Goal: Task Accomplishment & Management: Manage account settings

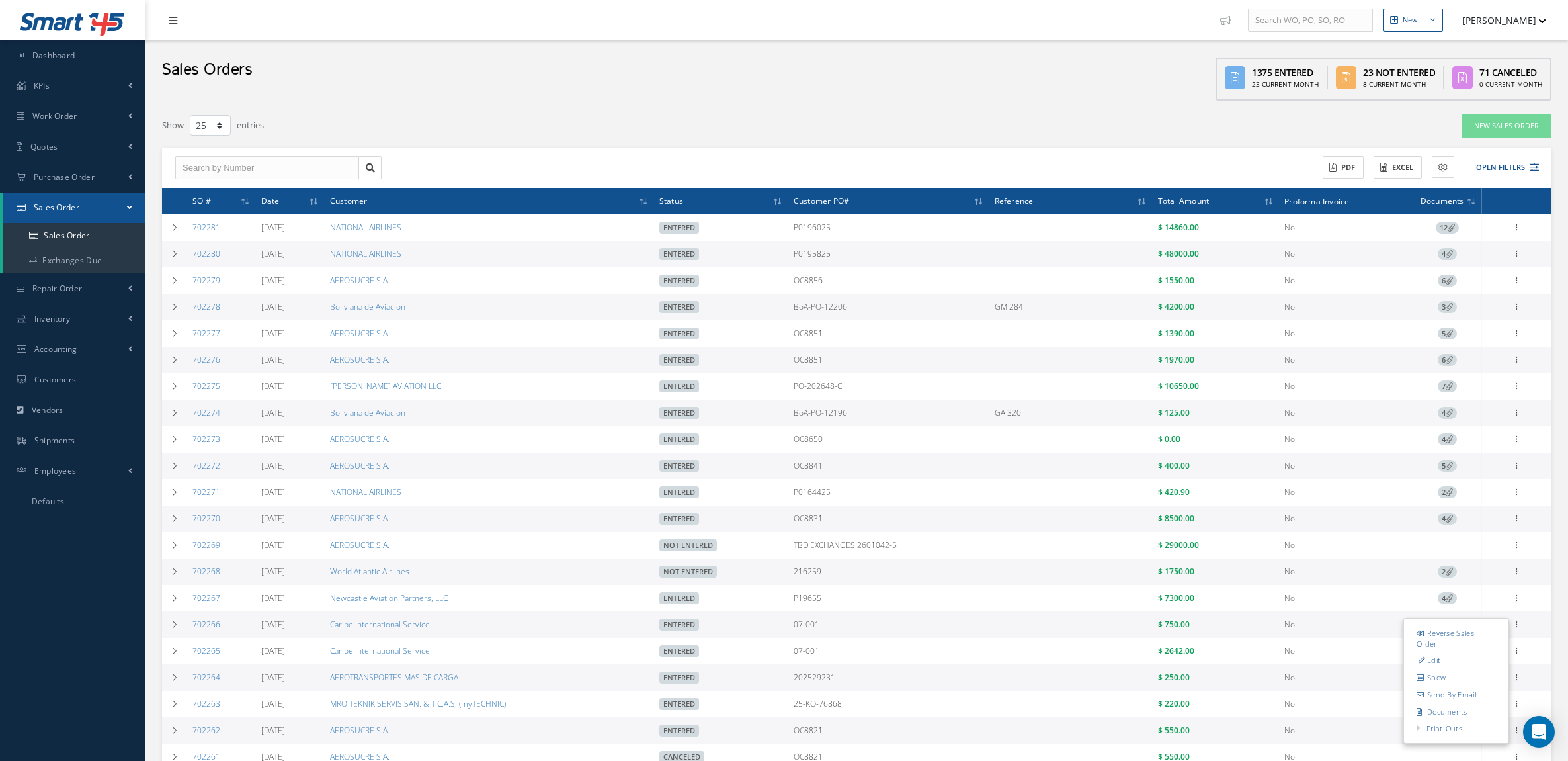
select select "25"
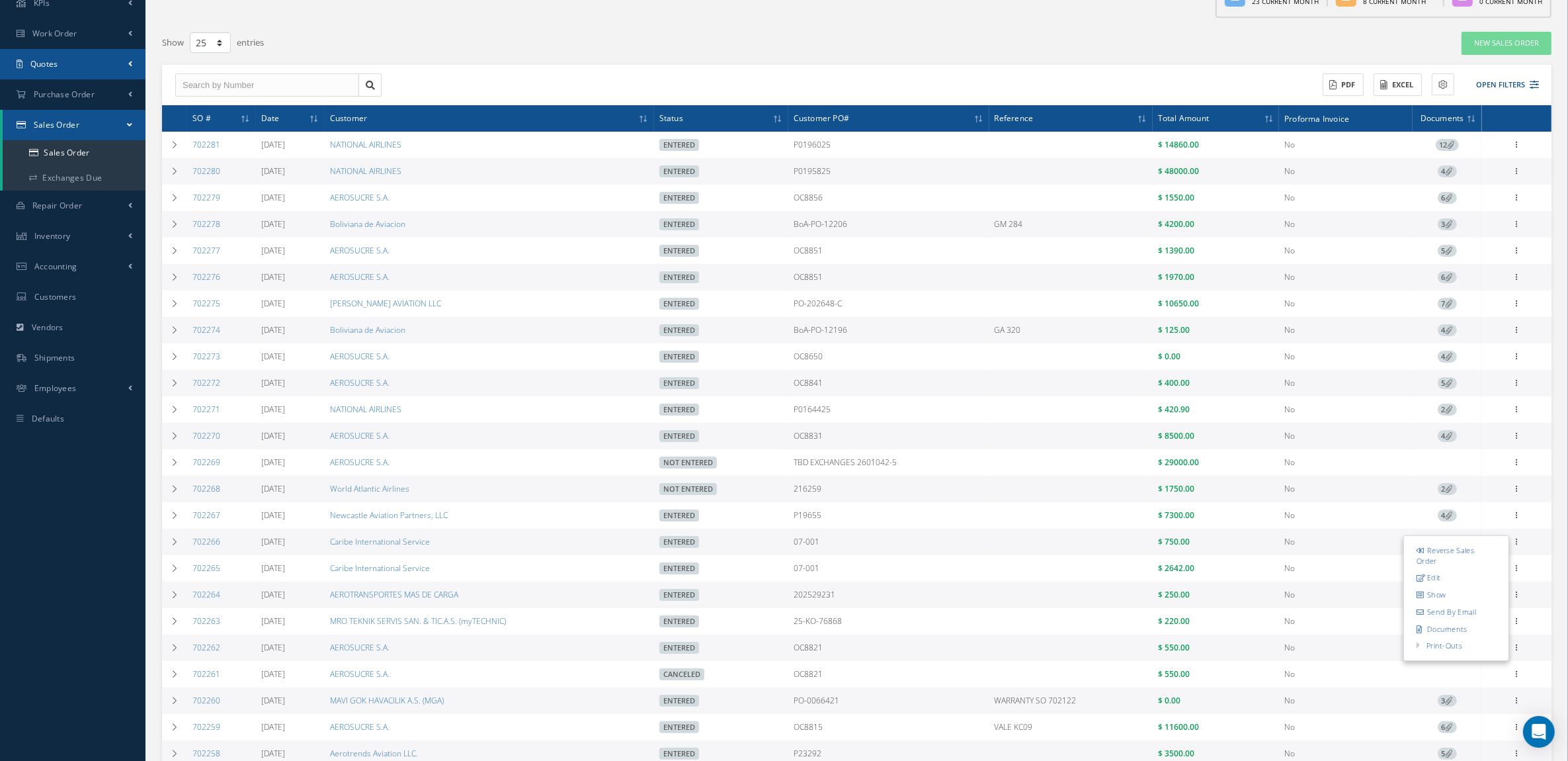
click at [61, 64] on link "Quotes" at bounding box center [73, 64] width 146 height 30
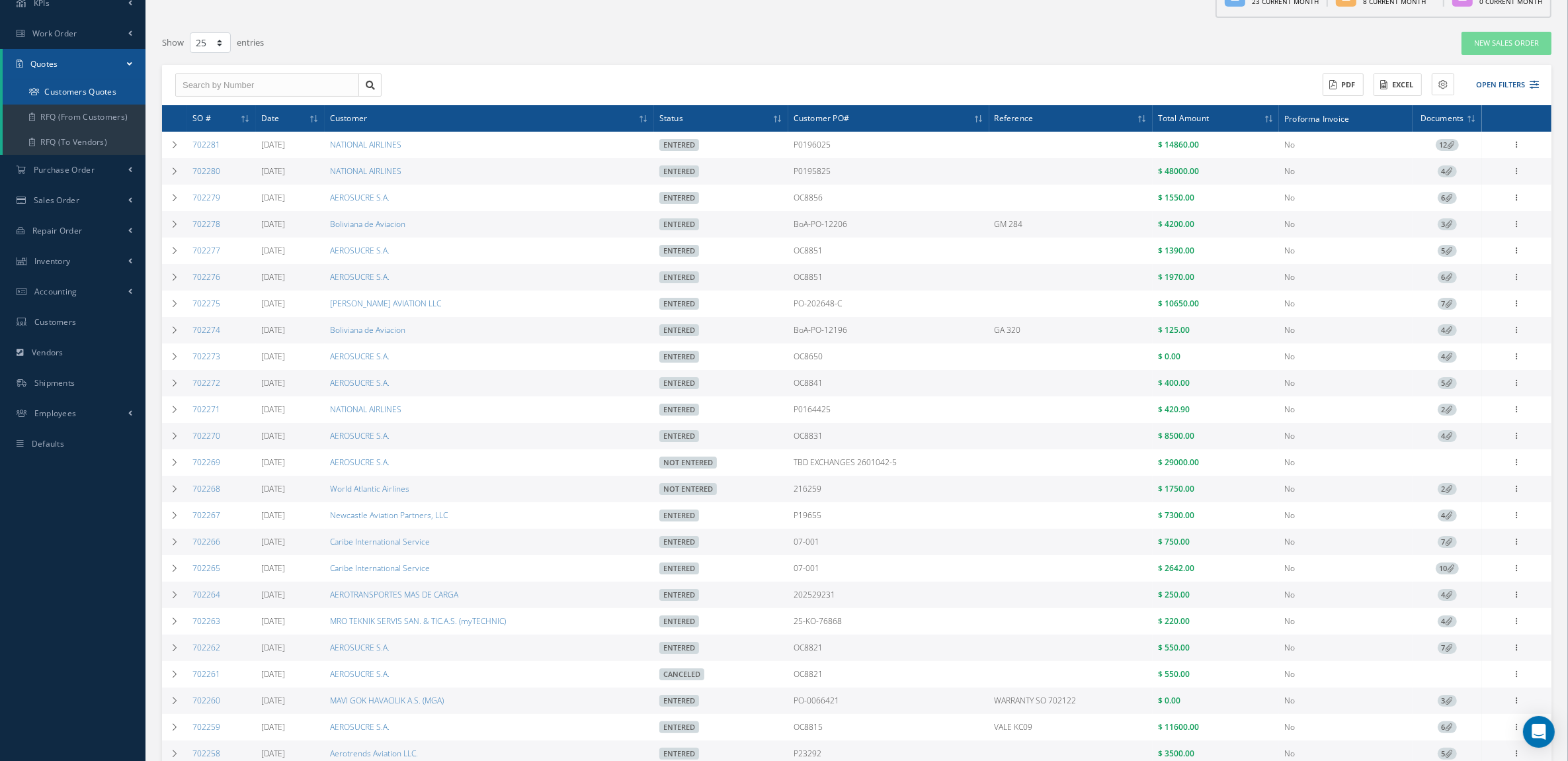
click at [77, 90] on link "Customers Quotes" at bounding box center [74, 92] width 143 height 25
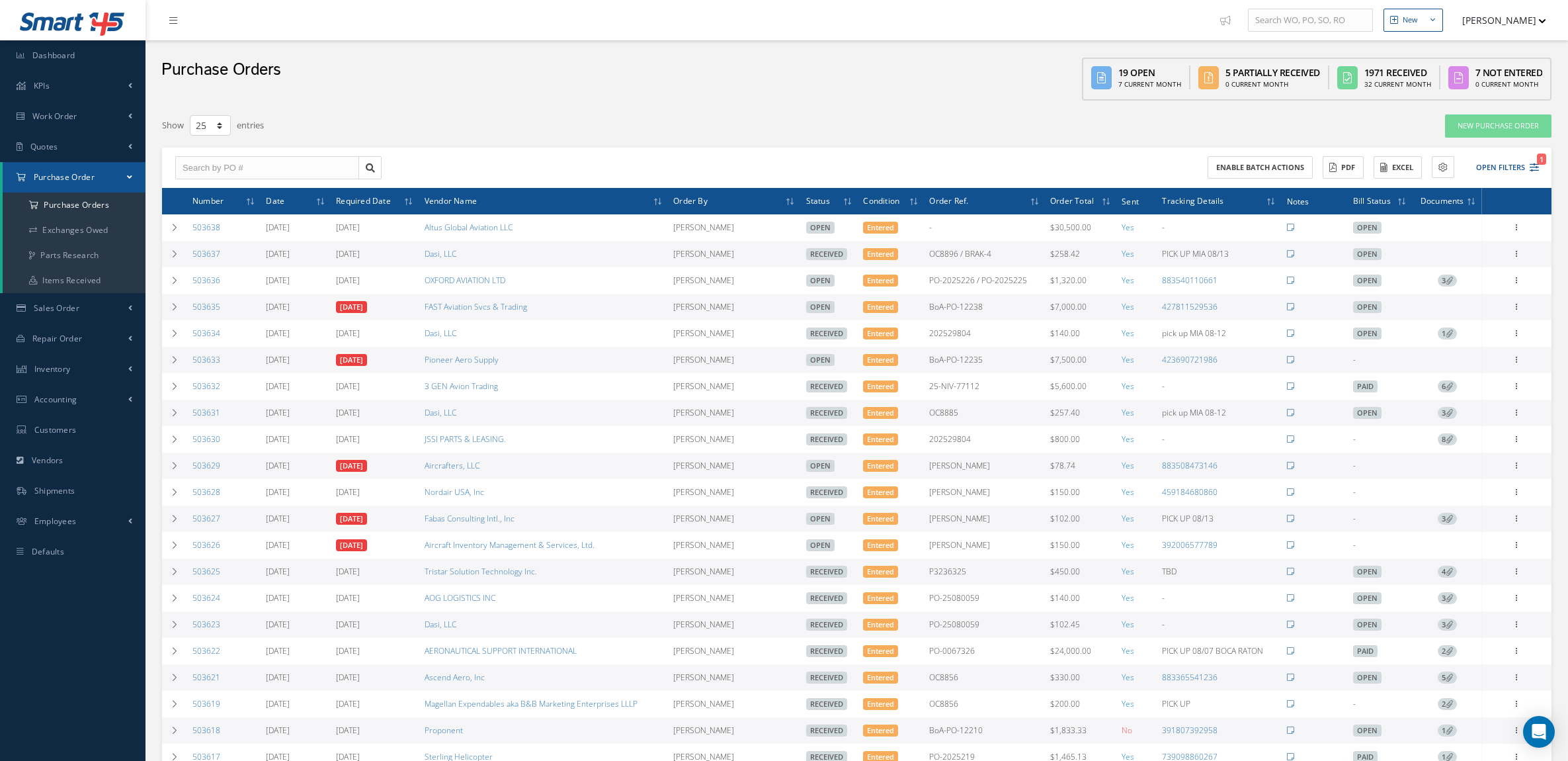
select select "25"
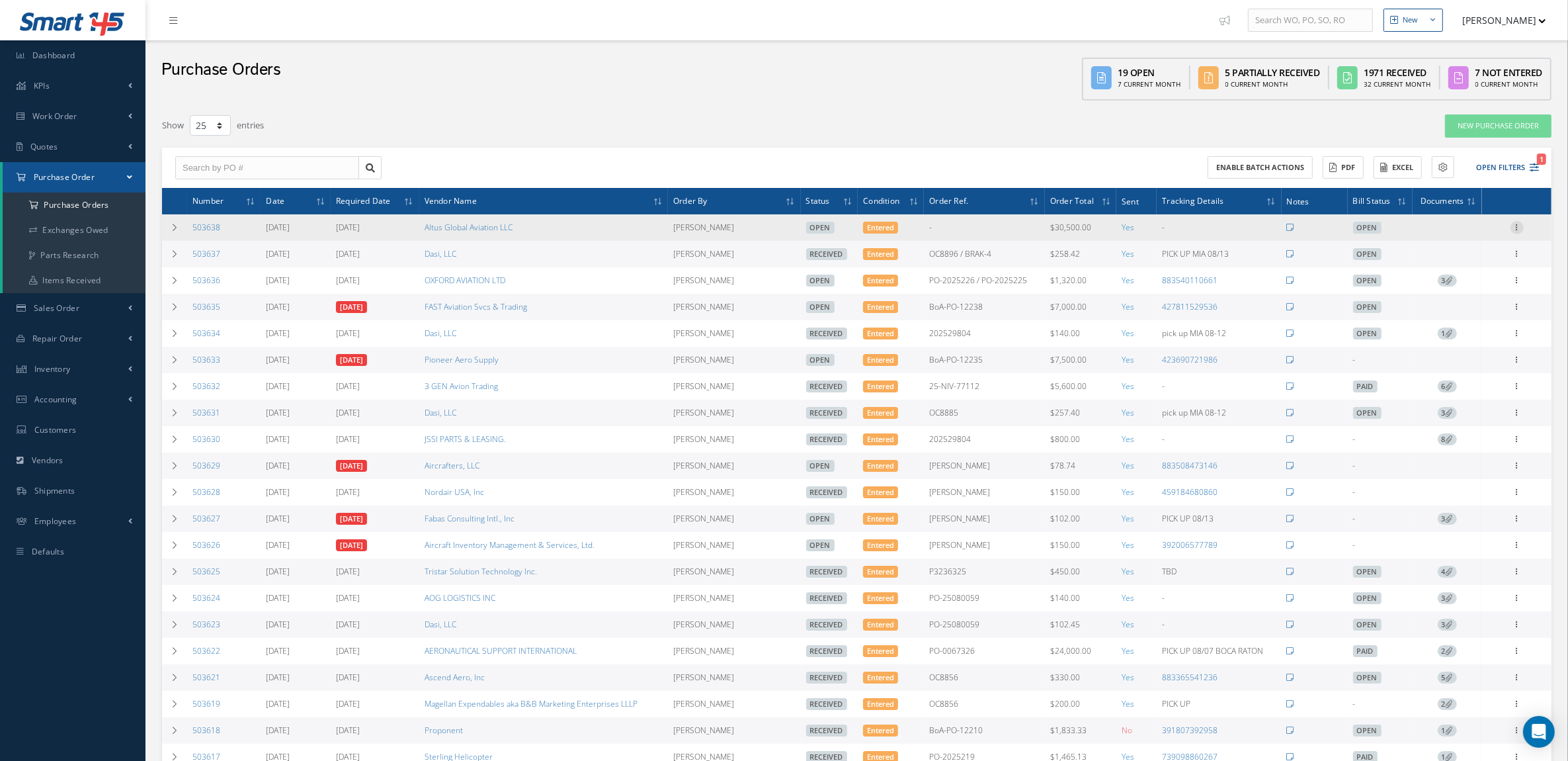
click at [1512, 229] on icon at bounding box center [1518, 226] width 13 height 11
click at [1382, 390] on link "Print Purchase Order" at bounding box center [1359, 396] width 100 height 37
click at [1448, 272] on link "Edit" at bounding box center [1456, 270] width 105 height 18
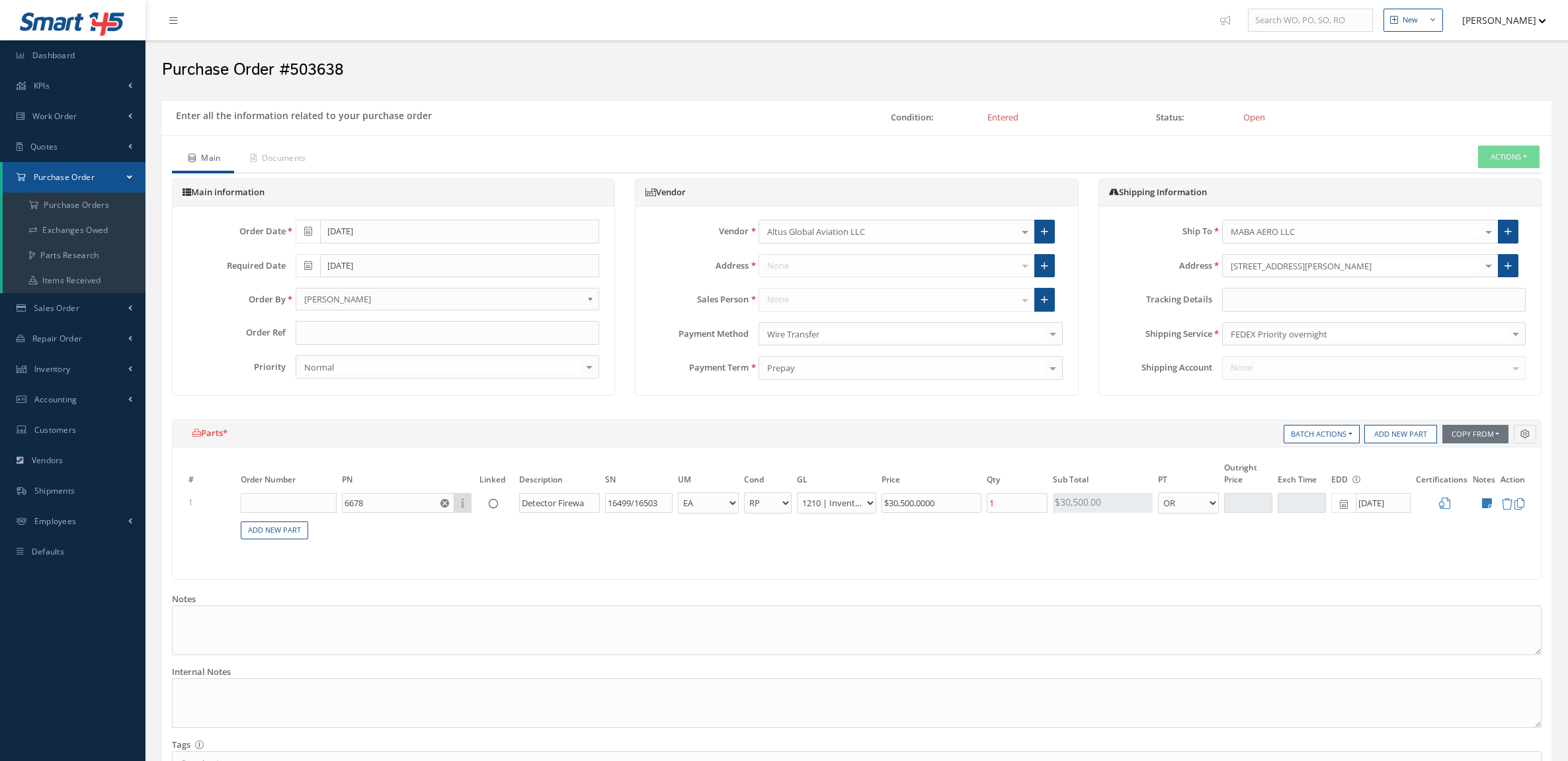
select select "3"
select select "7"
select select "1"
click at [1267, 300] on input "text" at bounding box center [1374, 300] width 304 height 23
paste input "883576948576"
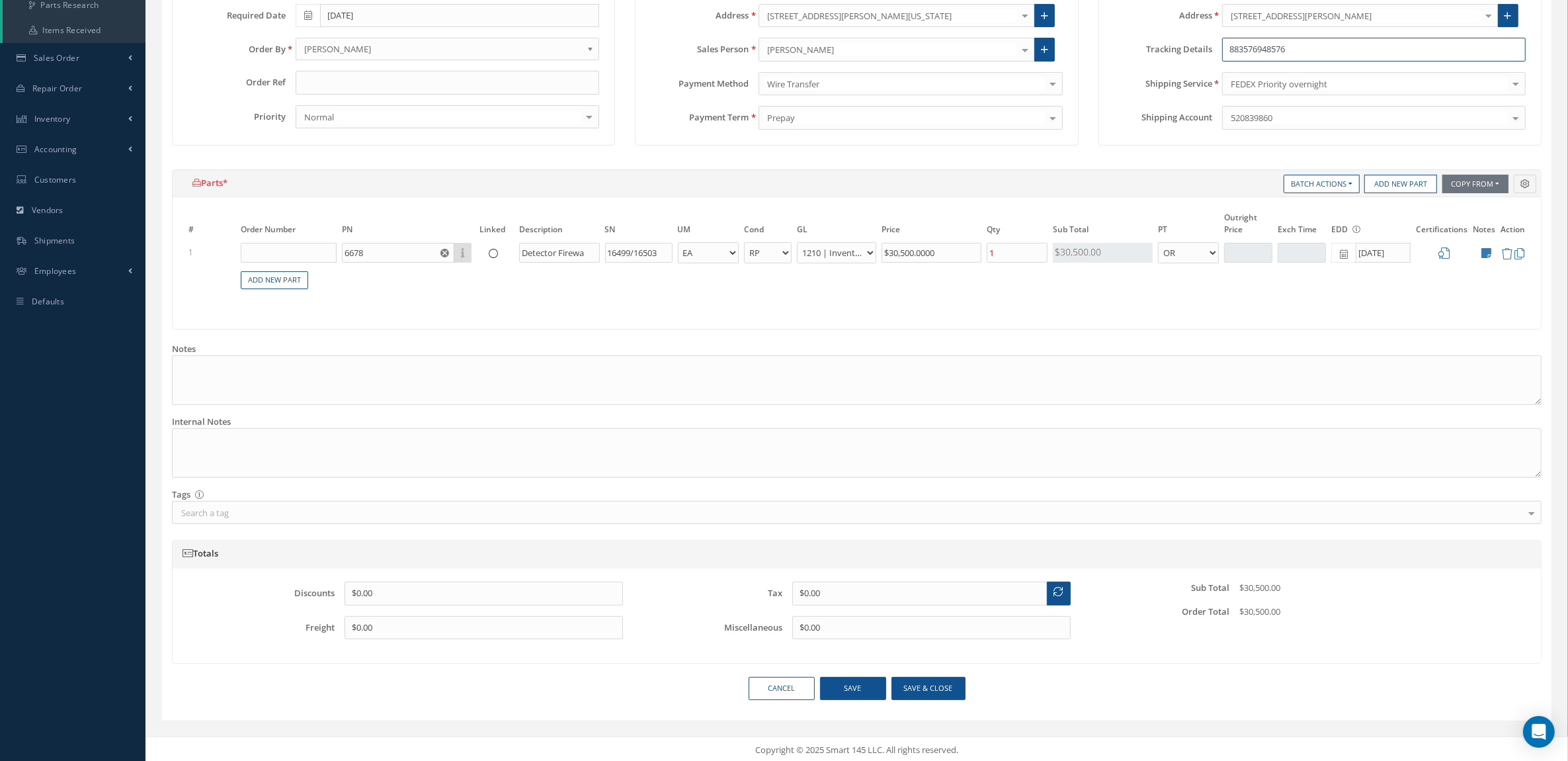
scroll to position [255, 0]
type input "883576948576"
click at [938, 685] on button "Save & close" at bounding box center [929, 686] width 74 height 23
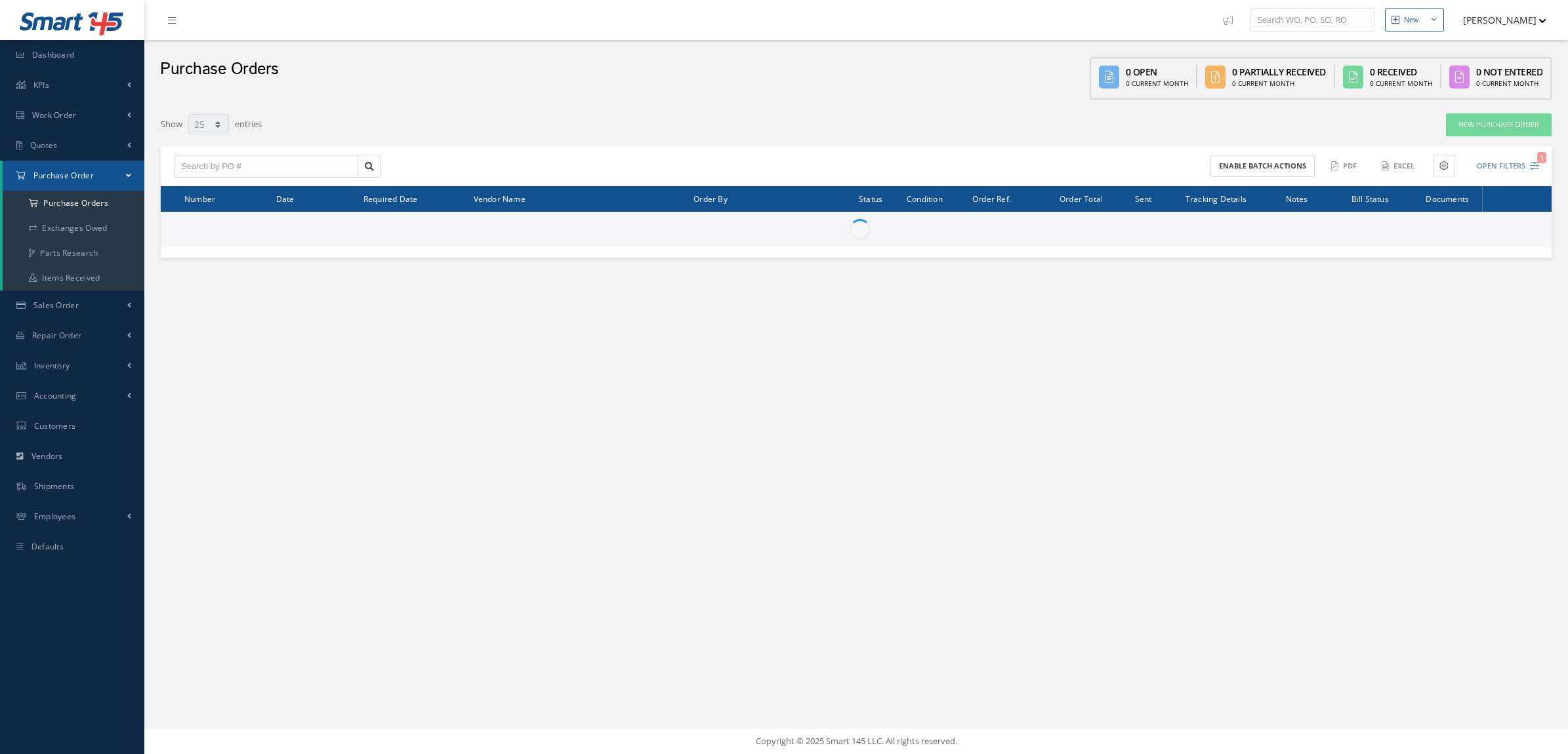
select select "25"
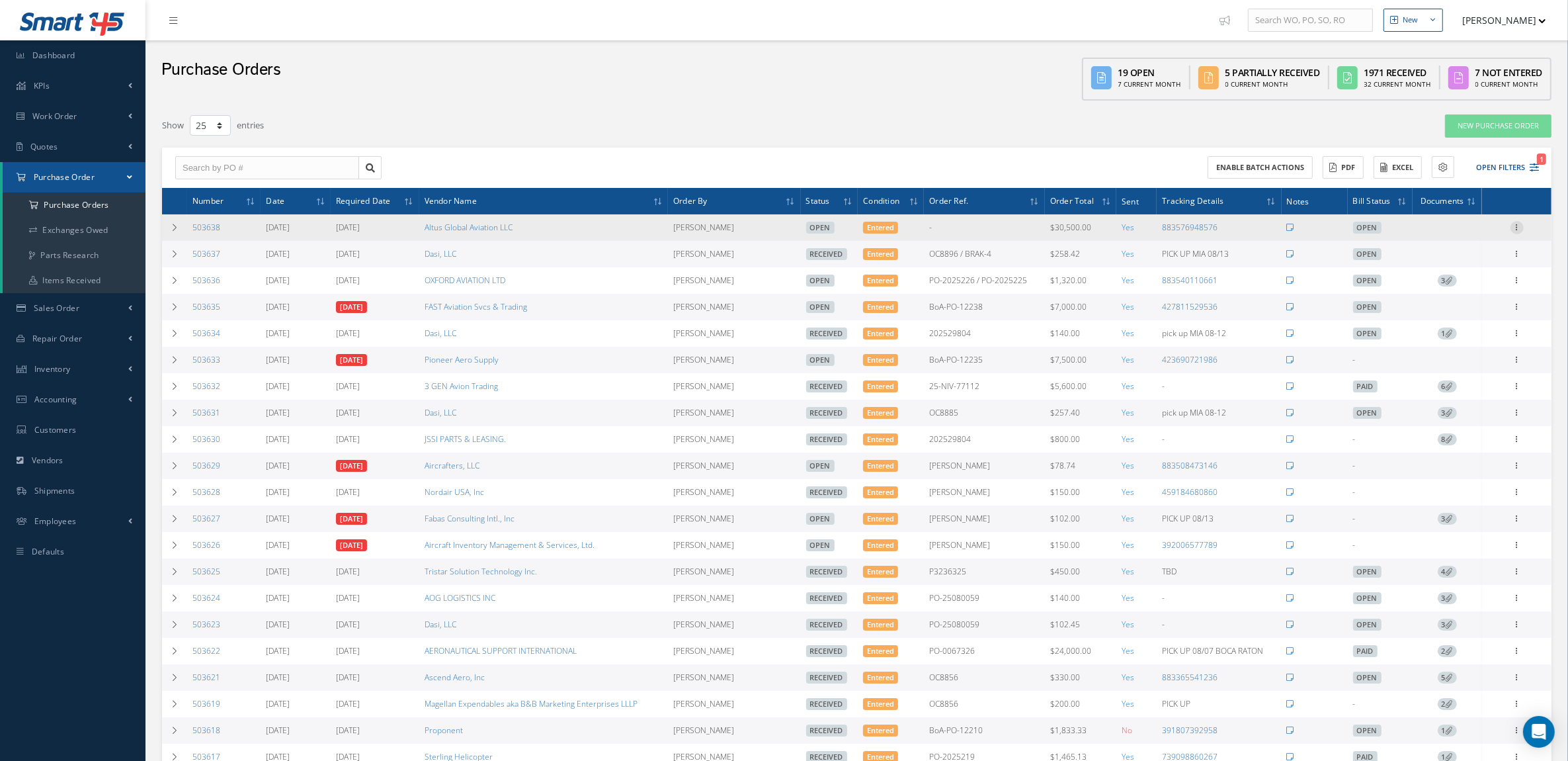
click at [1521, 221] on icon at bounding box center [1518, 226] width 13 height 11
click at [1473, 334] on link "Documents" at bounding box center [1456, 338] width 105 height 18
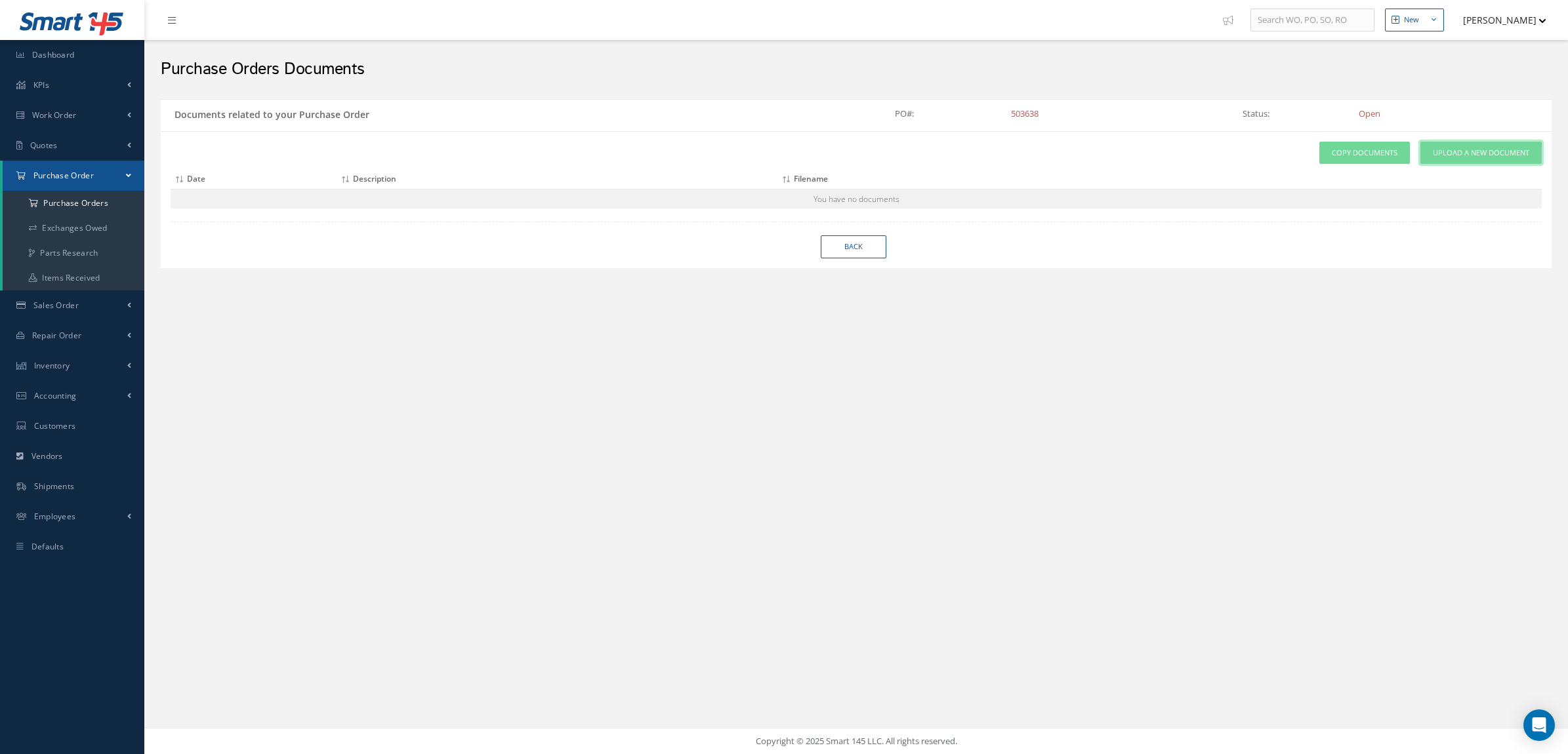
click at [1444, 155] on span "Upload a New Document" at bounding box center [1481, 153] width 96 height 11
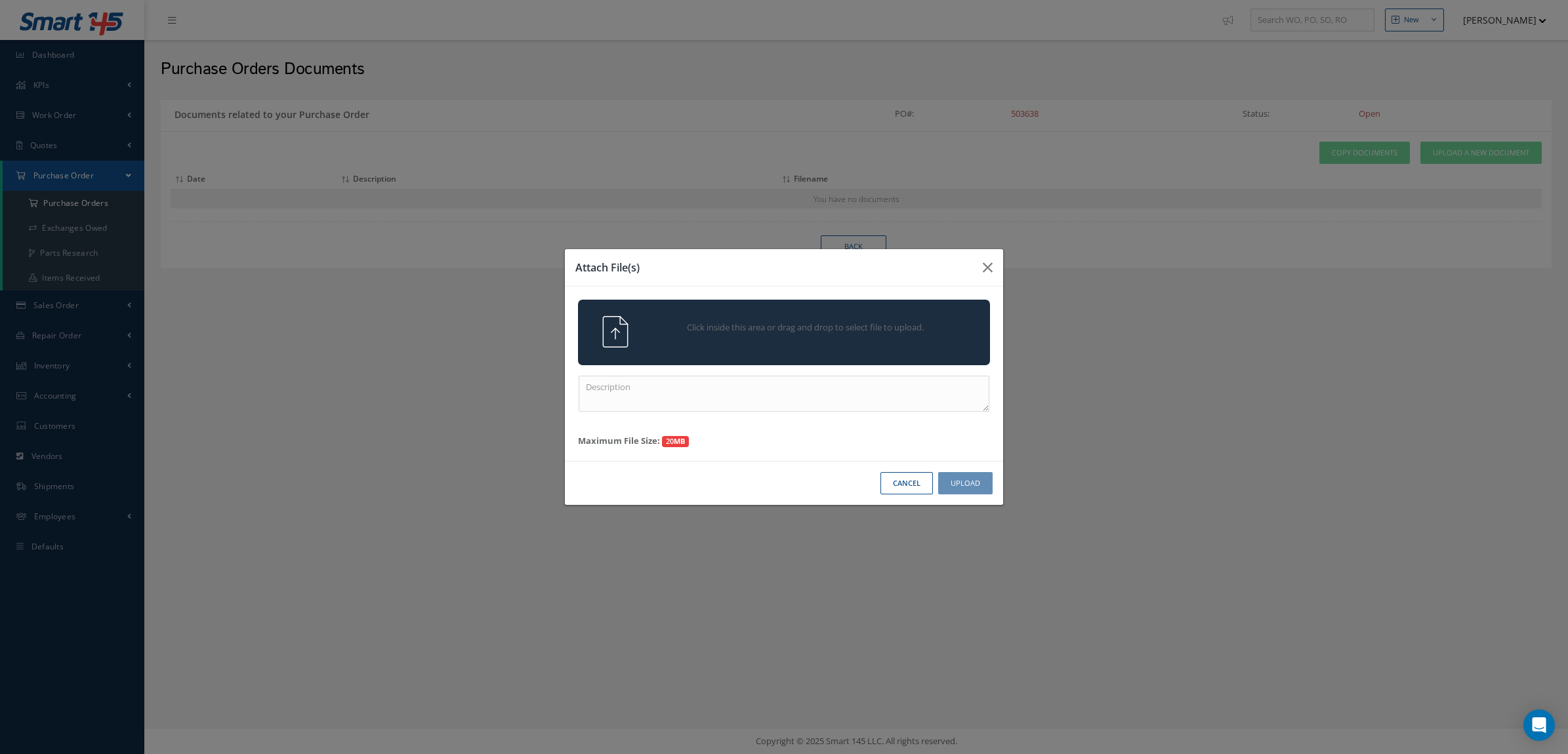
click at [782, 317] on div "Click inside this area or drag and drop to select file to upload." at bounding box center [802, 329] width 324 height 27
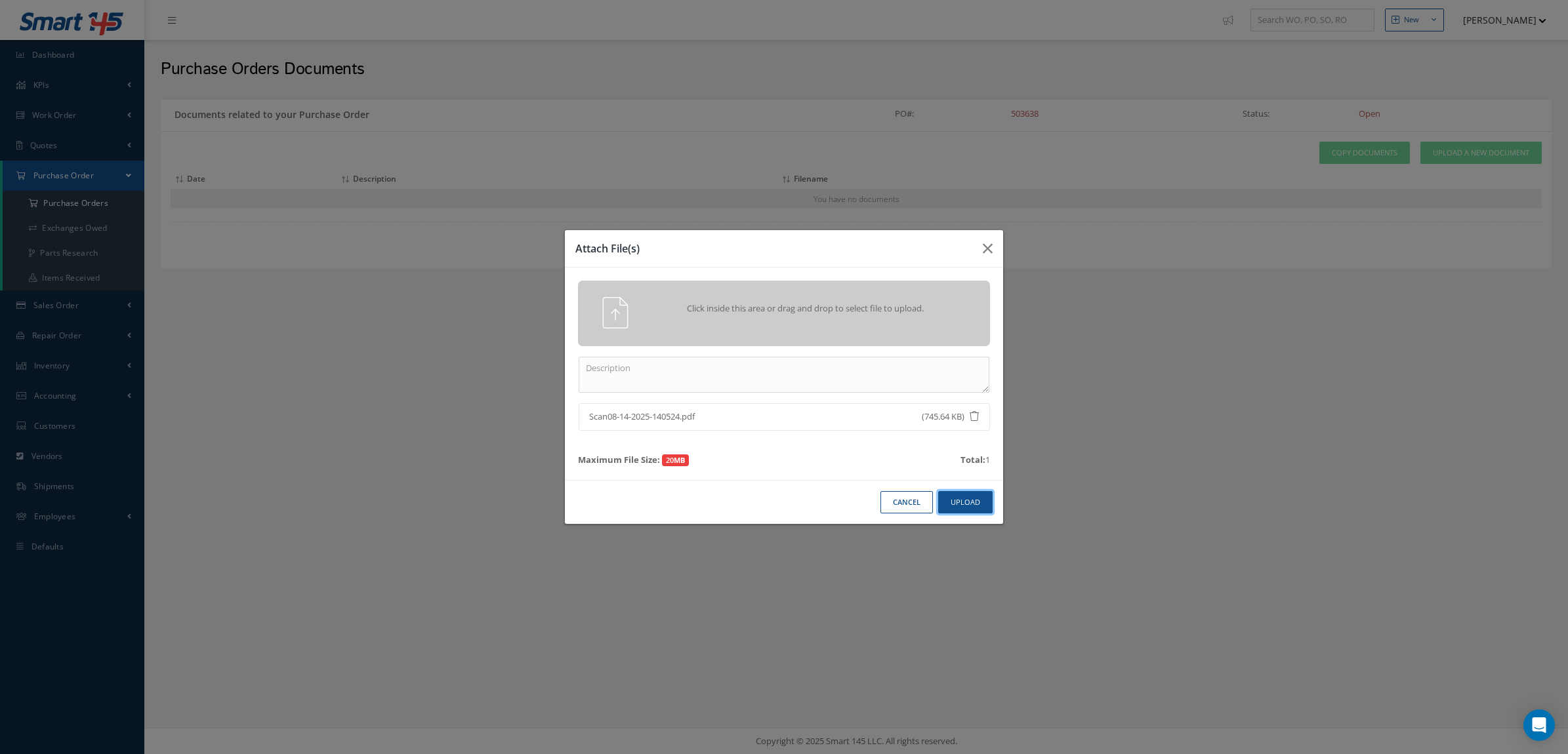
click at [972, 499] on button "Upload" at bounding box center [966, 503] width 55 height 23
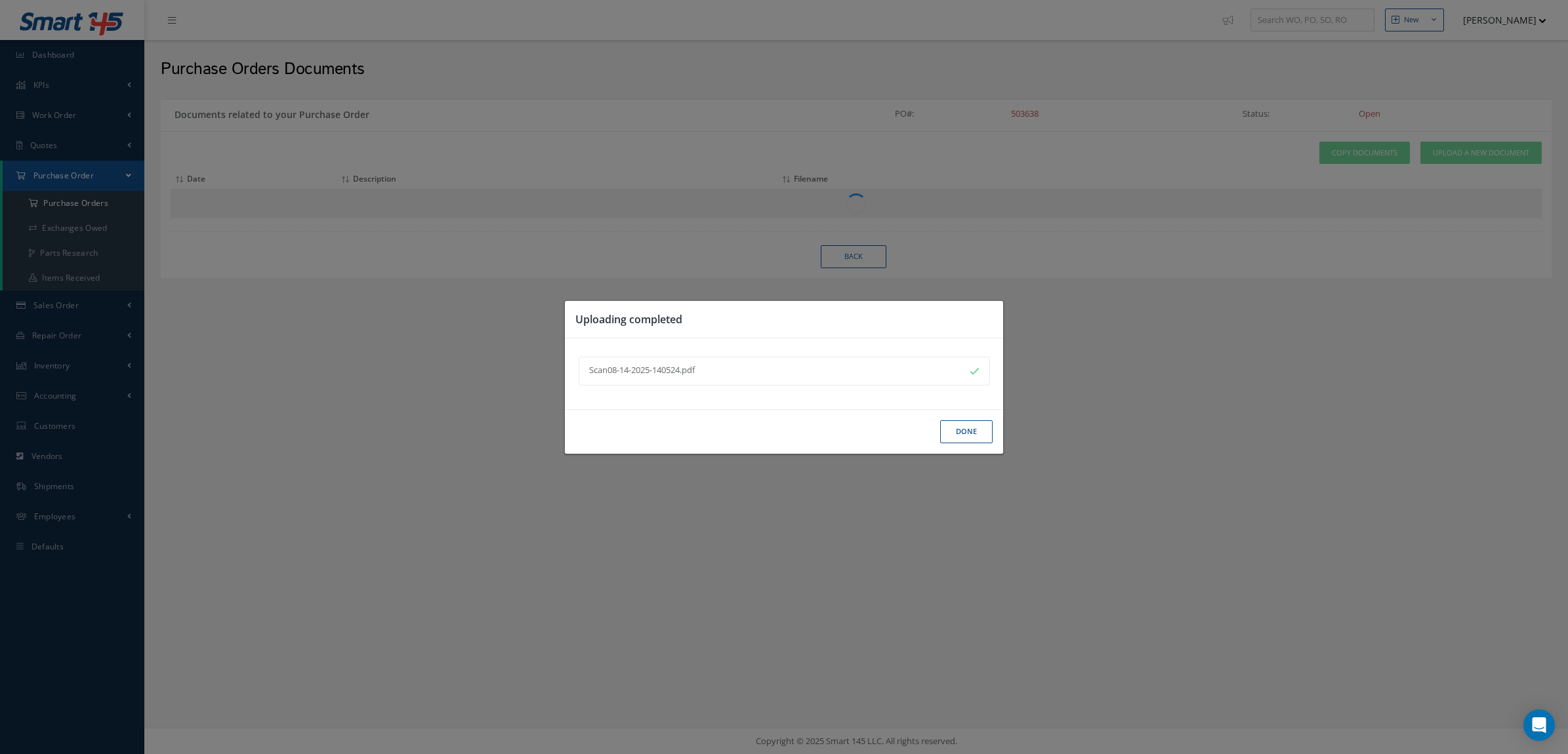
click at [962, 434] on button "Done" at bounding box center [966, 432] width 52 height 23
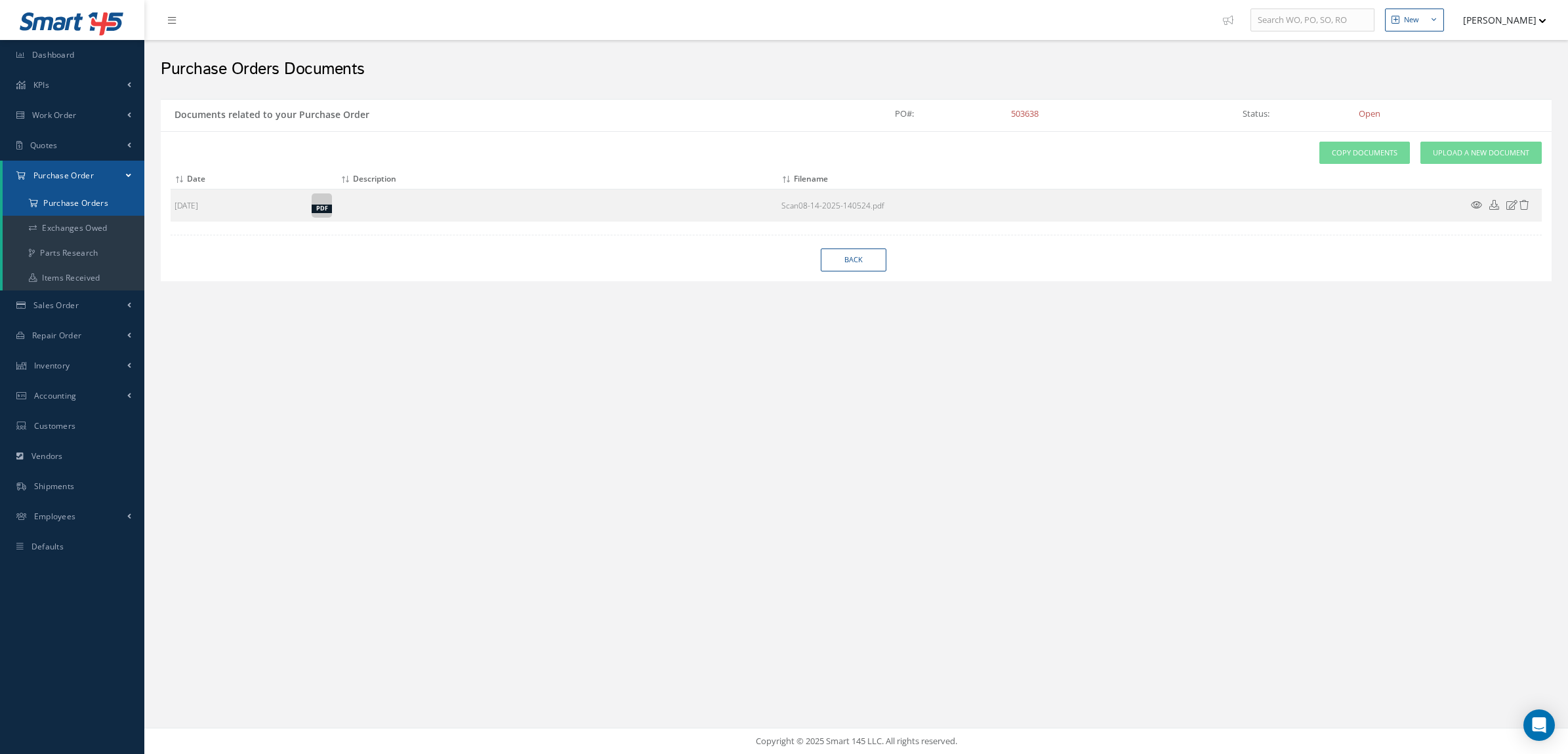
click at [95, 208] on a=1&status_id=2&status_id=3&status_id=5&collapsedFilters"] "Purchase Orders" at bounding box center [73, 203] width 142 height 25
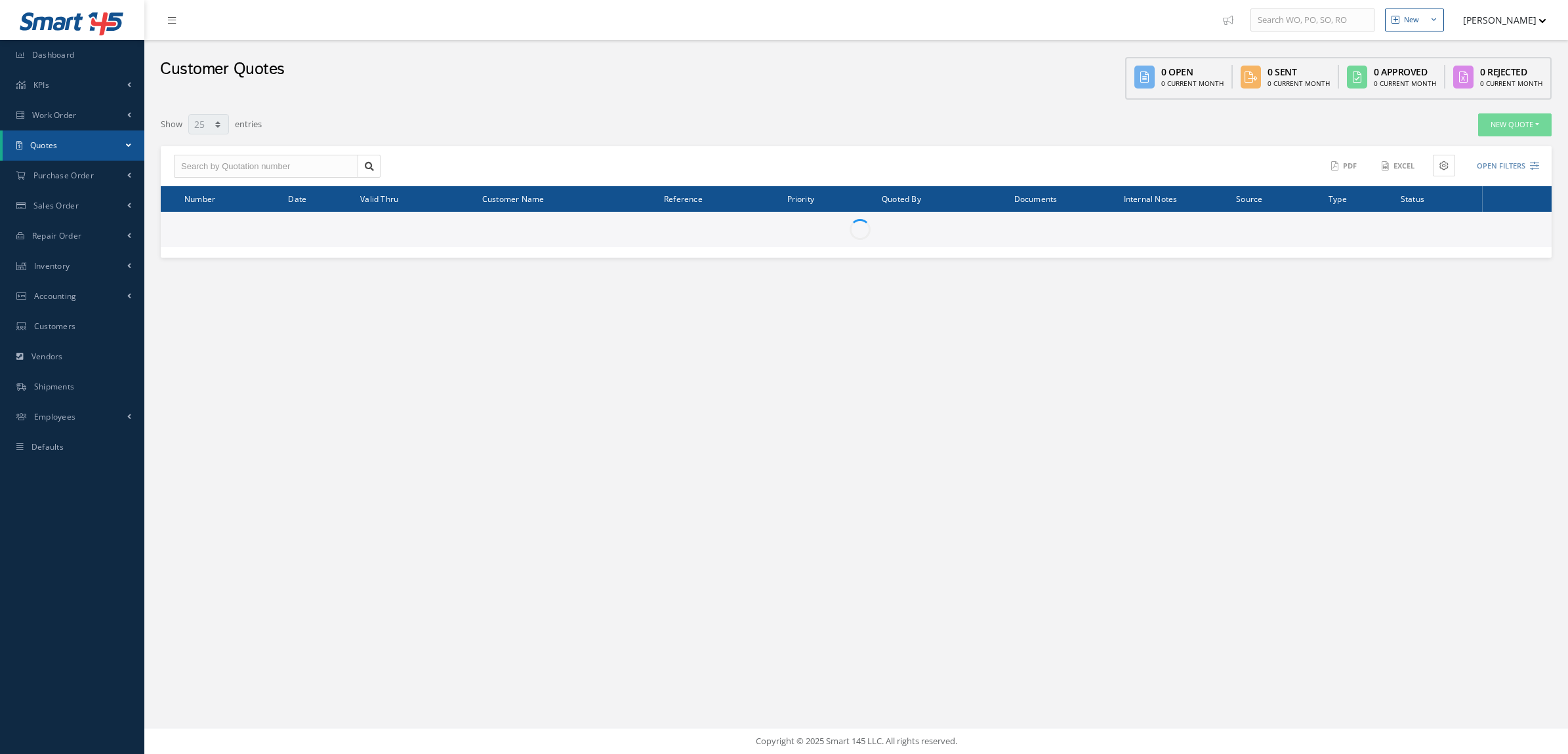
select select "25"
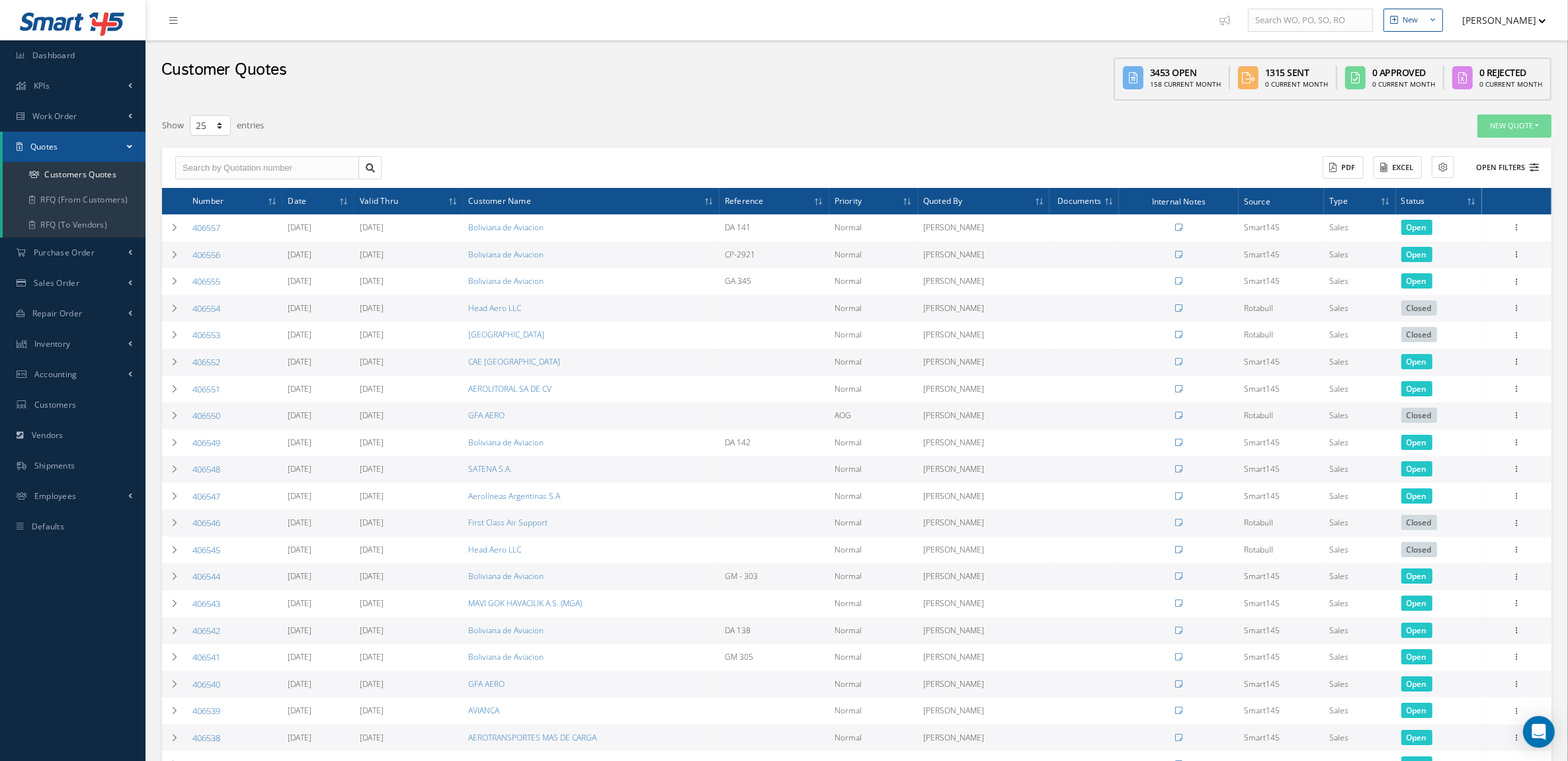
click at [1530, 162] on icon at bounding box center [1535, 167] width 9 height 9
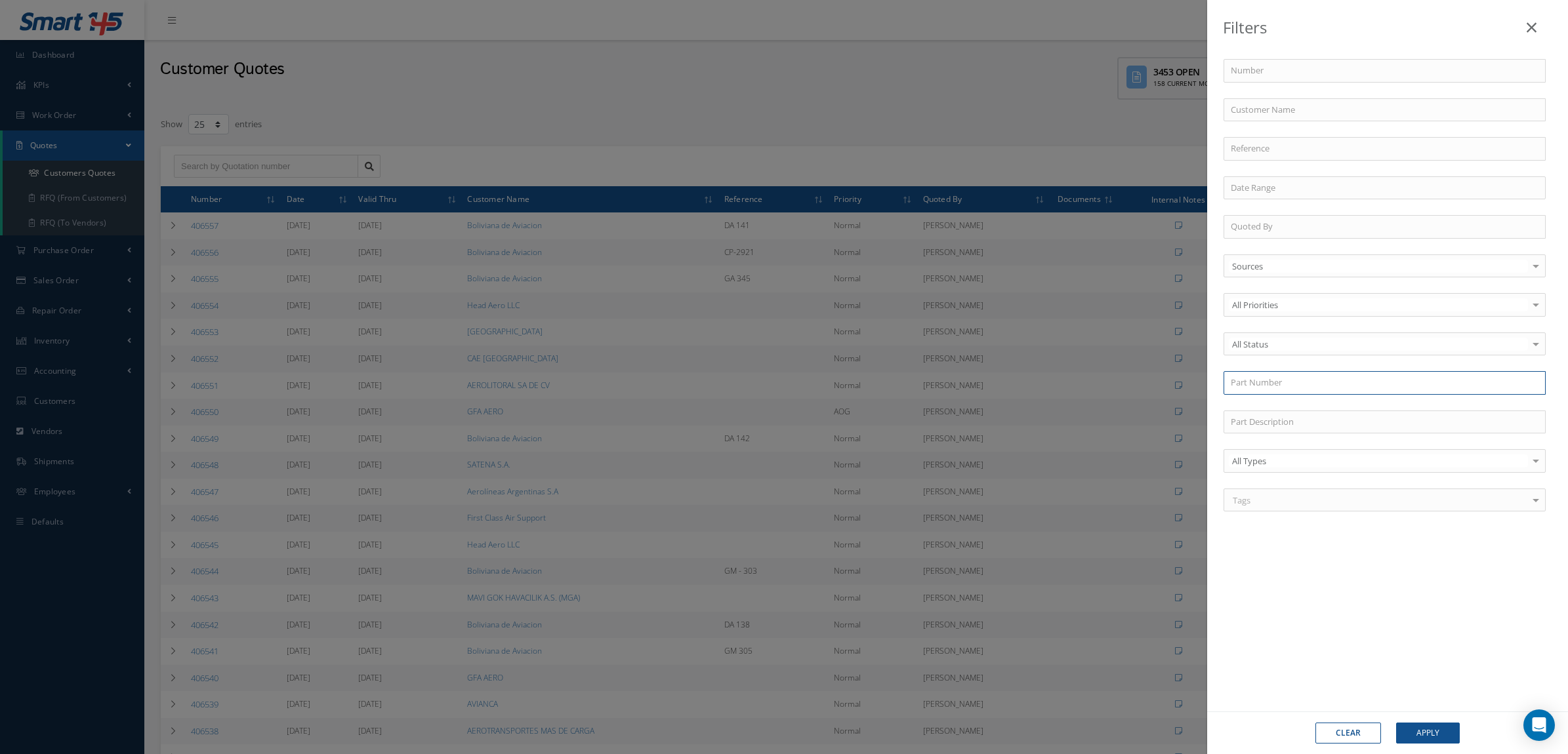
click at [1261, 378] on input "text" at bounding box center [1384, 382] width 322 height 23
type input "201279"
click at [1395, 722] on button "Apply" at bounding box center [1427, 732] width 64 height 21
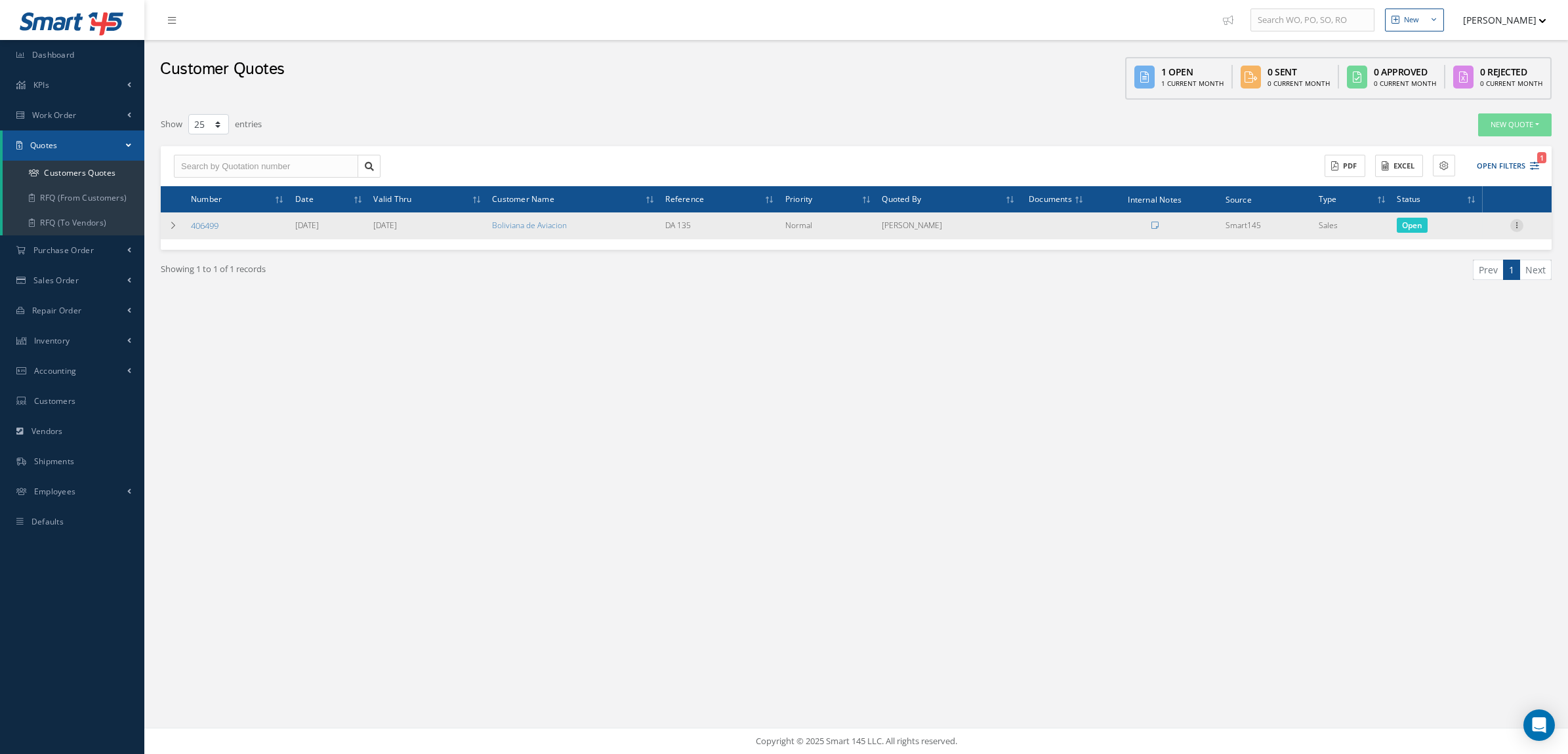
click at [1522, 227] on icon at bounding box center [1517, 224] width 13 height 11
click at [1464, 305] on link "Convert to Sales Order" at bounding box center [1456, 306] width 104 height 27
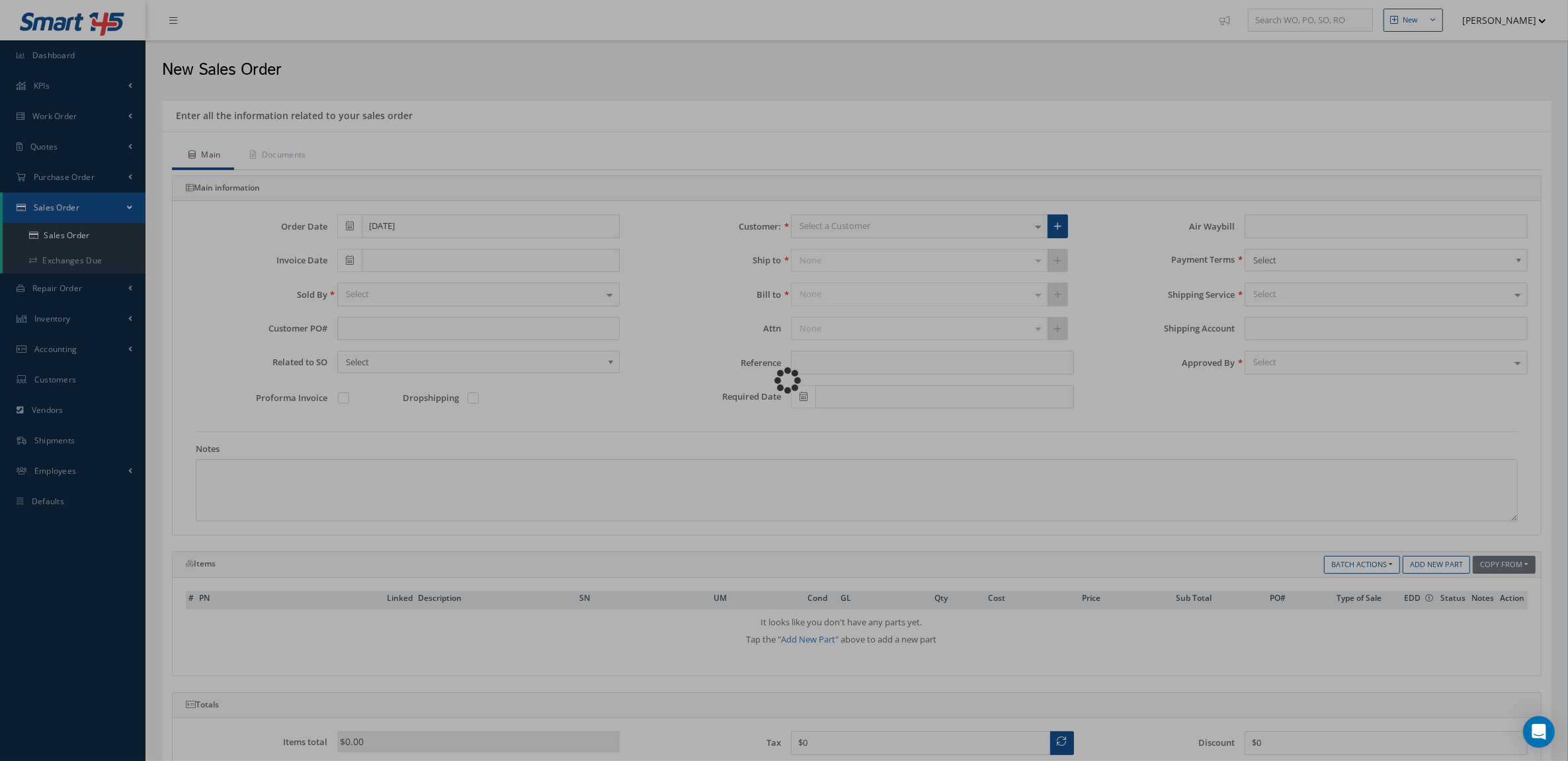
type input "DA 135"
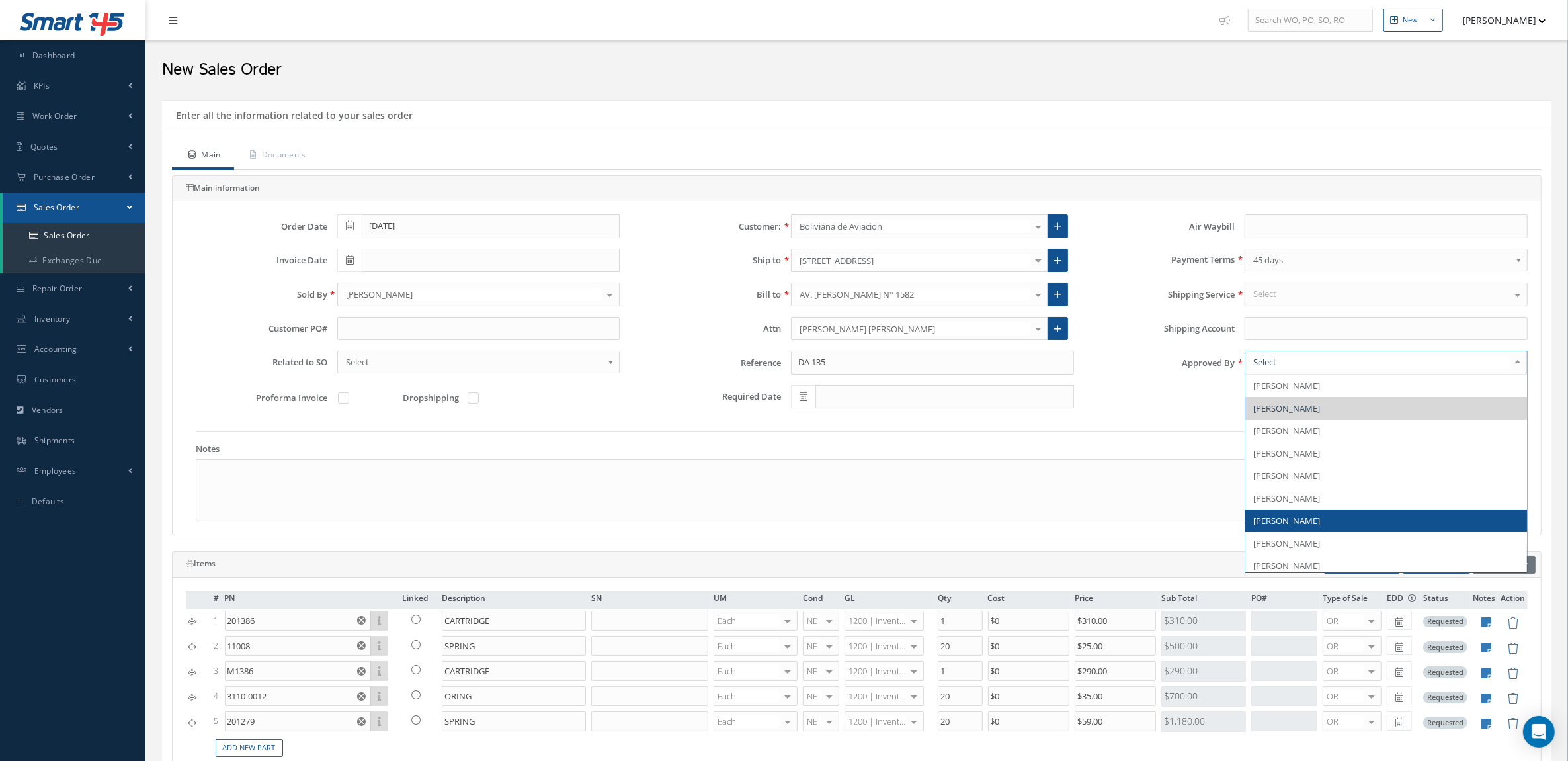
scroll to position [207, 0]
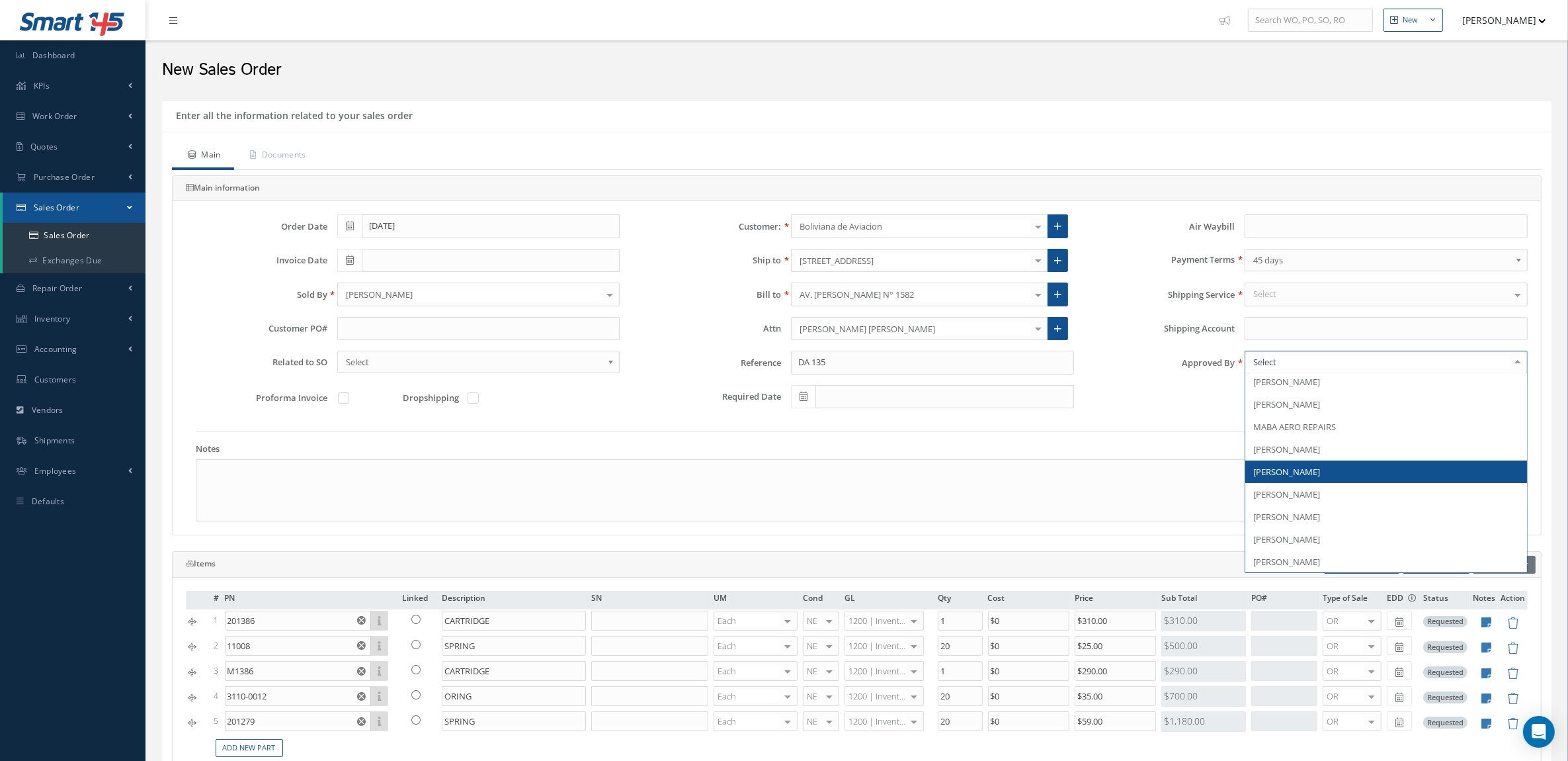
click at [1321, 470] on span "[PERSON_NAME]" at bounding box center [1386, 471] width 282 height 23
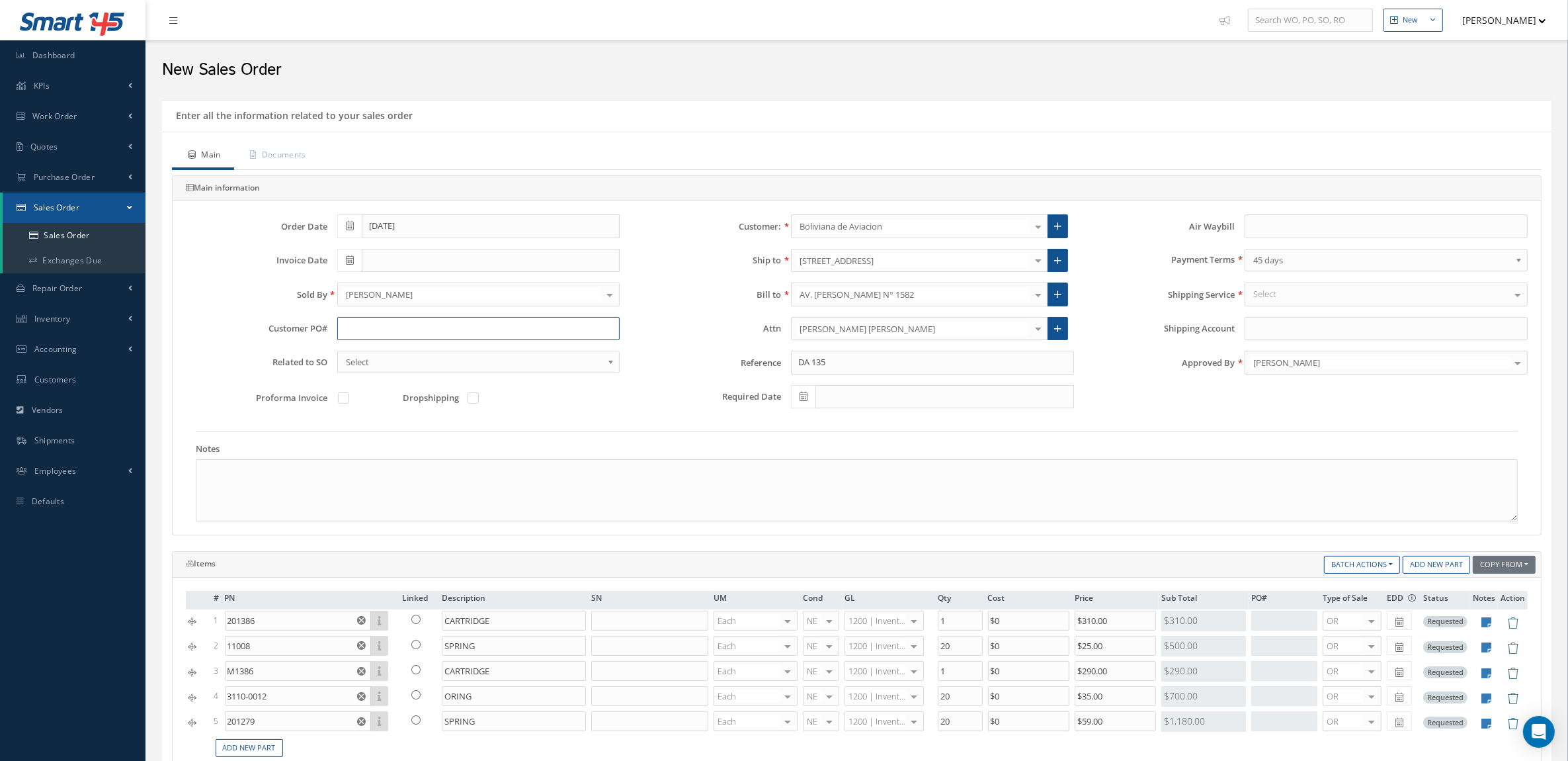
click at [434, 337] on input "text" at bounding box center [479, 329] width 283 height 23
paste input "BoA-PO-12246"
type input "BoA-PO-12246"
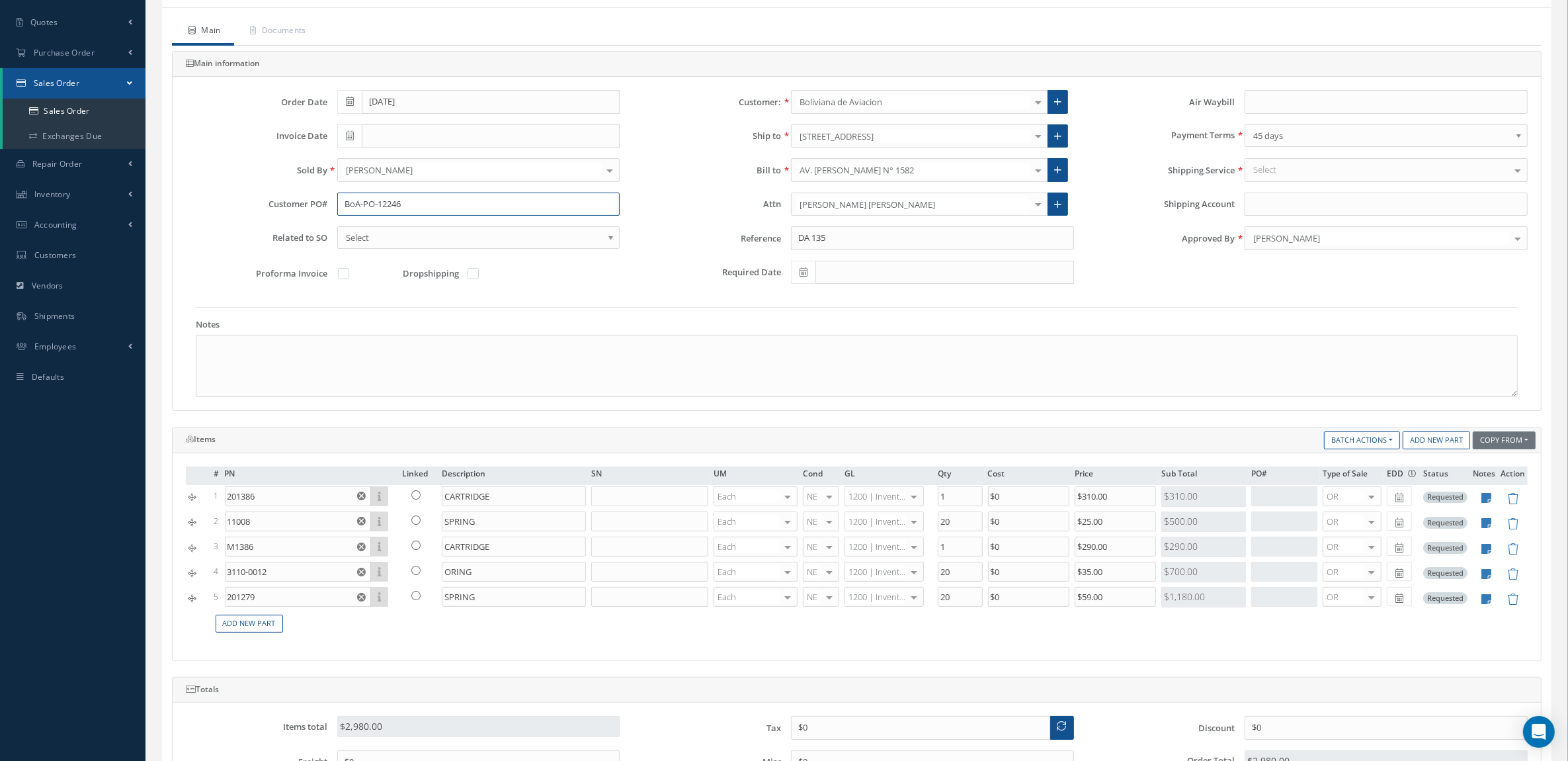
scroll to position [166, 0]
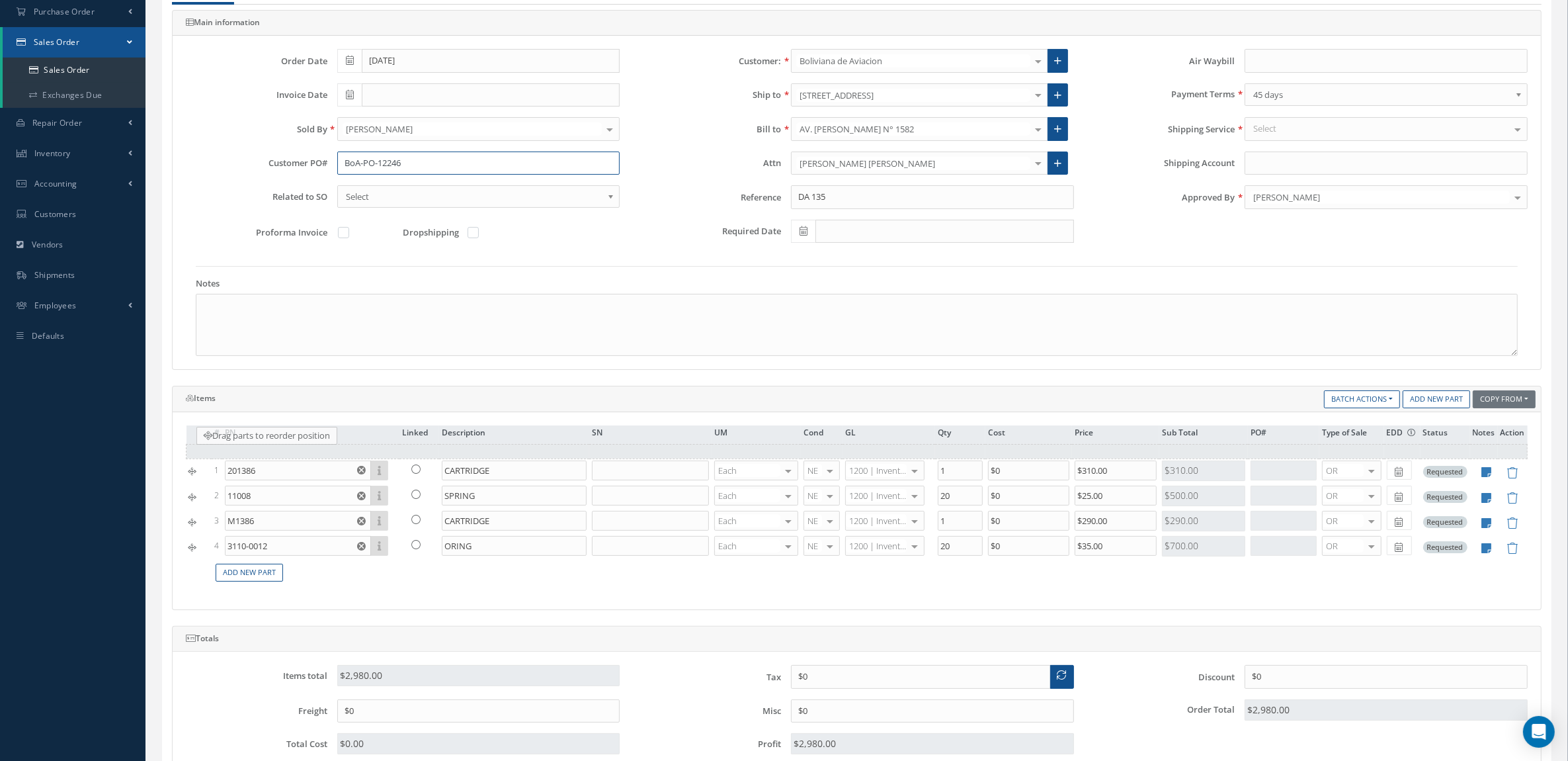
drag, startPoint x: 193, startPoint y: 567, endPoint x: 204, endPoint y: 447, distance: 120.5
type input "201279"
type input "SPRING"
type input "20"
type input "$59"
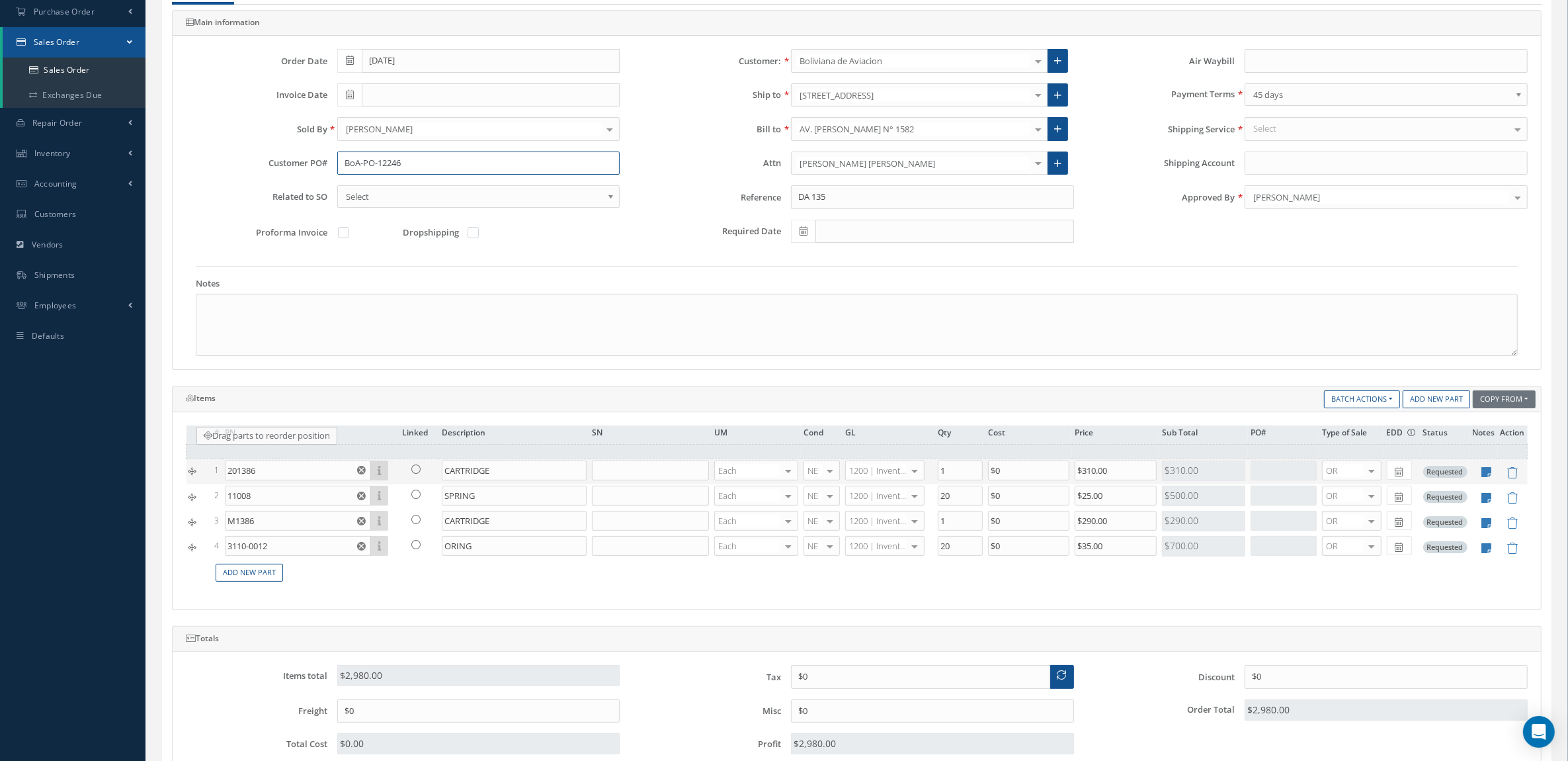
type input "201386"
type input "CARTRIDGE"
type input "1"
type input "$310"
type input "11008"
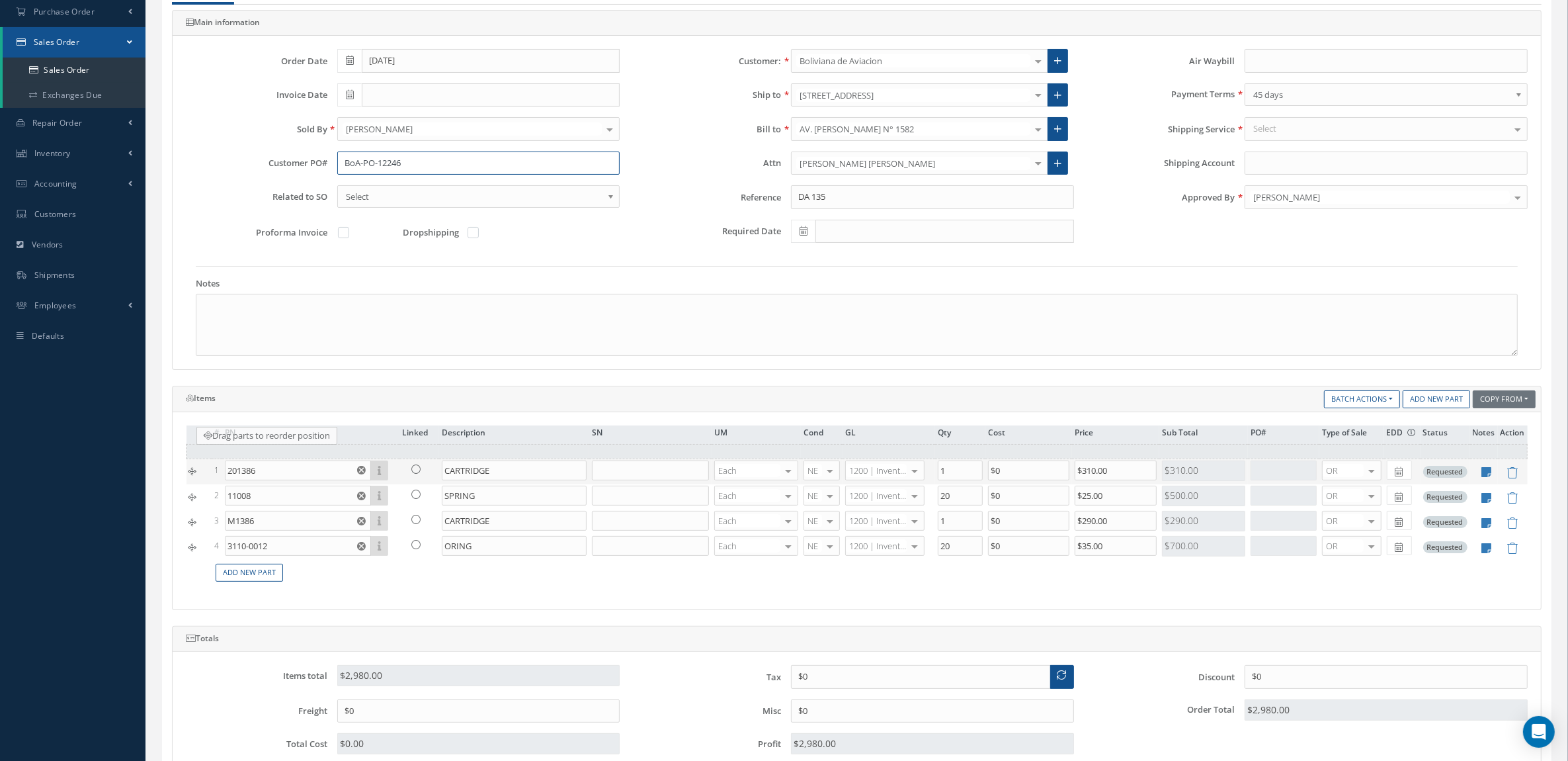
type input "SPRING"
type input "20"
type input "$25"
type input "M1386"
type input "CARTRIDGE"
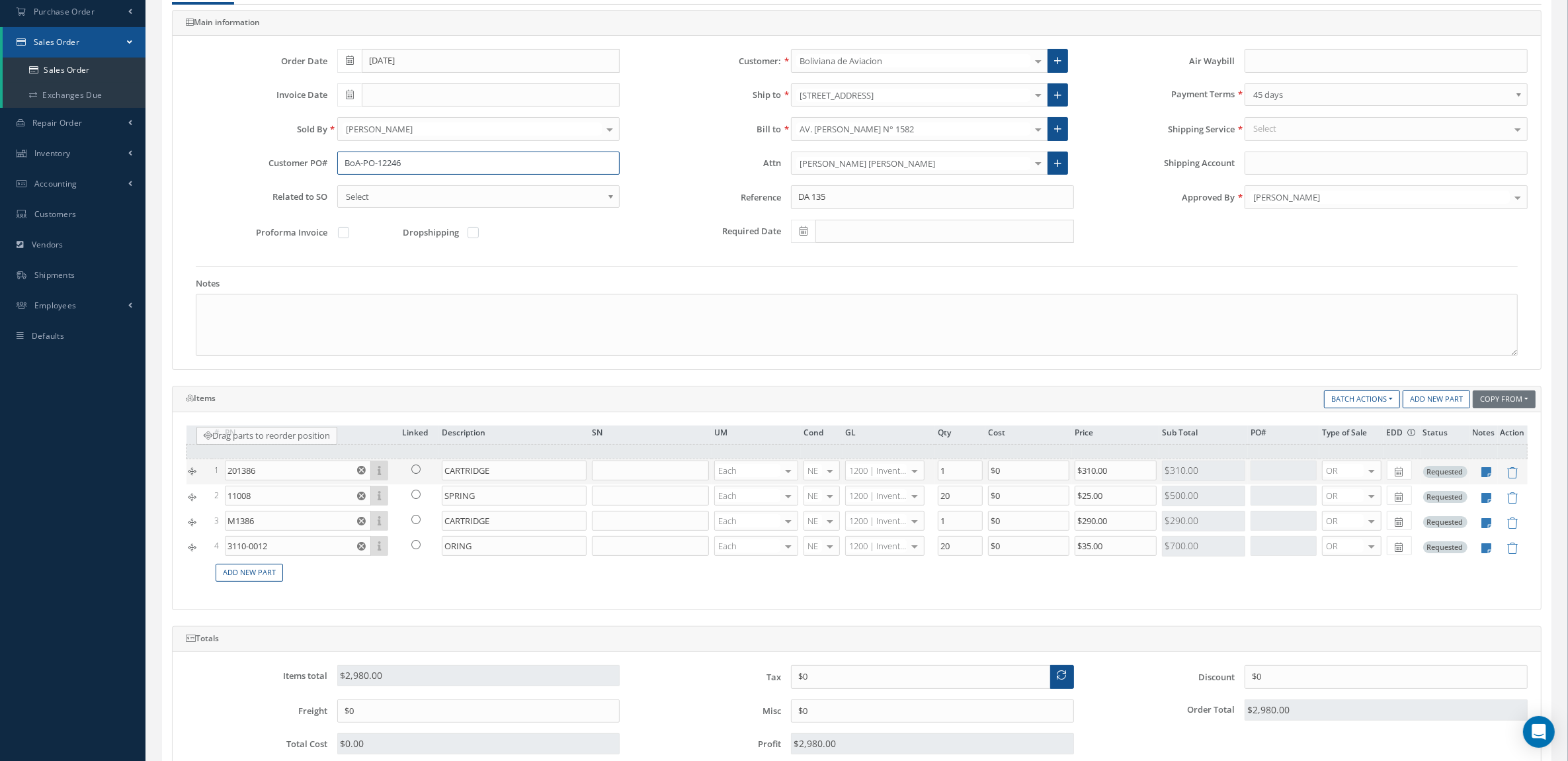
type input "1"
type input "$290"
type input "3110-0012"
type input "ORING"
type input "$35"
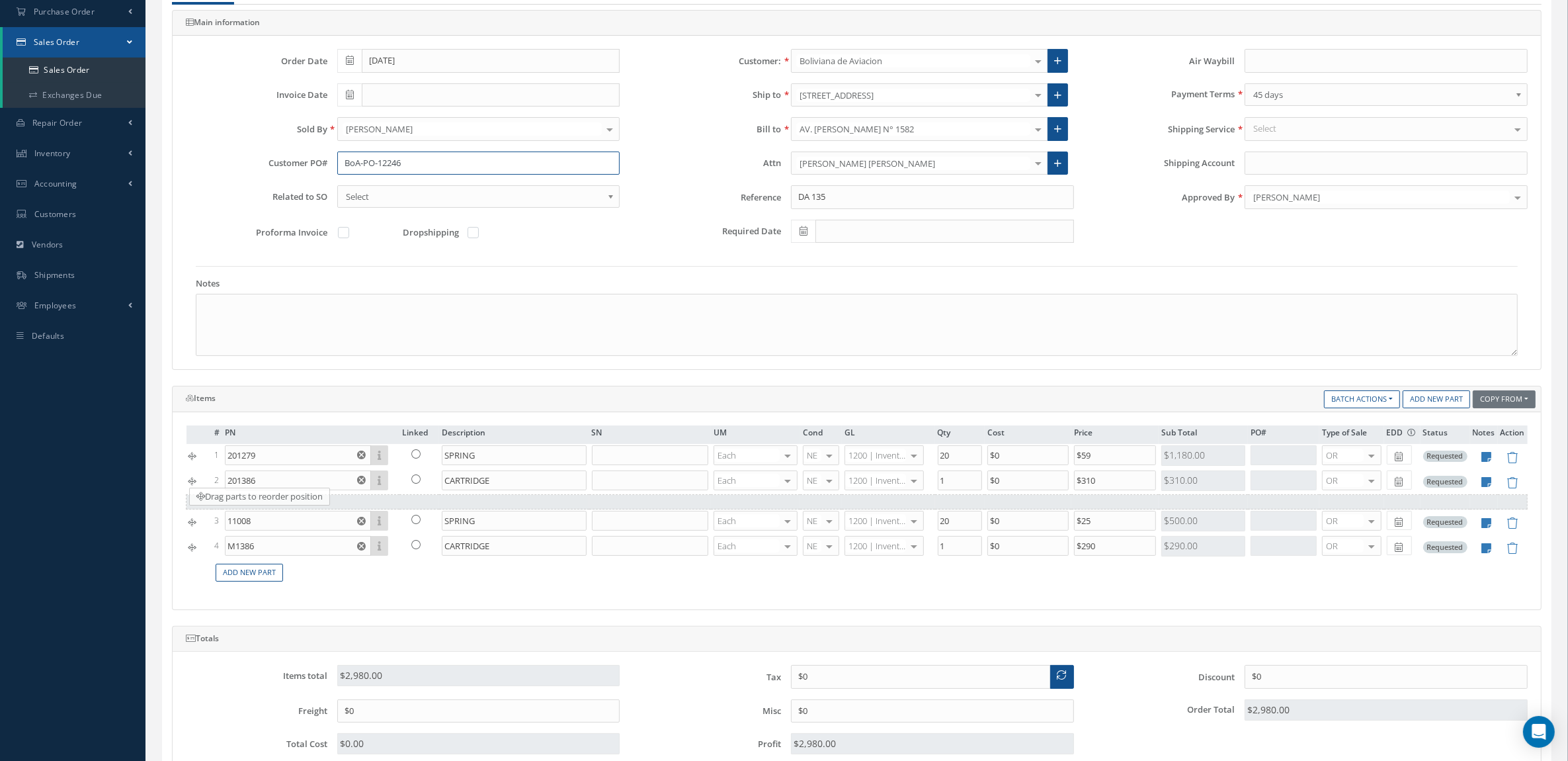
drag, startPoint x: 188, startPoint y: 558, endPoint x: 192, endPoint y: 498, distance: 60.1
type input "3110-0012"
type input "ORING"
type input "$35"
type input "11008"
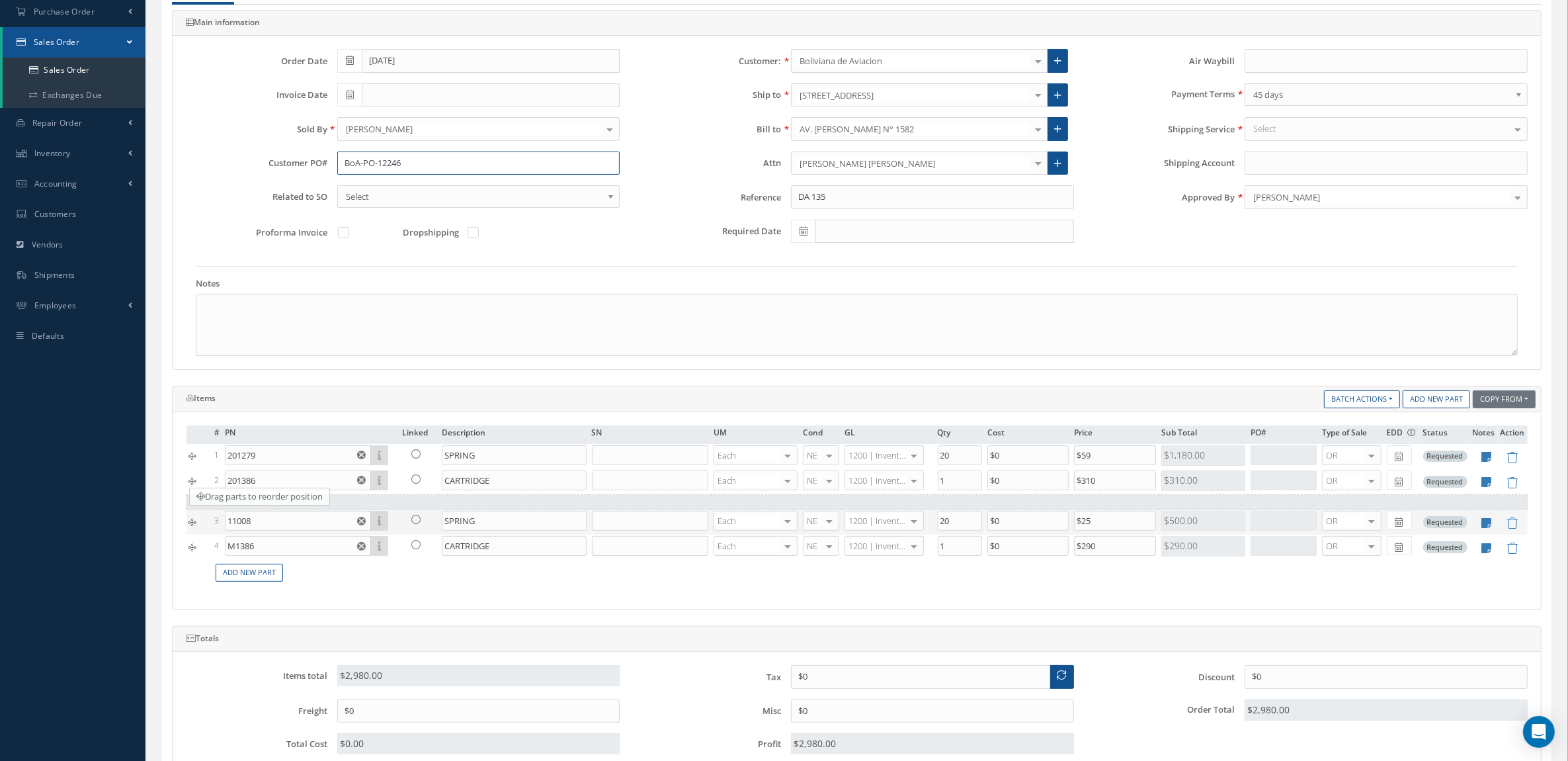
type input "SPRING"
type input "20"
type input "$25"
type input "M1386"
type input "CARTRIDGE"
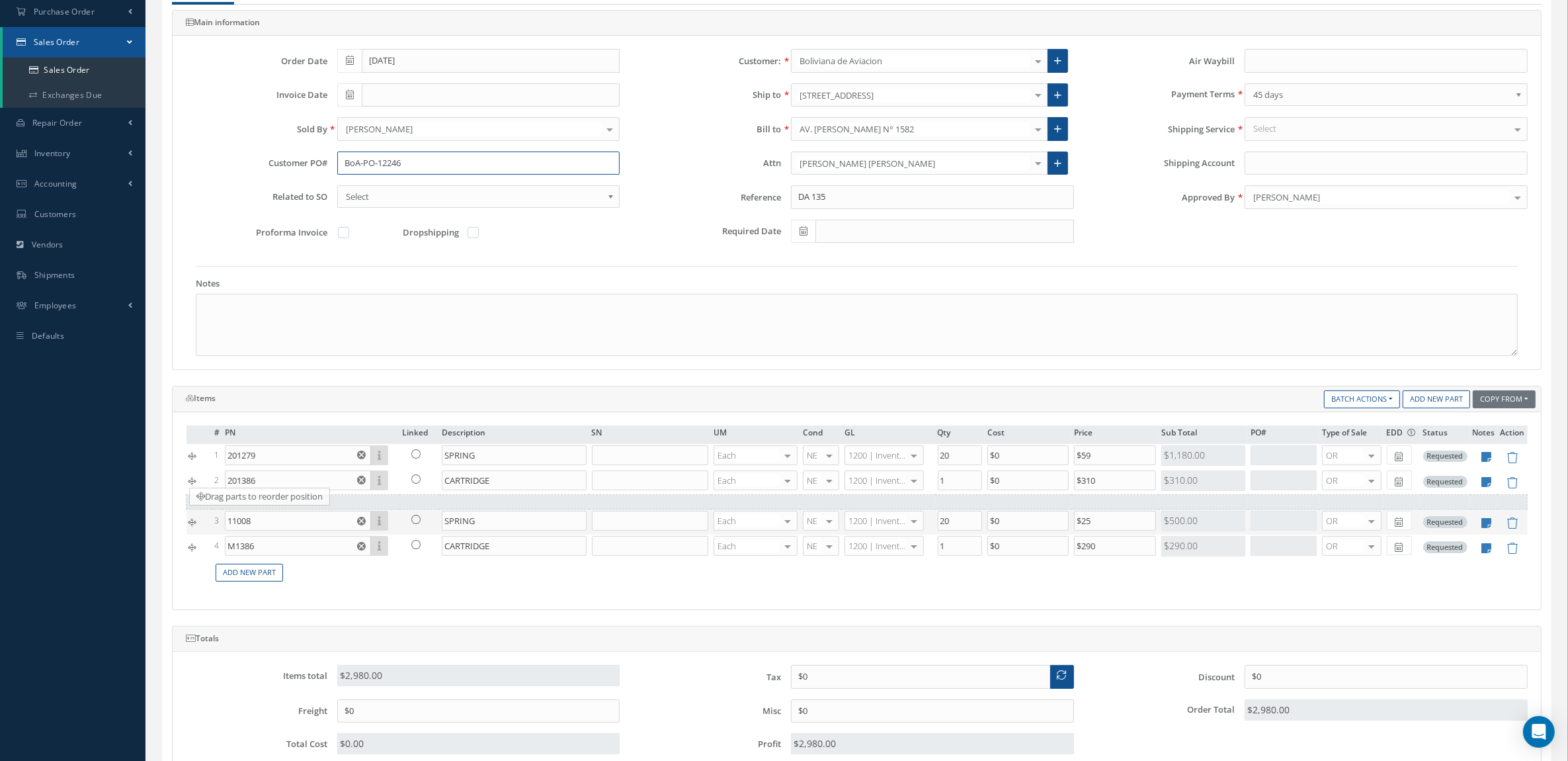
type input "1"
type input "$290"
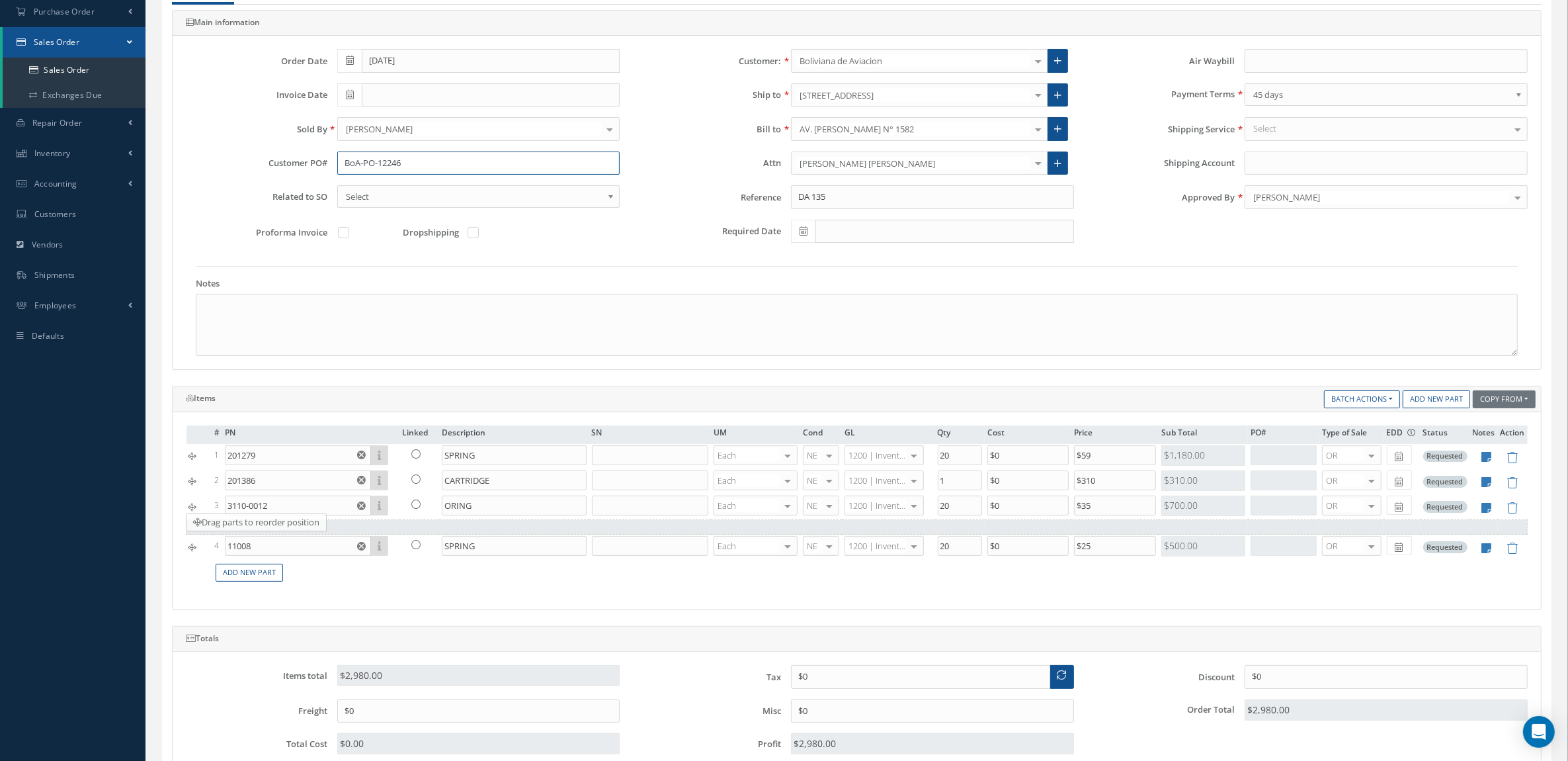
drag, startPoint x: 195, startPoint y: 566, endPoint x: 195, endPoint y: 532, distance: 34.0
type input "M1386"
type input "CARTRIDGE"
type input "1"
type input "$290"
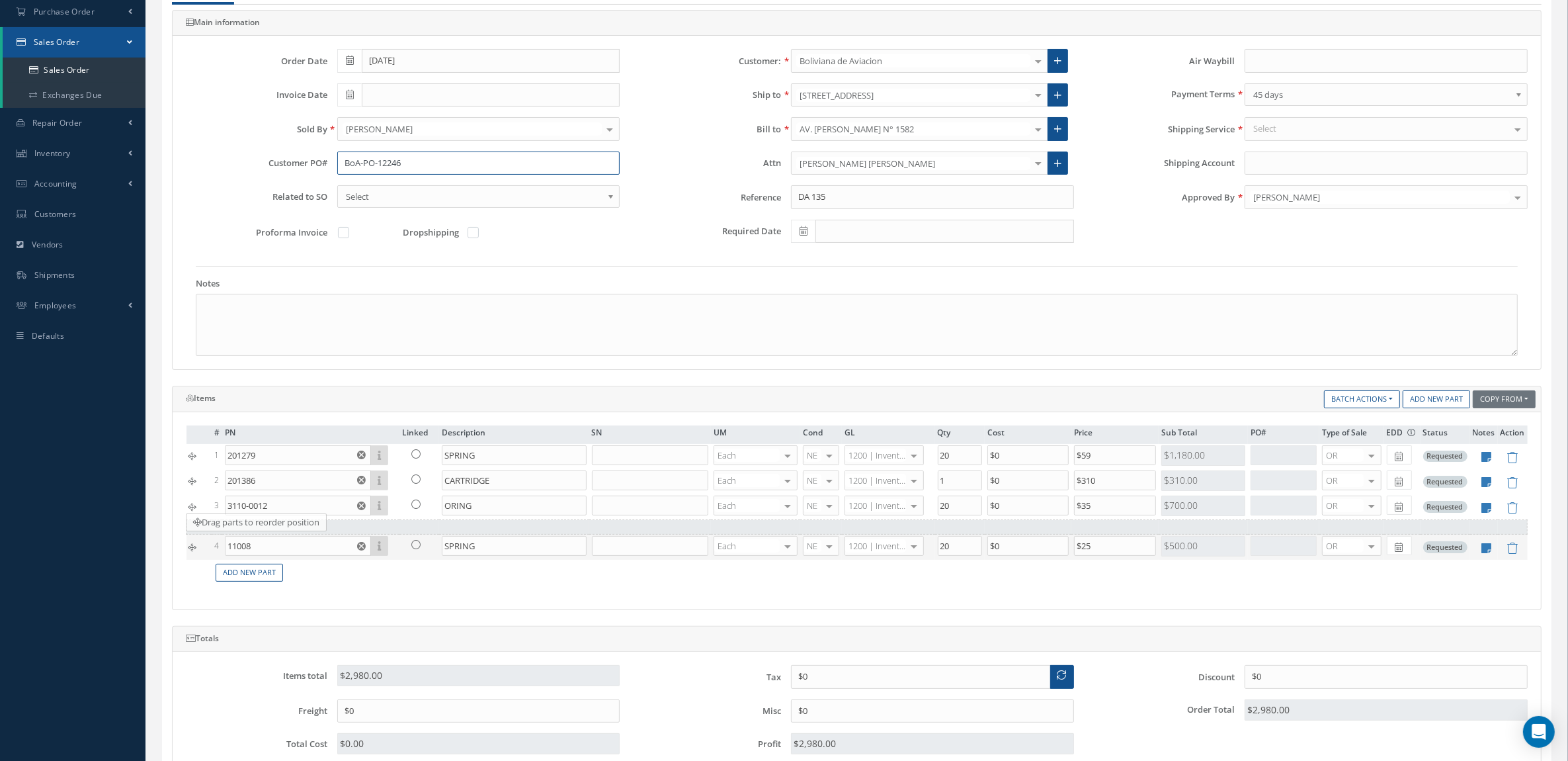
type input "11008"
type input "SPRING"
type input "20"
type input "$25"
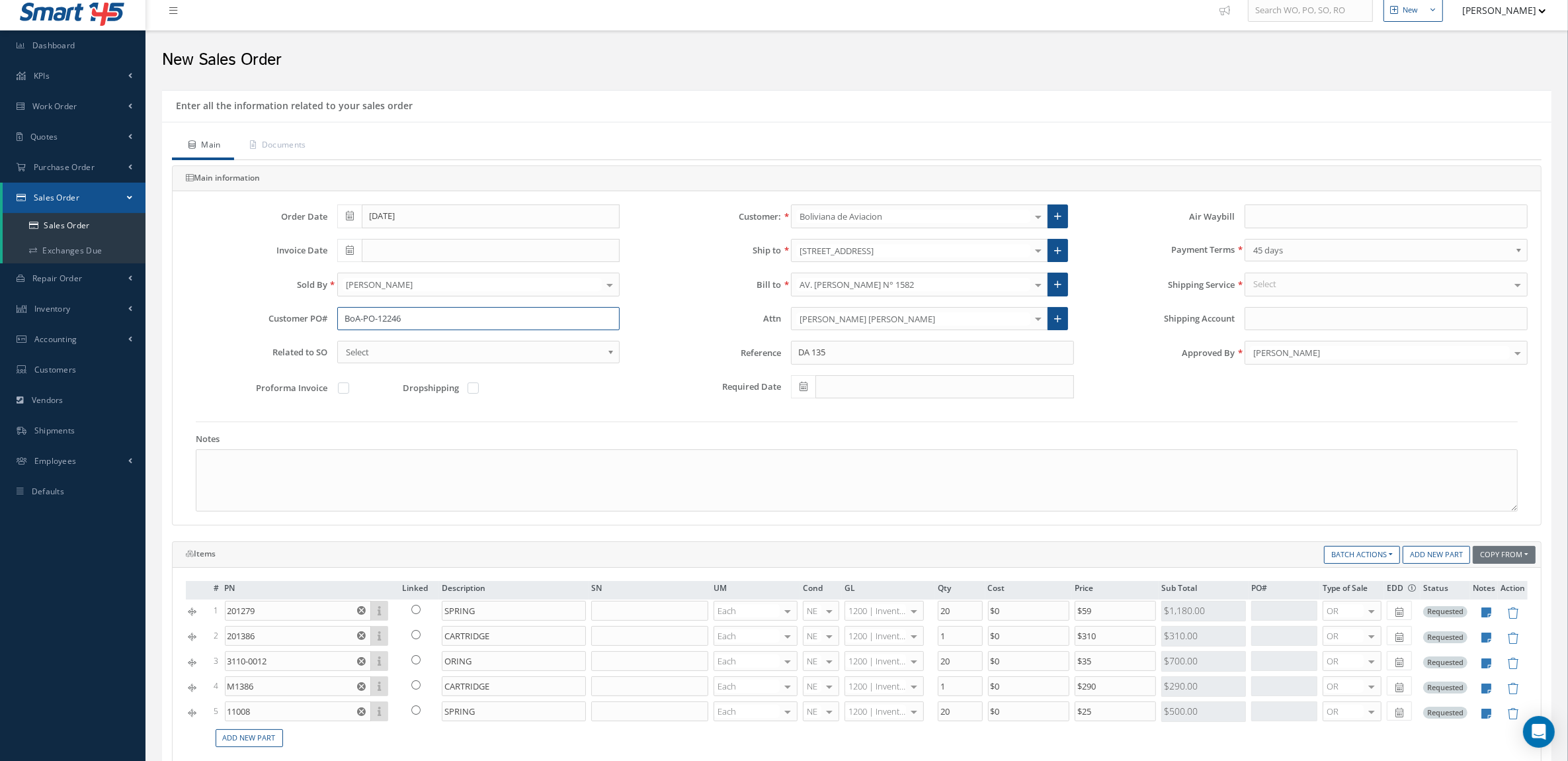
scroll to position [0, 0]
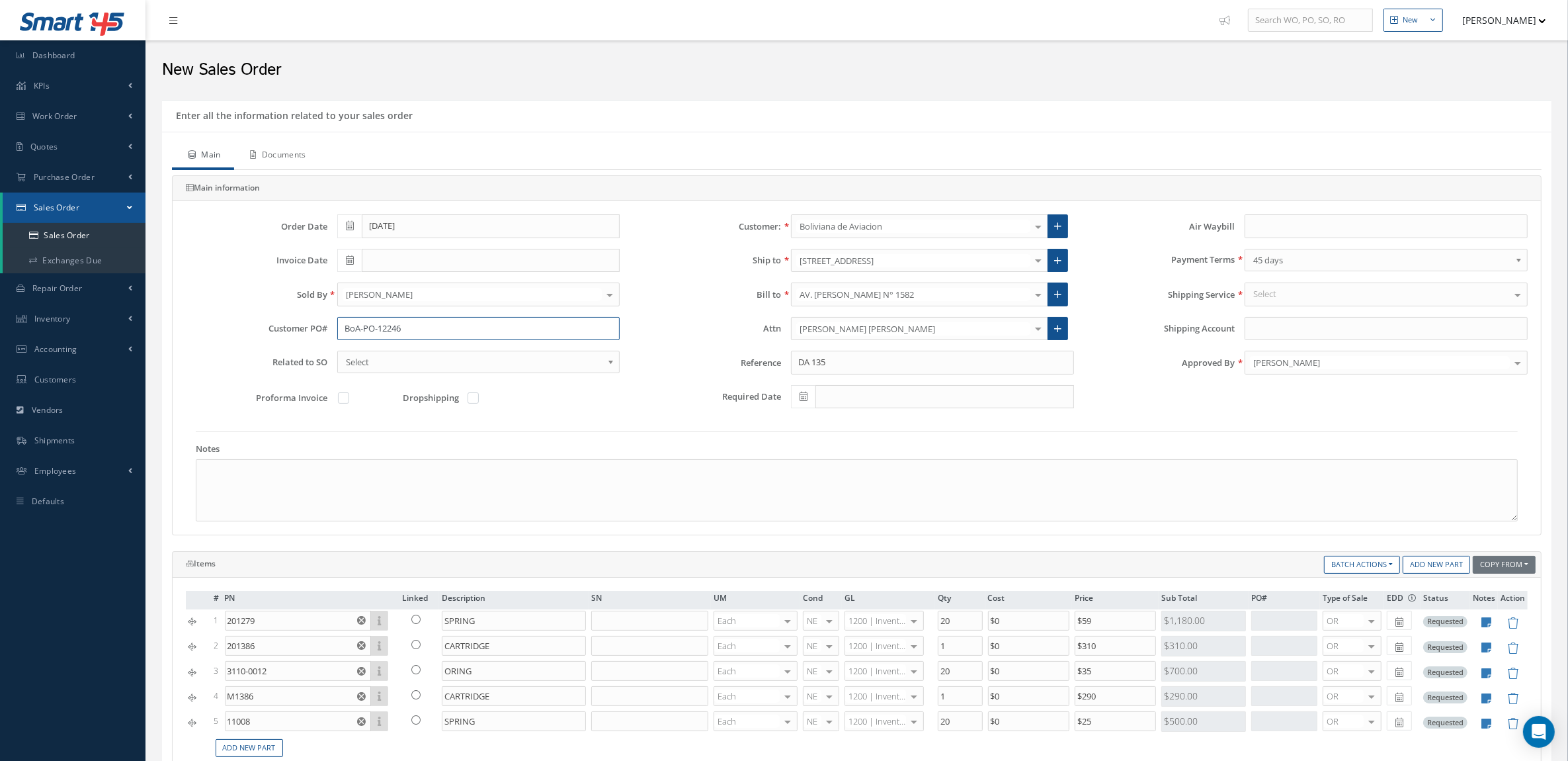
type input "BoA-PO-12246"
click at [305, 157] on link "Documents" at bounding box center [277, 156] width 85 height 28
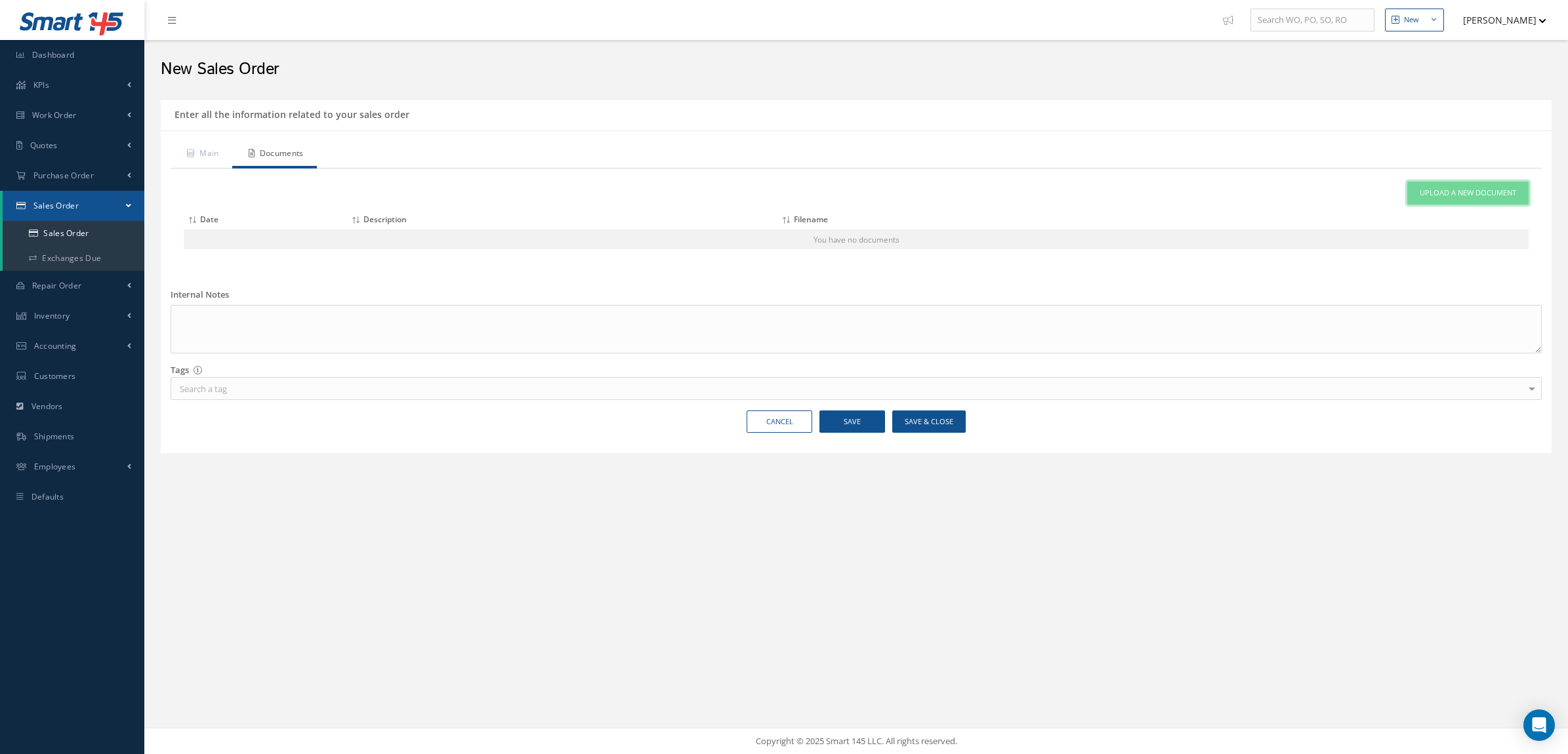
click at [1508, 183] on link "Upload a New Document" at bounding box center [1468, 193] width 121 height 23
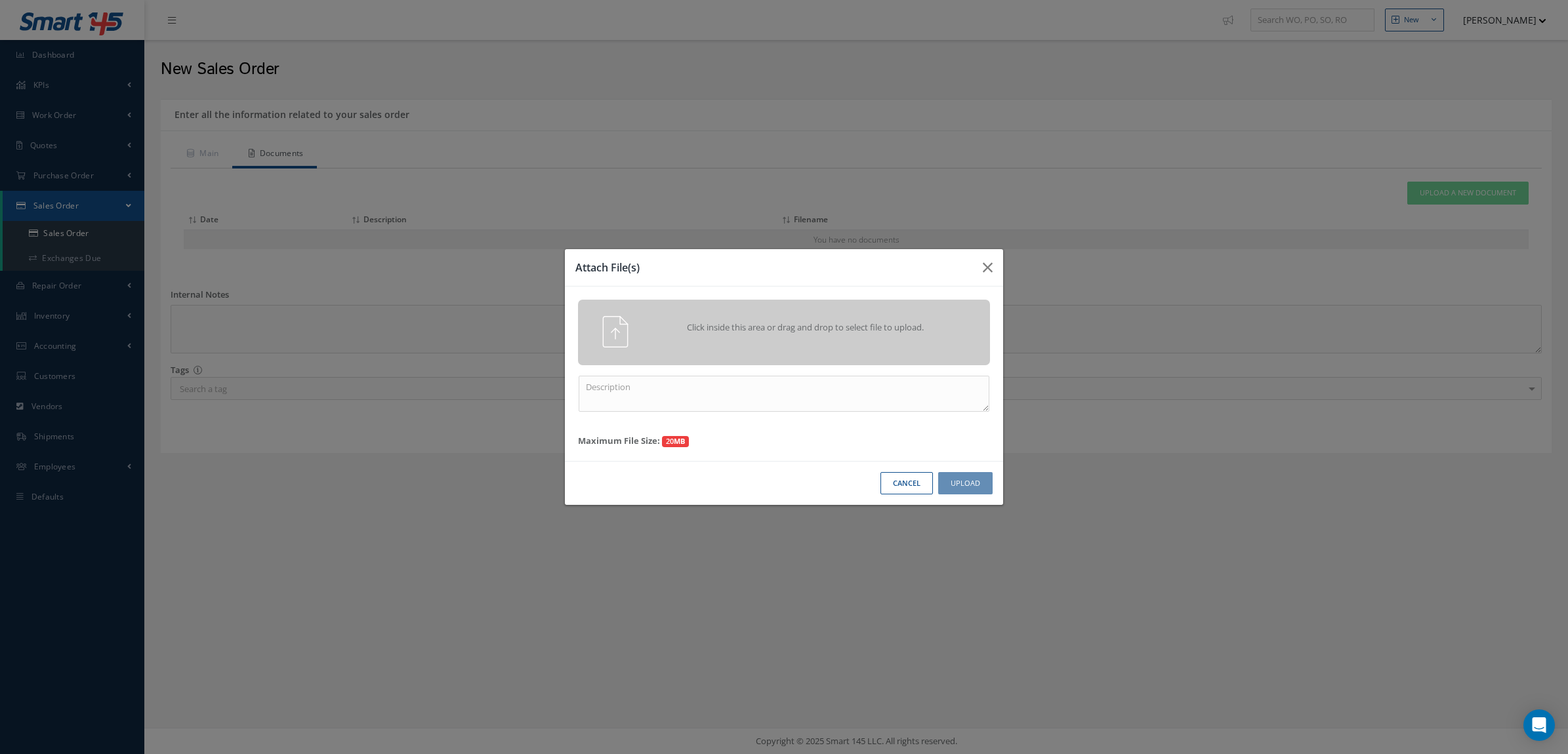
click at [887, 317] on div "Click inside this area or drag and drop to select file to upload." at bounding box center [802, 329] width 324 height 27
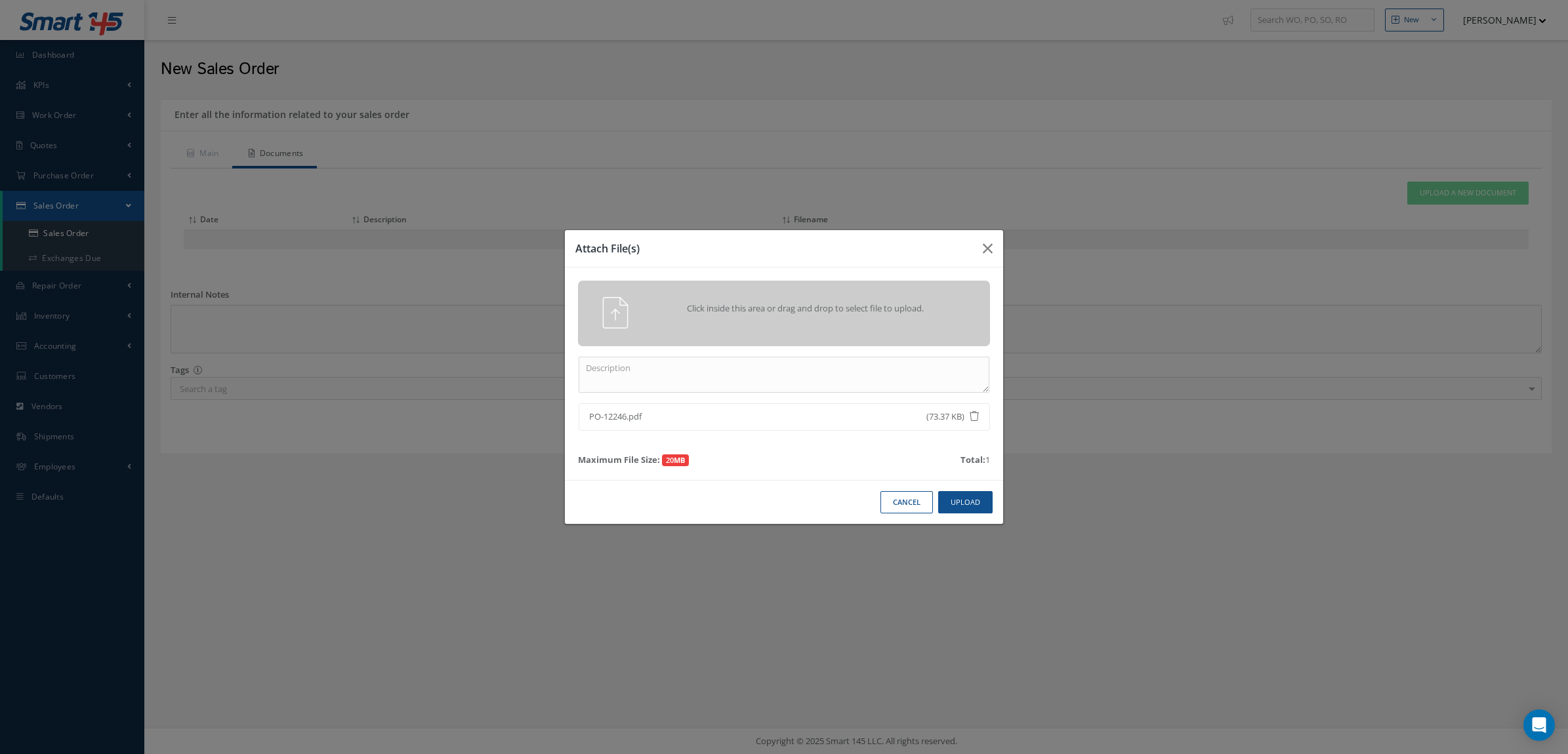
click at [833, 355] on div "Click inside this area or drag and drop to select file to upload. PO-12246.pdf …" at bounding box center [784, 374] width 438 height 212
click at [830, 362] on textarea at bounding box center [783, 374] width 411 height 36
drag, startPoint x: 825, startPoint y: 388, endPoint x: 566, endPoint y: 362, distance: 260.3
click at [567, 362] on div "Click inside this area or drag and drop to select file to upload. po PO-12246.p…" at bounding box center [784, 374] width 438 height 212
type textarea "PO"
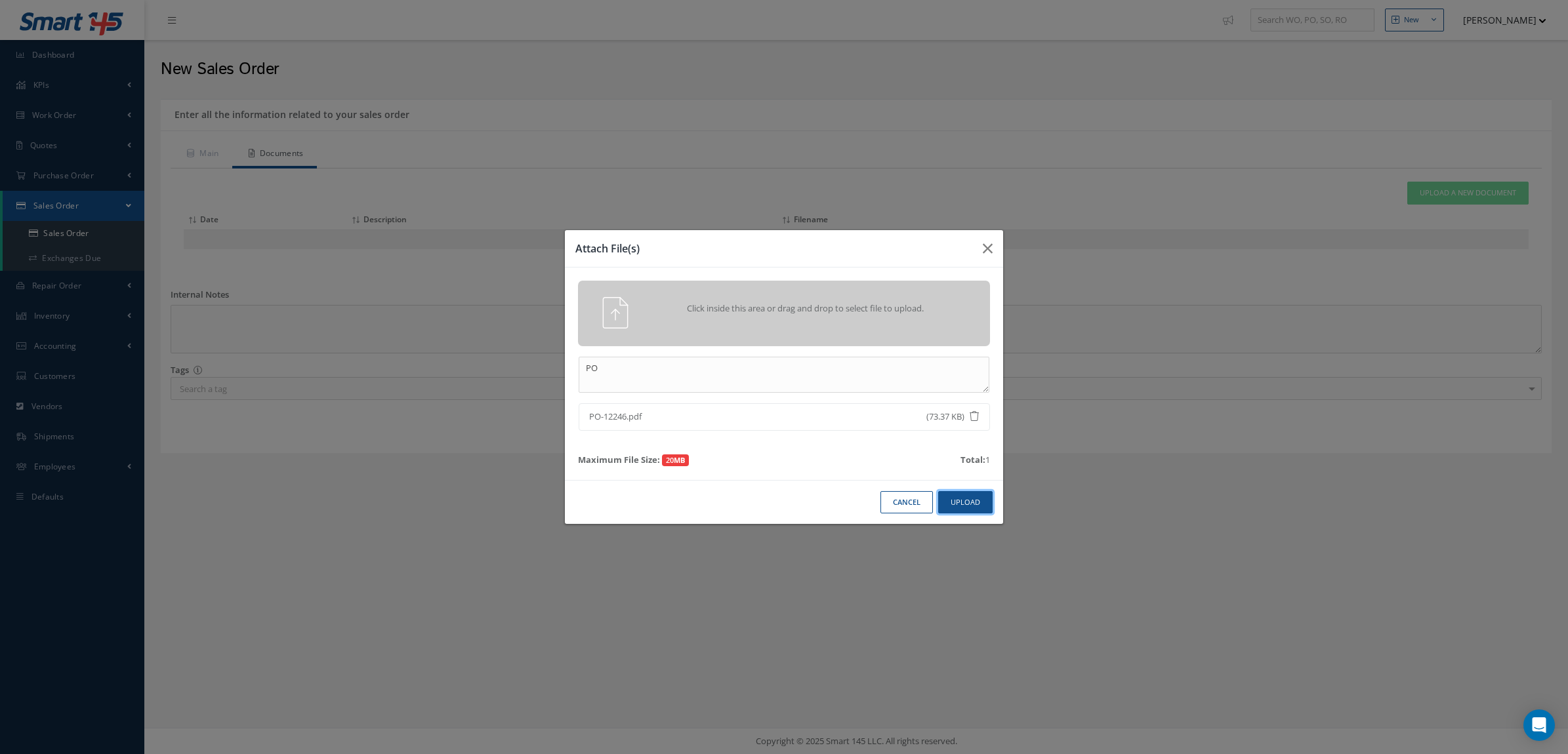
click at [954, 494] on button "Upload" at bounding box center [966, 503] width 55 height 23
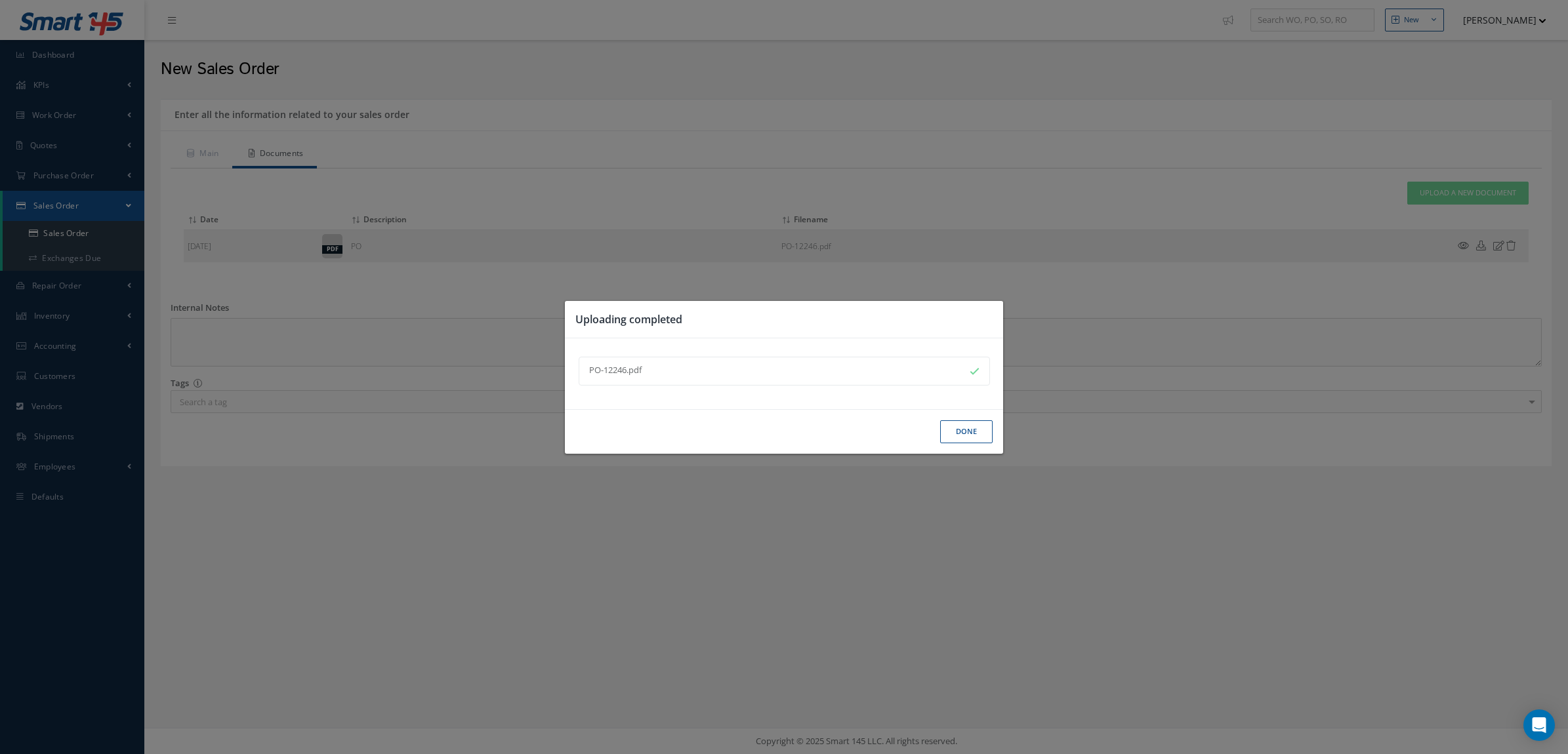
click at [962, 424] on button "Done" at bounding box center [966, 432] width 52 height 23
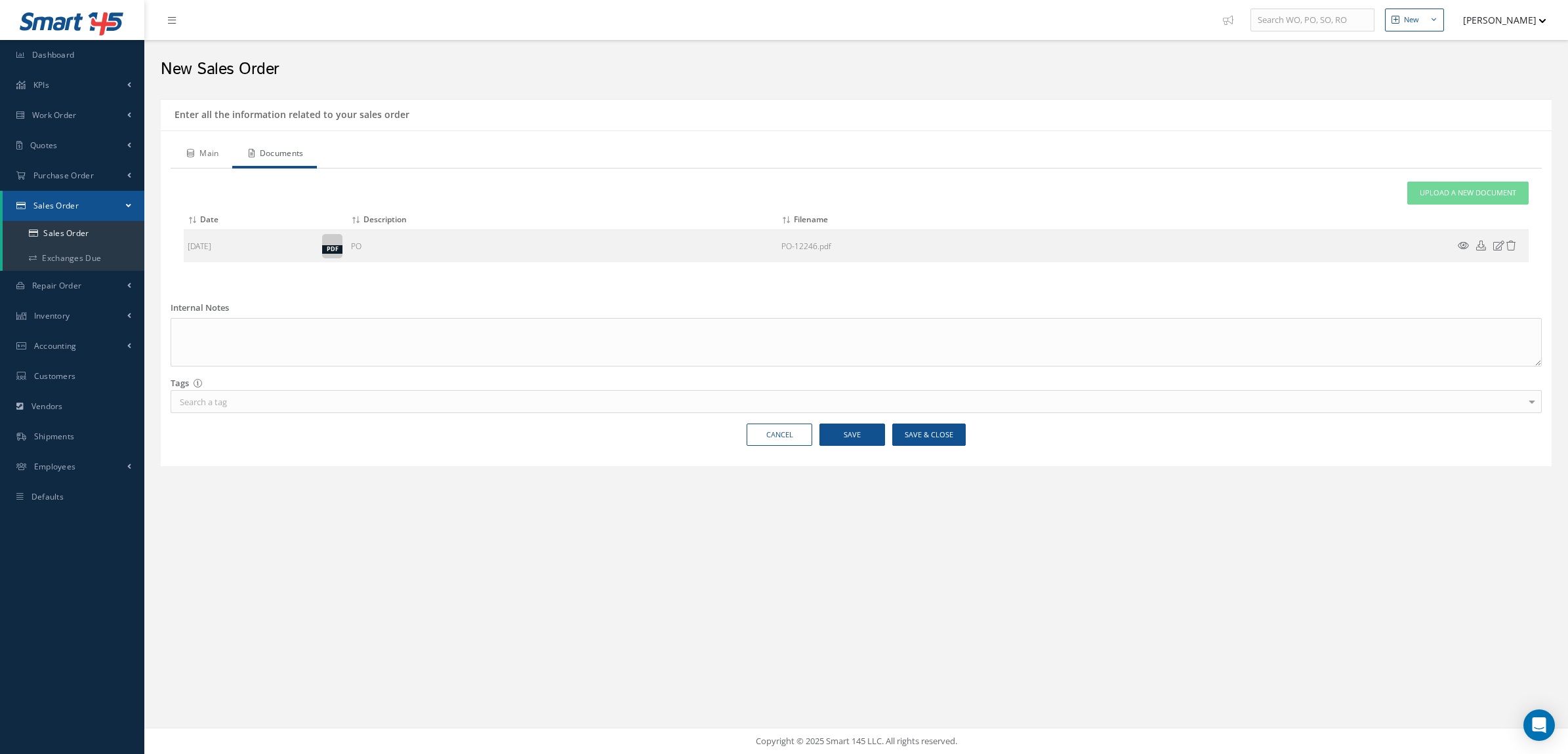
click at [201, 155] on link "Main" at bounding box center [202, 154] width 61 height 27
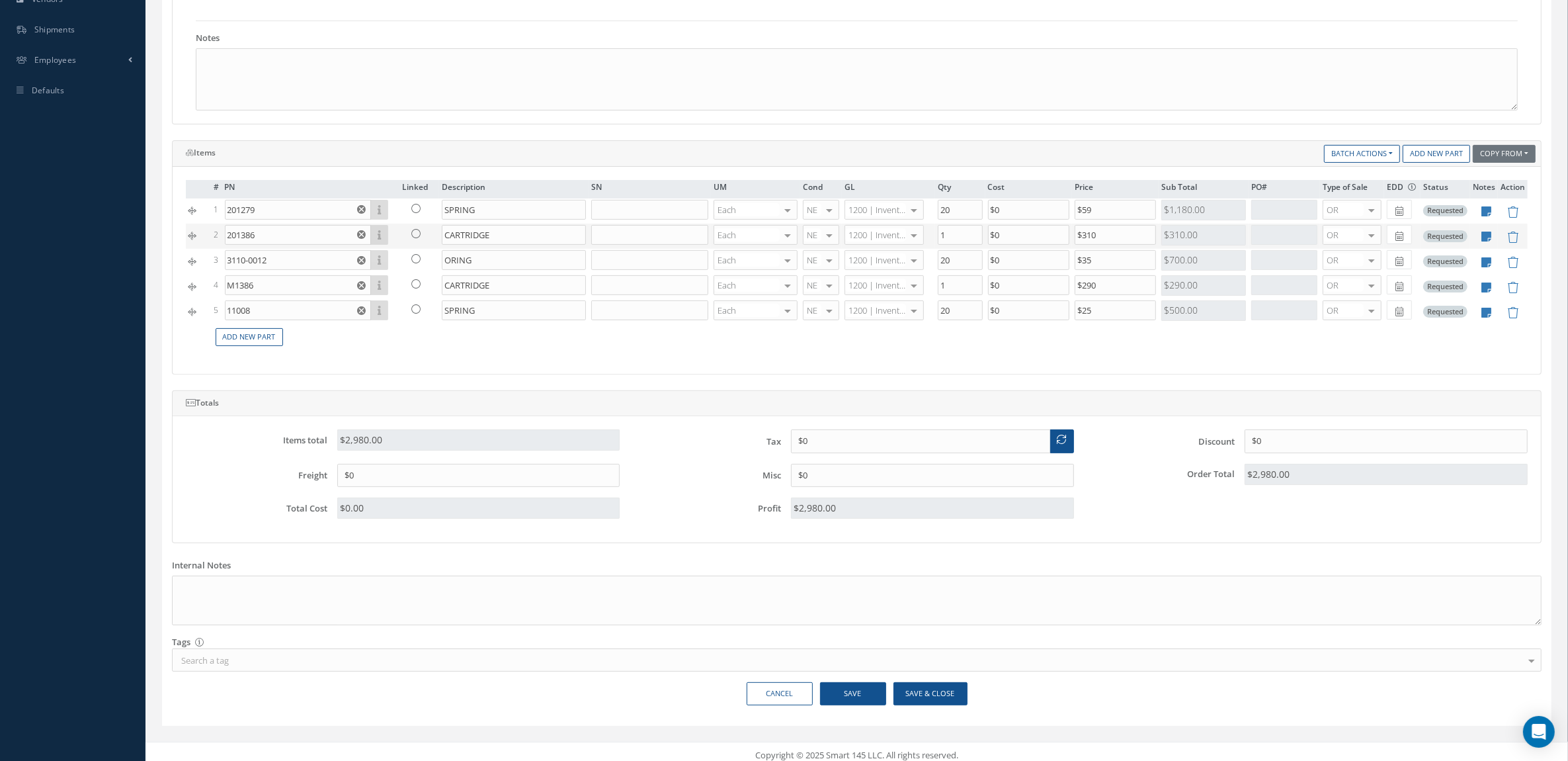
scroll to position [425, 0]
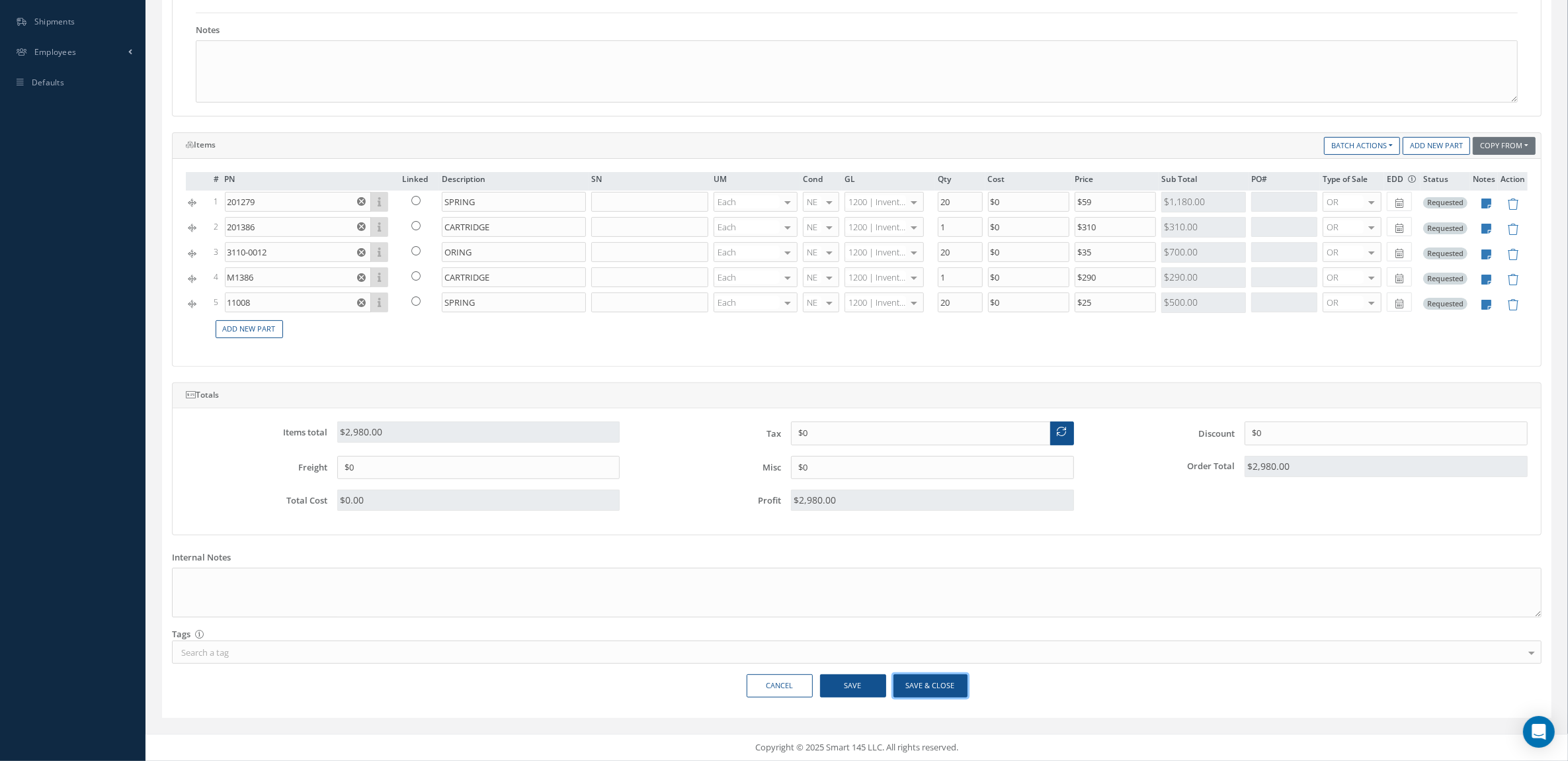
click at [952, 690] on button "Save & Close" at bounding box center [930, 686] width 74 height 23
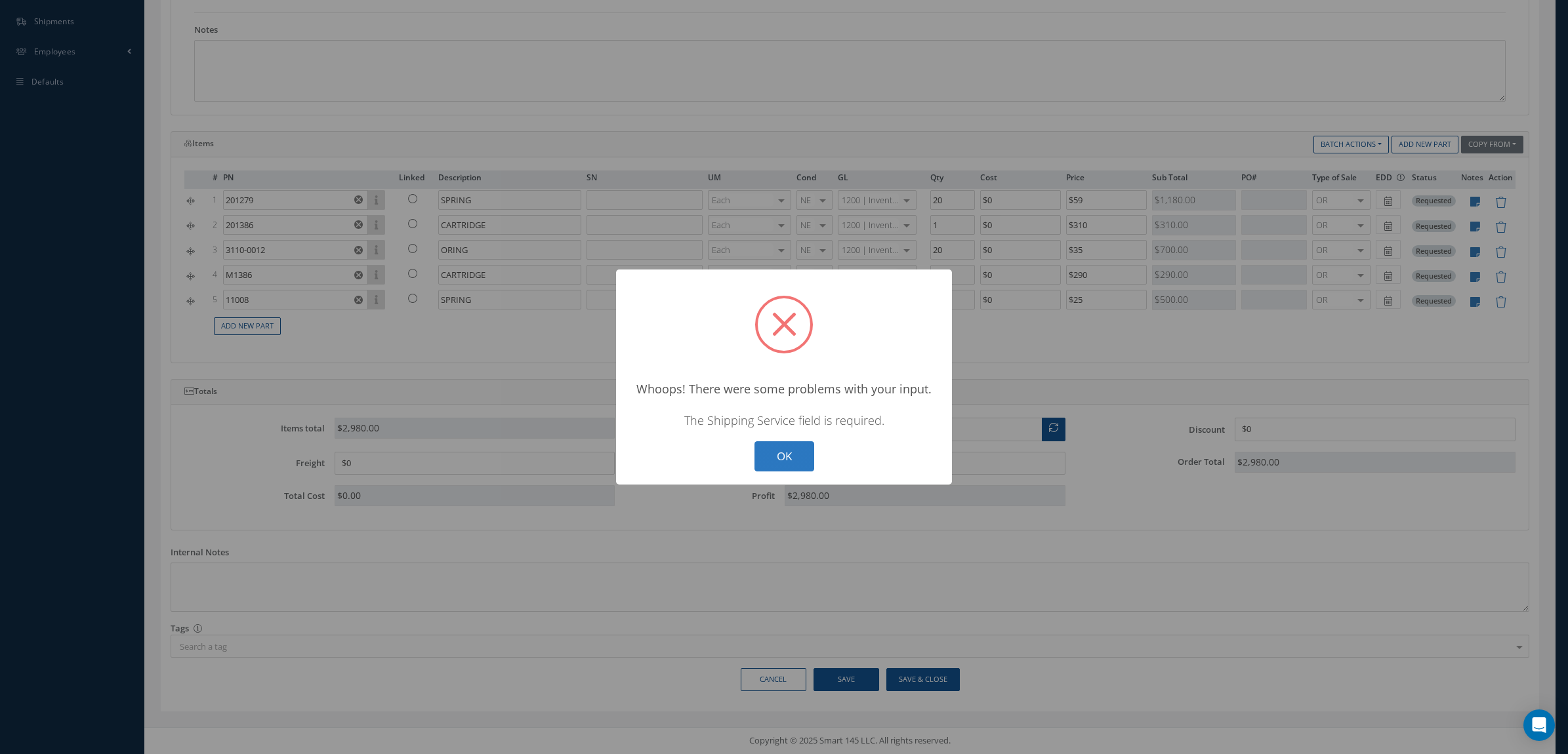
click at [799, 441] on button "OK" at bounding box center [784, 456] width 60 height 31
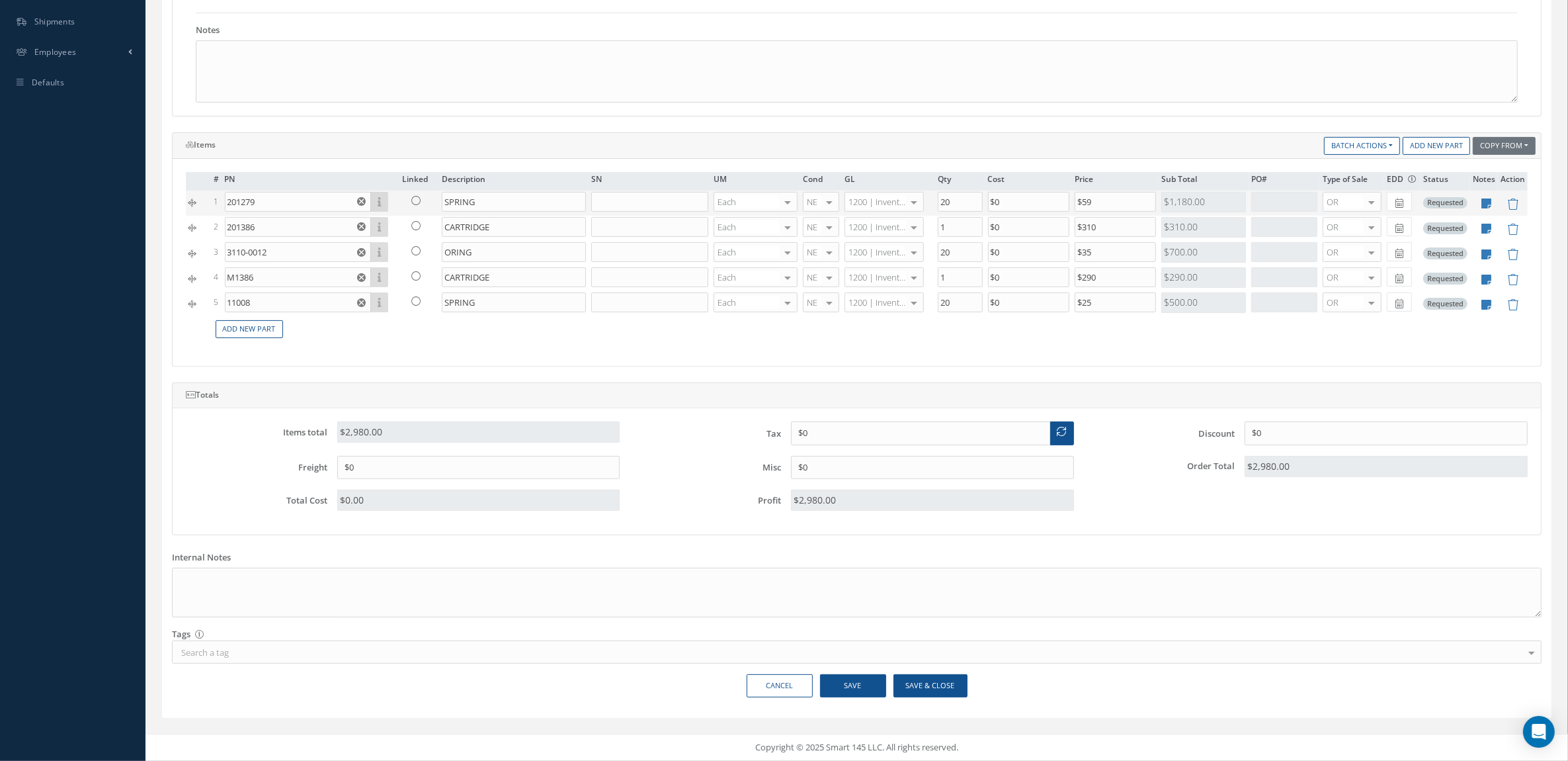
scroll to position [11, 0]
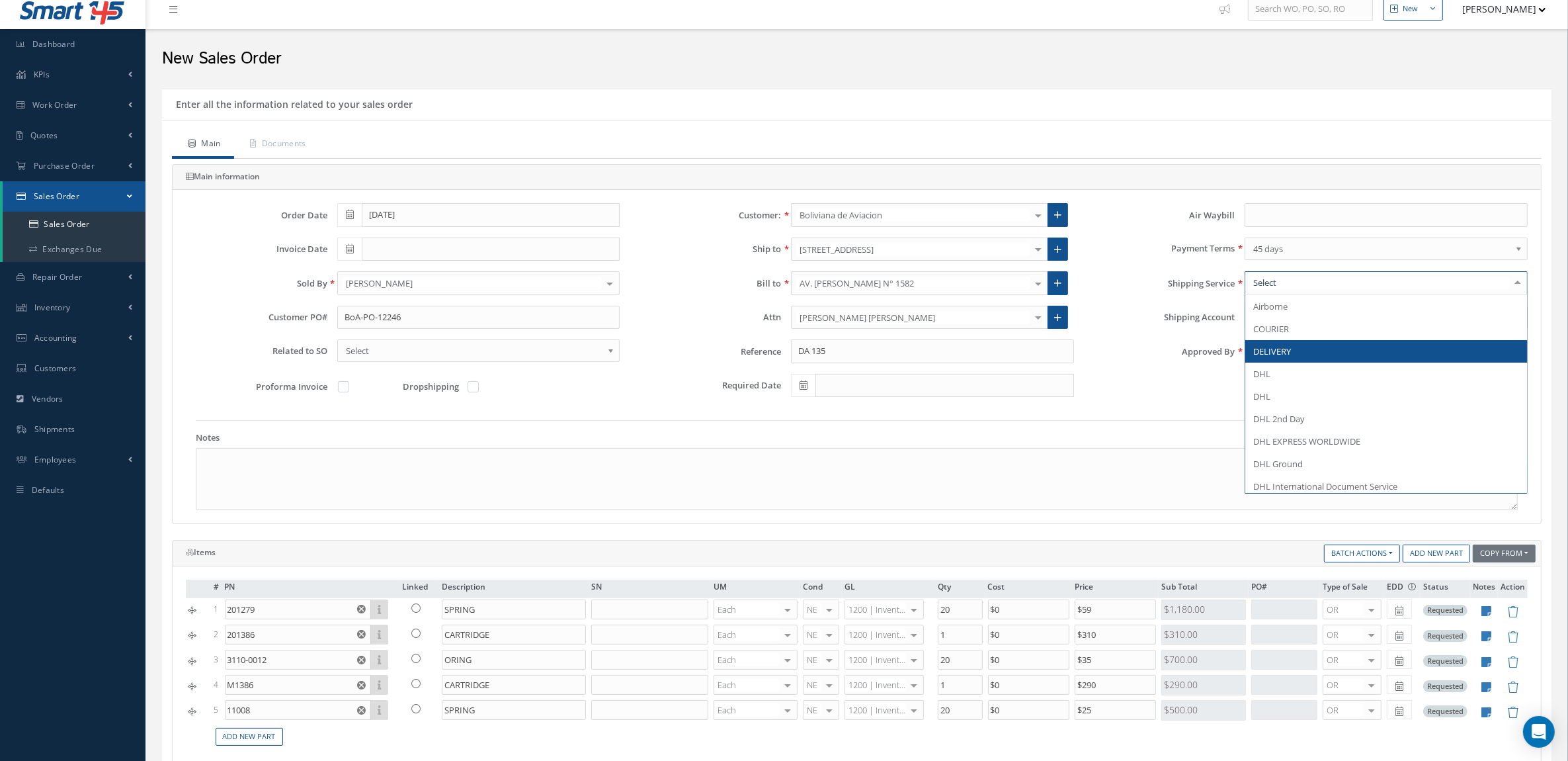
click at [1281, 355] on span "DELIVERY" at bounding box center [1272, 352] width 38 height 12
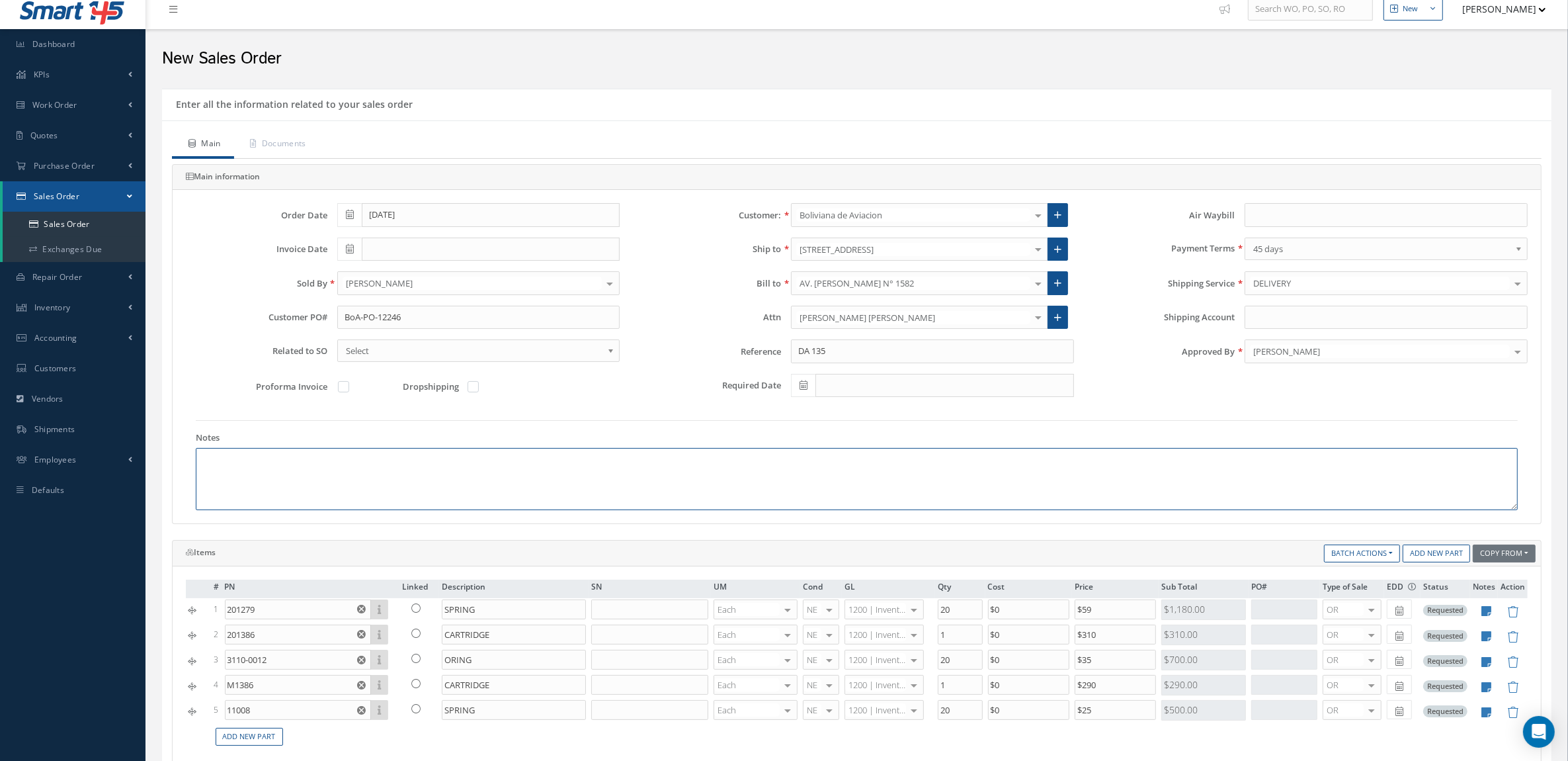
click at [246, 479] on textarea at bounding box center [857, 479] width 1322 height 62
paste textarea "HS CODE 88073000 ECCN 9A991 COUNTRY OF ORIGIN: USA"
click at [283, 461] on textarea "HS CODE 88073000 ECCN 9A991 COUNTRY OF ORIGIN: USA" at bounding box center [857, 479] width 1322 height 62
click at [255, 468] on textarea "HS CODE 88073000 ECCN 9A991 COUNTRY OF ORIGIN: USA" at bounding box center [857, 479] width 1322 height 62
drag, startPoint x: 357, startPoint y: 491, endPoint x: 44, endPoint y: 424, distance: 320.1
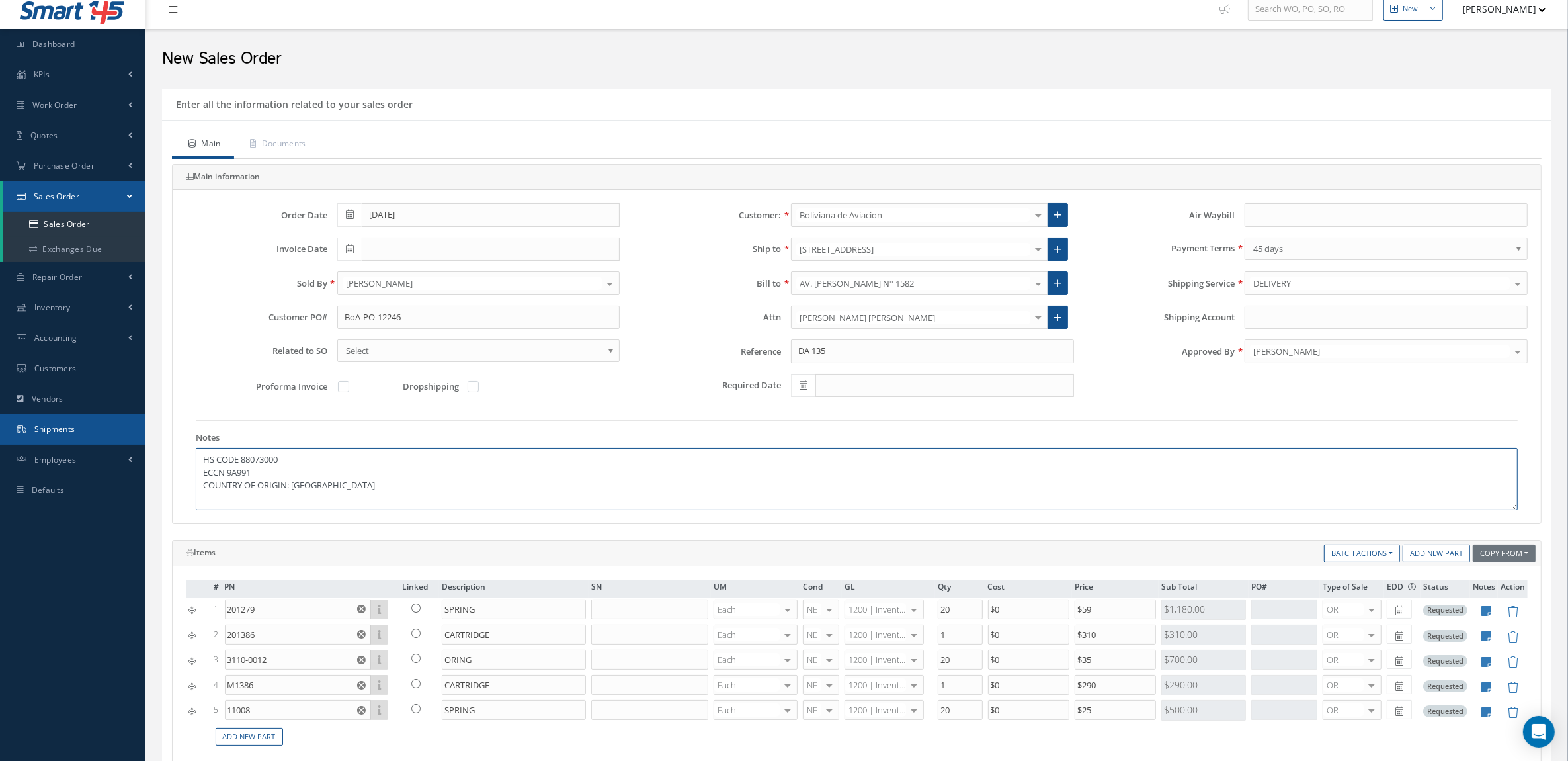
click at [44, 424] on div "Smart 145 Dashboard KPIs Accounting Work Order Work Order Preview" at bounding box center [784, 579] width 1568 height 1180
type textarea "HS CODE 88073000 ECCN 9A991 COUNTRY OF ORIGIN: USA"
click at [284, 161] on div "Main Documents Main information Order Date 08/14/2025 Customer: Boliviana de Av…" at bounding box center [857, 537] width 1370 height 812
click at [278, 147] on link "Documents" at bounding box center [277, 145] width 85 height 28
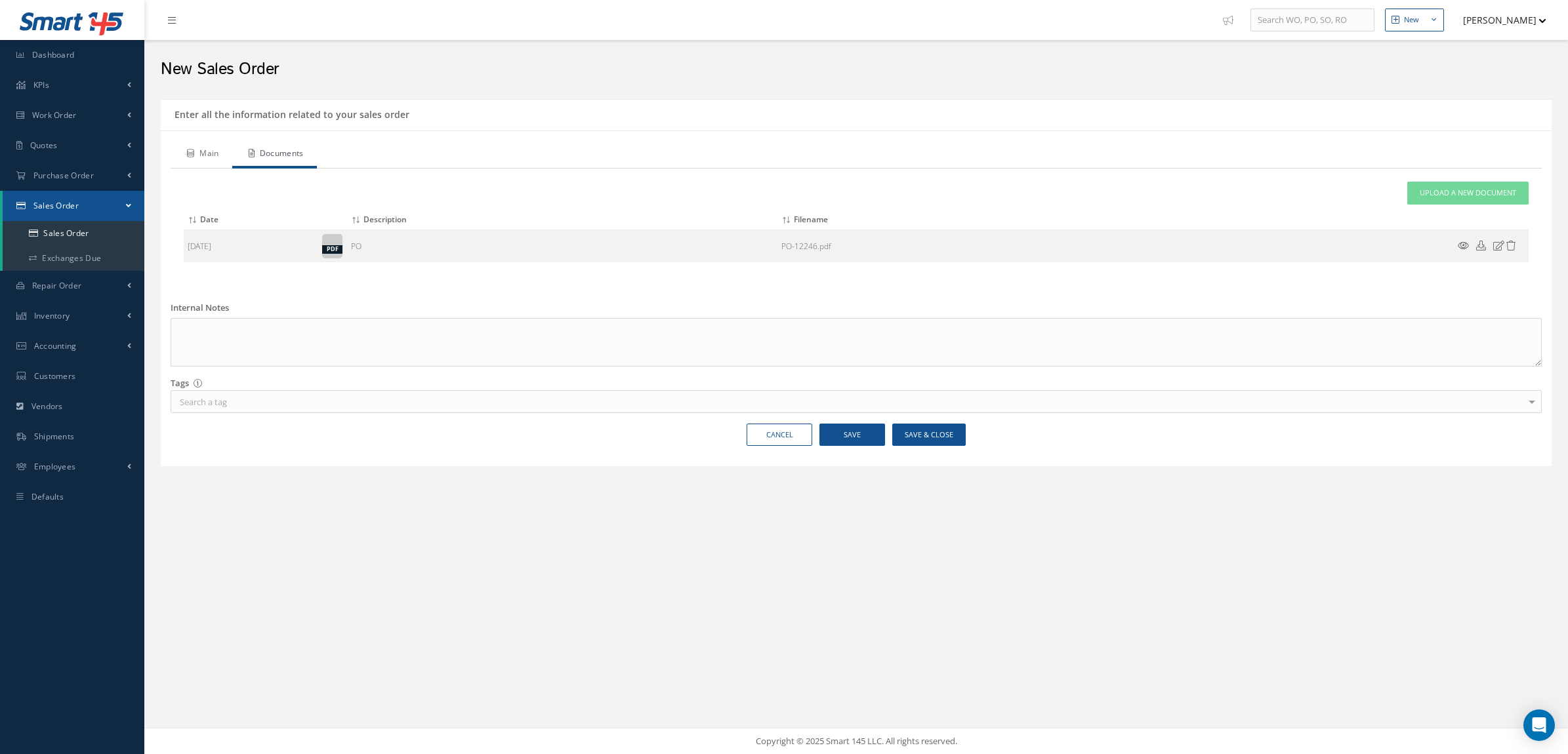
click at [205, 148] on link "Main" at bounding box center [202, 154] width 61 height 27
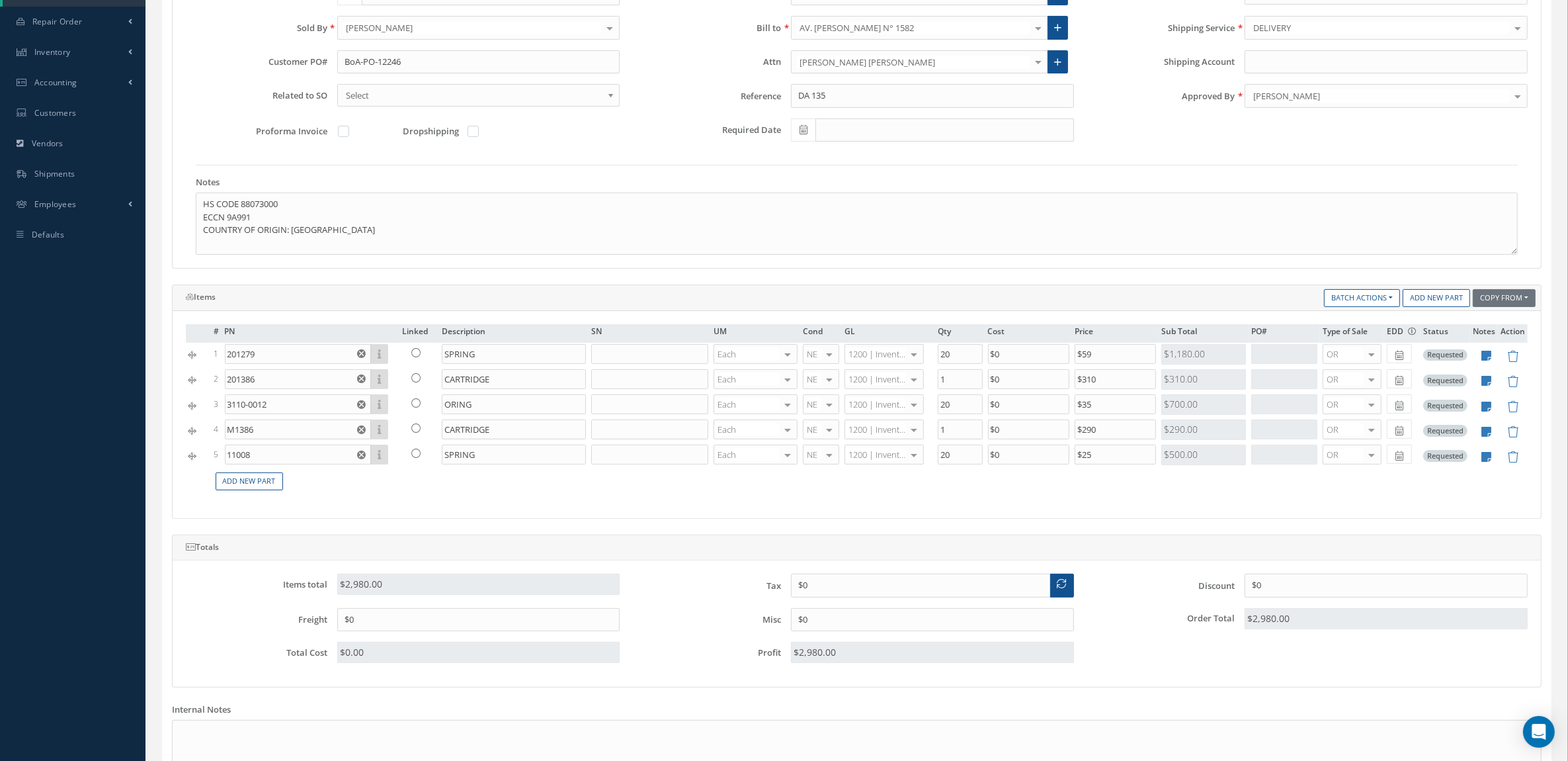
scroll to position [414, 0]
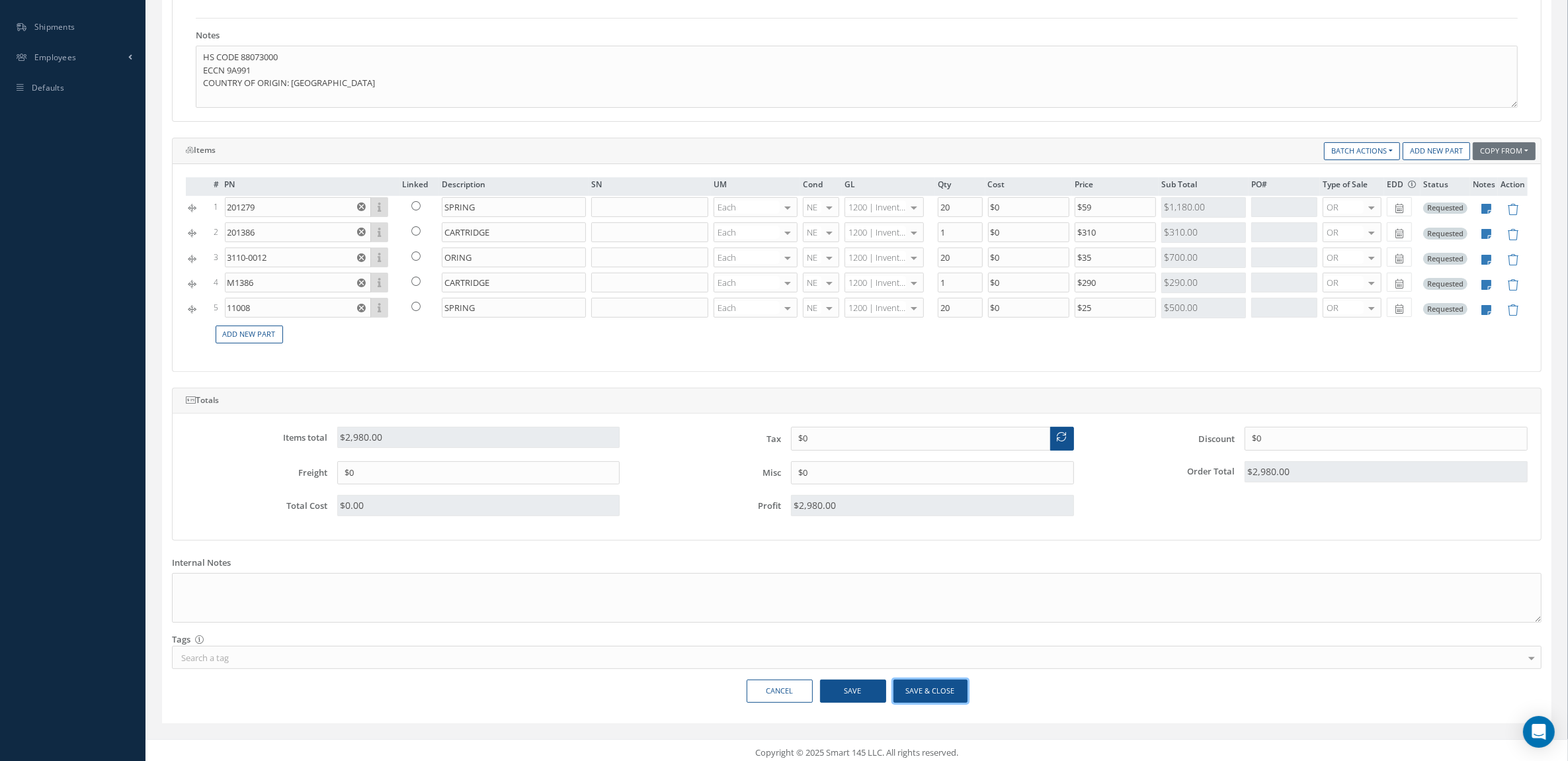
click at [899, 695] on button "Save & Close" at bounding box center [930, 692] width 74 height 23
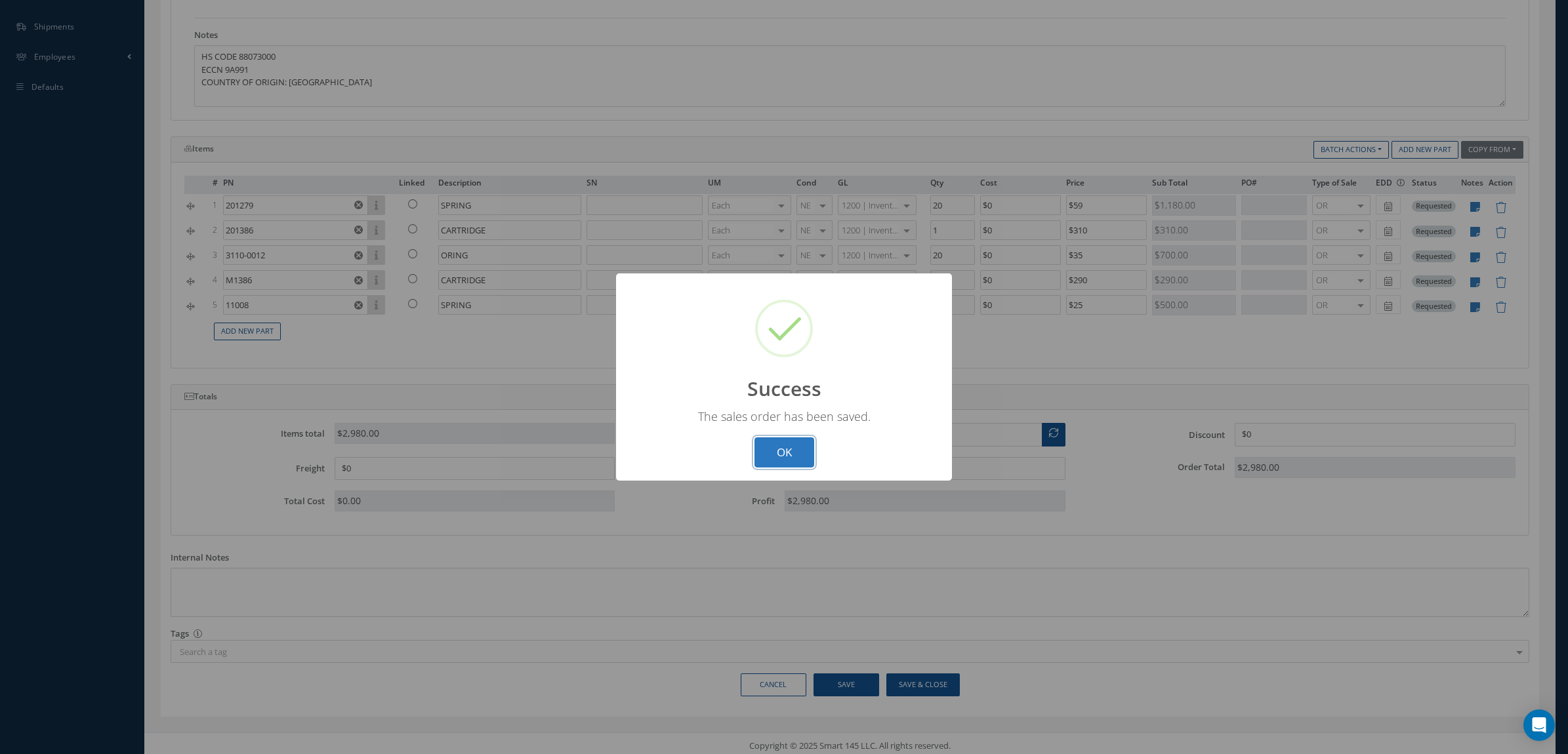
click at [782, 451] on button "OK" at bounding box center [784, 452] width 60 height 31
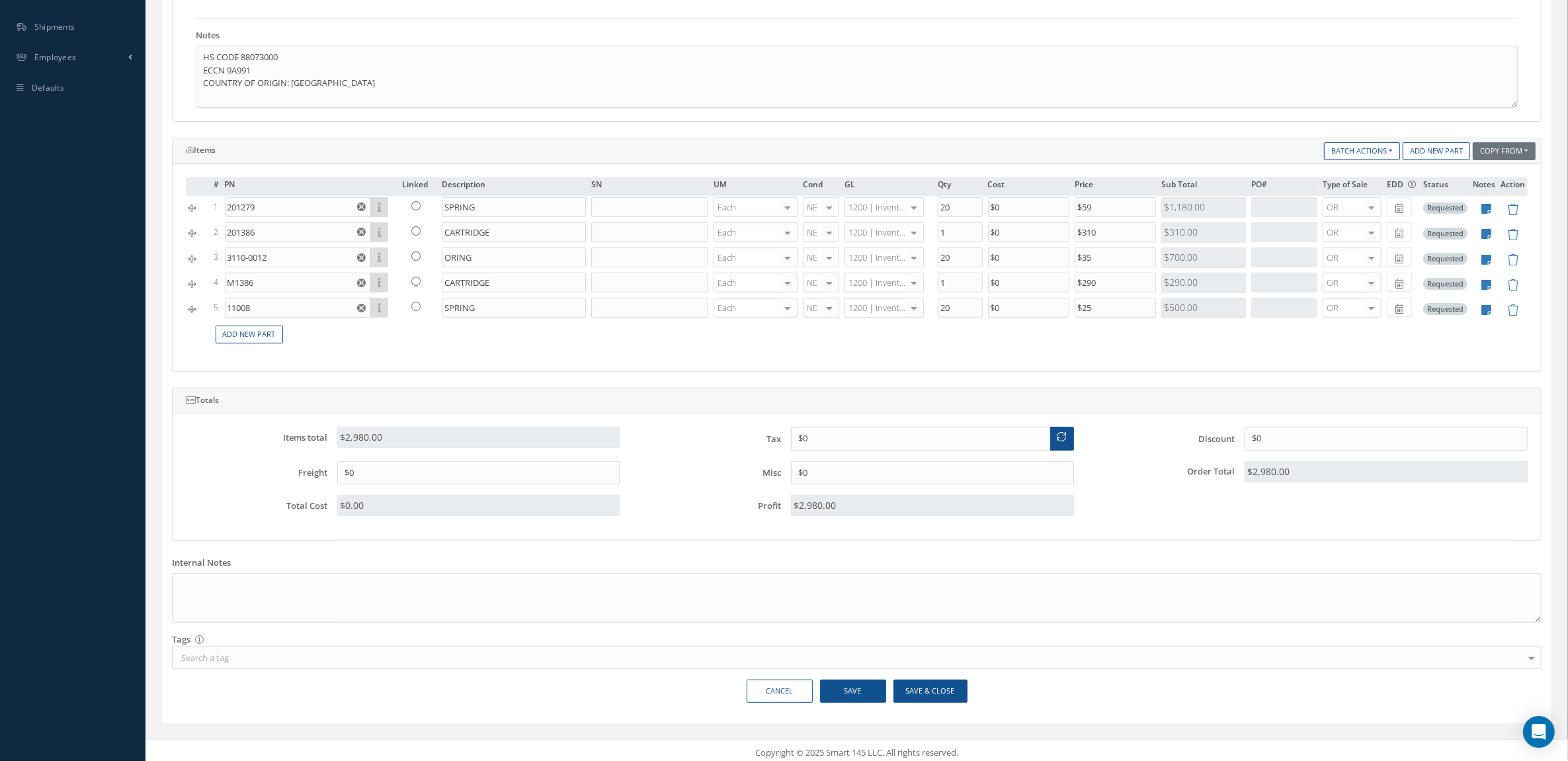
scroll to position [283, 0]
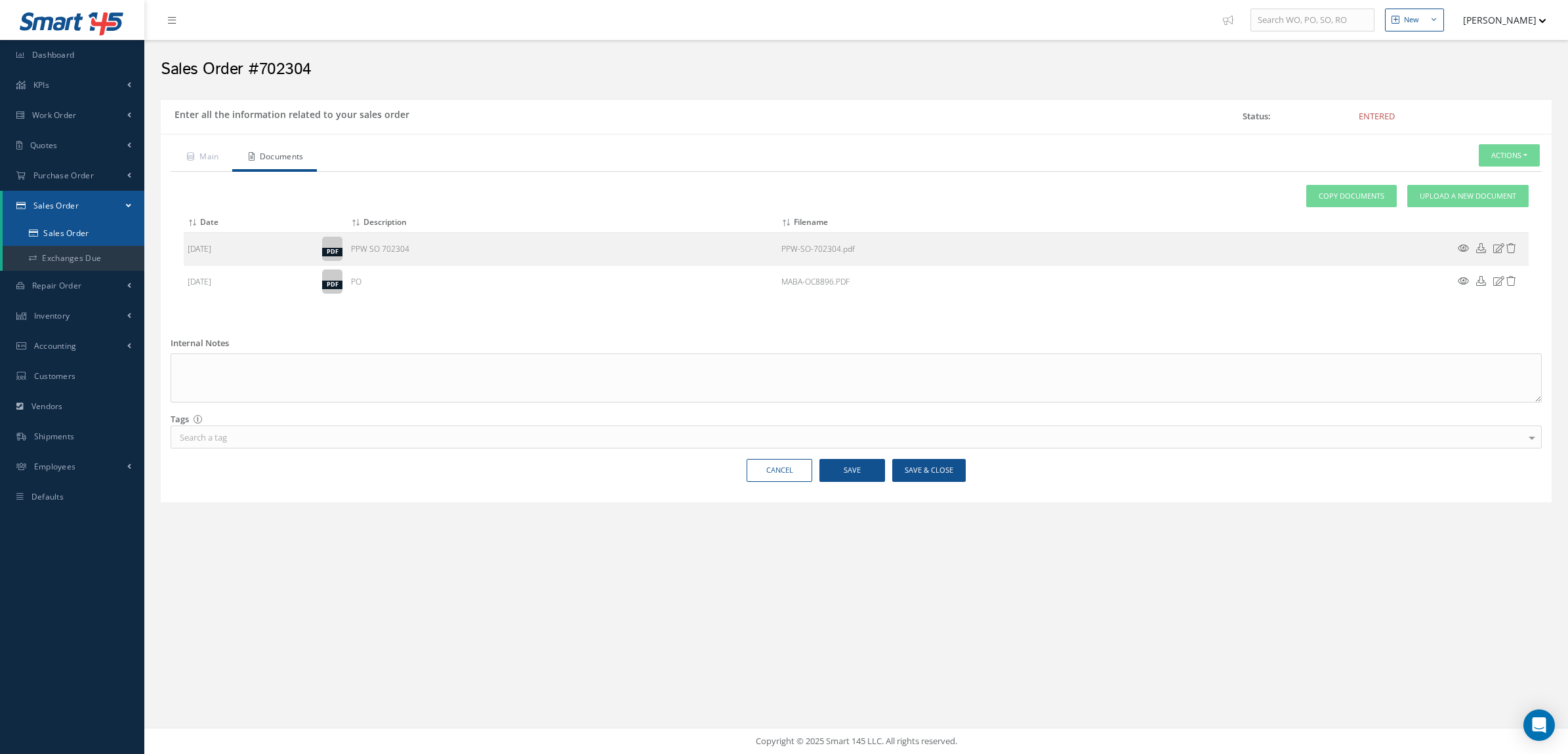
click at [67, 235] on link "Sales Order" at bounding box center [73, 233] width 142 height 25
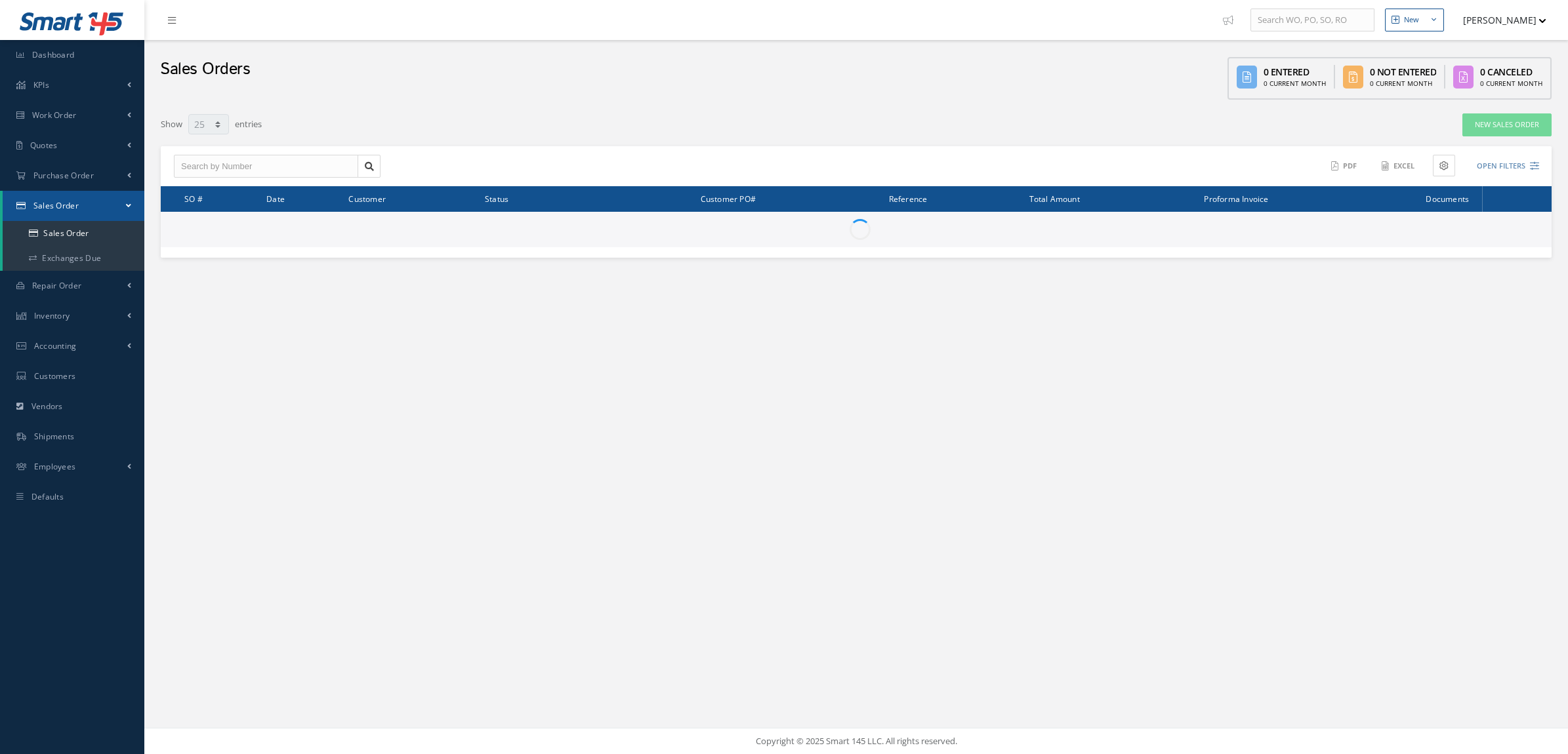
select select "25"
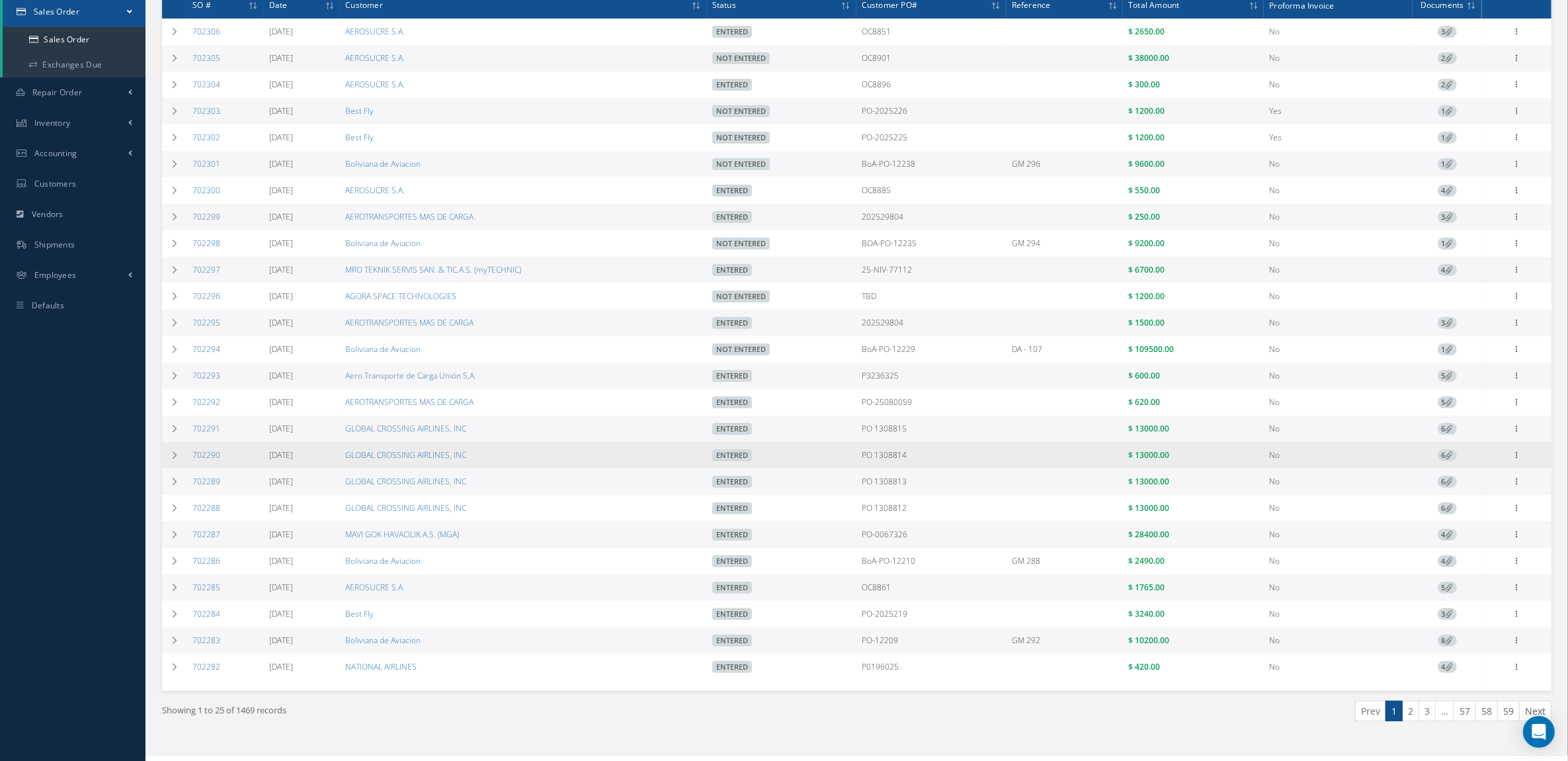
scroll to position [229, 0]
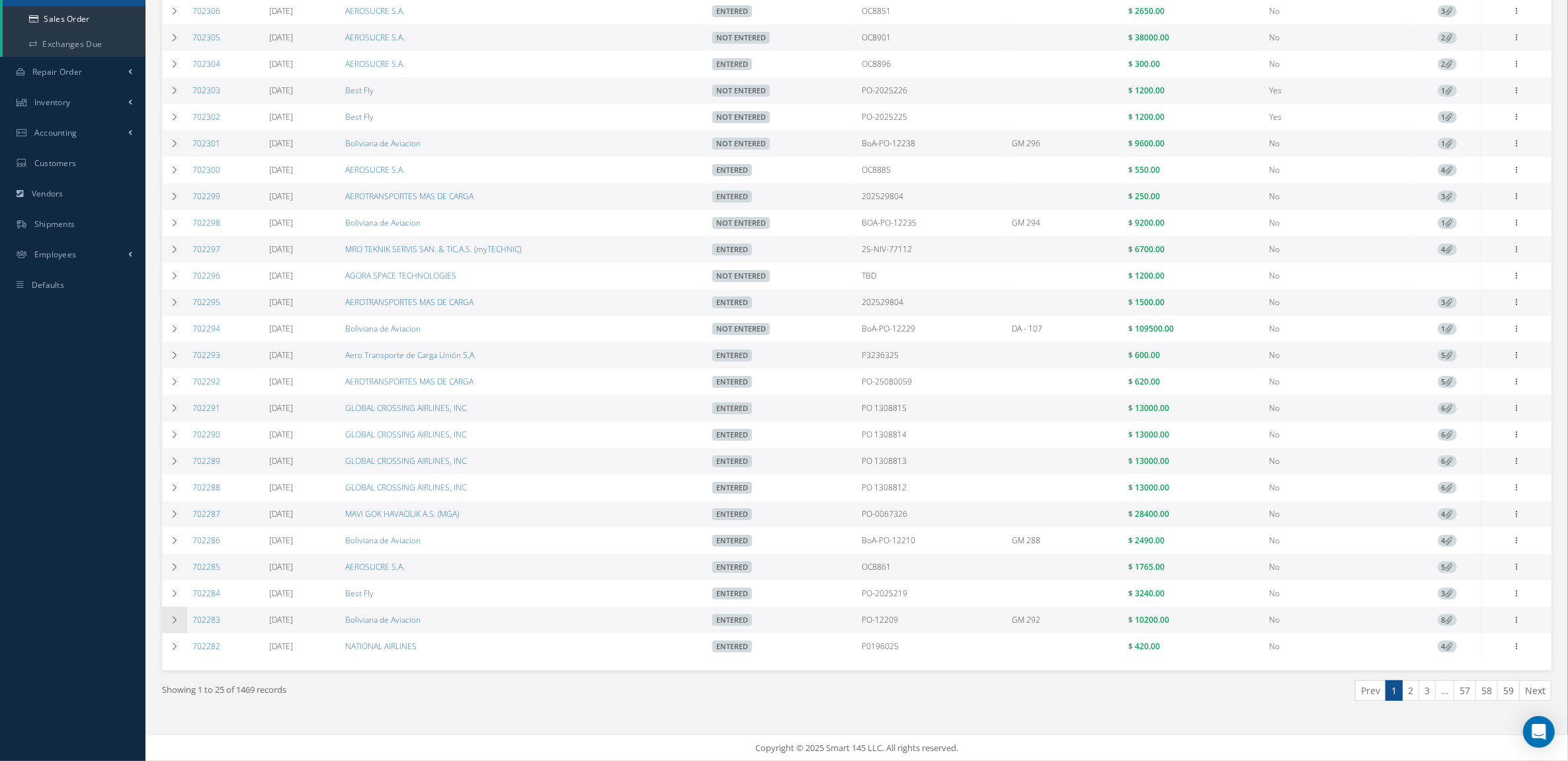
click at [173, 616] on icon at bounding box center [174, 620] width 9 height 8
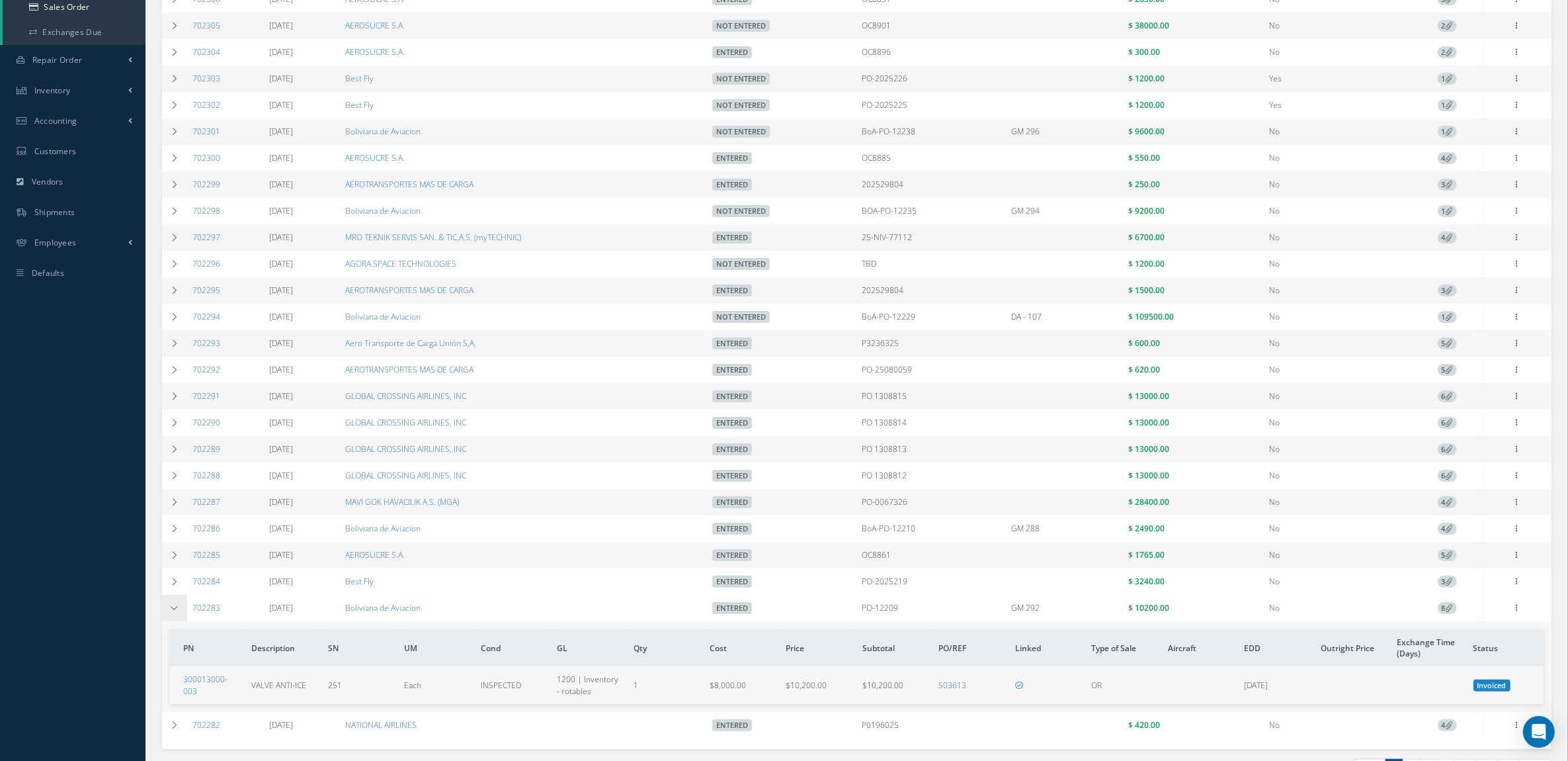
click at [173, 612] on icon at bounding box center [174, 608] width 9 height 8
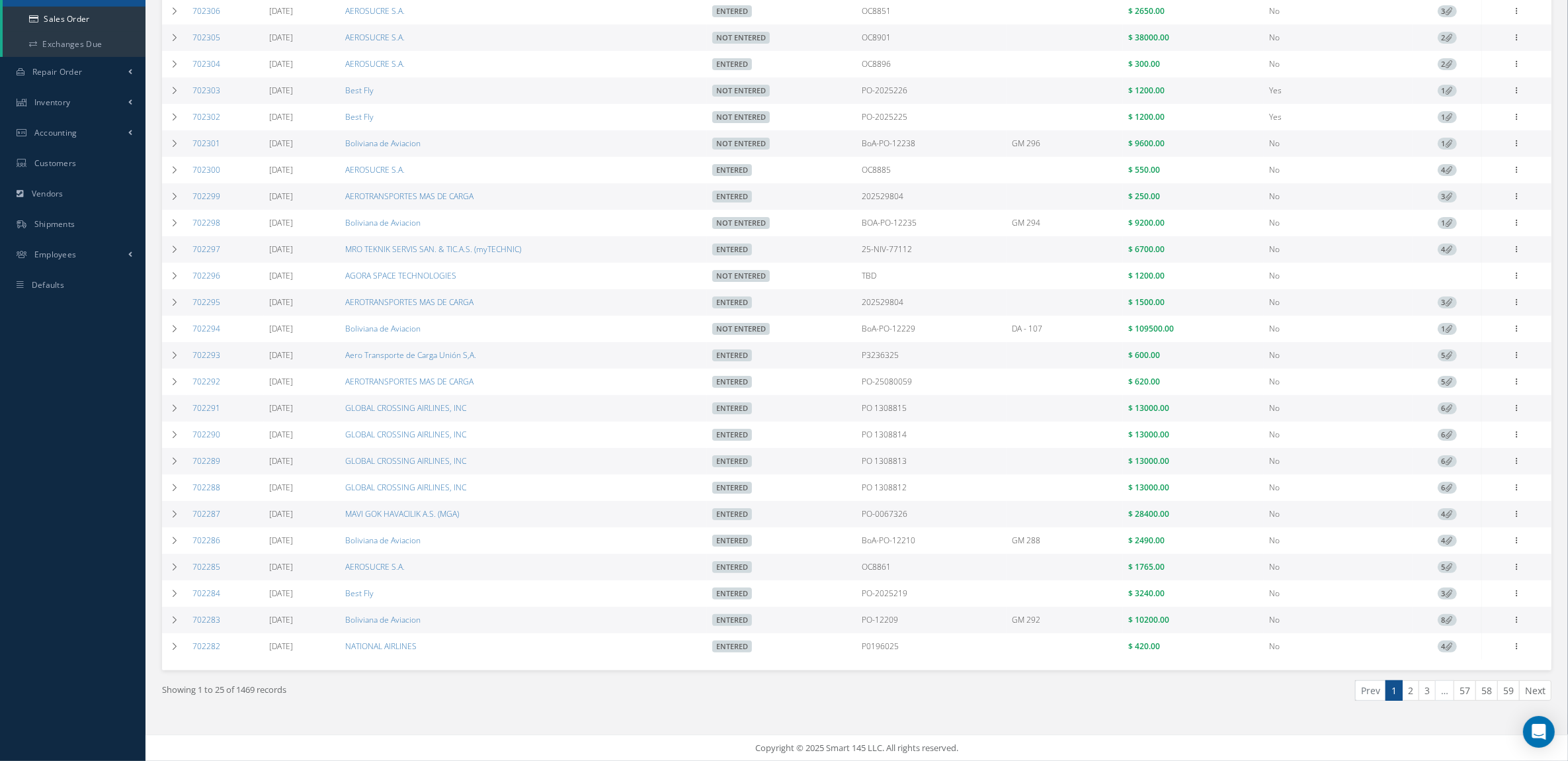
click at [207, 610] on td "702283" at bounding box center [226, 620] width 77 height 27
click at [208, 615] on link "702283" at bounding box center [206, 620] width 28 height 11
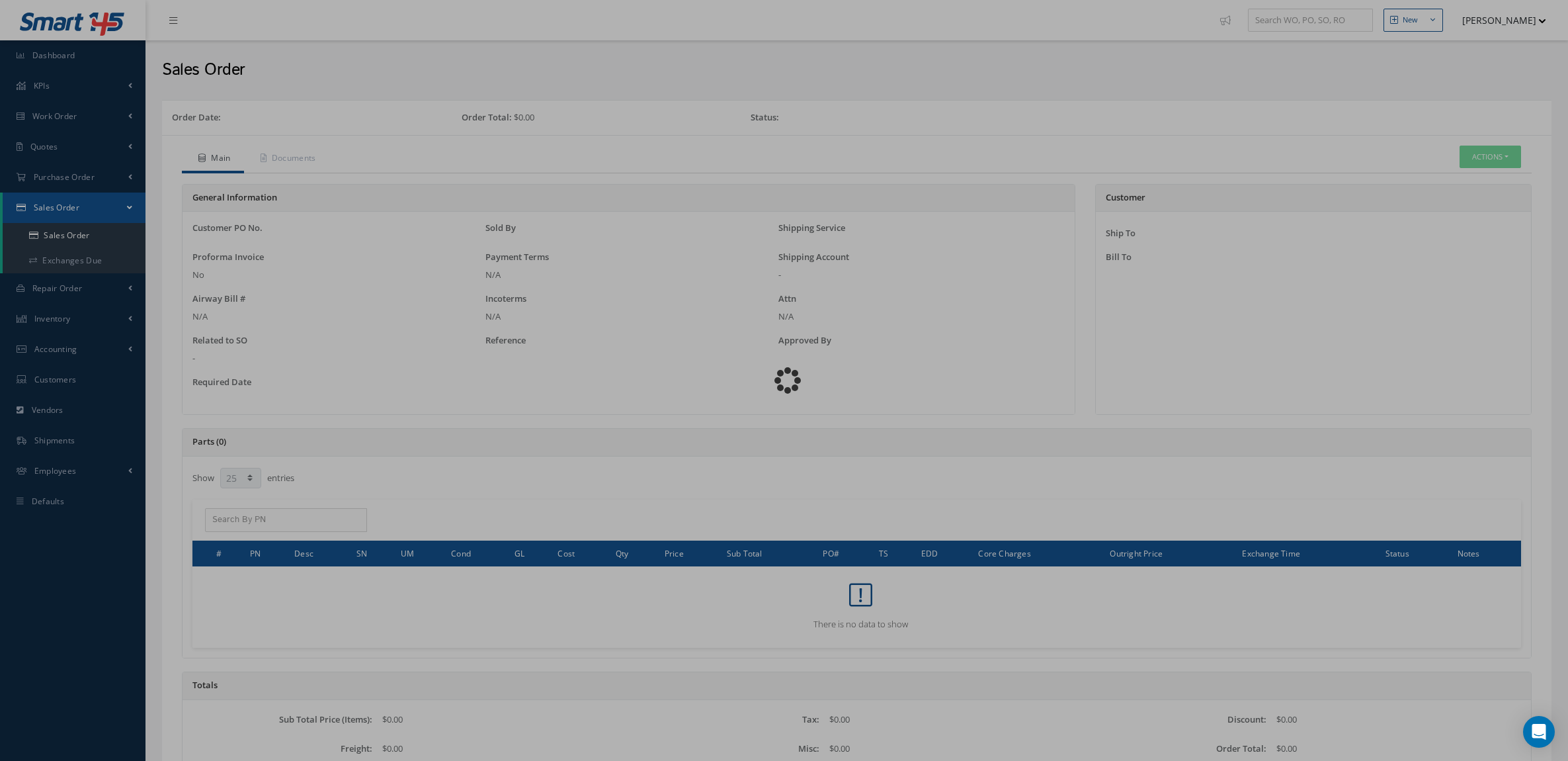
select select "25"
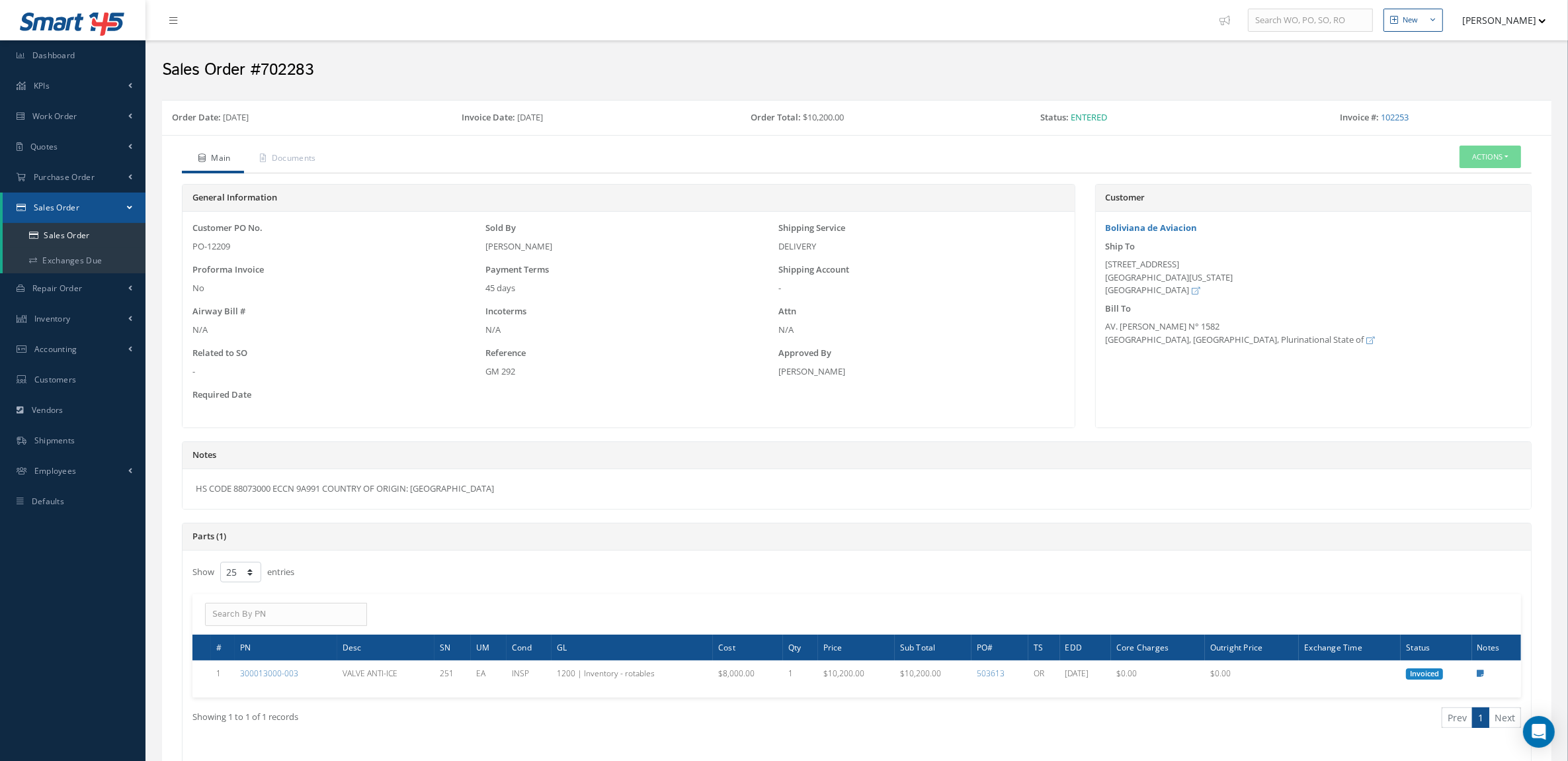
drag, startPoint x: 467, startPoint y: 495, endPoint x: 187, endPoint y: 497, distance: 280.0
click at [187, 497] on div "HS CODE 88073000 ECCN 9A991 COUNTRY OF ORIGIN: USA" at bounding box center [857, 489] width 1349 height 39
copy div "HS CODE 88073000 ECCN 9A991 COUNTRY OF ORIGIN: USA"
click at [88, 229] on link "Sales Order" at bounding box center [74, 235] width 143 height 25
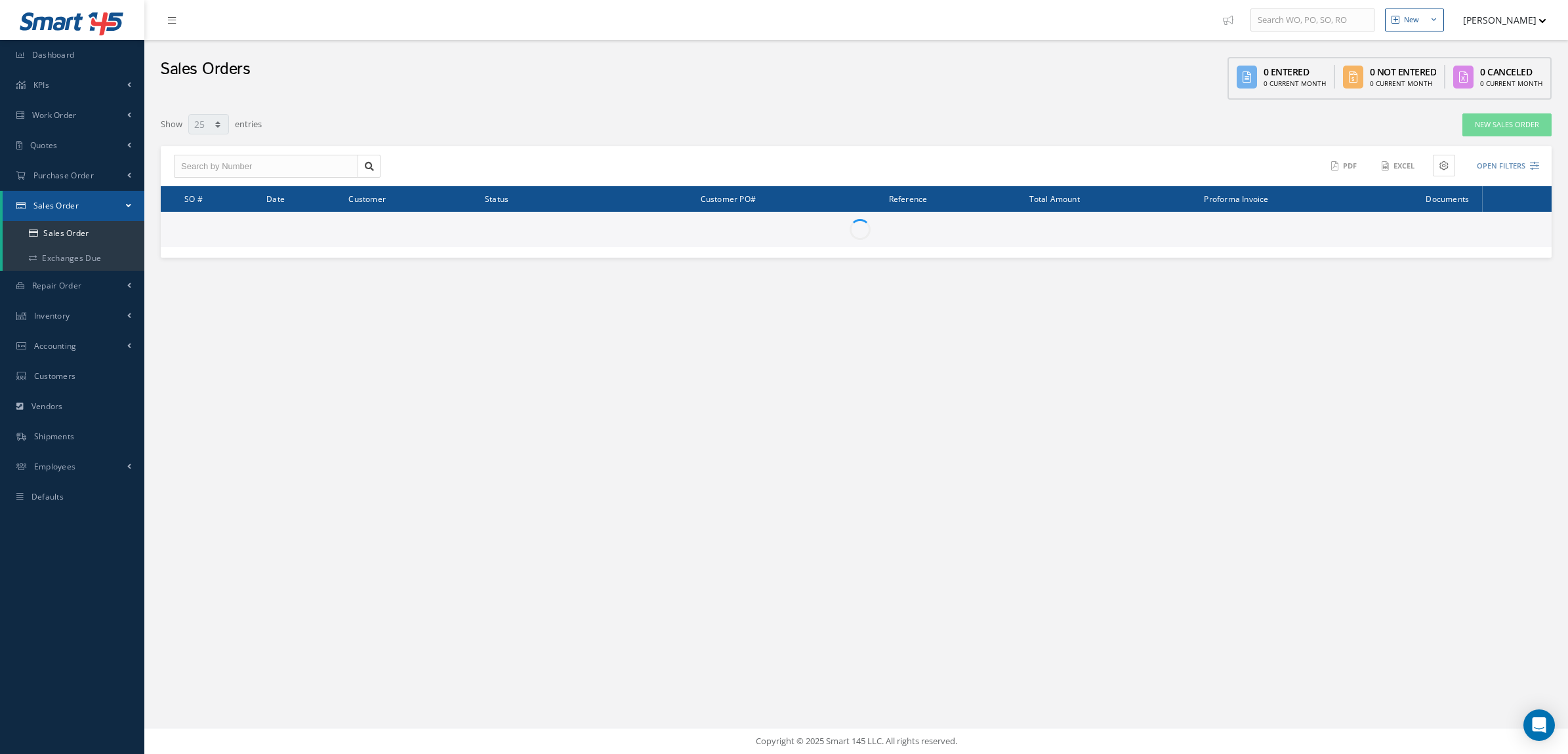
select select "25"
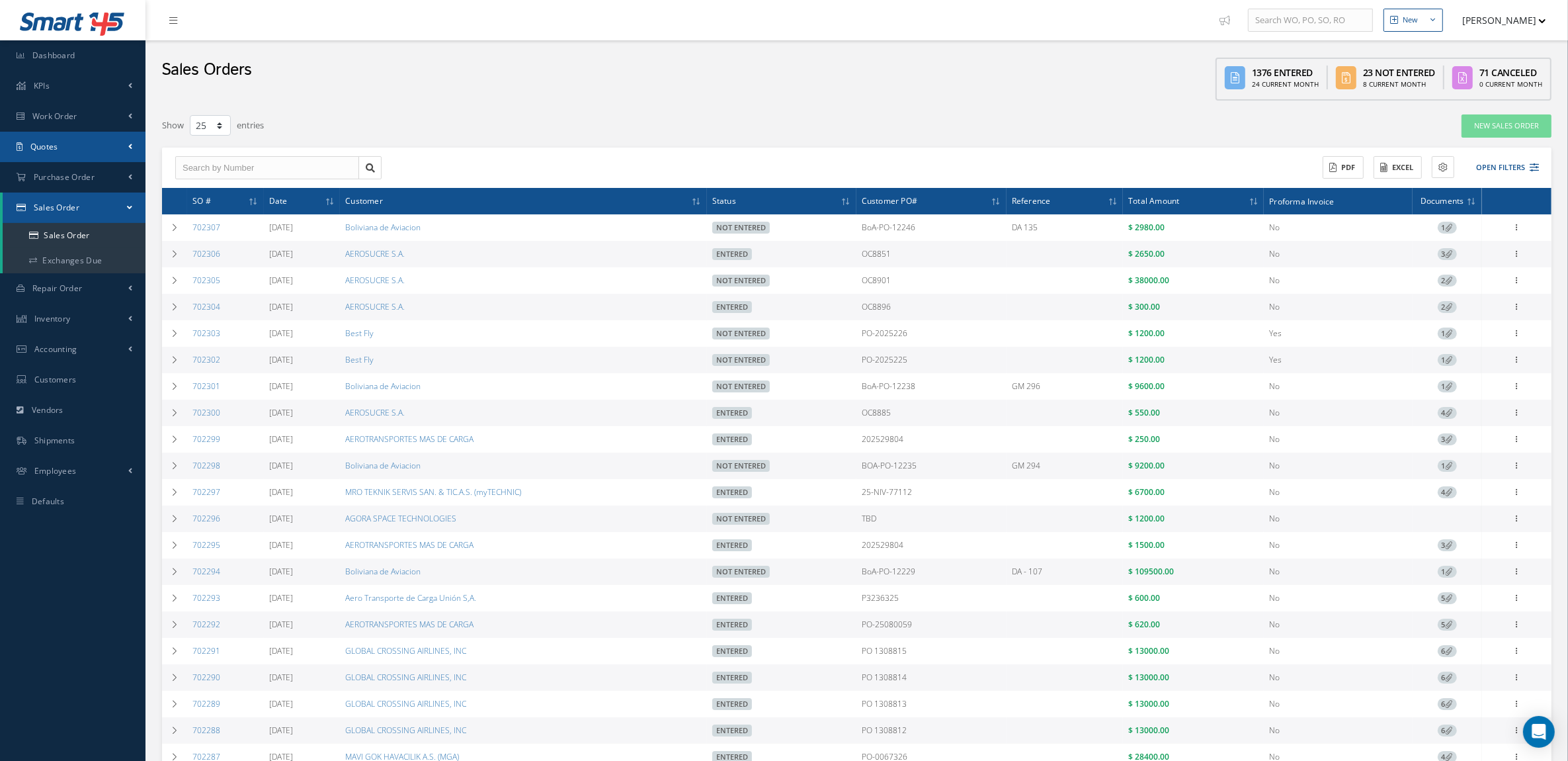
click at [74, 144] on link "Quotes" at bounding box center [73, 147] width 146 height 30
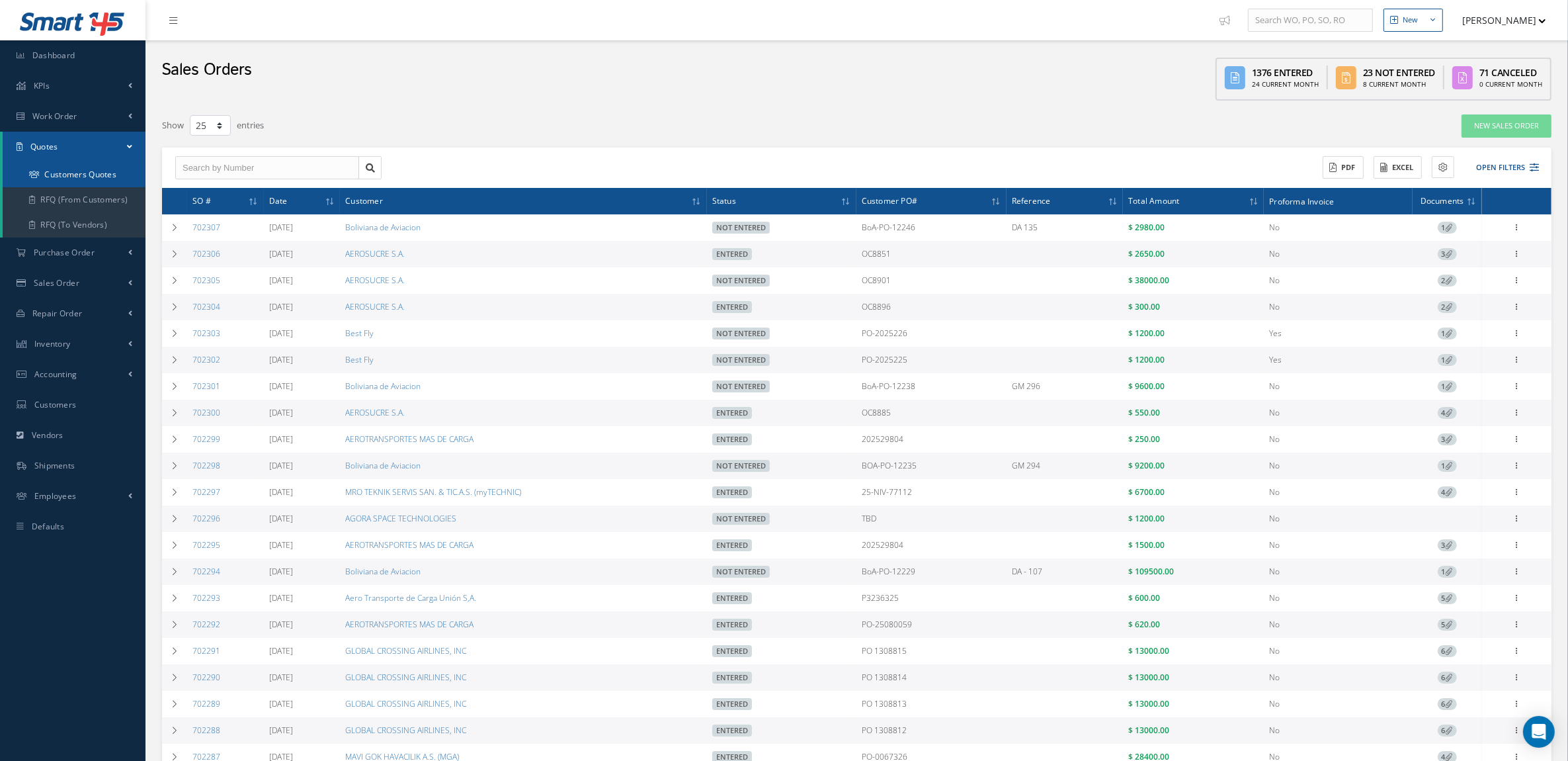
click at [74, 179] on link "Customers Quotes" at bounding box center [74, 175] width 143 height 25
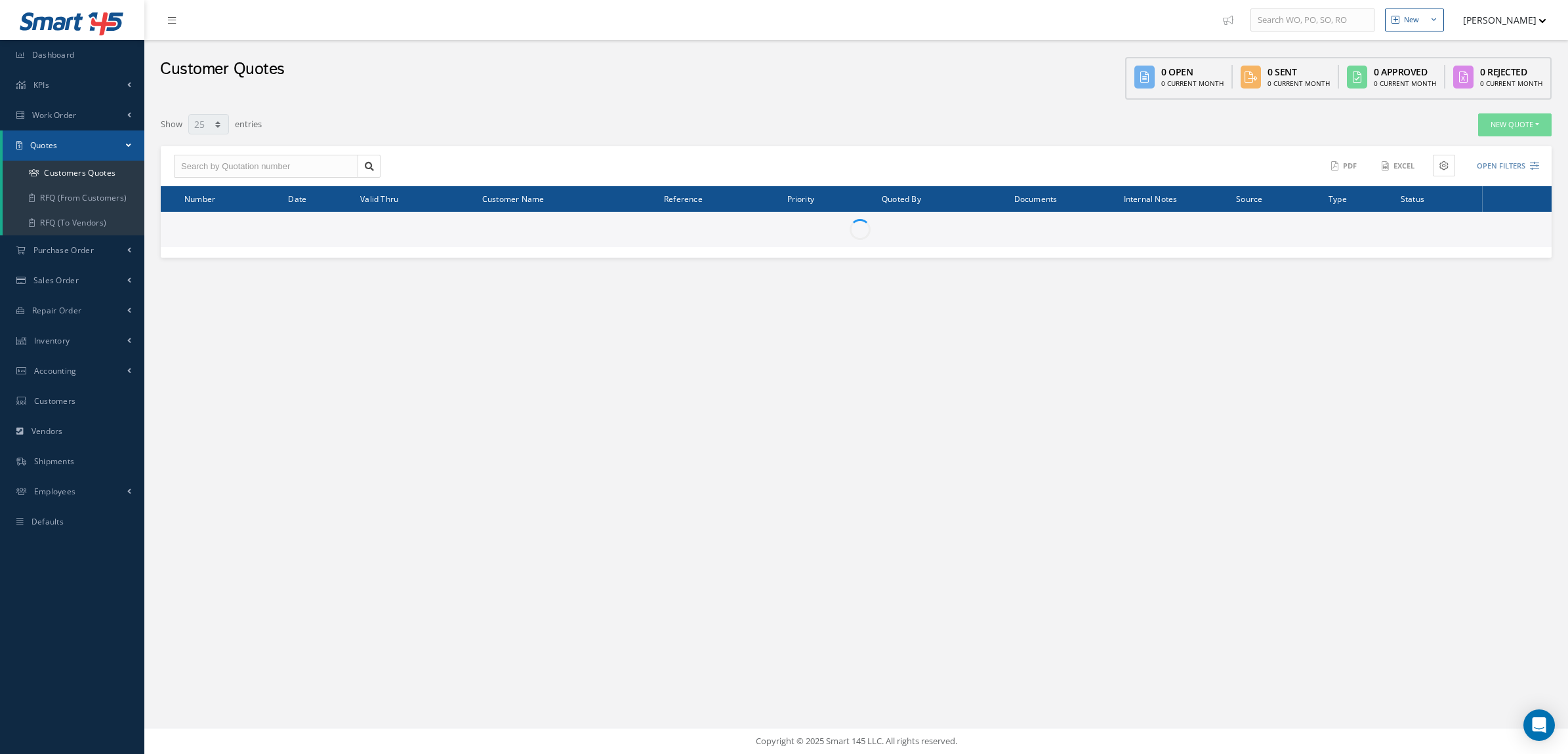
select select "25"
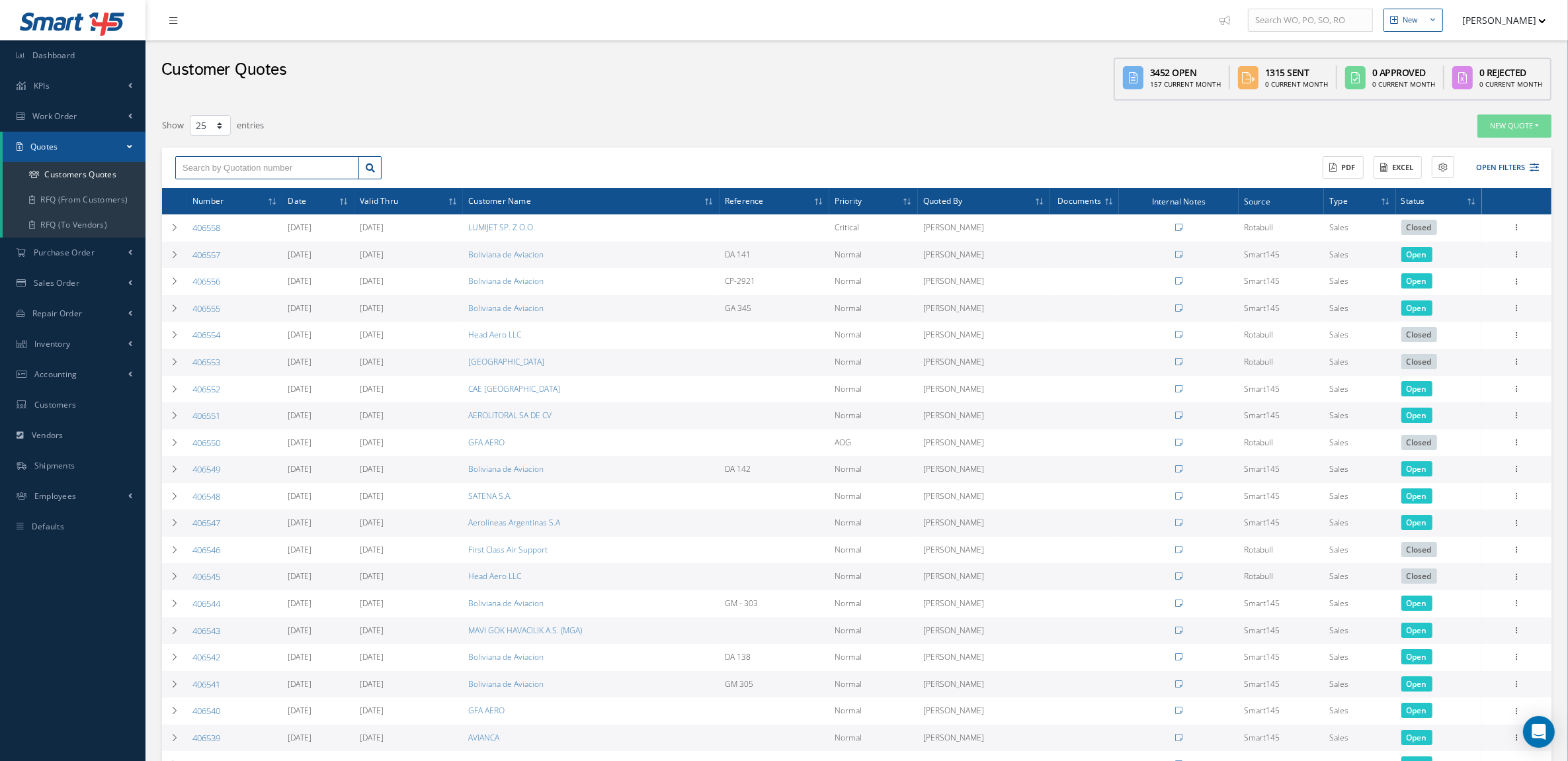
click at [263, 171] on input "text" at bounding box center [268, 168] width 184 height 23
type input "7"
type input "70"
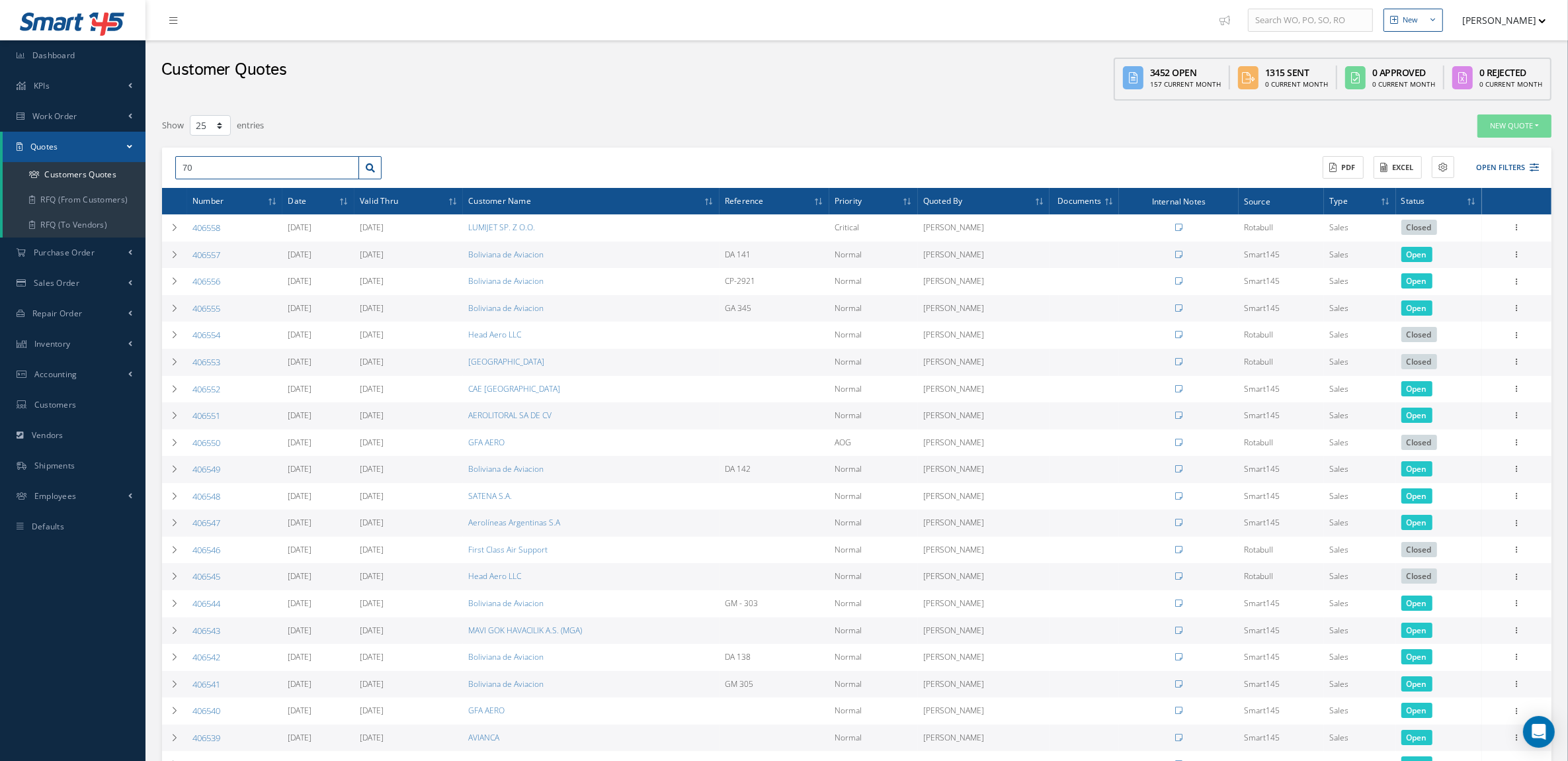
type input "707"
type input "7075"
type input "7075-"
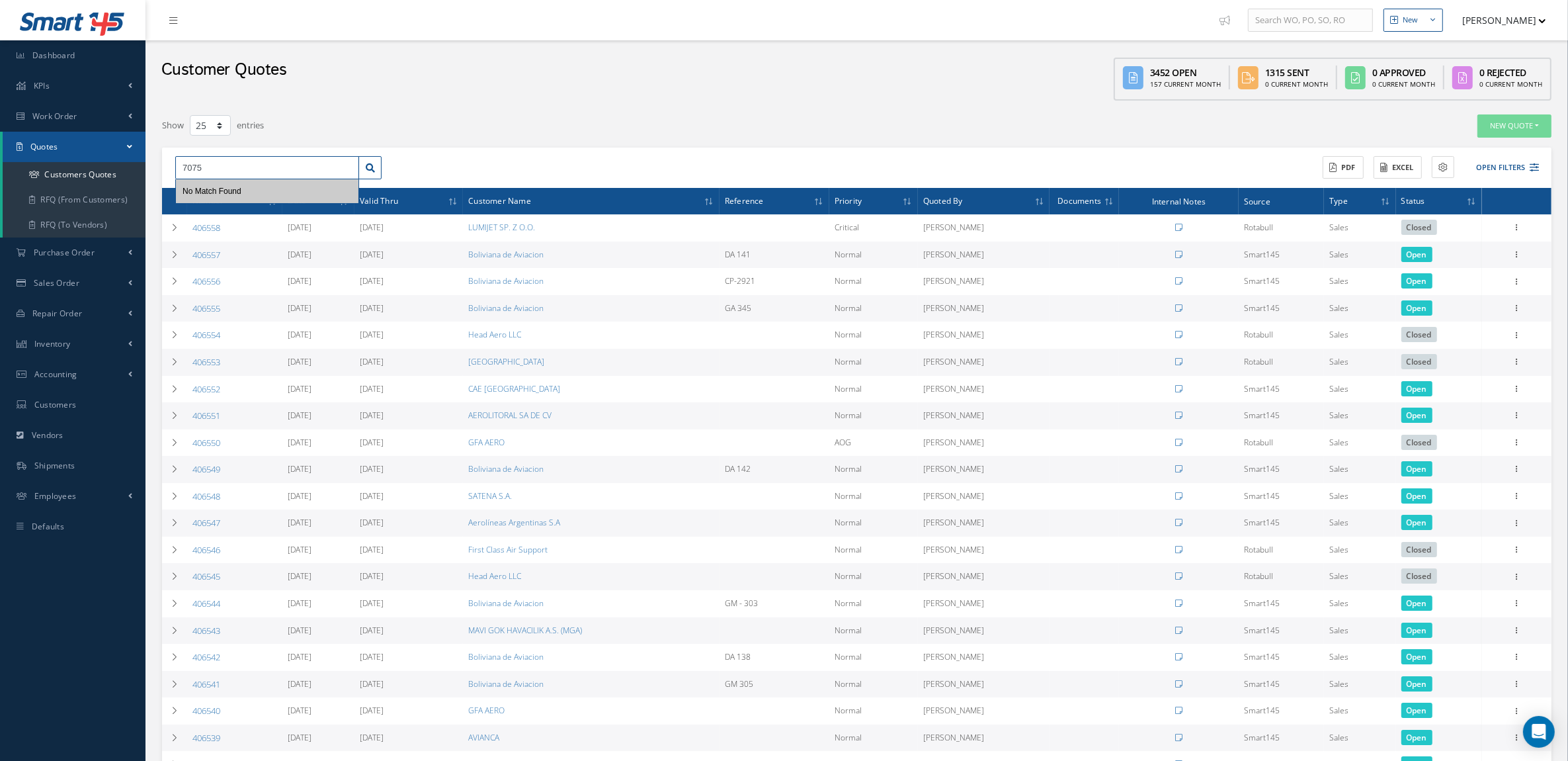
type input "7075-"
drag, startPoint x: 266, startPoint y: 162, endPoint x: -3, endPoint y: 160, distance: 269.0
click at [0, 160] on html "Smart 145 Dashboard KPIs Accounting Work Order Work Order Preview Work Order Wo…" at bounding box center [784, 380] width 1568 height 761
click at [1523, 157] on button "Open Filters" at bounding box center [1501, 167] width 74 height 22
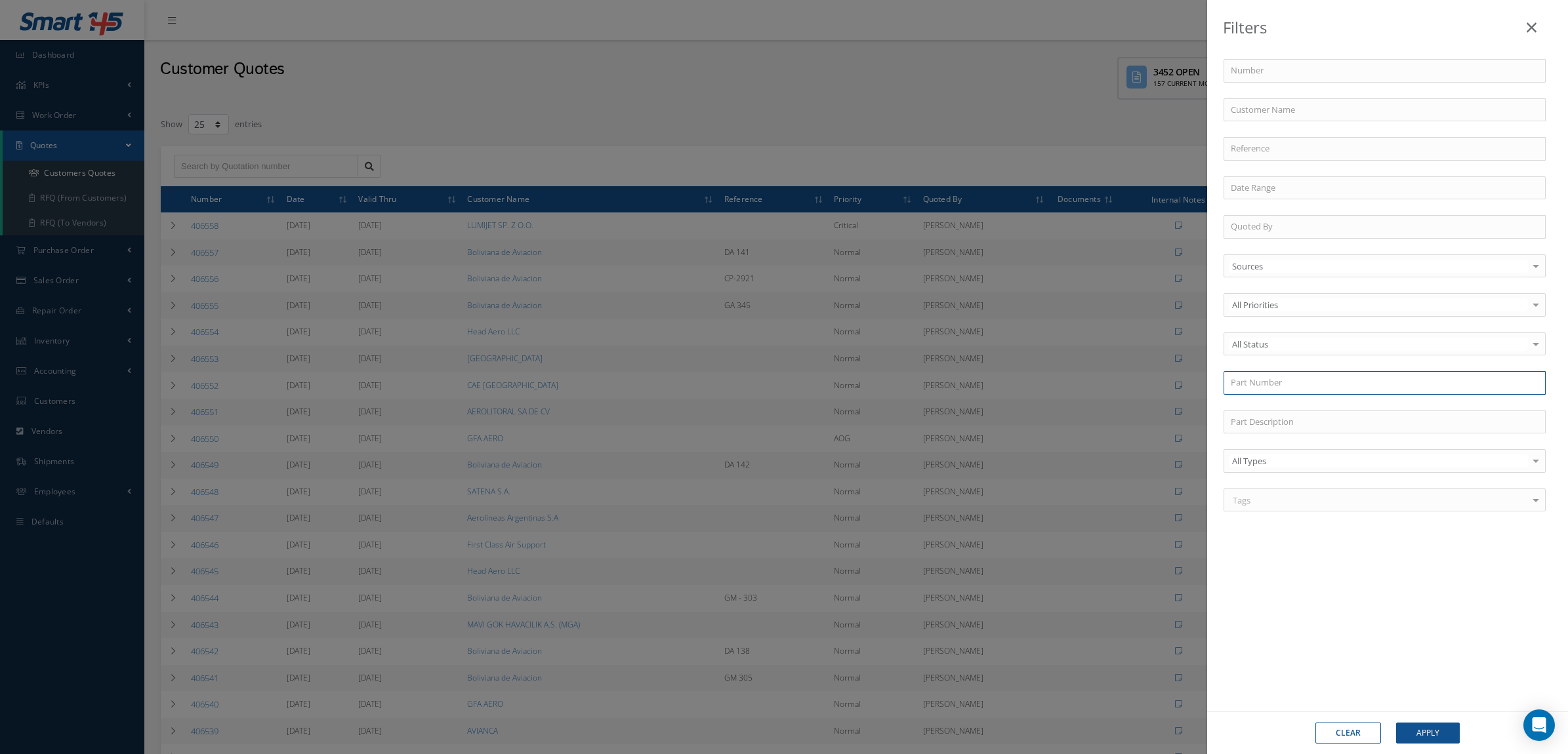
click at [1263, 389] on input "text" at bounding box center [1384, 382] width 322 height 23
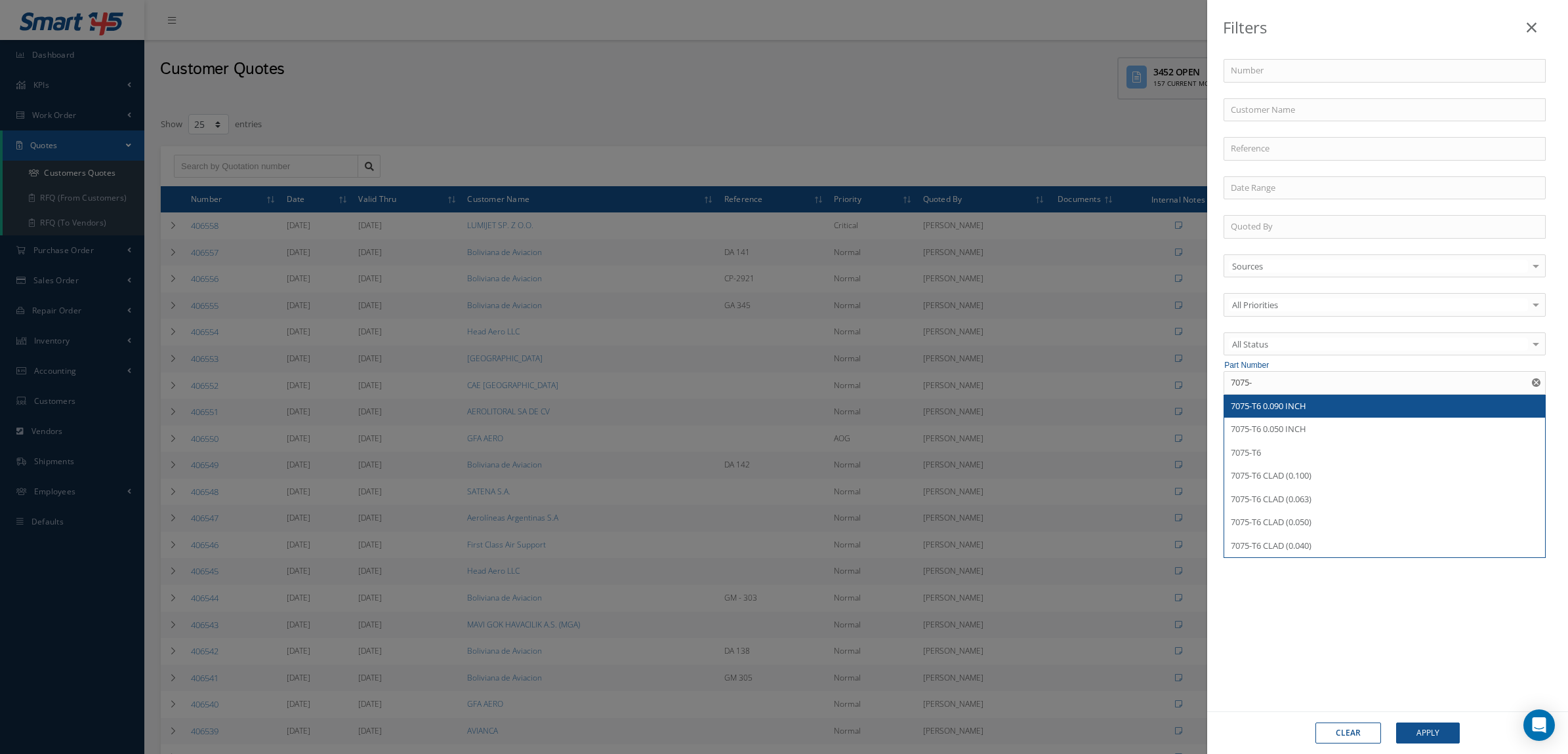
click at [1286, 416] on div "7075-T6 0.090 INCH" at bounding box center [1384, 406] width 321 height 23
type input "7075-T6 0.090 INCH"
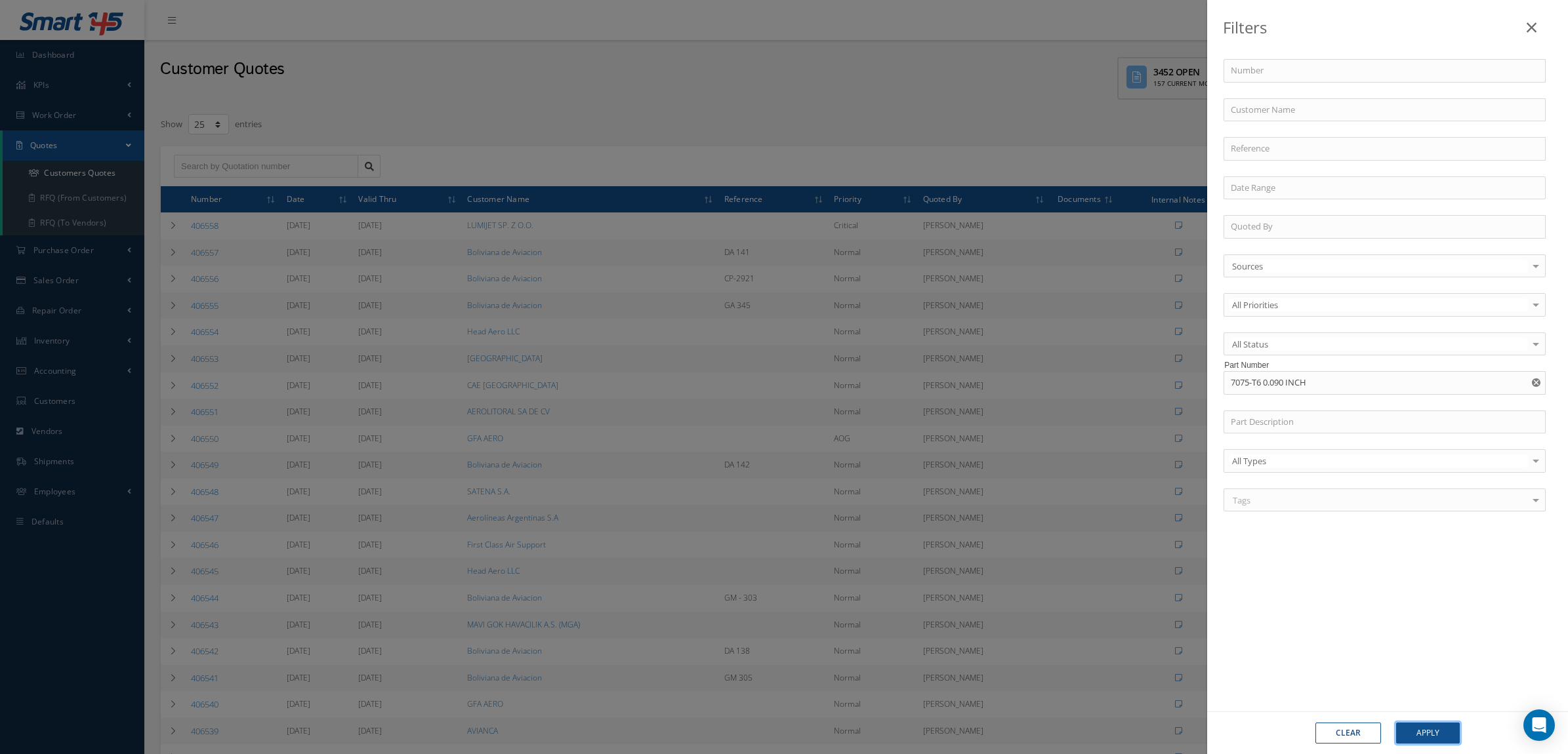
click at [1414, 738] on button "Apply" at bounding box center [1427, 732] width 64 height 21
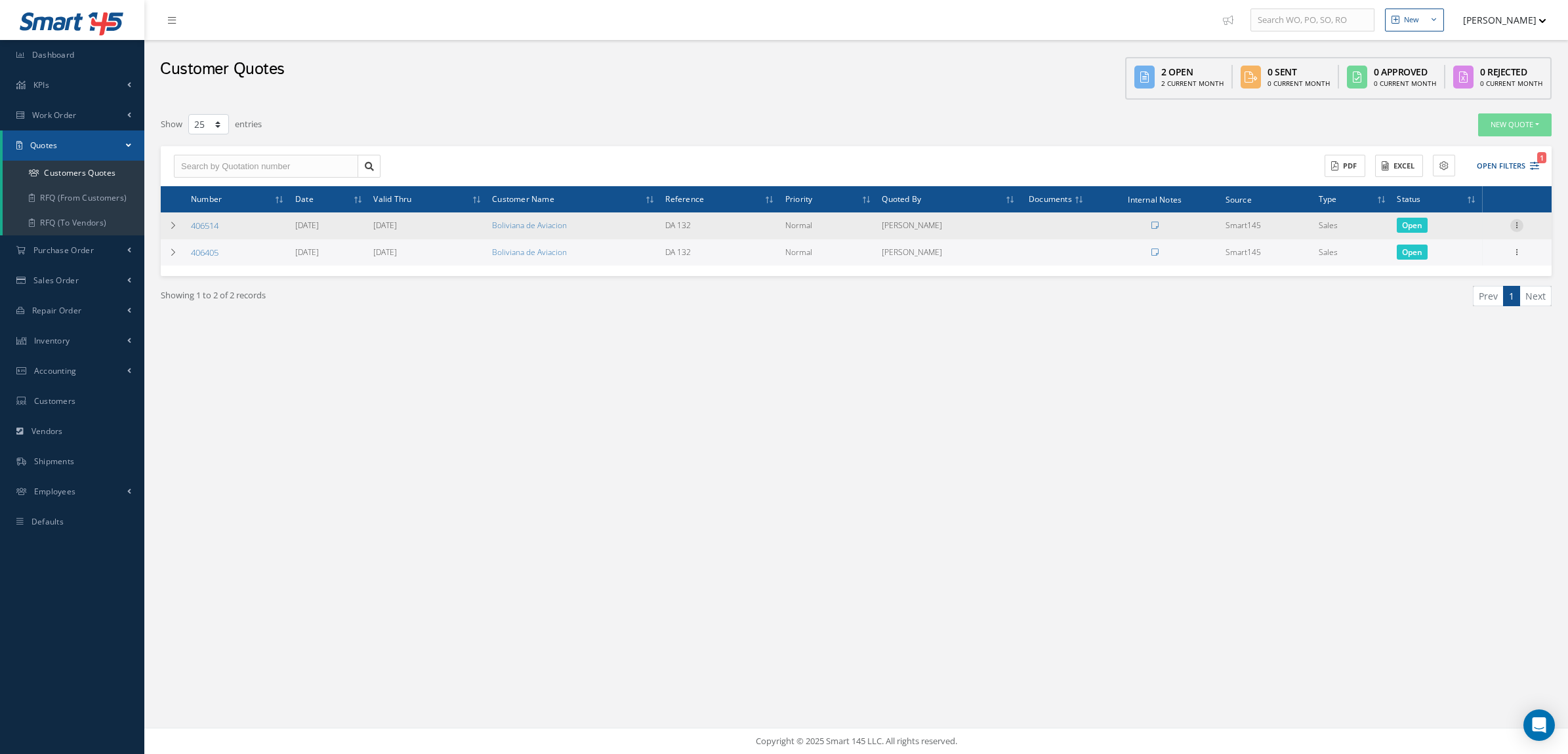
click at [1520, 223] on icon at bounding box center [1517, 224] width 13 height 11
click at [1461, 303] on link "Convert to Sales Order" at bounding box center [1456, 306] width 104 height 27
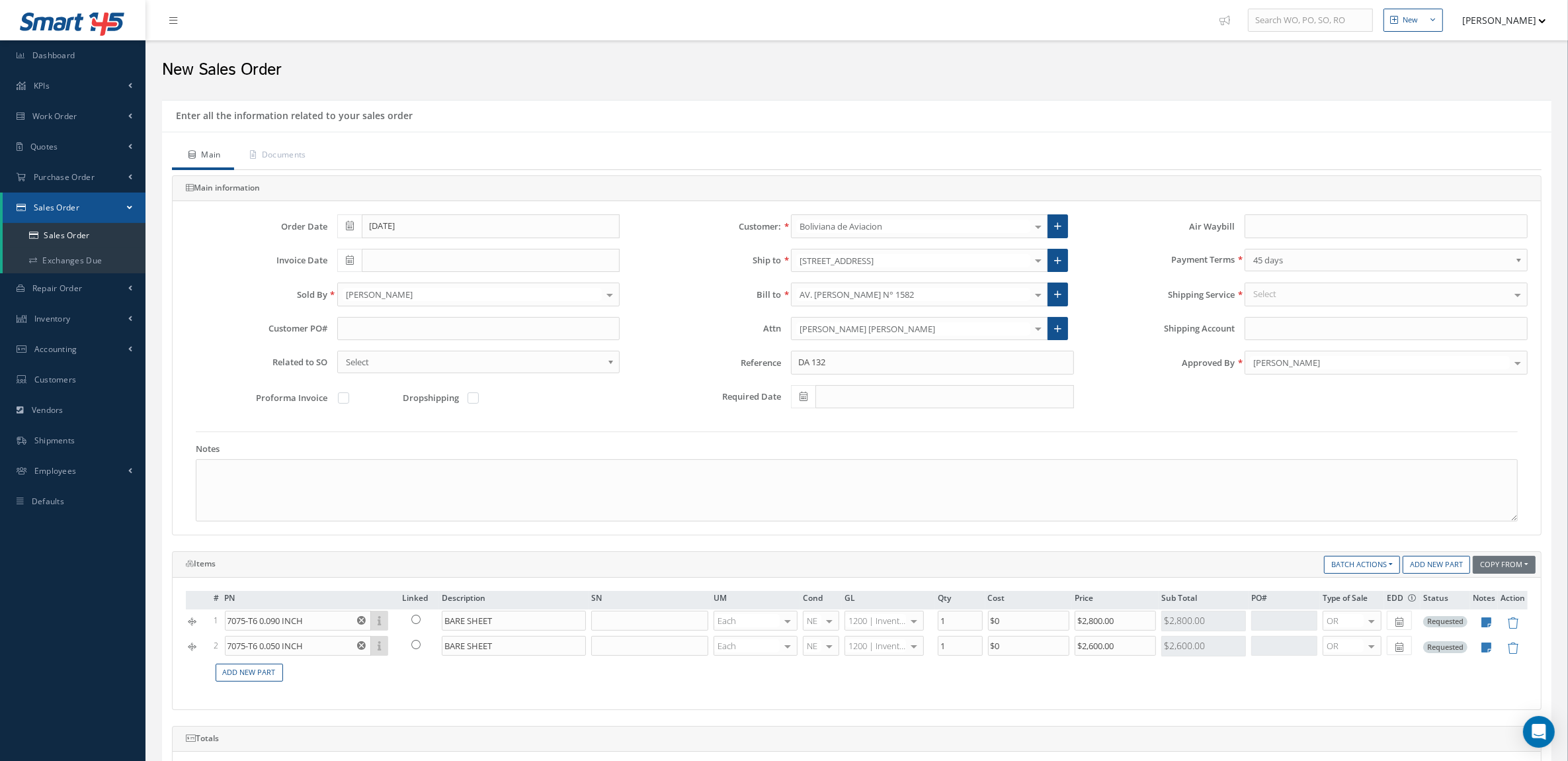
click at [1298, 373] on div "[PERSON_NAME]" at bounding box center [1386, 363] width 283 height 23
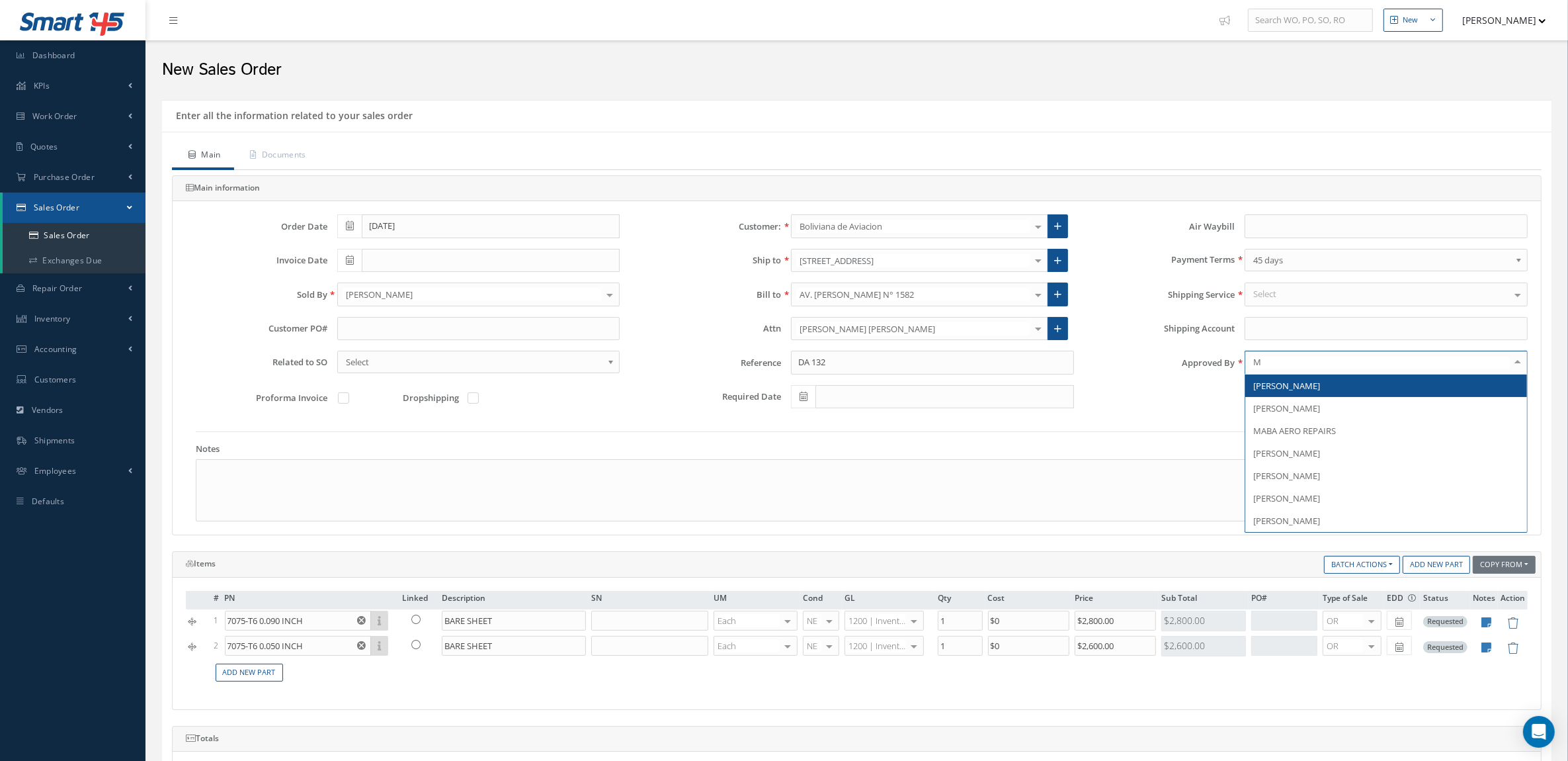
type input "MA"
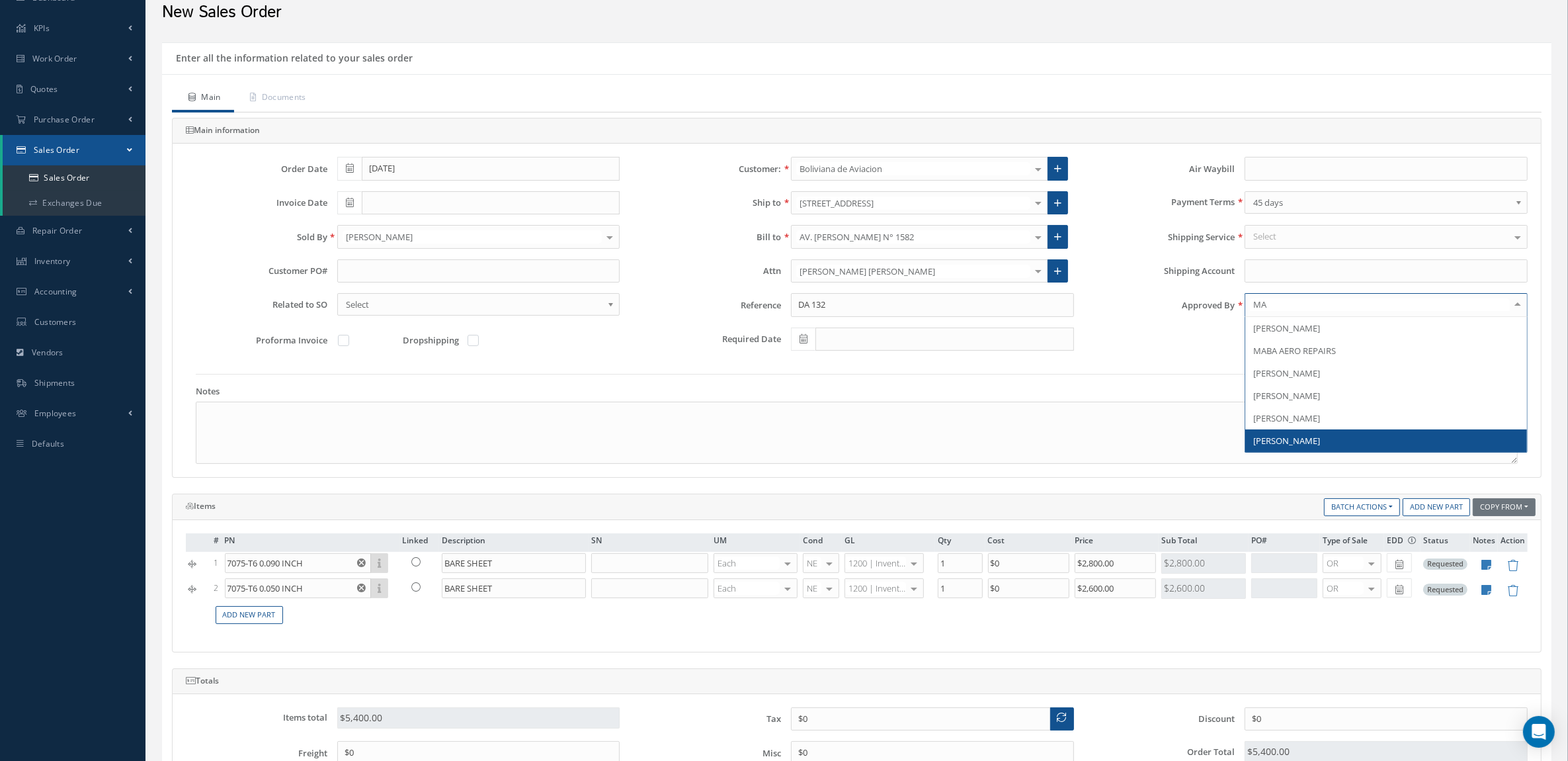
scroll to position [83, 0]
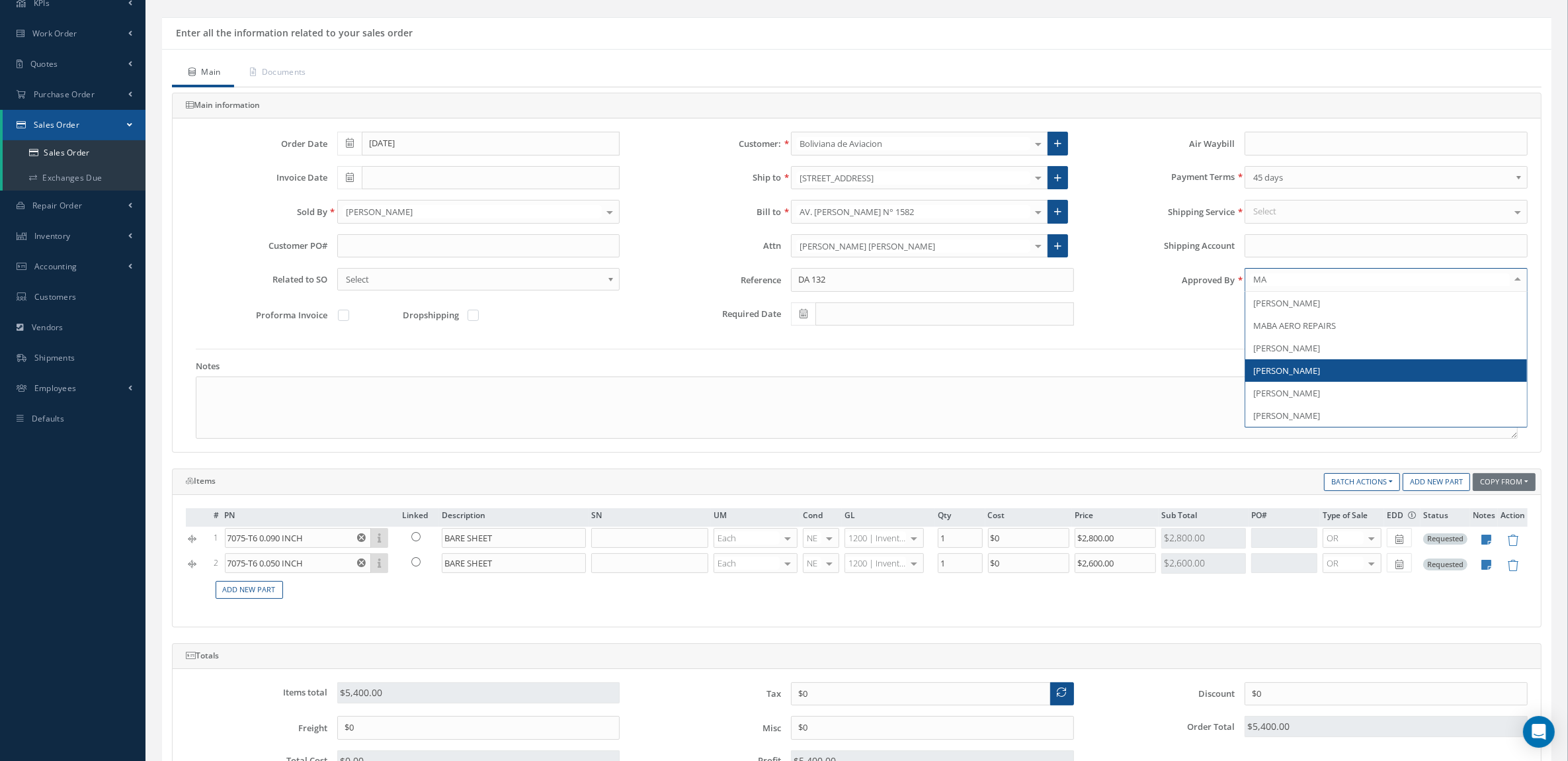
click at [1302, 371] on span "[PERSON_NAME]" at bounding box center [1287, 371] width 67 height 12
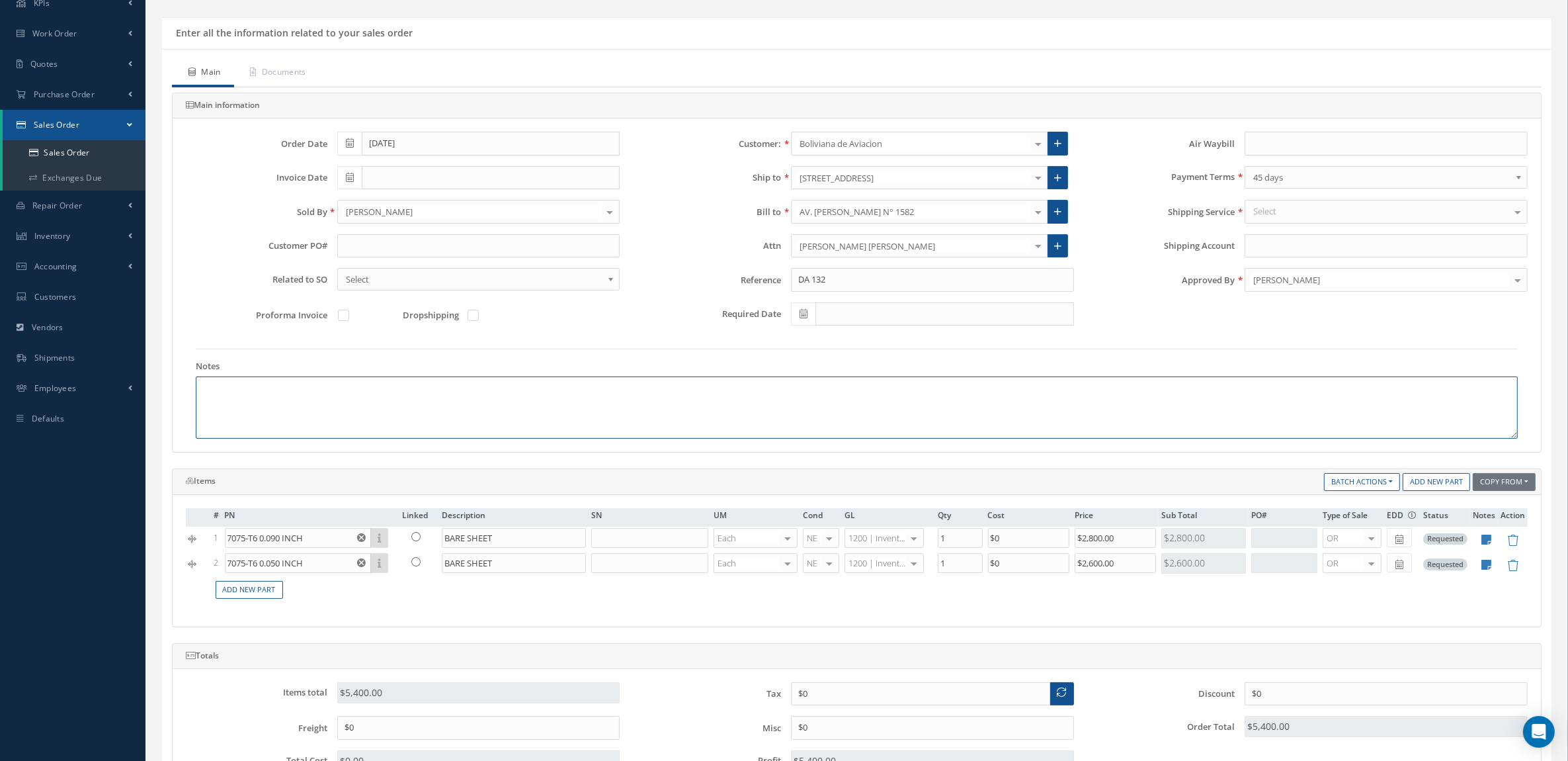
click at [769, 403] on textarea at bounding box center [857, 408] width 1322 height 62
paste textarea "HS CODE 88073000 ECCN 9A991 COUNTRY OF ORIGIN: USA"
type textarea "HS CODE 88073000 ECCN 9A991 COUNTRY OF ORIGIN: USA"
drag, startPoint x: 290, startPoint y: 69, endPoint x: 339, endPoint y: 66, distance: 49.1
click at [290, 69] on link "Documents" at bounding box center [277, 73] width 85 height 28
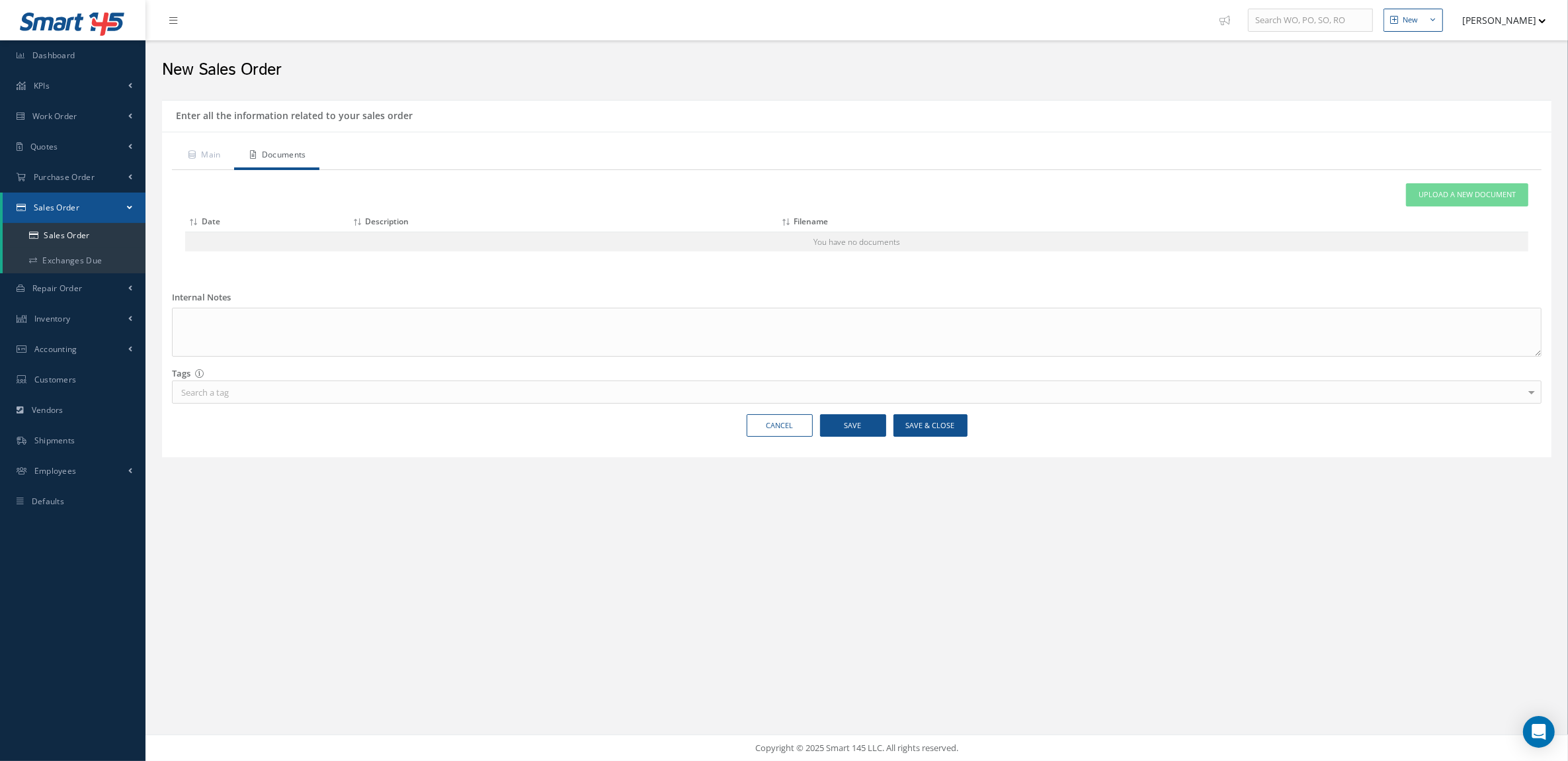
scroll to position [0, 0]
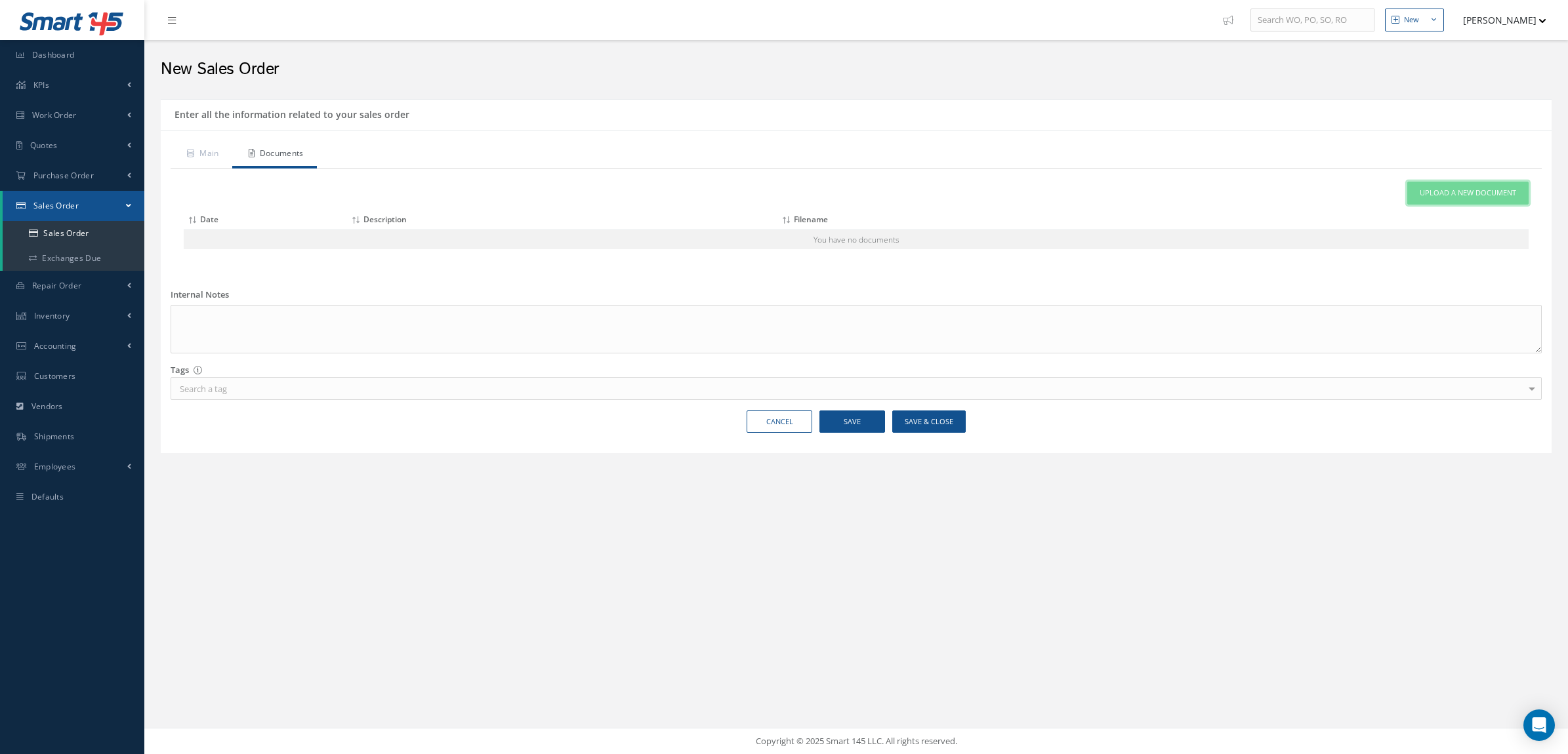
click at [1437, 192] on span "Upload a New Document" at bounding box center [1468, 192] width 96 height 11
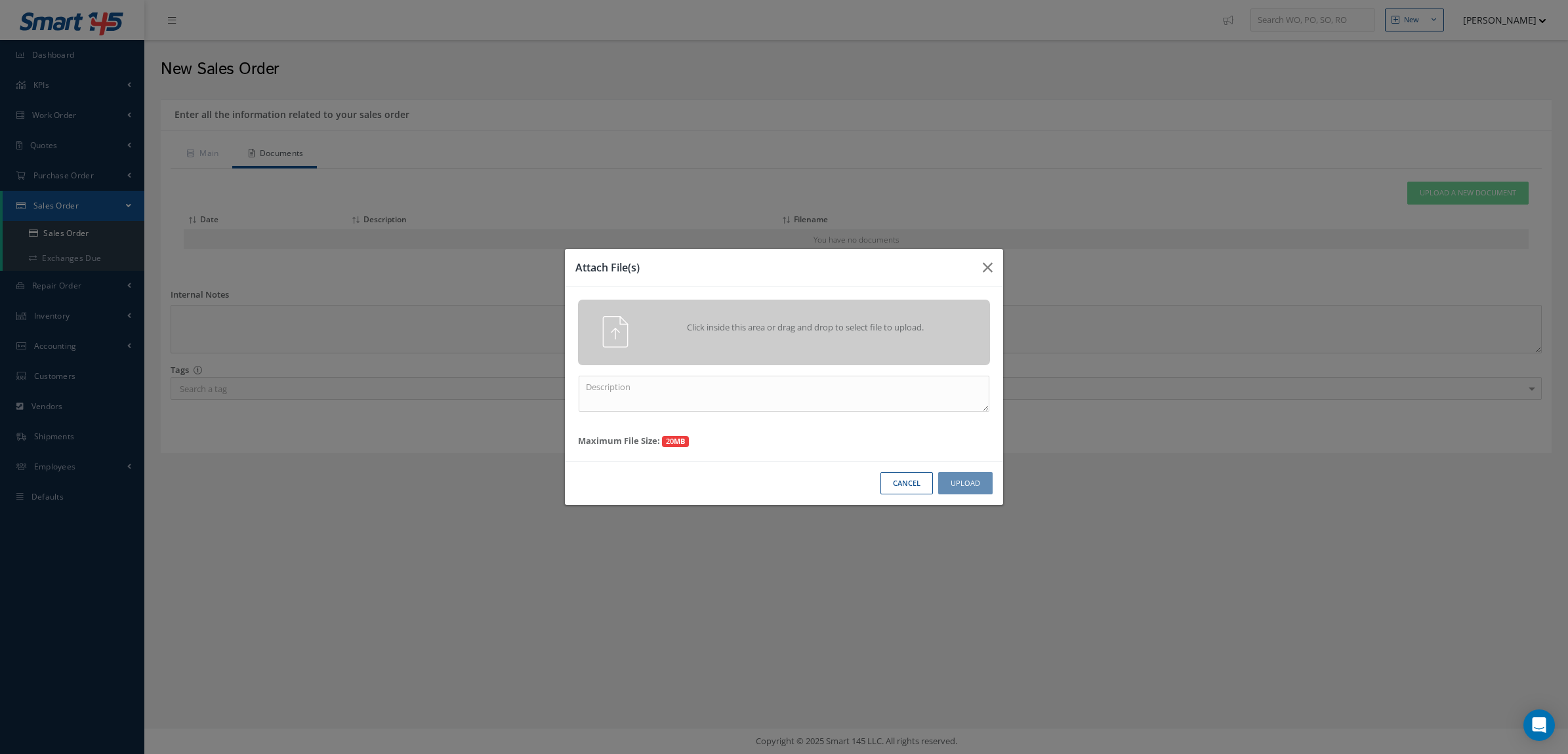
click at [937, 314] on div "Click inside this area or drag and drop to select file to upload." at bounding box center [784, 332] width 411 height 66
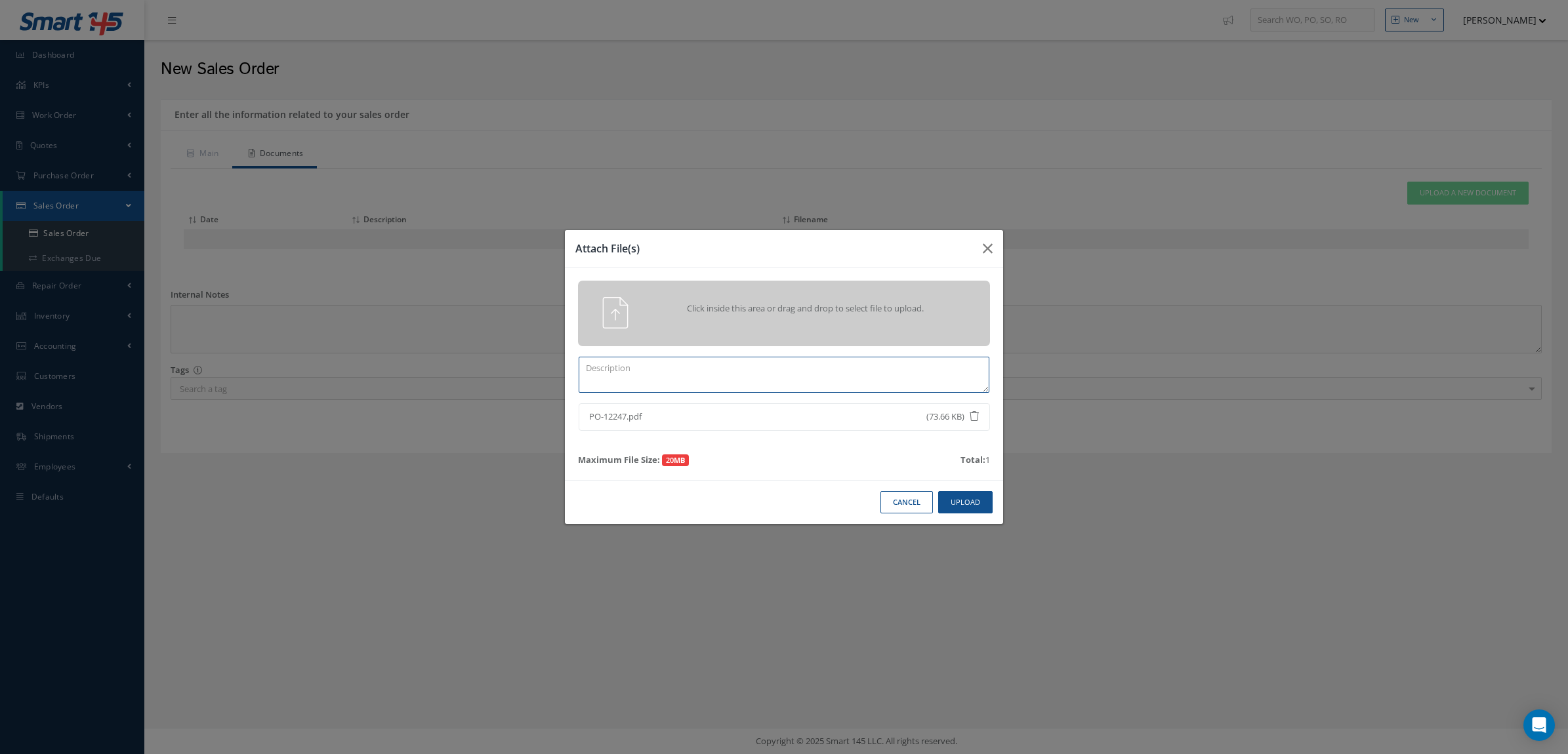
click at [813, 381] on textarea at bounding box center [783, 374] width 411 height 36
type textarea "PO"
drag, startPoint x: 956, startPoint y: 509, endPoint x: 991, endPoint y: 469, distance: 53.2
click at [956, 508] on button "Upload" at bounding box center [966, 503] width 55 height 23
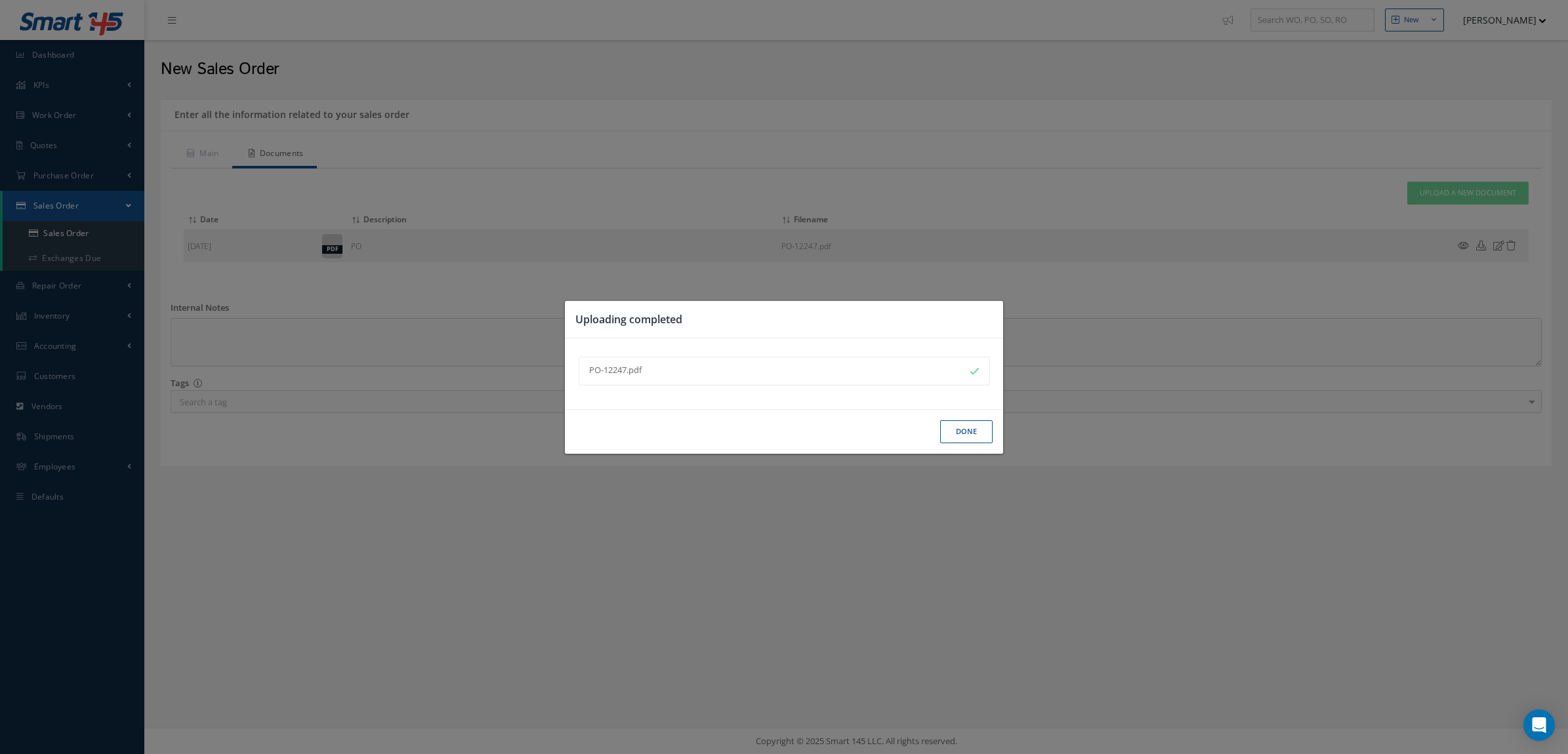
click at [0, 0] on div "Done" at bounding box center [0, 0] width 0 height 0
click at [940, 421] on button "Done" at bounding box center [966, 432] width 52 height 23
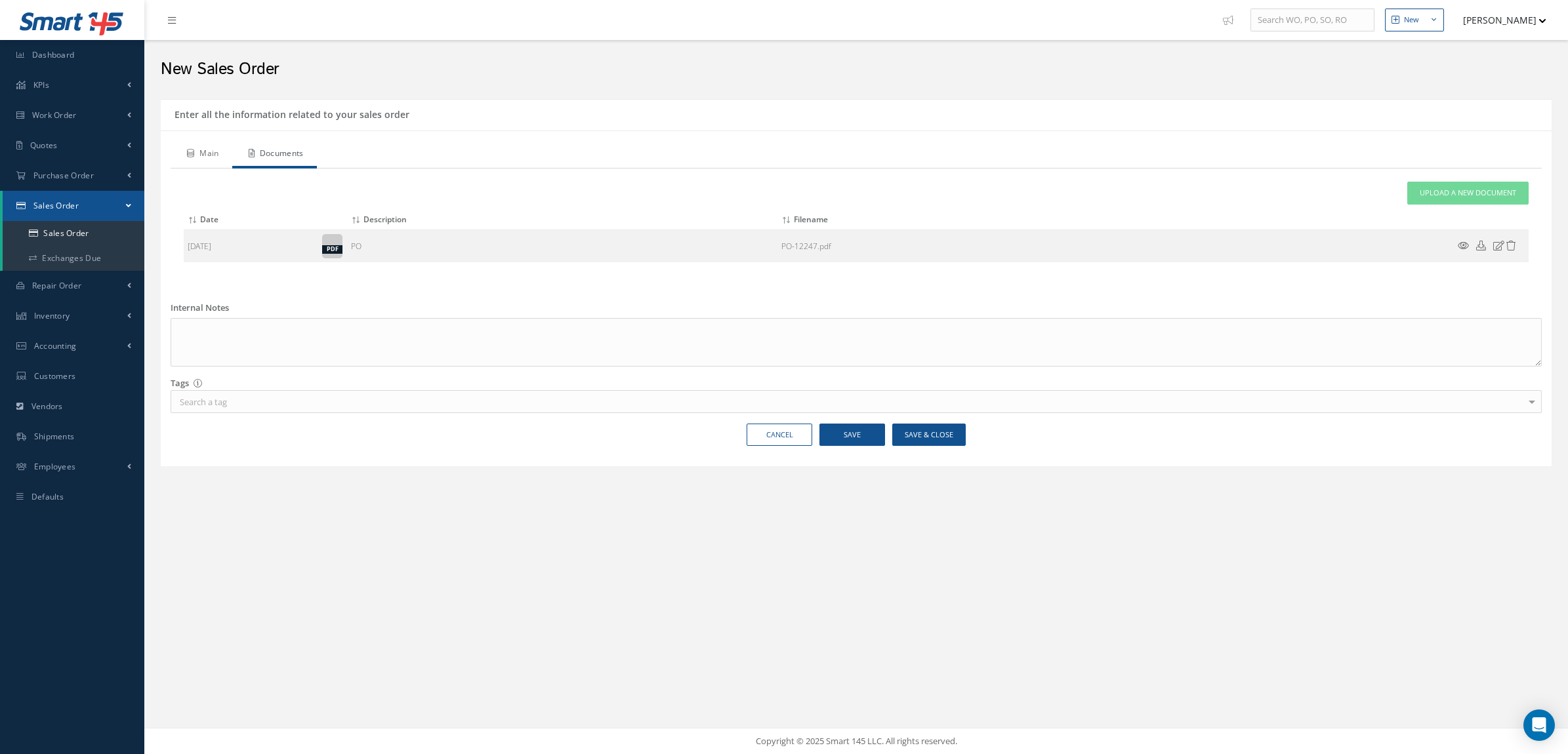
click at [215, 154] on link "Main" at bounding box center [202, 154] width 61 height 27
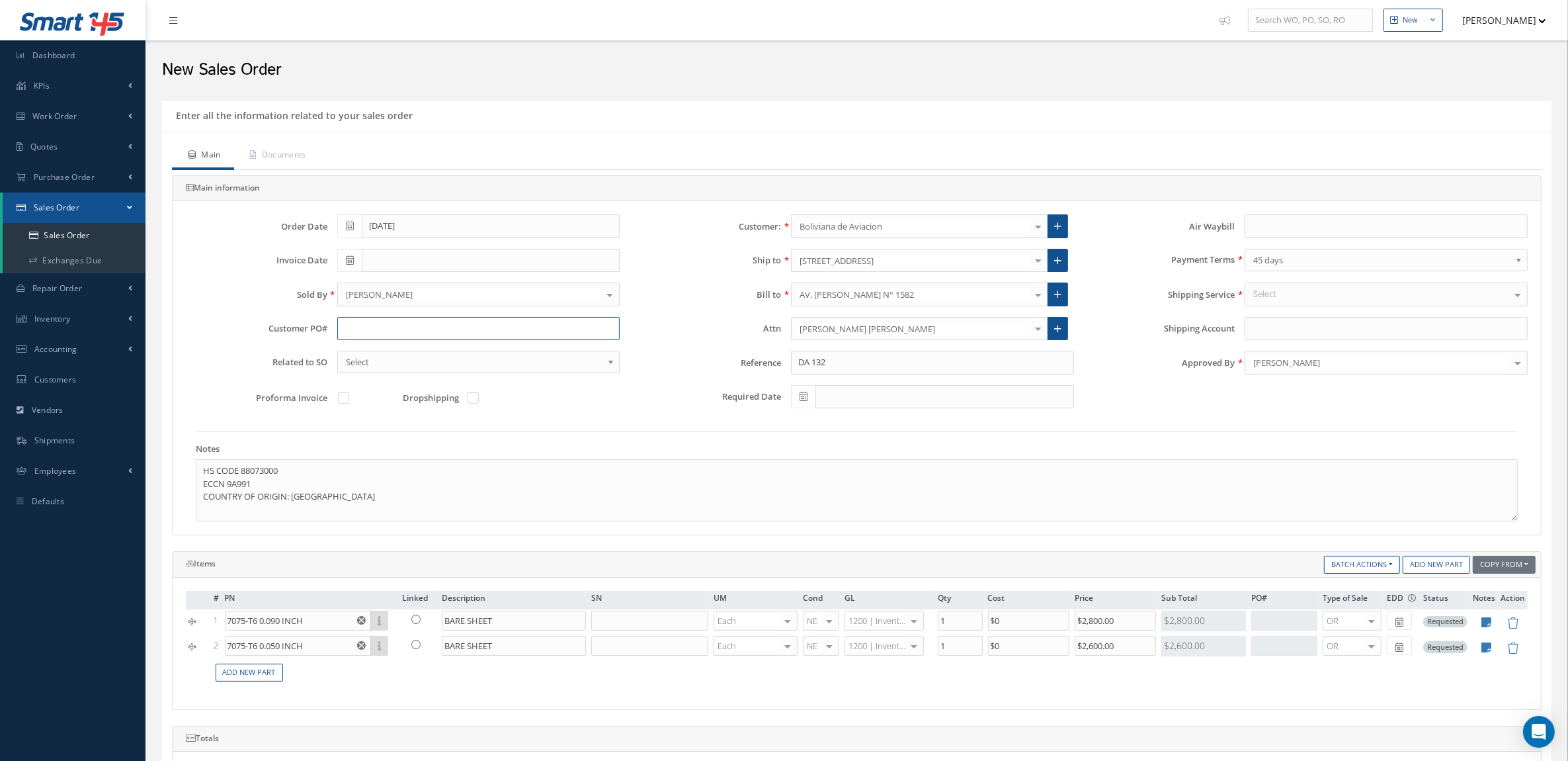
click at [379, 337] on input "text" at bounding box center [479, 329] width 283 height 23
paste input "BoA-PO-12247"
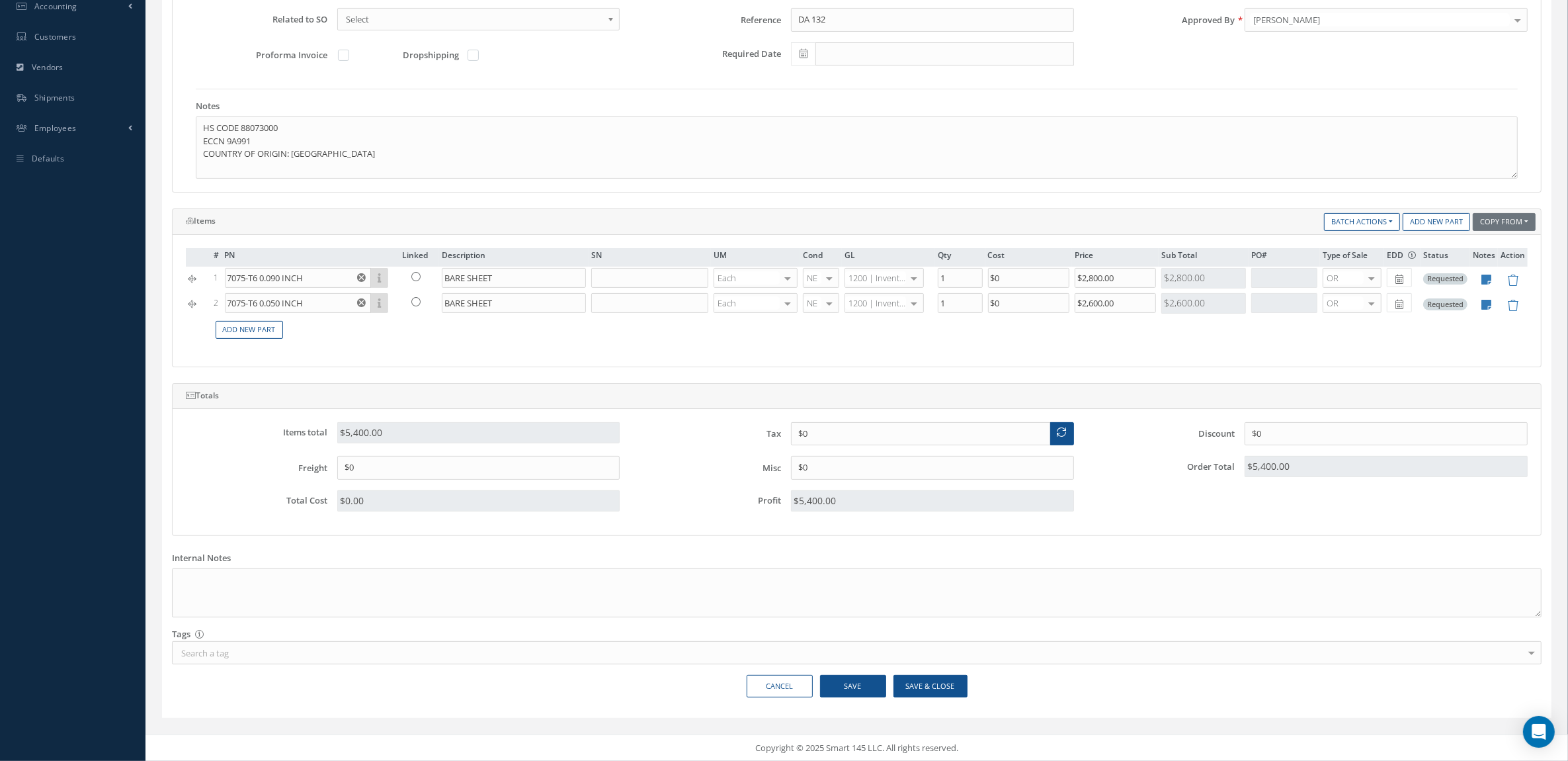
scroll to position [348, 0]
type input "BoA-PO-12247"
click at [927, 689] on button "Save & Close" at bounding box center [930, 686] width 74 height 23
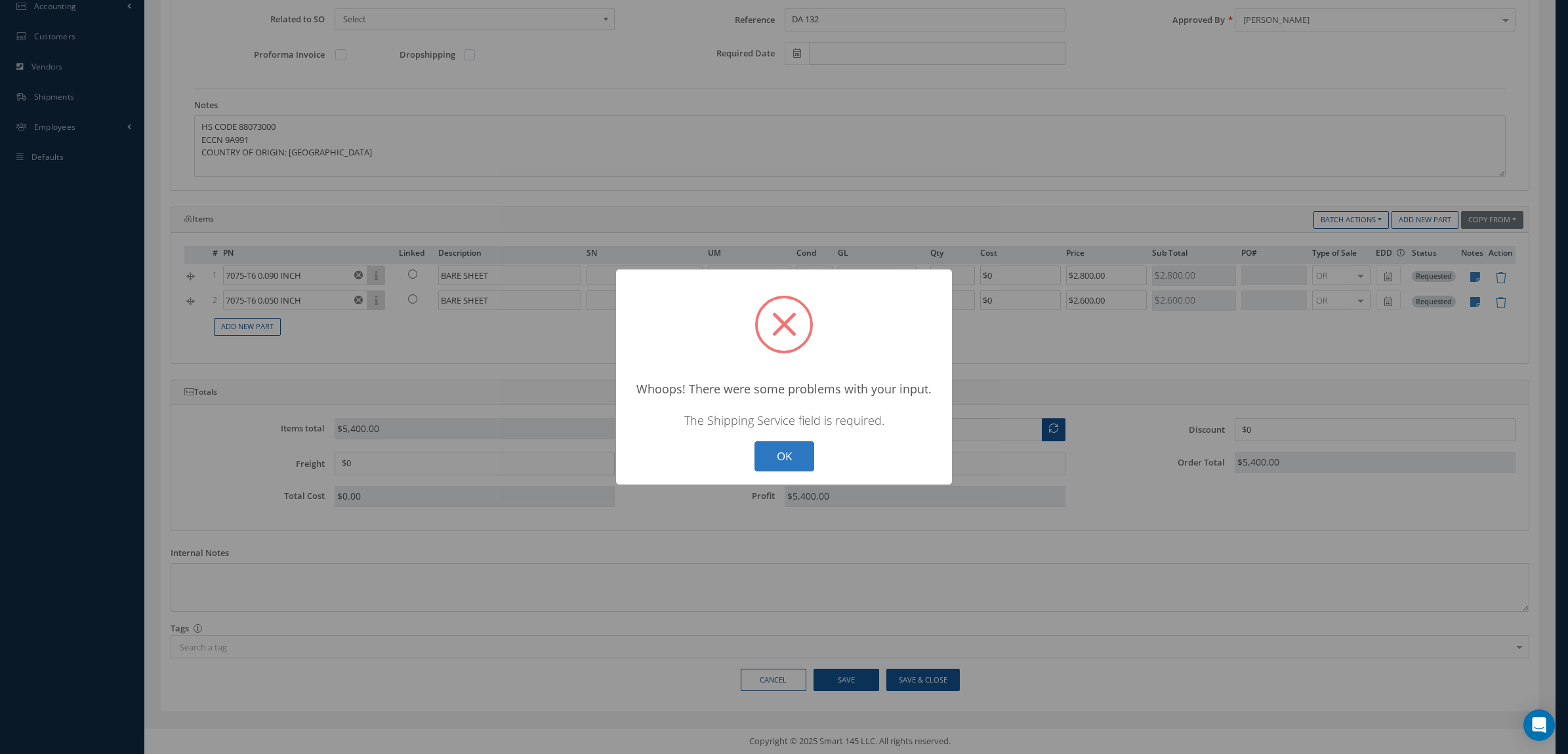
drag, startPoint x: 772, startPoint y: 455, endPoint x: 777, endPoint y: 448, distance: 8.6
click at [775, 453] on button "OK" at bounding box center [784, 456] width 60 height 31
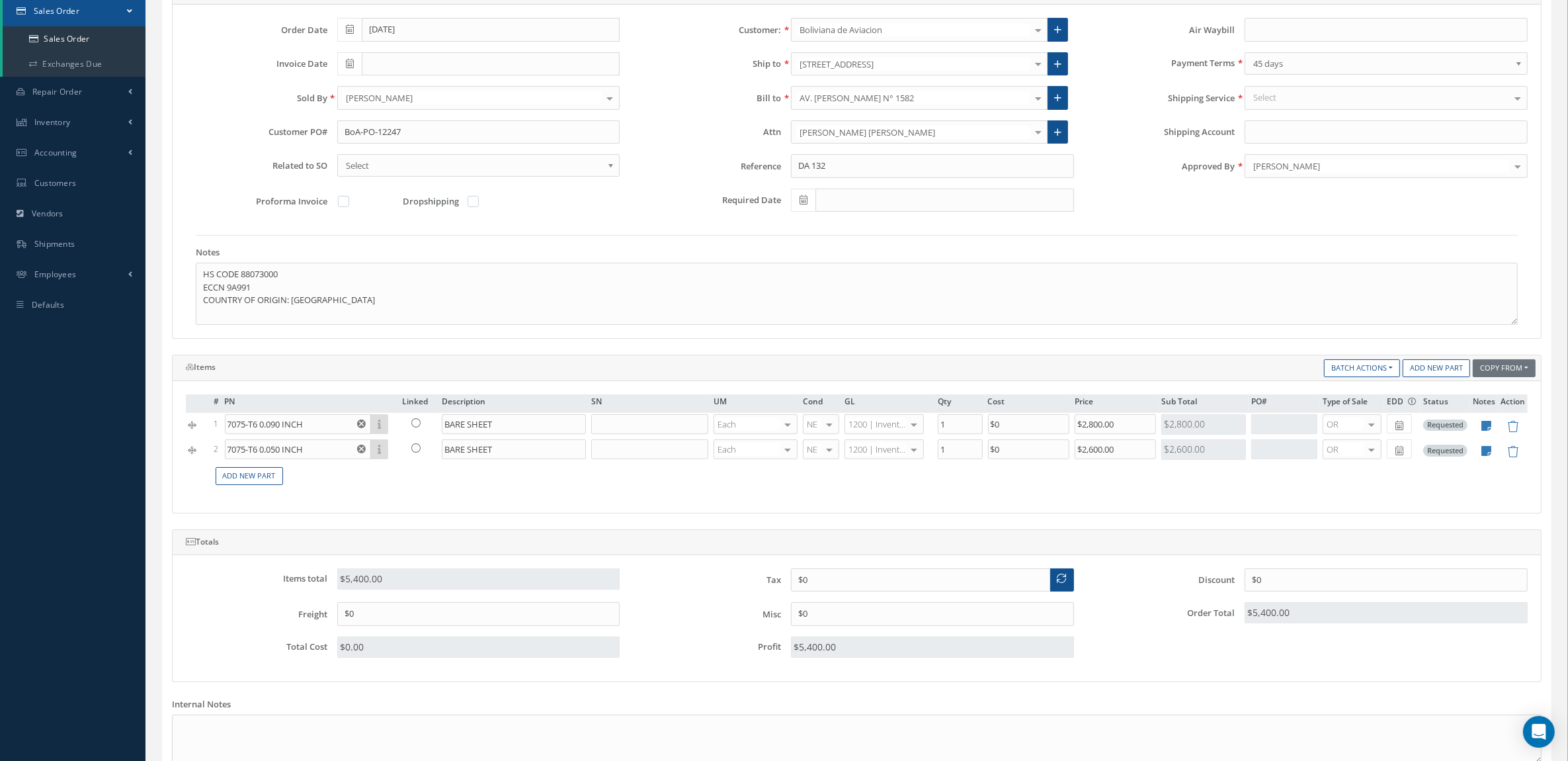
scroll to position [183, 0]
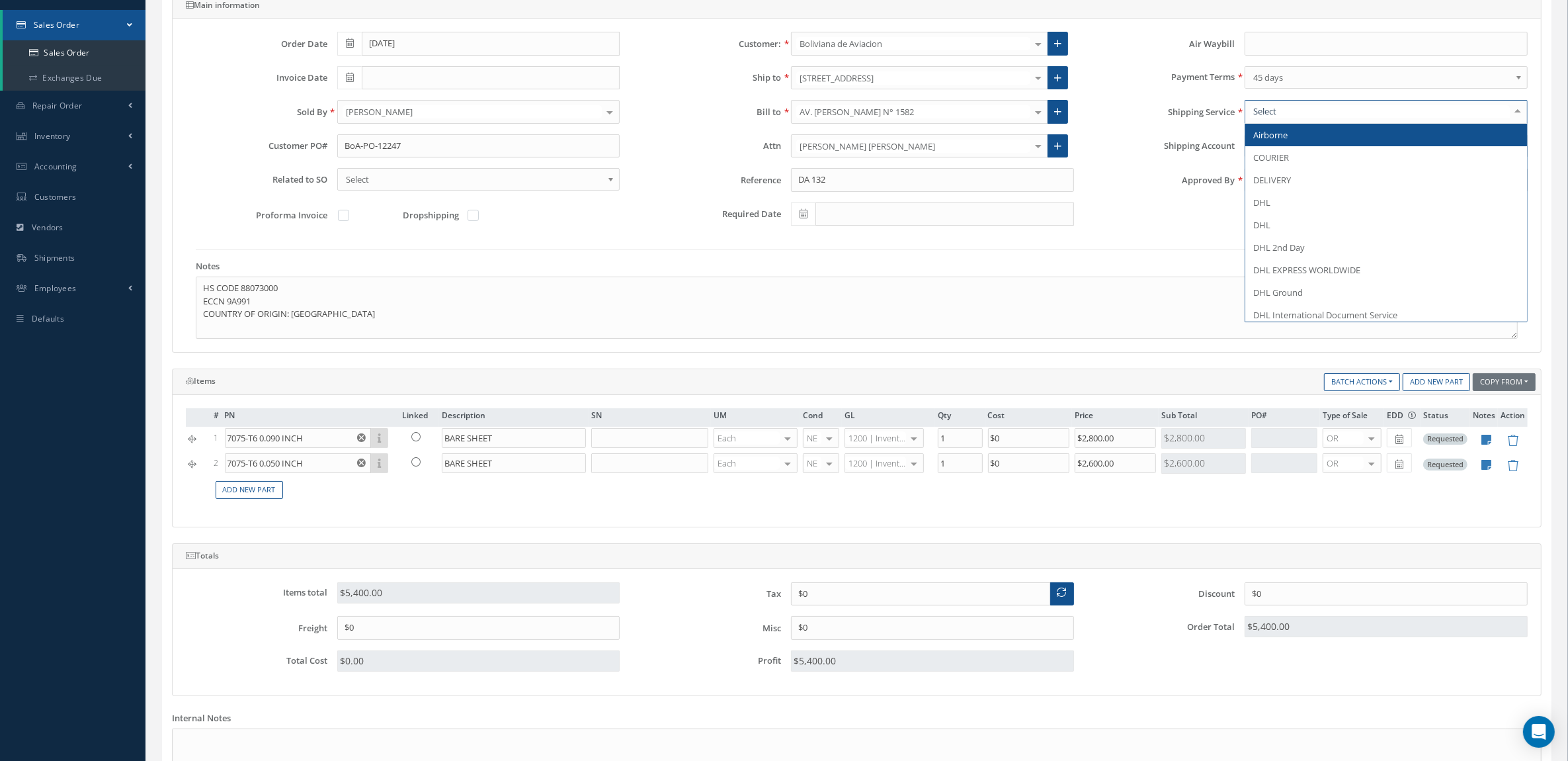
click at [1294, 114] on div at bounding box center [1386, 111] width 283 height 23
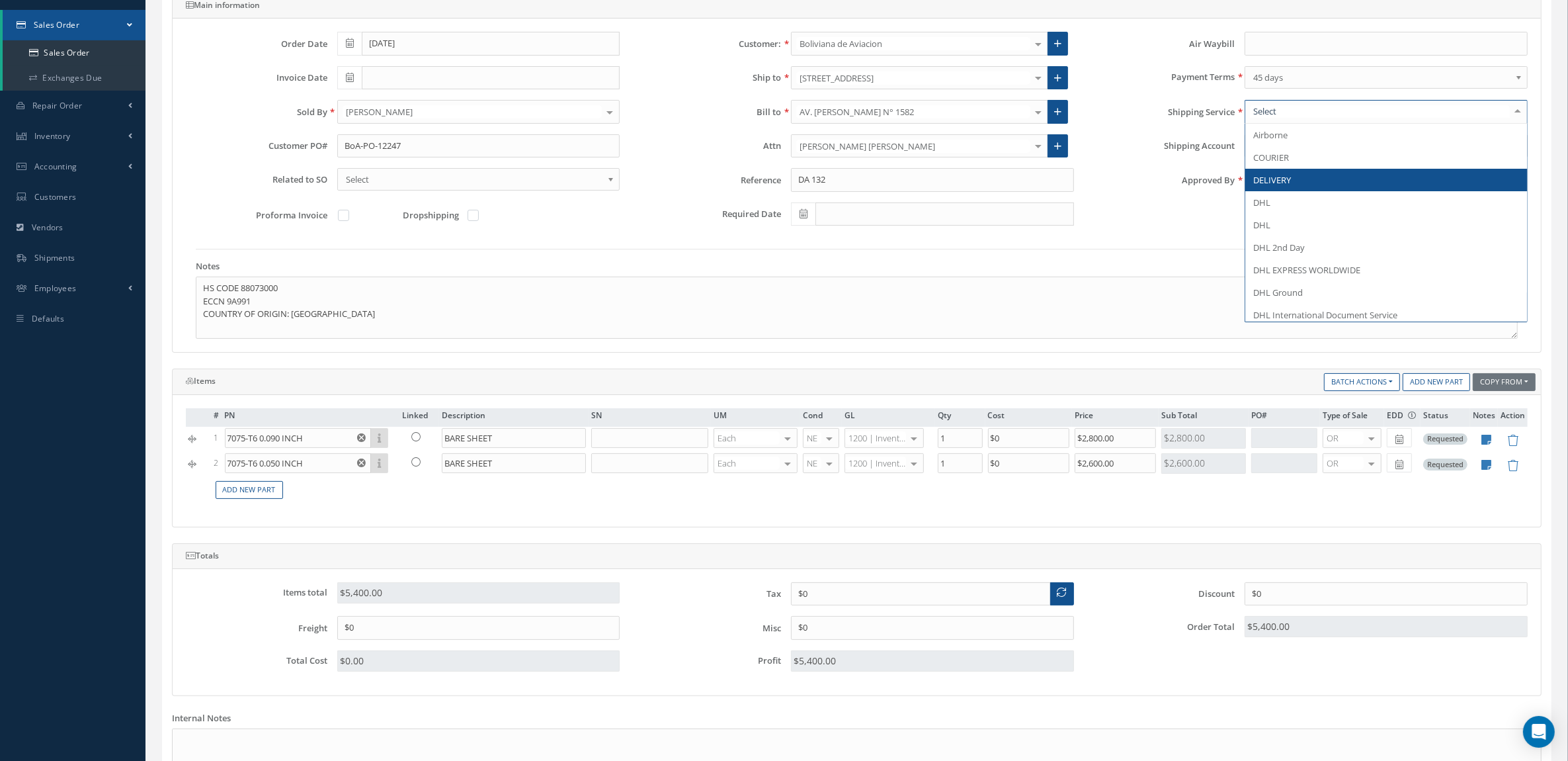
click at [1294, 174] on span "DELIVERY" at bounding box center [1386, 180] width 282 height 23
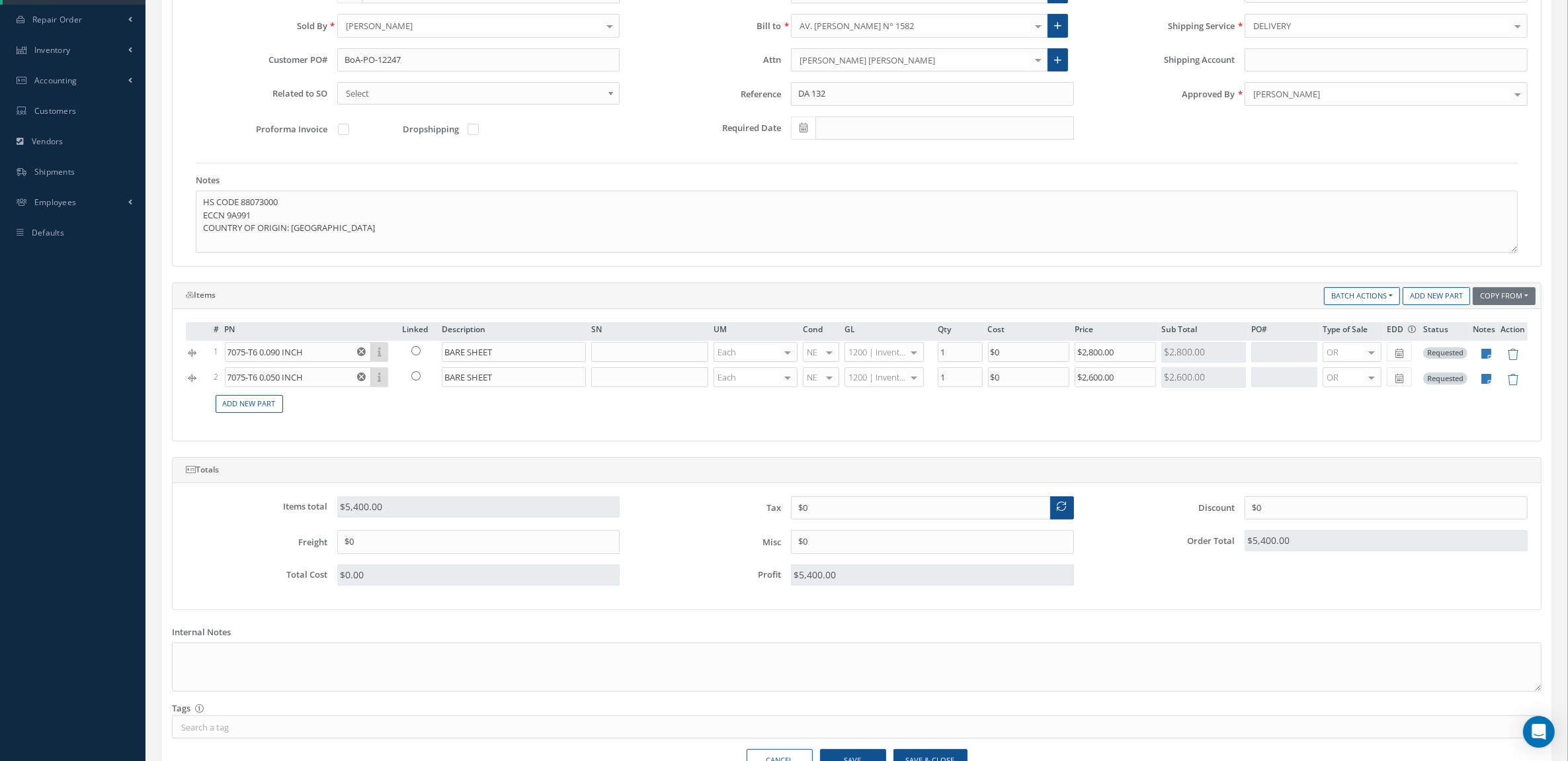
scroll to position [348, 0]
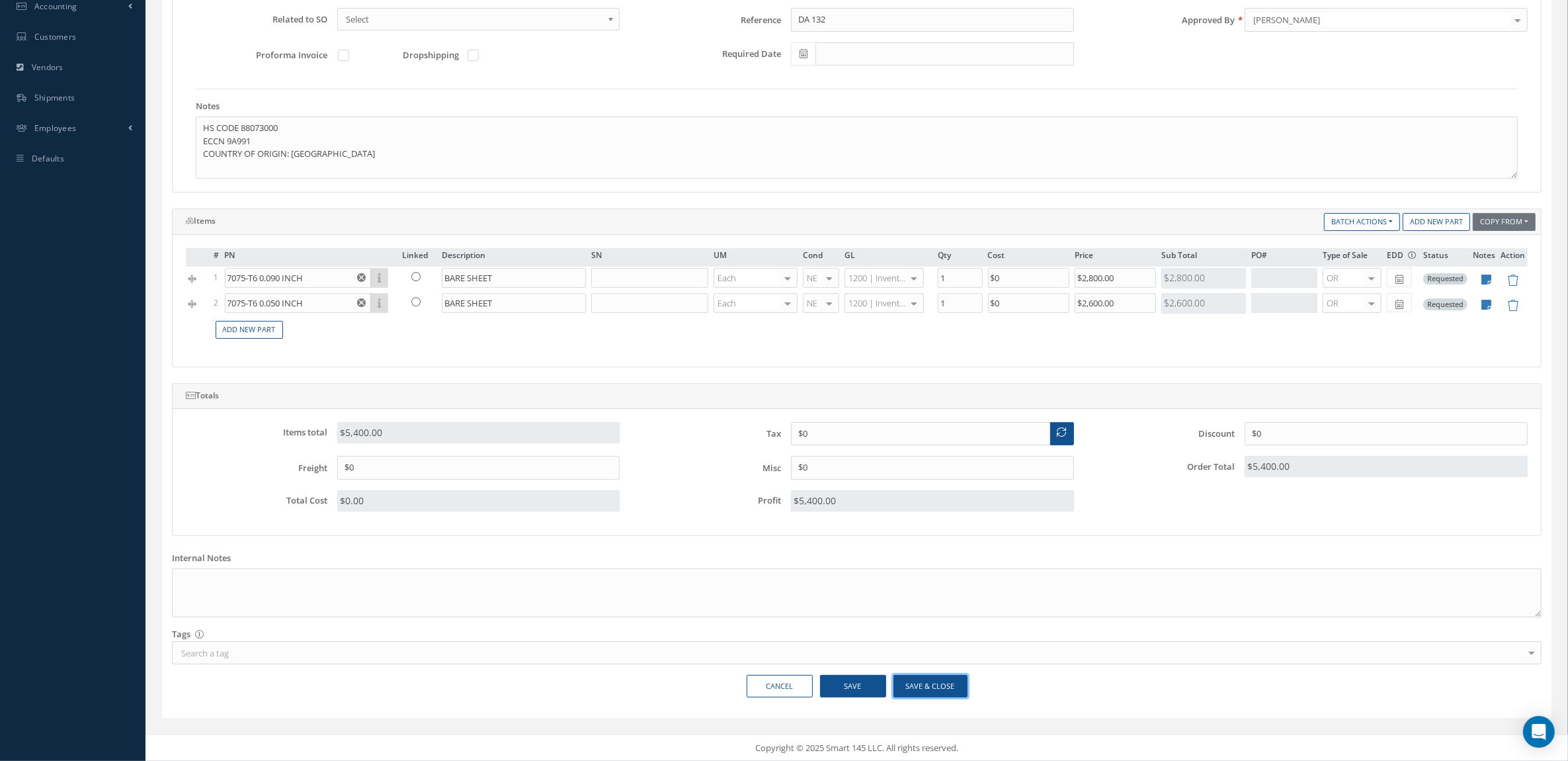
click at [923, 681] on button "Save & Close" at bounding box center [930, 686] width 74 height 23
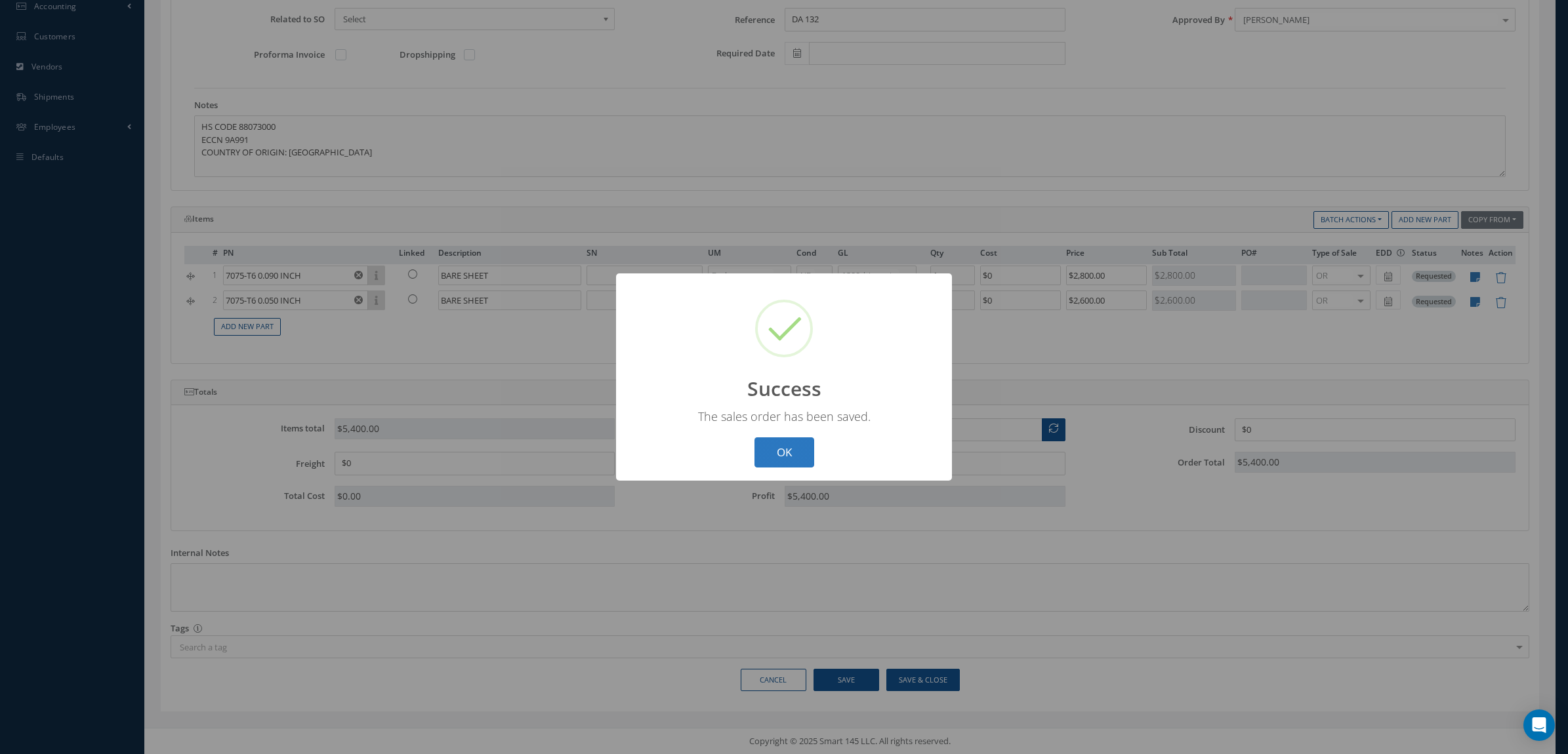
click at [785, 445] on button "OK" at bounding box center [784, 452] width 60 height 31
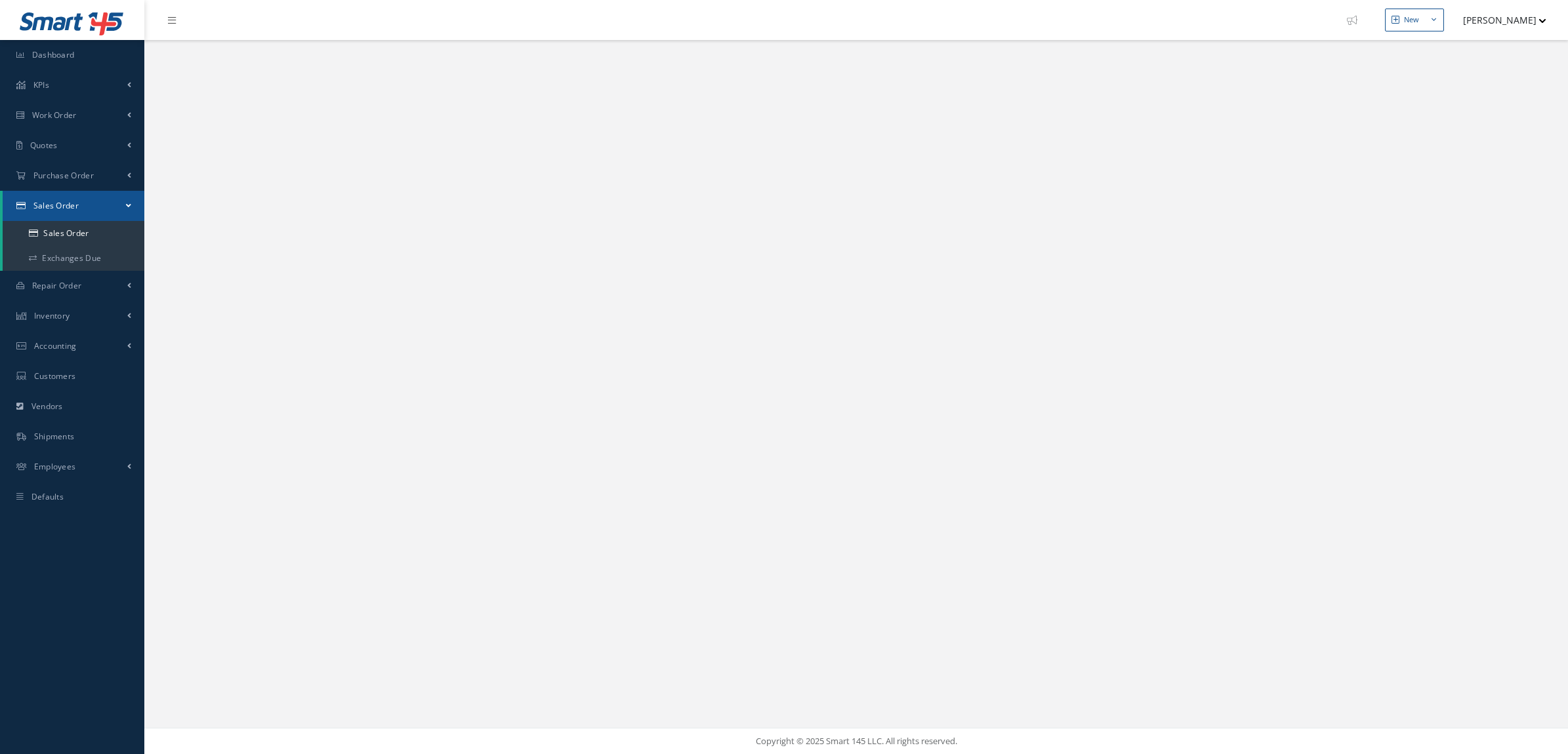
select select "25"
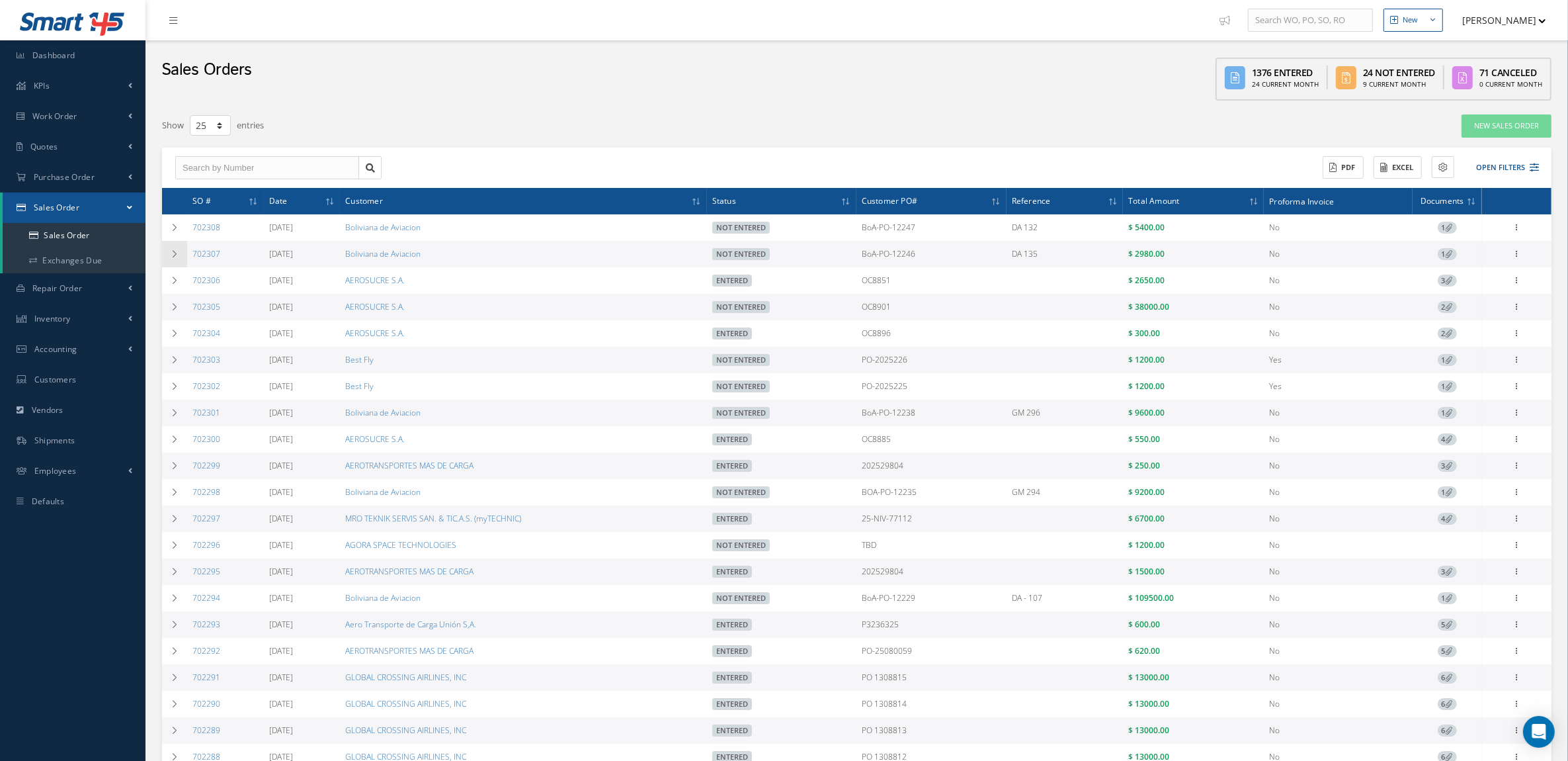
drag, startPoint x: 236, startPoint y: 257, endPoint x: 185, endPoint y: 259, distance: 51.0
click at [185, 259] on tr "702307 [DATE] Boliviana de Aviacion Not Entered BoA-PO-12246 DA 135 $ 2980.00 N…" at bounding box center [857, 255] width 1390 height 27
copy tr "702307"
click at [540, 114] on div "Show 10 25 50 100 entries" at bounding box center [563, 126] width 822 height 23
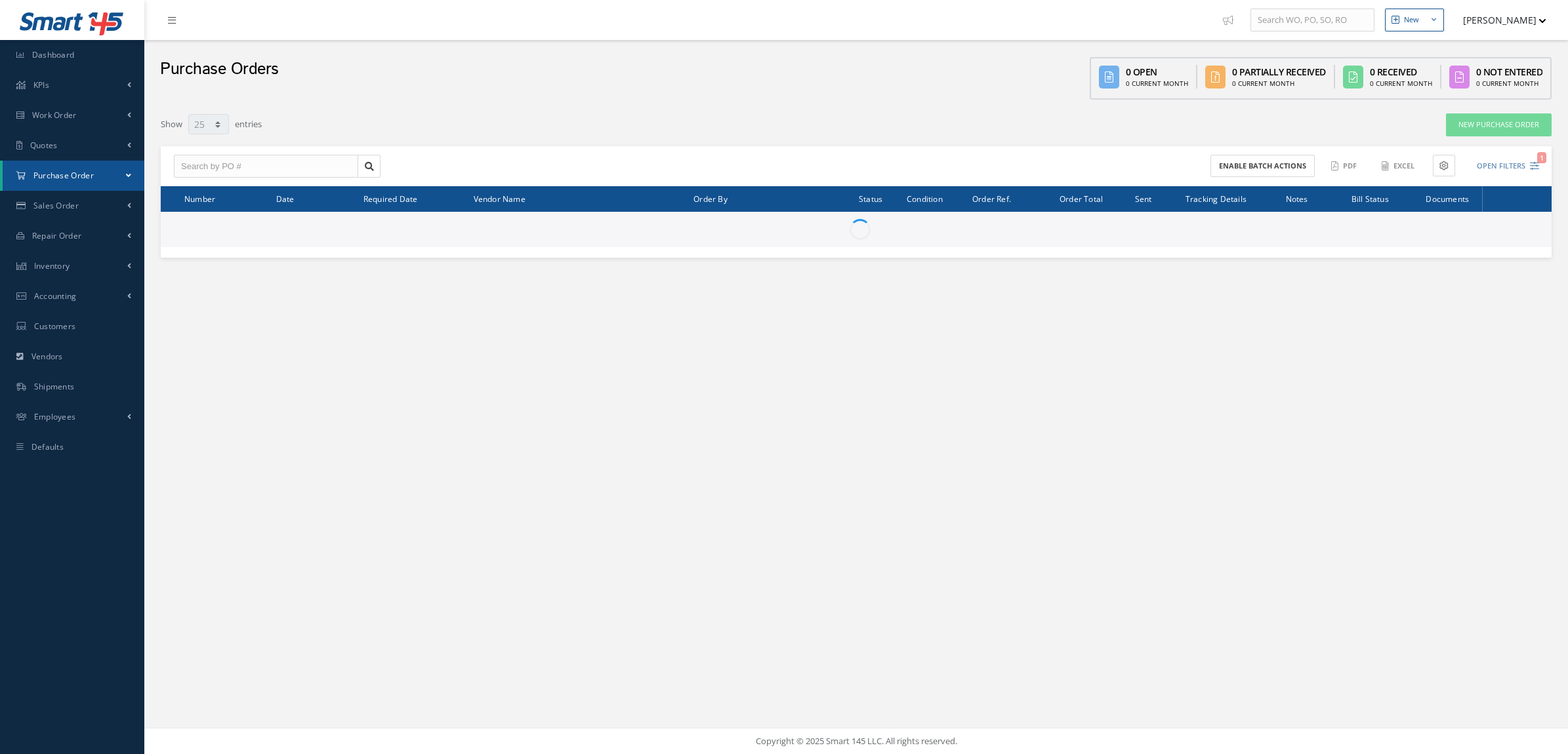
select select "25"
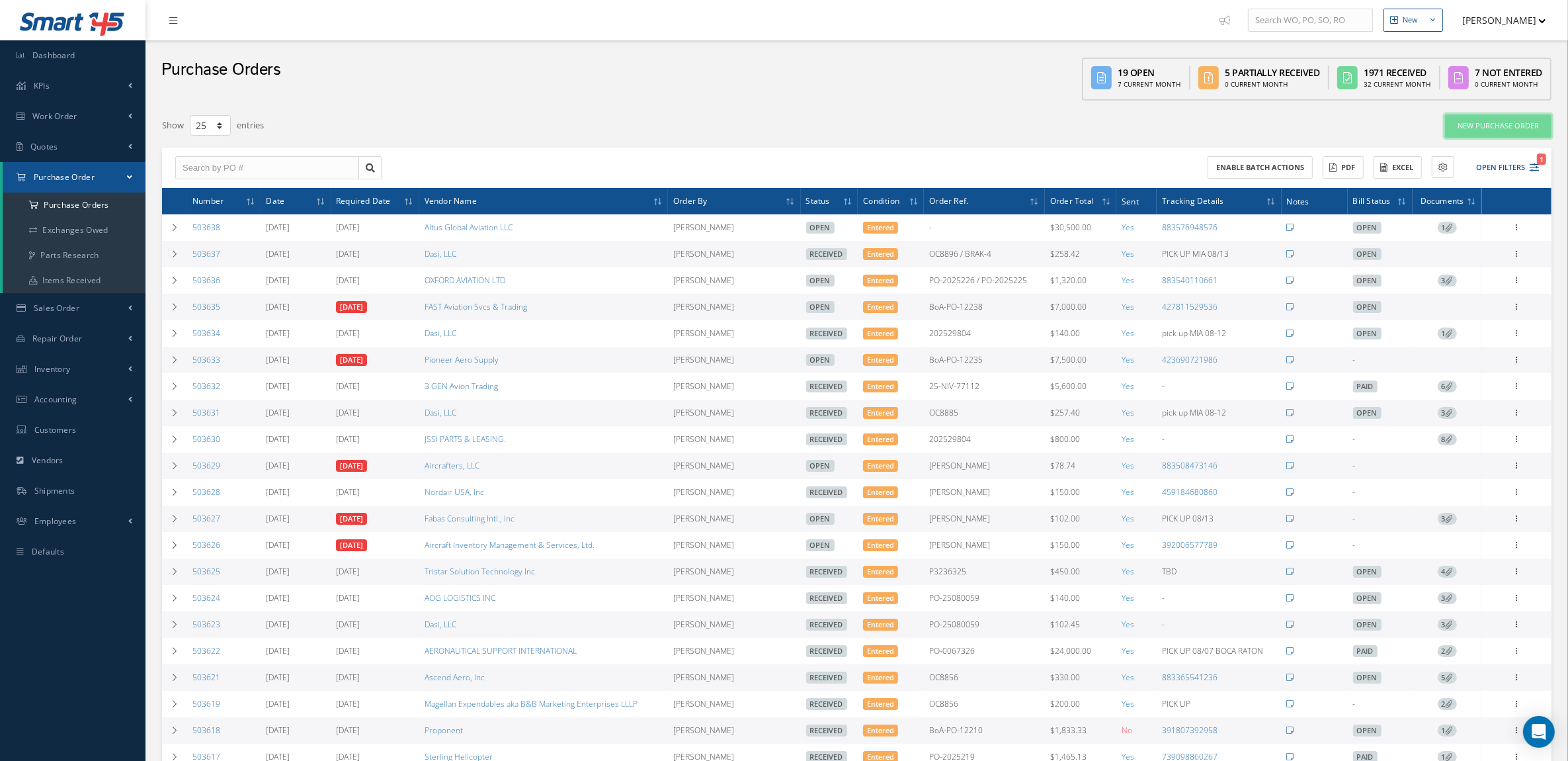
click at [1480, 118] on link "New Purchase Order" at bounding box center [1498, 126] width 106 height 23
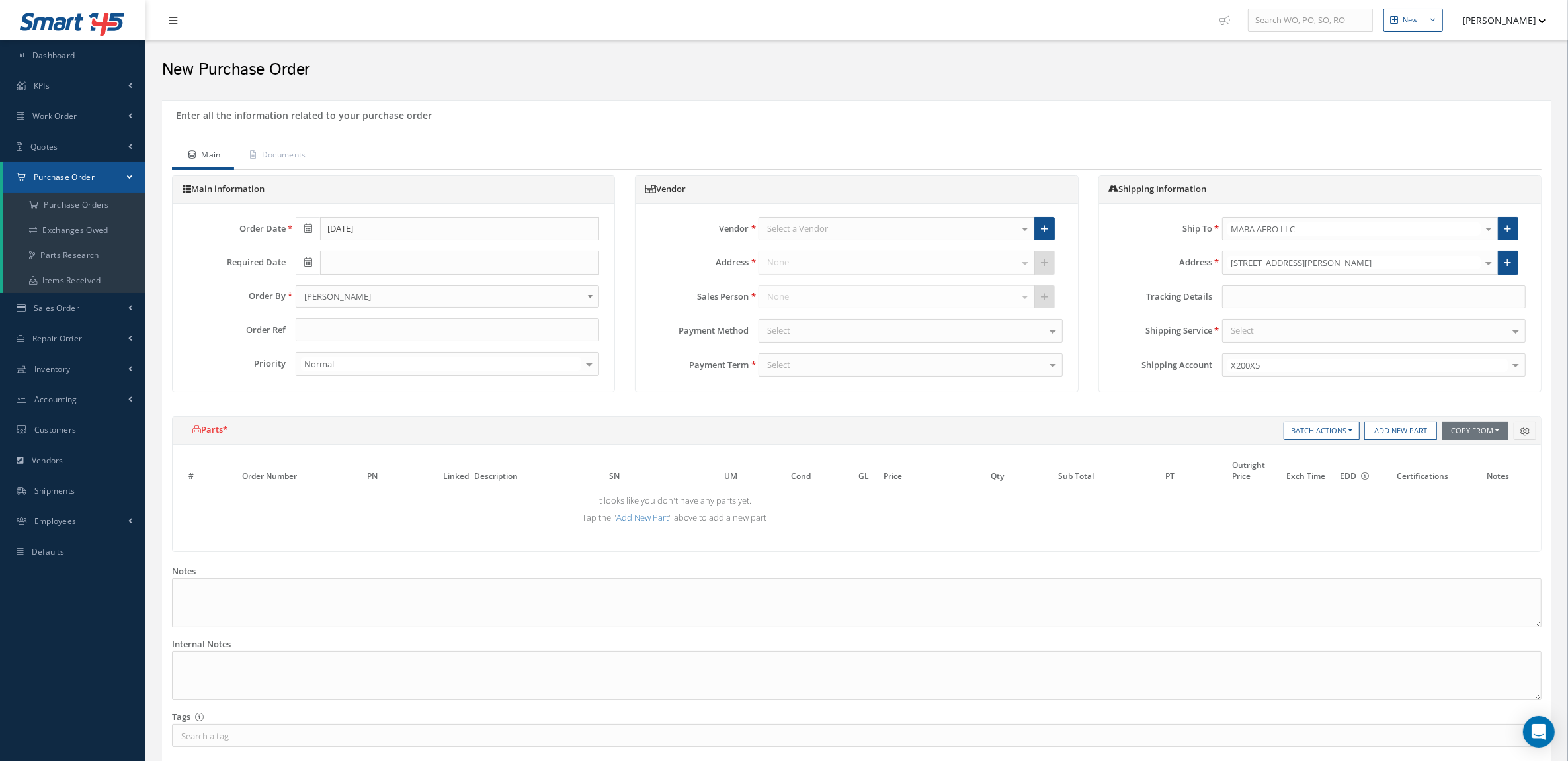
click at [872, 223] on div "Select a Vendor" at bounding box center [897, 229] width 276 height 23
type input "aviall"
click at [1026, 265] on div at bounding box center [1025, 262] width 18 height 22
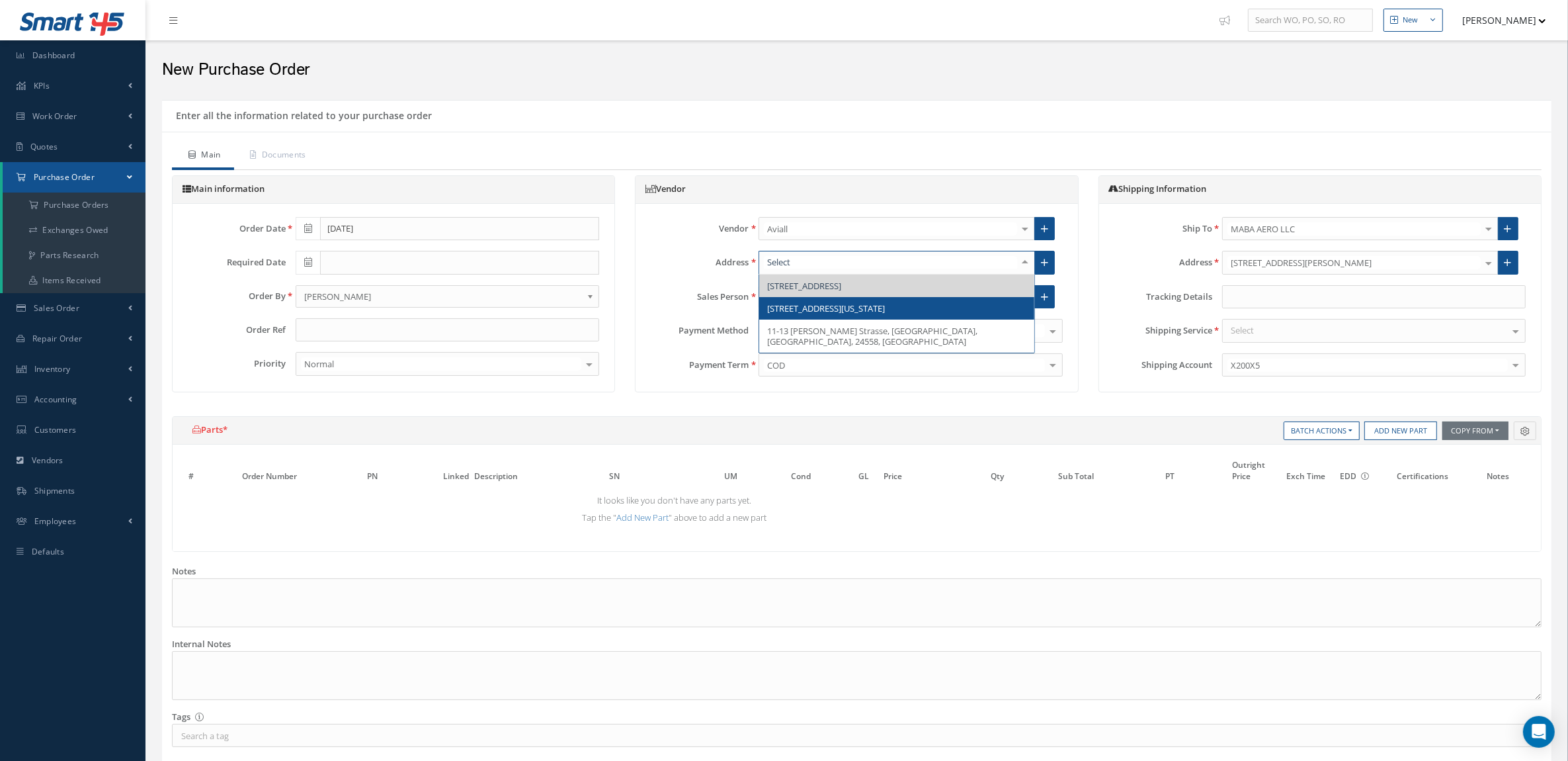
click at [878, 316] on span "[STREET_ADDRESS][US_STATE]" at bounding box center [897, 308] width 275 height 23
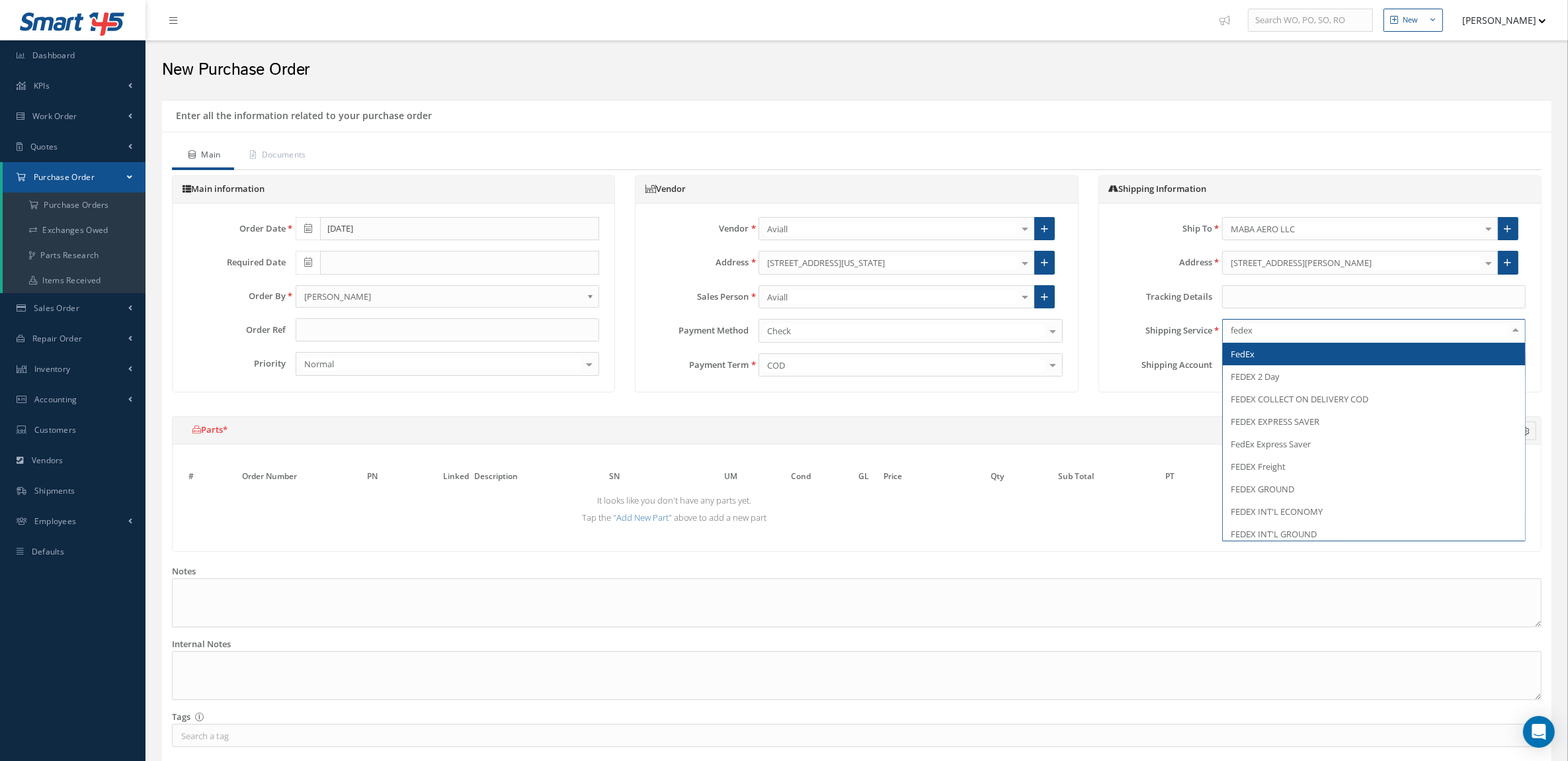
type input "fedex g"
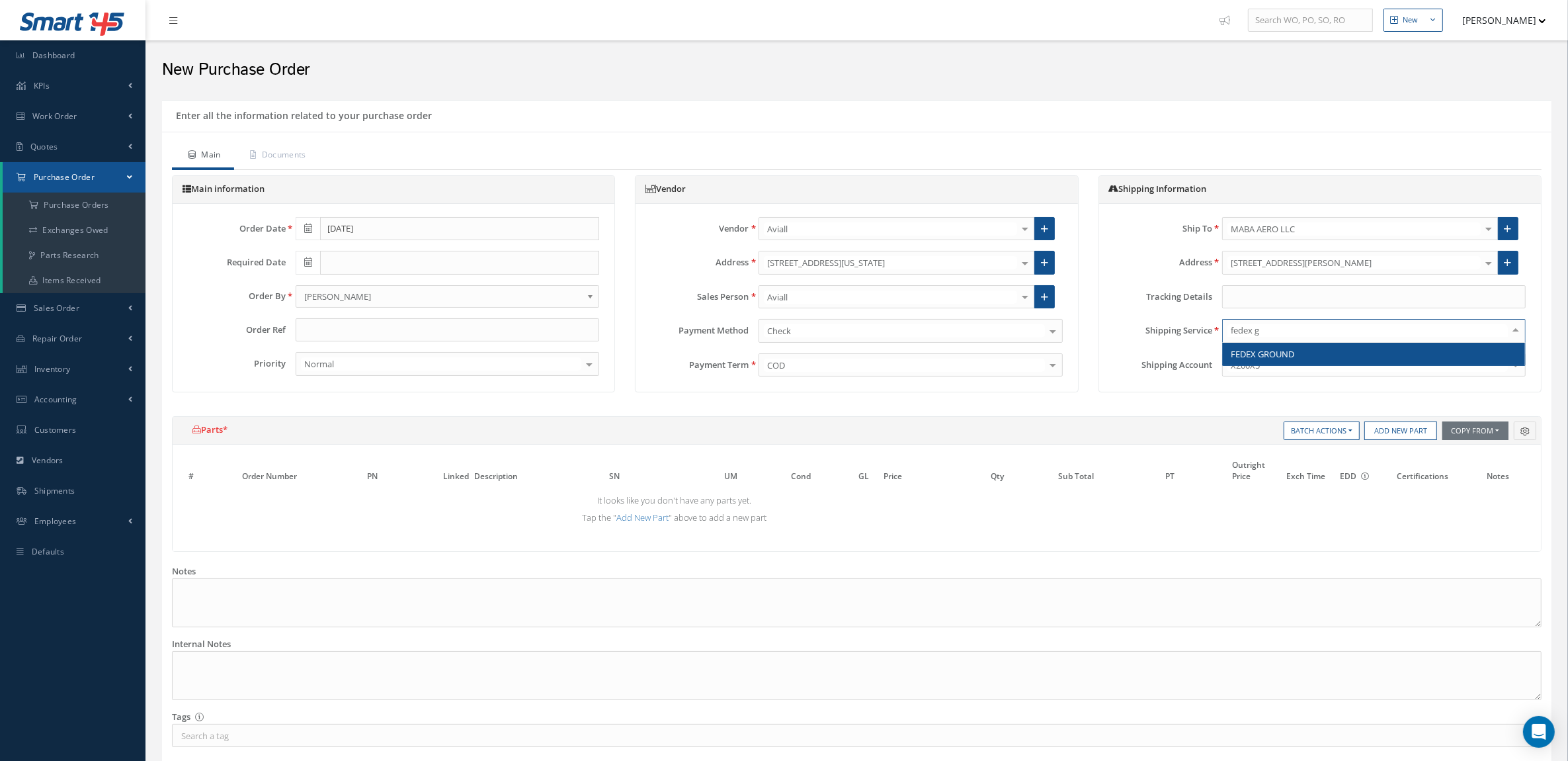
click at [1267, 349] on span "FEDEX GROUND" at bounding box center [1263, 354] width 64 height 12
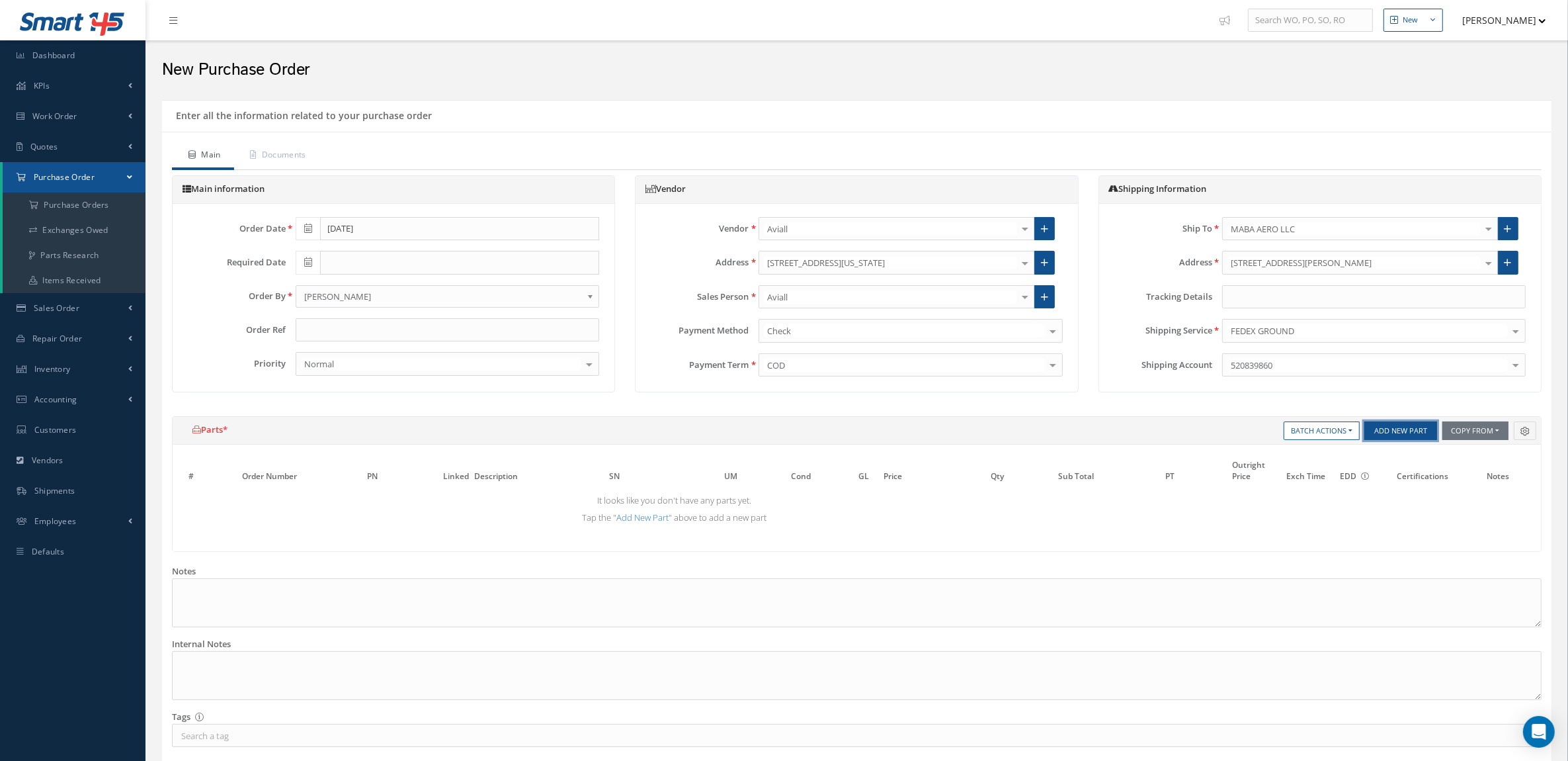
click at [1376, 432] on button "Add New Part" at bounding box center [1401, 431] width 73 height 18
select select "5"
select select "7"
select select "1"
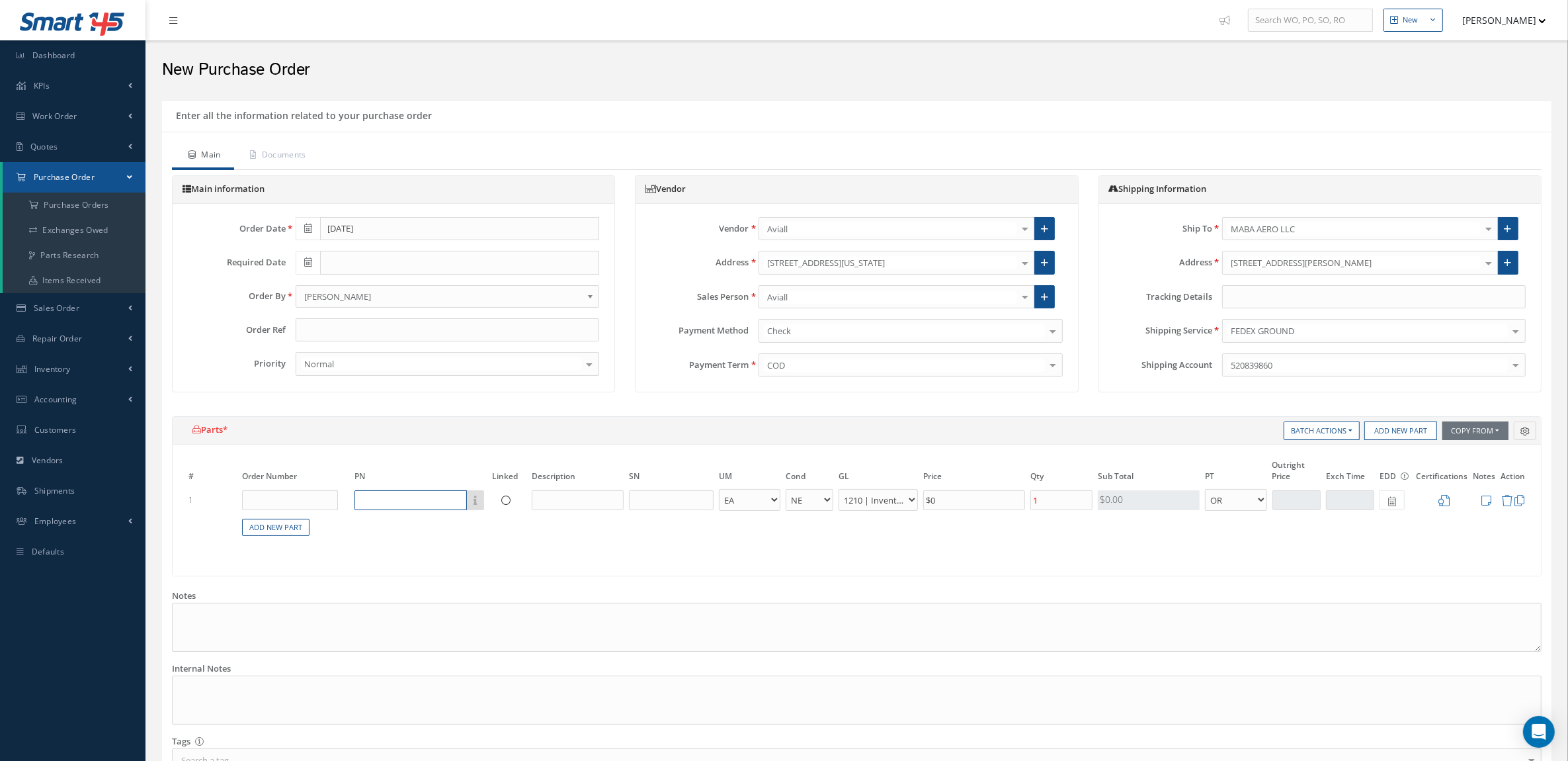
click at [396, 497] on input "text" at bounding box center [411, 501] width 112 height 20
paste input "201386"
type input "201386"
click at [418, 542] on div "201386" at bounding box center [400, 543] width 77 height 11
type input "CARTRIDGE"
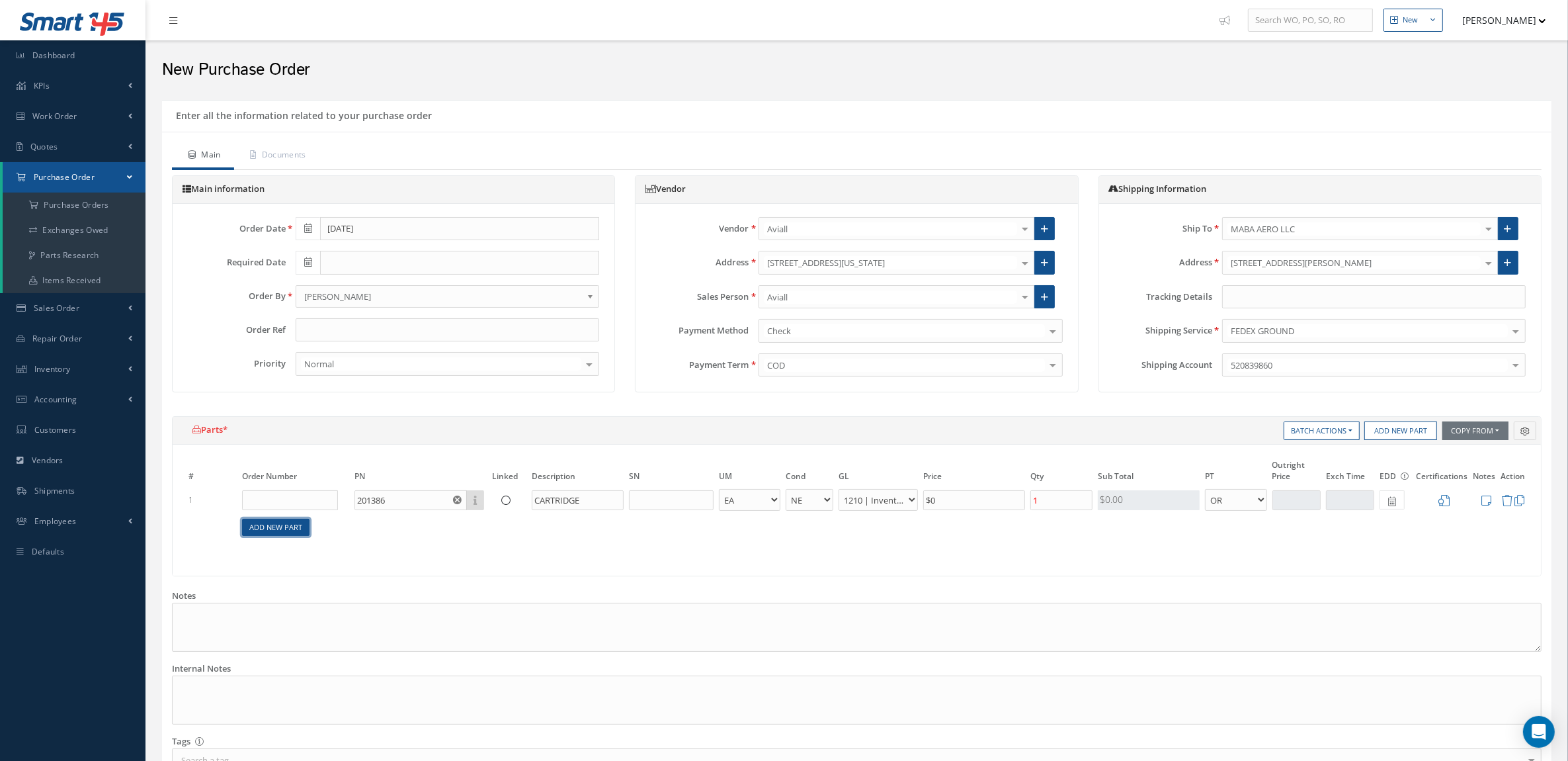
click at [299, 529] on link "Add New Part" at bounding box center [275, 527] width 68 height 18
select select "5"
select select "7"
select select "1"
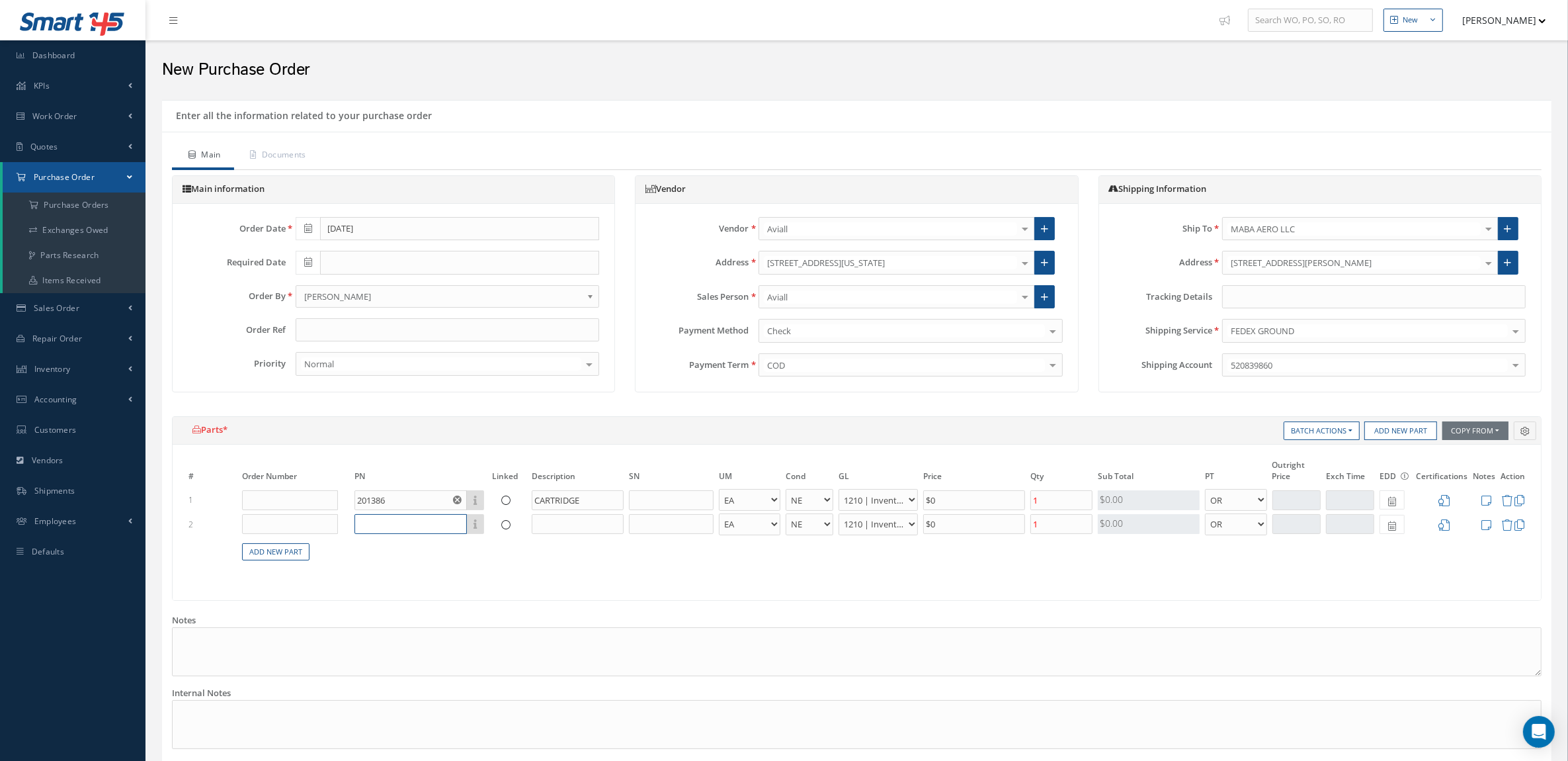
click at [424, 524] on input "text" at bounding box center [411, 524] width 112 height 20
paste input "201279"
type input "201279"
click at [422, 564] on div "201279" at bounding box center [400, 568] width 77 height 11
type input "SPRING"
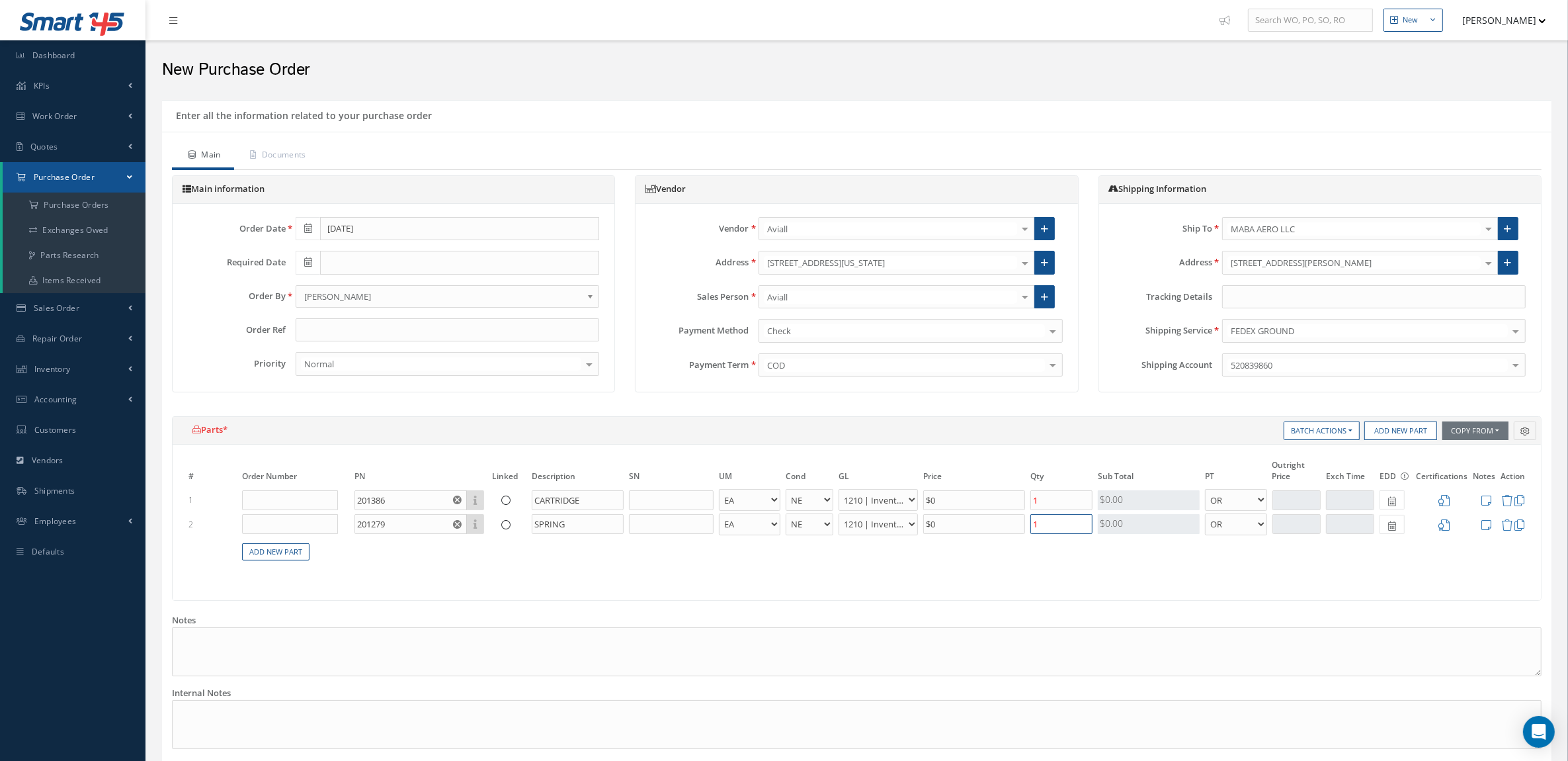
drag, startPoint x: 1028, startPoint y: 524, endPoint x: 1000, endPoint y: 527, distance: 28.2
click at [1000, 527] on tr "2 201279 Part Number Description SPRING EA FT IN LB AR BC BER FN FP INSP NE NS …" at bounding box center [857, 524] width 1342 height 24
type input "20"
click at [1076, 558] on table "# Order Number PN Linked Description SN UM Cond [PERSON_NAME] Qty Qty Received …" at bounding box center [857, 517] width 1342 height 119
drag, startPoint x: 991, startPoint y: 527, endPoint x: 888, endPoint y: 528, distance: 103.0
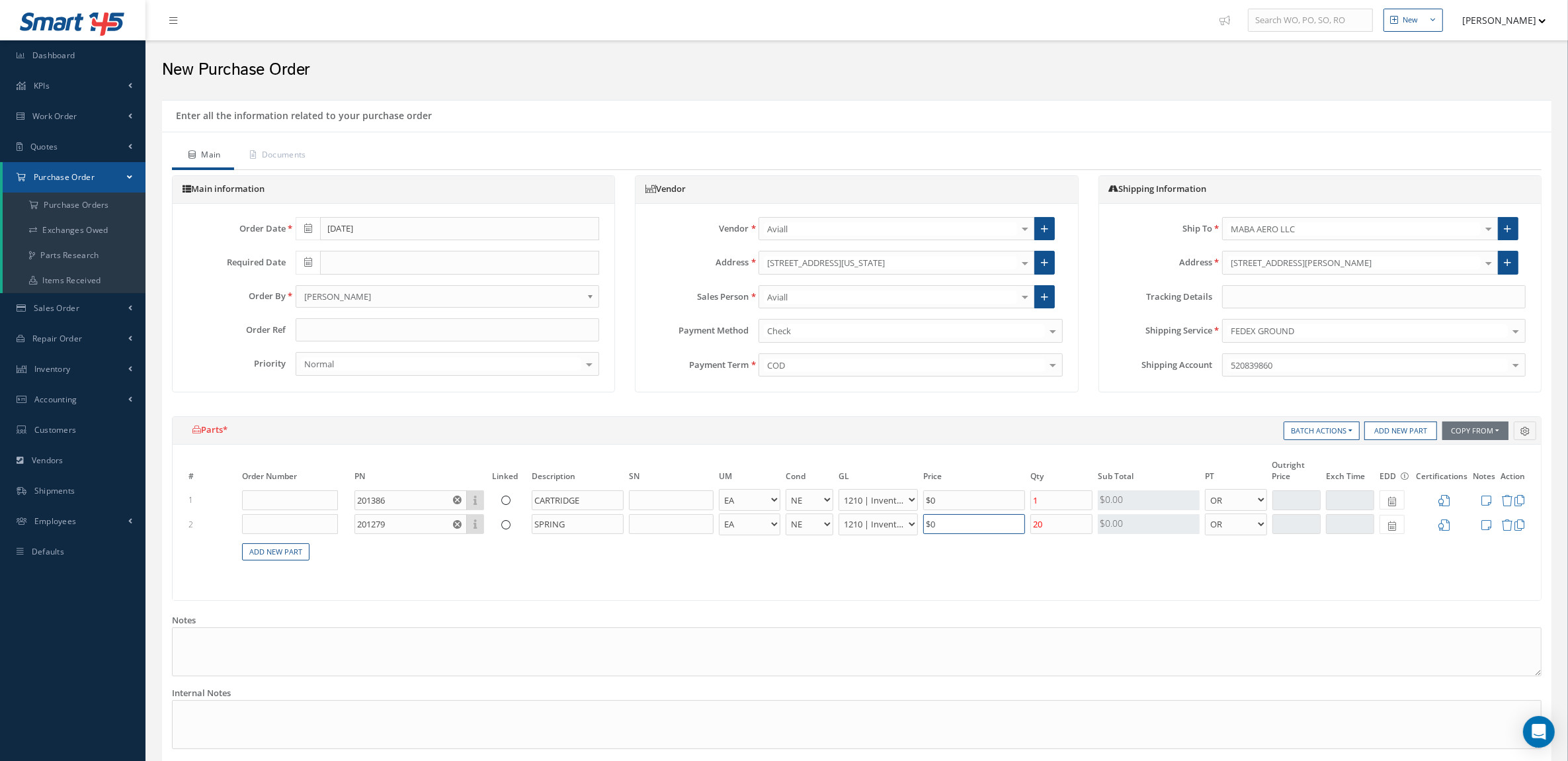
click at [888, 532] on tr "2 201279 Part Number Description SPRING EA FT IN LB AR BC BER FN FP INSP NE NS …" at bounding box center [857, 524] width 1342 height 24
type input "$23.58"
drag, startPoint x: 957, startPoint y: 491, endPoint x: 884, endPoint y: 504, distance: 74.1
click at [884, 504] on tr "1 201386 Part Number Description CARTRIDGE EA FT IN LB AR BC BER FN FP INSP NE …" at bounding box center [857, 500] width 1342 height 24
type input "$50.53"
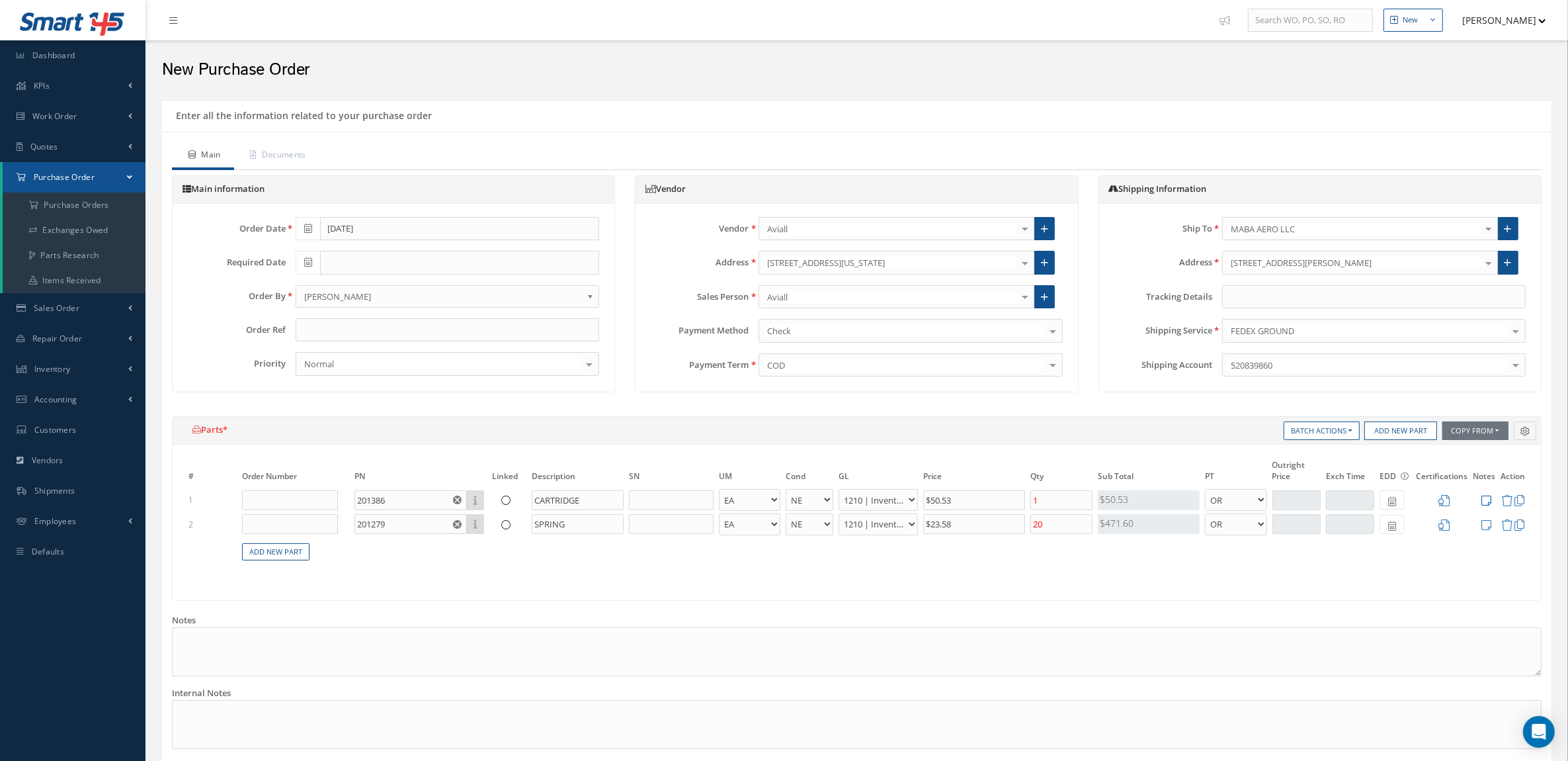
click at [1487, 498] on icon at bounding box center [1487, 500] width 10 height 11
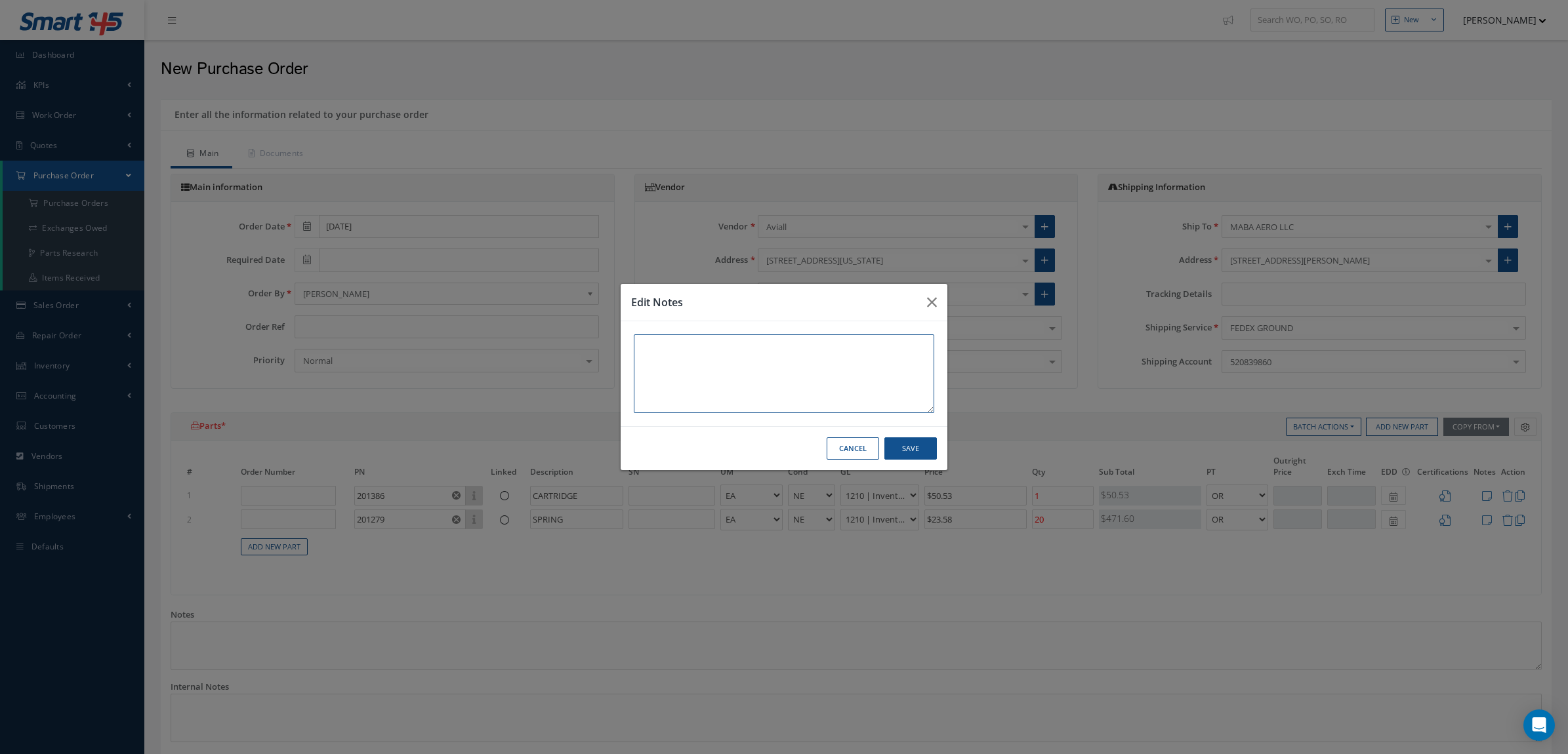
click at [823, 381] on textarea at bounding box center [784, 373] width 300 height 79
paste textarea ""AVIALL 201386 Fire Extinguisher Carbon-Dioxide Cartridge NE qty 262 STOCK DALL…"
drag, startPoint x: 710, startPoint y: 394, endPoint x: 625, endPoint y: 316, distance: 115.4
click at [625, 316] on div "Edit Notes "AVIALL 201386 Fire Extinguisher Carbon-Dioxide Cartridge NE qty 262…" at bounding box center [783, 377] width 328 height 188
type textarea "HAZMAT"
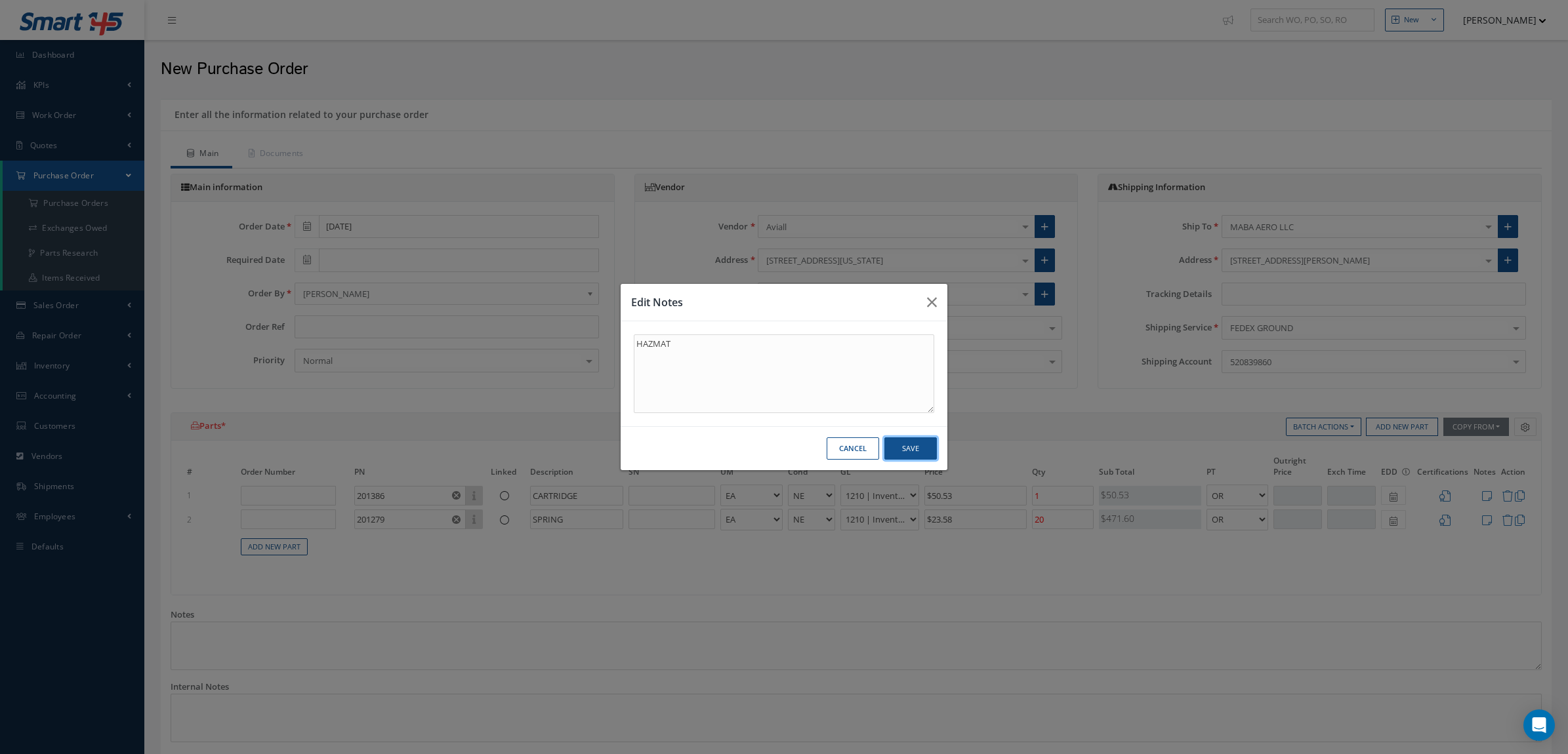
click at [909, 451] on button "Save" at bounding box center [910, 449] width 52 height 23
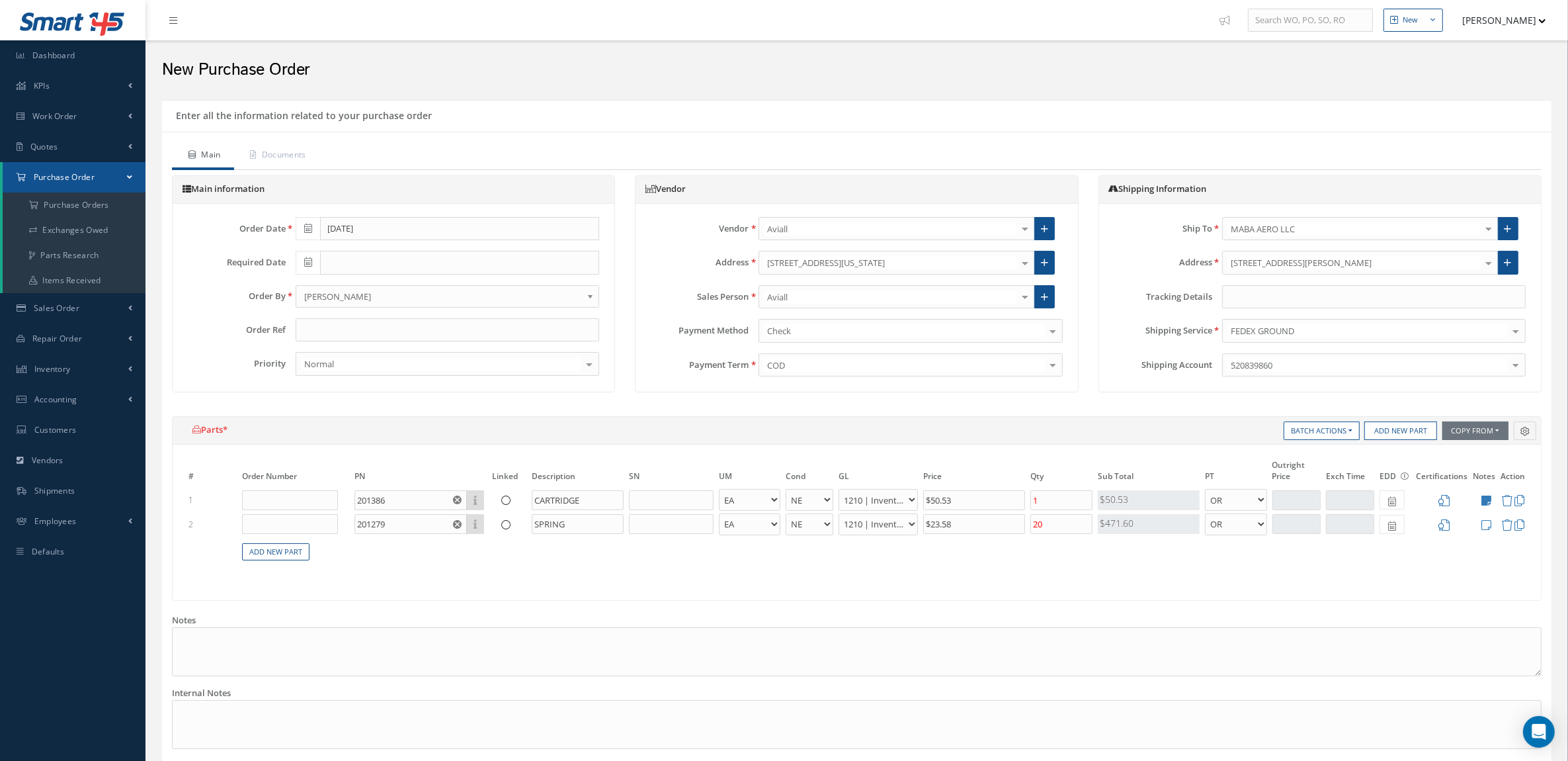
click at [1483, 529] on icon at bounding box center [1487, 525] width 10 height 11
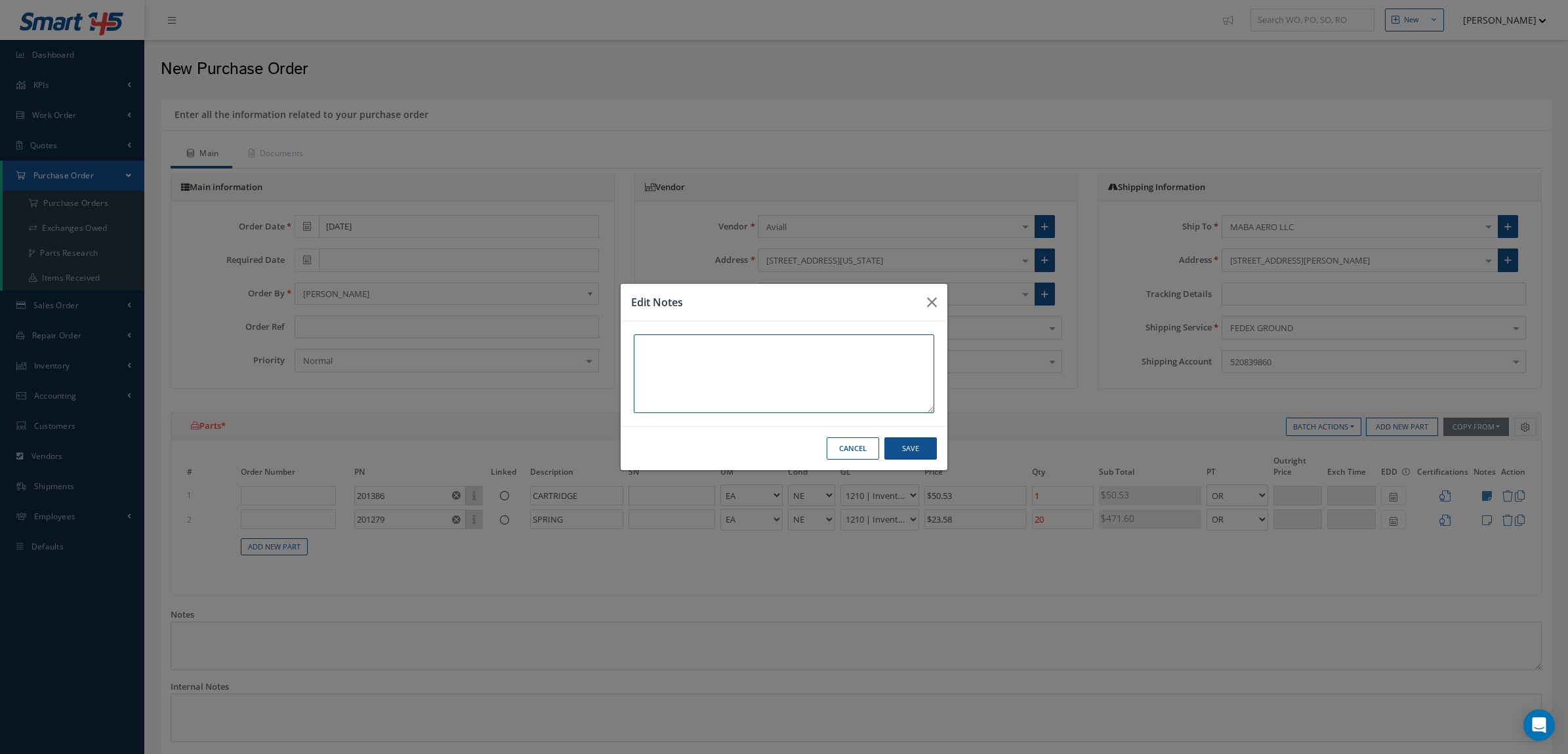
click at [722, 358] on textarea at bounding box center [784, 373] width 300 height 79
paste textarea ""AVIALL 201279 SPRING NE qty 284 STOCK DALLAS CENTRAL qty 4 STOCK MIAMI $ 23.58…"
drag, startPoint x: 673, startPoint y: 404, endPoint x: 729, endPoint y: 369, distance: 66.0
click at [729, 369] on textarea ""AVIALL 201279 SPRING NE qty 284 STOCK DALLAS CENTRAL qty 4 STOCK MIAMI $ 23.58…" at bounding box center [784, 373] width 300 height 79
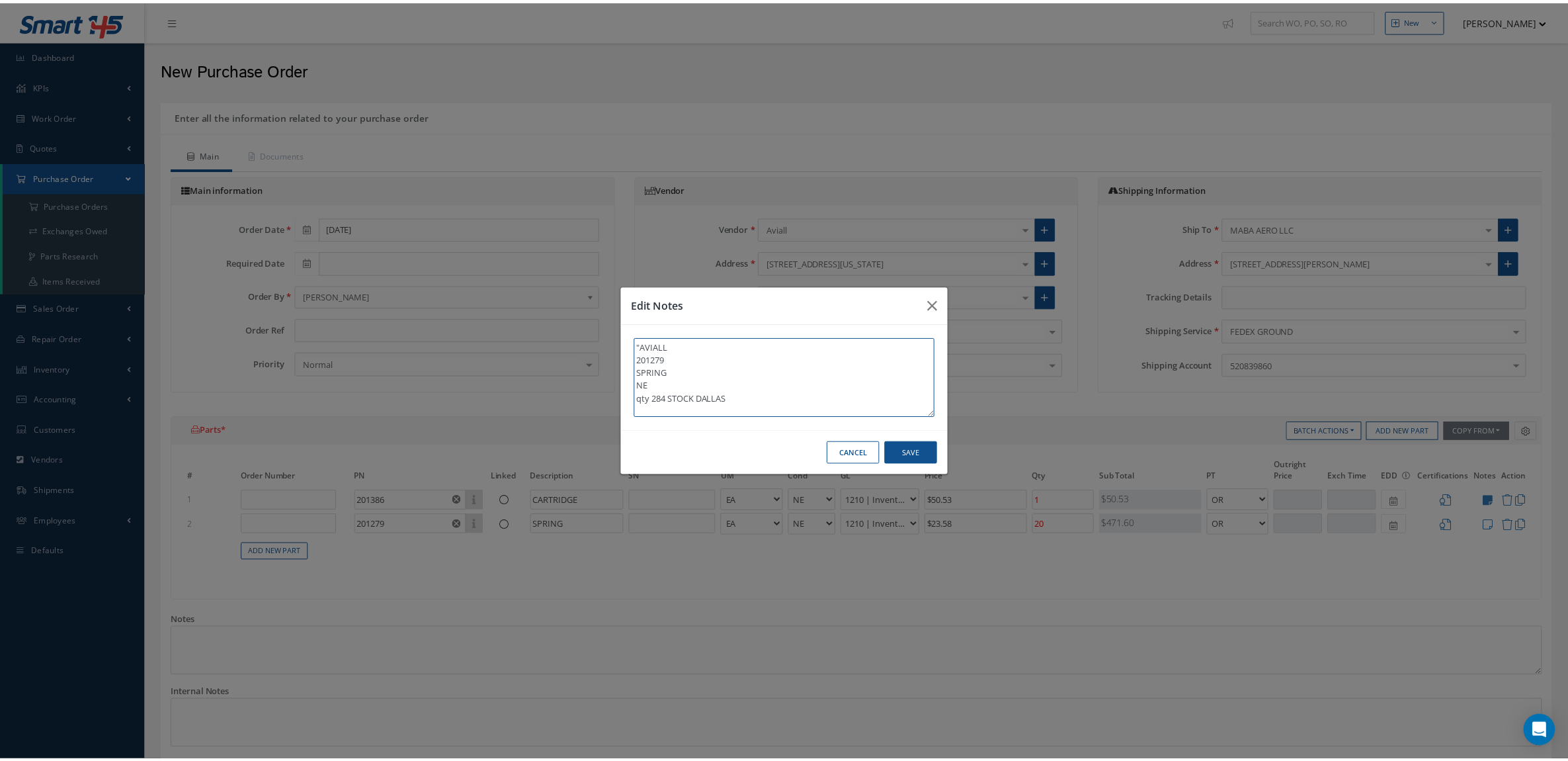
scroll to position [0, 0]
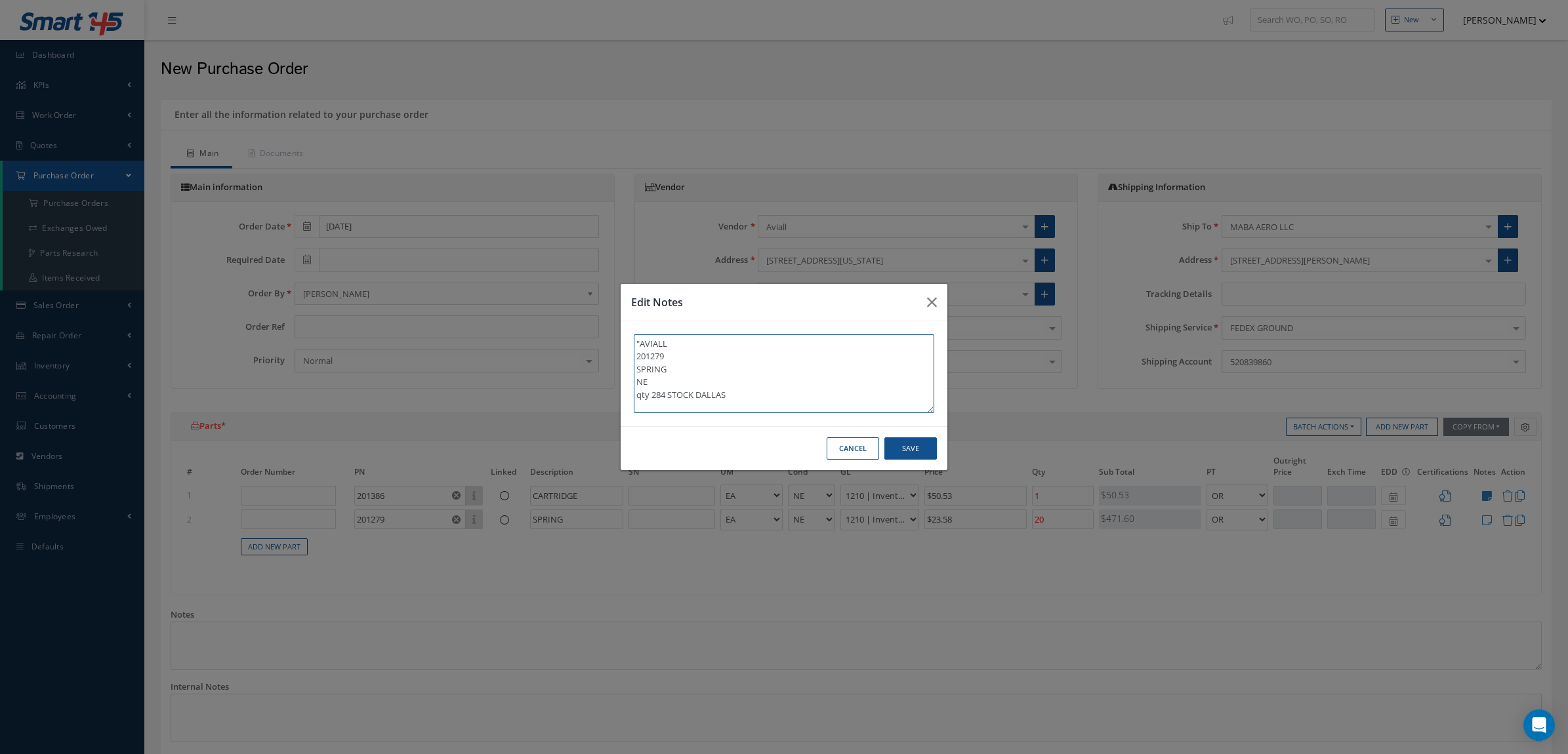
drag, startPoint x: 665, startPoint y: 396, endPoint x: 612, endPoint y: 312, distance: 99.3
click at [612, 312] on div "Edit Notes "AVIALL 201279 SPRING NE qty 284 STOCK DALLAS Cancel Save" at bounding box center [784, 377] width 1568 height 754
click at [908, 446] on button "Save" at bounding box center [910, 449] width 52 height 23
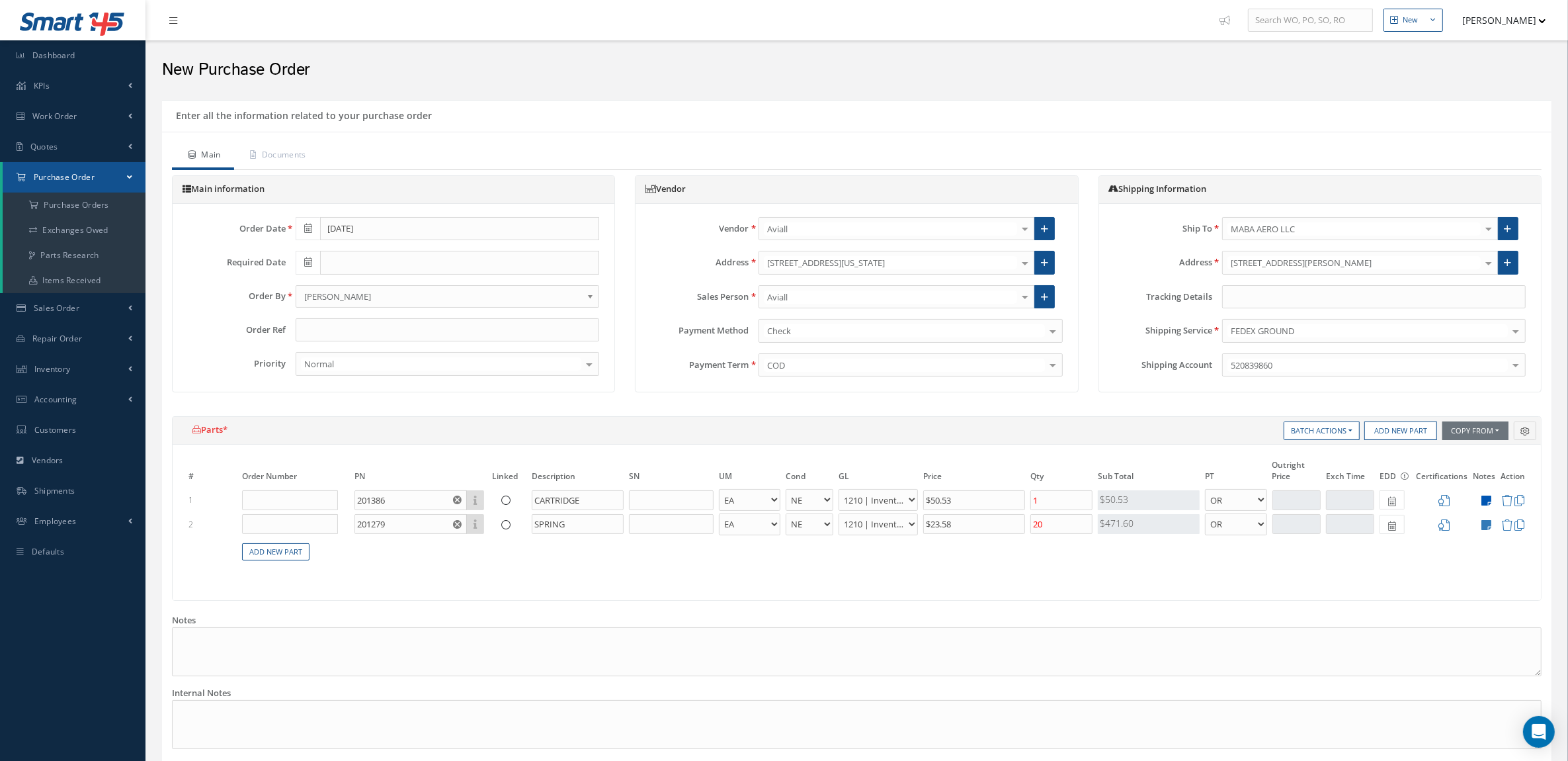
click at [1483, 503] on icon at bounding box center [1487, 500] width 10 height 11
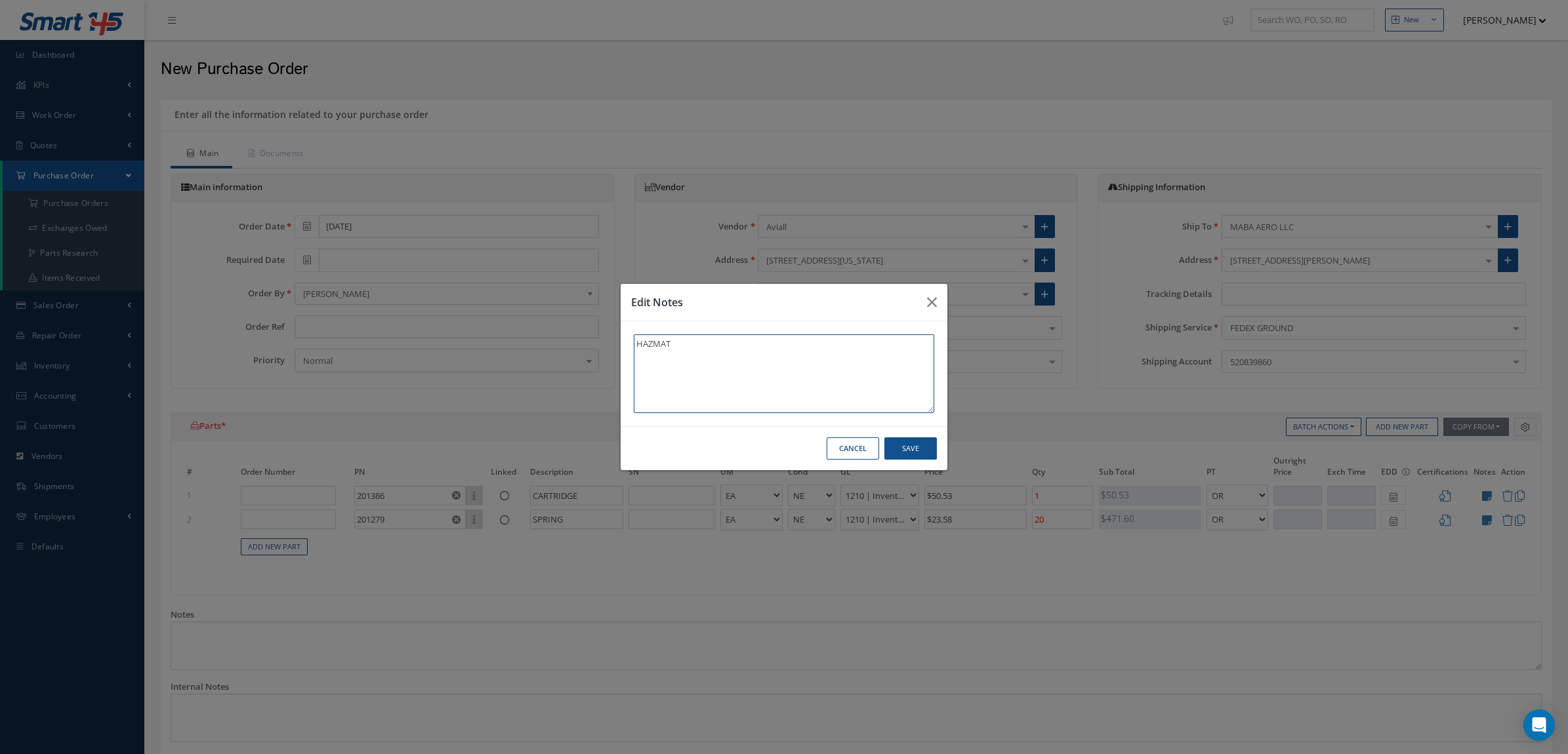
click at [693, 348] on textarea "HAZMAT" at bounding box center [784, 373] width 300 height 79
click at [910, 450] on button "Save" at bounding box center [910, 449] width 52 height 23
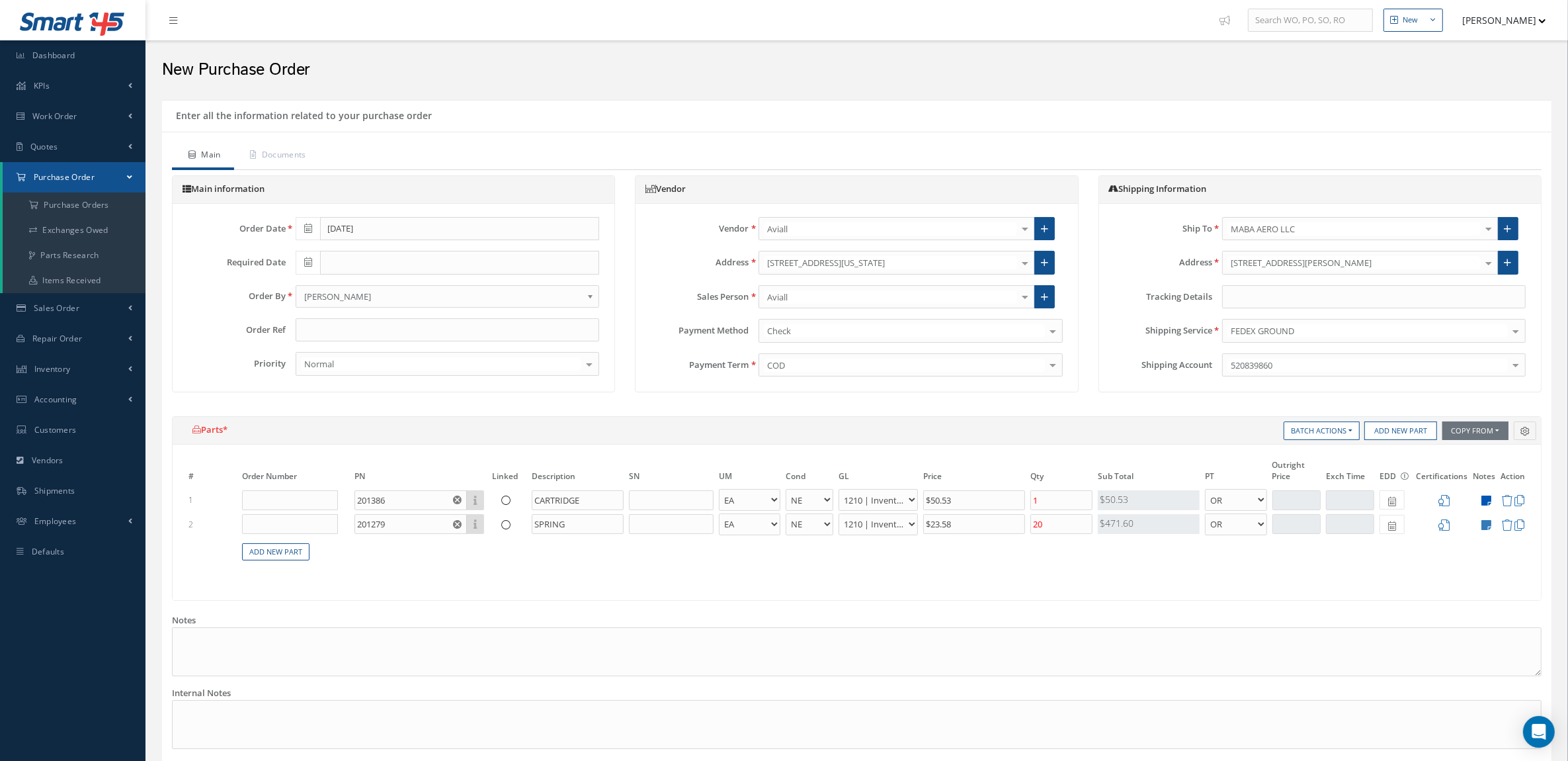
click at [1485, 497] on icon at bounding box center [1487, 500] width 10 height 11
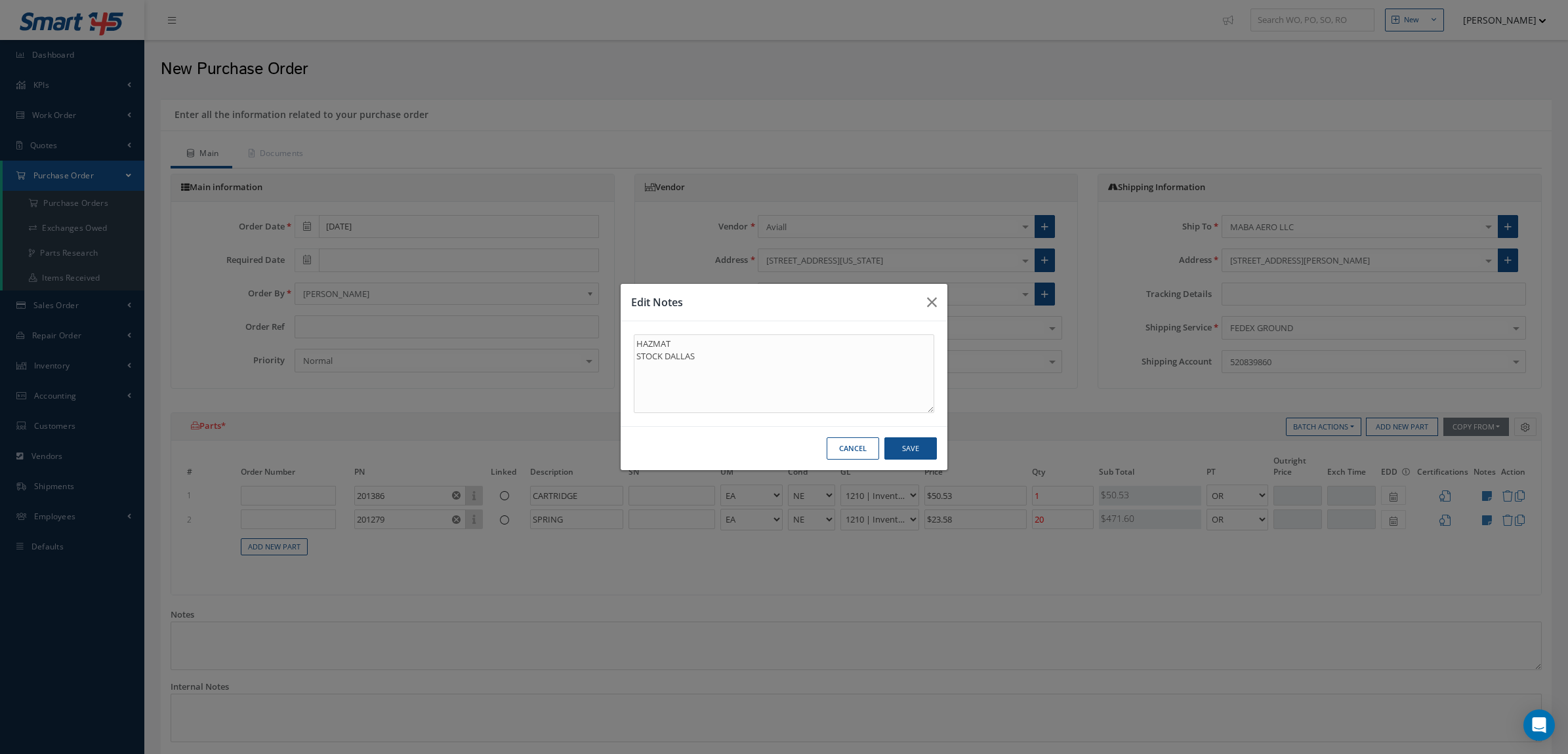
click at [943, 445] on div "Cancel Save" at bounding box center [784, 449] width 327 height 45
click at [897, 445] on button "Save" at bounding box center [910, 449] width 52 height 23
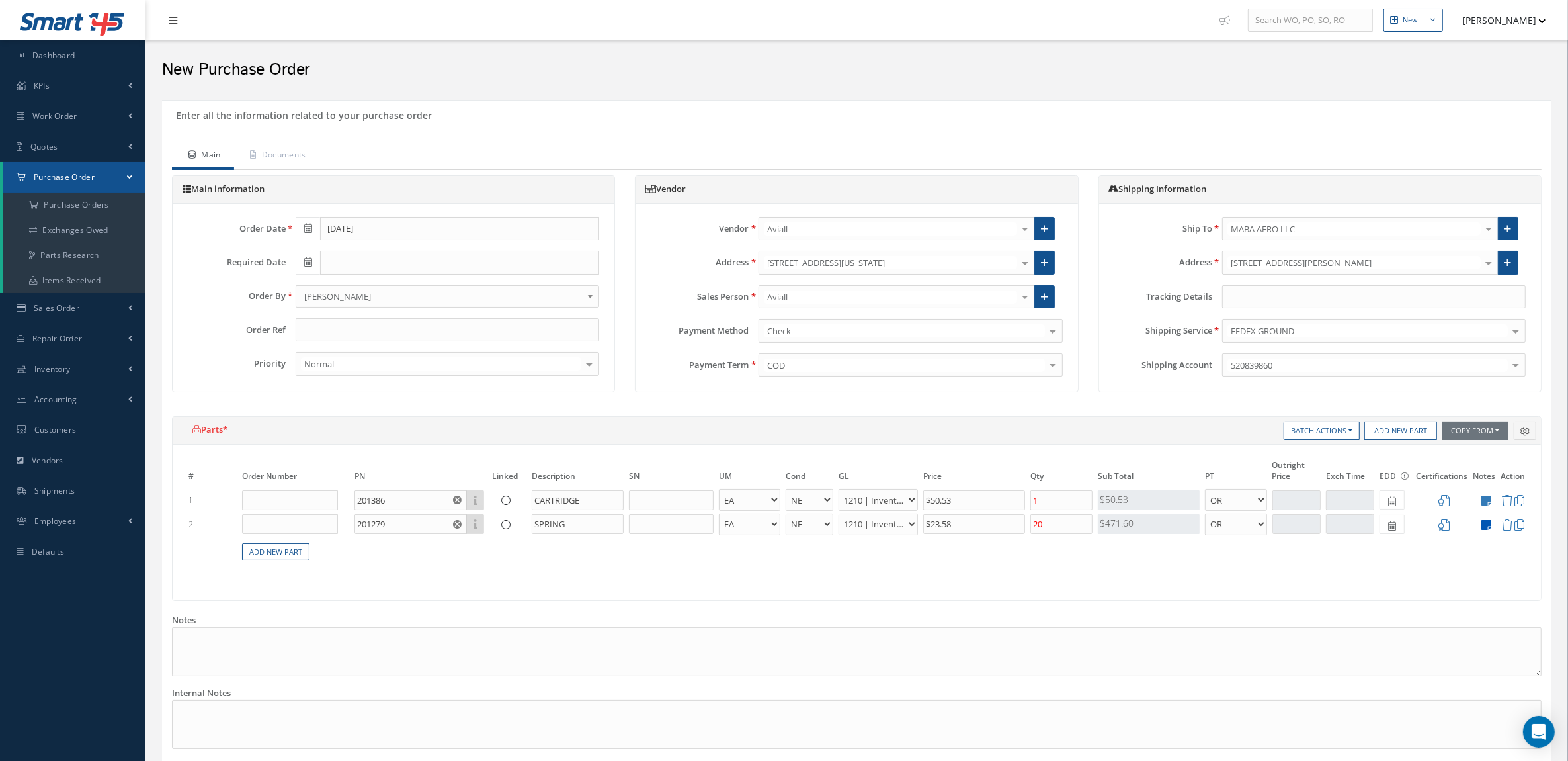
click at [1486, 527] on icon at bounding box center [1487, 525] width 10 height 11
type textarea "STOCK DALLAS"
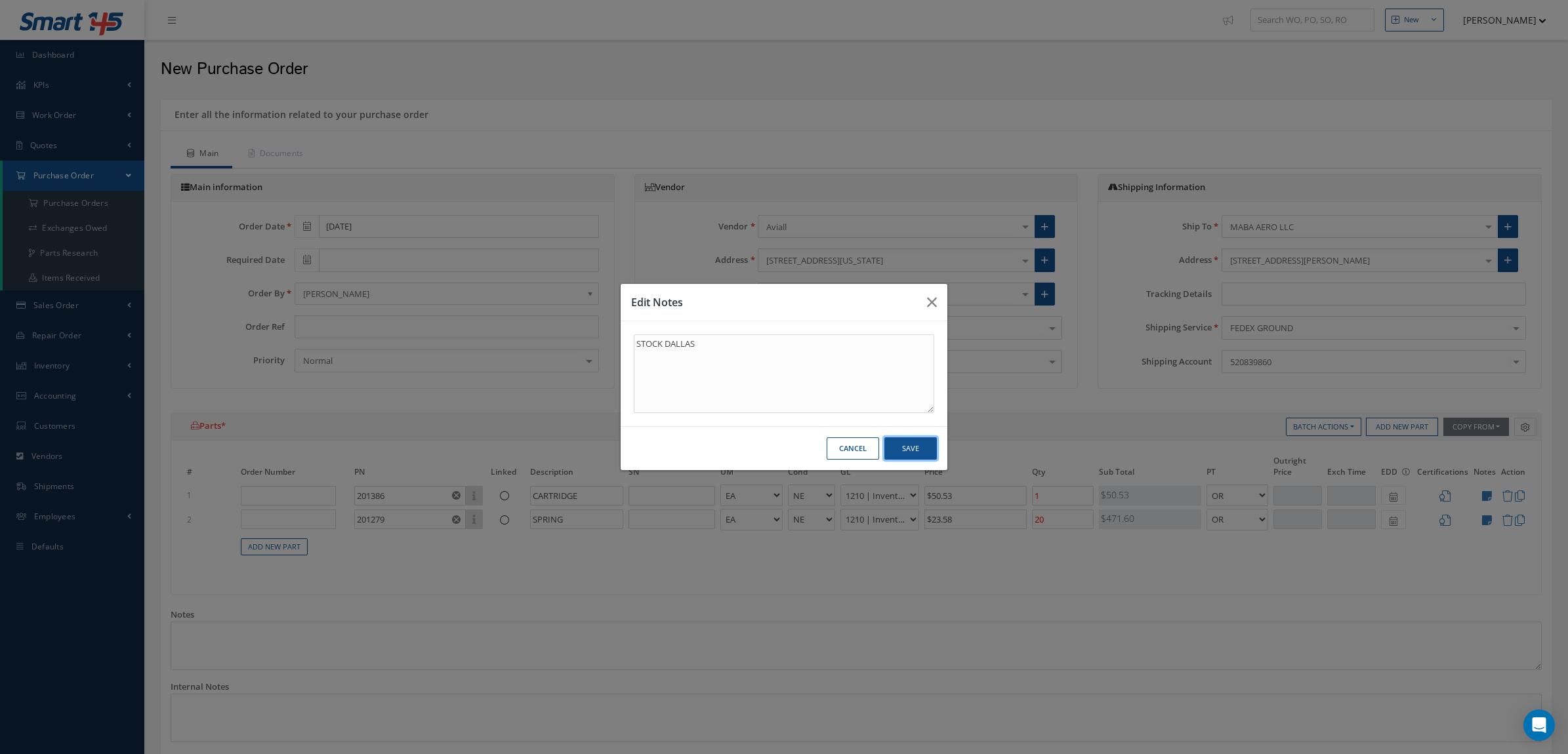
click at [898, 450] on button "Save" at bounding box center [910, 449] width 52 height 23
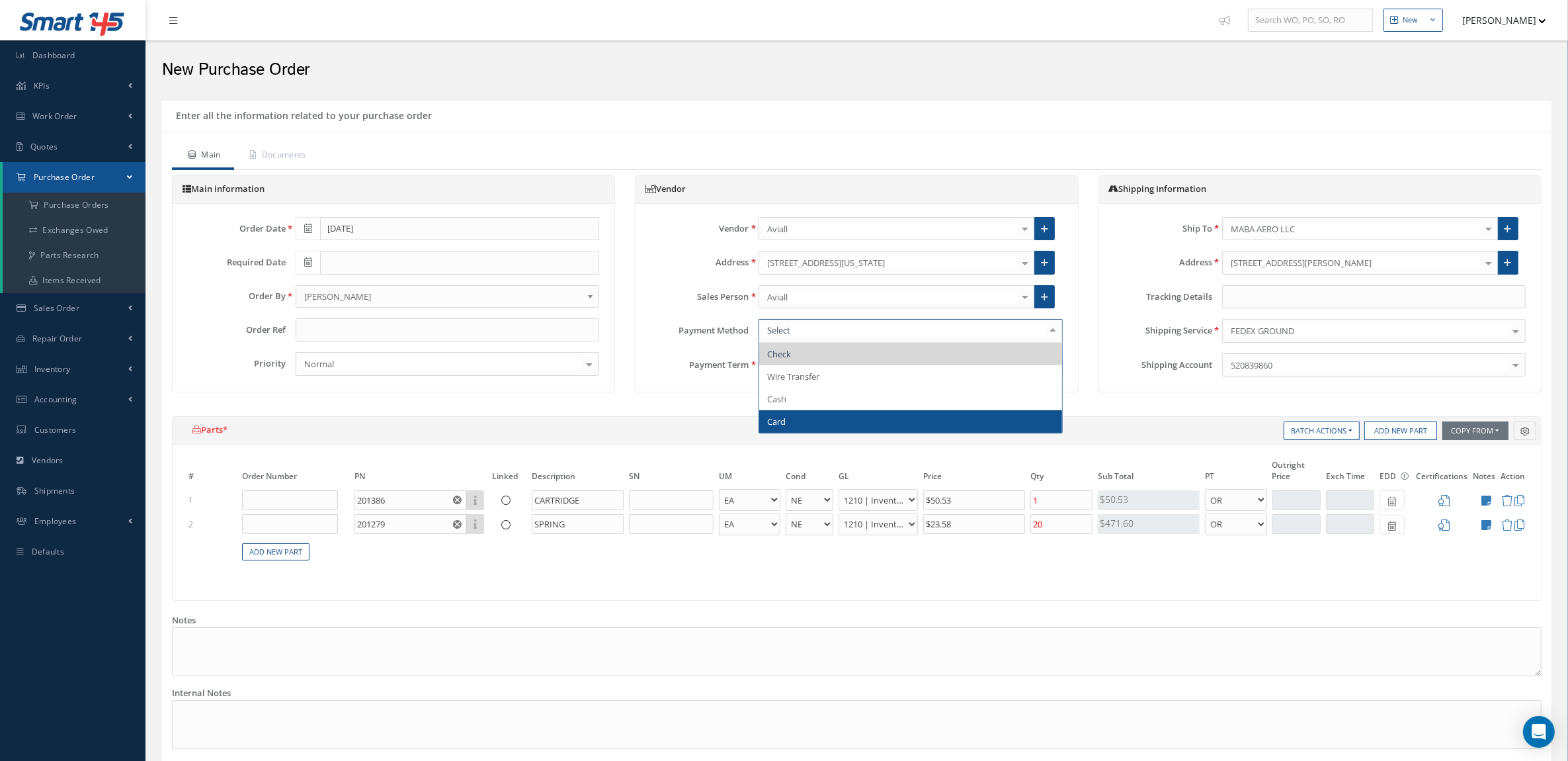
click at [797, 418] on span "Card" at bounding box center [910, 421] width 302 height 23
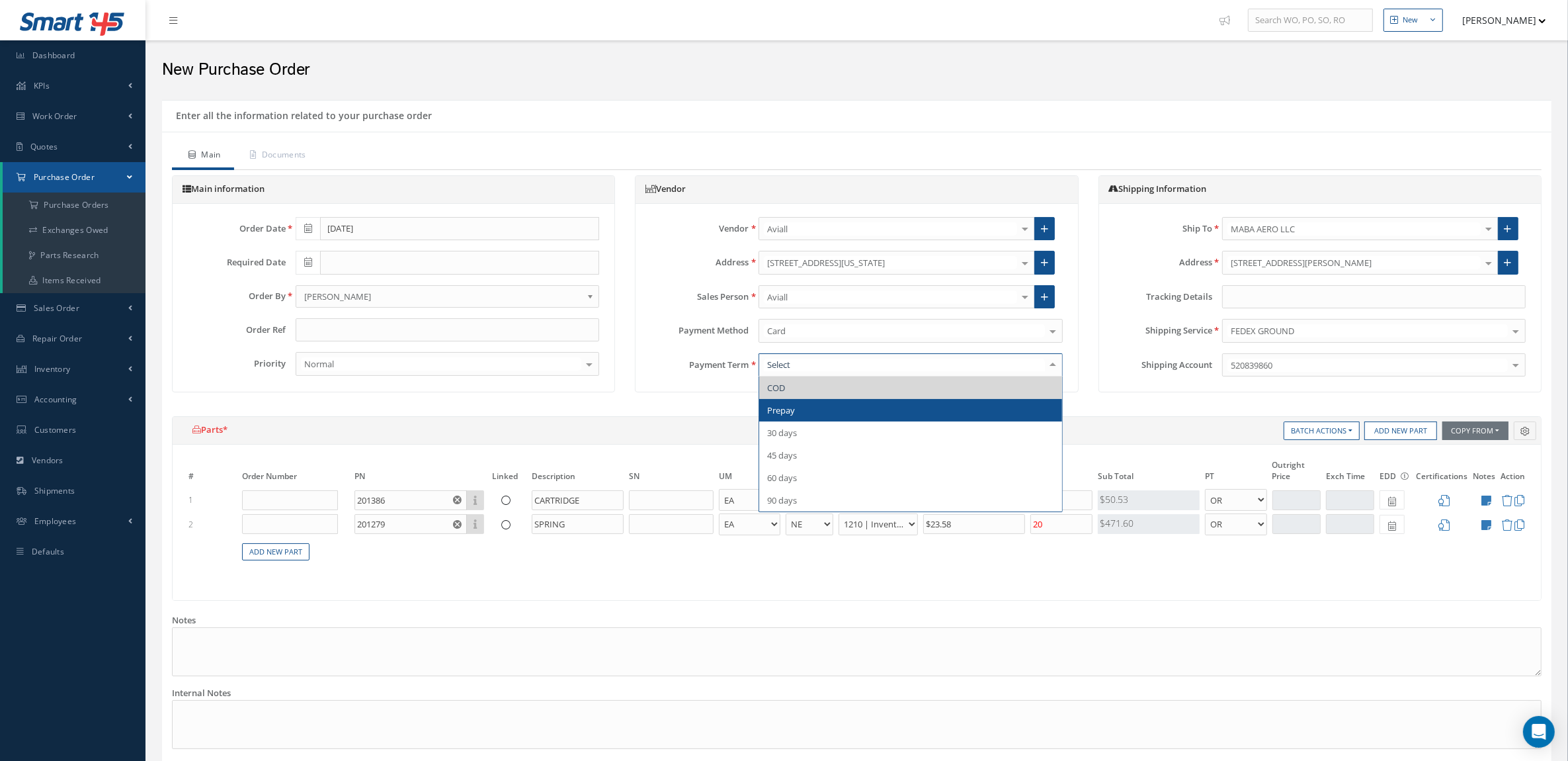
click at [804, 408] on span "Prepay" at bounding box center [910, 410] width 302 height 23
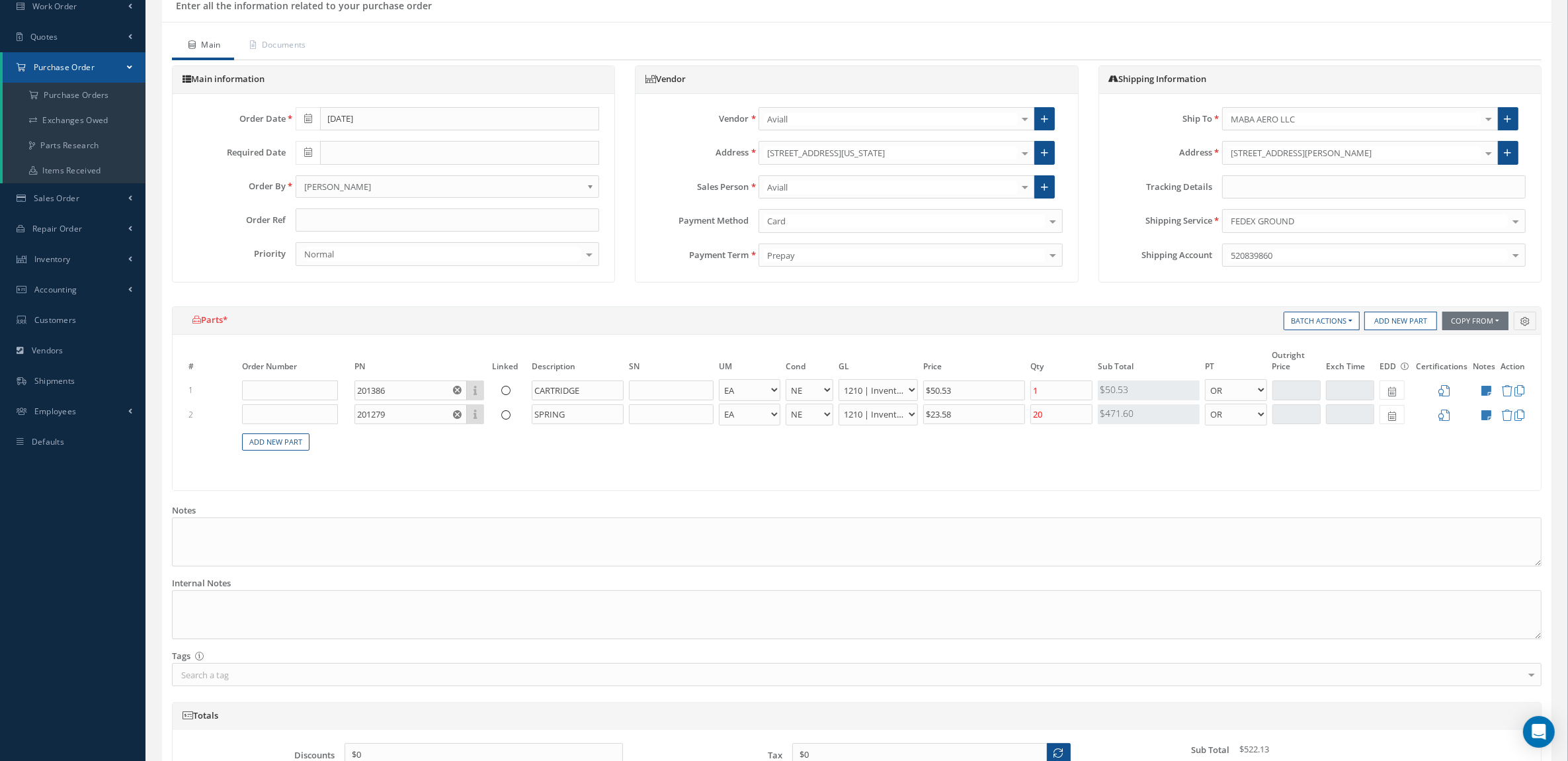
scroll to position [276, 0]
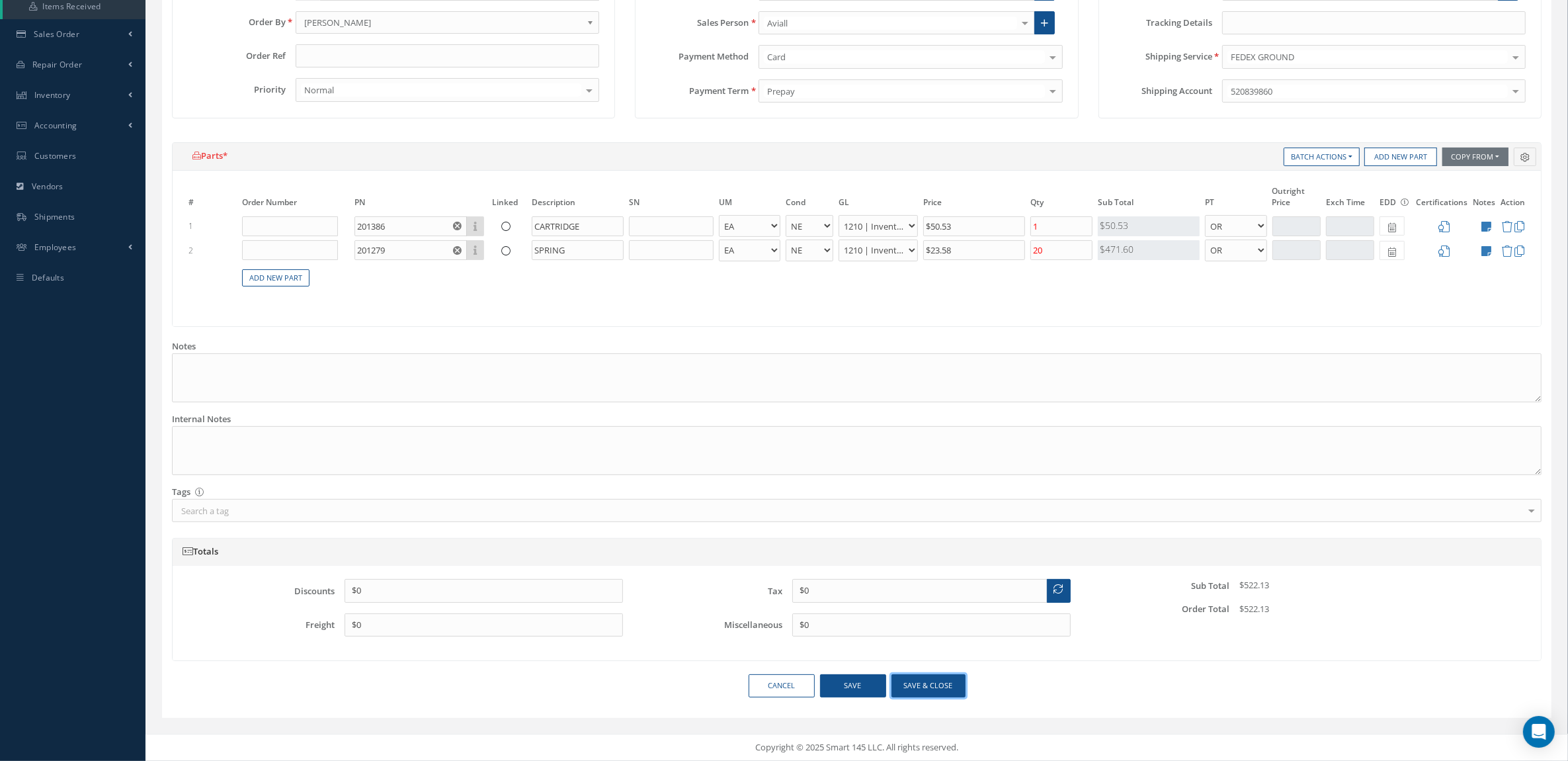
click at [930, 677] on button "Save & close" at bounding box center [929, 686] width 74 height 23
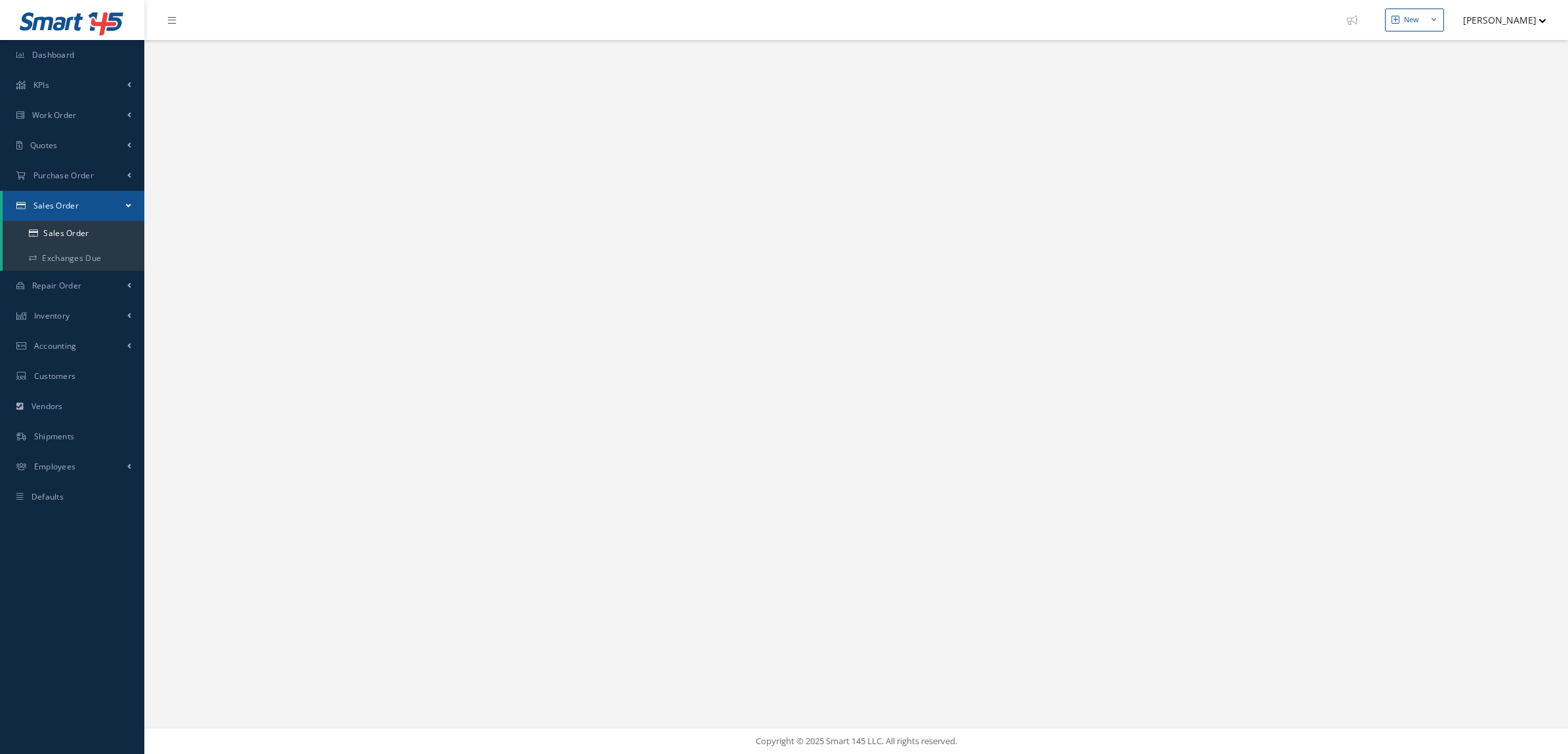
select select "25"
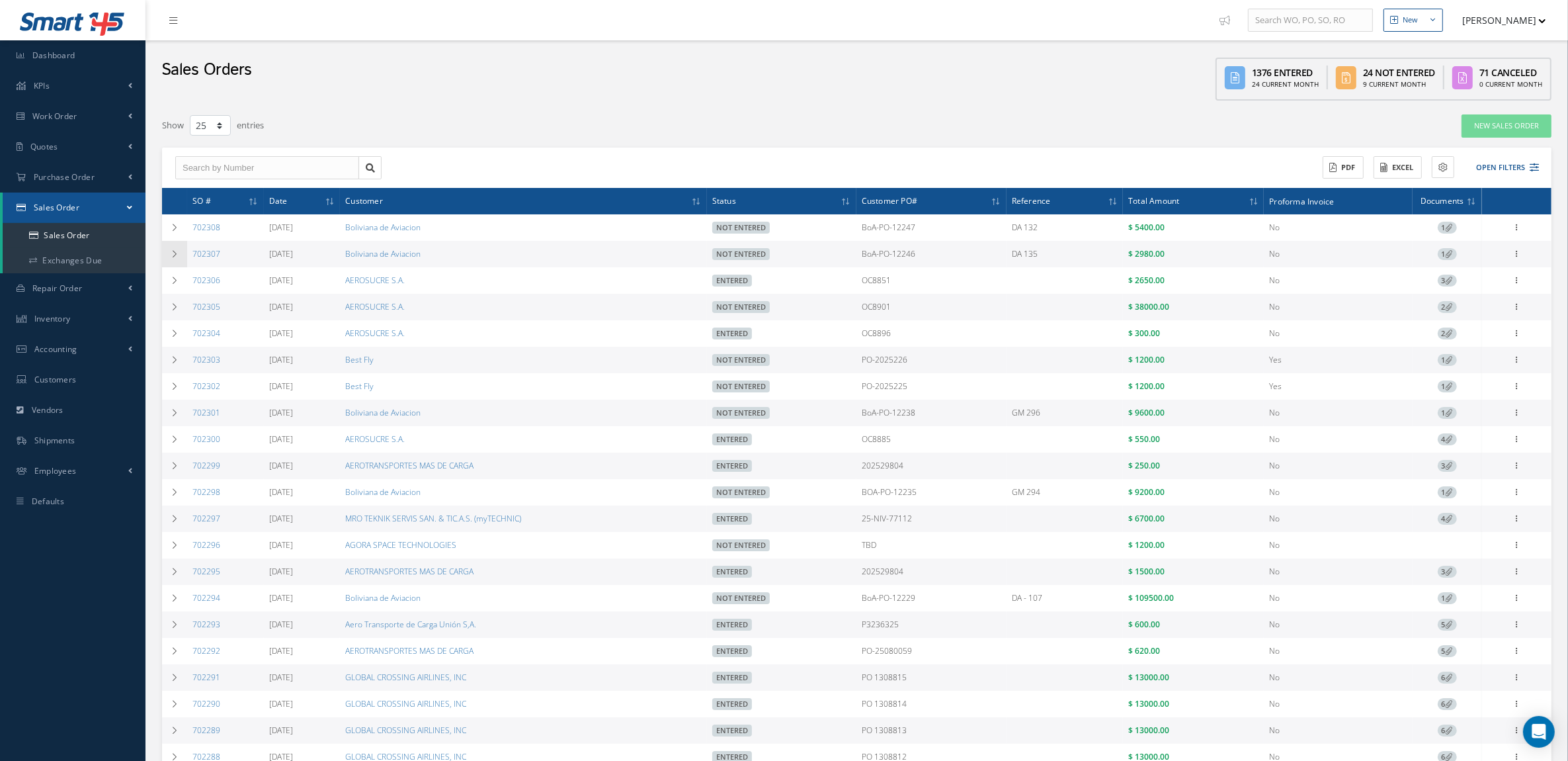
click at [184, 251] on td at bounding box center [175, 255] width 25 height 27
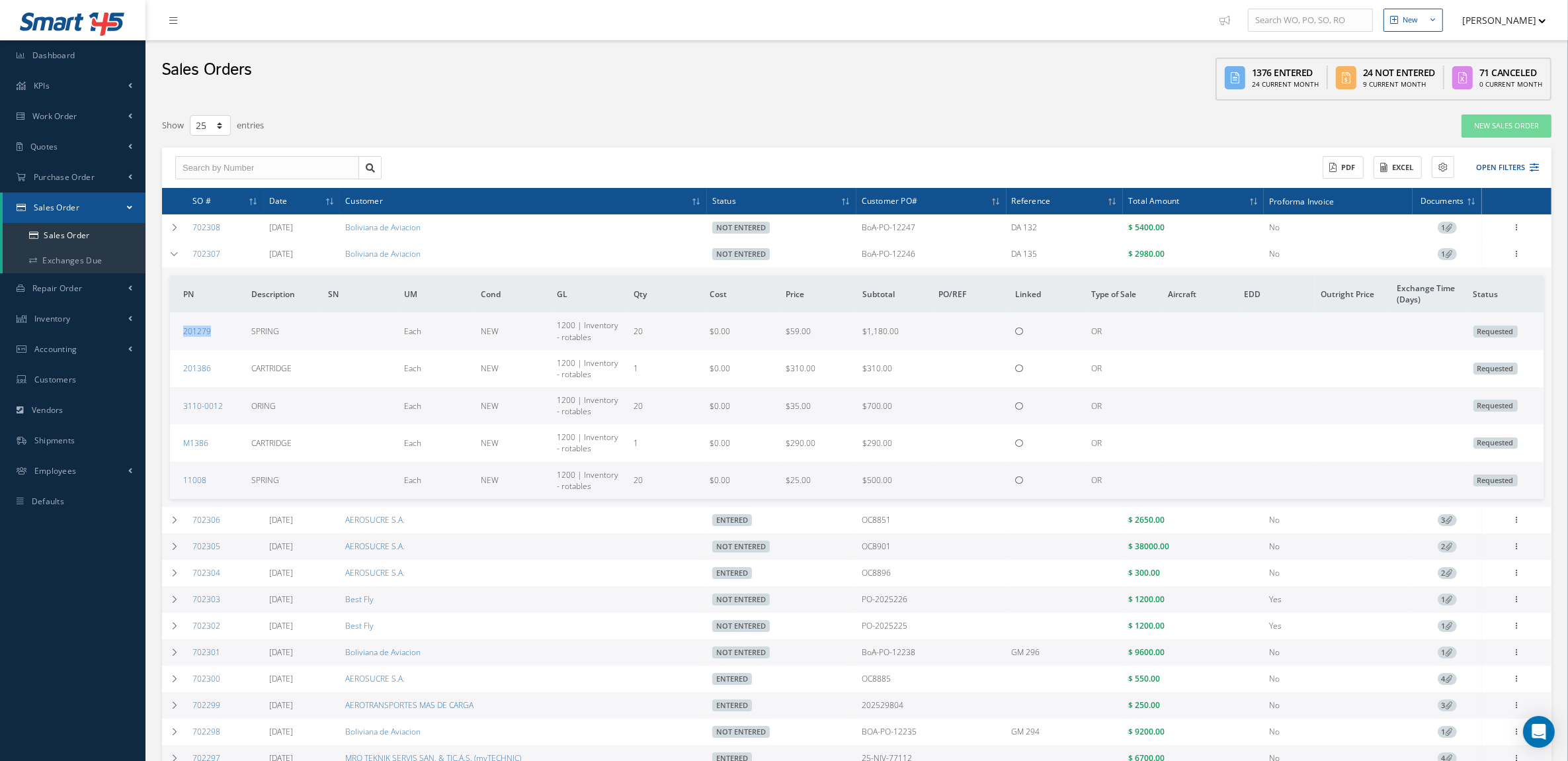
drag, startPoint x: 218, startPoint y: 334, endPoint x: 170, endPoint y: 334, distance: 48.0
click at [170, 334] on td "201279" at bounding box center [208, 331] width 76 height 37
copy link "201279"
click at [177, 248] on td at bounding box center [175, 255] width 25 height 27
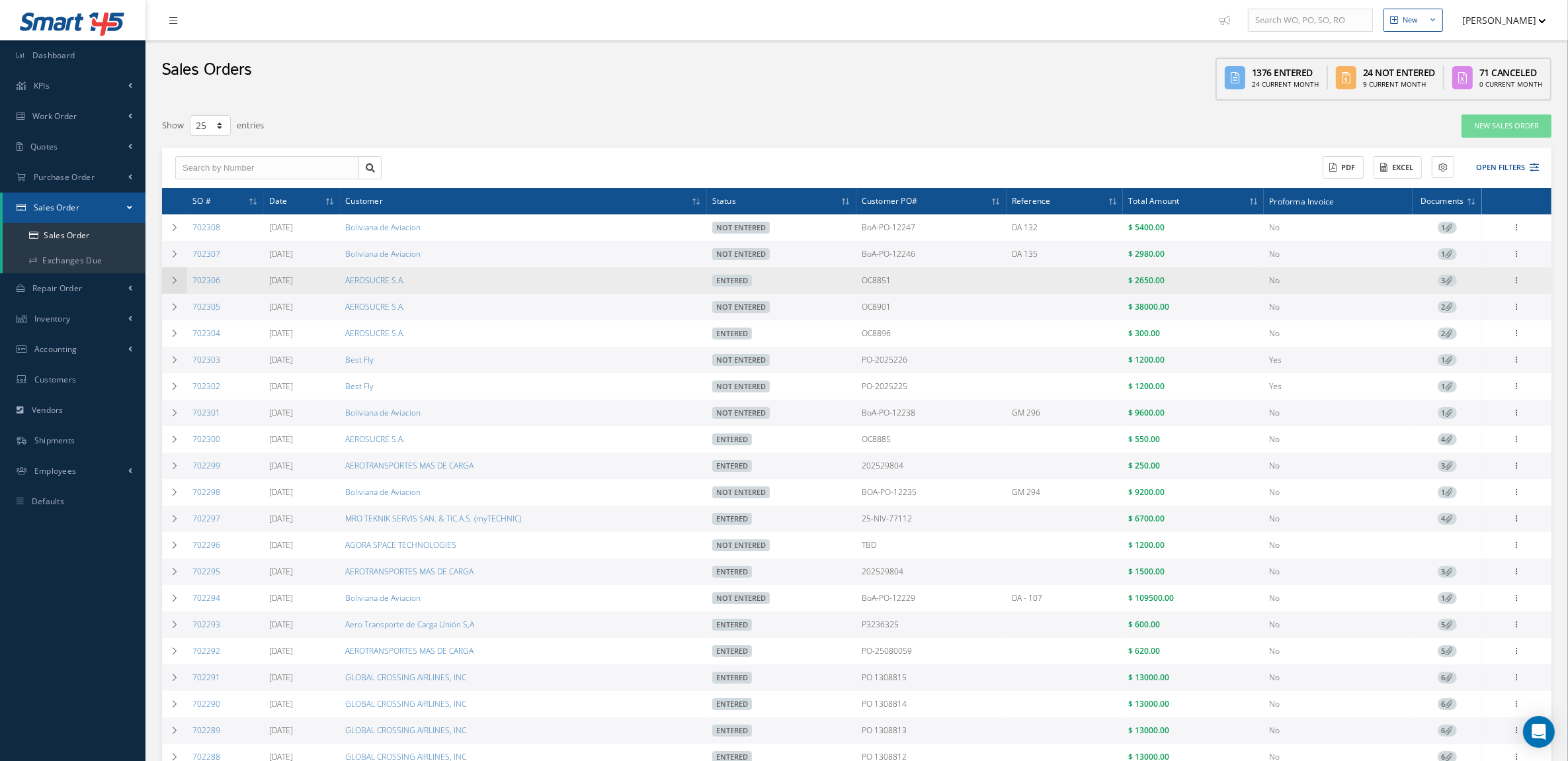
click at [177, 276] on icon at bounding box center [174, 280] width 9 height 8
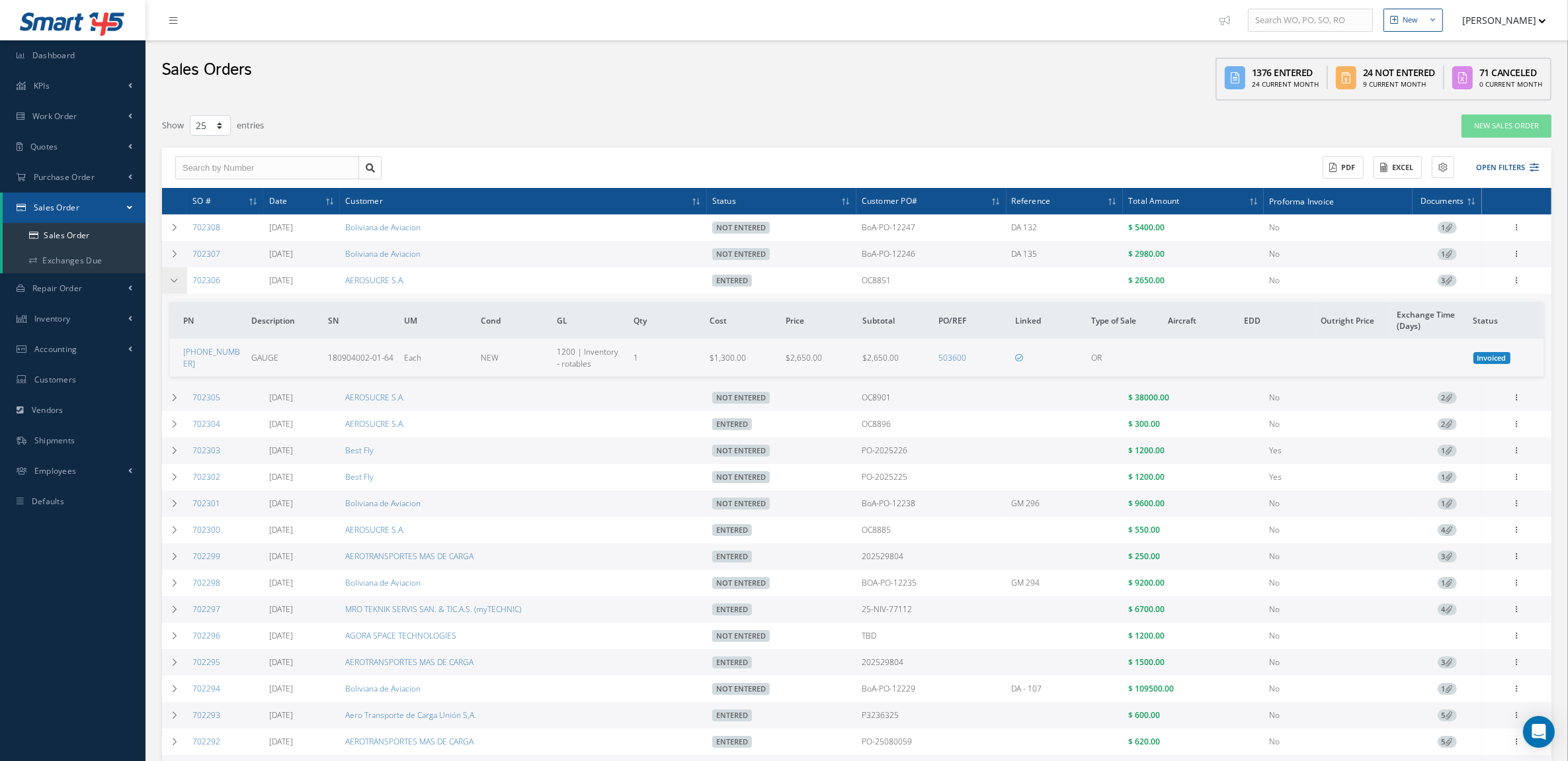
click at [176, 286] on td at bounding box center [175, 280] width 25 height 27
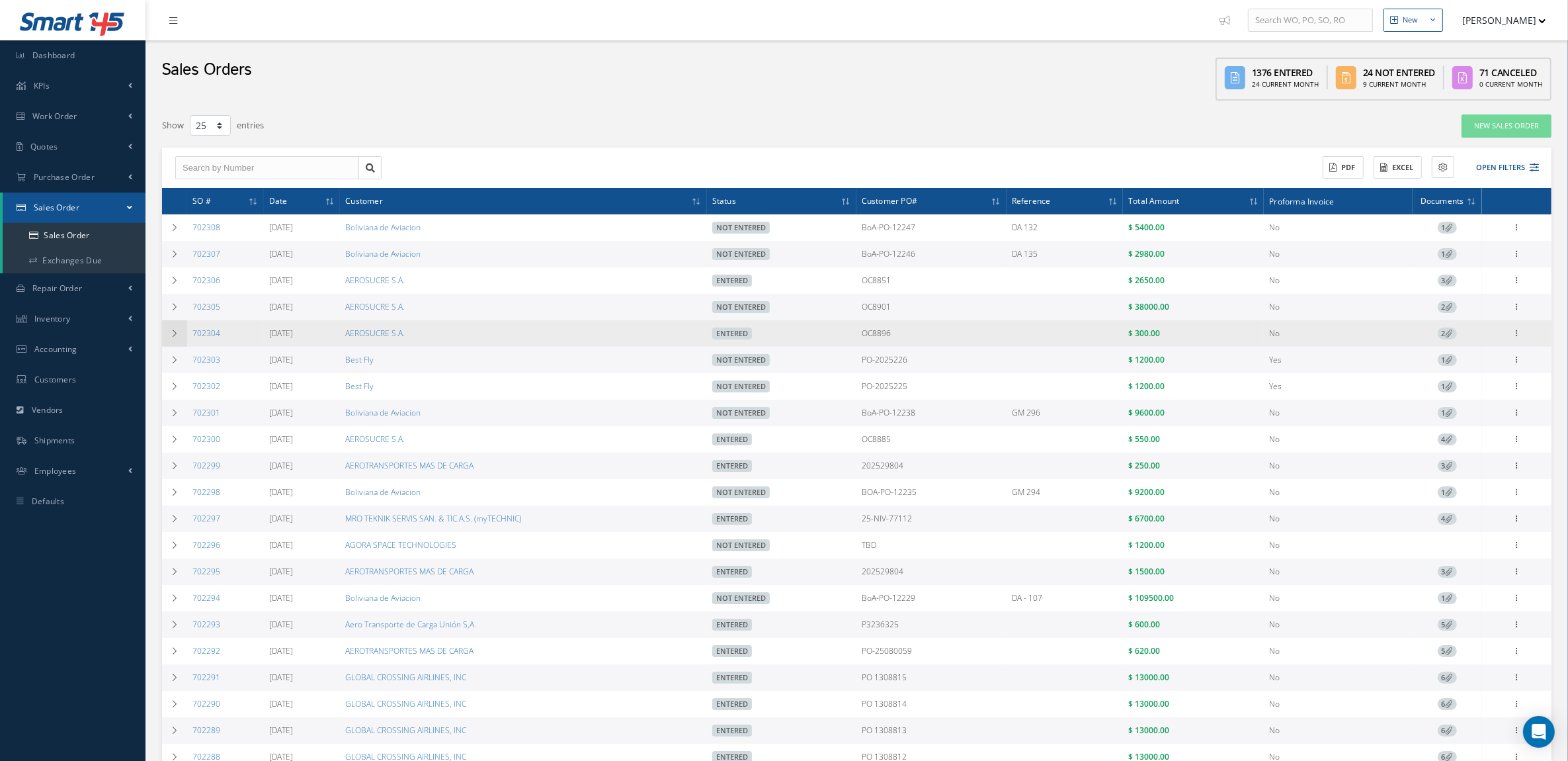
click at [174, 327] on td at bounding box center [175, 334] width 25 height 27
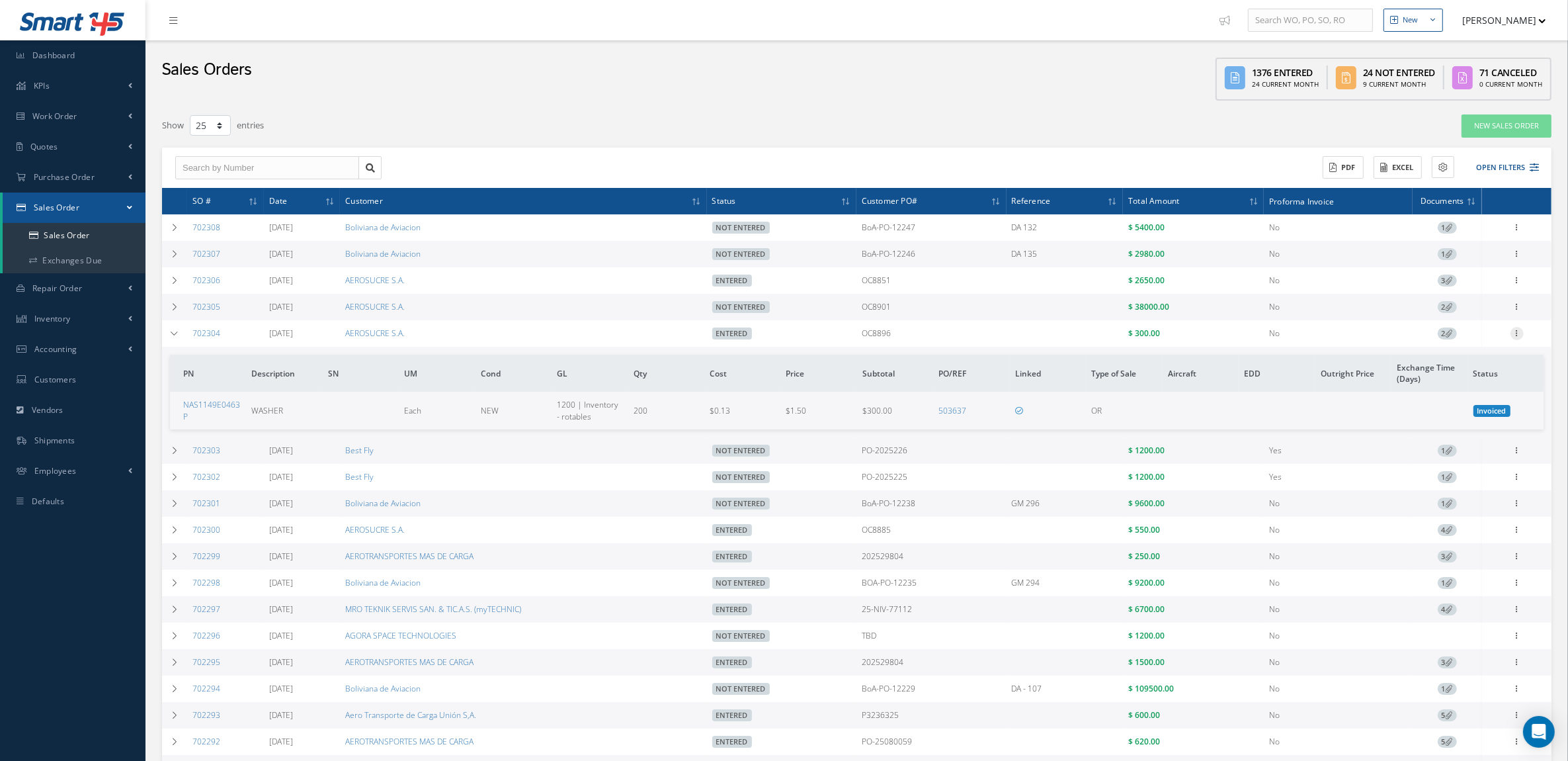
click at [1518, 337] on icon at bounding box center [1518, 332] width 13 height 11
click at [1461, 424] on link "Documents" at bounding box center [1456, 421] width 105 height 18
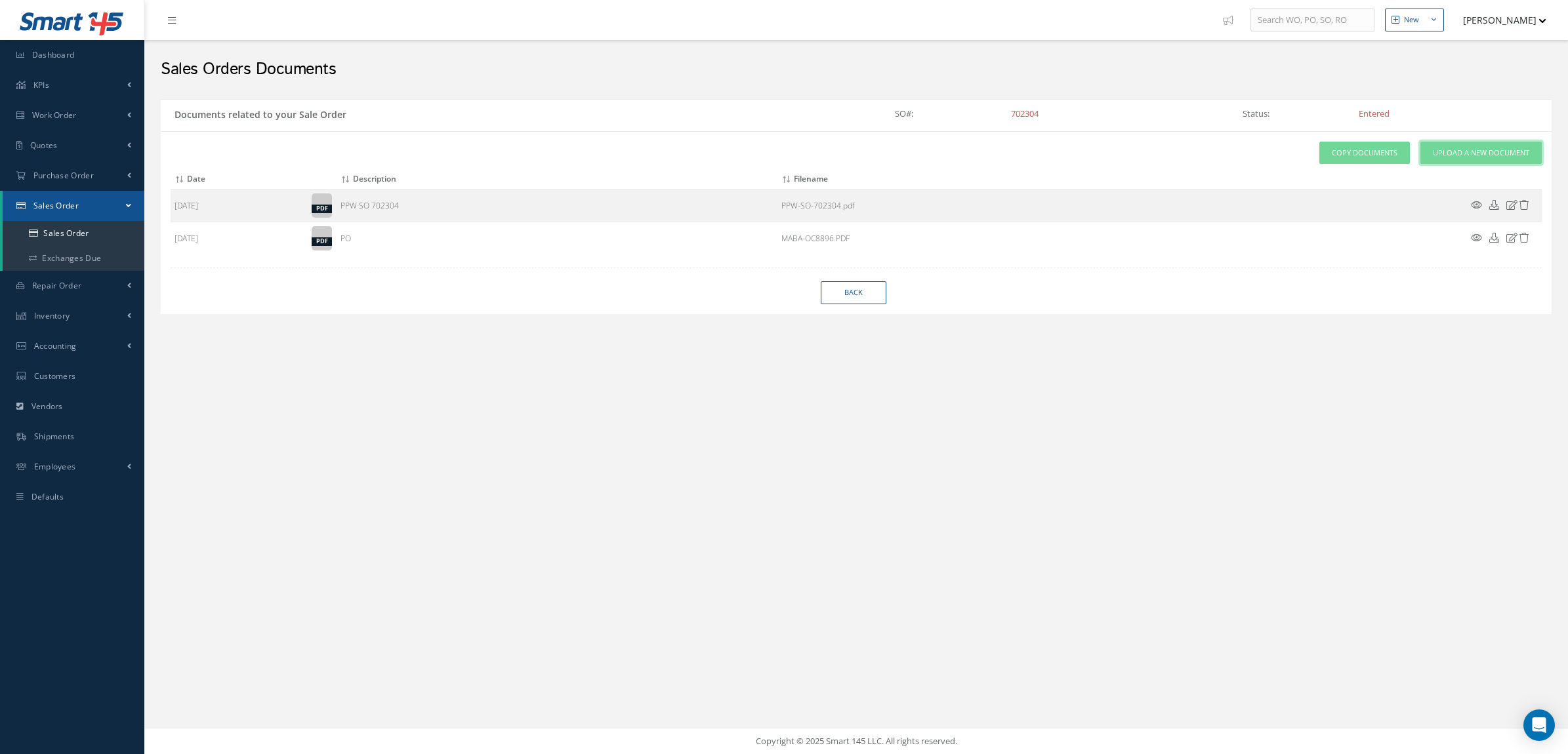
click at [1444, 155] on span "Upload a New Document" at bounding box center [1481, 153] width 96 height 11
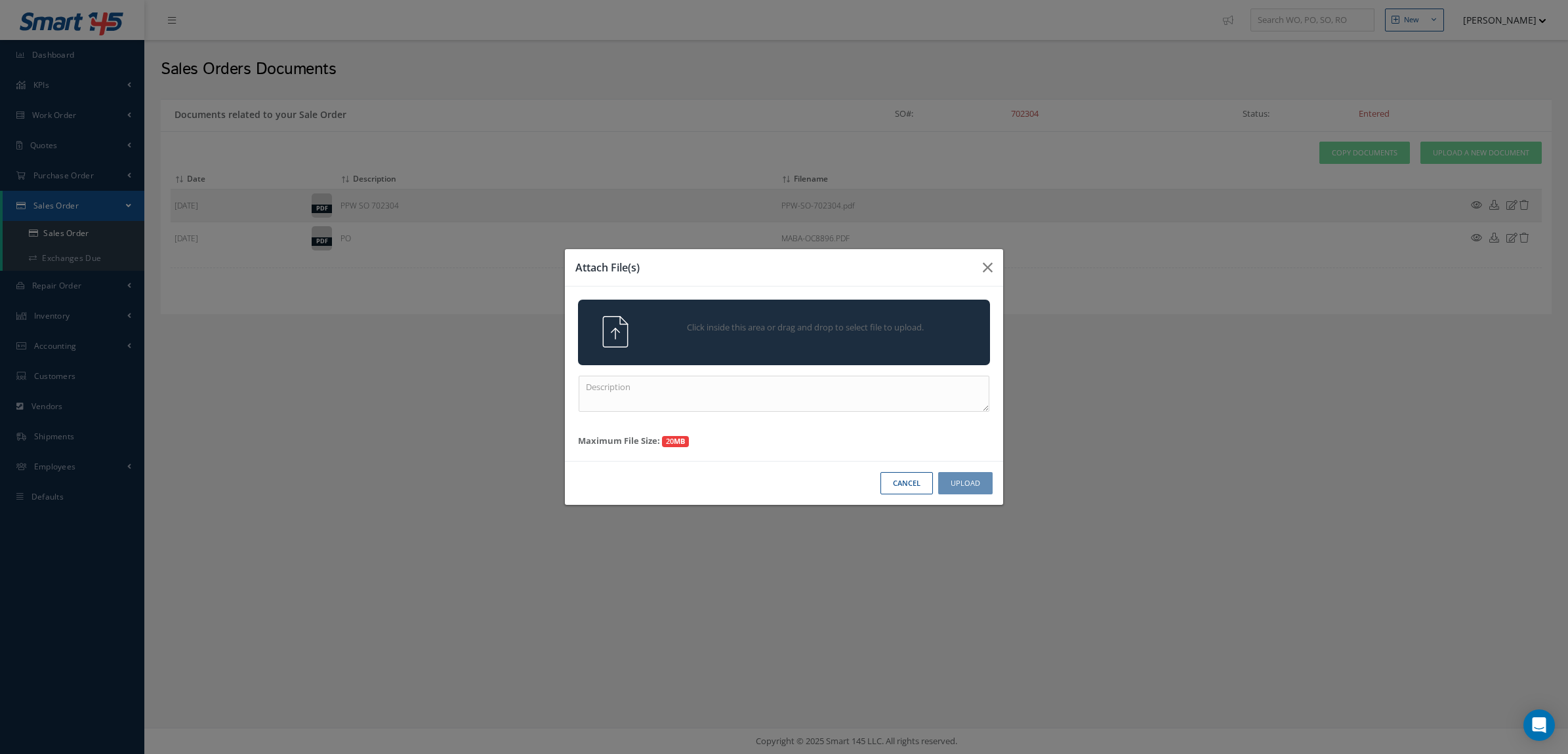
click at [841, 309] on div "Click inside this area or drag and drop to select file to upload." at bounding box center [784, 332] width 411 height 66
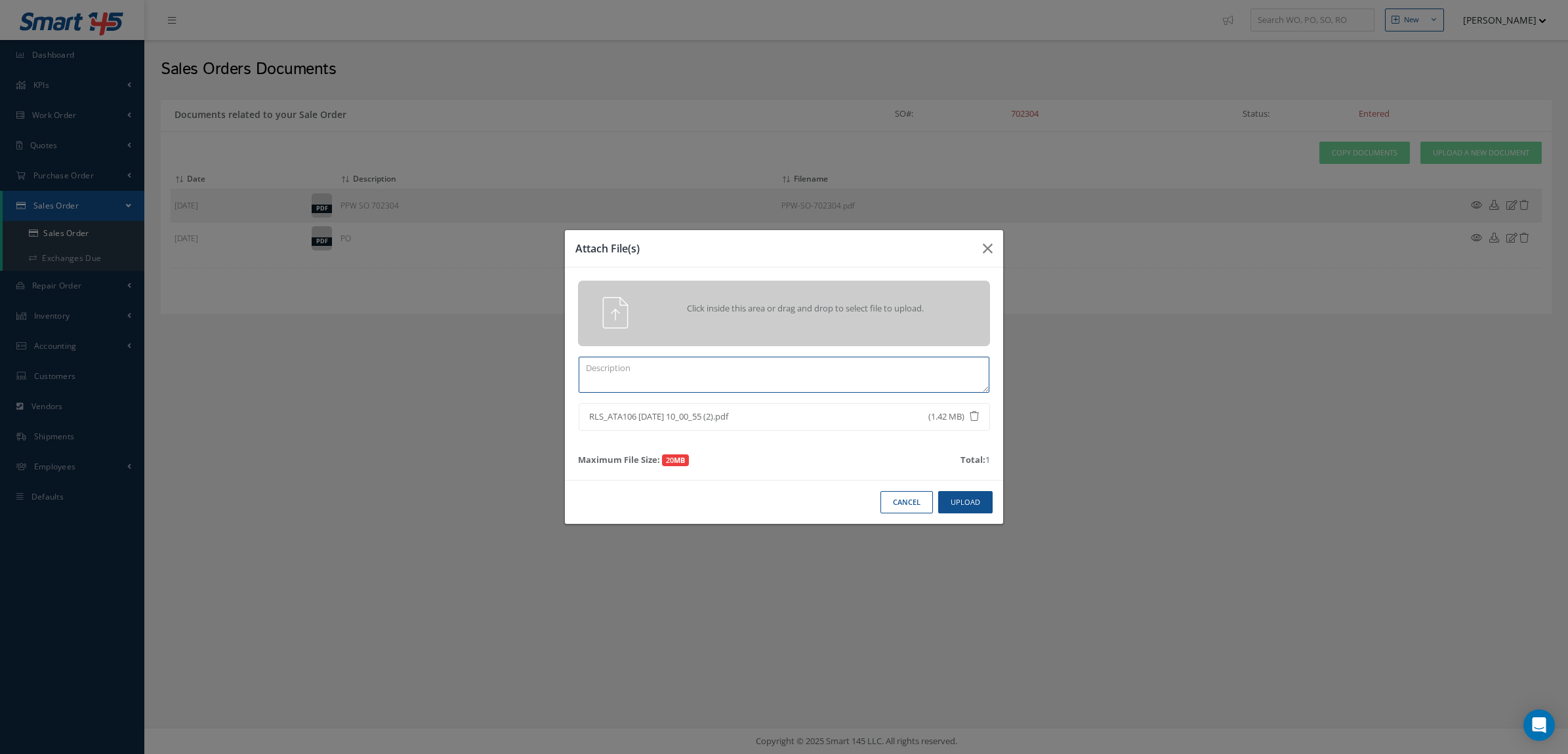
click at [661, 374] on textarea at bounding box center [783, 374] width 411 height 36
drag, startPoint x: 523, startPoint y: 371, endPoint x: 499, endPoint y: 369, distance: 24.1
click at [499, 369] on div "Attach File(s) Click inside this area or drag and drop to select file to upload…" at bounding box center [784, 377] width 1568 height 754
type textarea "CERTS"
click at [968, 503] on button "Upload" at bounding box center [966, 503] width 55 height 23
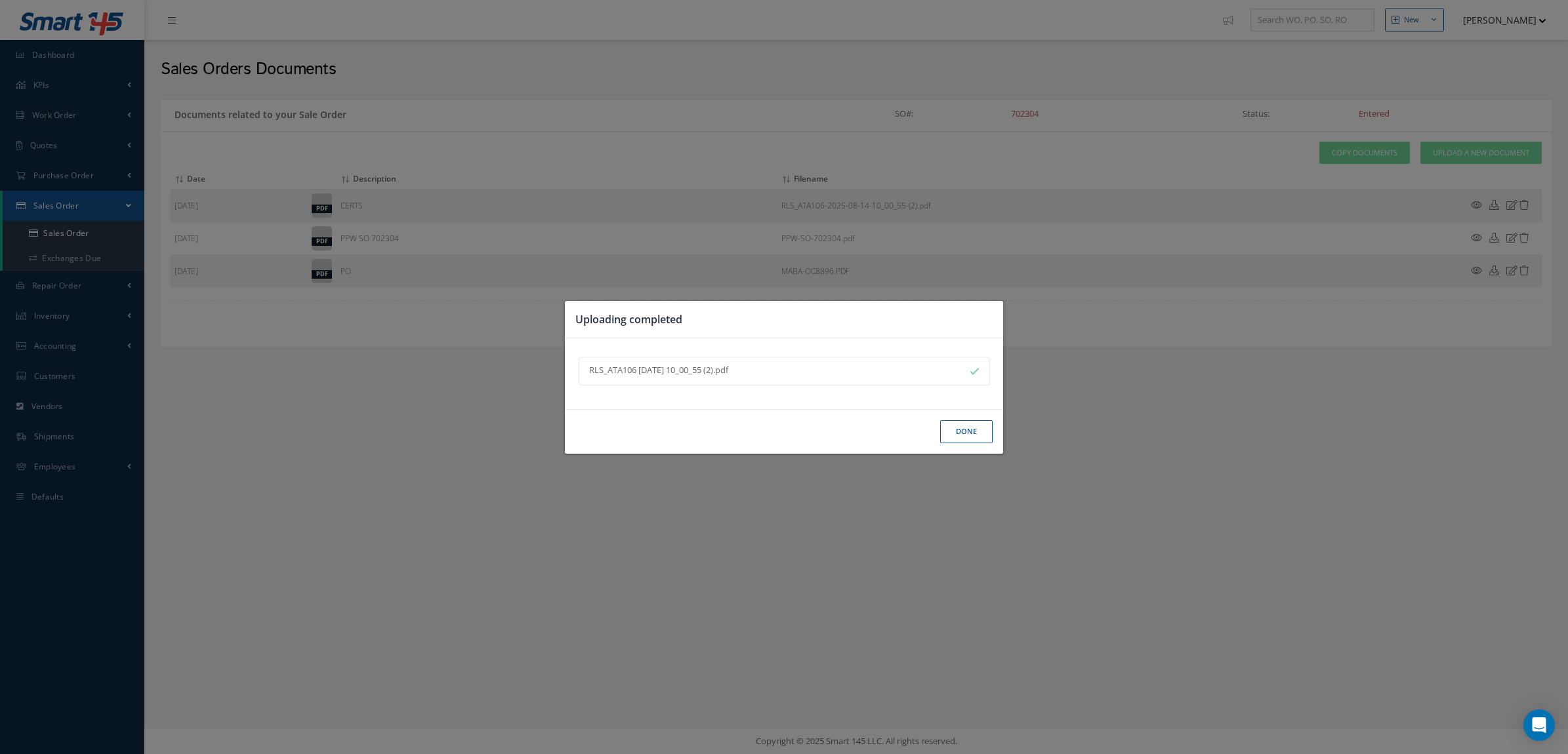
click at [966, 437] on button "Done" at bounding box center [966, 432] width 52 height 23
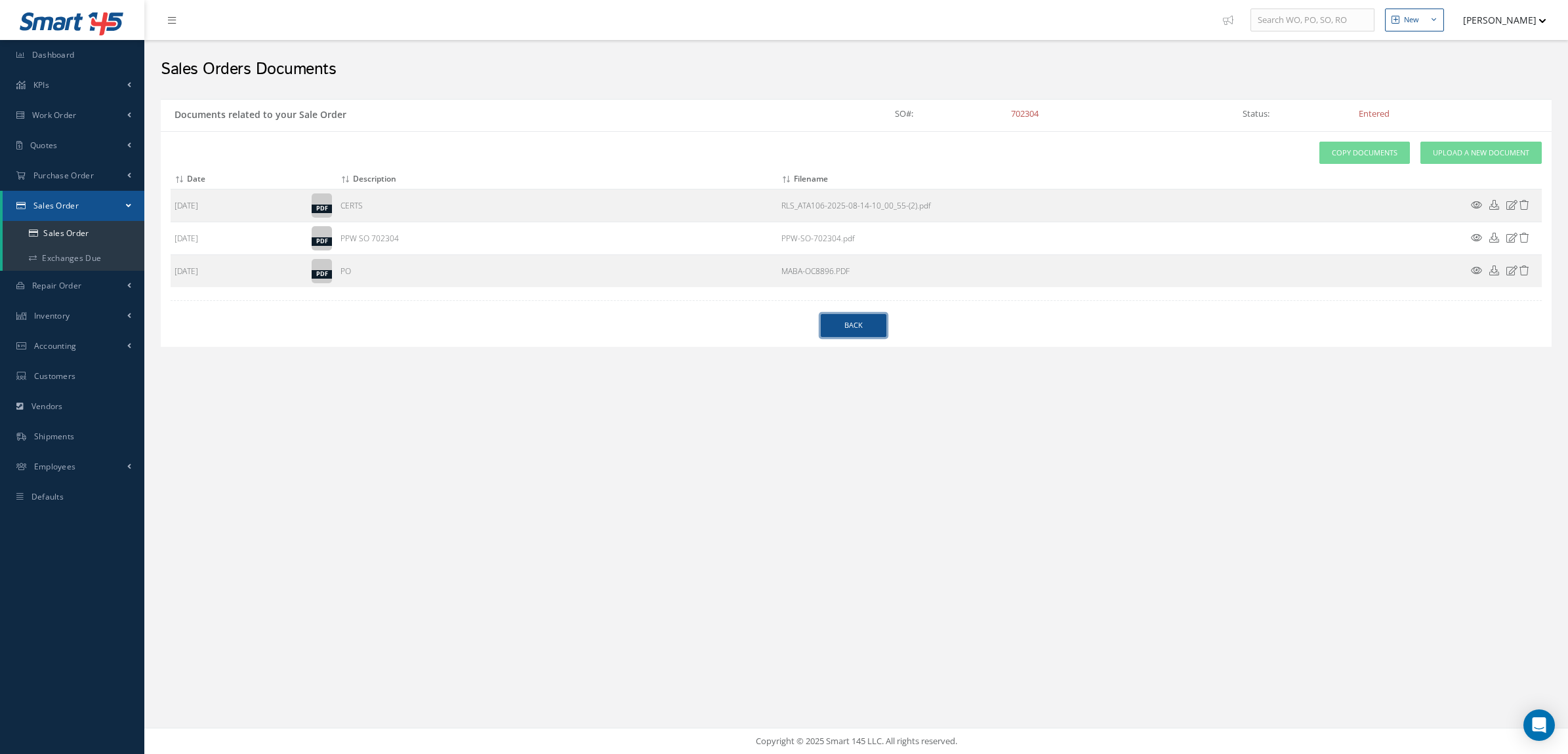
click at [844, 323] on link "Back" at bounding box center [853, 326] width 66 height 23
select select "25"
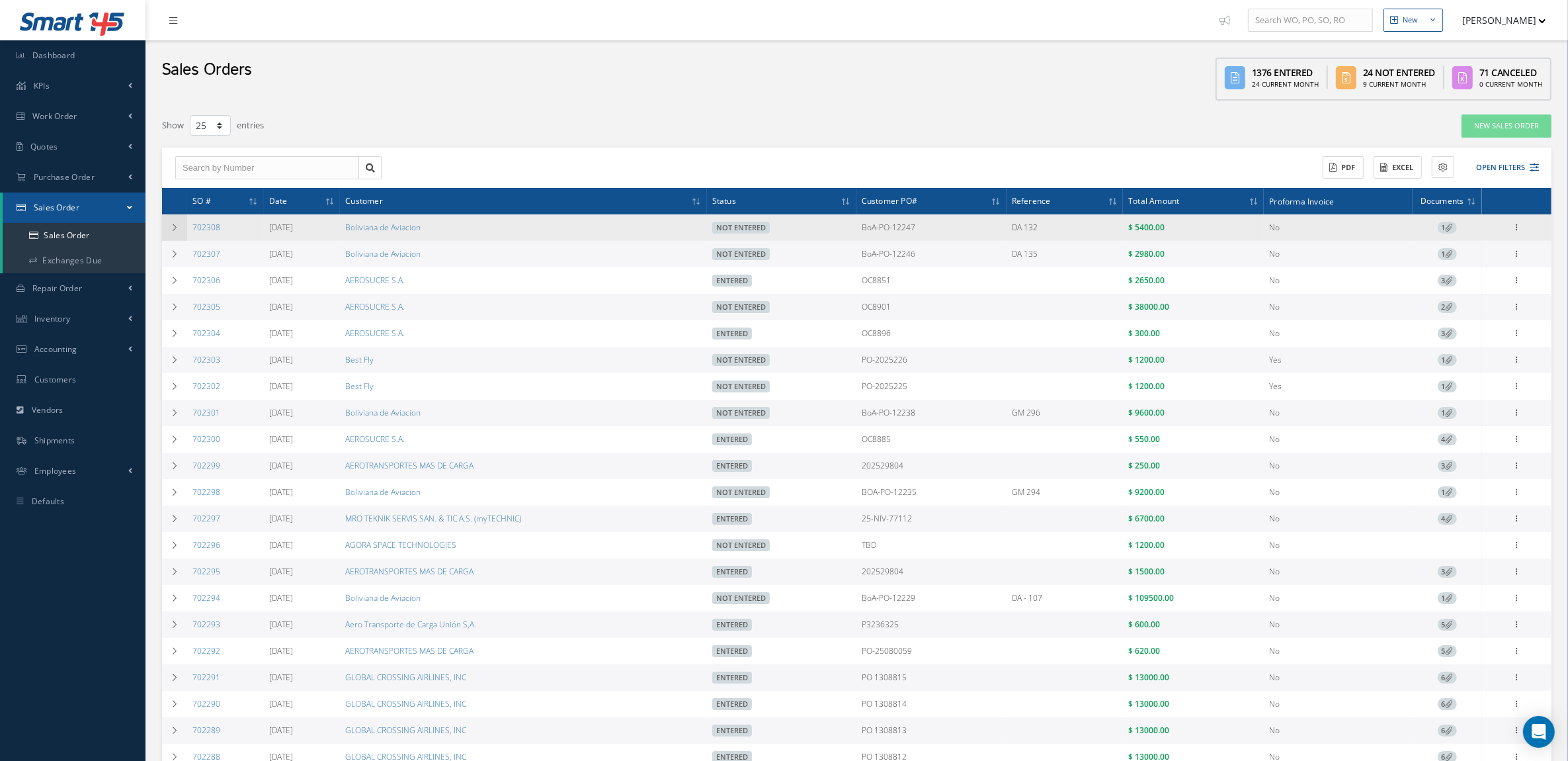
click at [166, 232] on td at bounding box center [175, 228] width 25 height 27
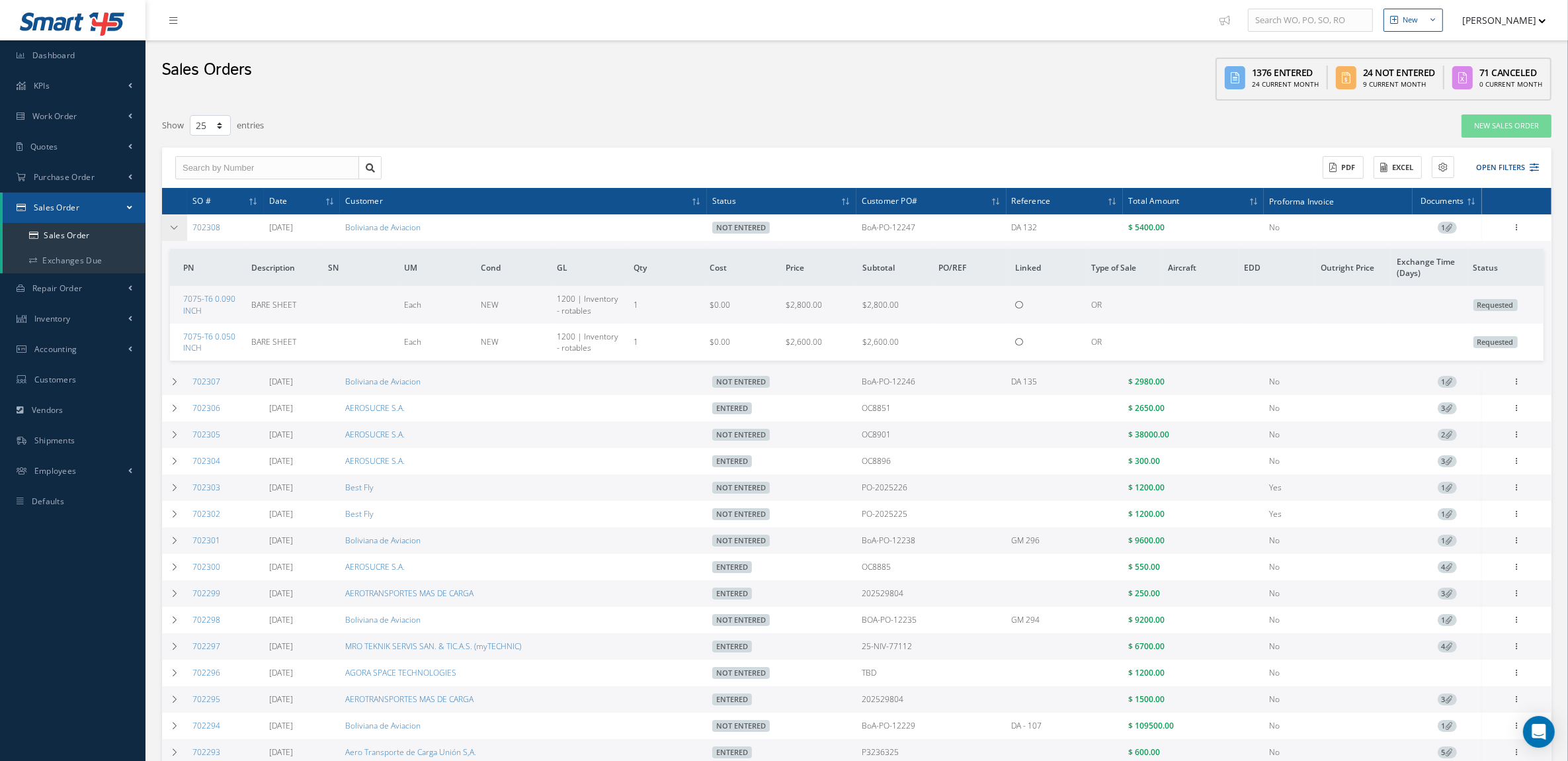
click at [166, 232] on td at bounding box center [175, 228] width 25 height 27
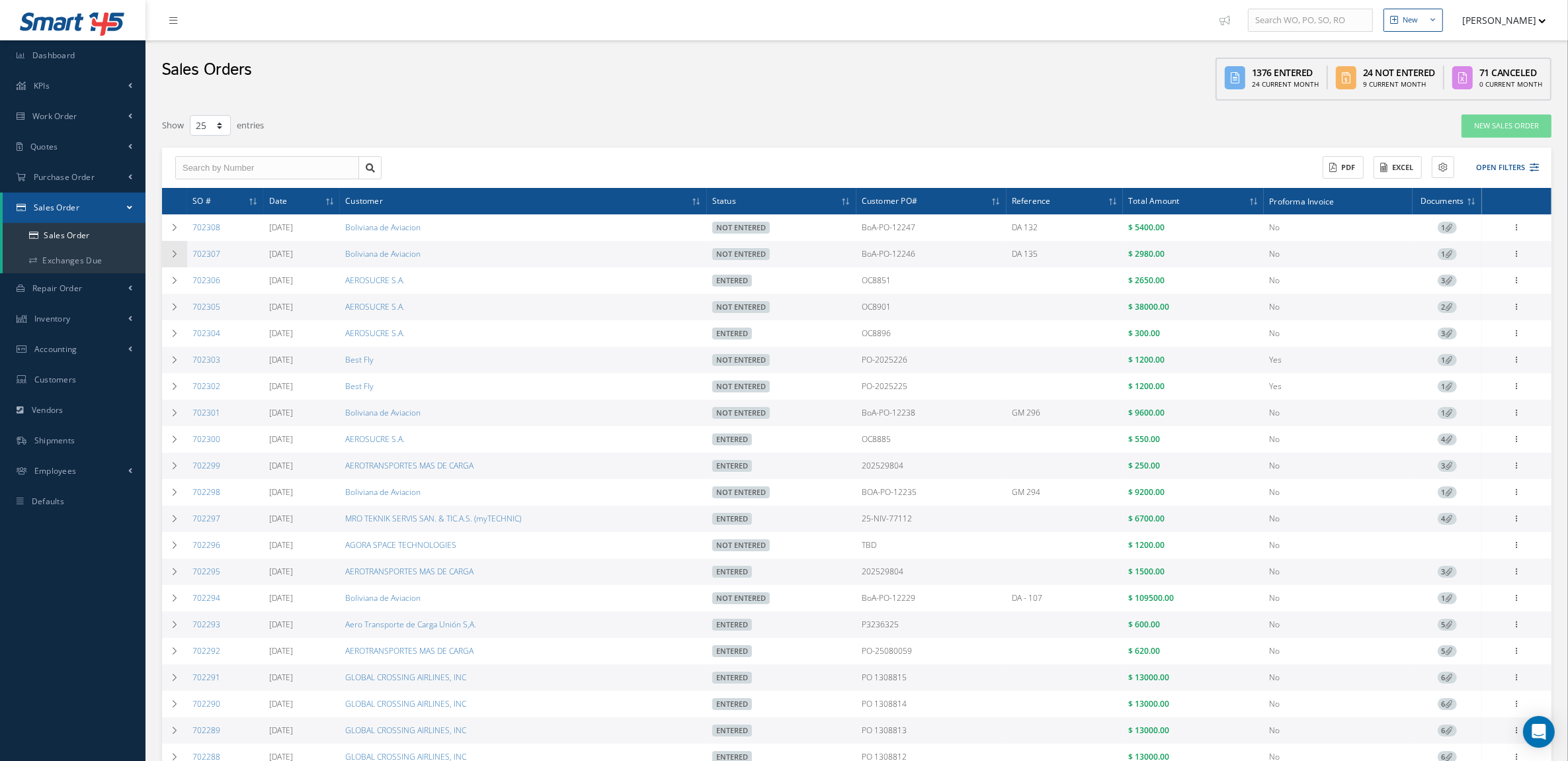
click at [173, 248] on td at bounding box center [175, 255] width 25 height 27
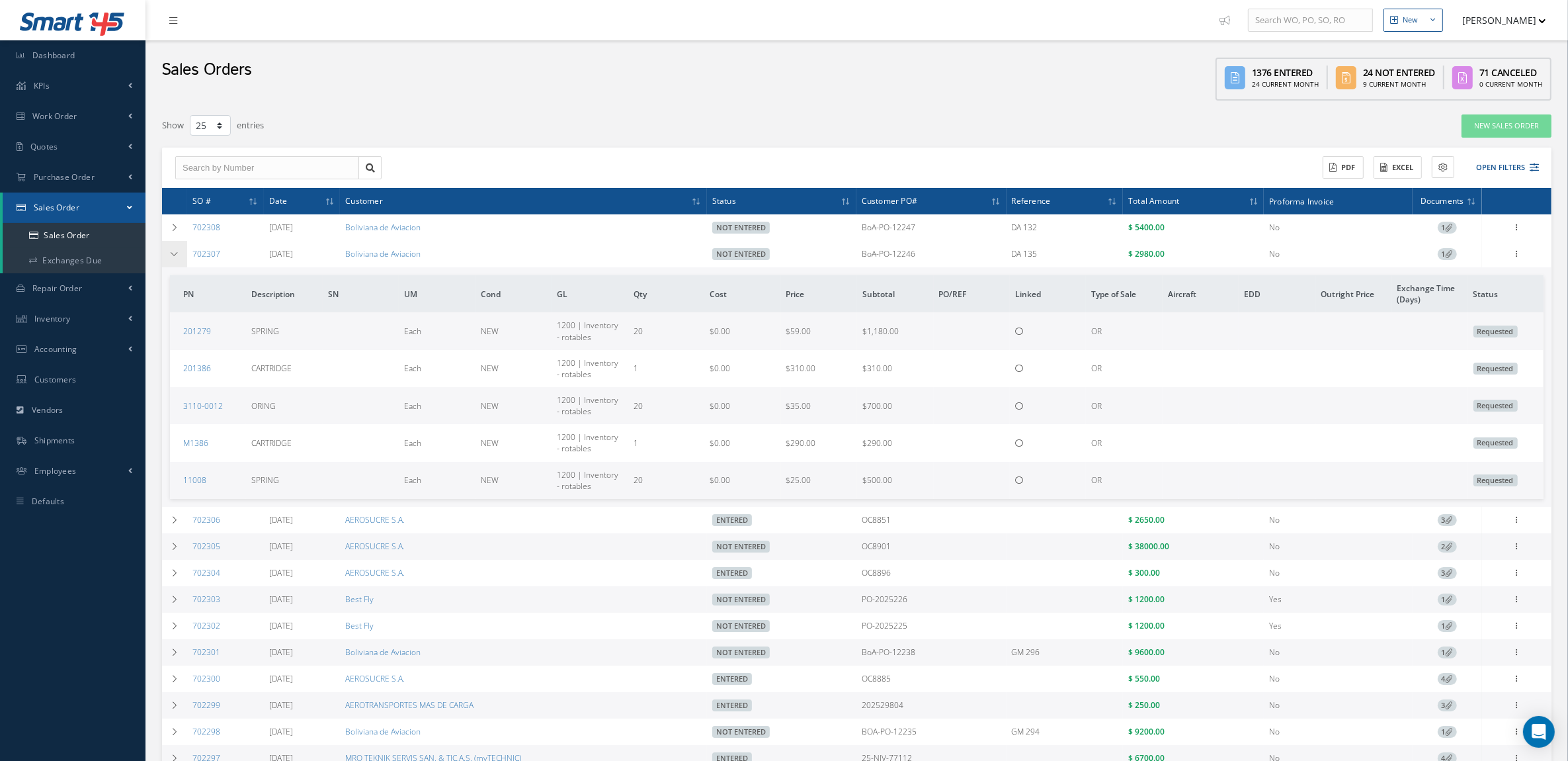
click at [173, 249] on td at bounding box center [175, 255] width 25 height 27
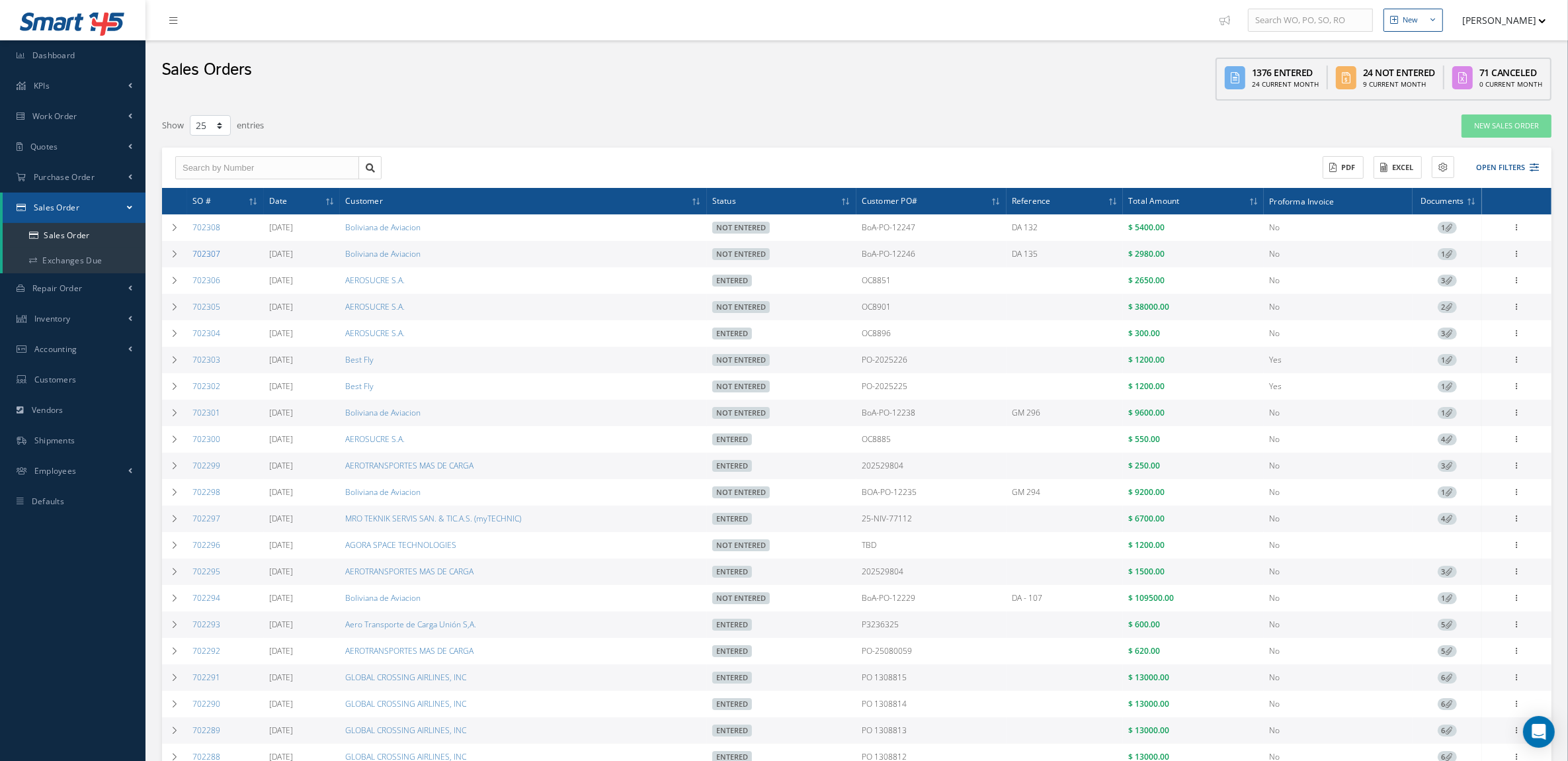
click at [194, 254] on link "702307" at bounding box center [206, 253] width 28 height 11
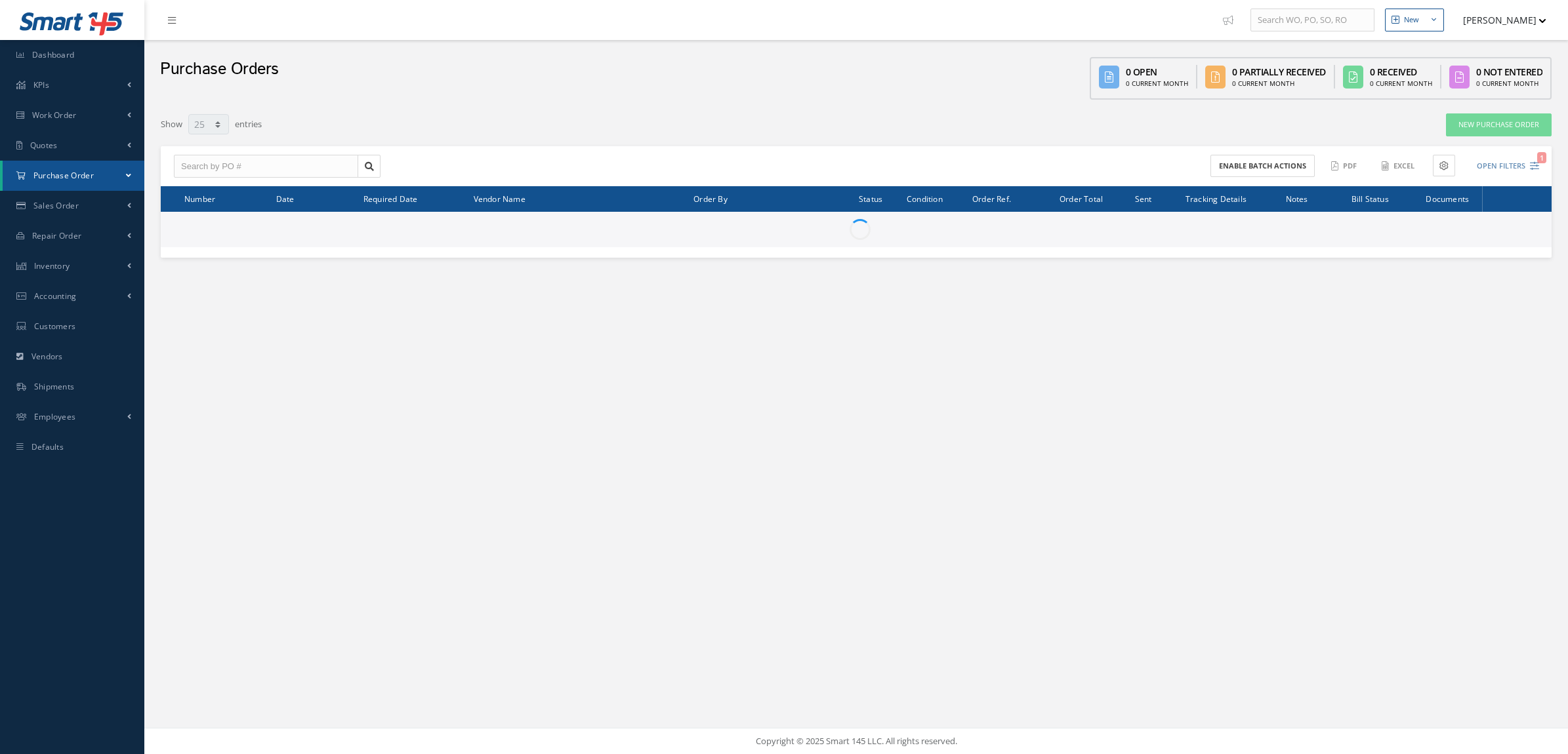
select select "25"
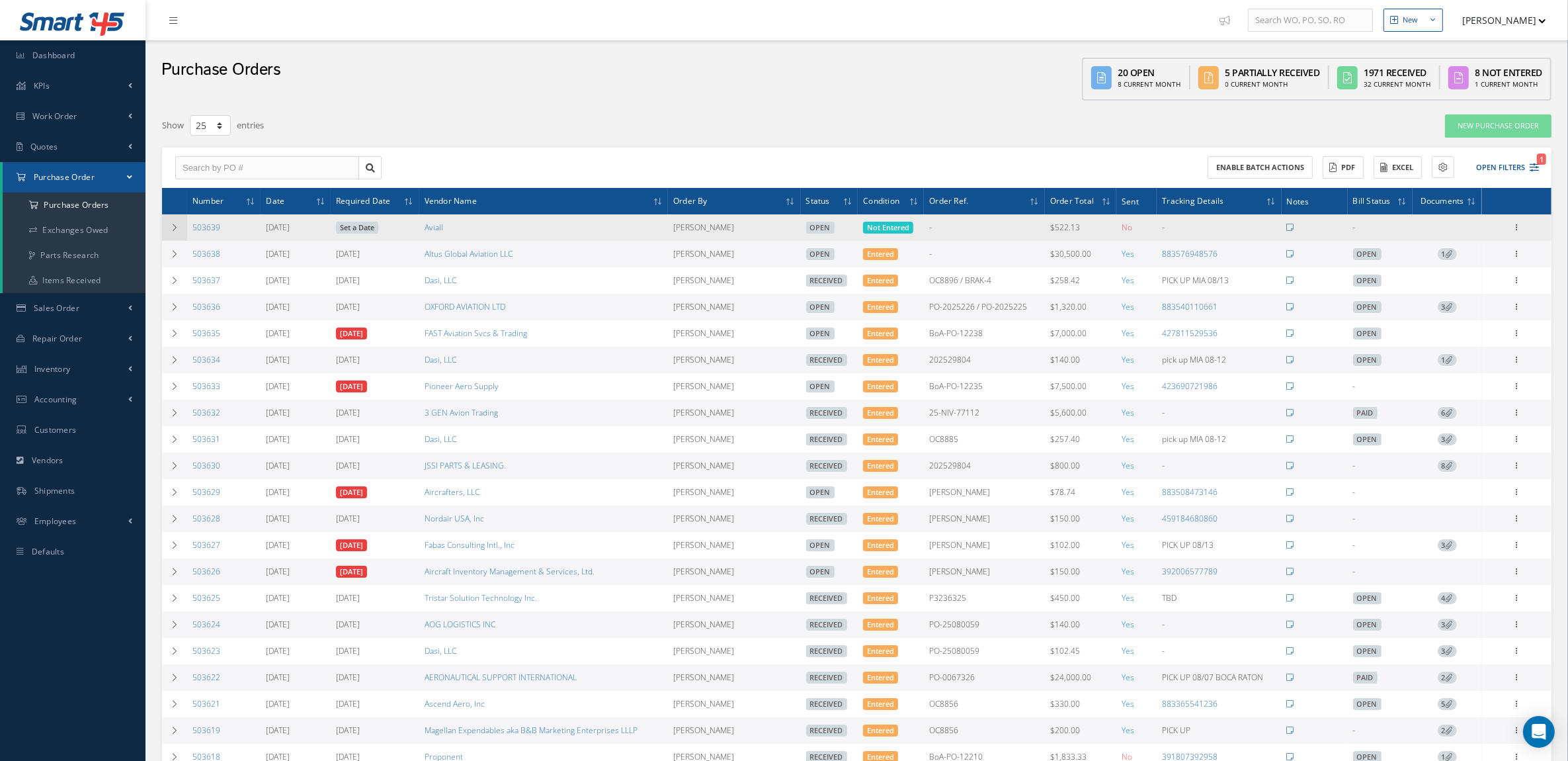
click at [176, 230] on icon at bounding box center [174, 227] width 9 height 8
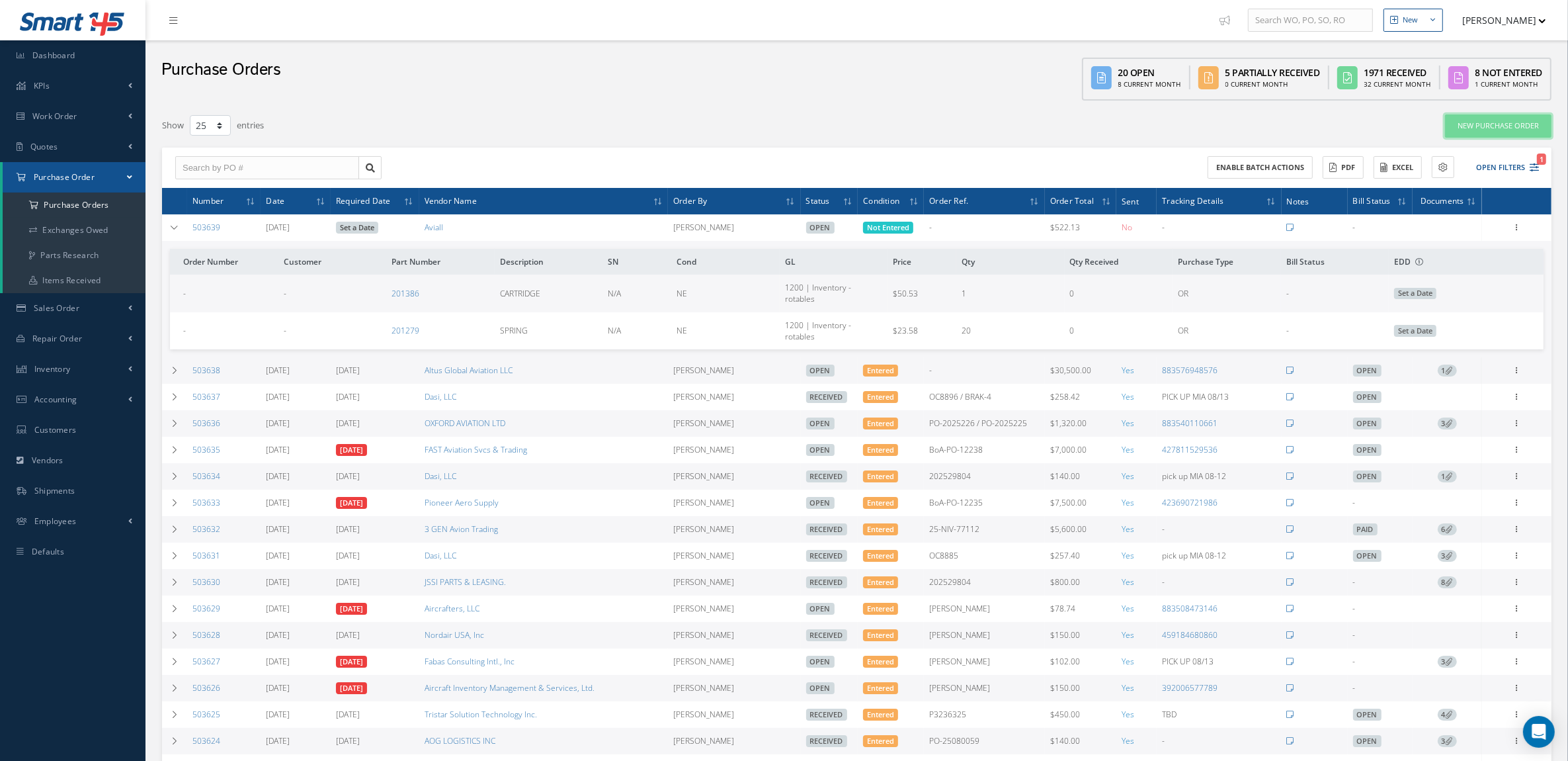
click at [1509, 130] on link "New Purchase Order" at bounding box center [1498, 126] width 106 height 23
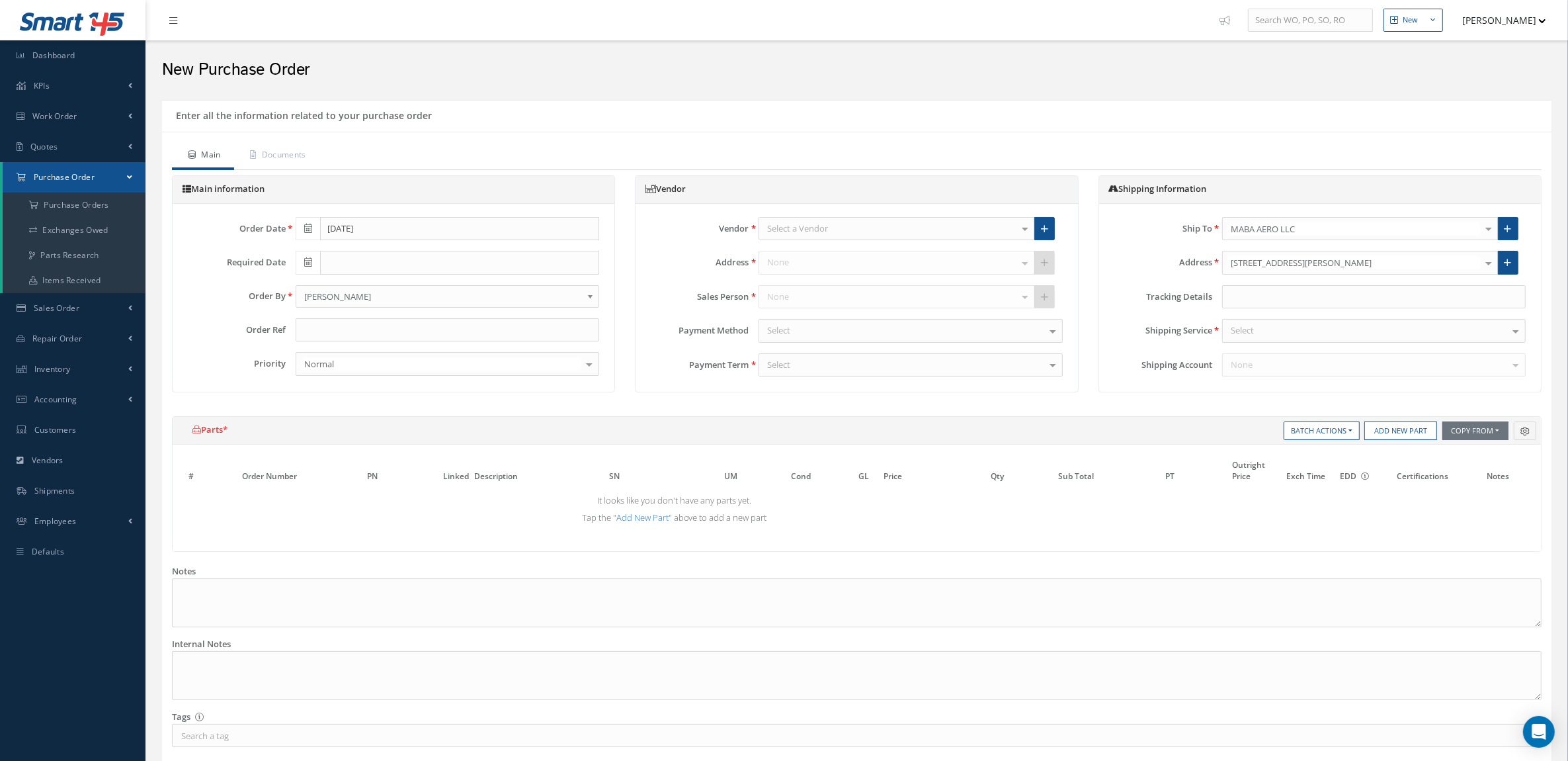
click at [900, 225] on div "Select a Vendor" at bounding box center [897, 229] width 276 height 23
type input "AMETE"
click at [894, 251] on span "AMETEK AMERON" at bounding box center [897, 251] width 275 height 23
click at [1409, 432] on button "Add New Part" at bounding box center [1401, 431] width 73 height 18
select select "5"
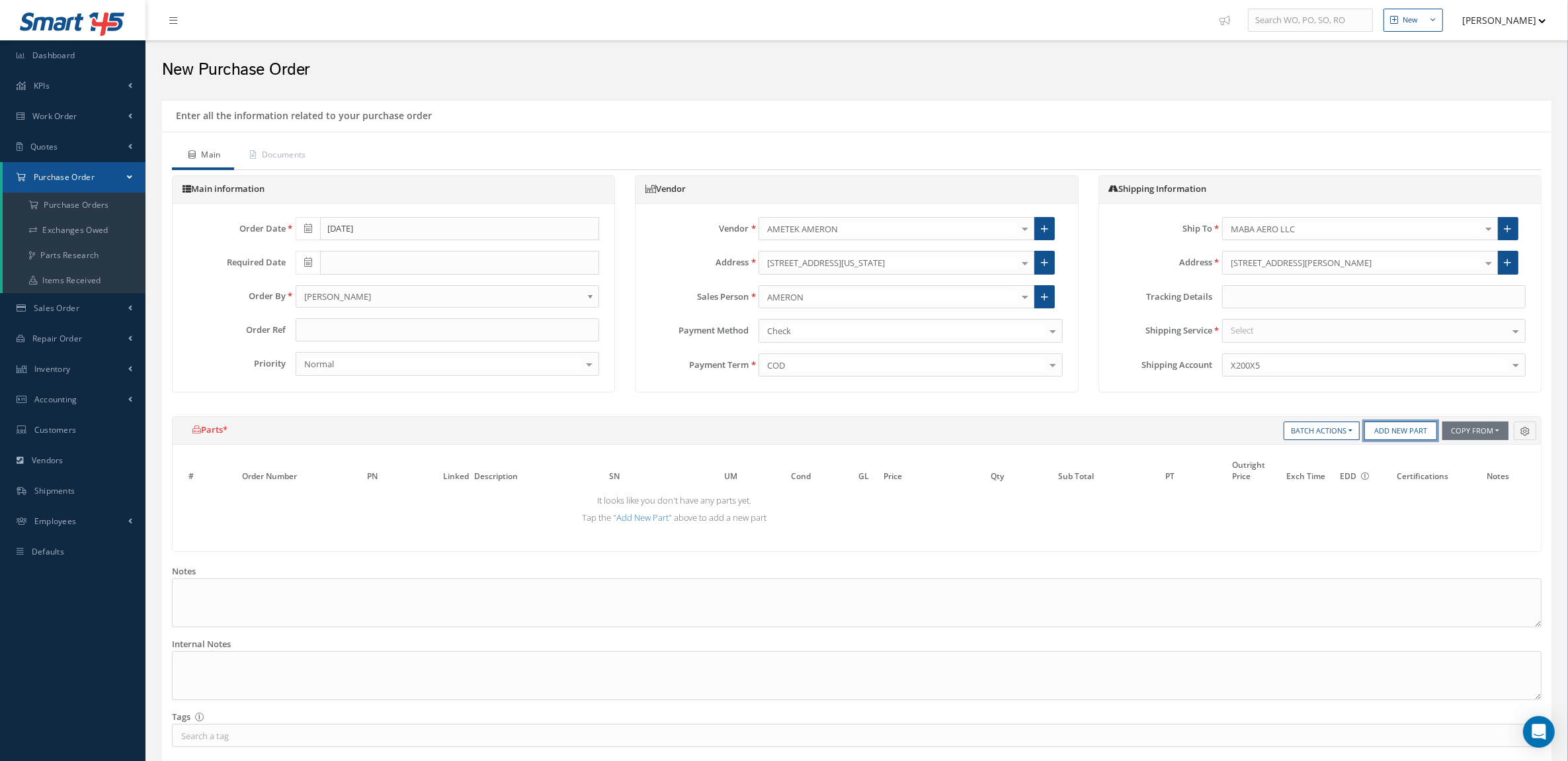
select select "7"
select select "1"
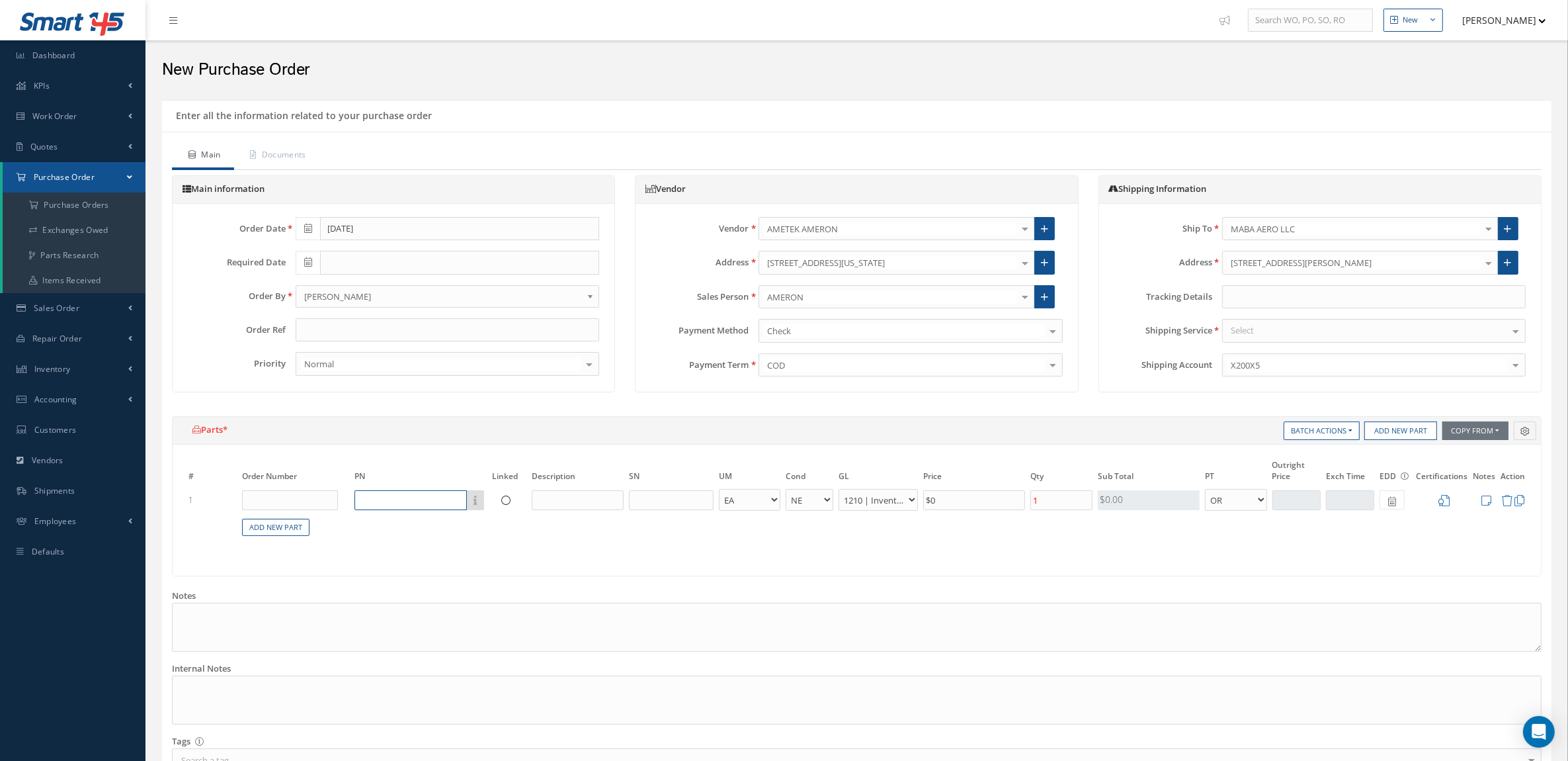
click at [438, 491] on input "text" at bounding box center [411, 501] width 112 height 20
paste input "3110-0012"
type input "3110-0012"
drag, startPoint x: 414, startPoint y: 534, endPoint x: 367, endPoint y: 533, distance: 47.0
click at [413, 534] on div "3110-0012 ORING" at bounding box center [444, 543] width 177 height 22
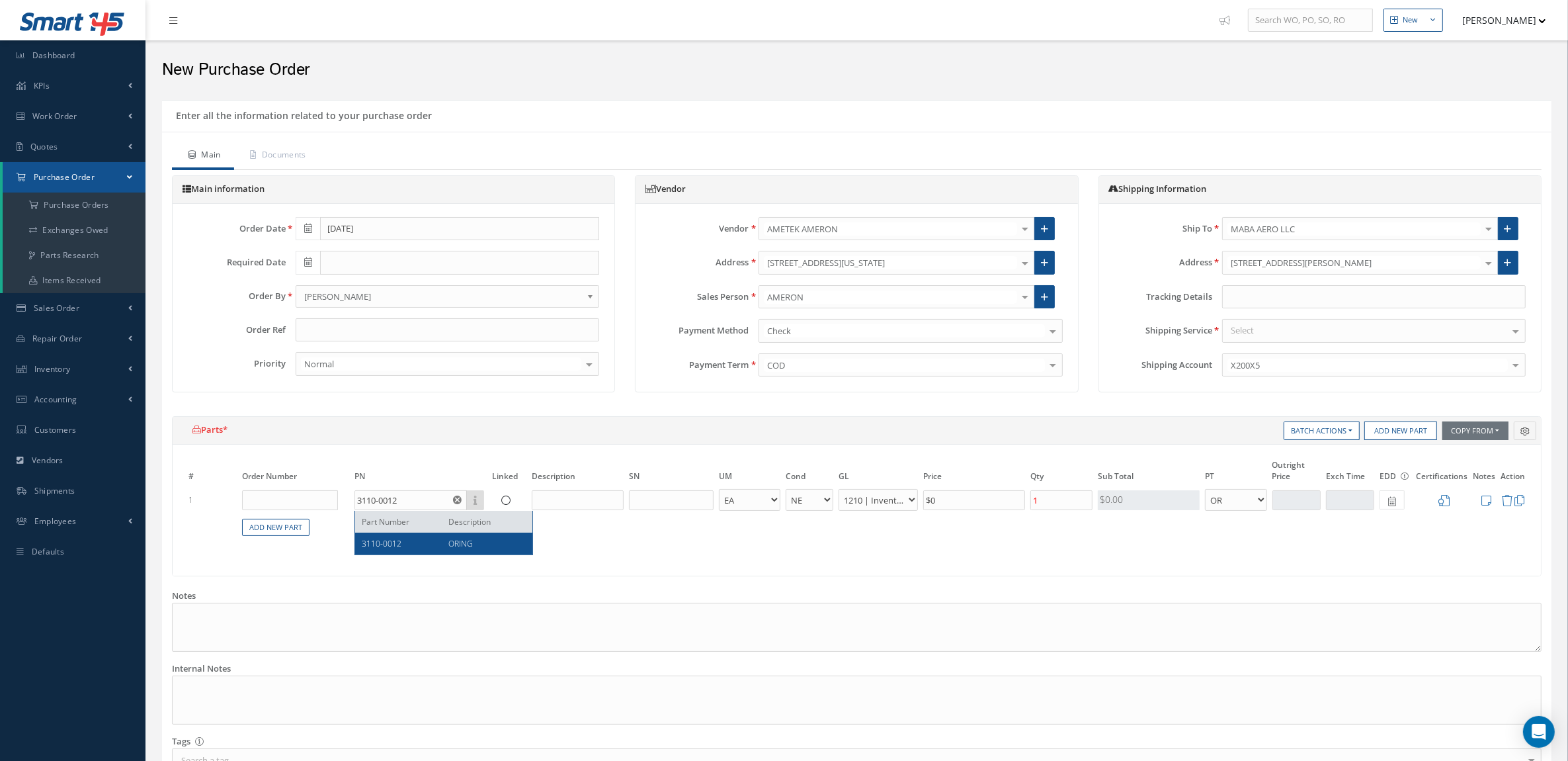
type input "ORING"
click at [292, 523] on link "Add New Part" at bounding box center [275, 527] width 68 height 18
select select "5"
select select "7"
select select "1"
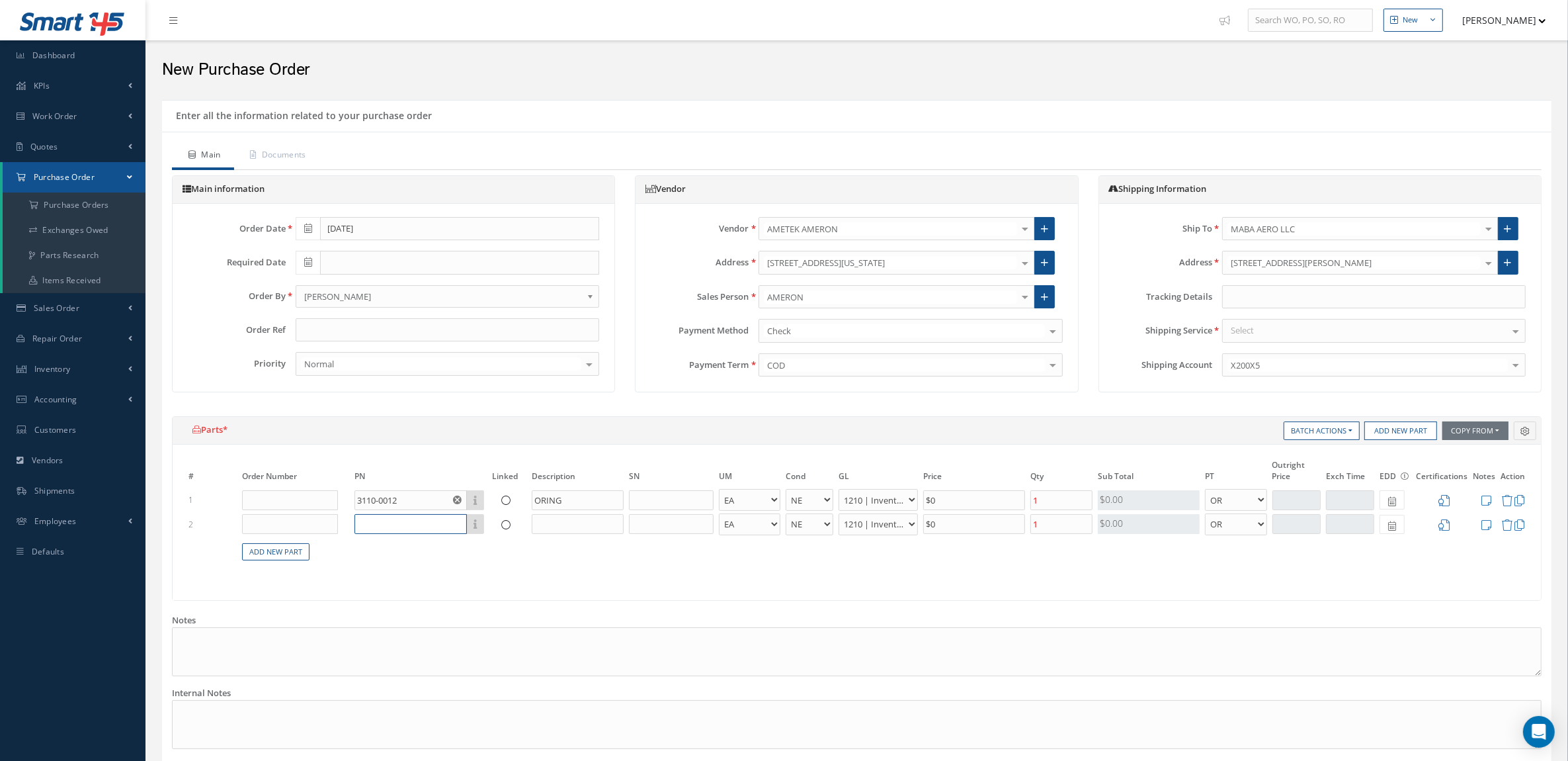
drag, startPoint x: 453, startPoint y: 514, endPoint x: 430, endPoint y: 520, distance: 23.8
click at [450, 514] on input "text" at bounding box center [411, 524] width 112 height 20
paste input "M1386"
type input "M1386"
click at [409, 558] on div "M1386 CARTRIDGE" at bounding box center [444, 568] width 177 height 22
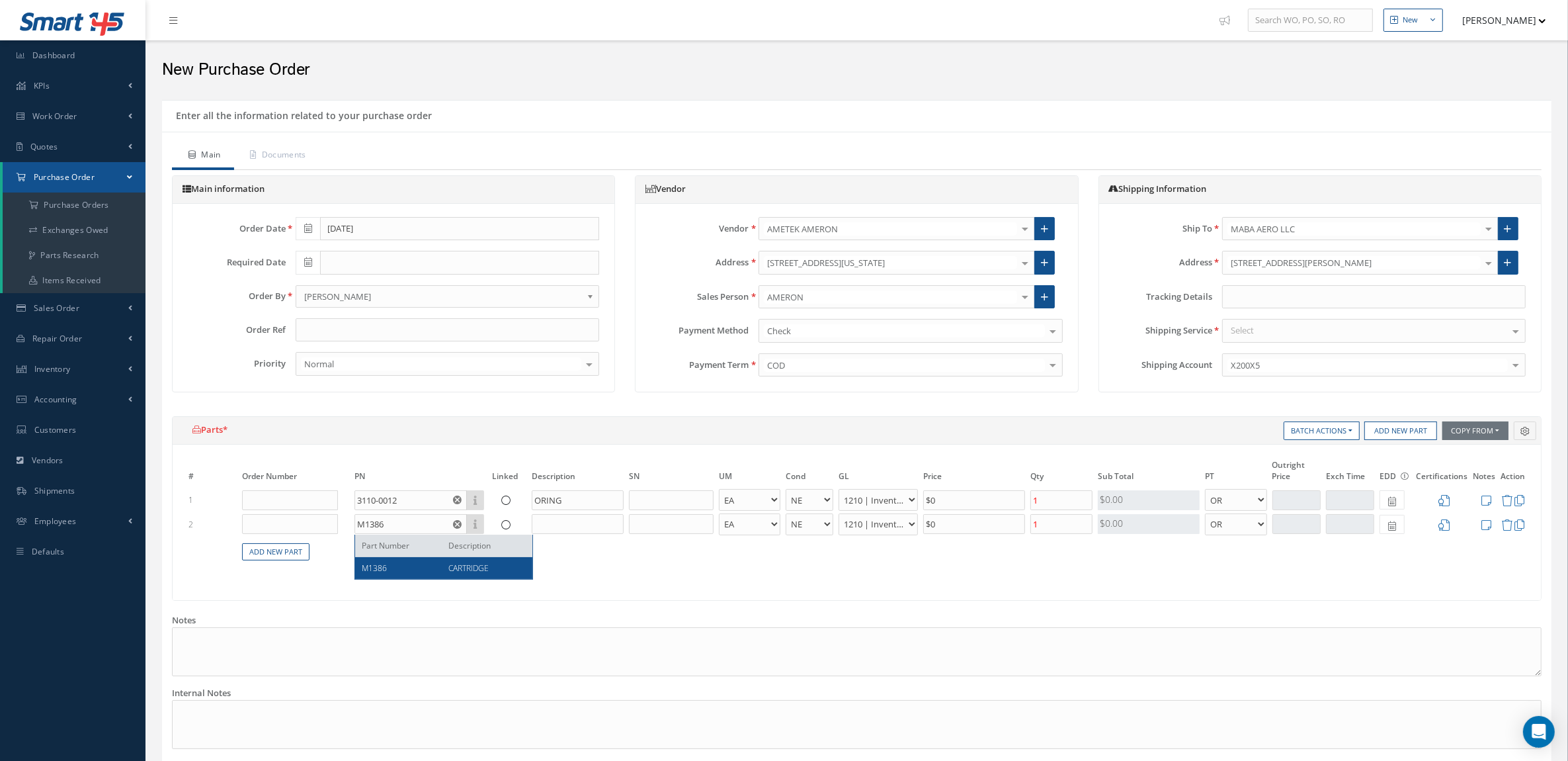
type input "CARTRIDGE"
click at [291, 552] on link "Add New Part" at bounding box center [275, 552] width 68 height 18
select select "5"
select select "7"
select select "1"
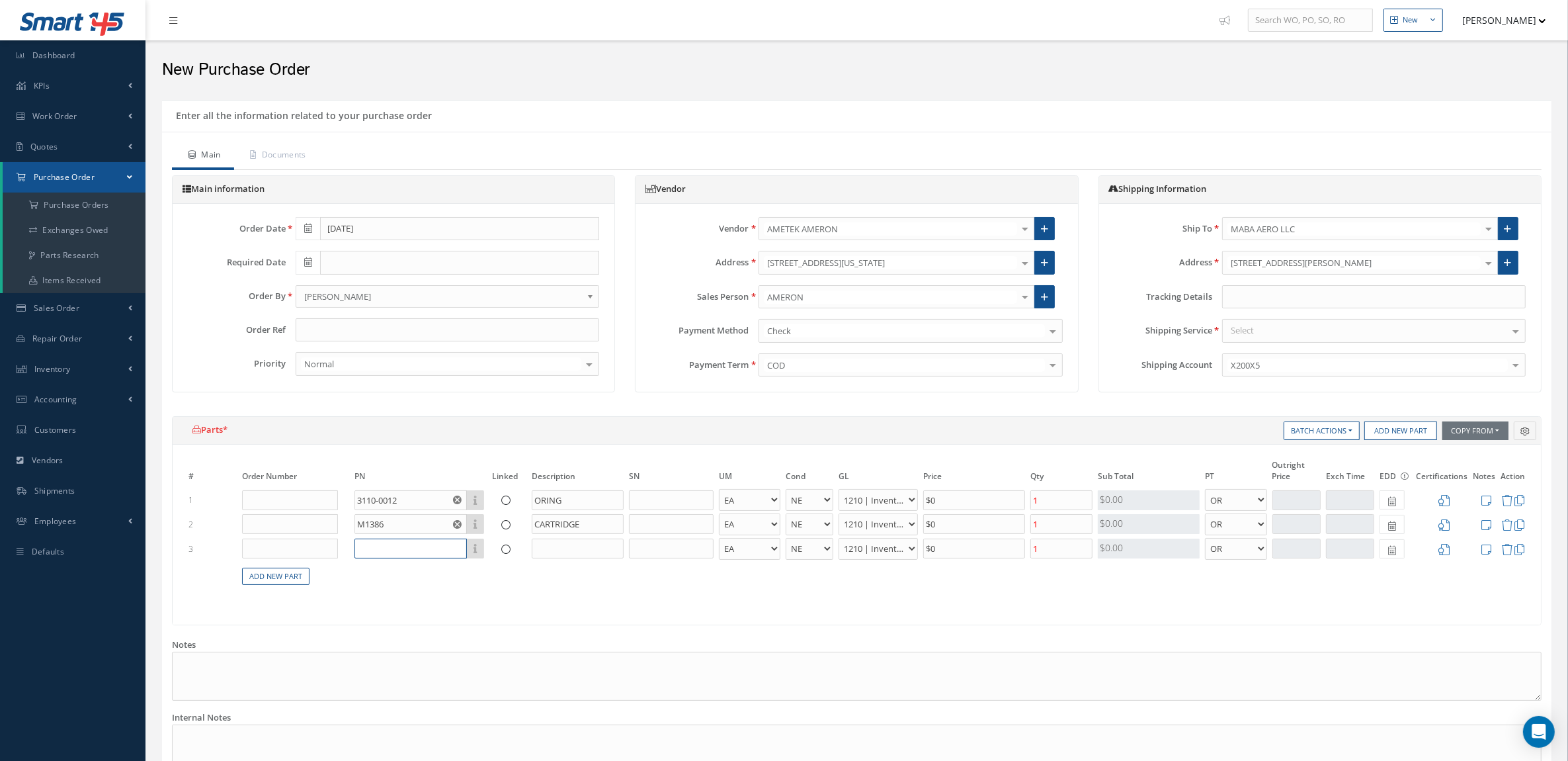
click at [400, 545] on input "text" at bounding box center [411, 549] width 112 height 20
paste input "11008"
type input "11008"
click at [479, 596] on div "SPRING" at bounding box center [482, 591] width 87 height 11
type input "SPRING"
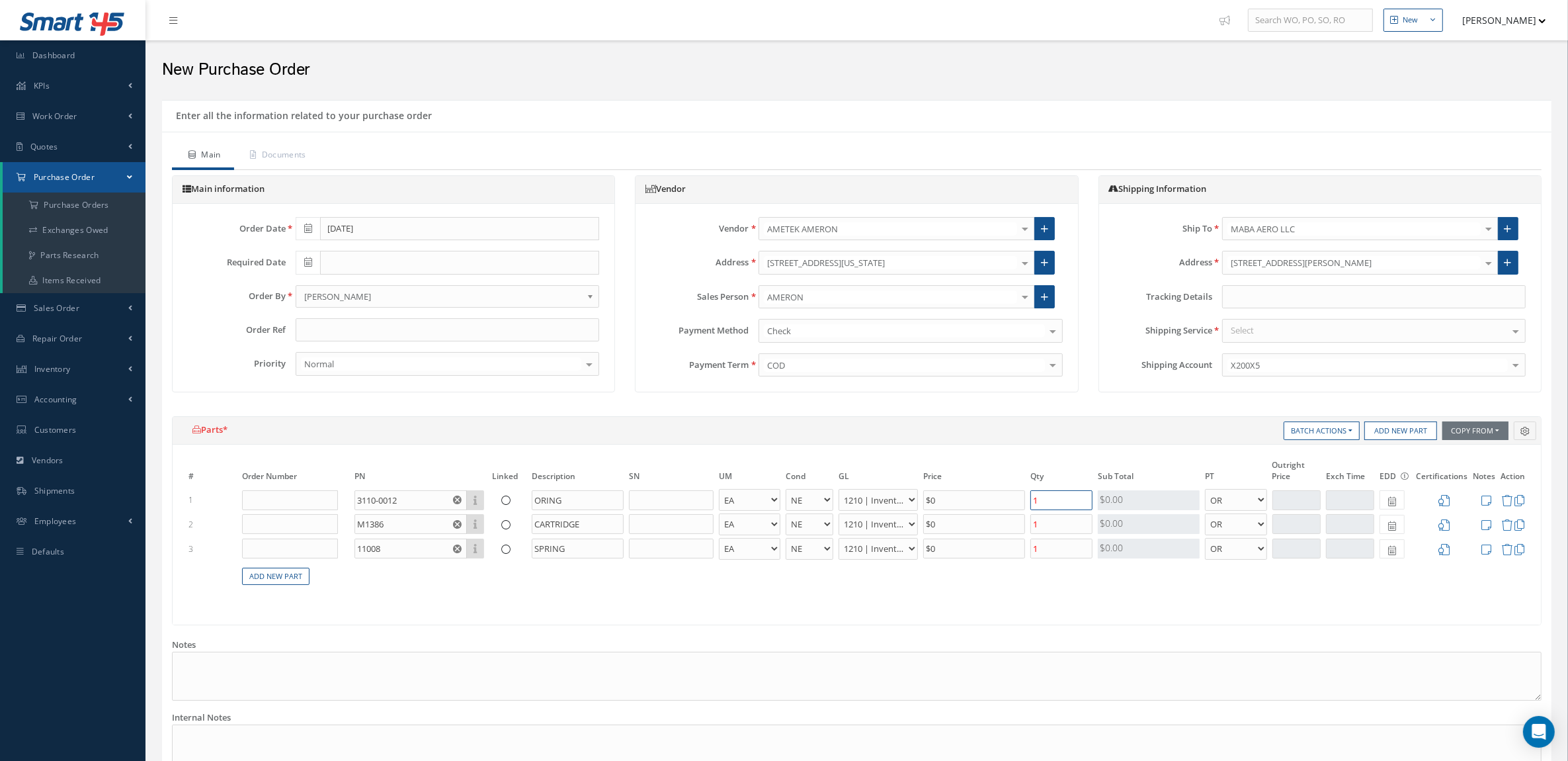
drag, startPoint x: 1076, startPoint y: 503, endPoint x: 974, endPoint y: 507, distance: 102.1
click at [974, 507] on tr "1 3110-0012 Part Number Description ORING EA FT IN LB AR BC BER FN FP INSP NE N…" at bounding box center [857, 500] width 1342 height 24
type input "20"
drag, startPoint x: 1063, startPoint y: 547, endPoint x: 977, endPoint y: 549, distance: 86.0
click at [977, 549] on tr "3 11008 Part Number Description SPRING EA FT IN LB AR BC BER FN FP INSP NE NS N…" at bounding box center [857, 548] width 1342 height 24
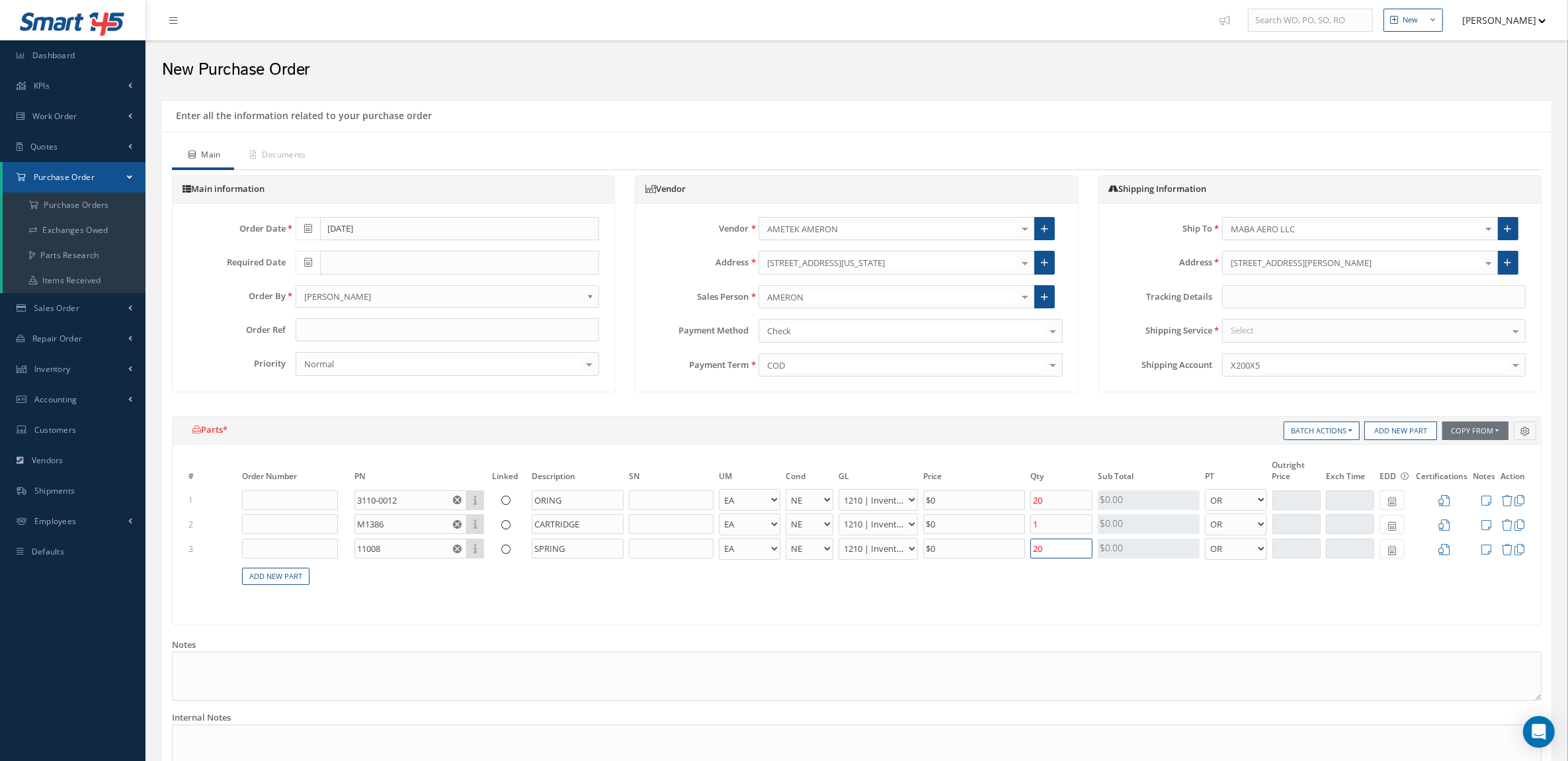
type input "20"
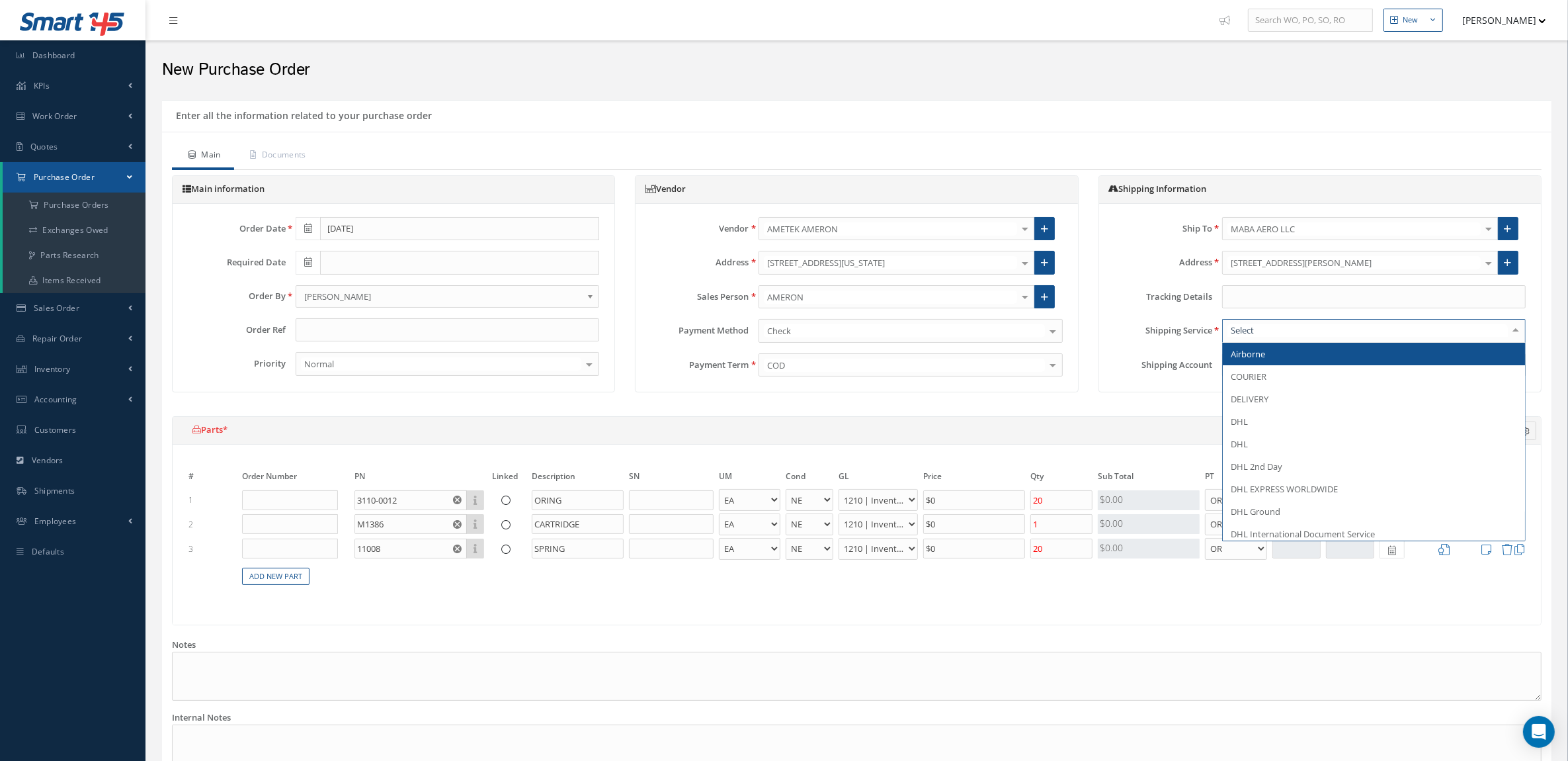
click at [1281, 331] on div at bounding box center [1374, 331] width 304 height 23
type input "FEDEX"
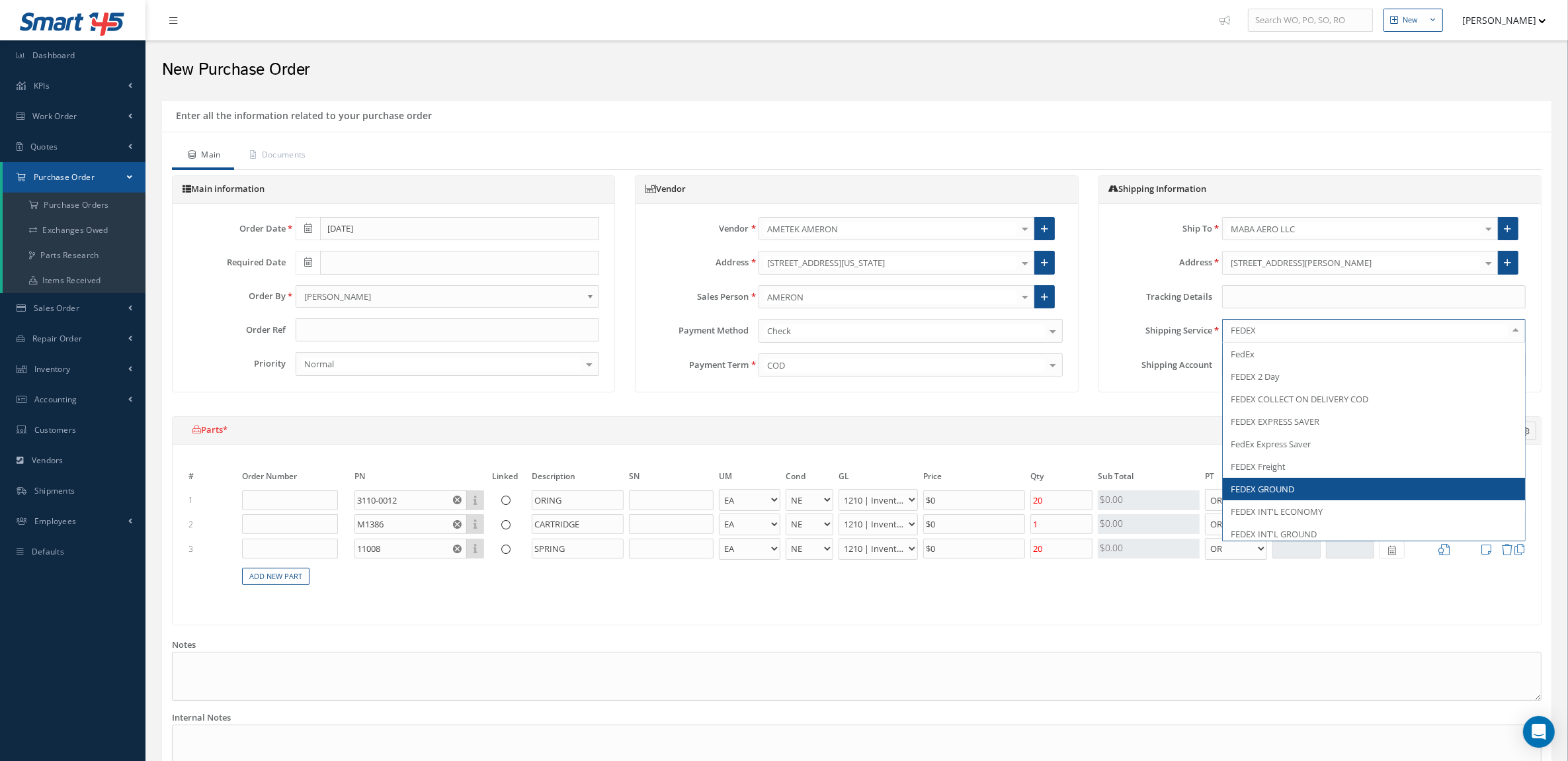
click at [1289, 482] on span "FEDEX GROUND" at bounding box center [1374, 489] width 302 height 23
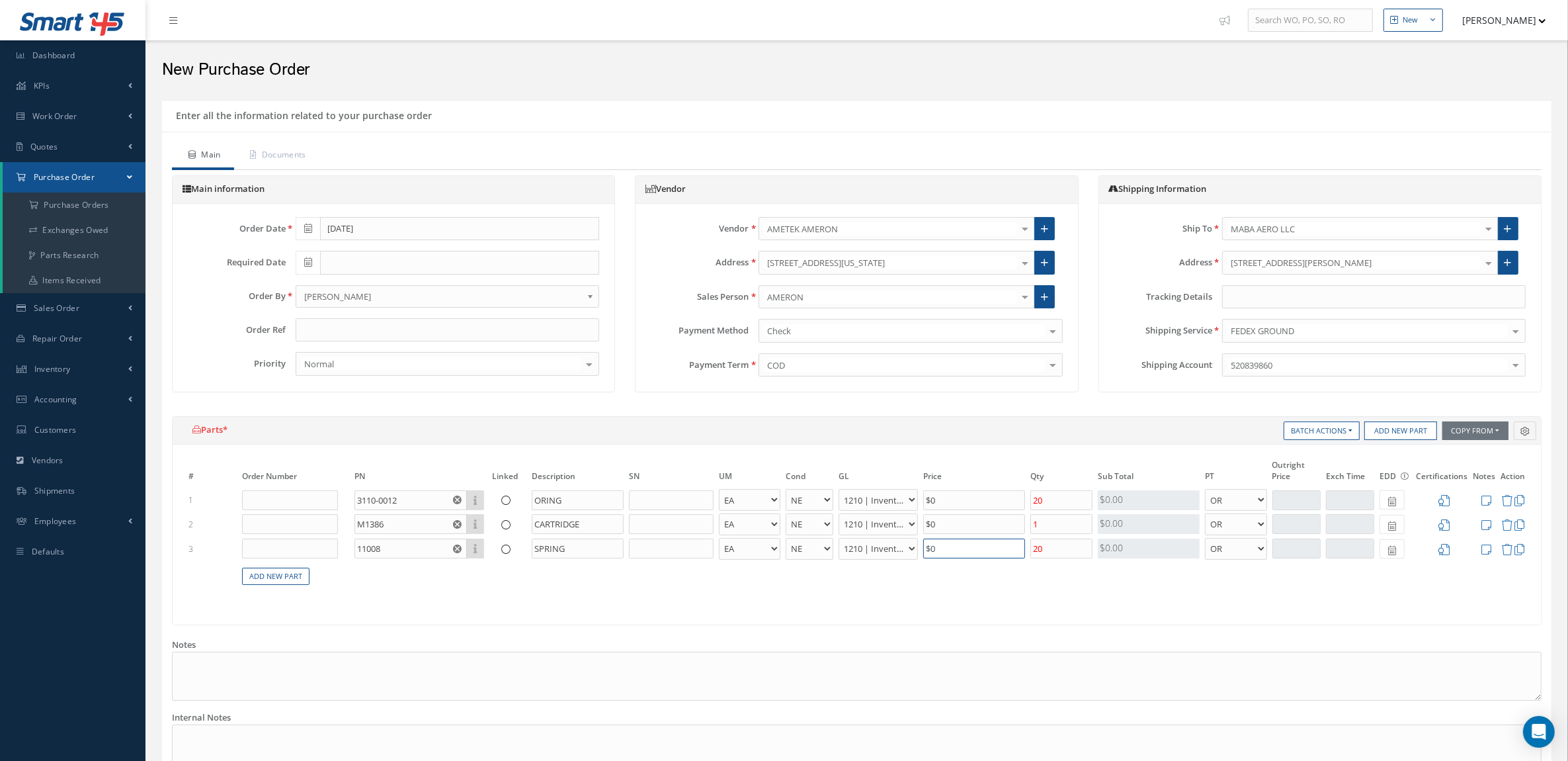
drag, startPoint x: 1009, startPoint y: 549, endPoint x: 908, endPoint y: 554, distance: 101.1
click at [908, 554] on tr "3 11008 Part Number Description SPRING EA FT IN LB AR BC BER FN FP INSP NE NS N…" at bounding box center [857, 548] width 1342 height 24
type input "$5"
click at [933, 581] on table "# Order Number PN Linked Description SN UM Cond GL Price Qty Qty Received Sub T…" at bounding box center [857, 529] width 1342 height 143
drag, startPoint x: 947, startPoint y: 527, endPoint x: 889, endPoint y: 527, distance: 58.0
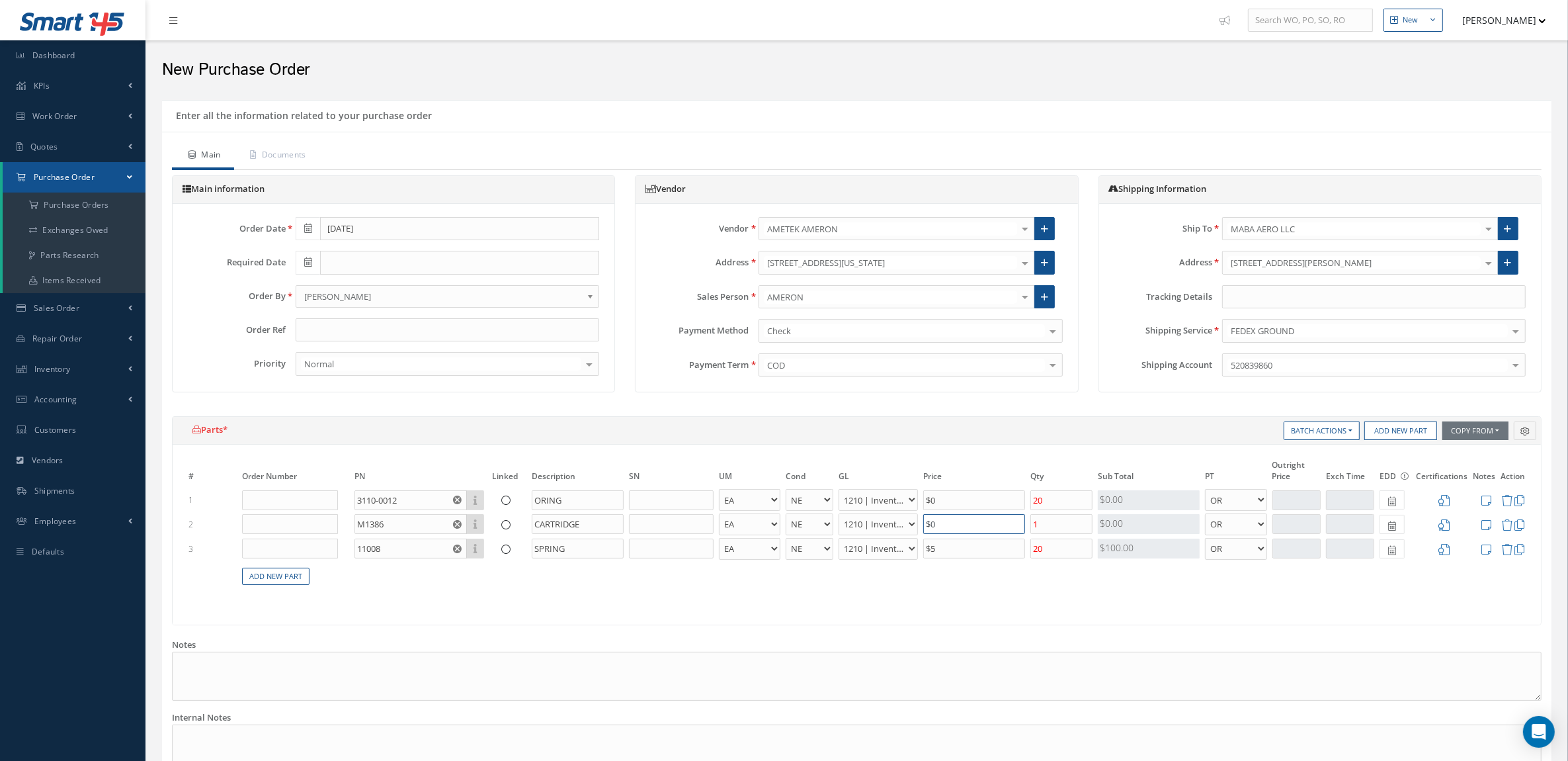
click at [889, 527] on tr "2 M1386 Part Number Description CARTRIDGE EA FT IN LB AR BC BER FN FP INSP NE N…" at bounding box center [857, 524] width 1342 height 24
type input "$20"
drag, startPoint x: 832, startPoint y: 586, endPoint x: 838, endPoint y: 577, distance: 10.8
click at [832, 586] on table "# Order Number PN Linked Description SN UM Cond GL Price Qty Qty Received Sub T…" at bounding box center [857, 529] width 1342 height 143
drag, startPoint x: 949, startPoint y: 498, endPoint x: 863, endPoint y: 500, distance: 86.0
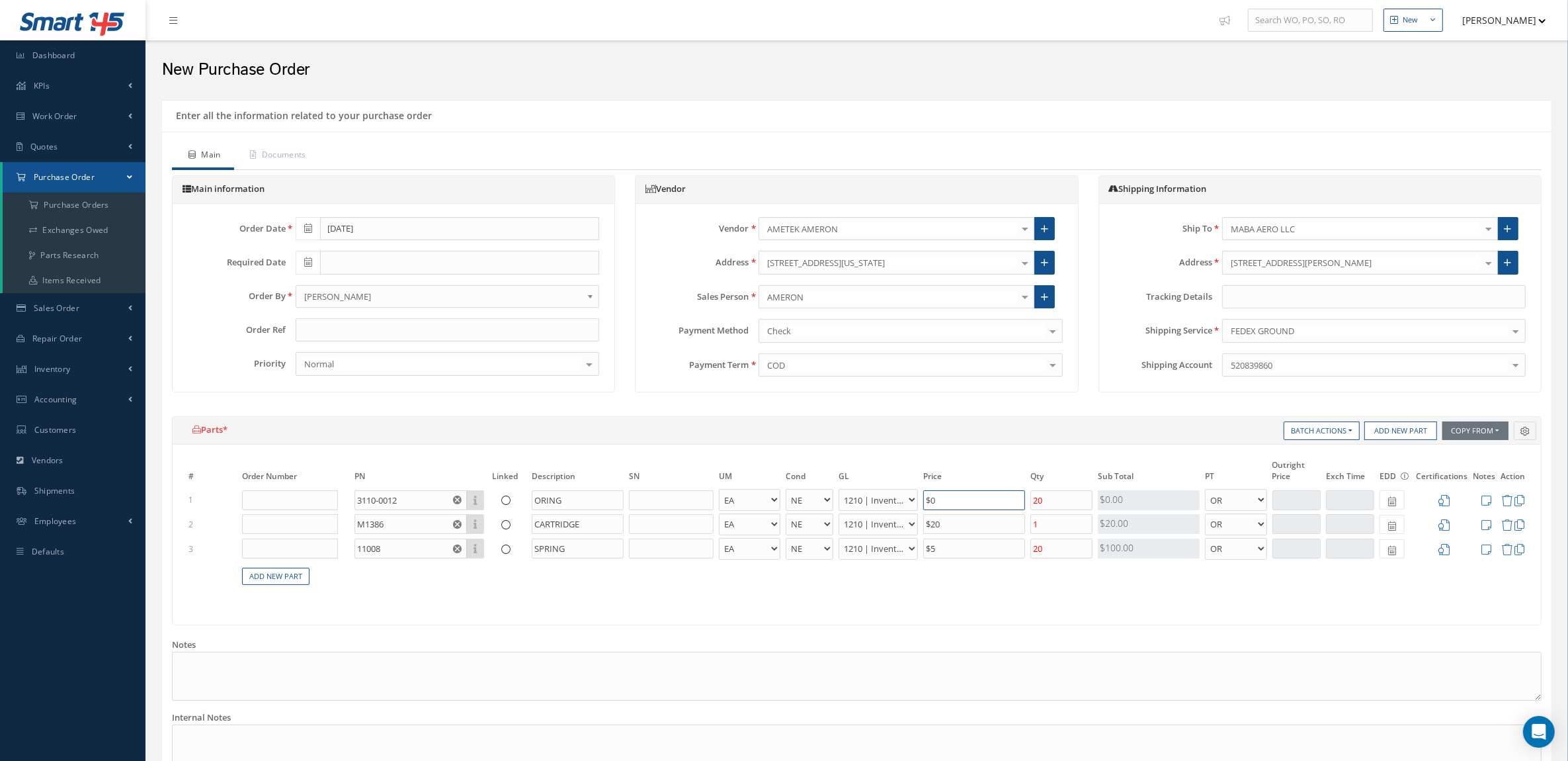
click at [863, 500] on tr "1 3110-0012 Part Number Description ORING EA FT IN LB AR BC BER FN FP INSP NE N…" at bounding box center [857, 500] width 1342 height 24
type input "$9"
click at [879, 584] on table "# Order Number PN Linked Description SN UM Cond GL Price Qty Qty Received Sub T…" at bounding box center [857, 529] width 1342 height 143
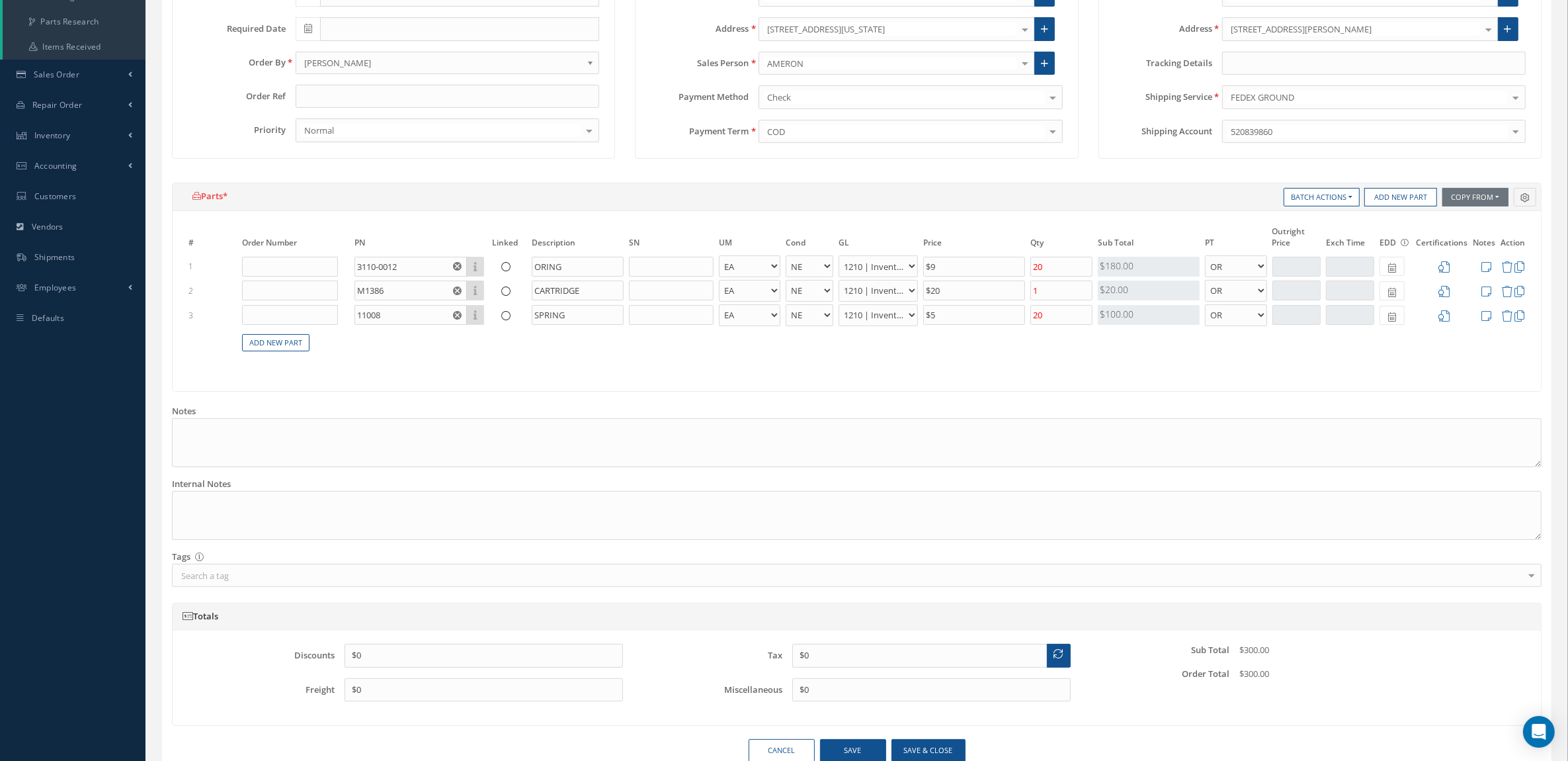
scroll to position [53, 0]
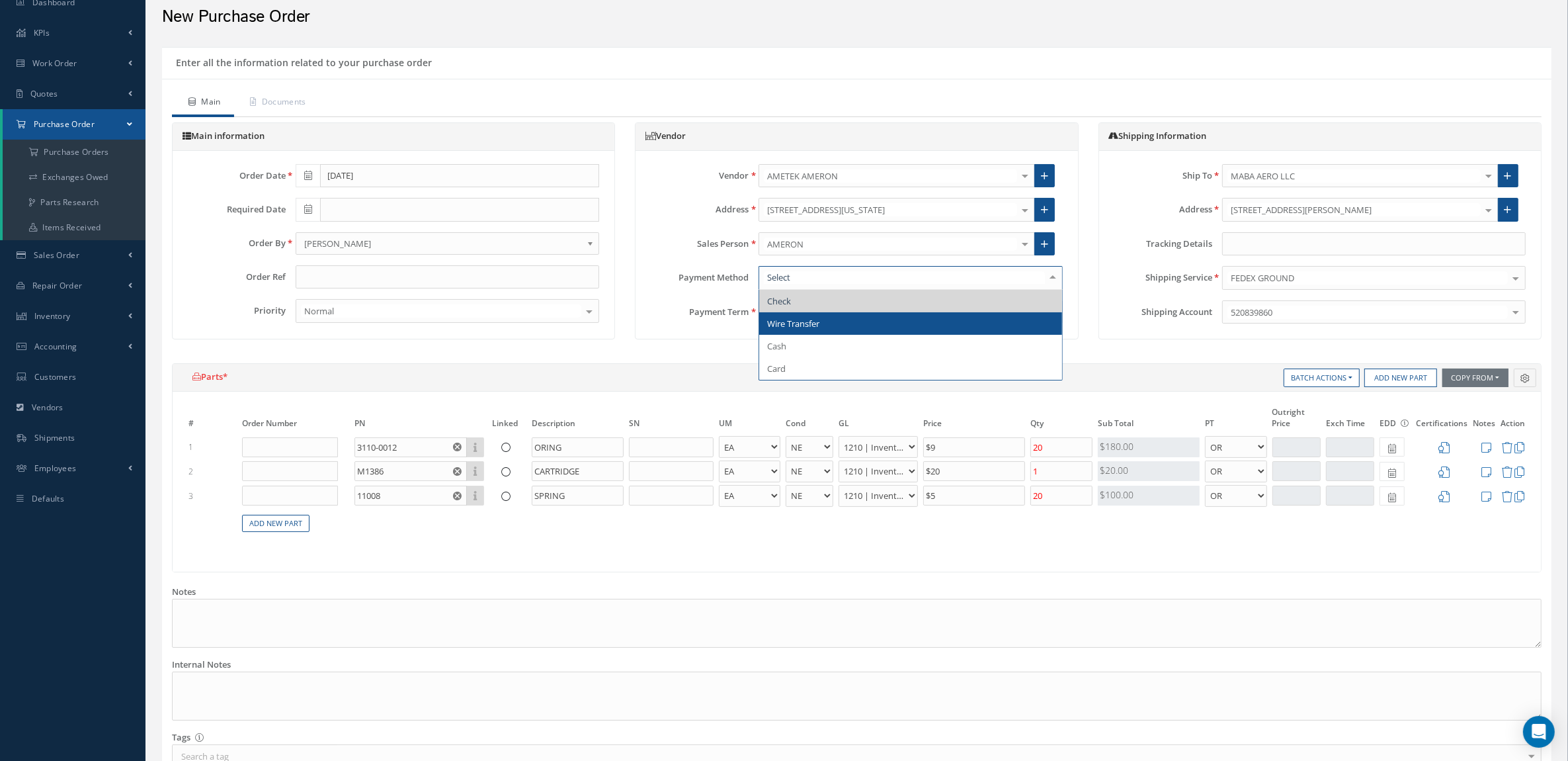
click at [841, 325] on span "Wire Transfer" at bounding box center [910, 323] width 302 height 23
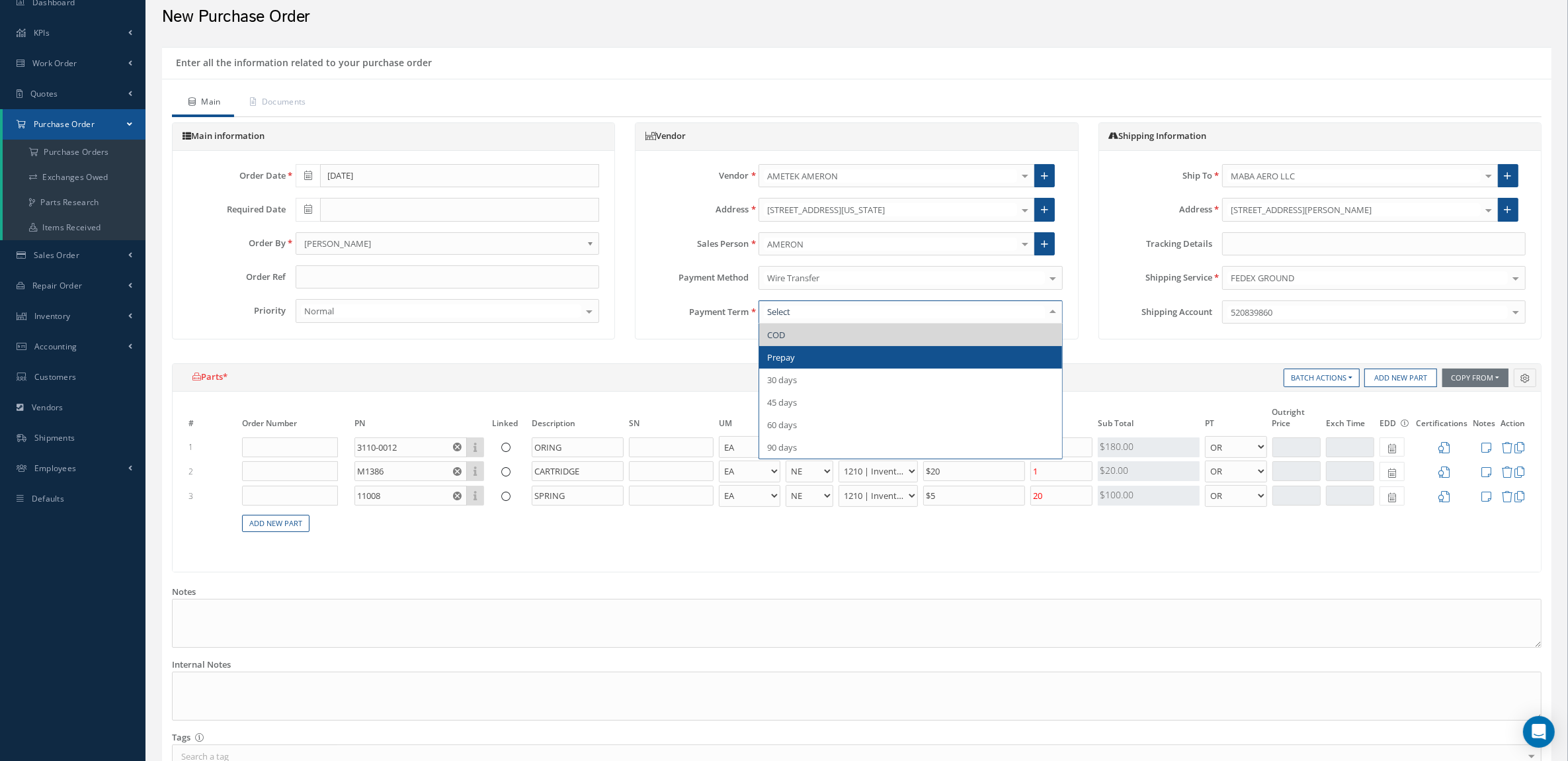
click at [845, 355] on span "Prepay" at bounding box center [910, 357] width 302 height 23
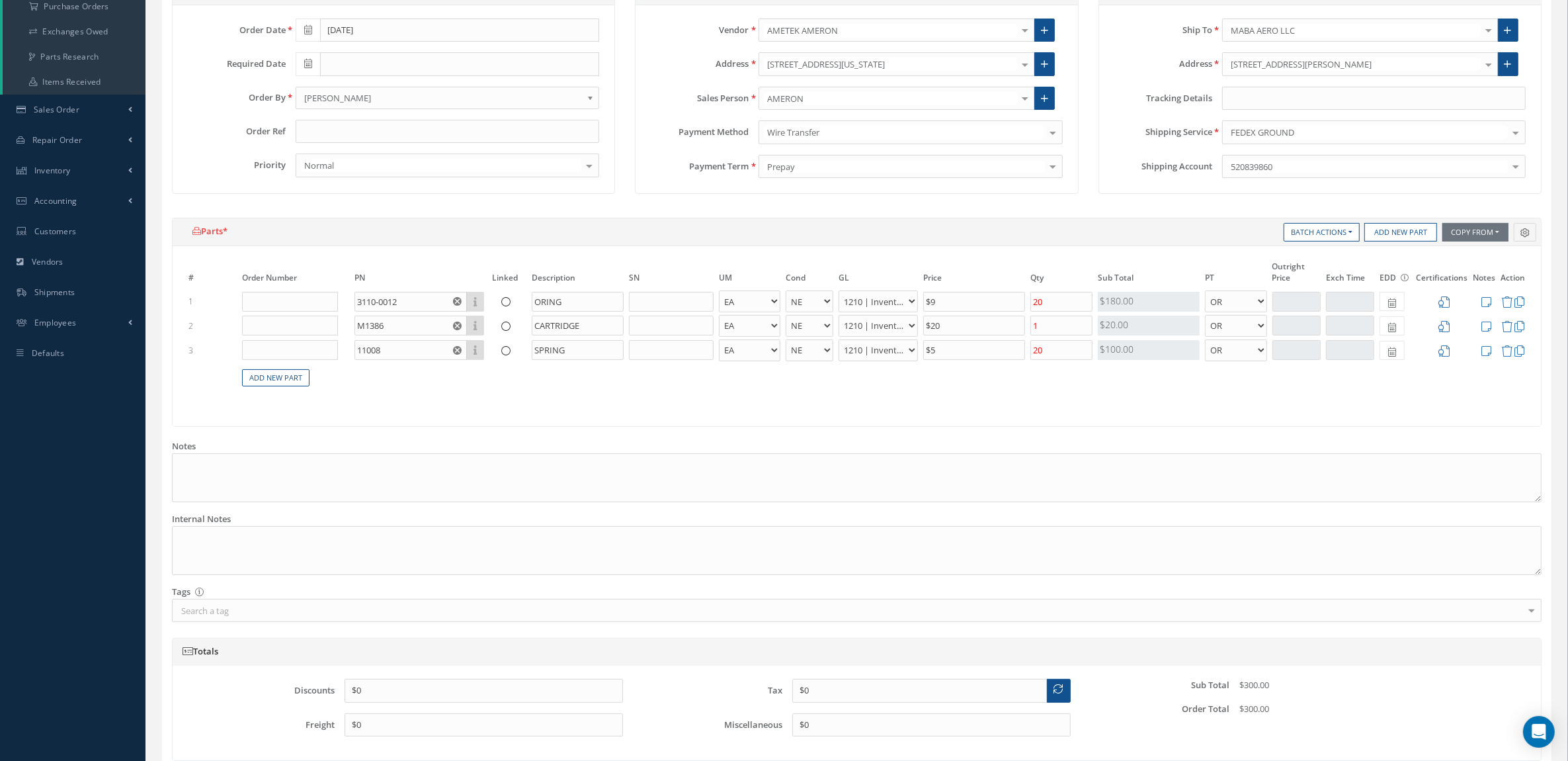
scroll to position [301, 0]
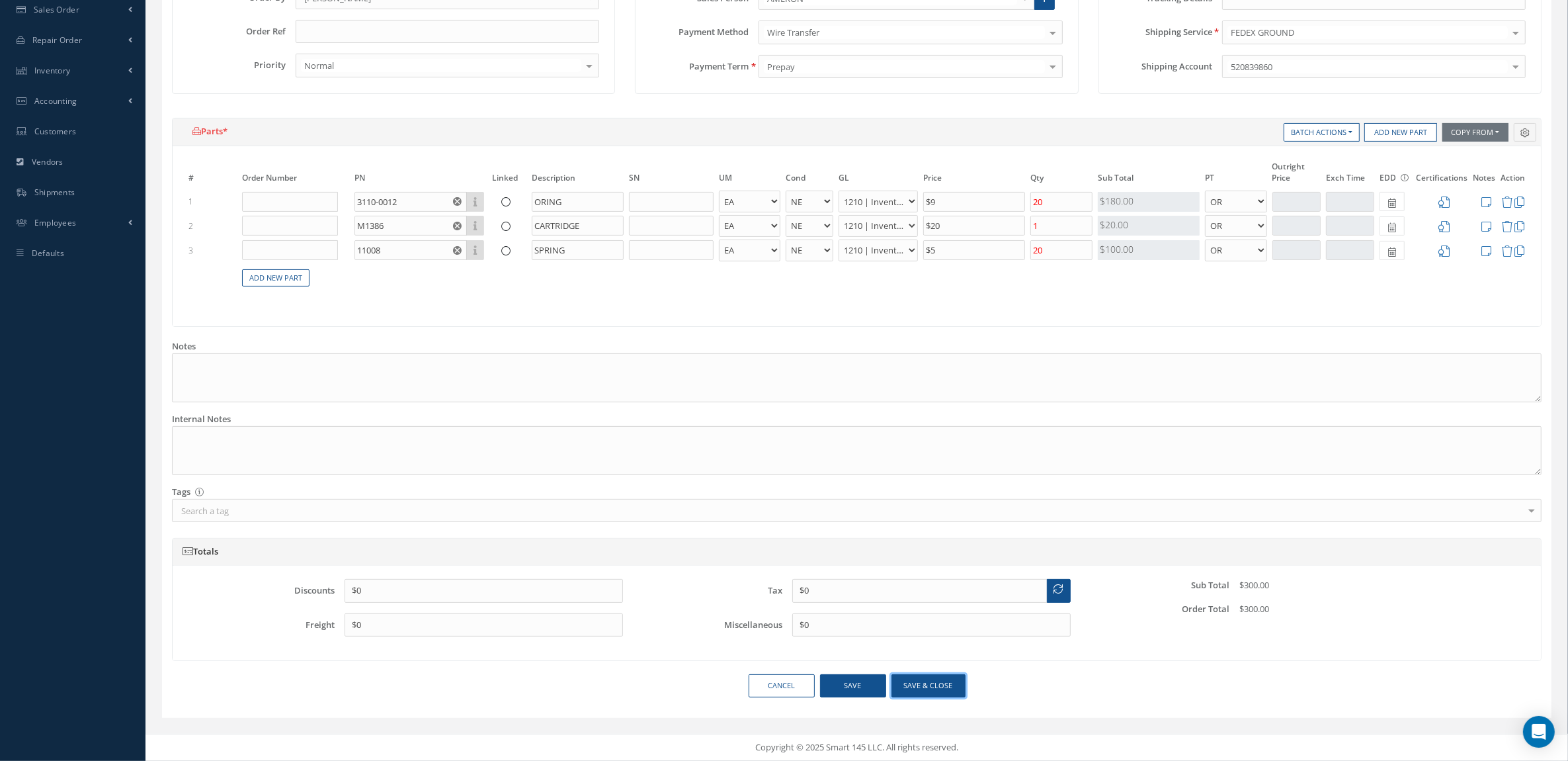
click at [920, 684] on button "Save & close" at bounding box center [929, 686] width 74 height 23
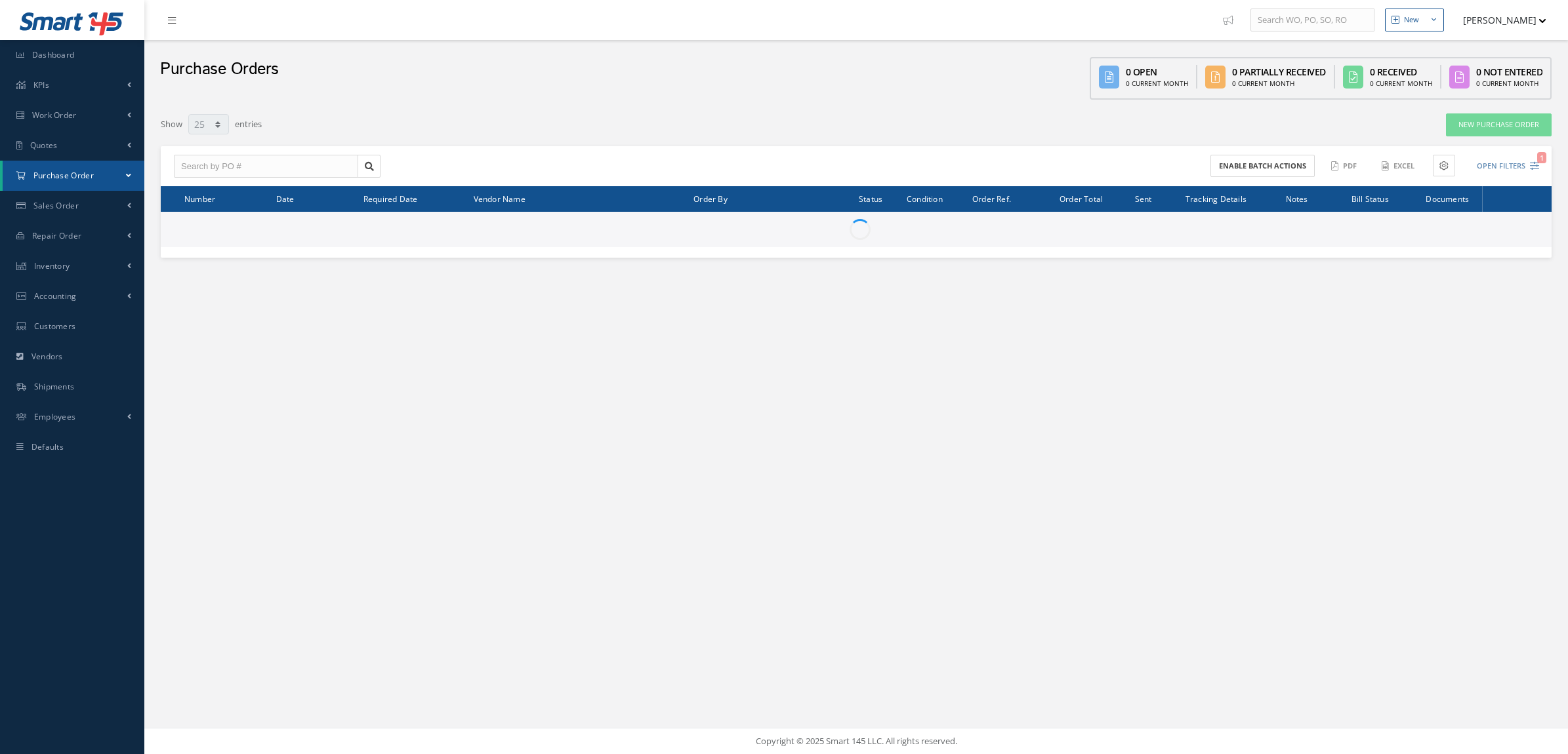
select select "25"
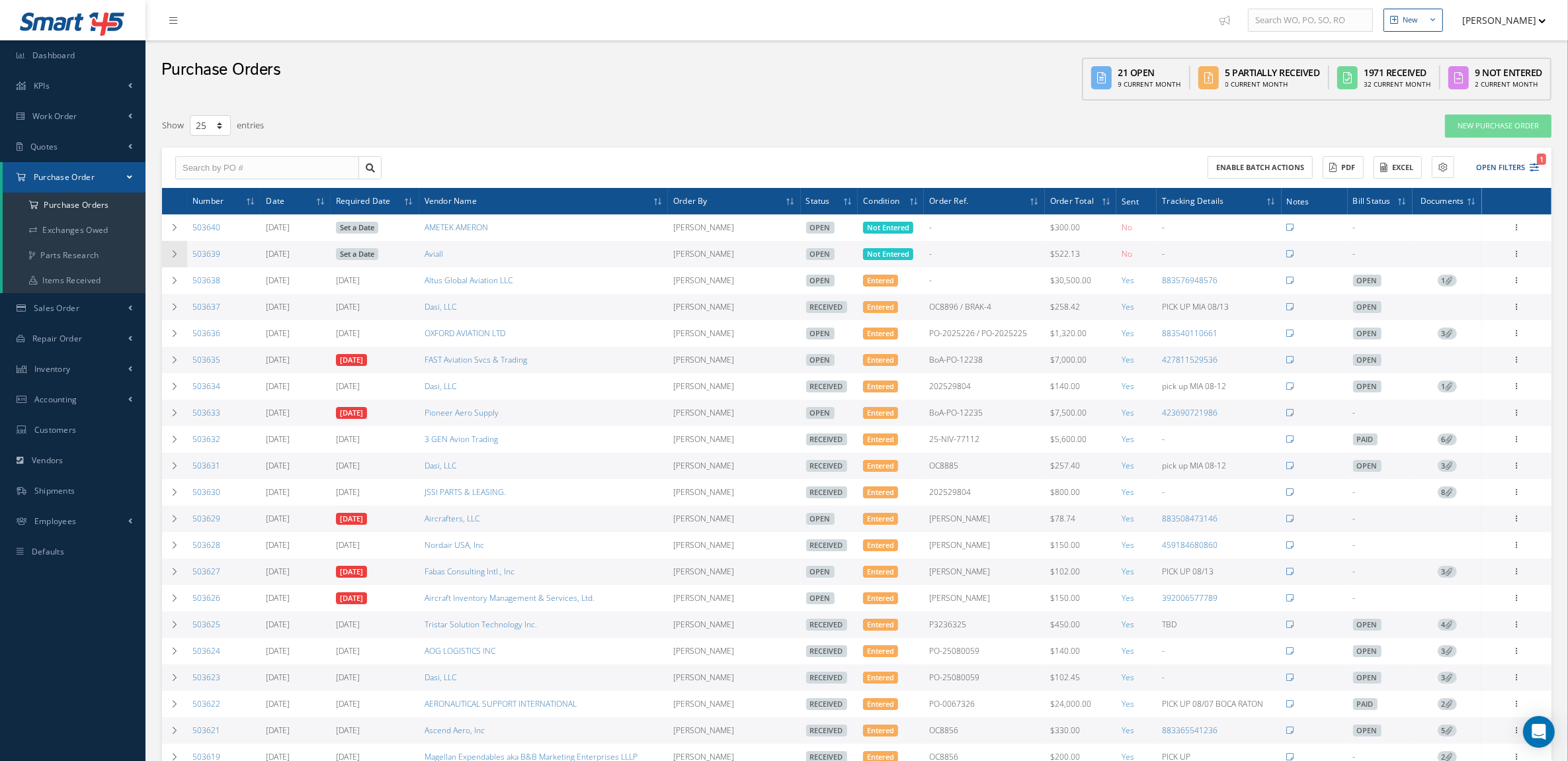
click at [171, 259] on td at bounding box center [175, 255] width 25 height 27
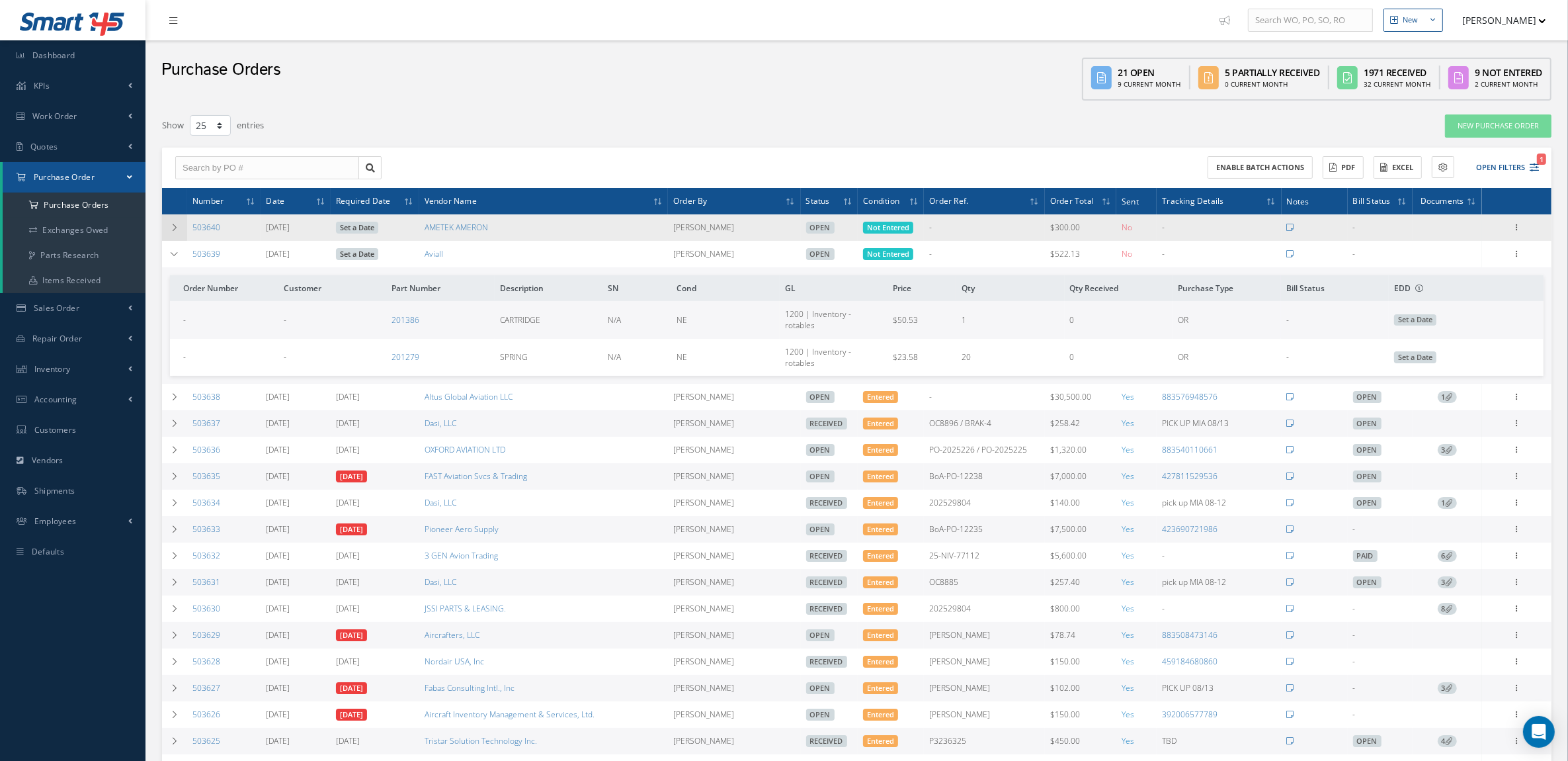
click at [171, 233] on td at bounding box center [175, 228] width 25 height 27
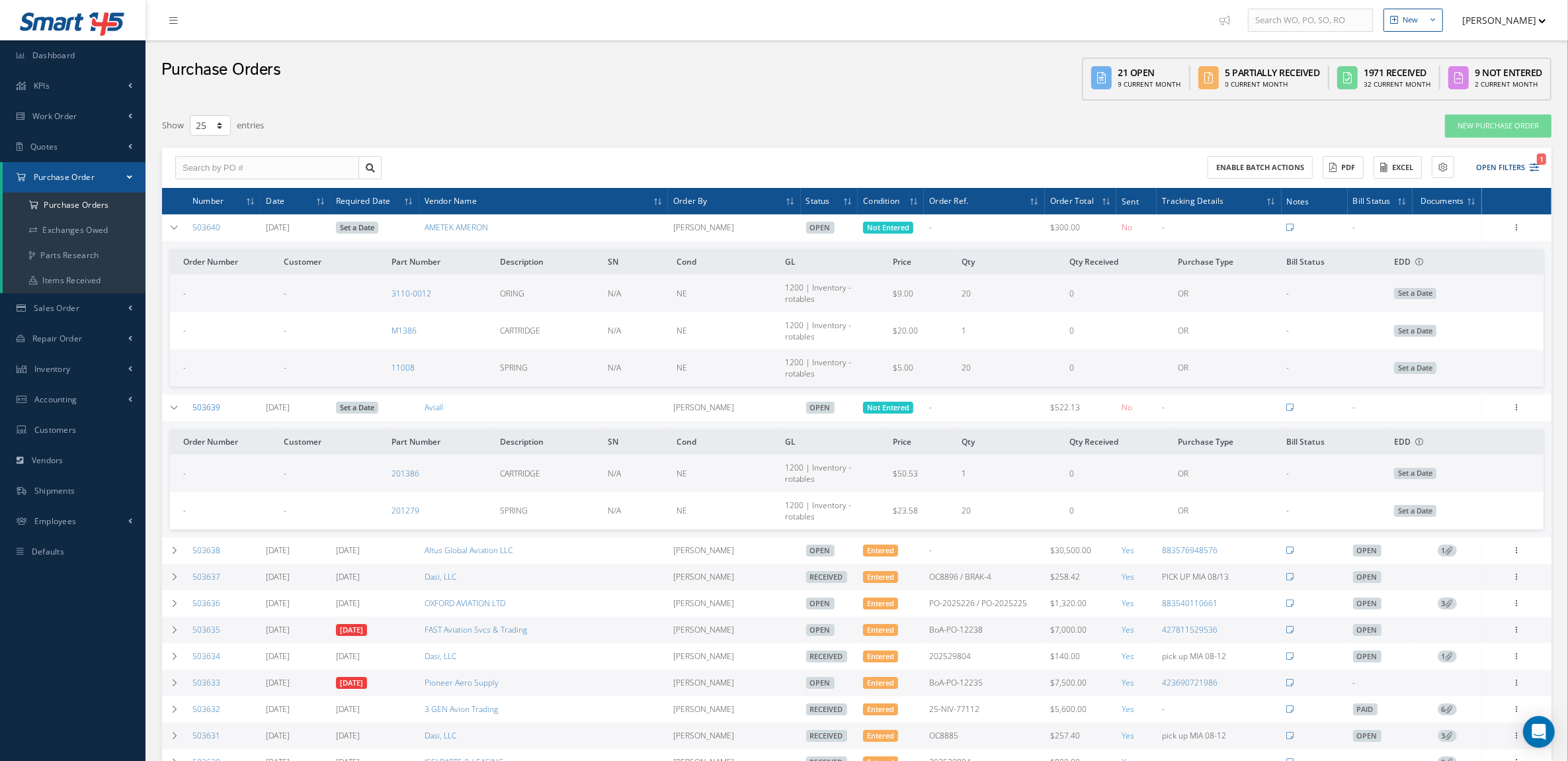
drag, startPoint x: 233, startPoint y: 378, endPoint x: 192, endPoint y: 381, distance: 41.1
click at [192, 394] on td "503639" at bounding box center [224, 408] width 74 height 27
copy link "503639"
click at [1510, 130] on link "New Purchase Order" at bounding box center [1498, 126] width 106 height 23
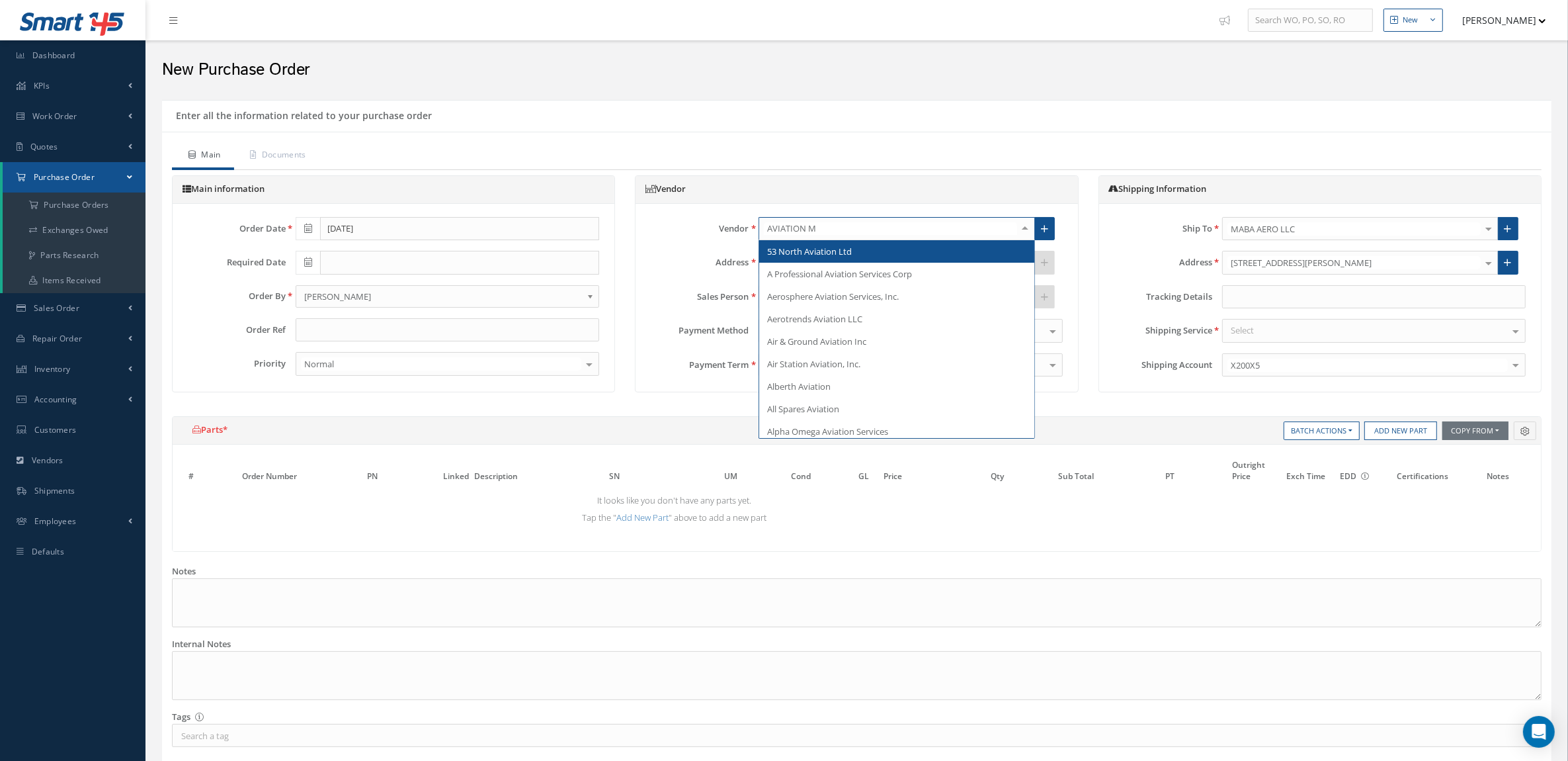
type input "AVIATION ME"
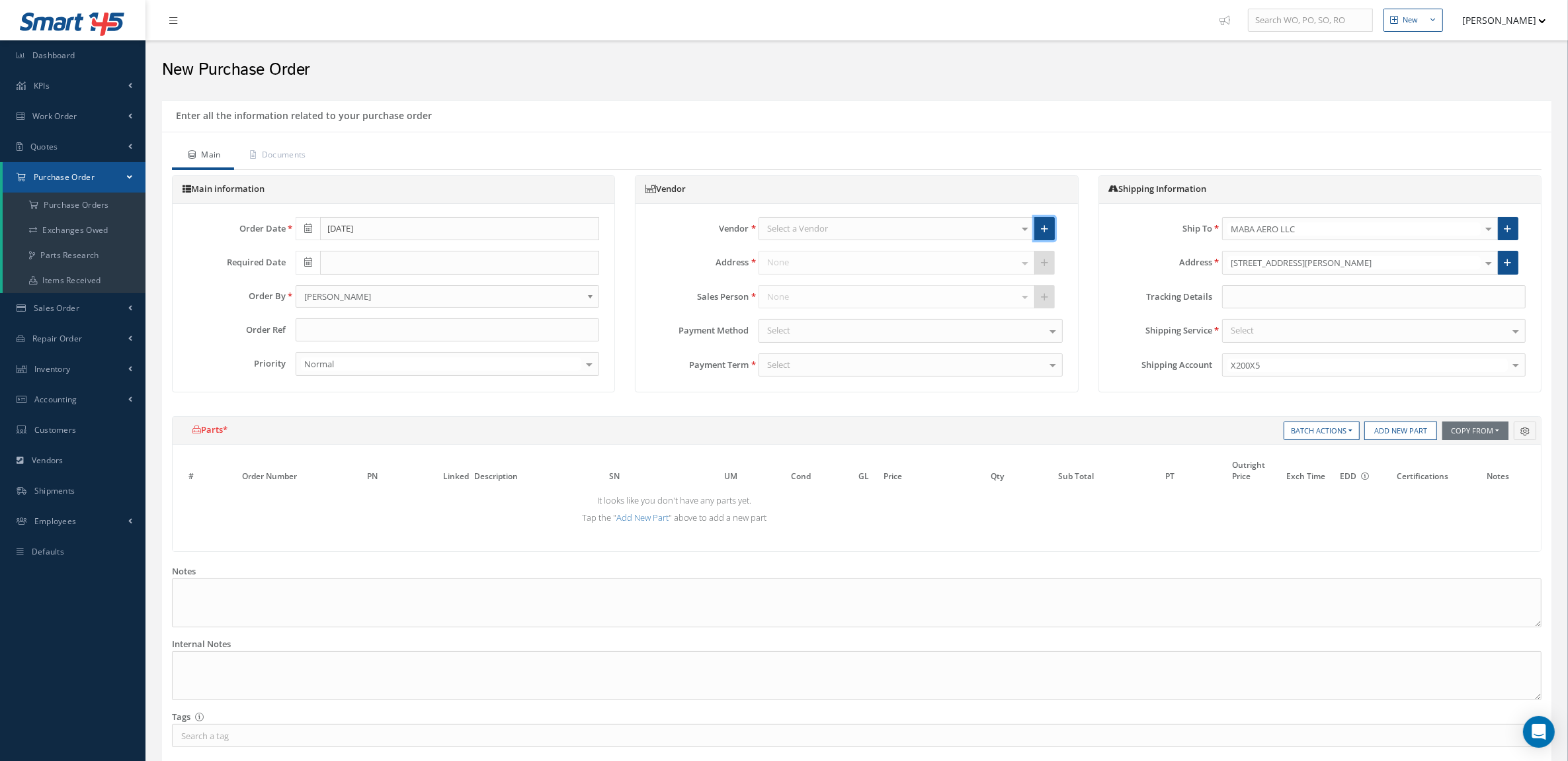
click at [1048, 229] on link at bounding box center [1044, 229] width 21 height 23
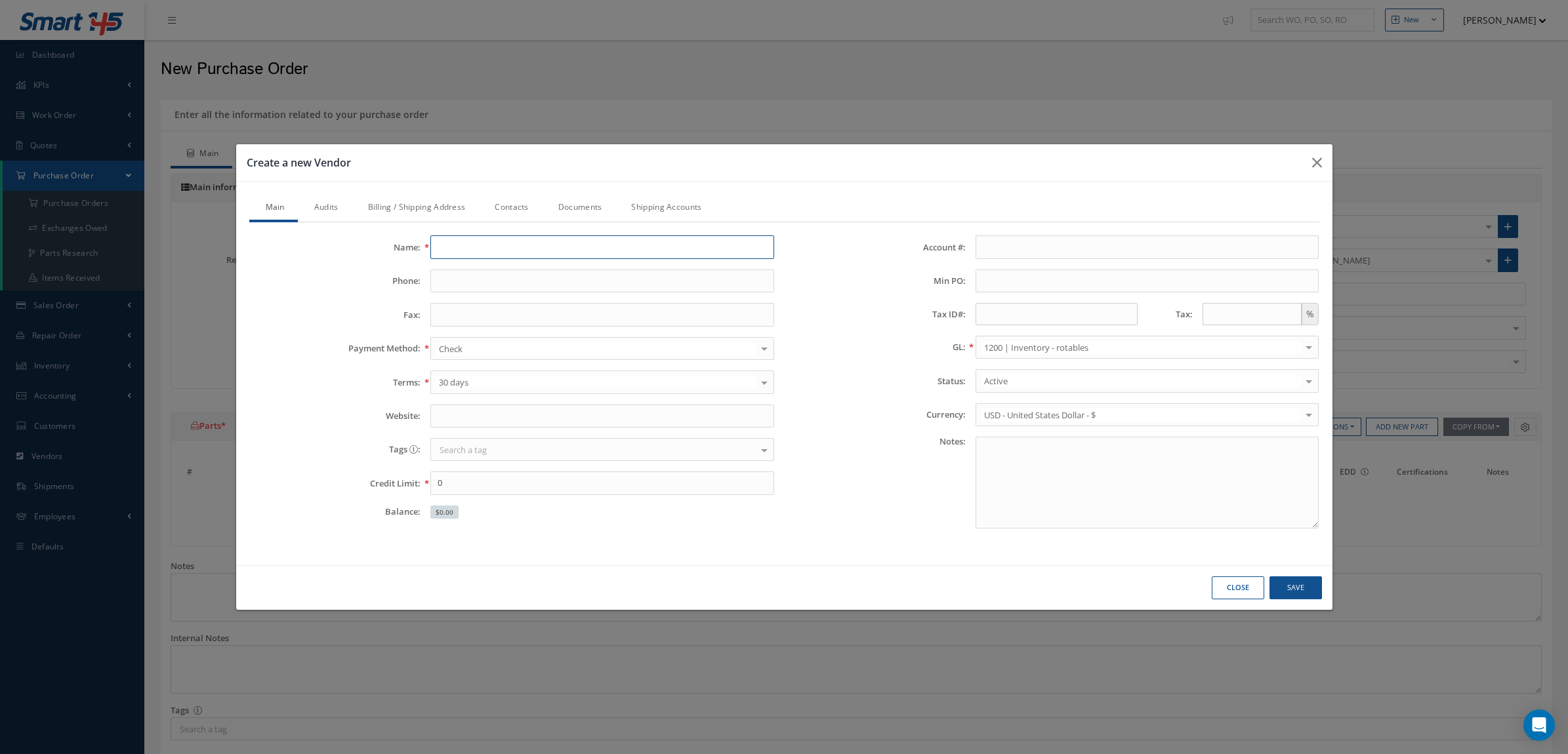
click at [611, 248] on input "Name:" at bounding box center [602, 247] width 343 height 23
type input "AVIATION METALS"
click at [460, 207] on link "Billing / Shipping Address" at bounding box center [415, 208] width 127 height 27
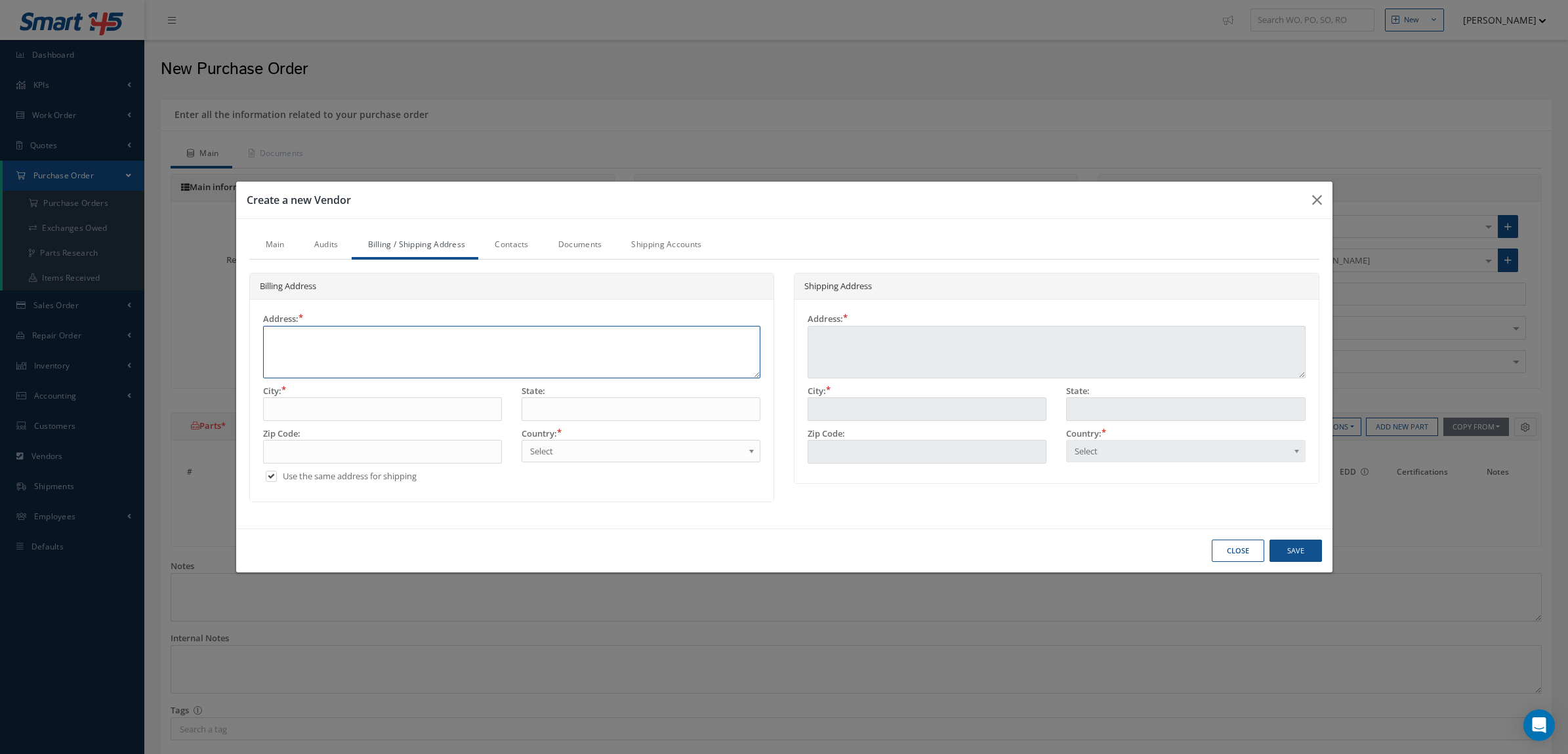
click at [434, 341] on textarea at bounding box center [512, 352] width 498 height 52
paste textarea "810-D West Pointe Dr, Charlotte, NC 28214 USA"
type textarea "810-D West Pointe Dr, Charlotte, NC 28214 USA"
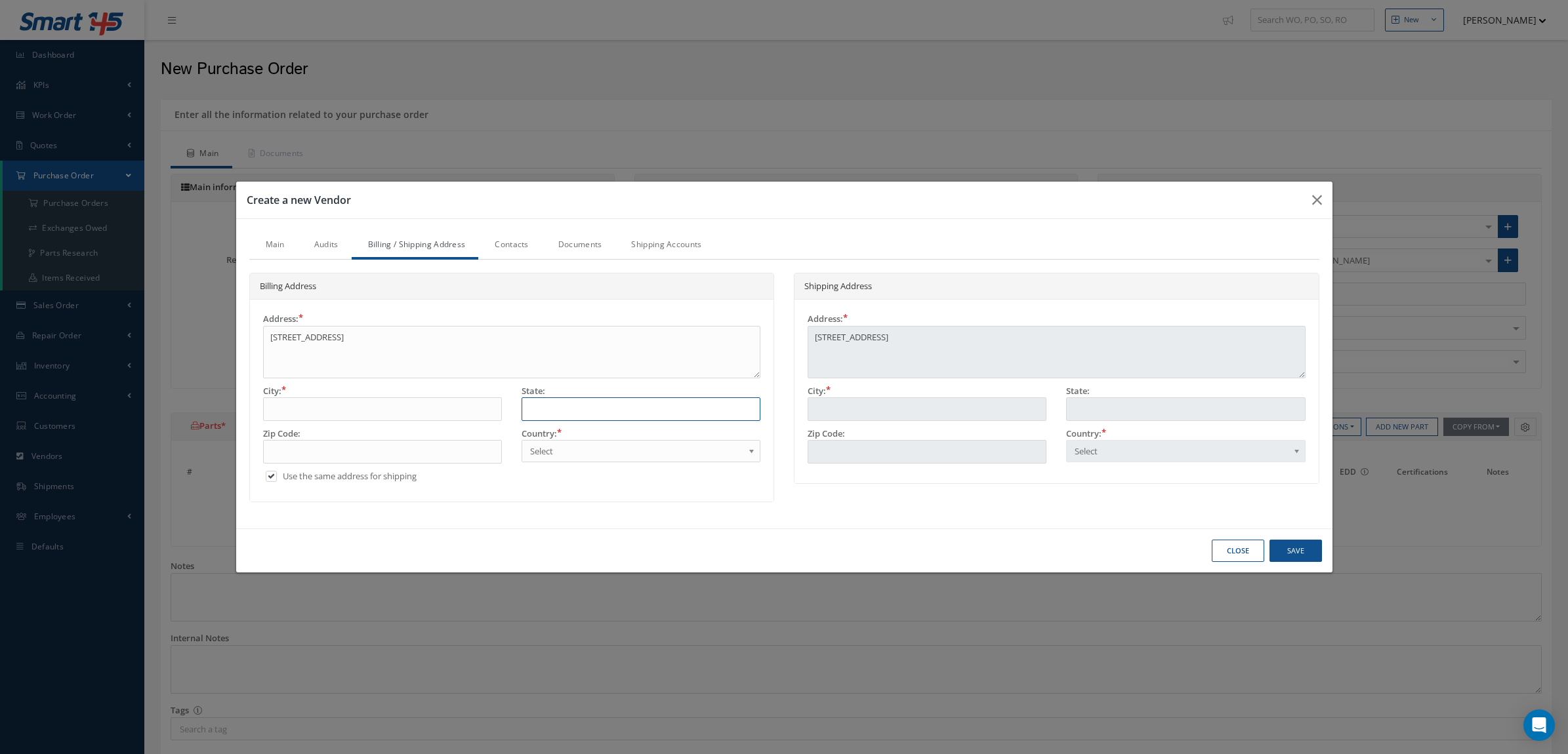
click at [674, 409] on input "text" at bounding box center [641, 409] width 239 height 23
type input "N"
type input "NC"
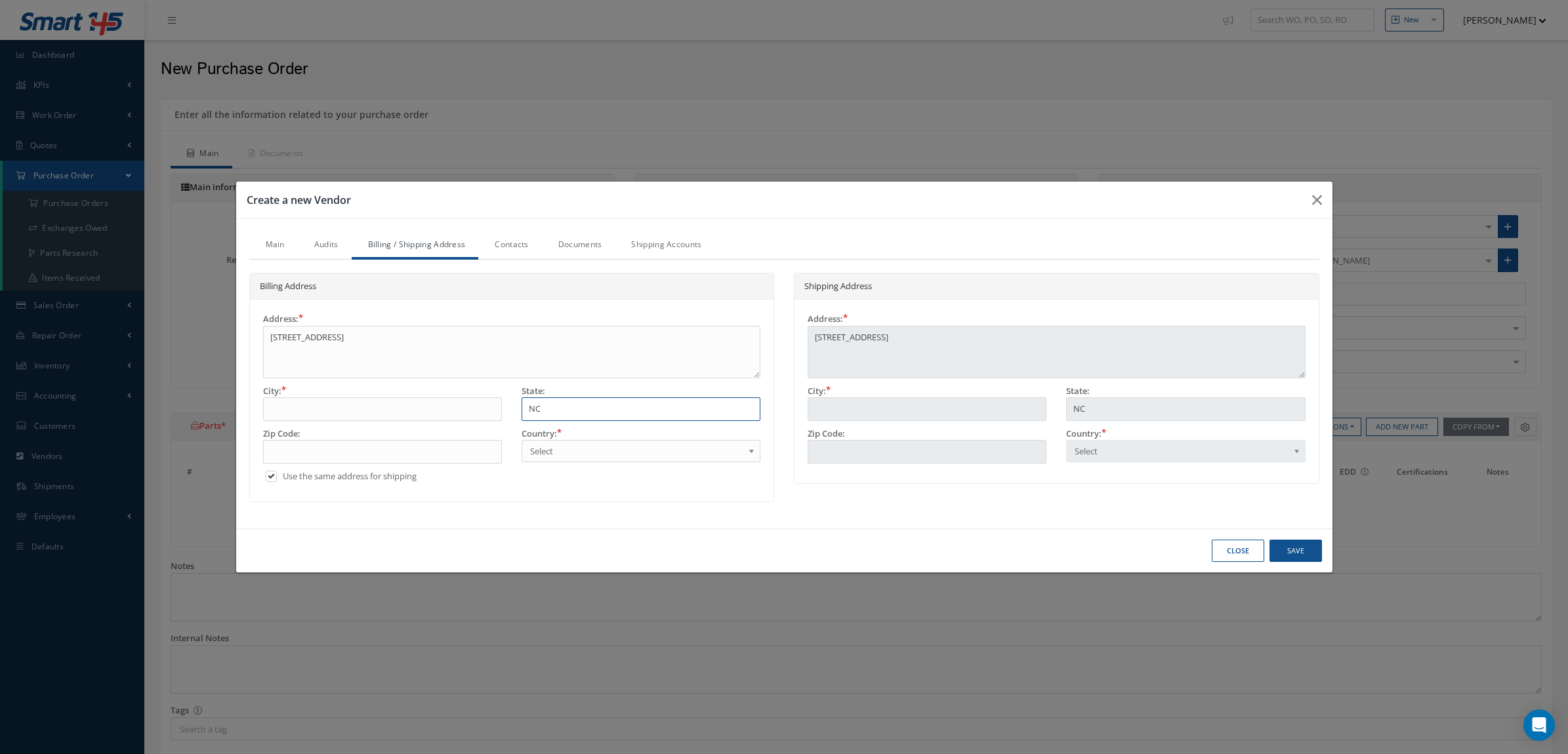
type input "NC"
click at [548, 447] on span "Select" at bounding box center [636, 450] width 213 height 16
click at [465, 446] on input "text" at bounding box center [382, 451] width 239 height 23
type input "2"
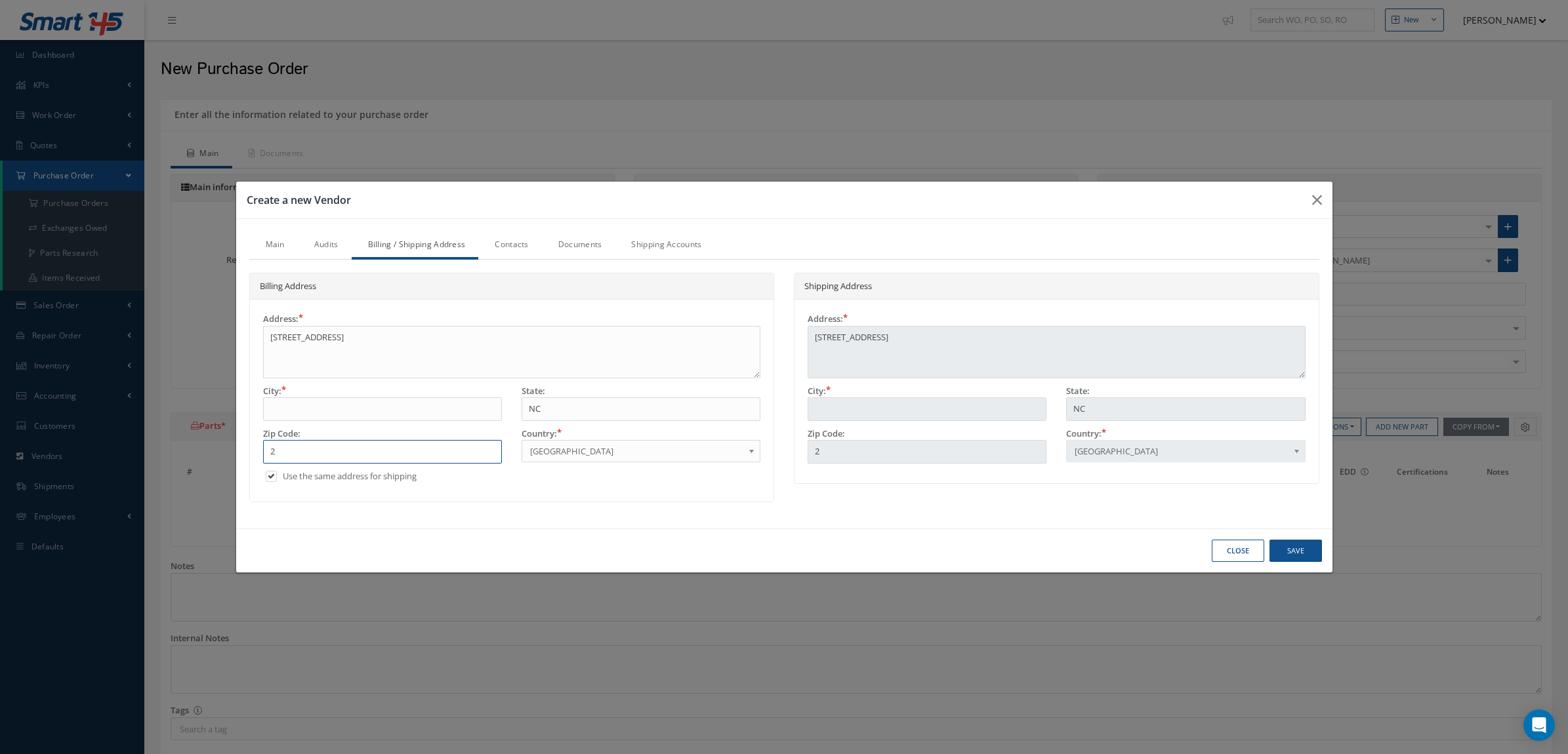
type input "28"
type input "282"
type input "2821"
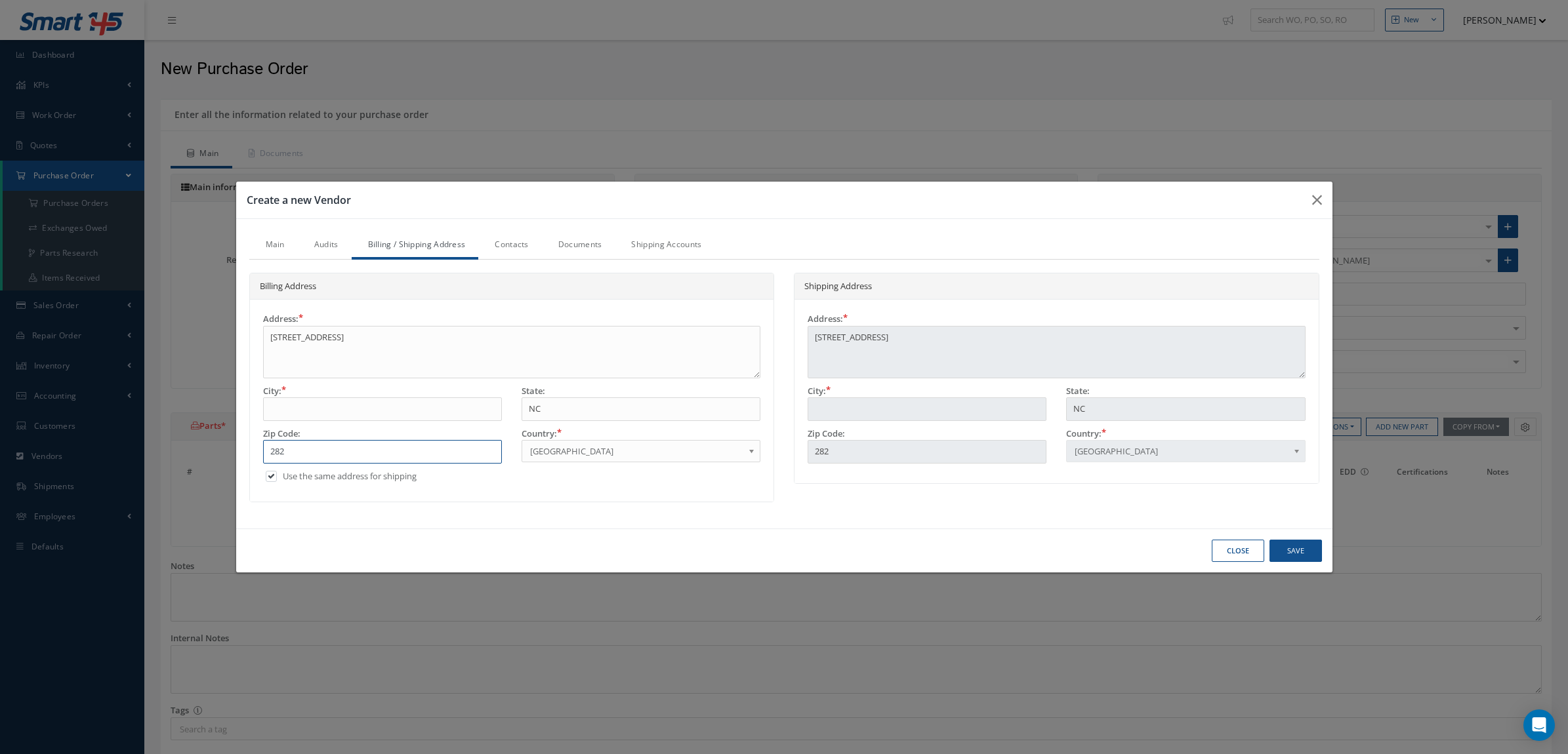
type input "2821"
type input "28214"
drag, startPoint x: 461, startPoint y: 338, endPoint x: 397, endPoint y: 346, distance: 64.5
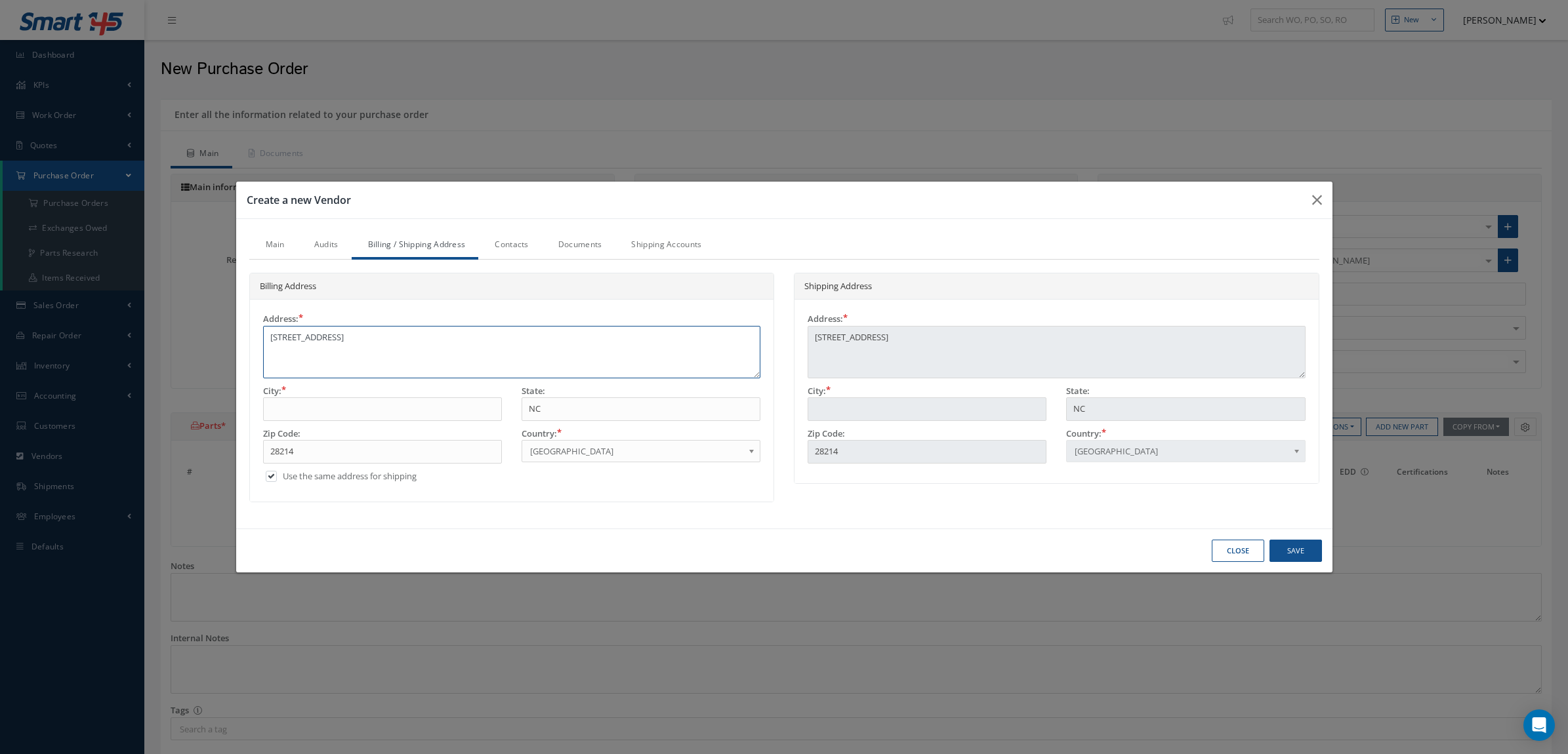
click at [397, 346] on textarea "810-D West Pointe Dr, Charlotte, NC 28214 USA" at bounding box center [512, 352] width 498 height 52
type textarea "810-D West Pointe Dr, Charlotte"
drag, startPoint x: 407, startPoint y: 344, endPoint x: 362, endPoint y: 338, distance: 45.4
click at [362, 338] on textarea "810-D West Pointe Dr, Charlotte" at bounding box center [512, 352] width 498 height 52
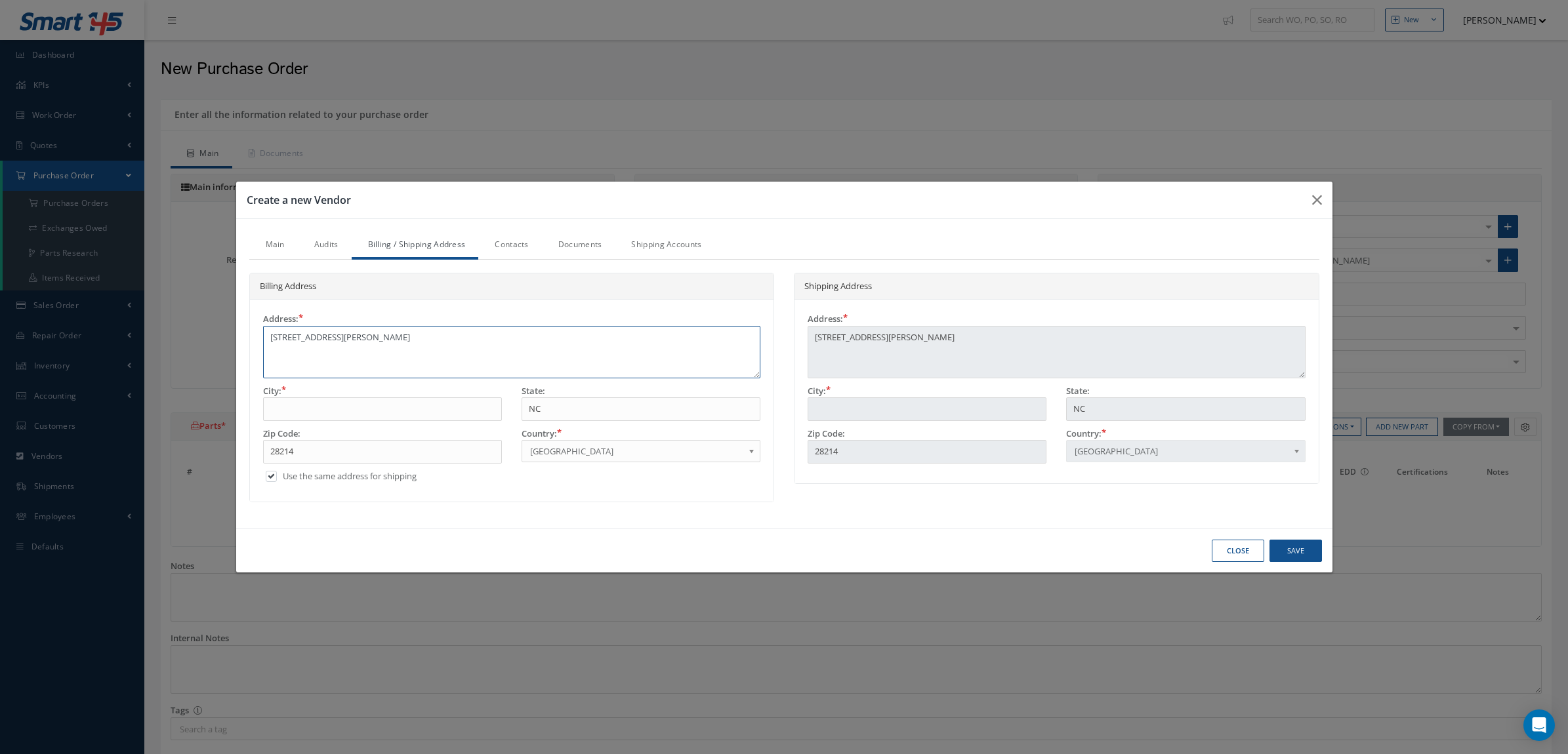
type textarea "810-D West Pointe Dr,"
click at [343, 413] on input "text" at bounding box center [382, 409] width 239 height 23
paste input "Charlotte"
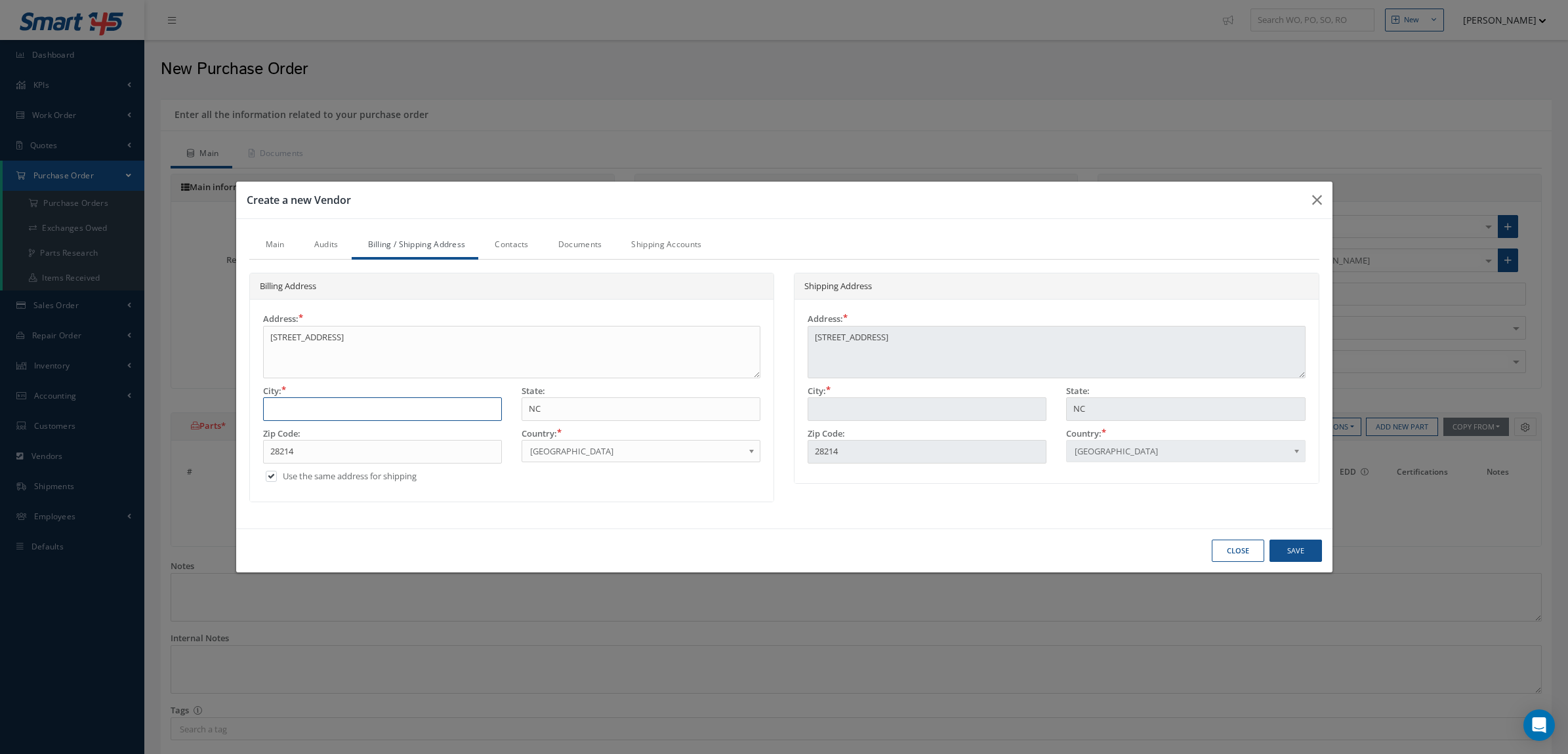
type input "Charlotte"
click at [390, 328] on textarea "810-D West Pointe Dr," at bounding box center [512, 352] width 498 height 52
type textarea "810-D West Pointe Dr,"
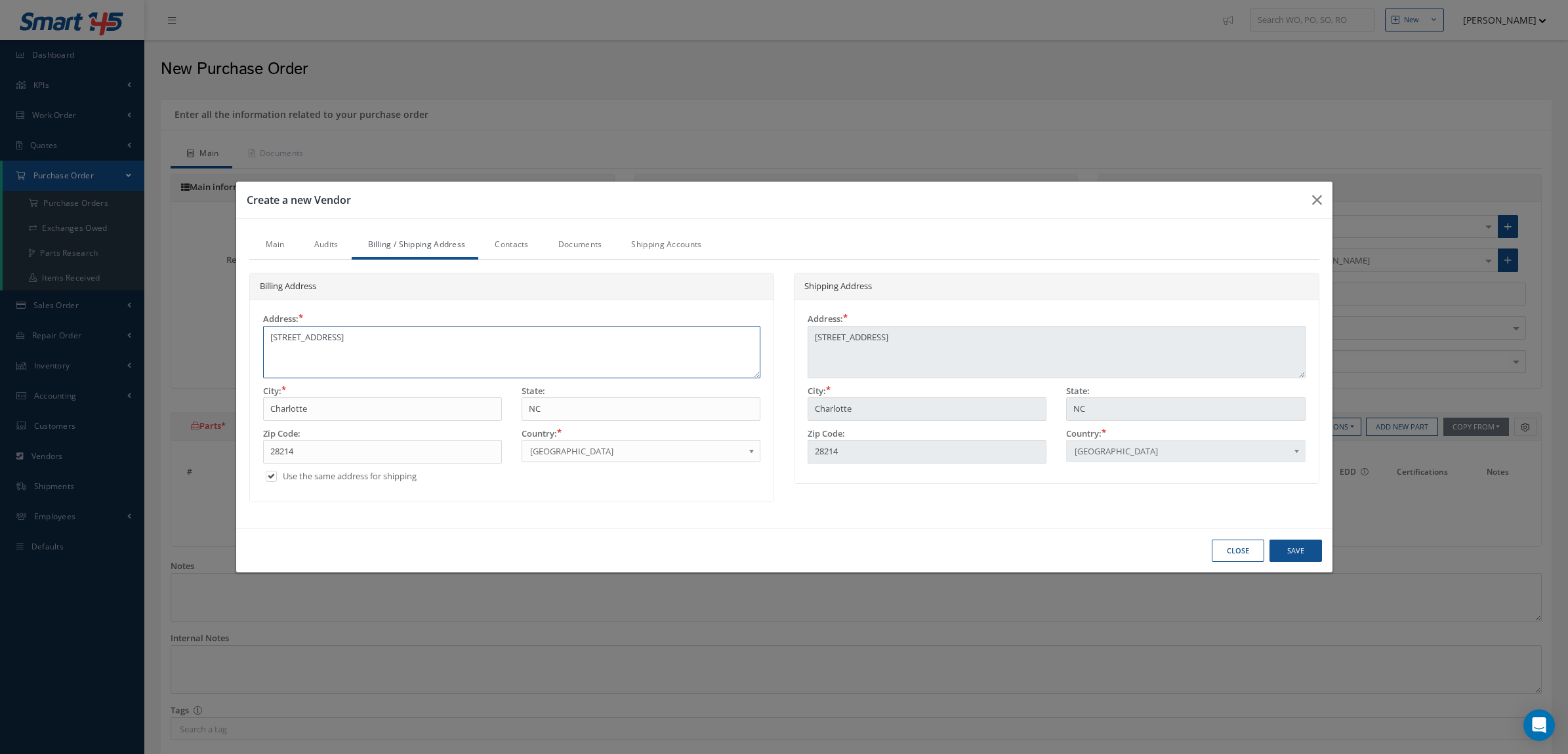
type textarea "810-D West Pointe Dr,"
type textarea "810-D West Pointe Dr"
click at [506, 247] on link "Contacts" at bounding box center [509, 246] width 63 height 27
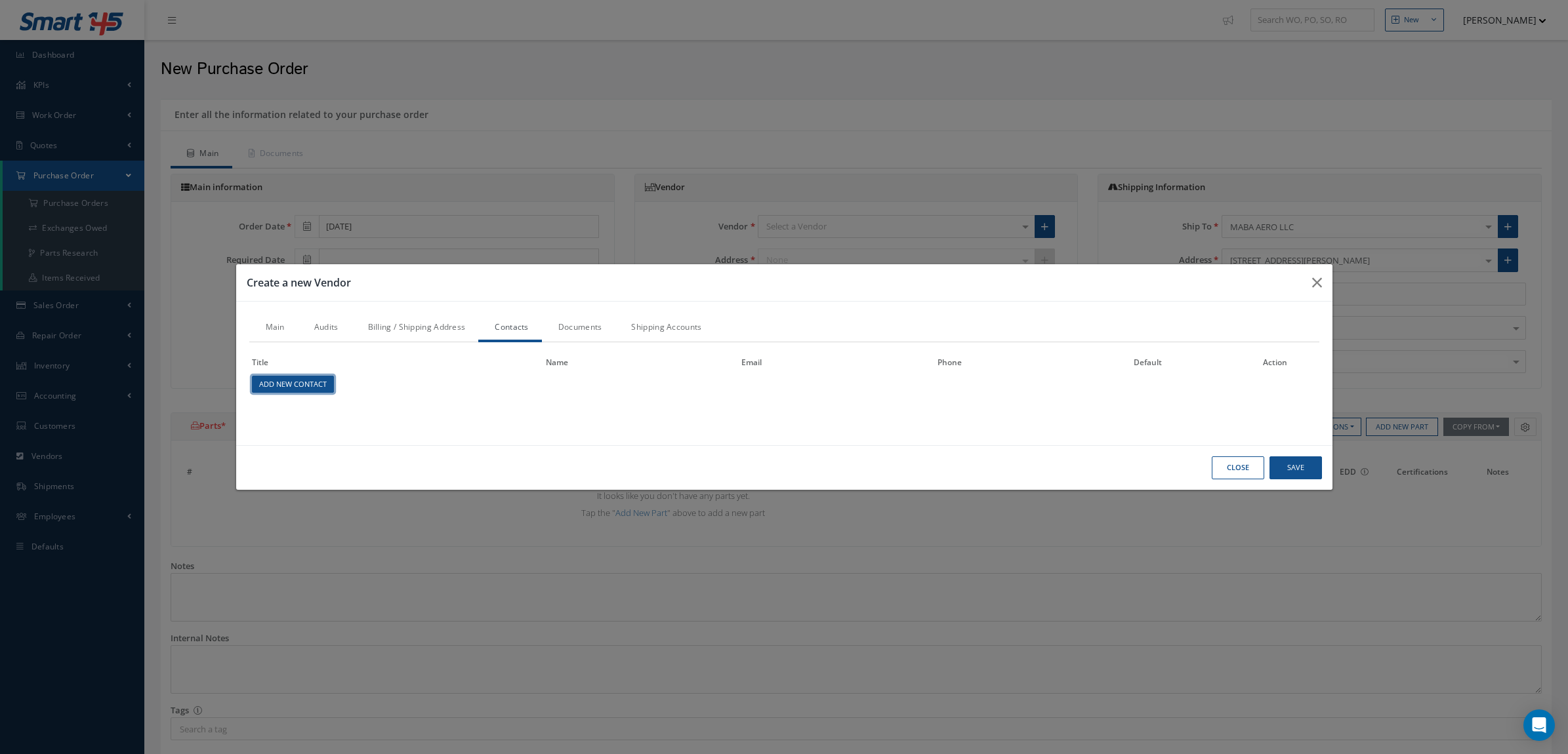
click at [322, 391] on link "Add New Contact" at bounding box center [293, 384] width 82 height 17
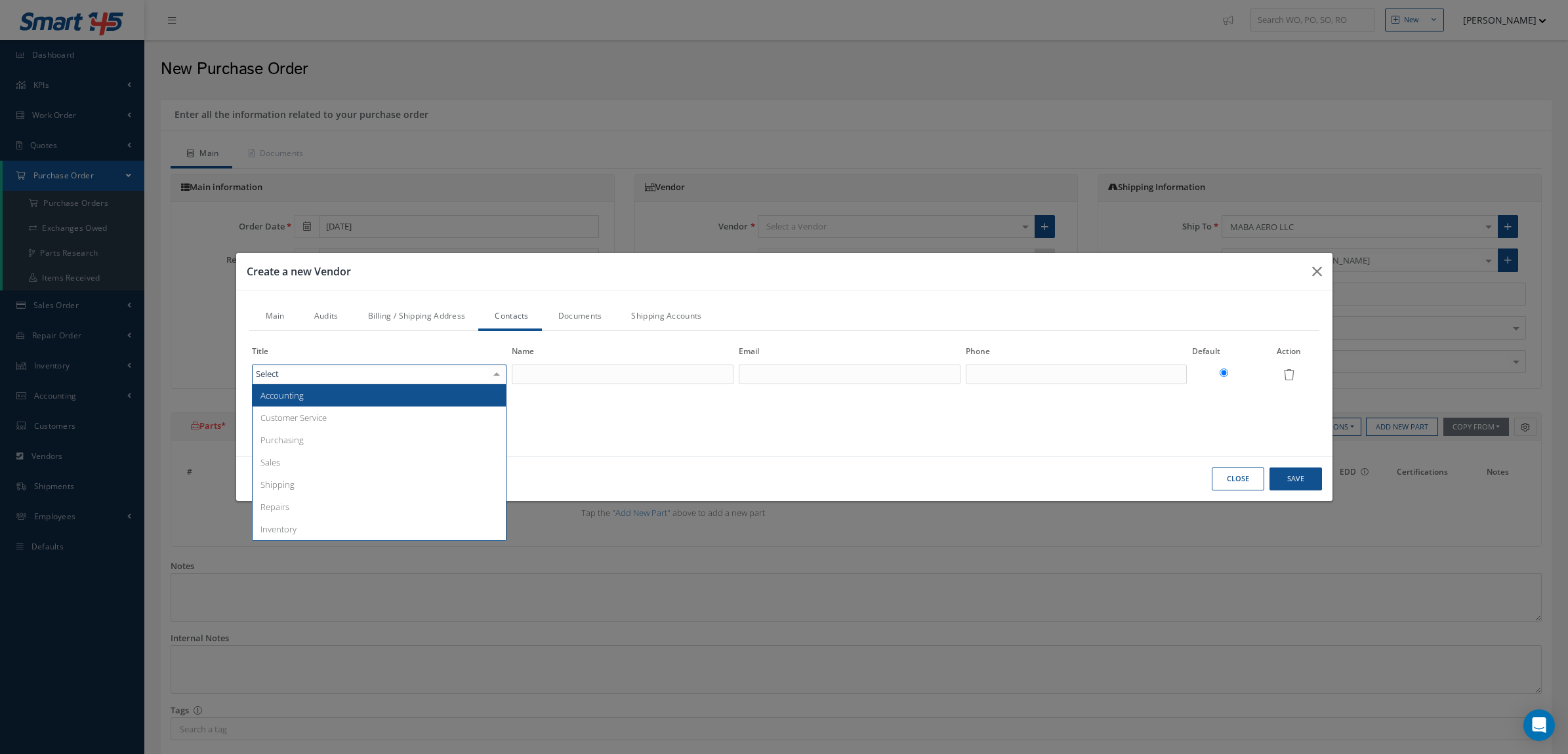
click at [319, 374] on div at bounding box center [380, 375] width 256 height 20
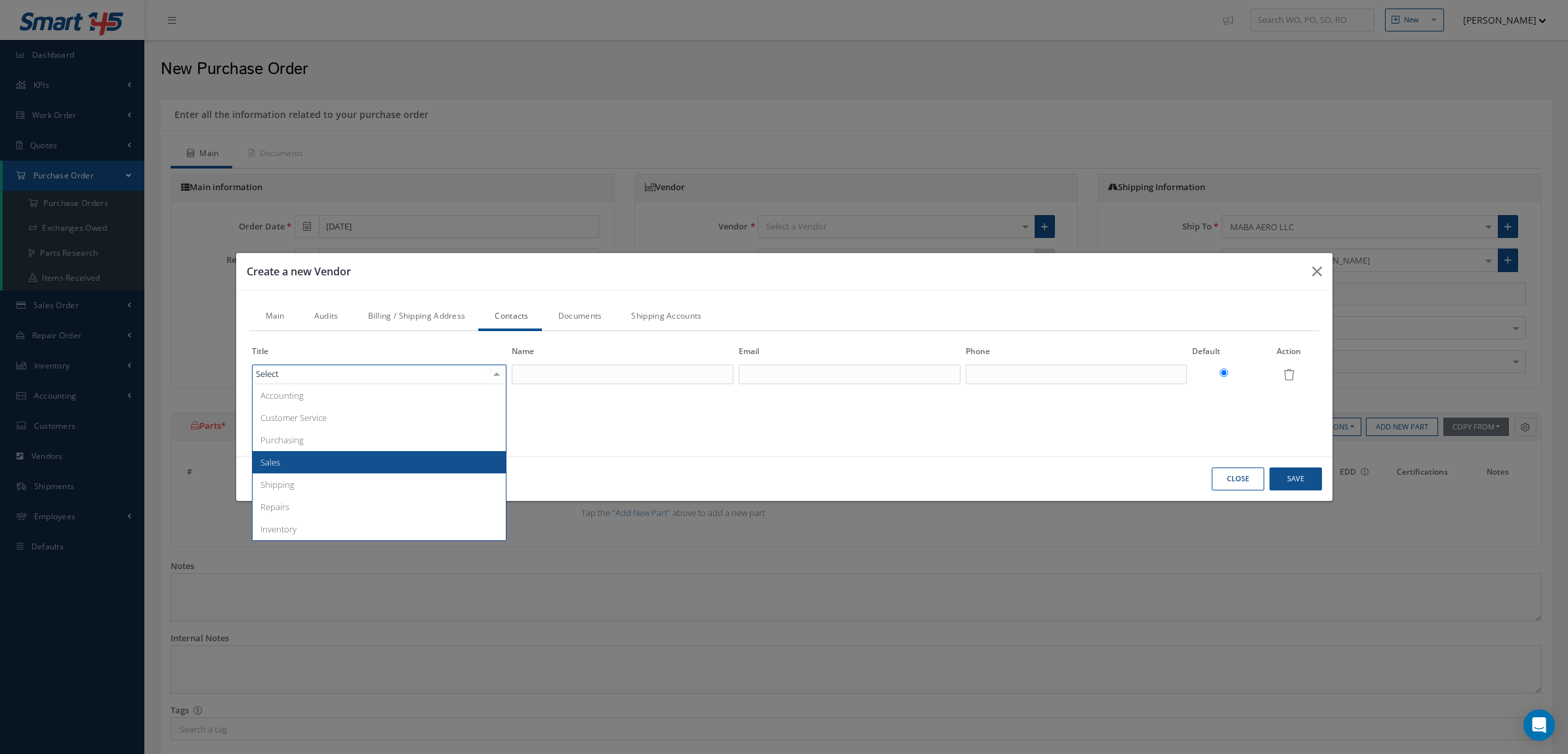
click at [338, 455] on span "Sales" at bounding box center [379, 462] width 254 height 22
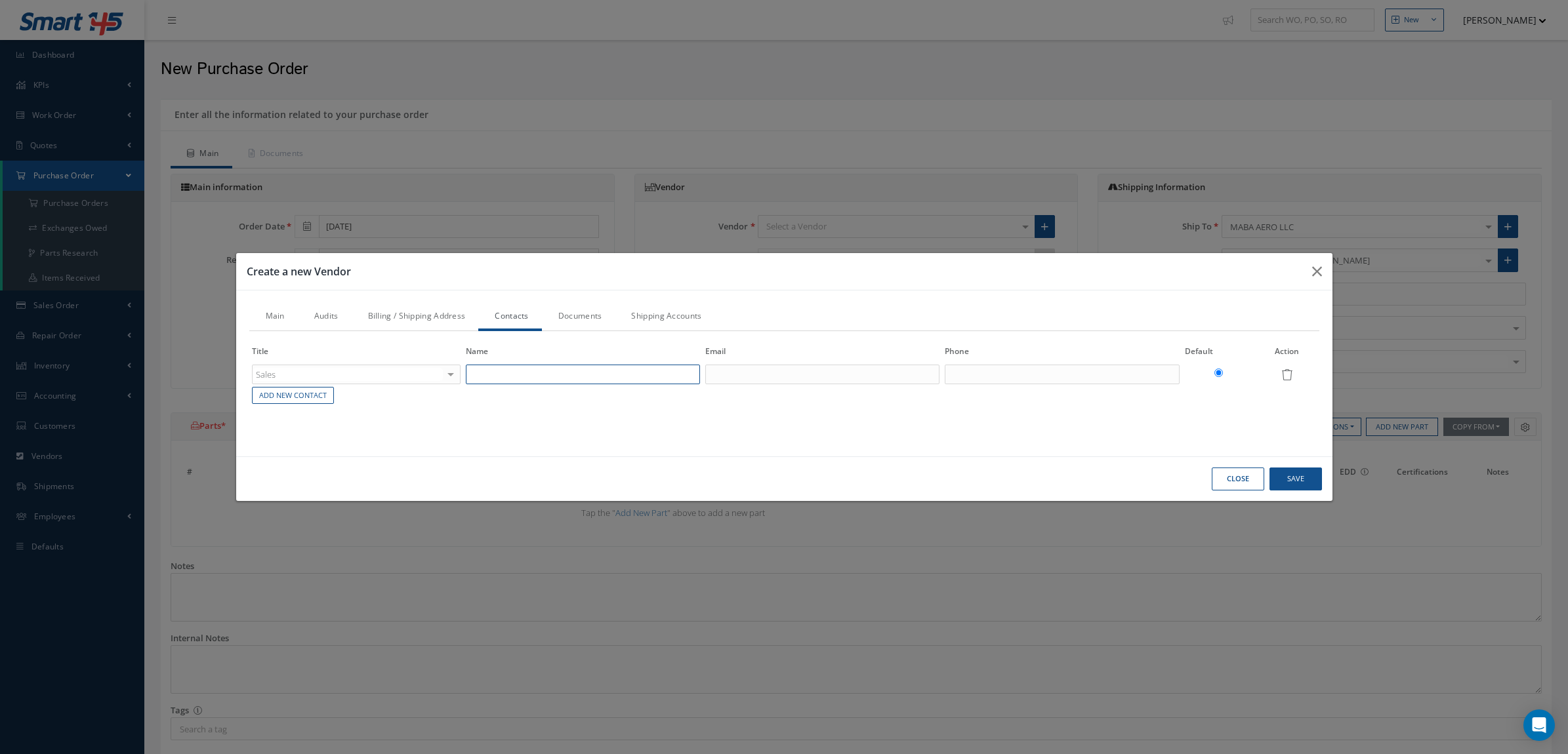
click at [600, 371] on input "text" at bounding box center [582, 375] width 234 height 20
paste input "Steve Foglesong"
type input "Steve Foglesong"
click at [774, 372] on input "text" at bounding box center [822, 375] width 234 height 20
paste input "steve@aviationmetals.com"
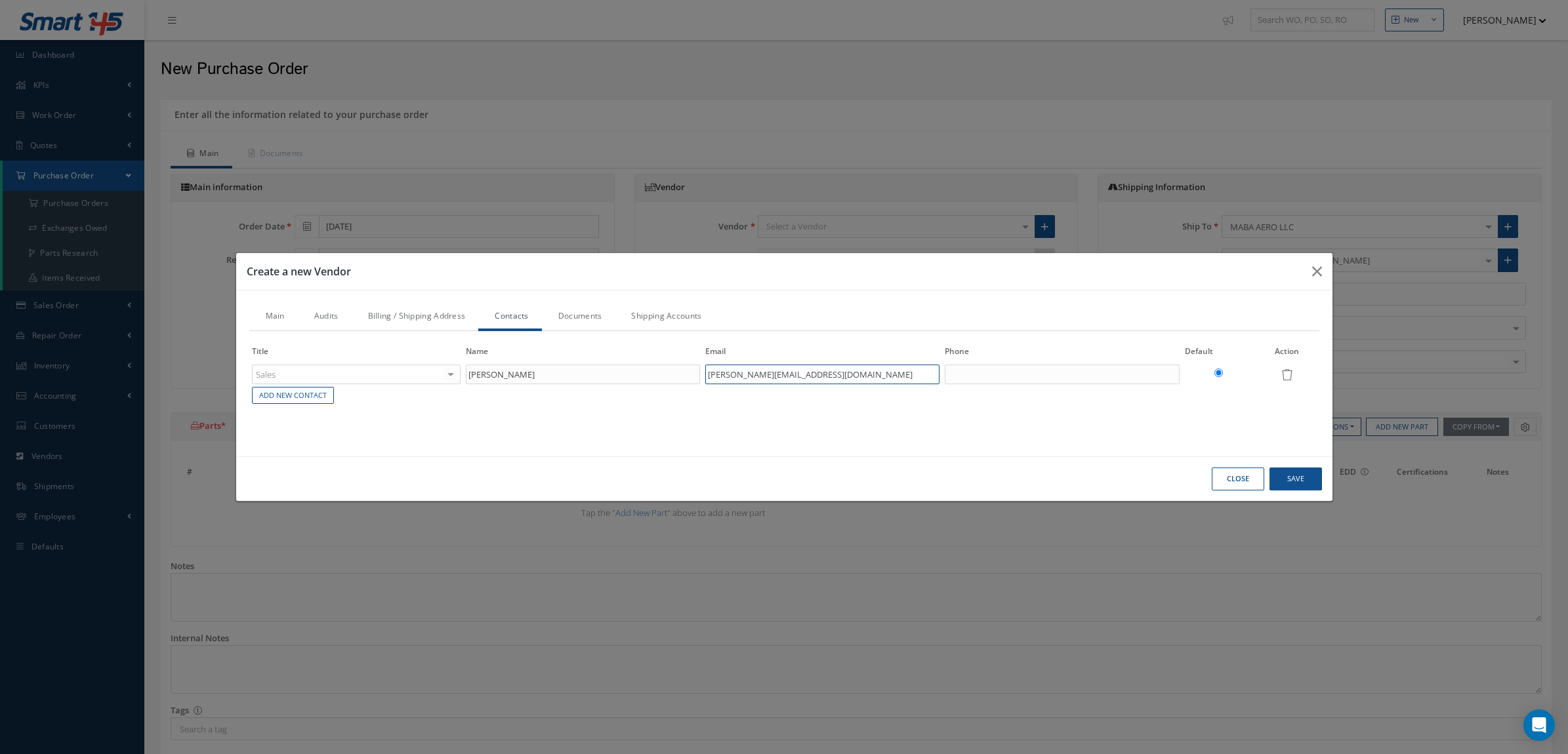
type input "steve@aviationmetals.com"
click at [1073, 368] on input "text" at bounding box center [1061, 375] width 234 height 20
paste input "– Direct | LinkedIn"
type input "– Direct | LinkedIn"
click at [317, 320] on link "Audits" at bounding box center [324, 317] width 54 height 27
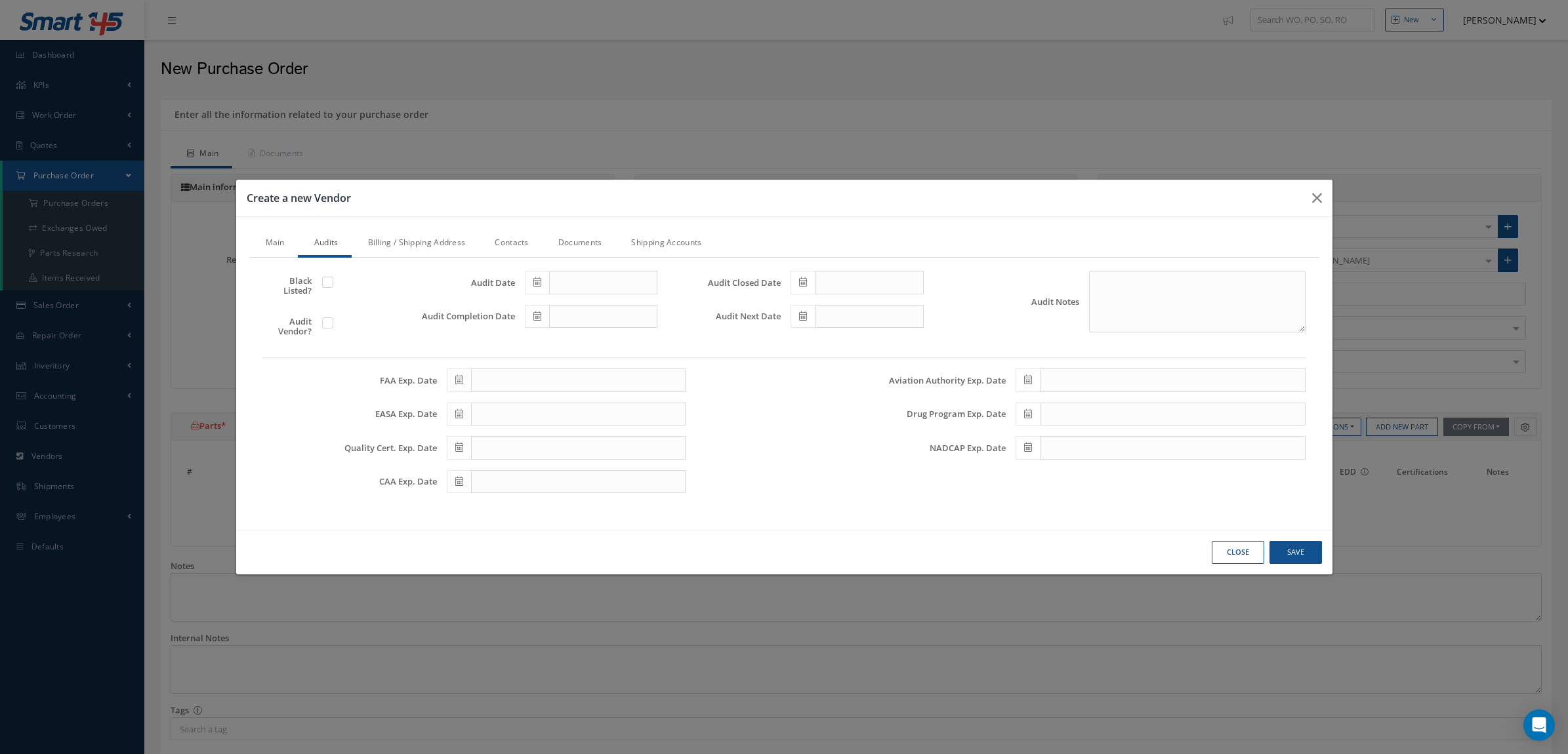
click at [333, 327] on label at bounding box center [334, 323] width 3 height 12
click at [324, 327] on input "checkbox" at bounding box center [329, 324] width 8 height 8
checkbox input "true"
click at [584, 236] on link "Documents" at bounding box center [578, 243] width 74 height 27
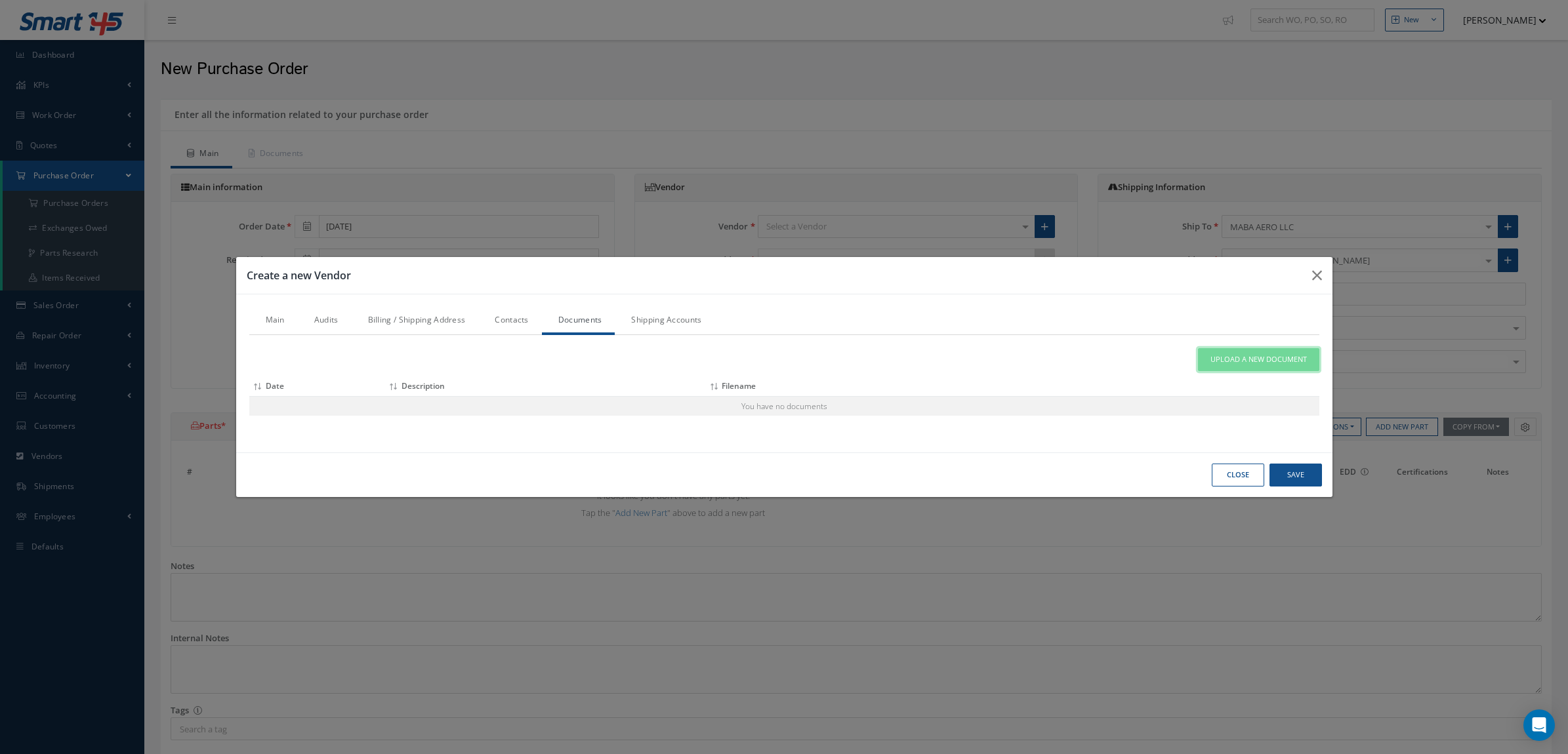
click at [1267, 362] on span "Upload a New Document" at bounding box center [1259, 359] width 96 height 11
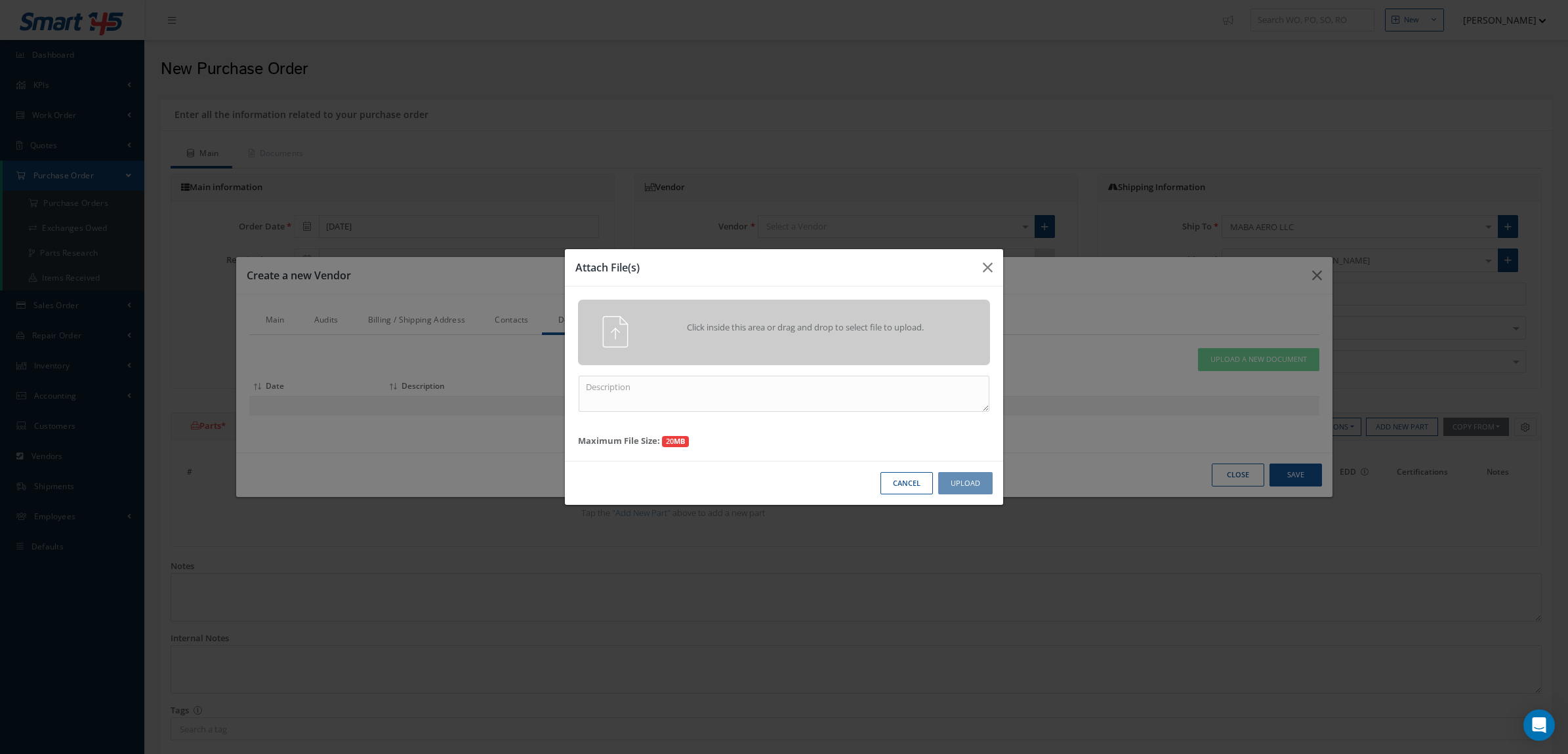
click at [903, 343] on div "Click inside this area or drag and drop to select file to upload." at bounding box center [784, 332] width 431 height 32
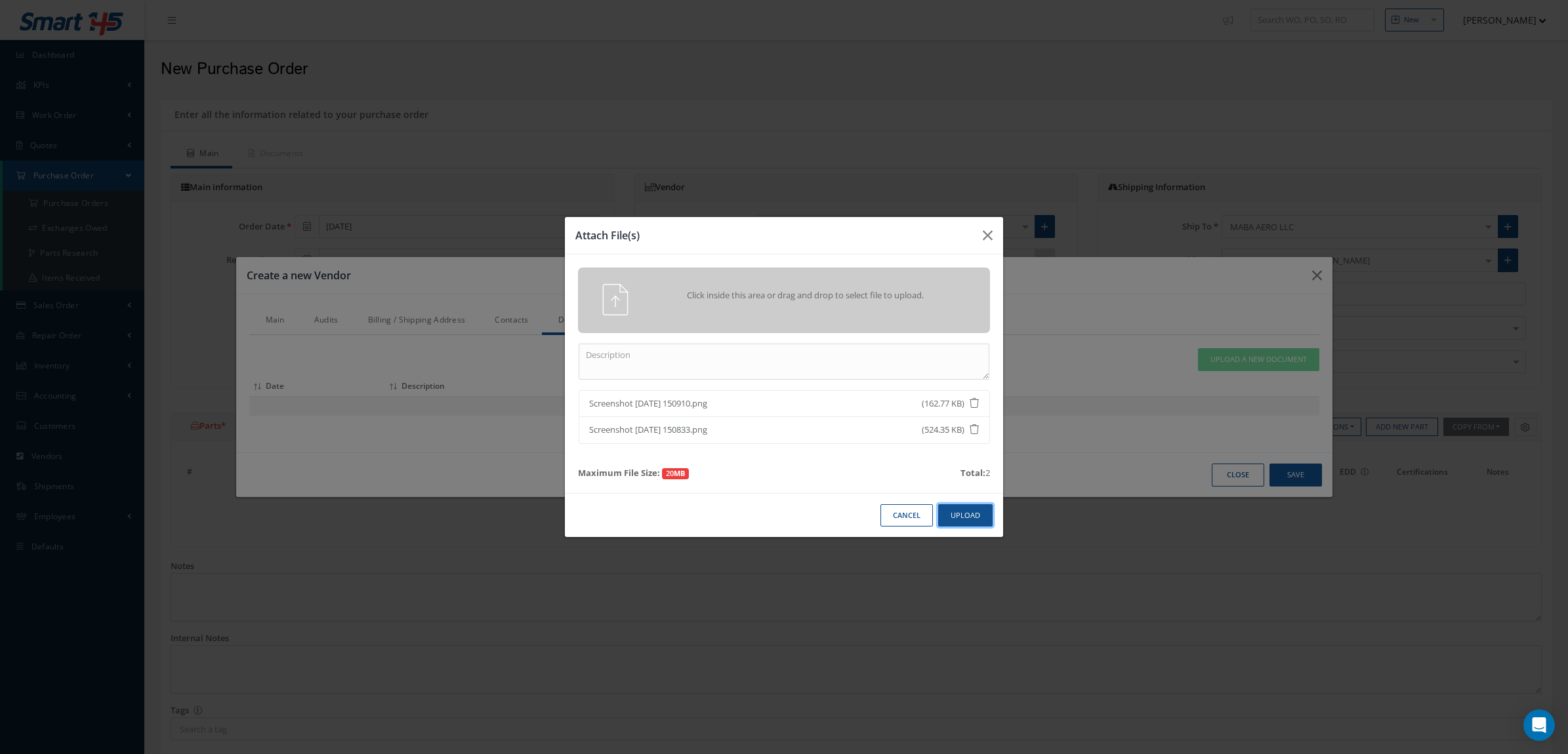
click at [963, 505] on button "Upload" at bounding box center [966, 516] width 55 height 23
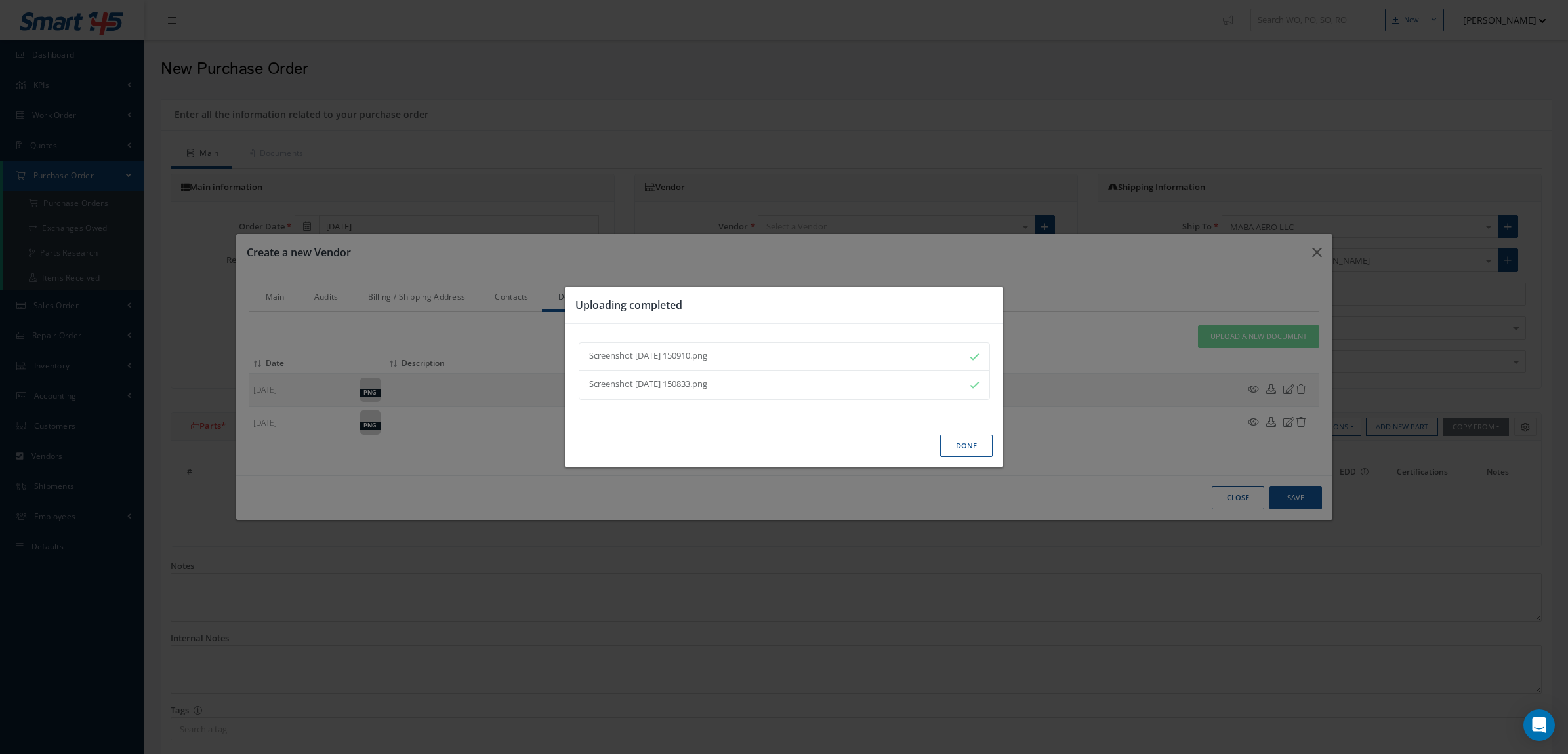
click at [954, 446] on button "Done" at bounding box center [966, 446] width 52 height 23
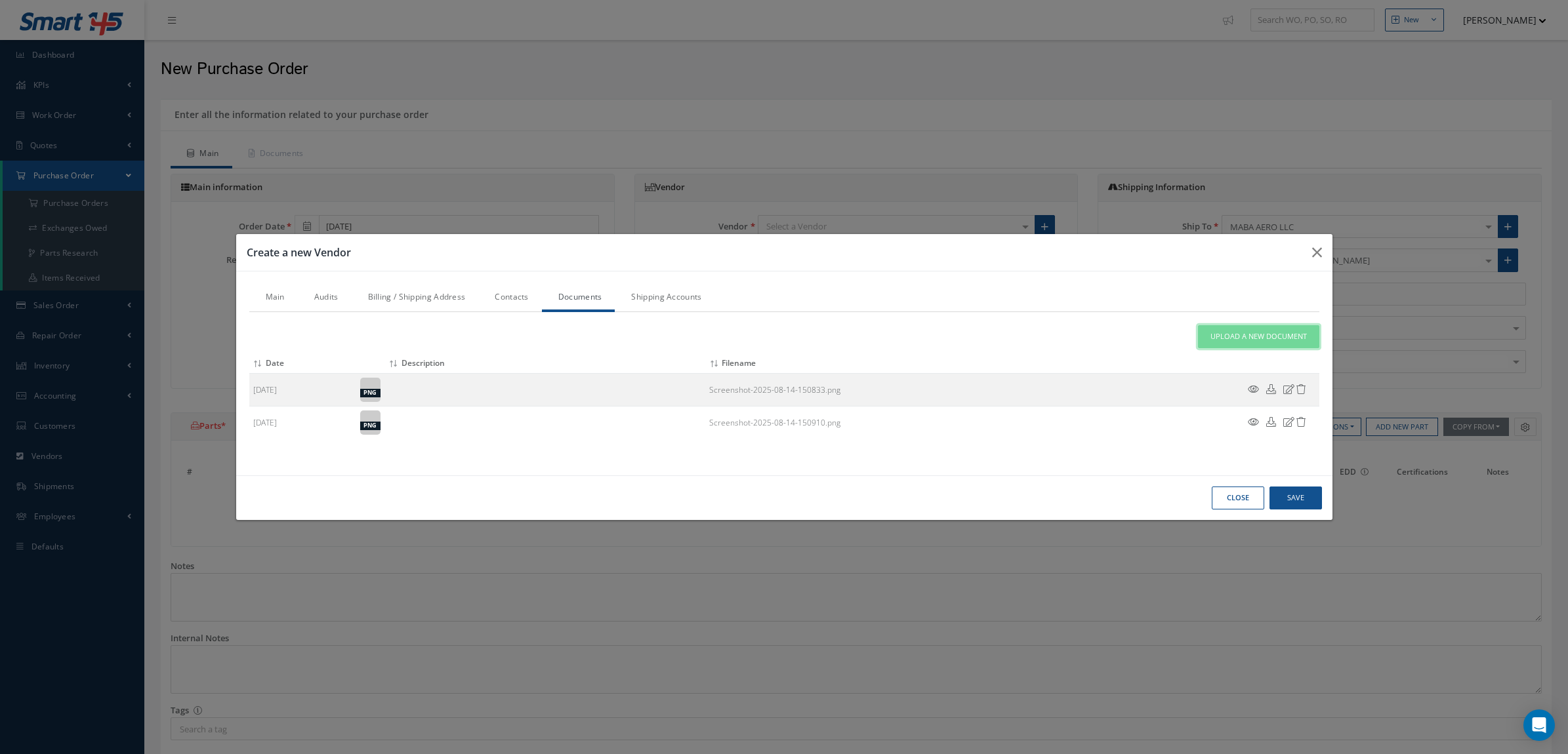
click at [1210, 337] on span "Upload a New Document" at bounding box center [1259, 336] width 96 height 11
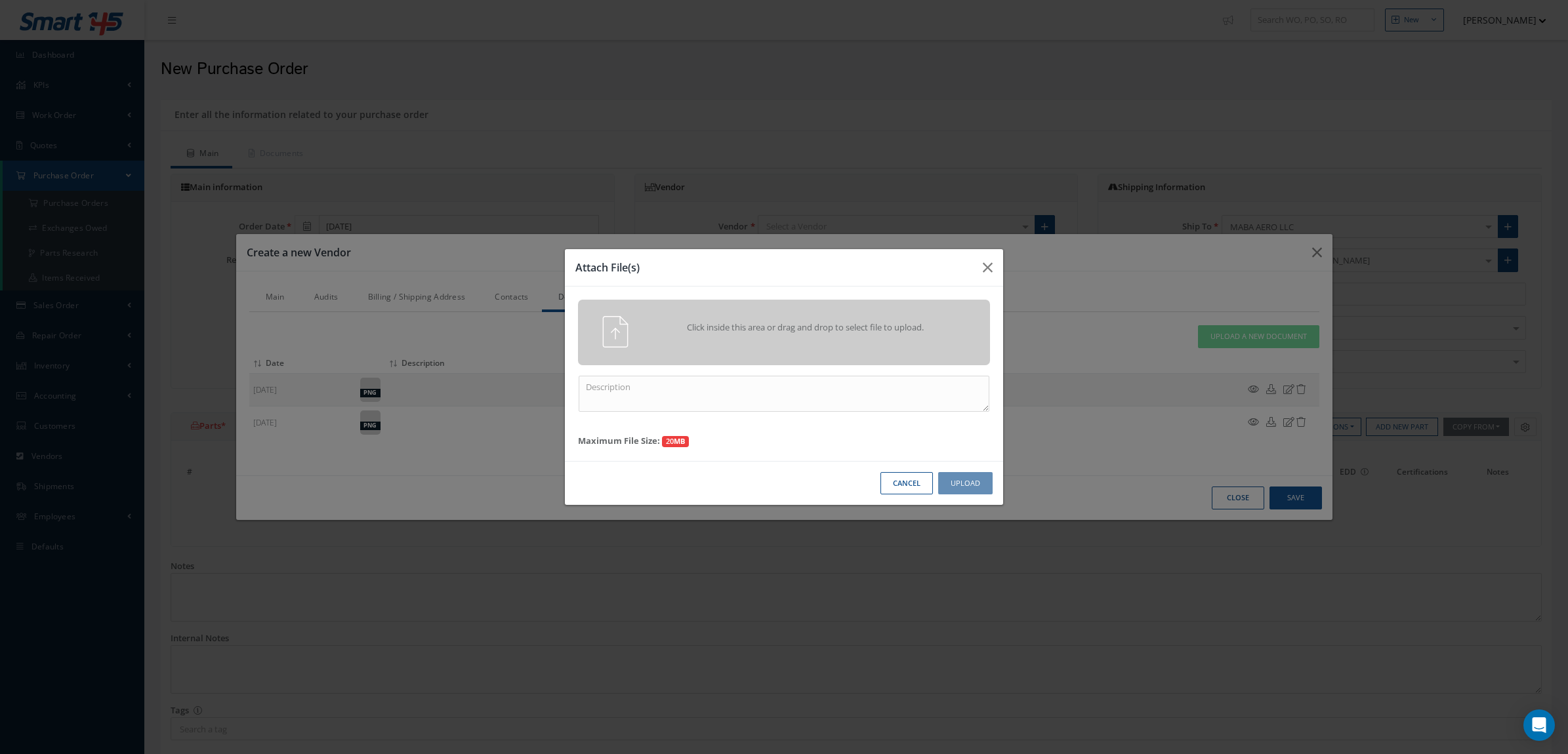
click at [880, 342] on div "Click inside this area or drag and drop to select file to upload." at bounding box center [802, 329] width 324 height 27
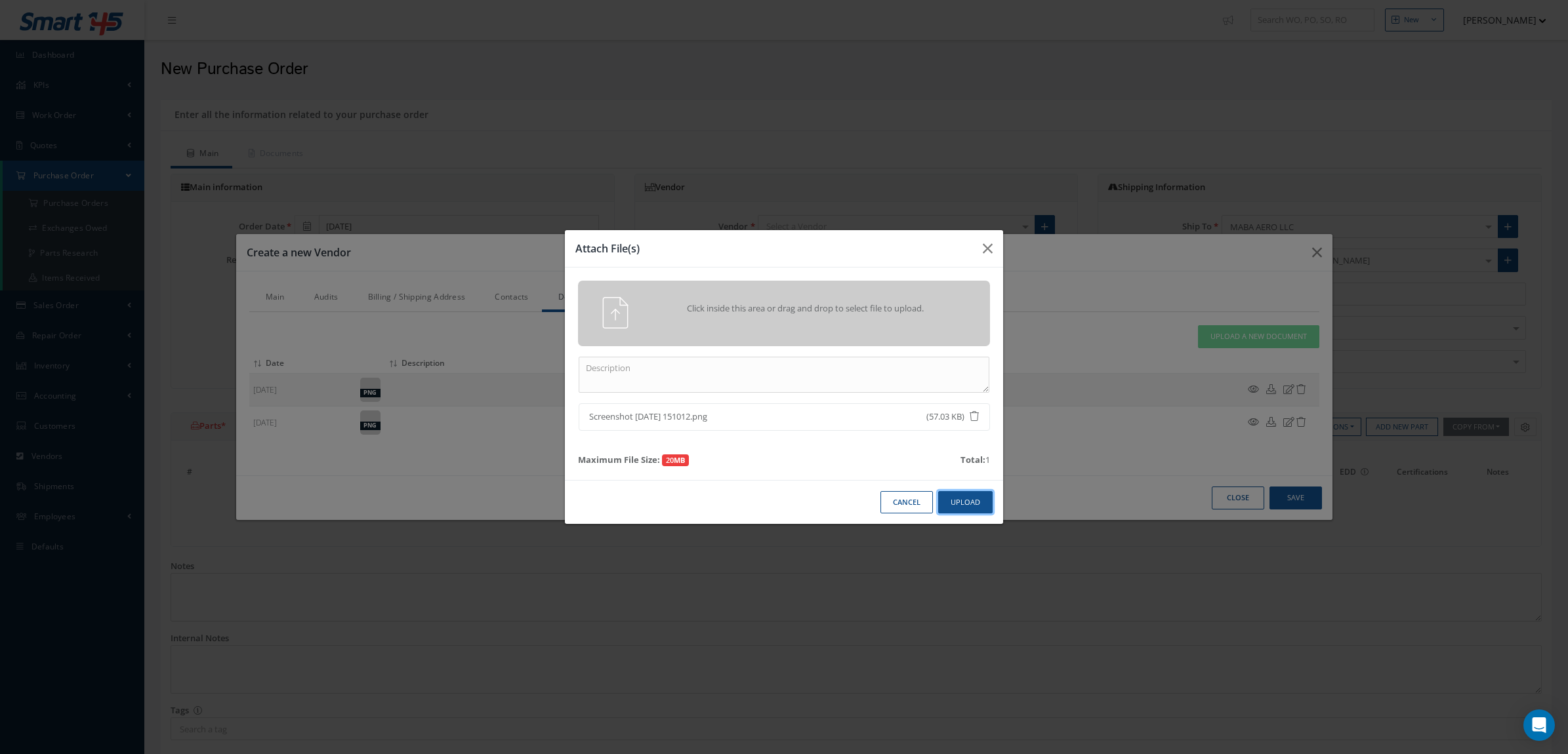
click at [952, 506] on button "Upload" at bounding box center [966, 503] width 55 height 23
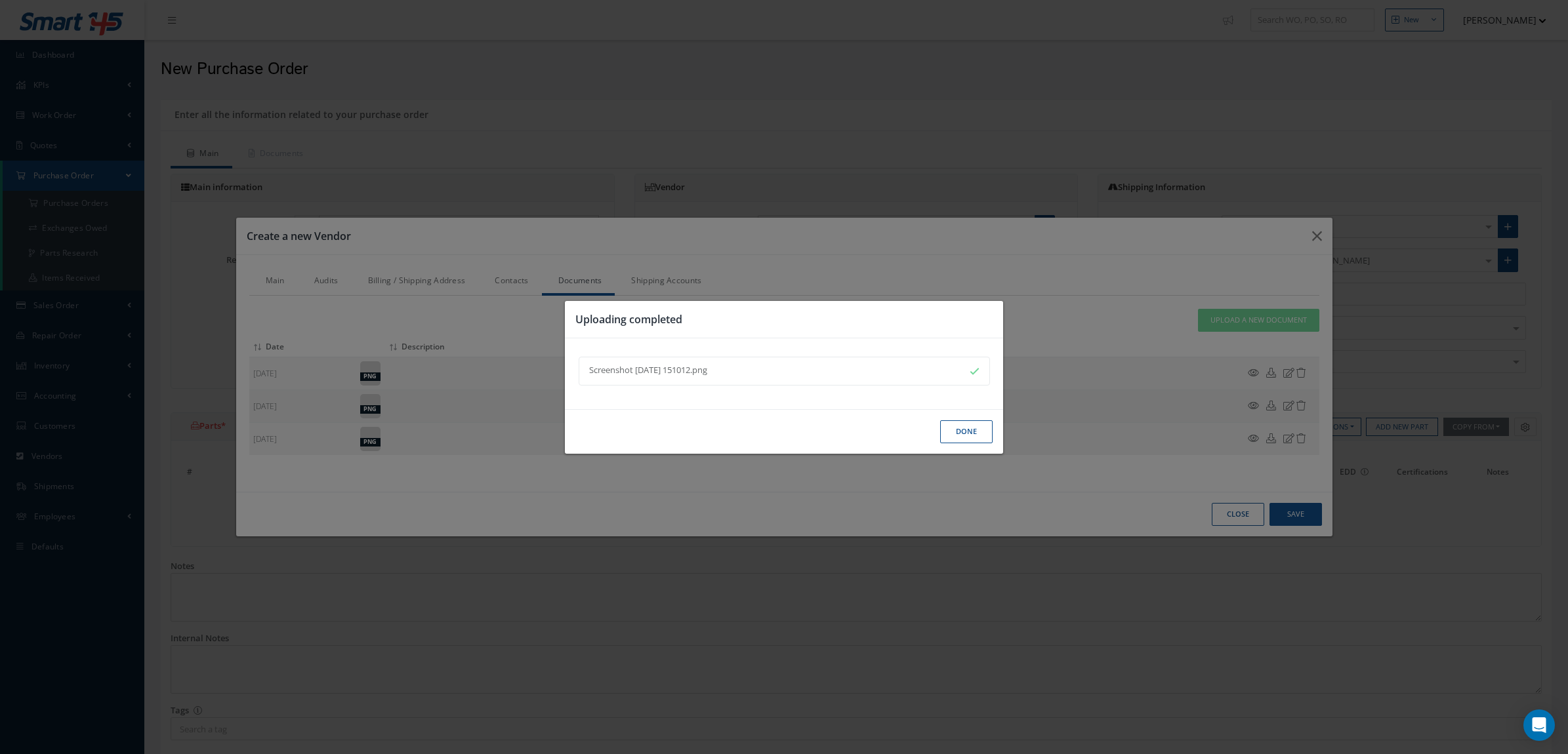
drag, startPoint x: 981, startPoint y: 431, endPoint x: 964, endPoint y: 415, distance: 23.3
click at [979, 430] on button "Done" at bounding box center [966, 432] width 52 height 23
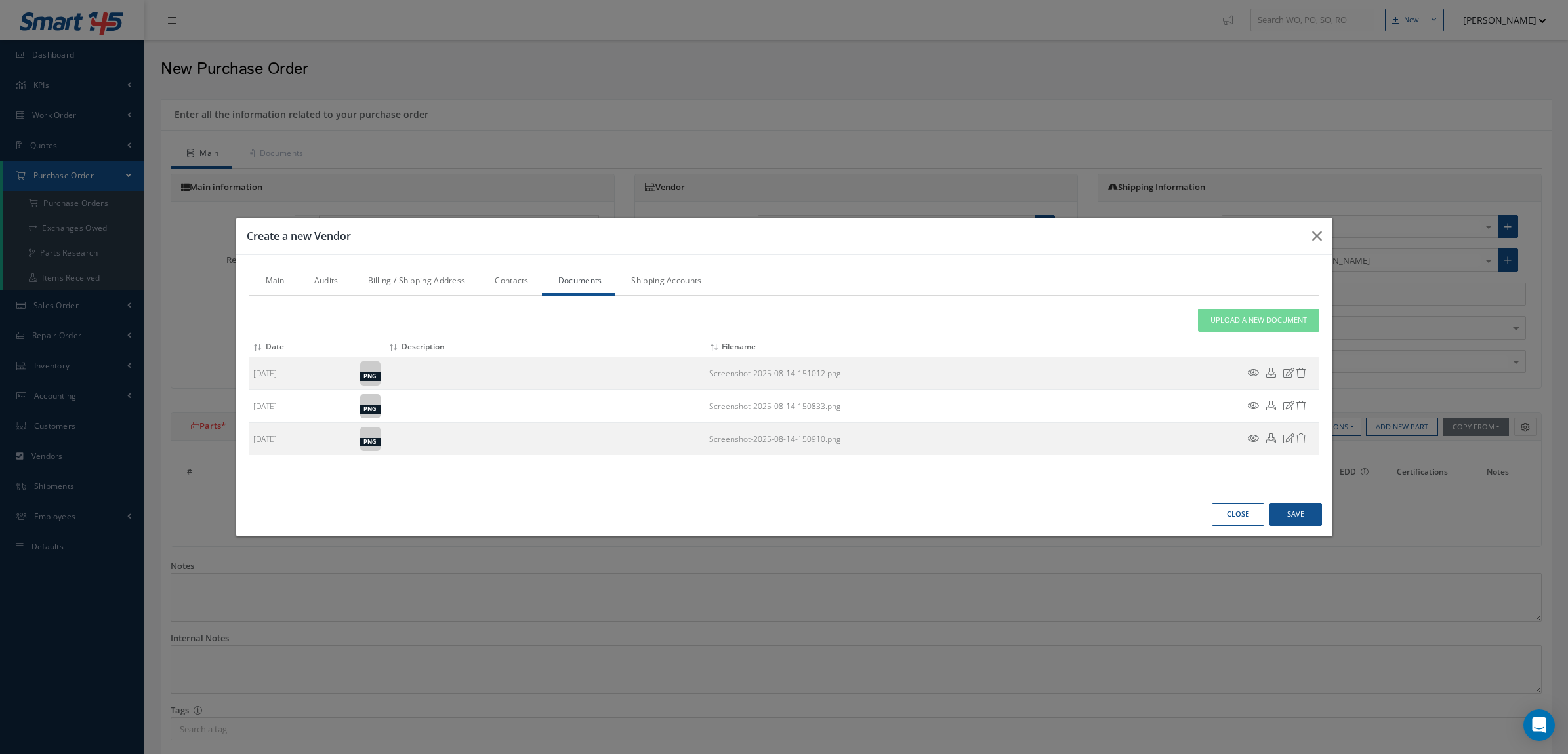
click at [319, 282] on link "Audits" at bounding box center [324, 281] width 54 height 27
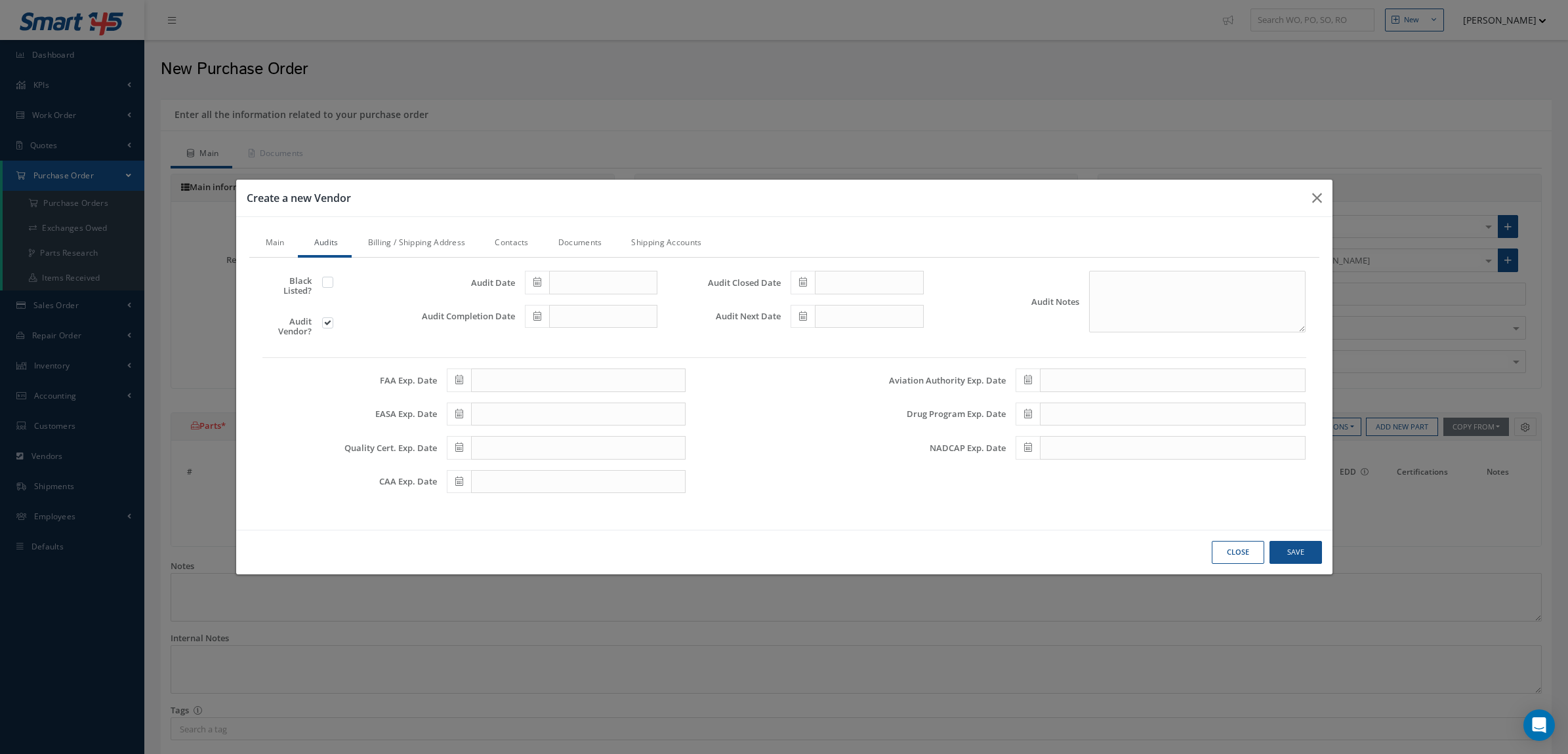
click at [809, 316] on span at bounding box center [802, 317] width 24 height 23
click at [872, 333] on th "[DATE]" at bounding box center [859, 340] width 99 height 20
click at [903, 447] on span "Dec" at bounding box center [906, 445] width 30 height 36
click at [819, 377] on td "1" at bounding box center [820, 379] width 20 height 20
type input "12/01/2025"
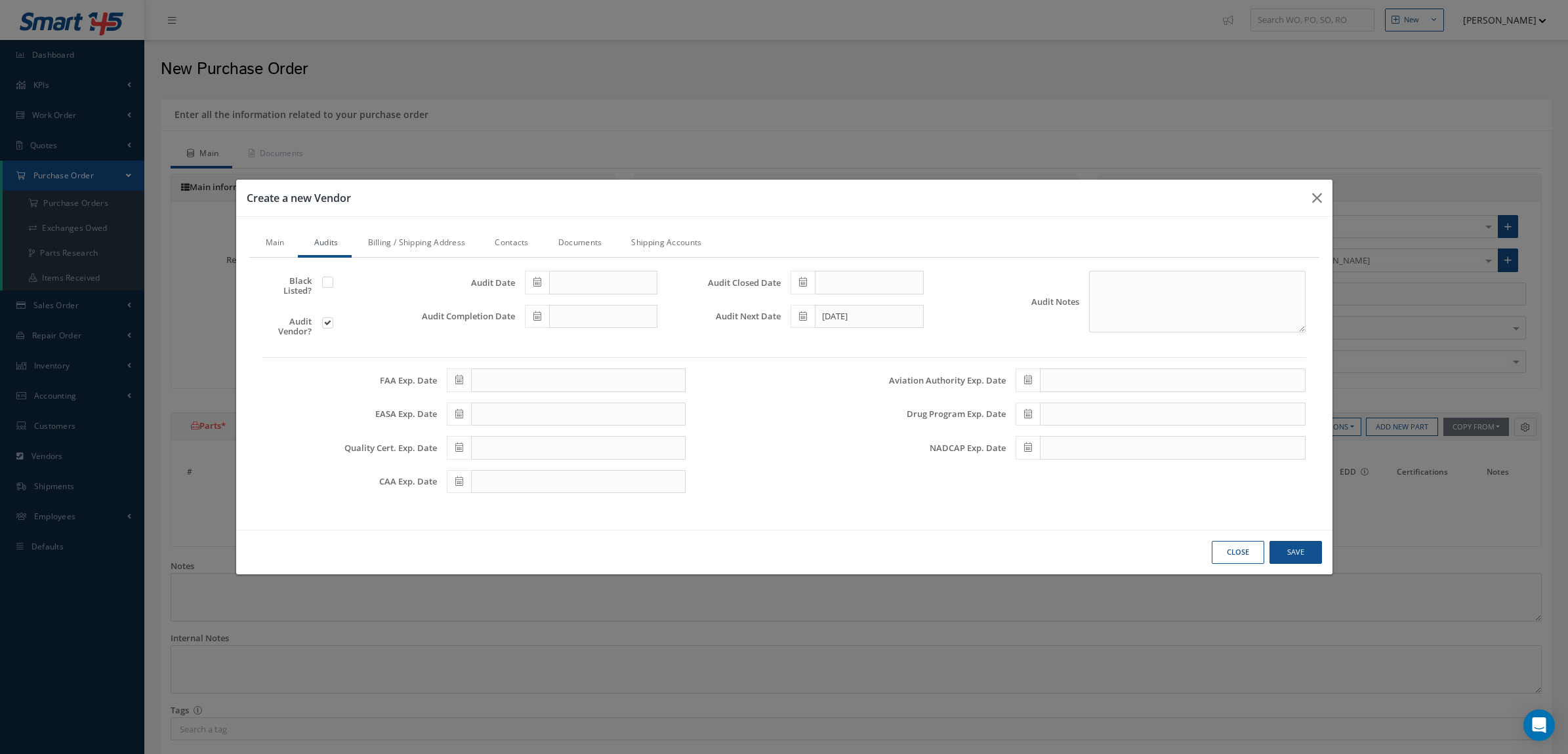
click at [804, 289] on span at bounding box center [802, 283] width 24 height 23
drag, startPoint x: 885, startPoint y: 386, endPoint x: 816, endPoint y: 353, distance: 76.5
click at [885, 385] on td "14" at bounding box center [879, 384] width 20 height 20
type input "[DATE]"
click at [533, 318] on icon at bounding box center [537, 316] width 7 height 9
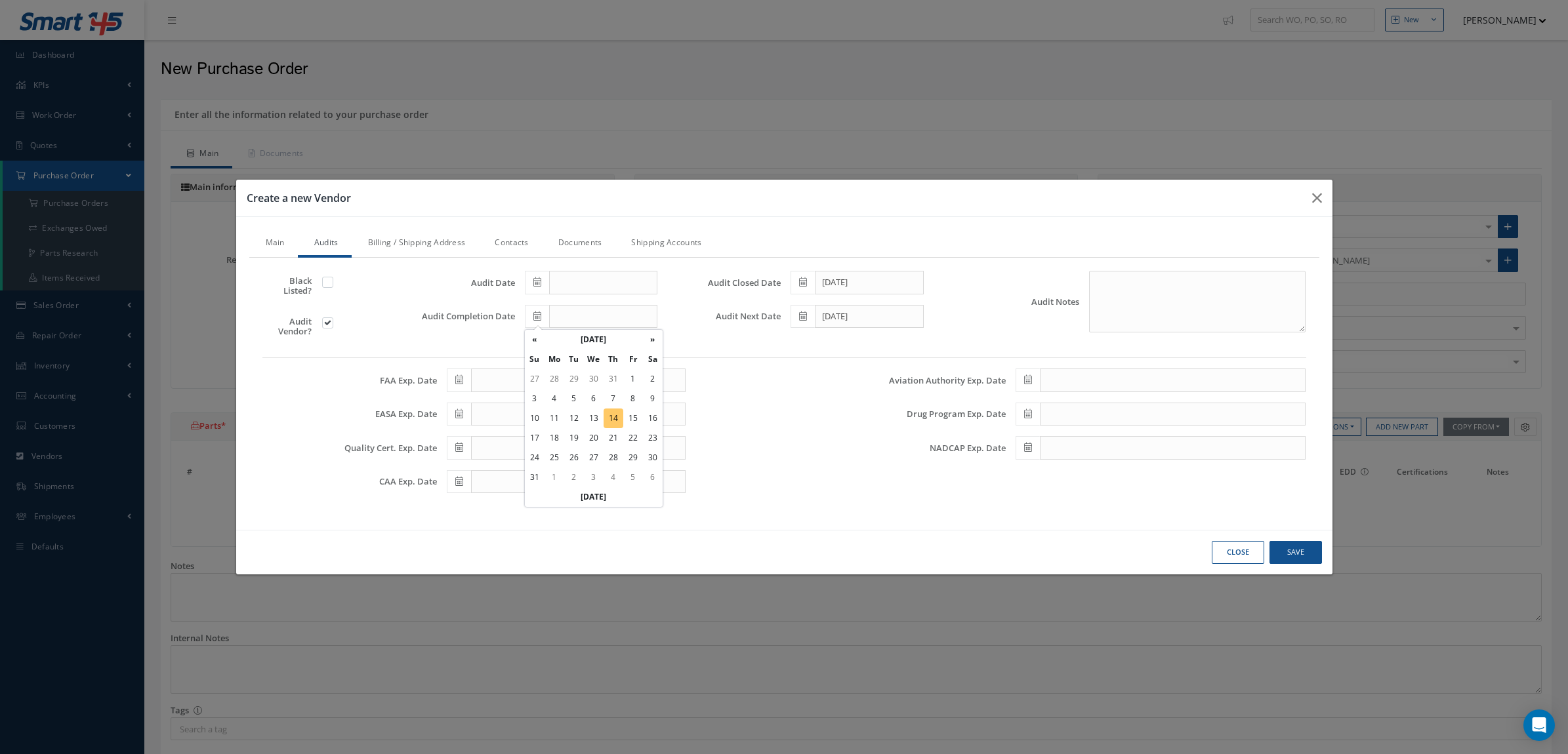
click at [608, 415] on td "14" at bounding box center [613, 419] width 20 height 20
type input "[DATE]"
click at [540, 284] on icon at bounding box center [537, 281] width 7 height 9
click at [619, 376] on td "14" at bounding box center [613, 384] width 20 height 20
type input "[DATE]"
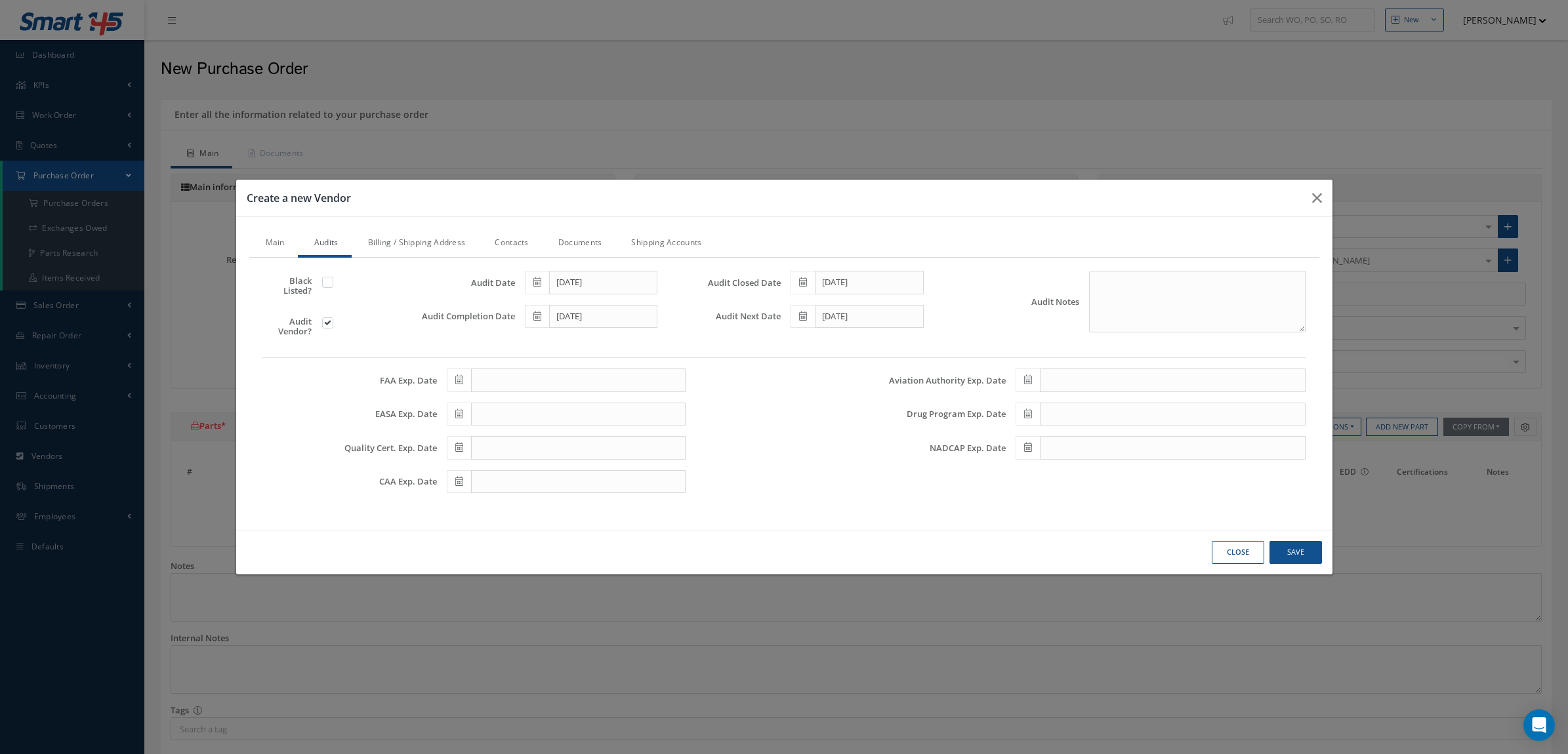
click at [424, 243] on link "Billing / Shipping Address" at bounding box center [415, 243] width 127 height 27
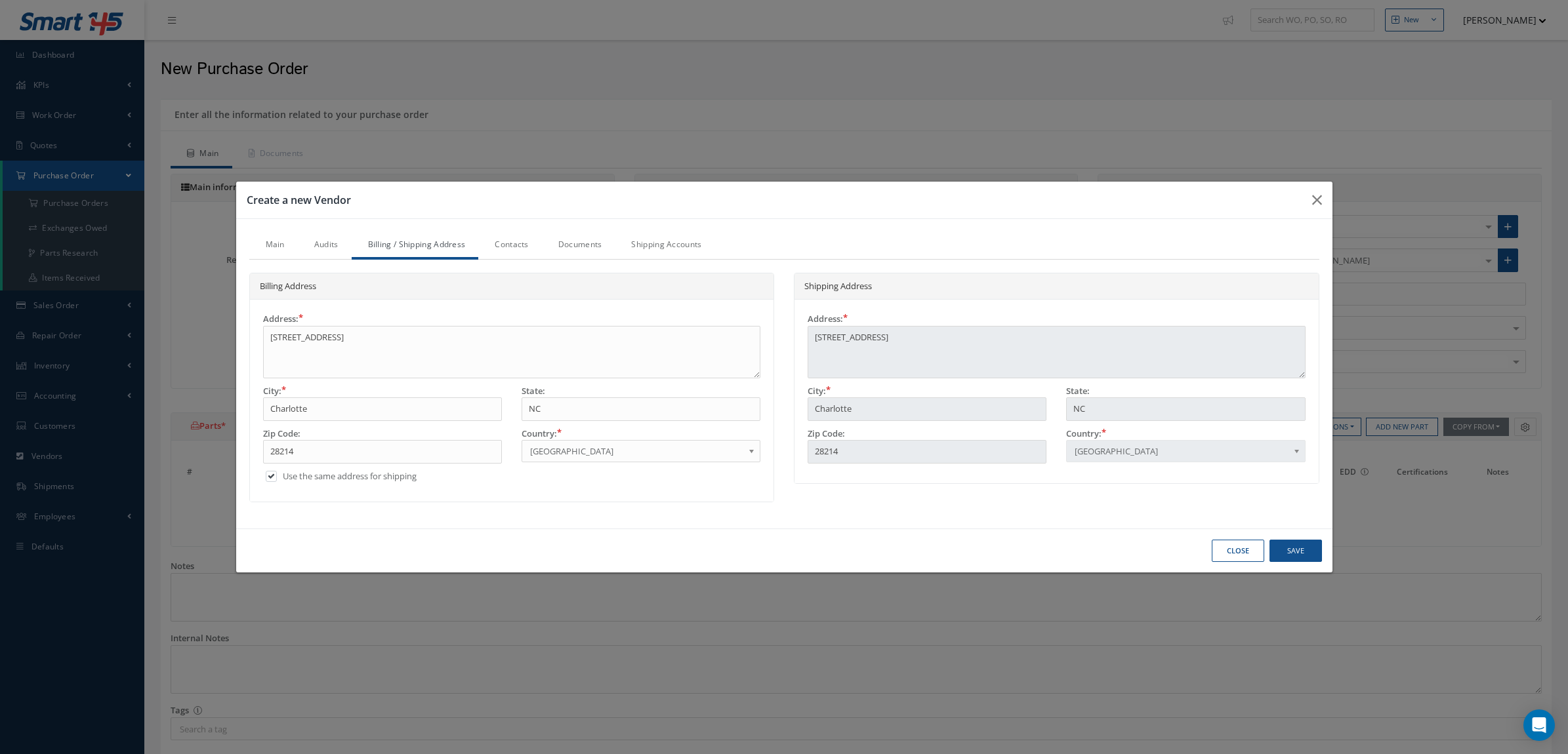
click at [329, 248] on link "Audits" at bounding box center [324, 246] width 54 height 27
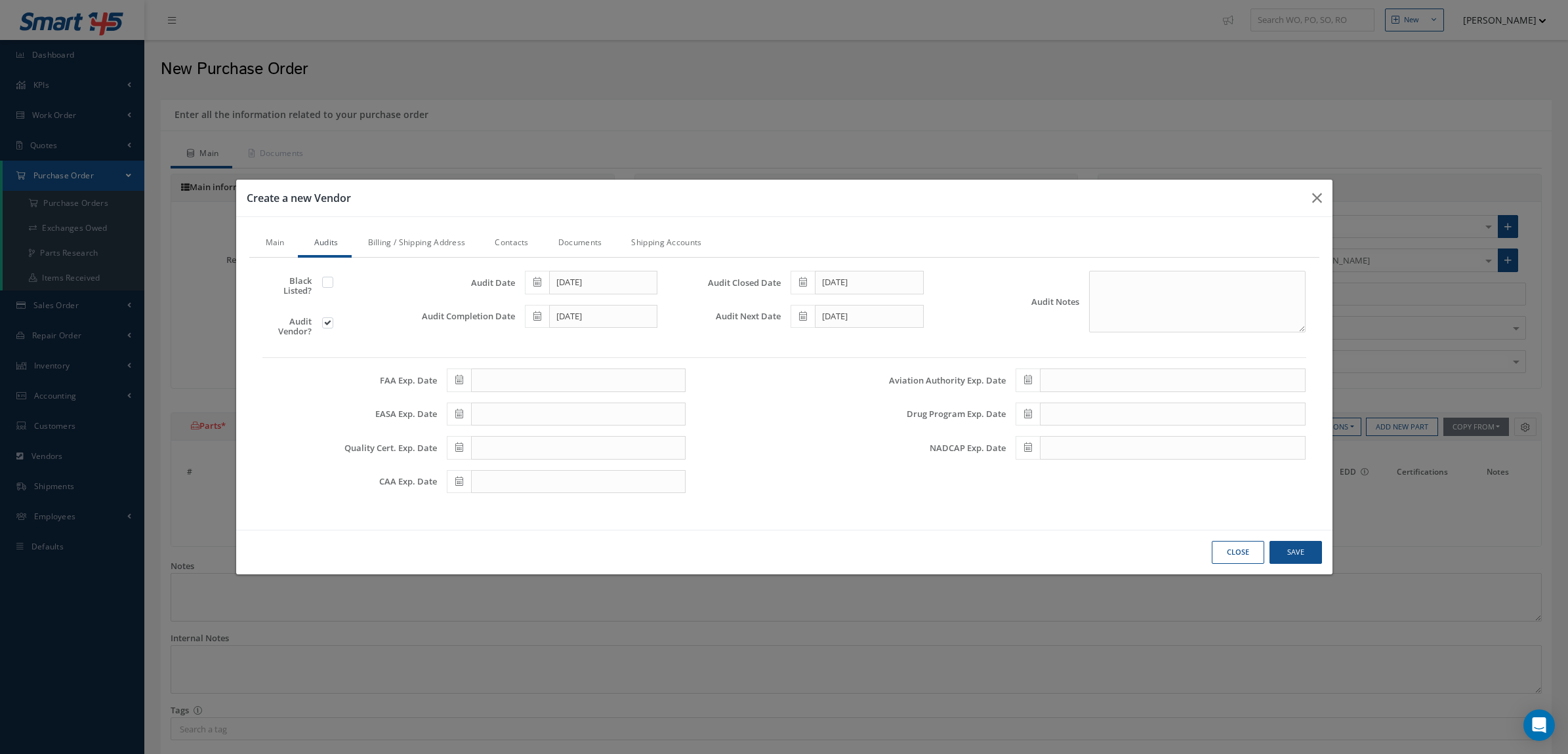
click at [275, 240] on link "Main" at bounding box center [273, 243] width 49 height 27
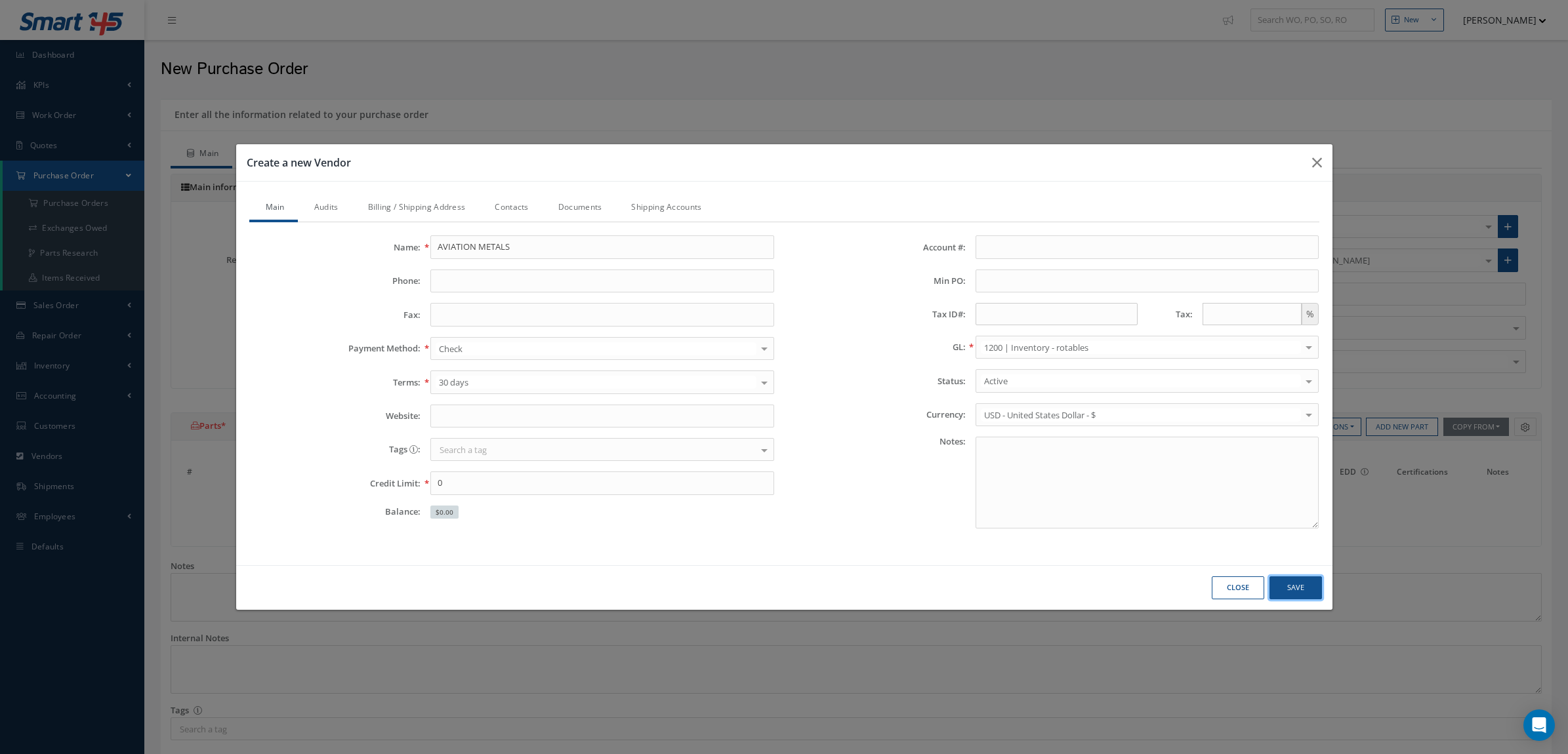
click at [0, 0] on button "Save" at bounding box center [0, 0] width 0 height 0
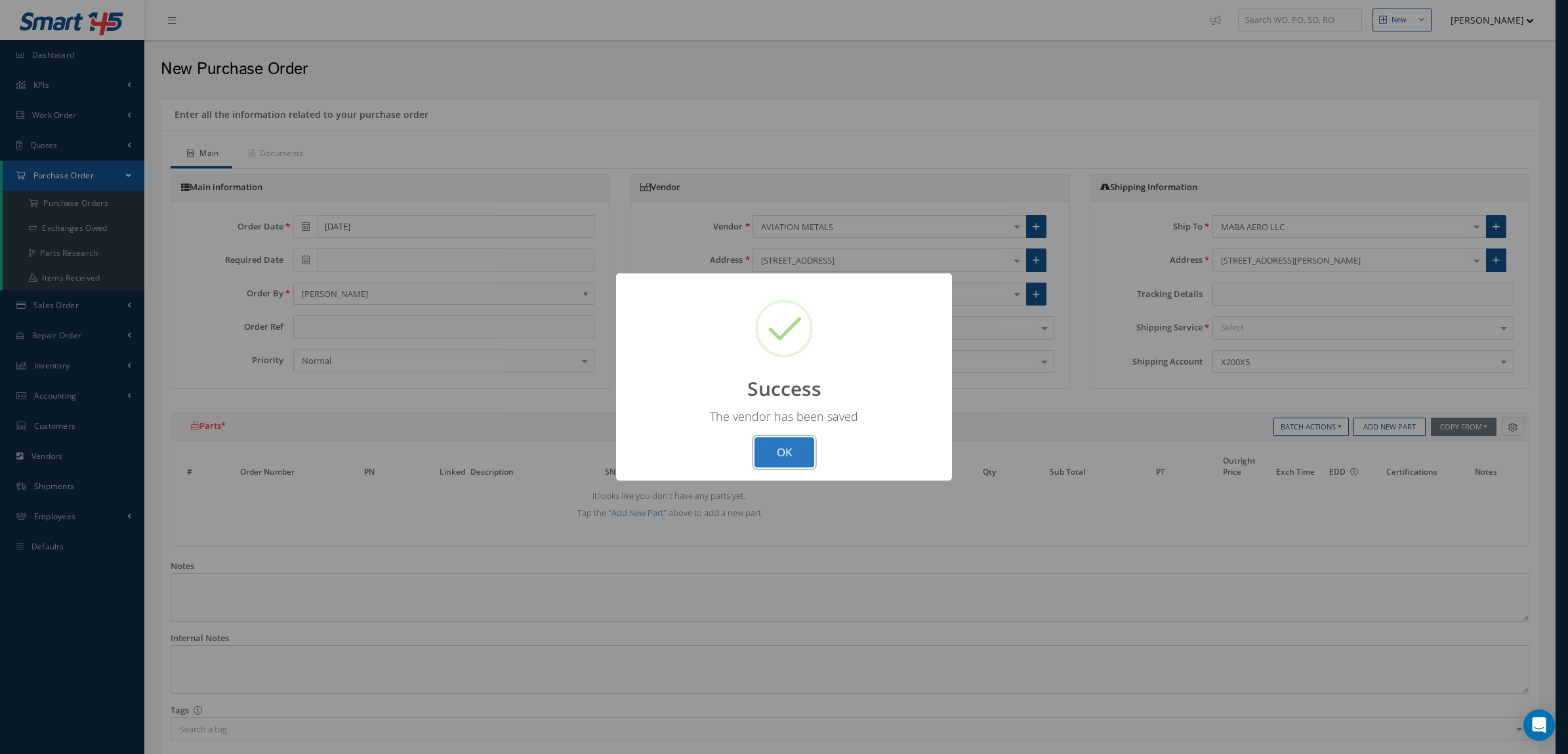
drag, startPoint x: 760, startPoint y: 458, endPoint x: 811, endPoint y: 440, distance: 54.1
click at [760, 457] on button "OK" at bounding box center [784, 452] width 60 height 31
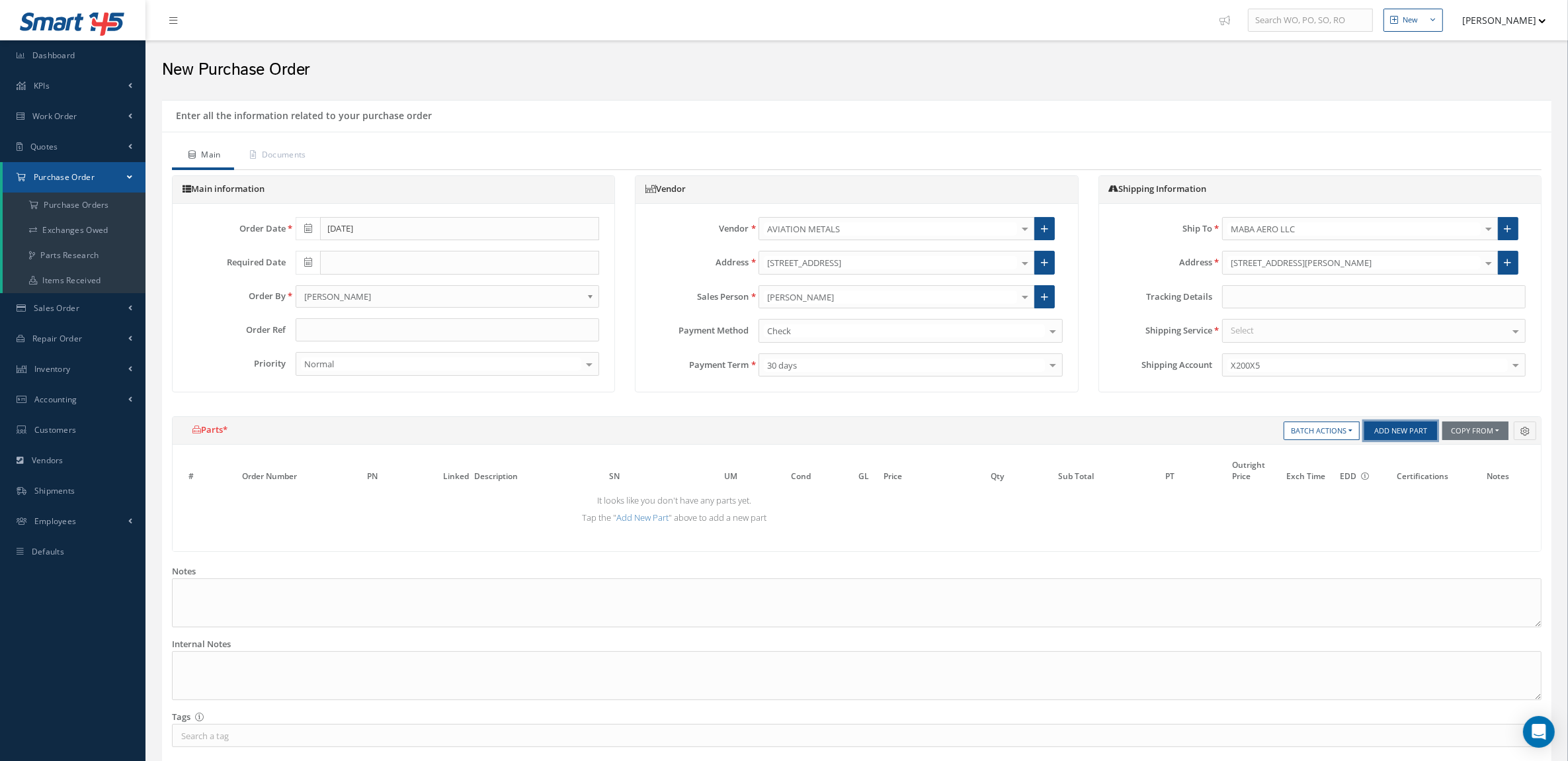
click at [1382, 424] on button "Add New Part" at bounding box center [1401, 431] width 73 height 18
select select "5"
select select "6"
select select "1"
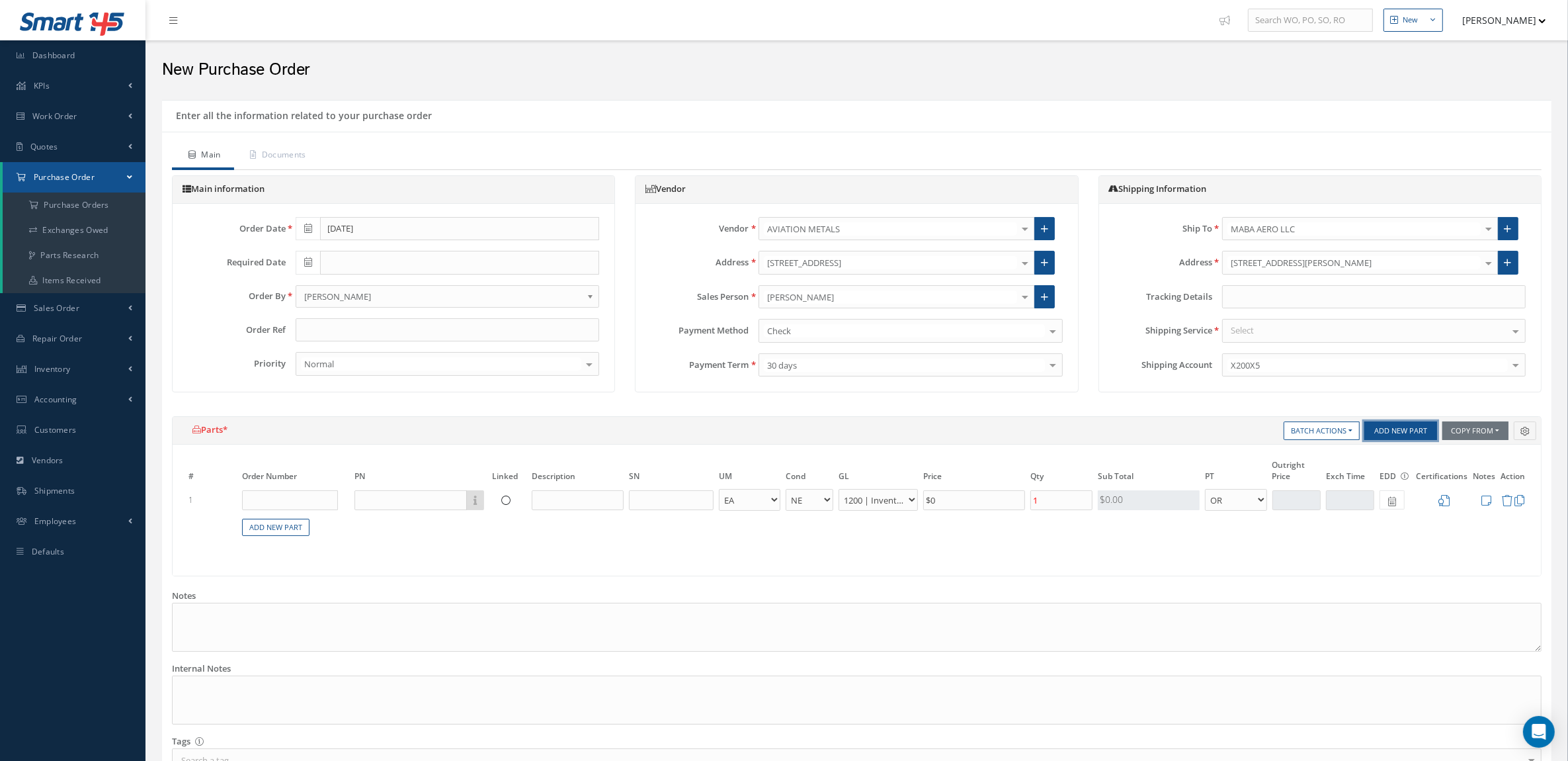
click at [1386, 431] on button "Add New Part" at bounding box center [1401, 431] width 73 height 18
select select "5"
select select "6"
select select "1"
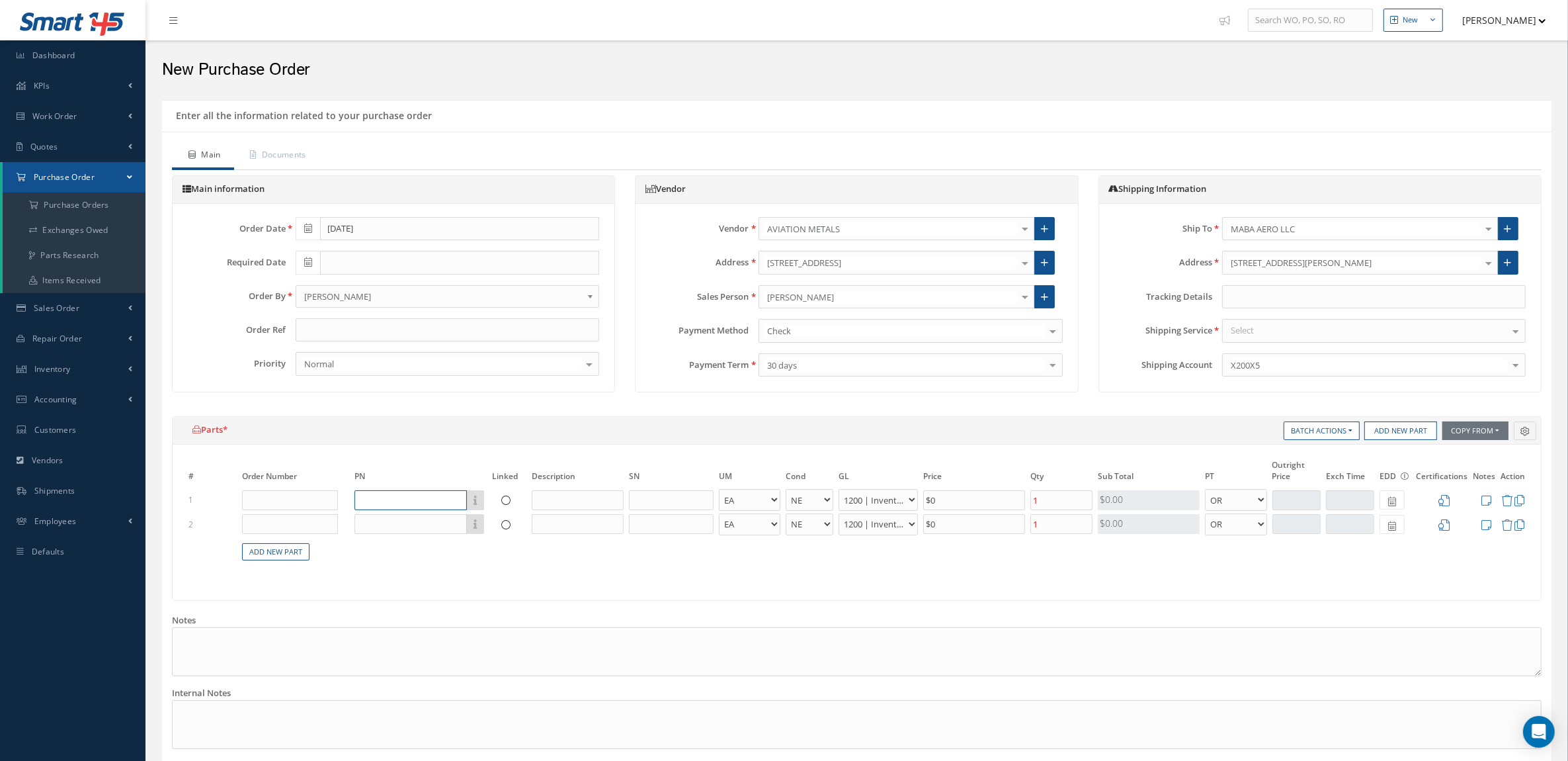
click at [445, 501] on input "text" at bounding box center [411, 501] width 112 height 20
paste input "7075-T6 0.090 inch"
click at [428, 544] on div "7075-T6 0.090 INCH" at bounding box center [400, 555] width 77 height 33
type input "7075-T6 0.090 INCH"
type input "7075-T6 THAT IS 0.090 INCH THICK - CLAD"
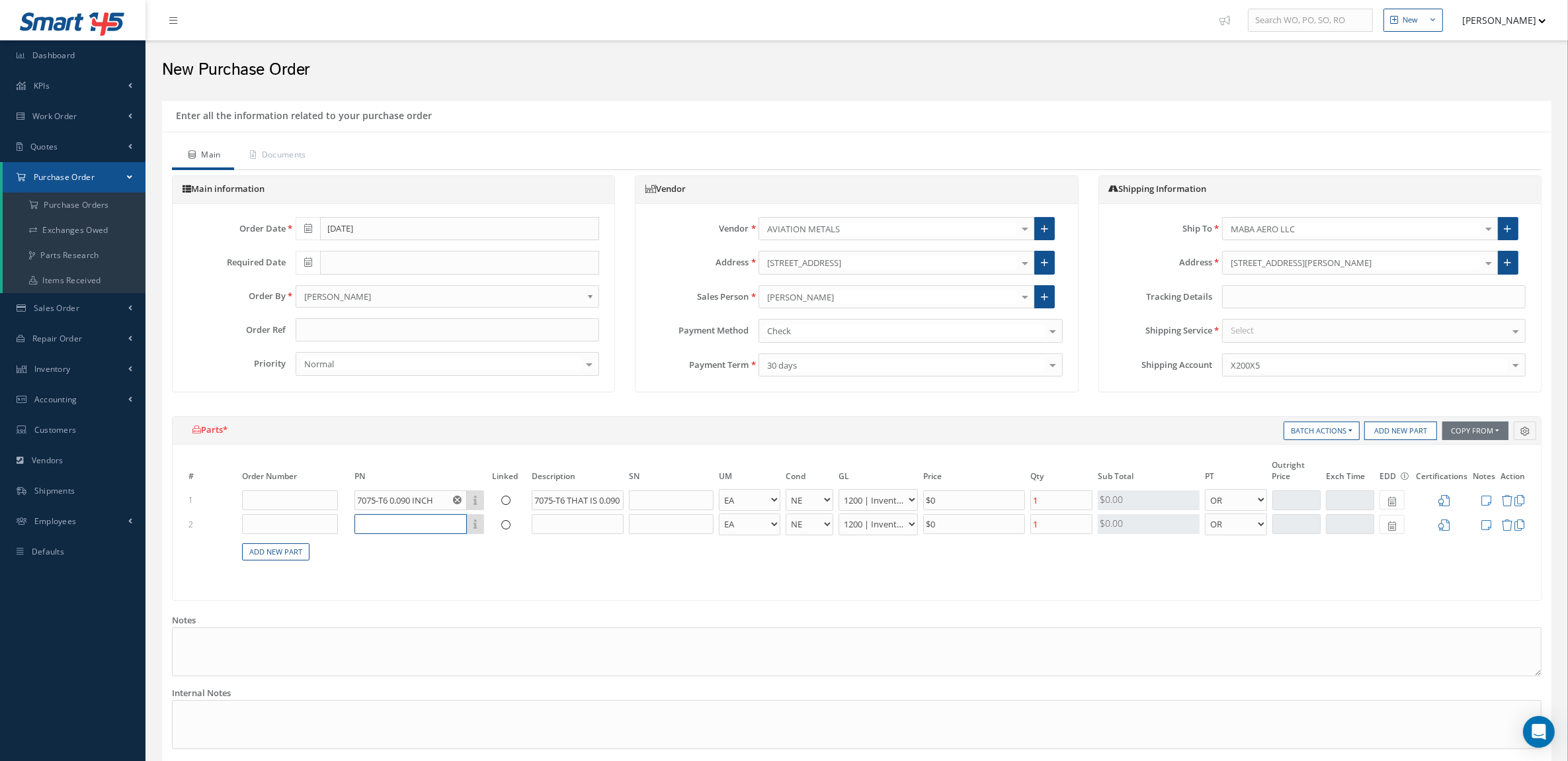
click at [422, 523] on input "text" at bounding box center [411, 524] width 112 height 20
paste input "7075-T6 0.090 inch"
click at [408, 528] on input "7075-T6 0.090 inch" at bounding box center [411, 524] width 112 height 20
click at [431, 569] on div "7075-T6 0.050 INCH" at bounding box center [400, 579] width 77 height 33
type input "7075-T6 0.050 INCH"
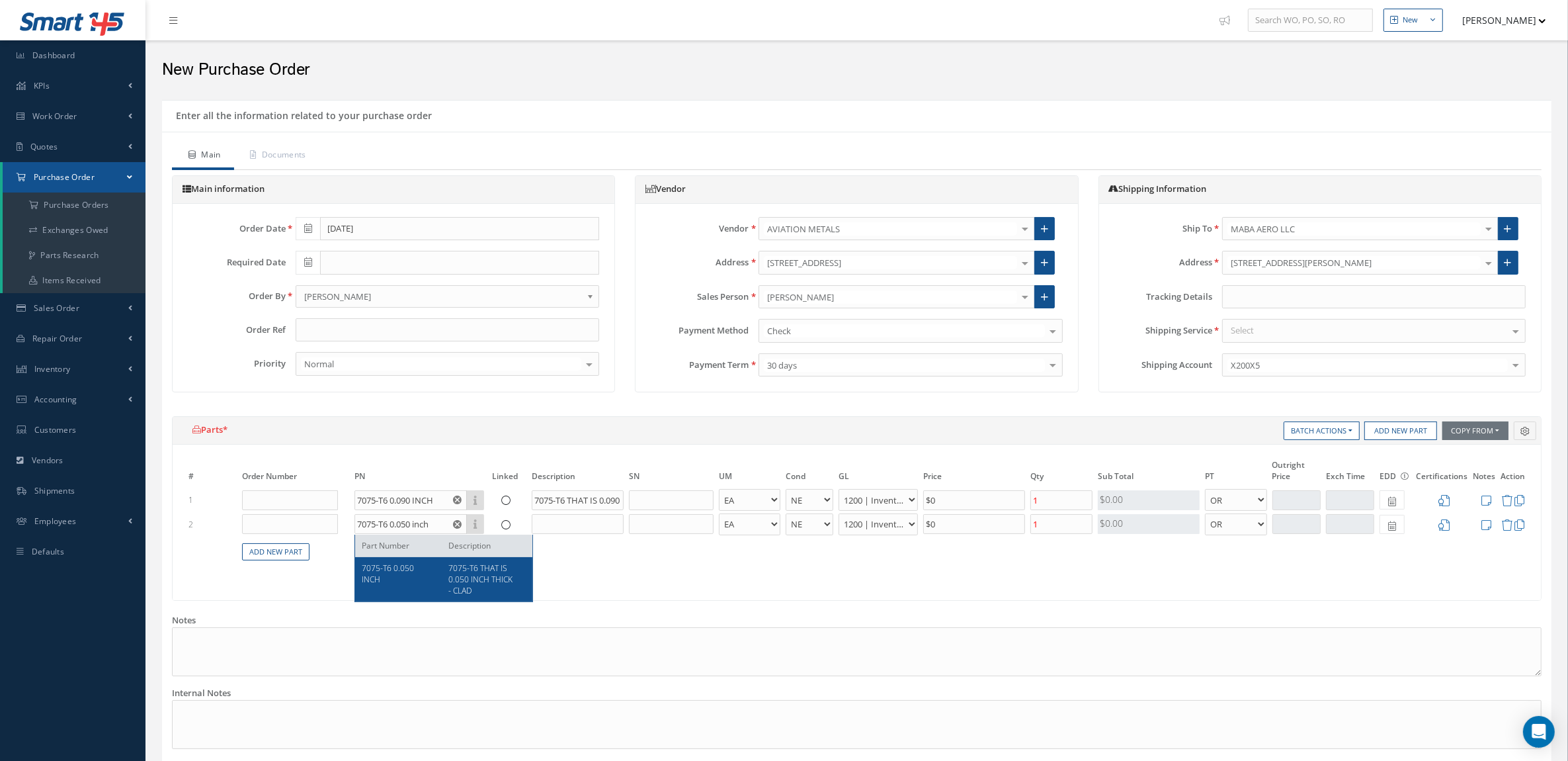
type input "7075-T6 THAT IS 0.050 INCH THICK - CLAD"
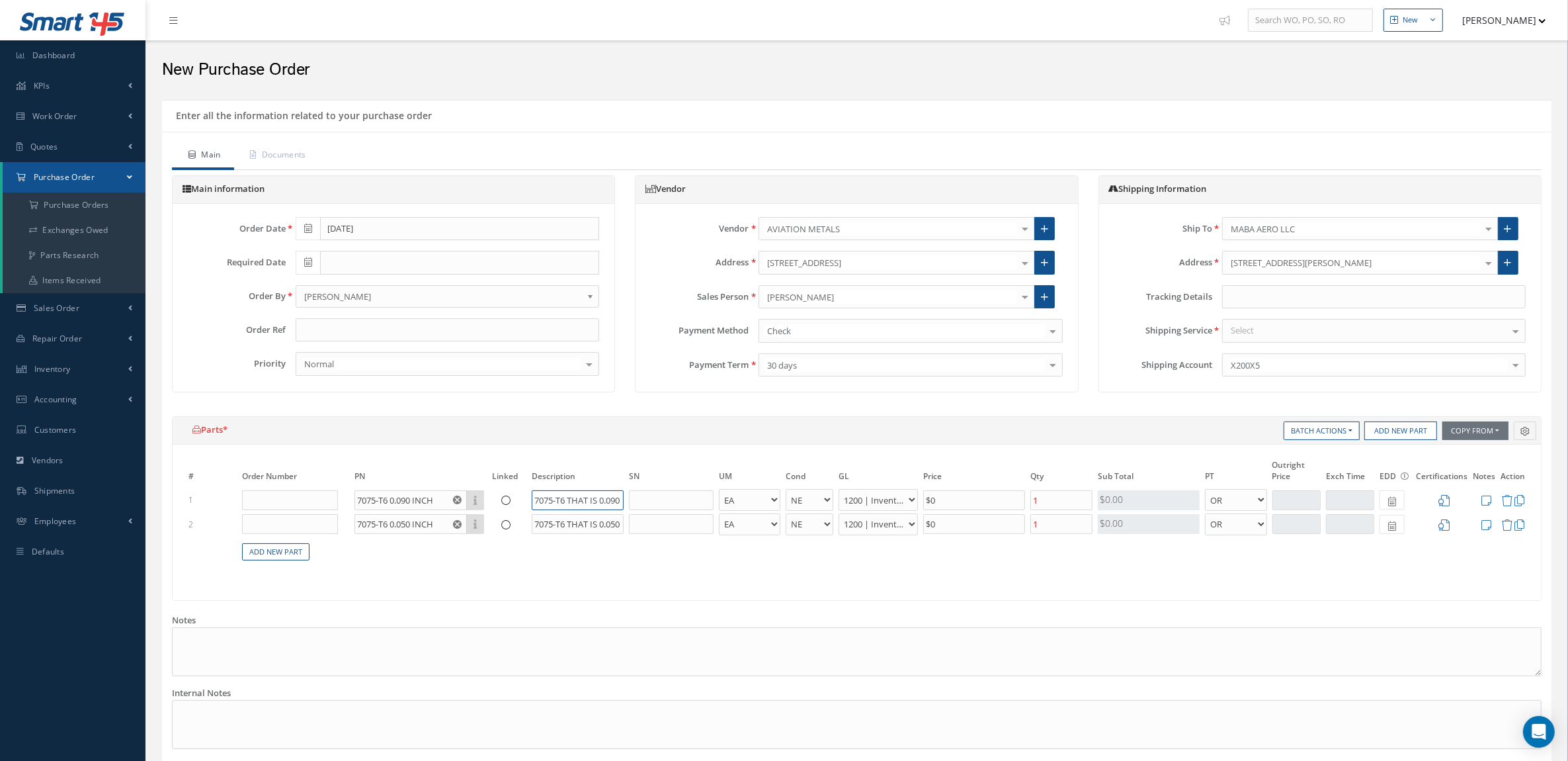
drag, startPoint x: 570, startPoint y: 498, endPoint x: 601, endPoint y: 498, distance: 31.0
click at [601, 498] on input "7075-T6 THAT IS 0.090 INCH THICK - CLAD" at bounding box center [578, 501] width 92 height 20
type input "7075-T6 0.090 INCH THICK - CLAD"
click at [602, 523] on input "7075-T6 THAT IS 0.050 INCH THICK - CLAD" at bounding box center [578, 524] width 92 height 20
type input "7075-T6 - 0.050 INCH THICK - CLAD"
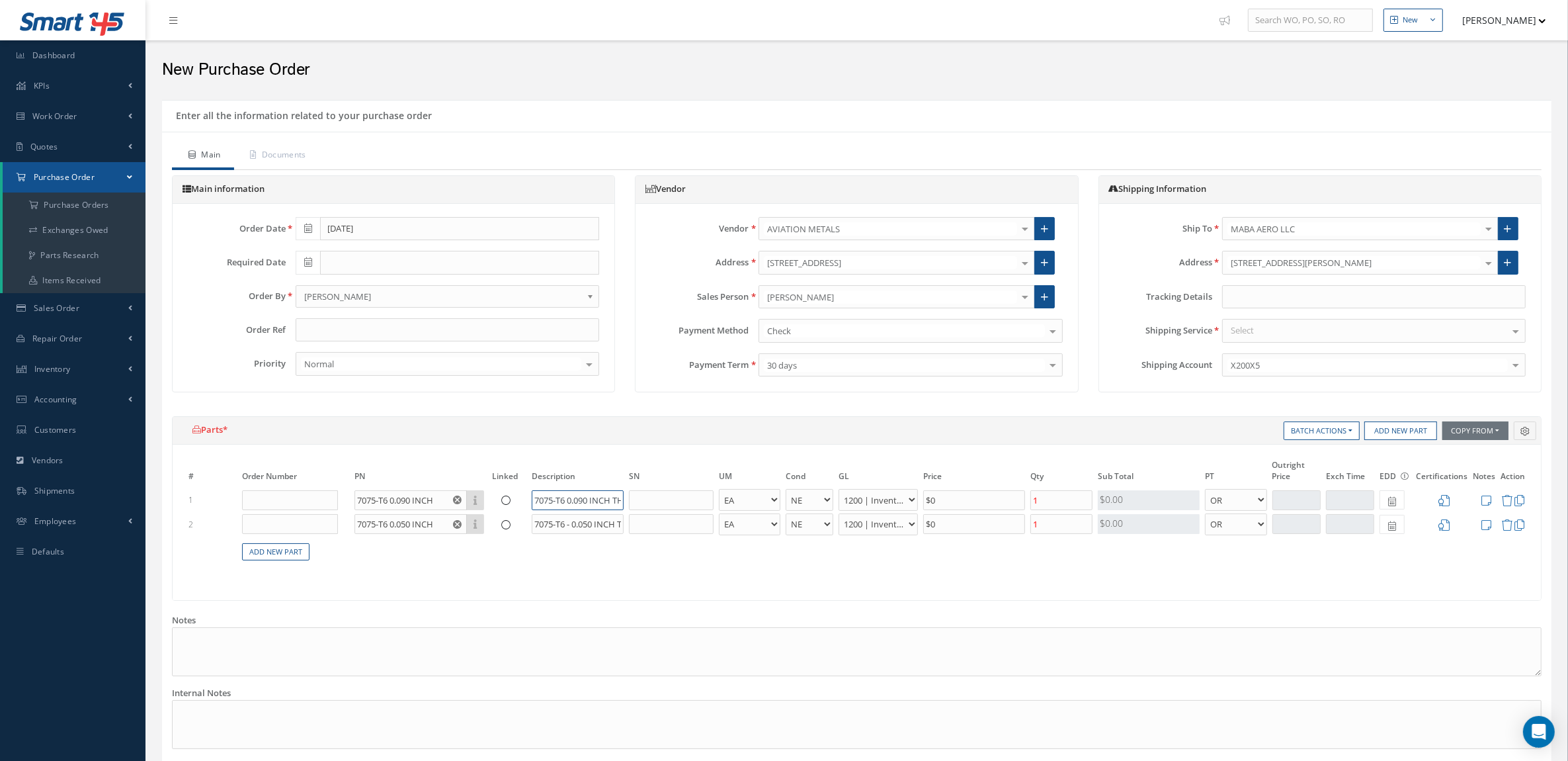
click at [570, 501] on input "7075-T6 0.090 INCH THICK - CLAD" at bounding box center [578, 501] width 92 height 20
drag, startPoint x: 579, startPoint y: 498, endPoint x: 728, endPoint y: 512, distance: 149.7
click at [728, 512] on tr "1 7075-T6 0.090 INCH Part Number Description 7075-T6 - 0.090 INCH THICK - CLAD …" at bounding box center [857, 500] width 1342 height 24
type input "7075-T6 - 0.090 INCH THICK - CLAD"
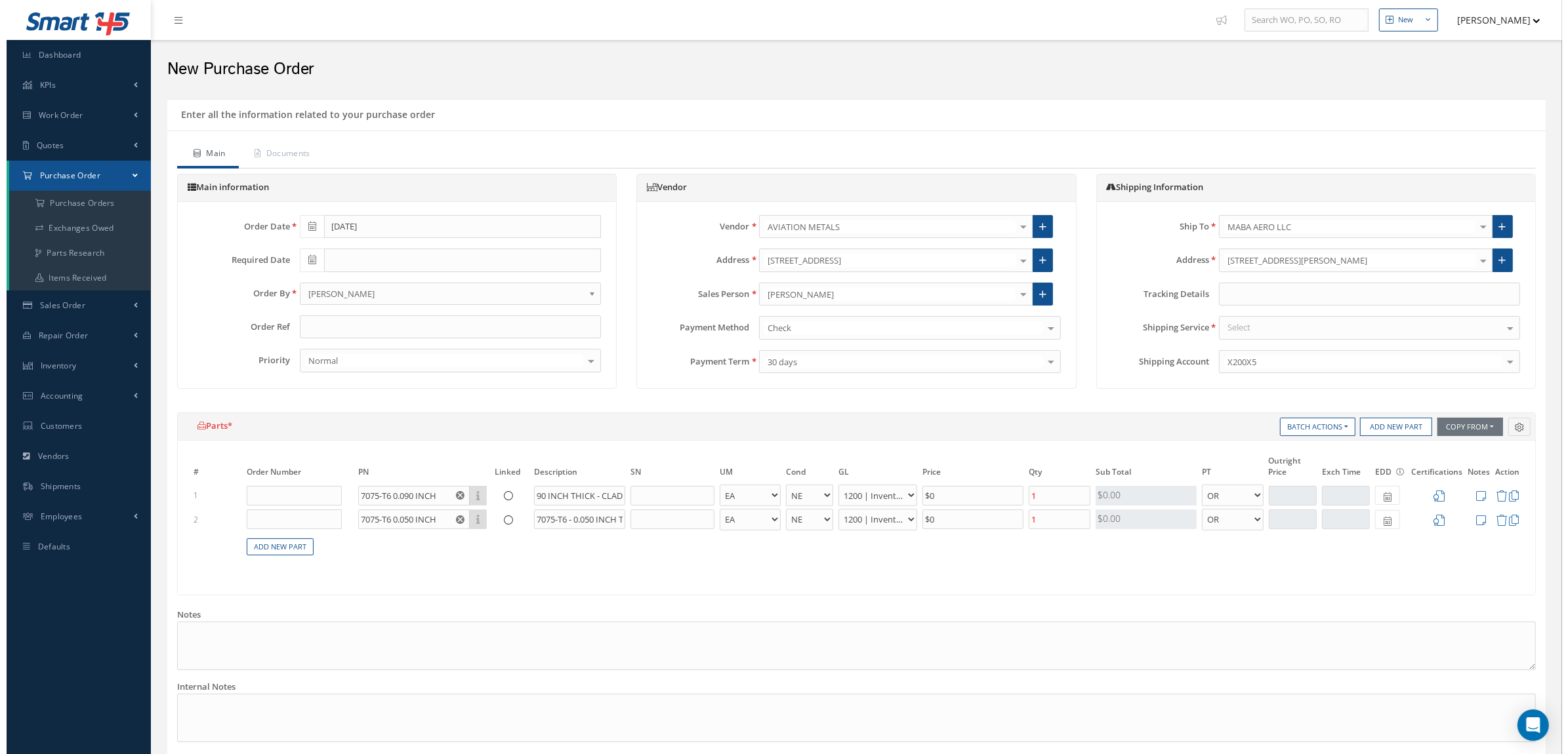
scroll to position [0, 0]
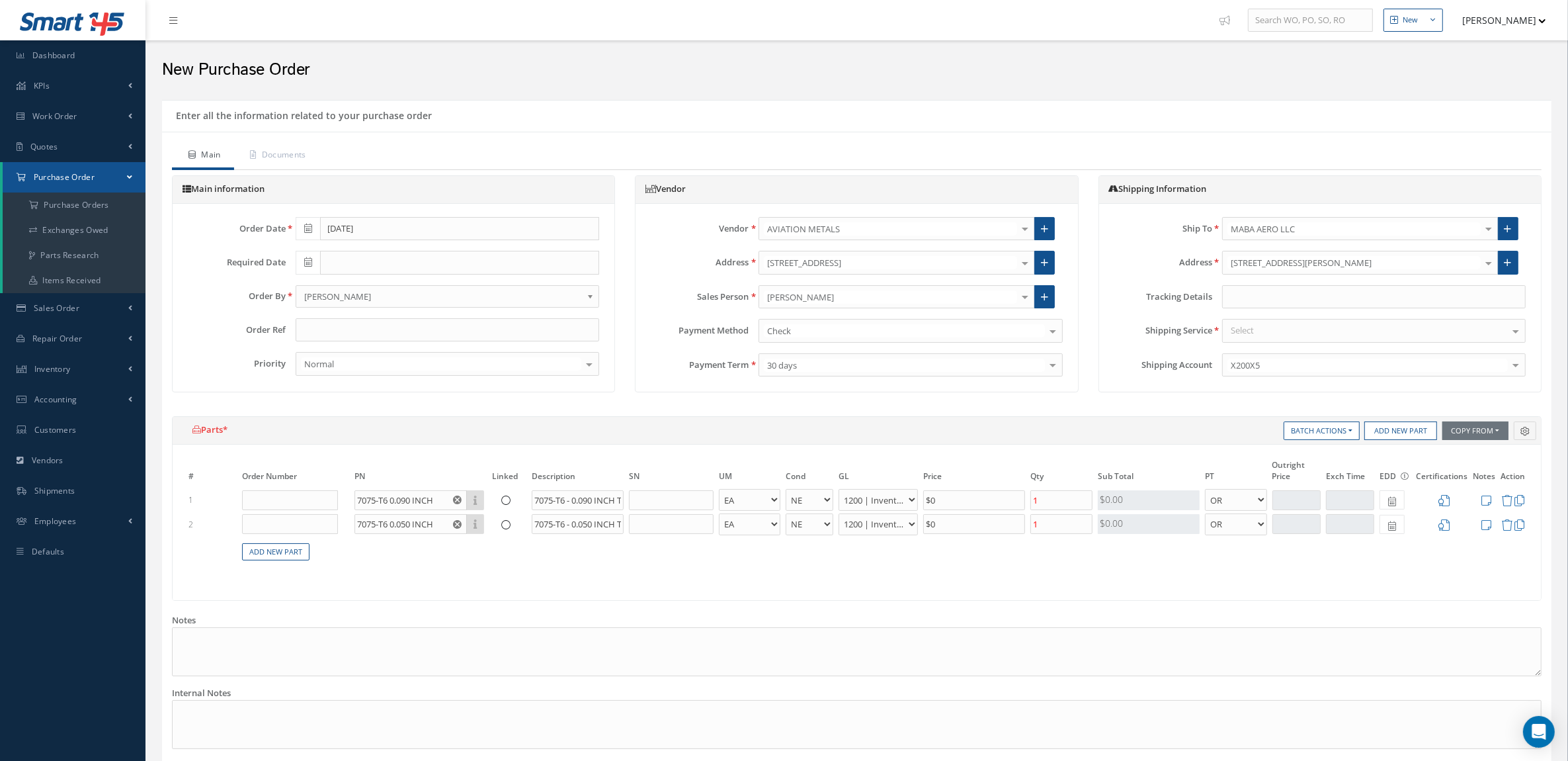
click at [564, 578] on div "# Order Number PN Linked Description SN UM Cond GL Price Qty Qty Received Sub T…" at bounding box center [857, 522] width 1369 height 156
click at [1490, 495] on icon at bounding box center [1487, 500] width 10 height 11
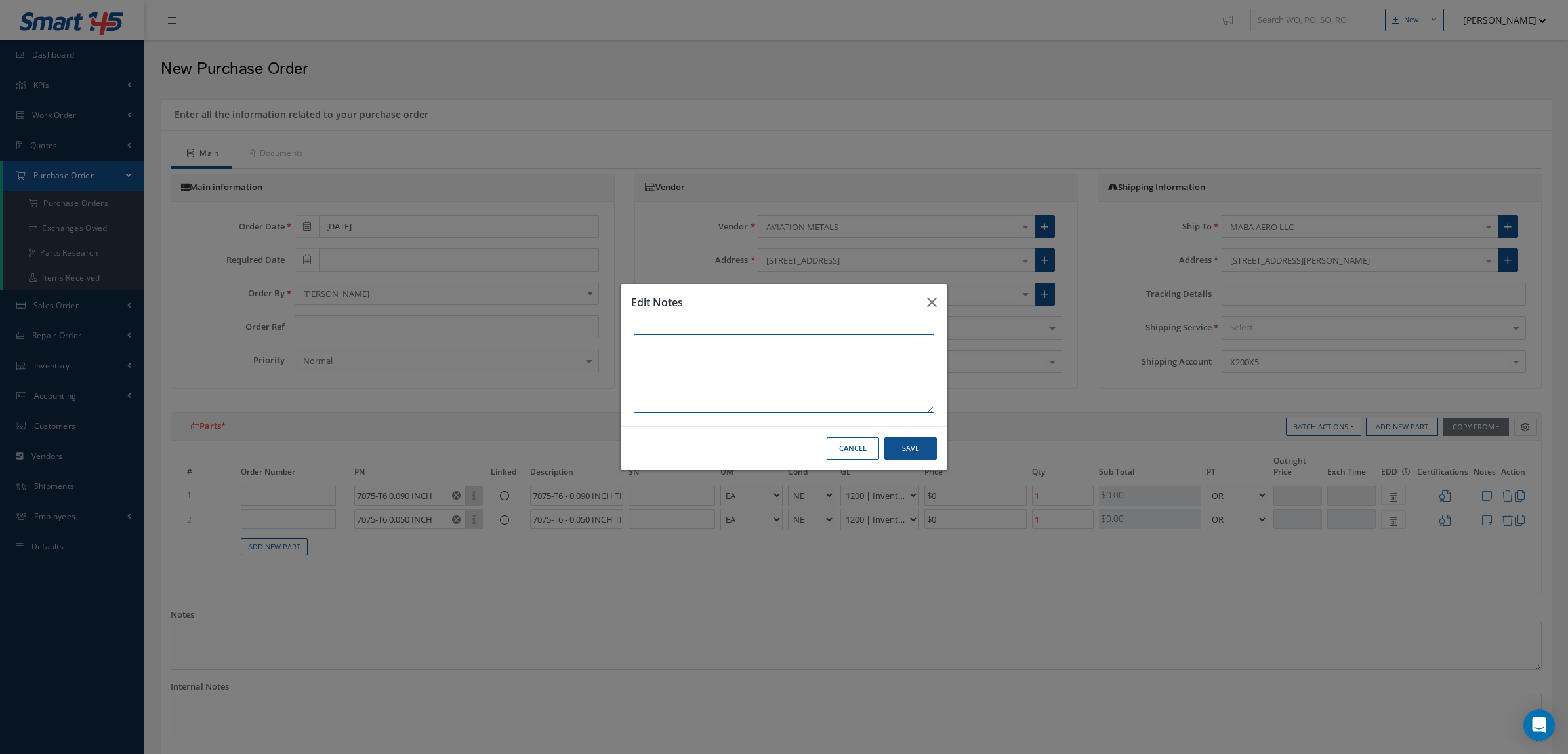
click at [746, 344] on textarea at bounding box center [784, 373] width 300 height 79
paste textarea "AVIATION METALS 7075-T6 0.090 INCH 7075-T6 THAT IS 0.090 INCH THICK - CLAD qty …"
drag, startPoint x: 690, startPoint y: 379, endPoint x: 562, endPoint y: 294, distance: 153.7
click at [562, 294] on div "Edit Notes AVIATION METALS 7075-T6 0.090 INCH 7075-T6 THAT IS 0.090 INCH THICK …" at bounding box center [784, 377] width 1568 height 754
drag, startPoint x: 690, startPoint y: 358, endPoint x: 612, endPoint y: 358, distance: 78.0
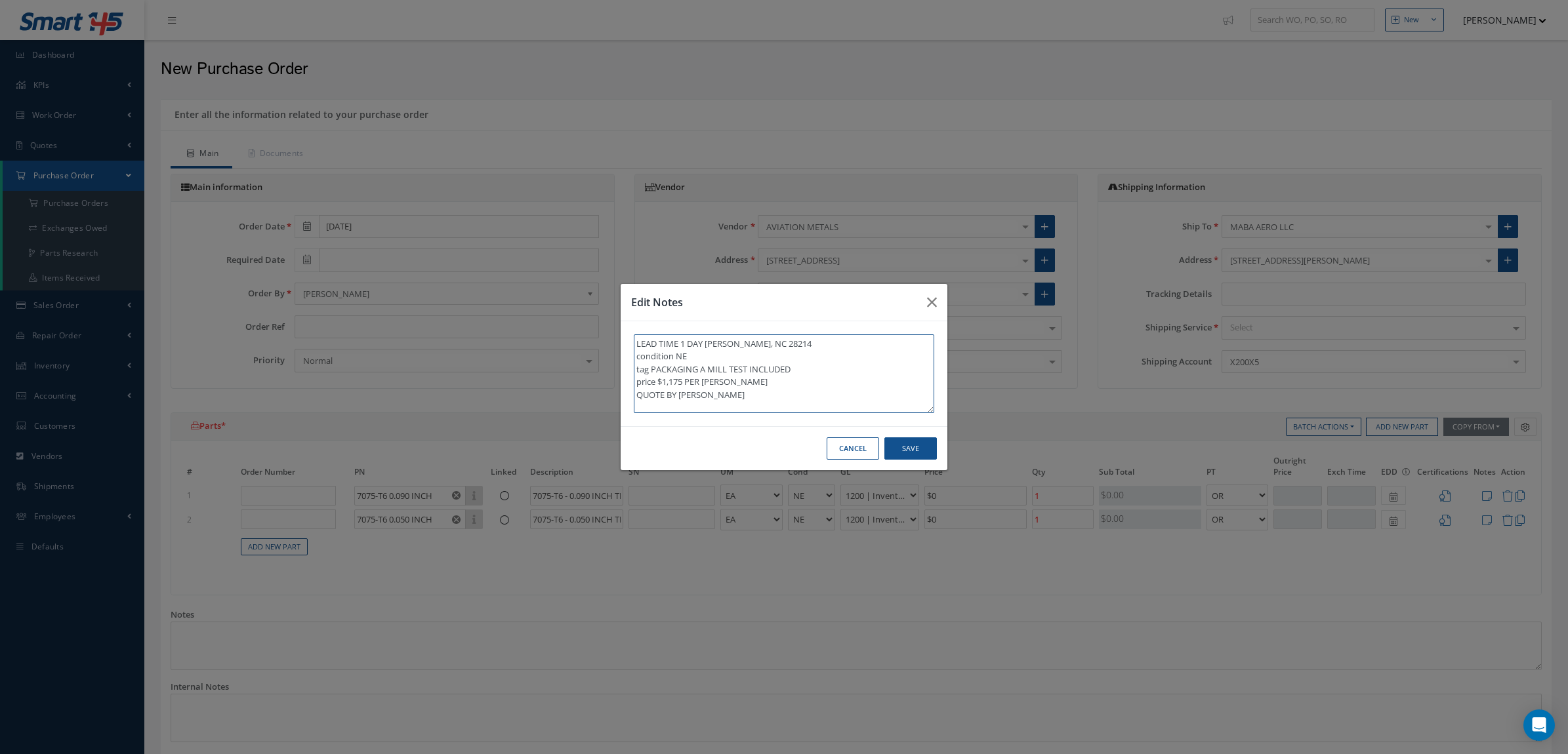
click at [612, 358] on div "Edit Notes LEAD TIME 1 DAY CHARLOTE, NC 28214 condition NE tag PACKAGING A MILL…" at bounding box center [784, 377] width 1568 height 754
drag, startPoint x: 742, startPoint y: 368, endPoint x: 650, endPoint y: 368, distance: 92.0
click at [650, 368] on textarea "LEAD TIME 1 DAY CHARLOTE, NC 28214 tag PACKAGING A MILL TEST INCLUDED price $1,…" at bounding box center [784, 373] width 300 height 79
drag, startPoint x: 767, startPoint y: 377, endPoint x: 624, endPoint y: 372, distance: 143.1
click at [624, 372] on div "LEAD TIME 1 DAY CHARLOTE, NC 28214 tag PACKAGING A MILL TEST INCLUDED price $1,…" at bounding box center [784, 373] width 327 height 105
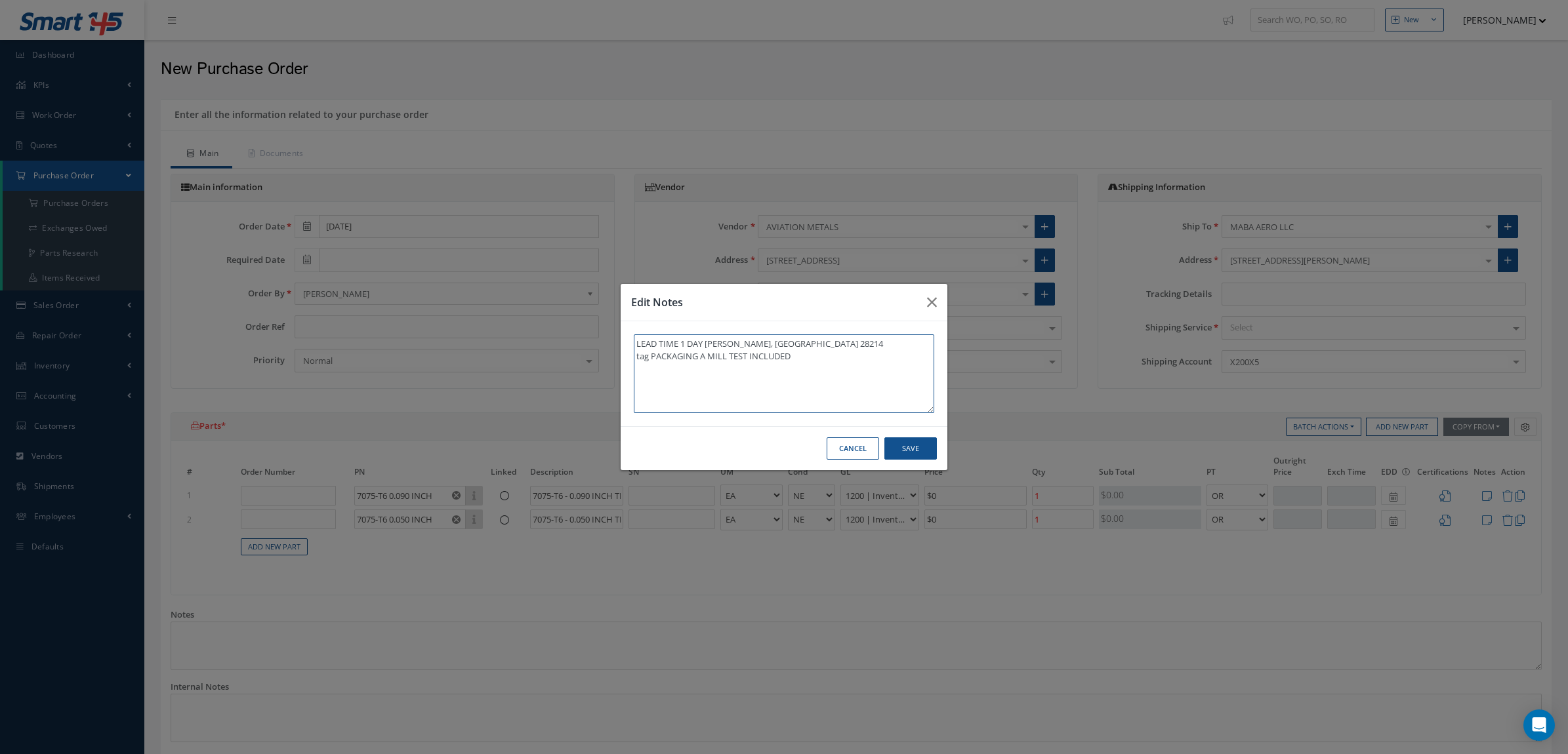
type textarea "LEAD TIME 1 DAY CHARLOTE, NC 28214 tag PACKAGING A MILL TEST INCLUDED"
click at [907, 450] on button "Save" at bounding box center [910, 449] width 52 height 23
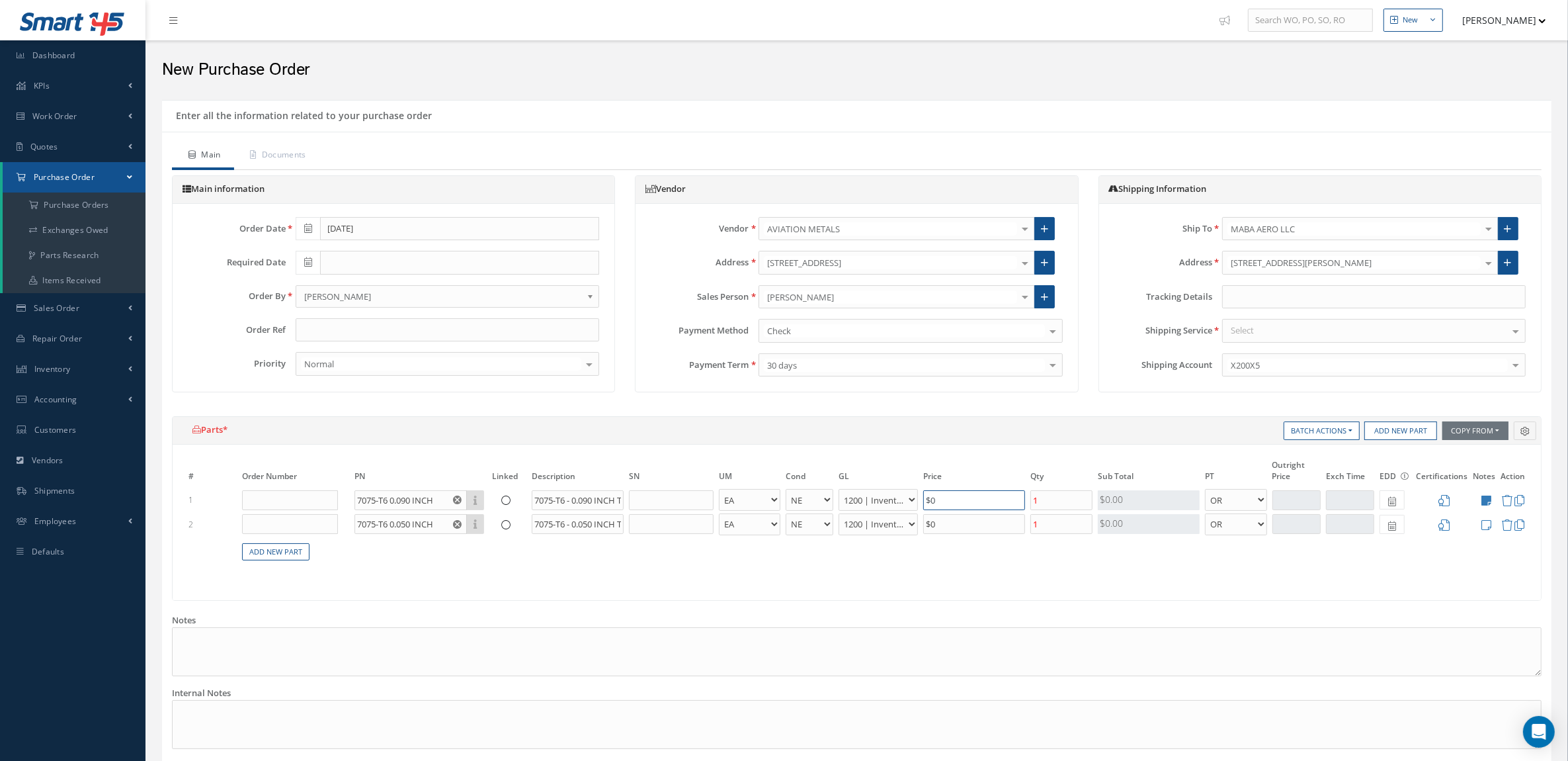
drag, startPoint x: 981, startPoint y: 495, endPoint x: 880, endPoint y: 496, distance: 101.0
click at [880, 496] on tr "1 7075-T6 0.090 INCH Part Number Description 7075-T6 - 0.090 INCH THICK - CLAD …" at bounding box center [857, 500] width 1342 height 24
type input "$1,175"
click at [1486, 527] on icon at bounding box center [1487, 525] width 10 height 11
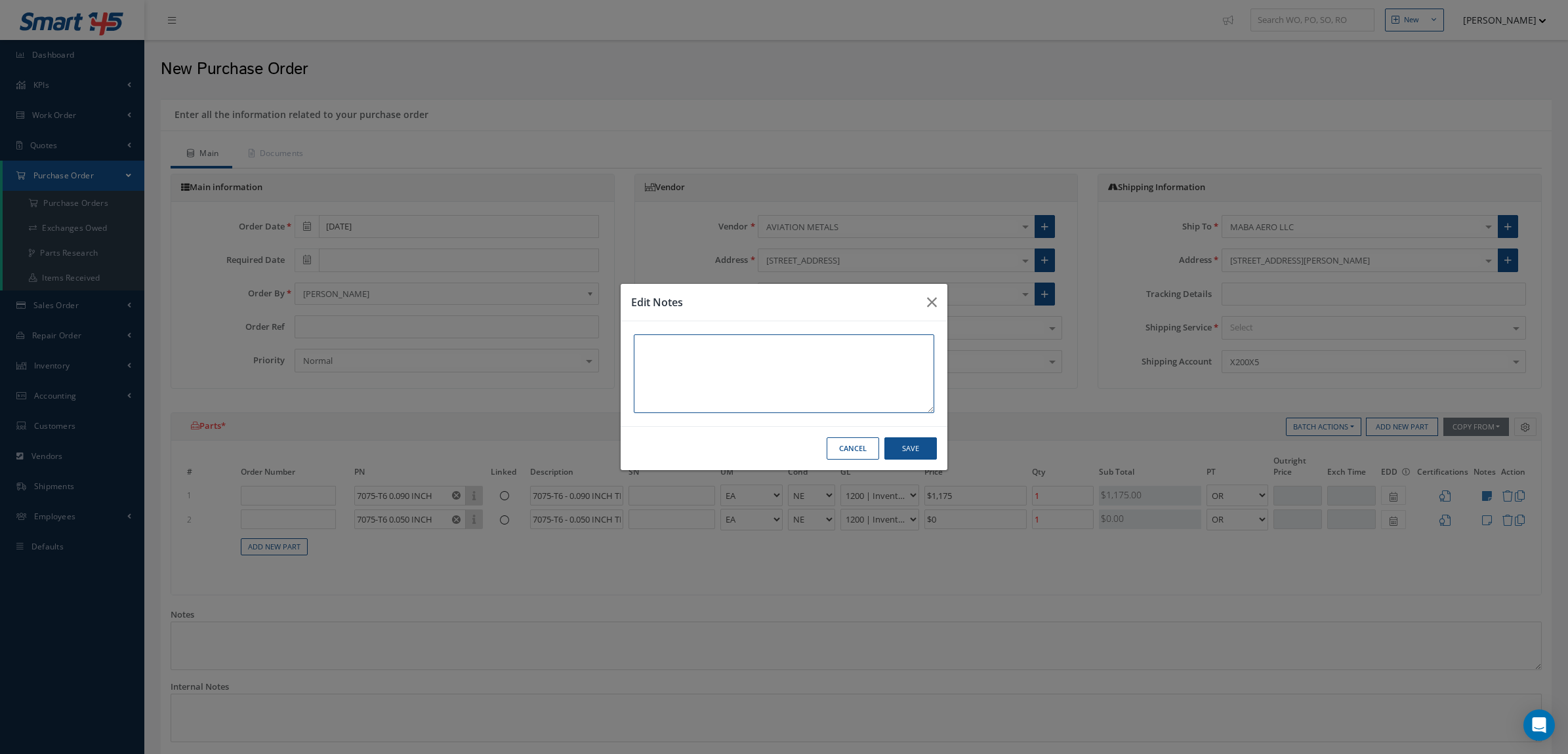
click at [700, 349] on textarea at bounding box center [784, 373] width 300 height 79
paste textarea ""AVIATION METALS 7075-T6 0.050 INCH 7075-T6 THAT IS 0.050 INCH THICK - CLAD qty…"
drag, startPoint x: 755, startPoint y: 398, endPoint x: 626, endPoint y: 384, distance: 129.8
click at [626, 384] on div ""AVIATION METALS 7075-T6 0.050 INCH 7075-T6 THAT IS 0.050 INCH THICK - CLAD qty…" at bounding box center [784, 373] width 327 height 105
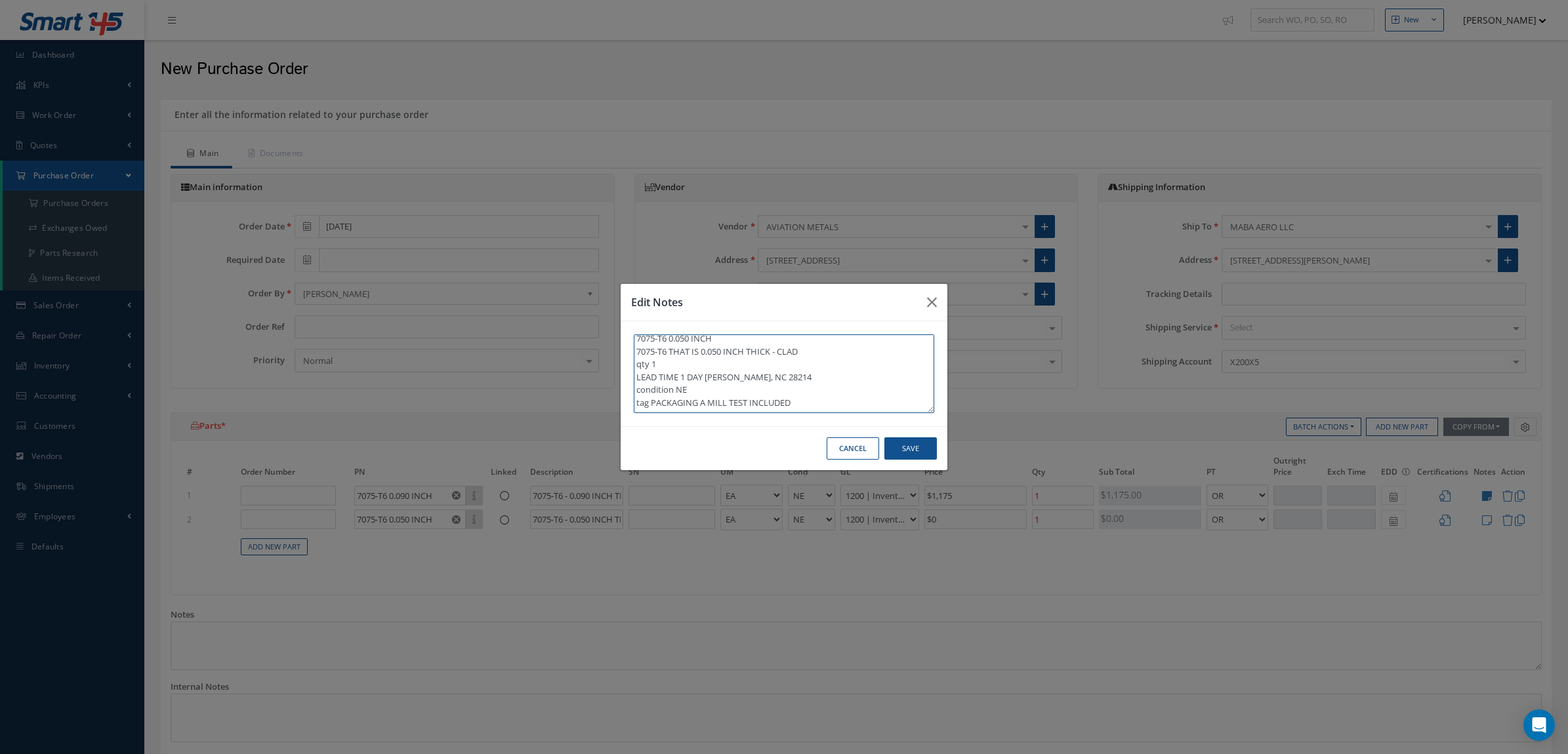
scroll to position [30, 0]
drag, startPoint x: 704, startPoint y: 374, endPoint x: 624, endPoint y: 376, distance: 80.0
click at [624, 376] on div ""AVIATION METALS 7075-T6 0.050 INCH 7075-T6 THAT IS 0.050 INCH THICK - CLAD qty…" at bounding box center [784, 373] width 327 height 105
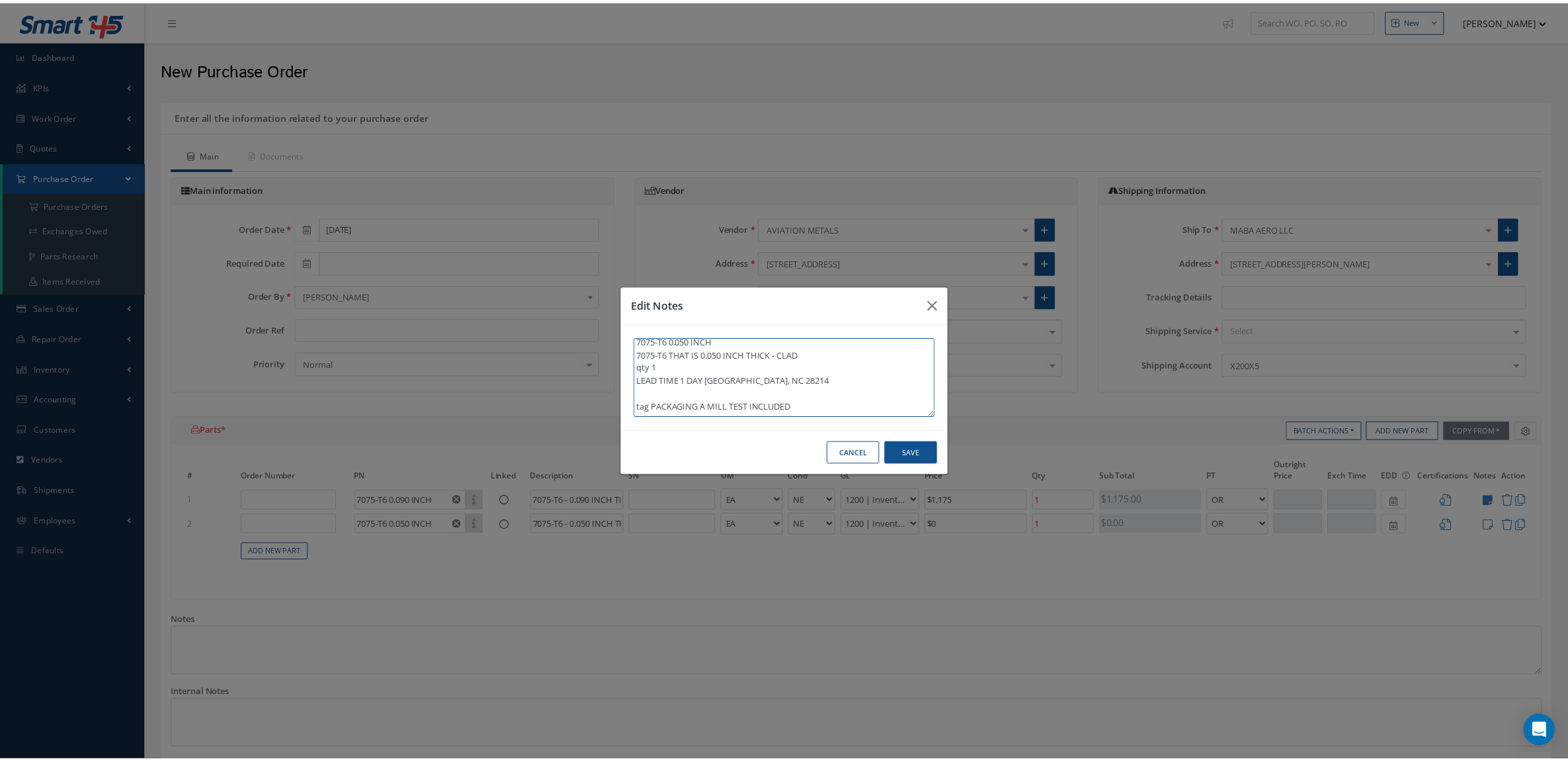
scroll to position [0, 0]
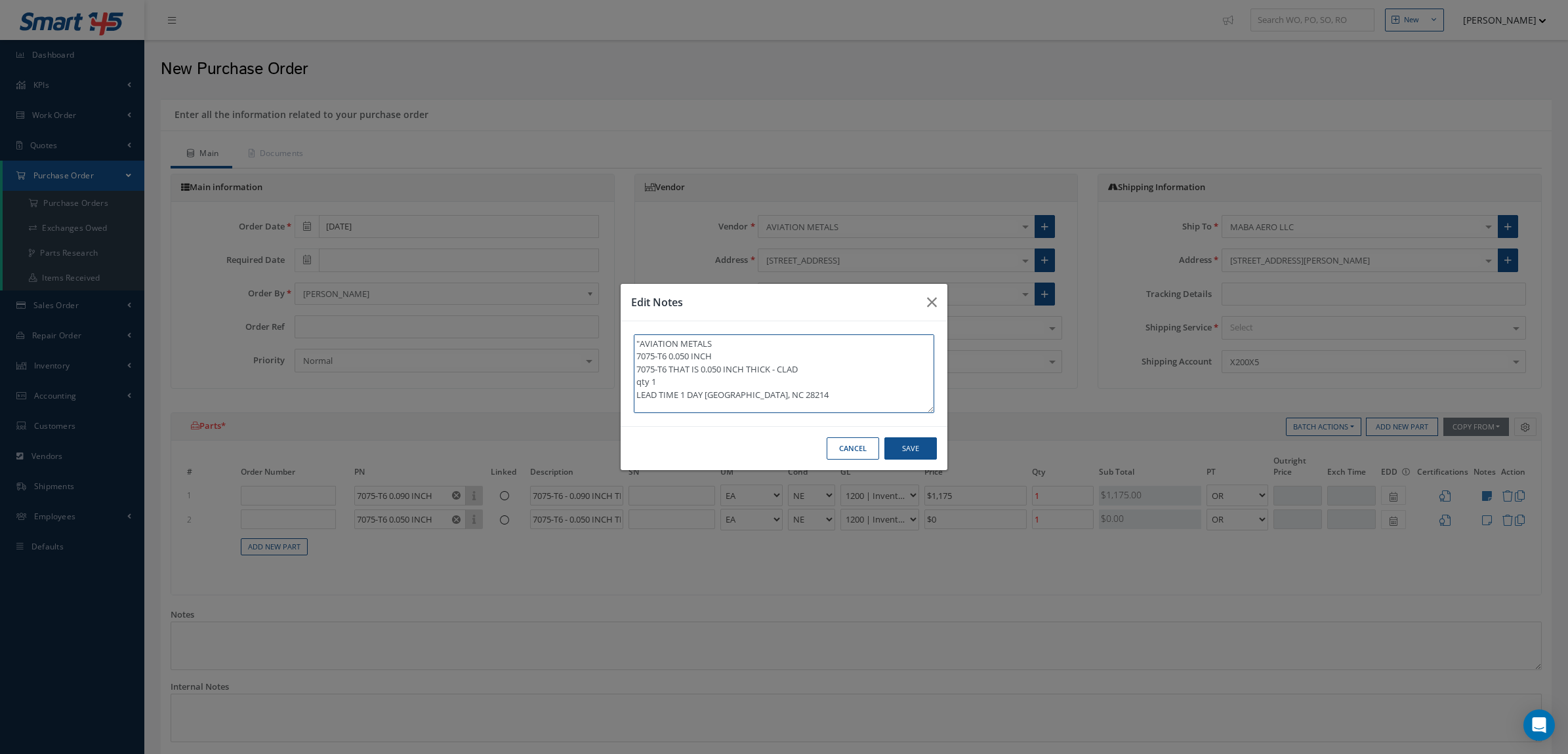
drag, startPoint x: 679, startPoint y: 353, endPoint x: 594, endPoint y: 293, distance: 104.0
click at [594, 293] on div "Edit Notes "AVIATION METALS 7075-T6 0.050 INCH 7075-T6 THAT IS 0.050 INCH THICK…" at bounding box center [784, 377] width 1568 height 754
click at [643, 355] on textarea "LEAD TIME 1 DAY CHARLOTE, NC 28214 tag PACKAGING A MILL TEST INCLUDED" at bounding box center [784, 373] width 300 height 79
click at [686, 381] on textarea "LEAD TIME 1 DAY CHARLOTE, NC 28214 tag PACKAGING A MILL TEST INCLUDED" at bounding box center [784, 373] width 300 height 79
type textarea "LEAD TIME 1 DAY CHARLOTE, NC 28214 tag PACKAGING A MILL TEST INCLUDED"
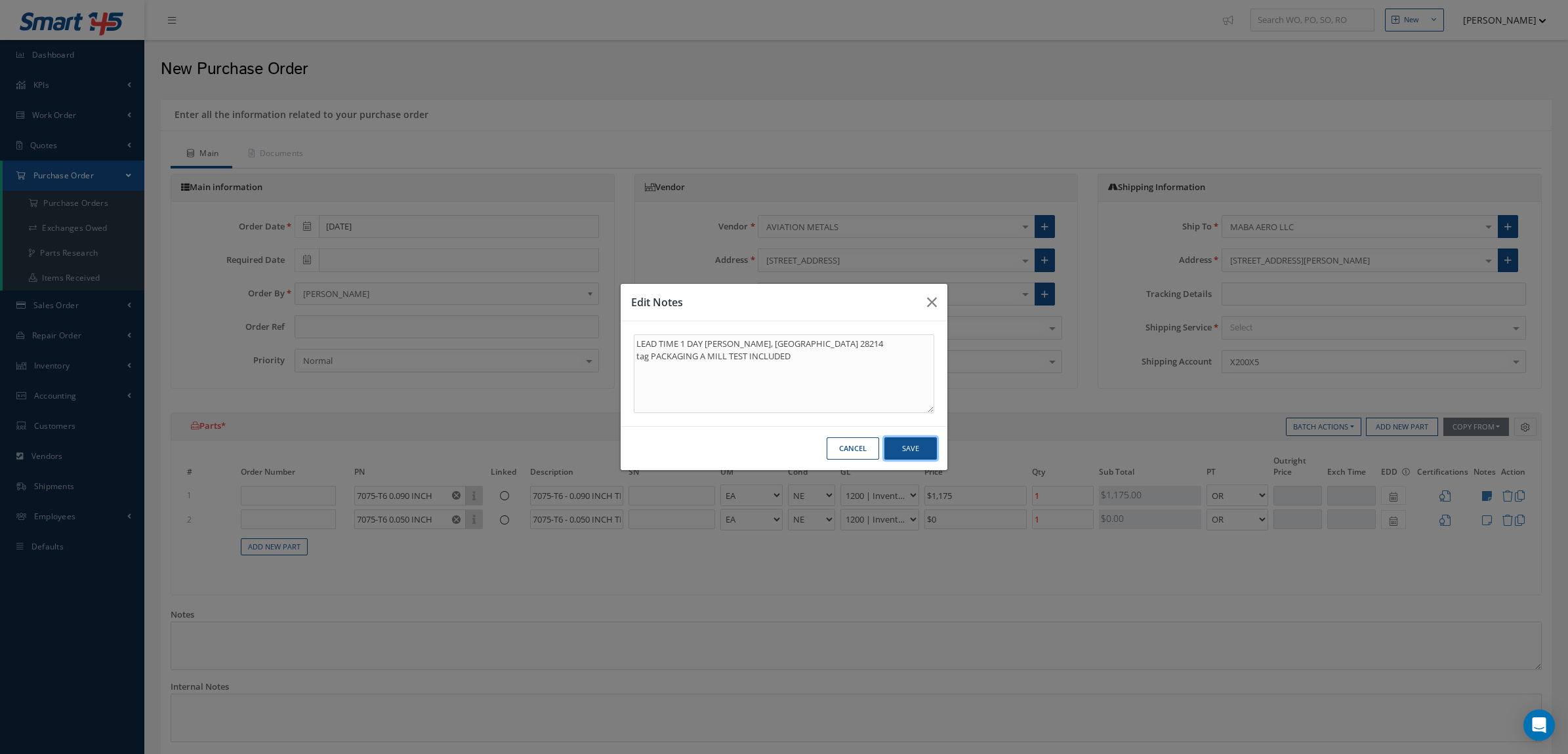
click at [912, 446] on button "Save" at bounding box center [910, 449] width 52 height 23
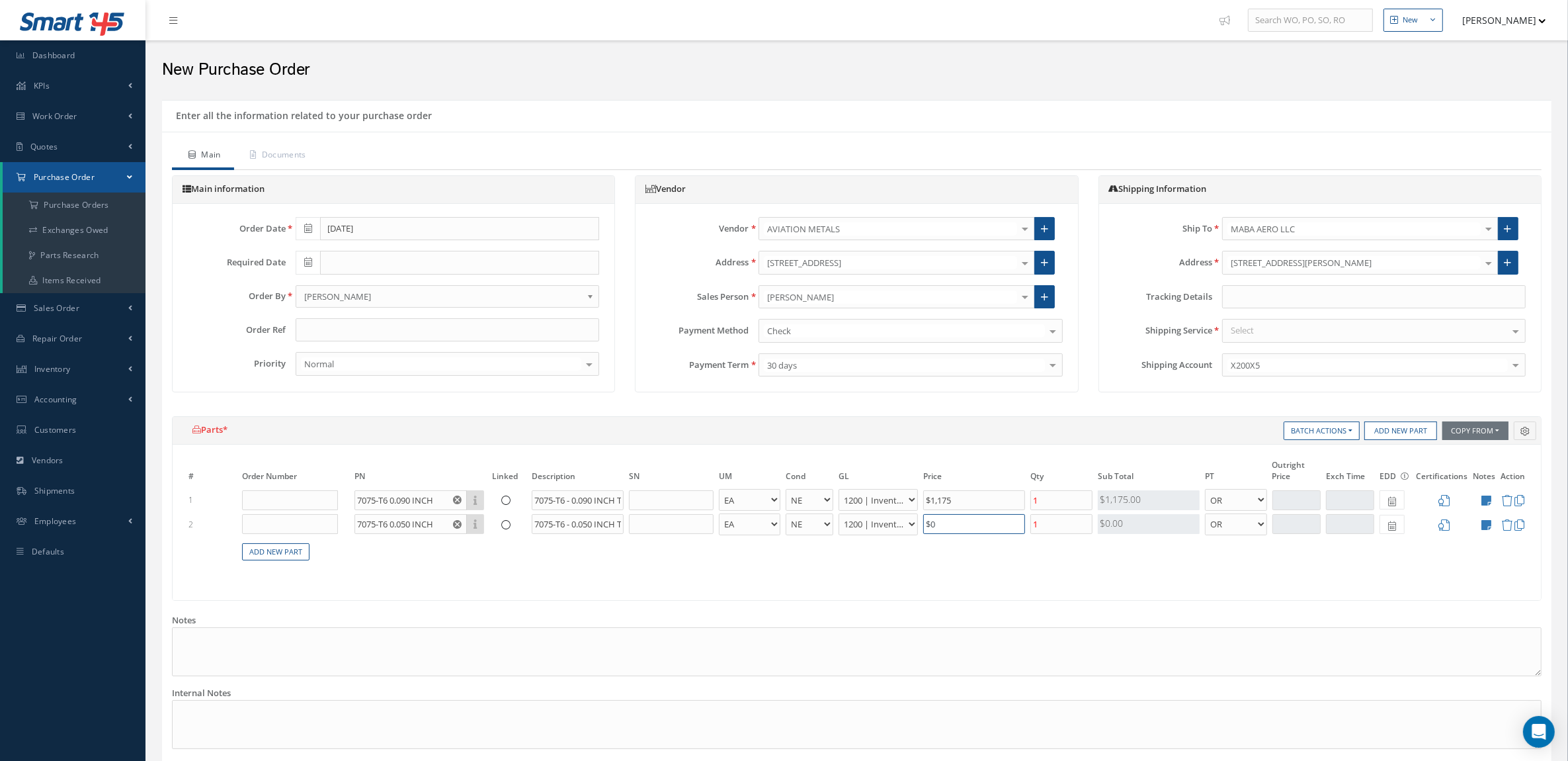
drag, startPoint x: 980, startPoint y: 525, endPoint x: 806, endPoint y: 527, distance: 174.0
click at [807, 523] on tr "2 7075-T6 0.050 INCH Part Number Description 7075-T6 - 0.050 INCH THICK - CLAD …" at bounding box center [857, 524] width 1342 height 24
type input "$890"
click at [1483, 505] on icon at bounding box center [1487, 500] width 10 height 11
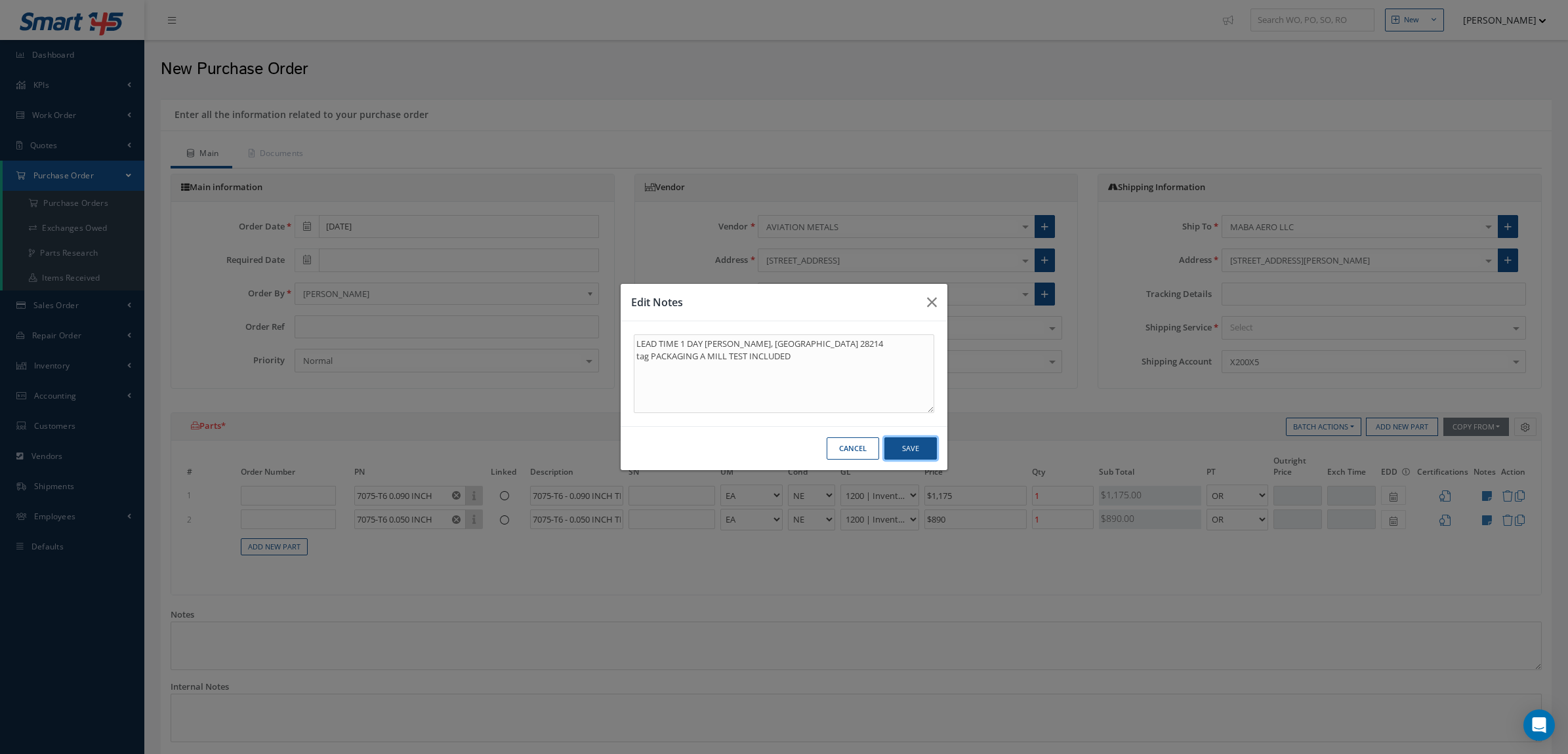
click at [897, 453] on button "Save" at bounding box center [910, 449] width 52 height 23
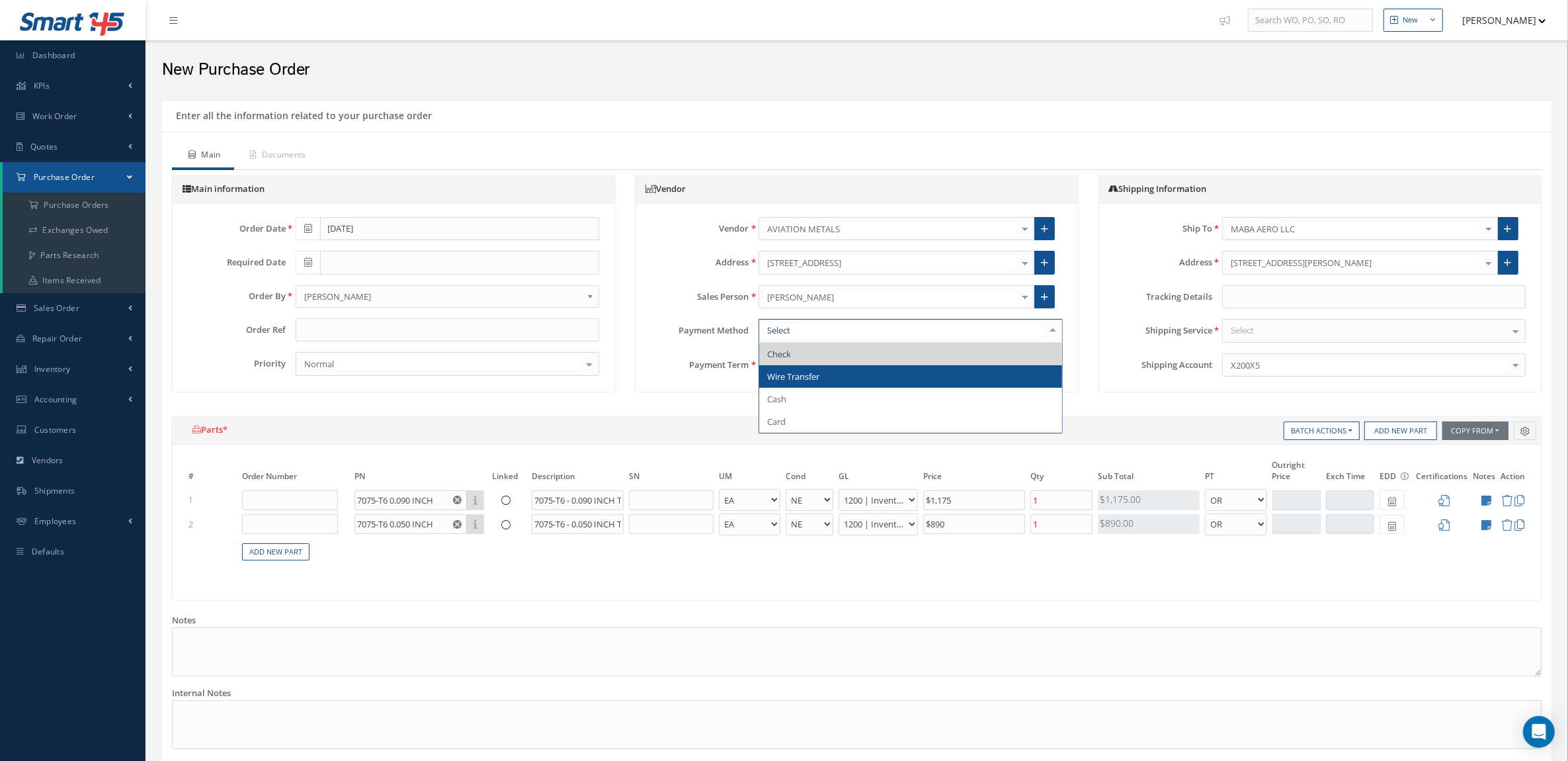
click at [848, 371] on span "Wire Transfer" at bounding box center [910, 376] width 302 height 23
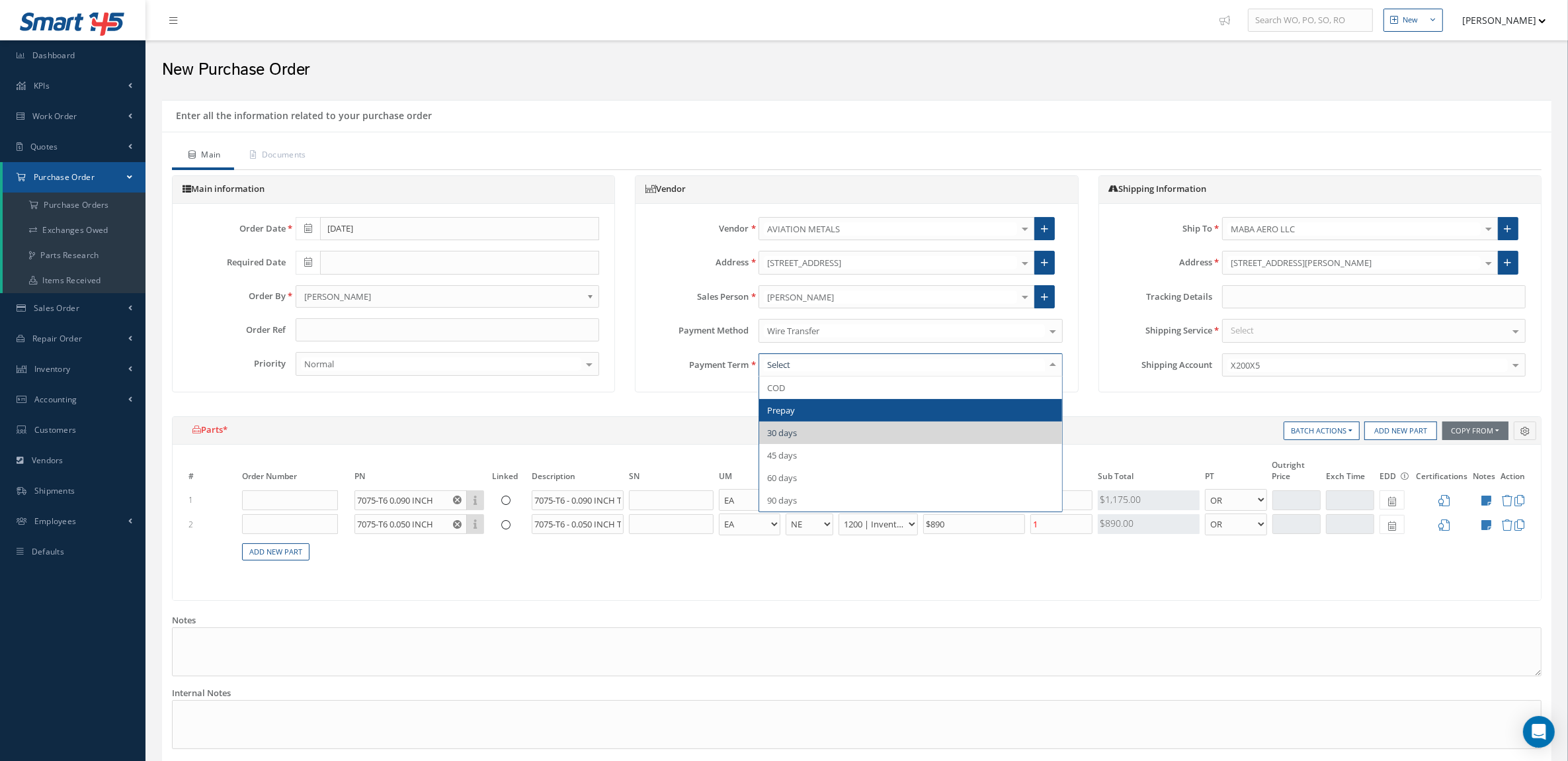
click at [833, 420] on span "Prepay" at bounding box center [910, 410] width 302 height 23
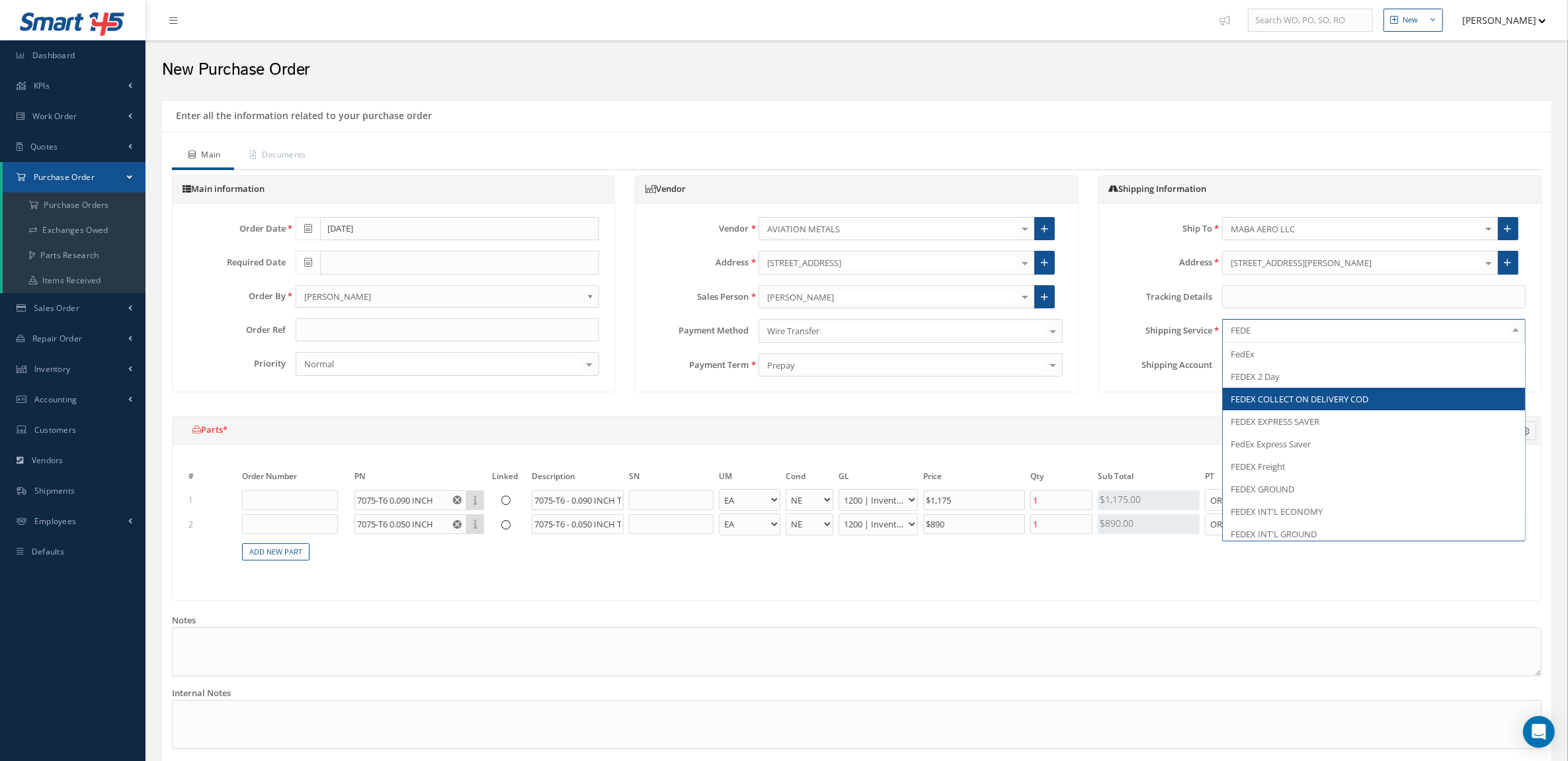
type input "FEDEX"
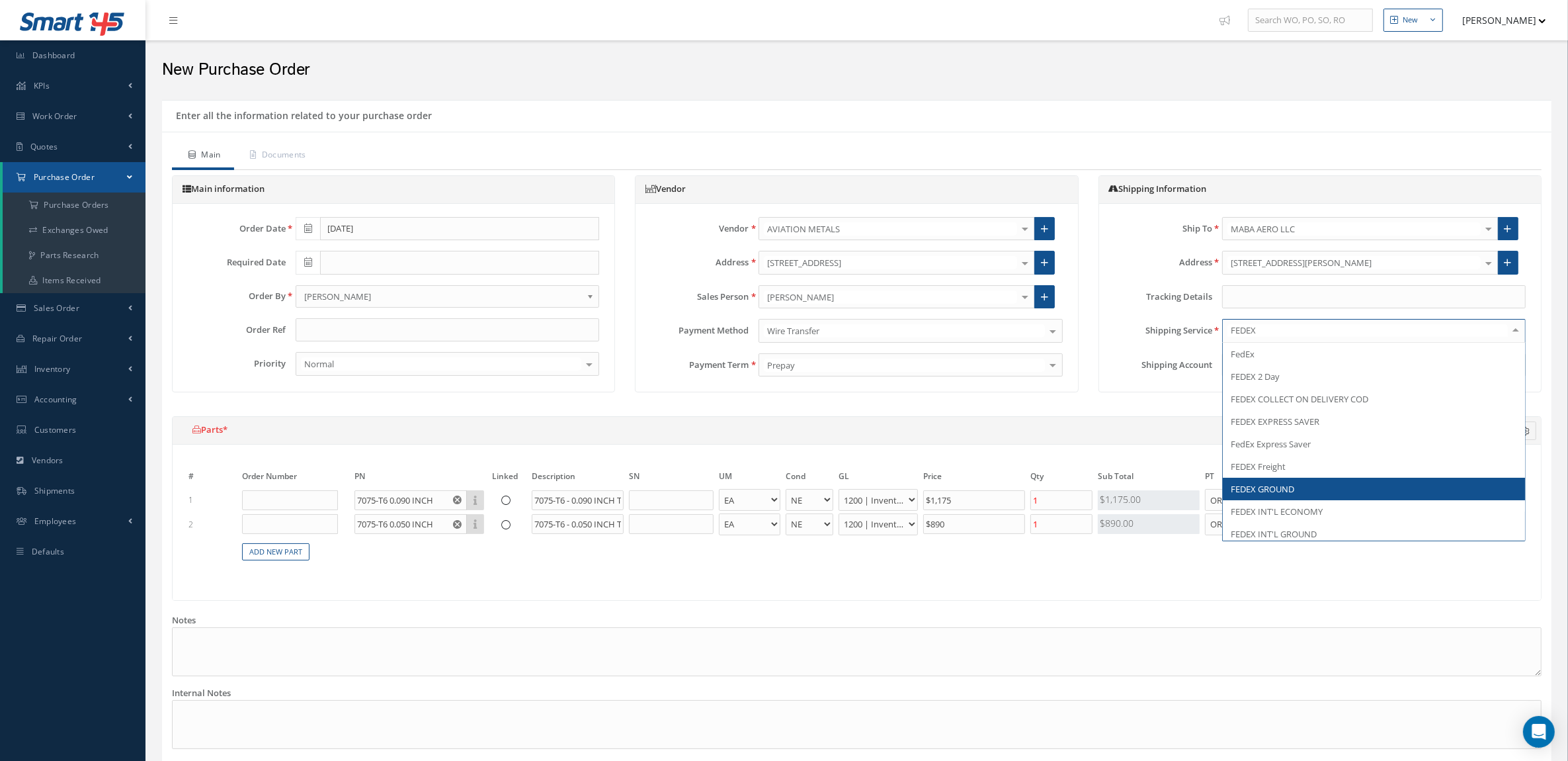
click at [1300, 480] on span "FEDEX GROUND" at bounding box center [1374, 489] width 302 height 23
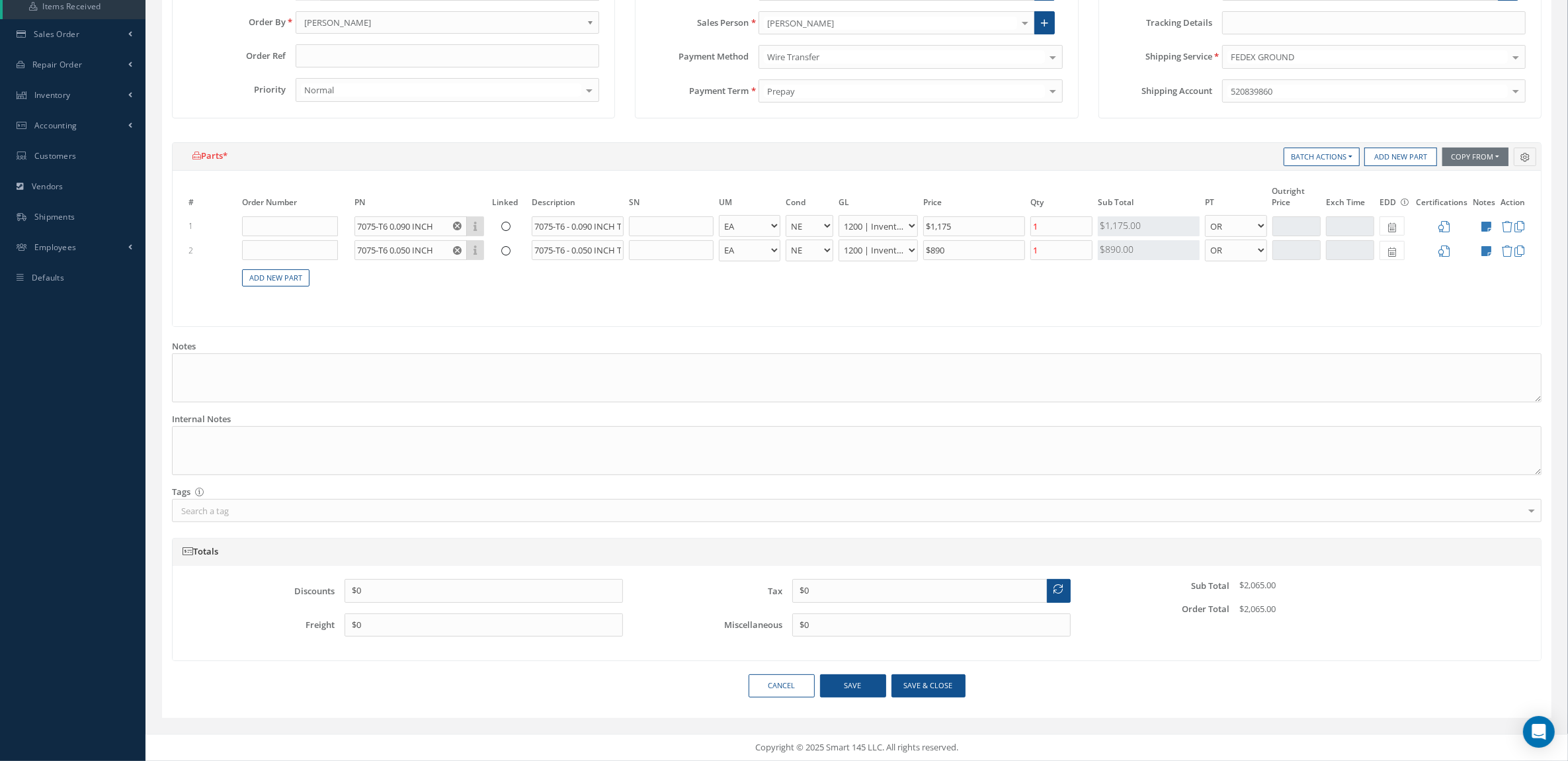
scroll to position [276, 0]
click at [943, 685] on button "Save & close" at bounding box center [929, 686] width 74 height 23
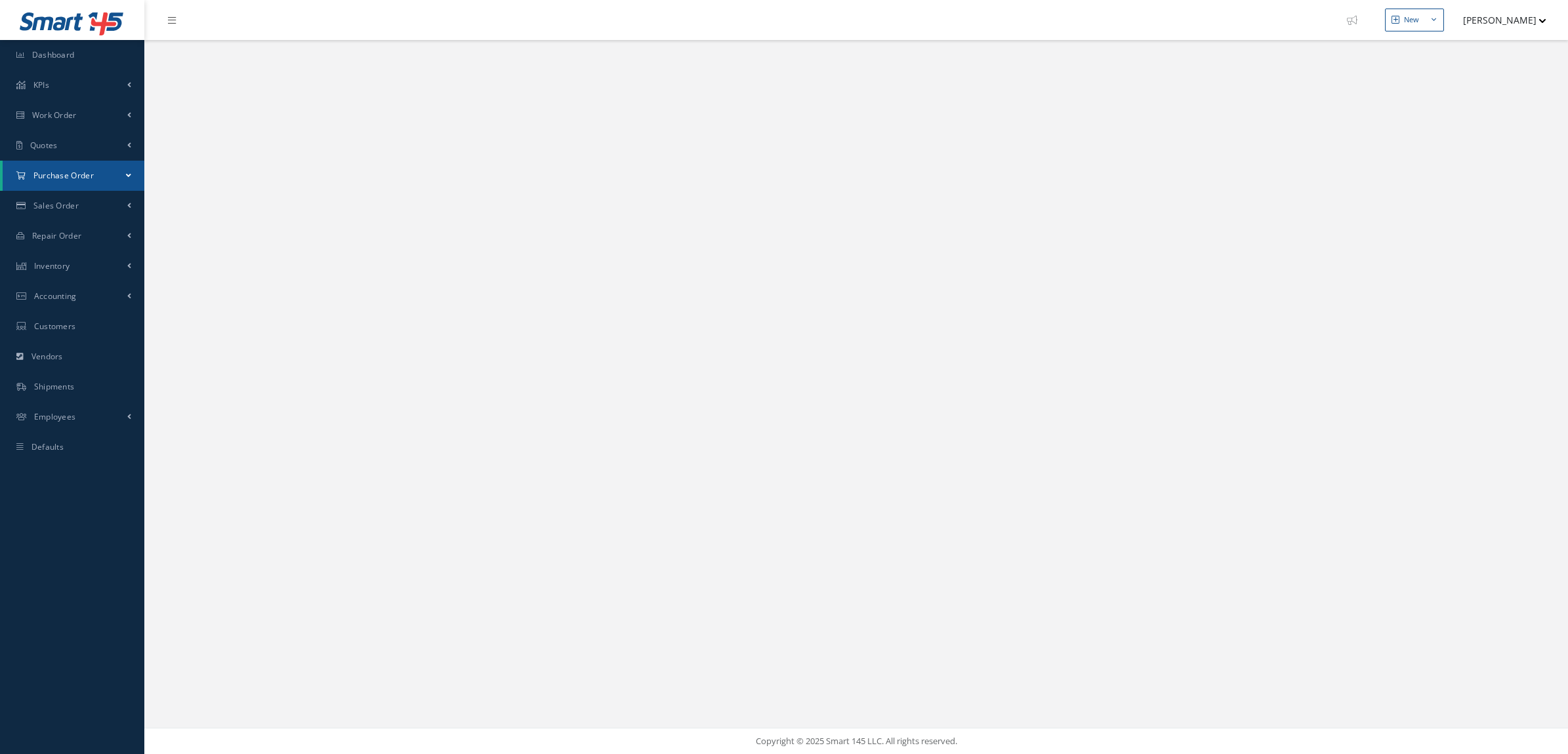
select select "25"
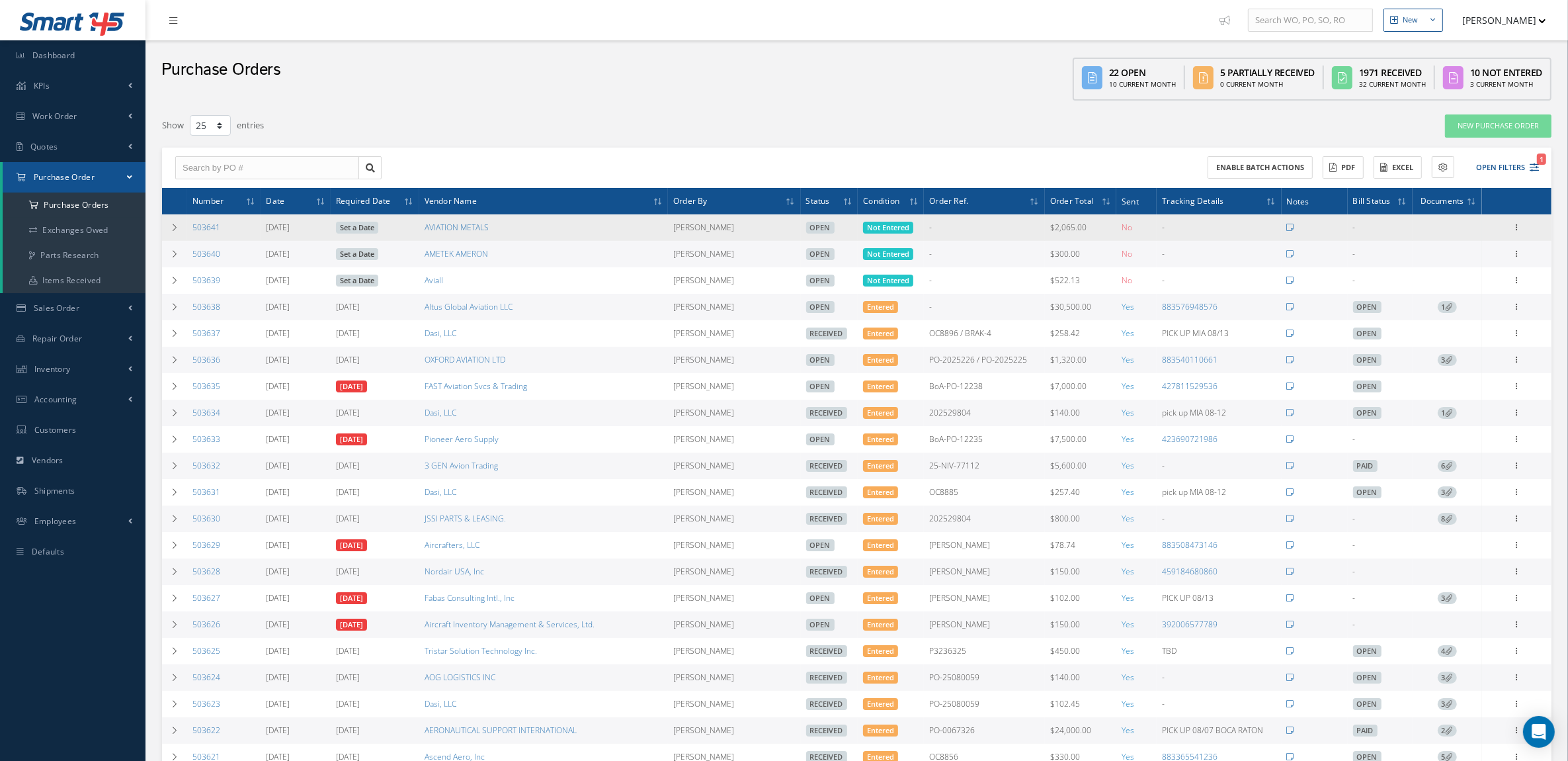
drag, startPoint x: 504, startPoint y: 227, endPoint x: 403, endPoint y: 229, distance: 101.0
click at [403, 229] on tr "503641 [DATE] Set a Date AVIATION METALS [PERSON_NAME] Open Not Entered - $2,06…" at bounding box center [857, 228] width 1390 height 27
drag, startPoint x: 229, startPoint y: 229, endPoint x: 187, endPoint y: 224, distance: 42.3
click at [187, 224] on td "503641" at bounding box center [224, 228] width 74 height 27
copy link "503641"
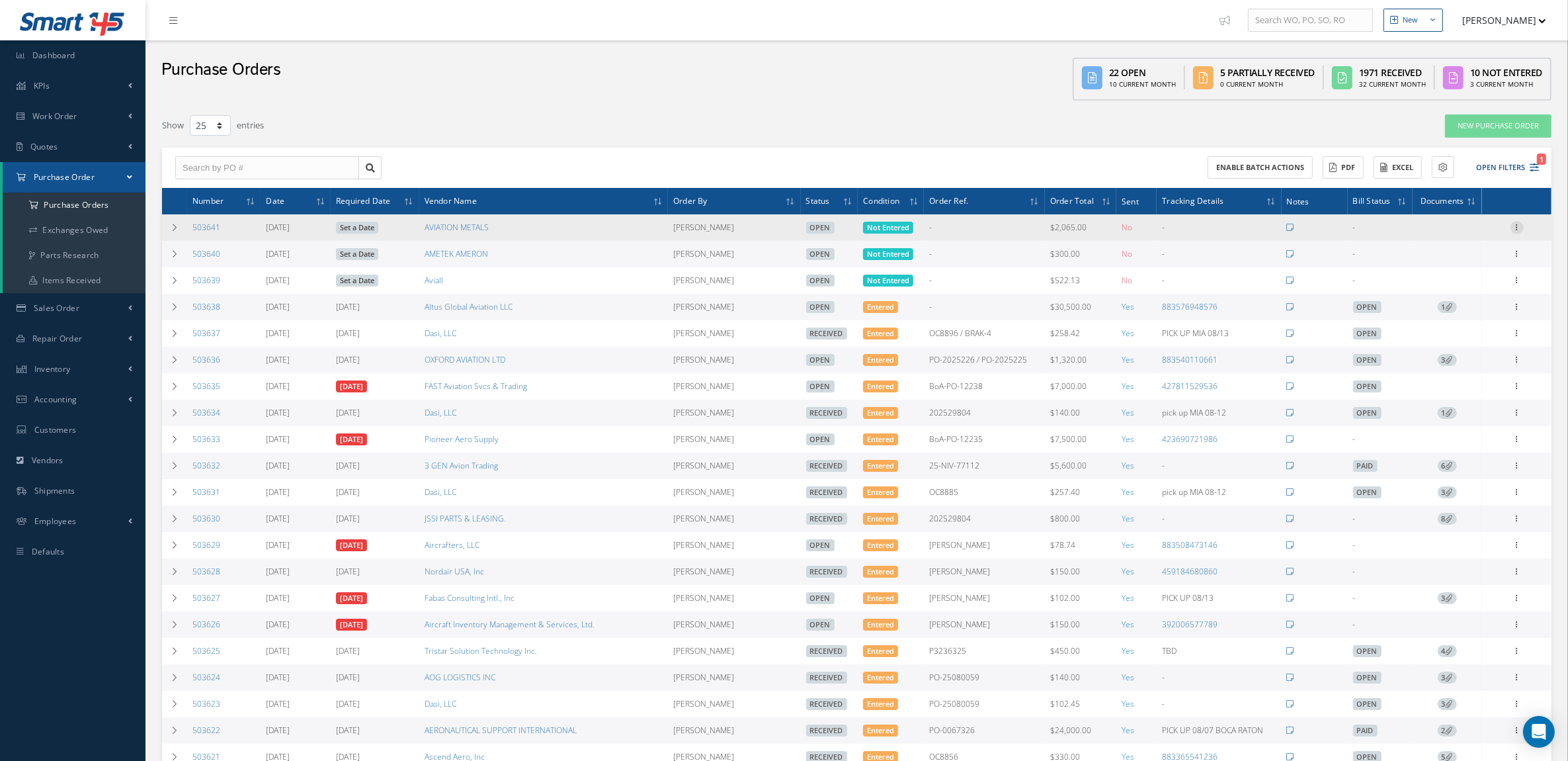
click at [1519, 227] on icon at bounding box center [1518, 226] width 13 height 11
click at [1492, 235] on link "Enter/Update" at bounding box center [1456, 236] width 105 height 18
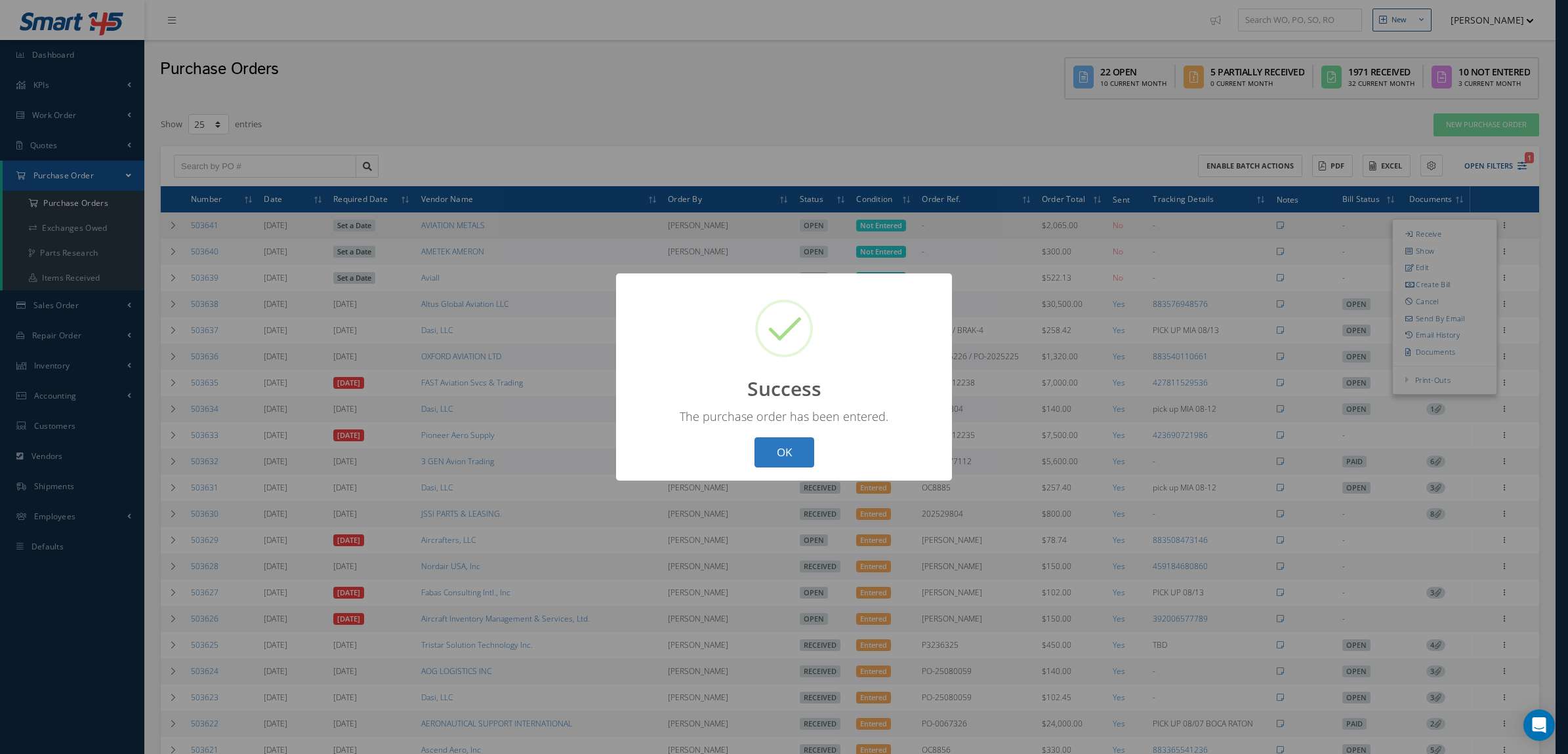
click at [782, 447] on button "OK" at bounding box center [784, 452] width 60 height 31
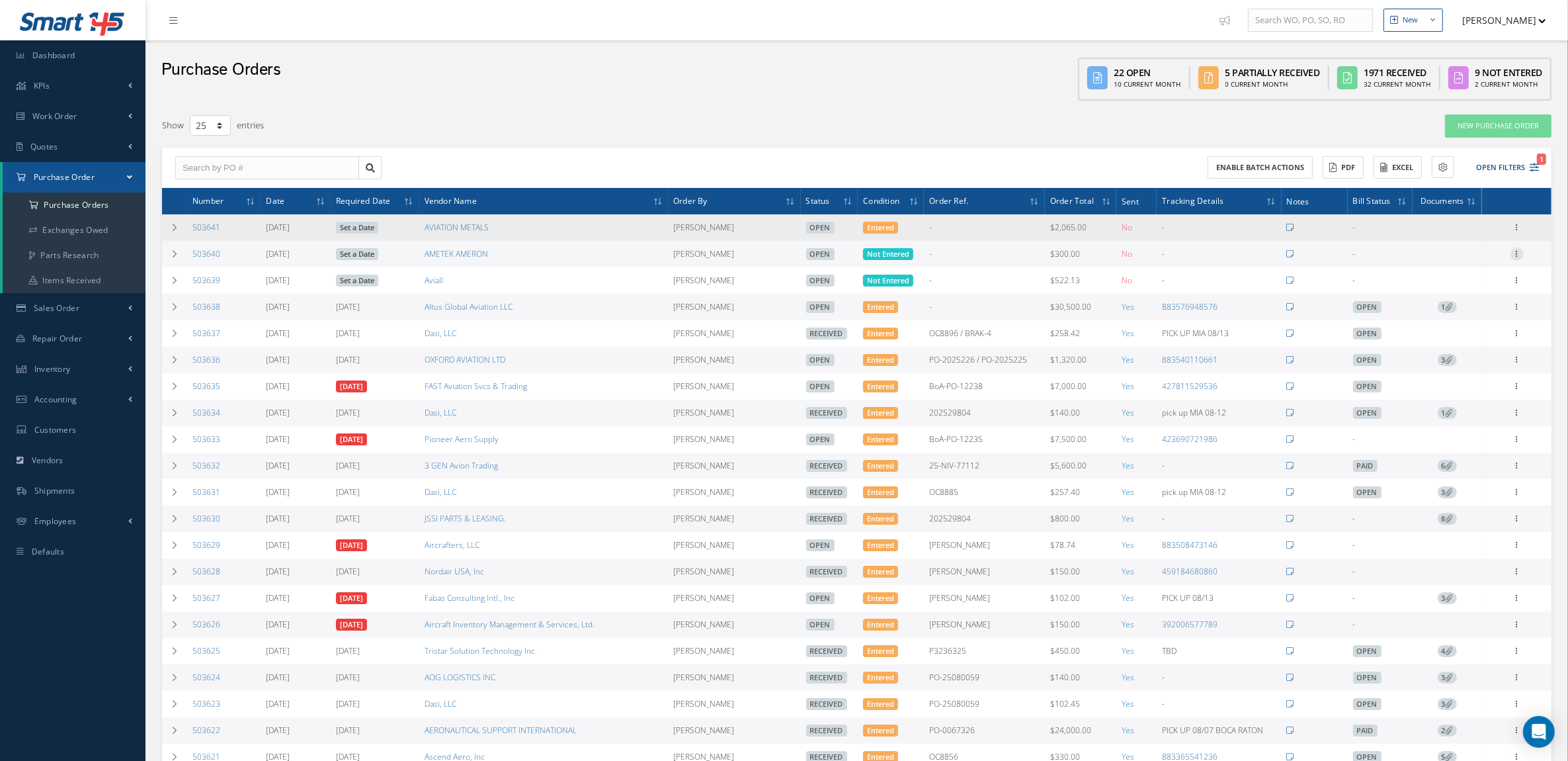
click at [1515, 253] on icon at bounding box center [1518, 253] width 13 height 11
click at [1486, 264] on link "Enter/Update" at bounding box center [1456, 263] width 105 height 18
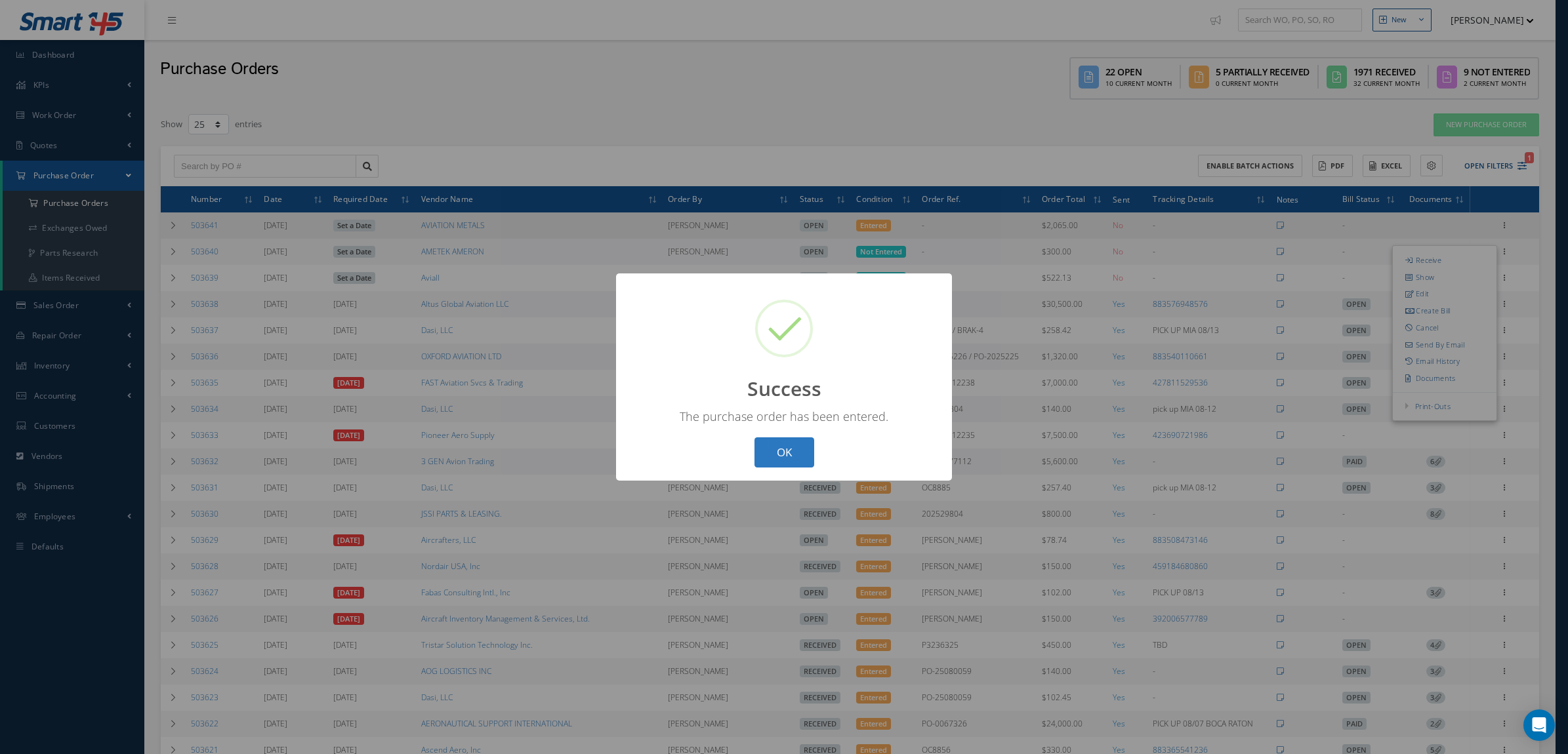
click at [771, 451] on button "OK" at bounding box center [784, 452] width 60 height 31
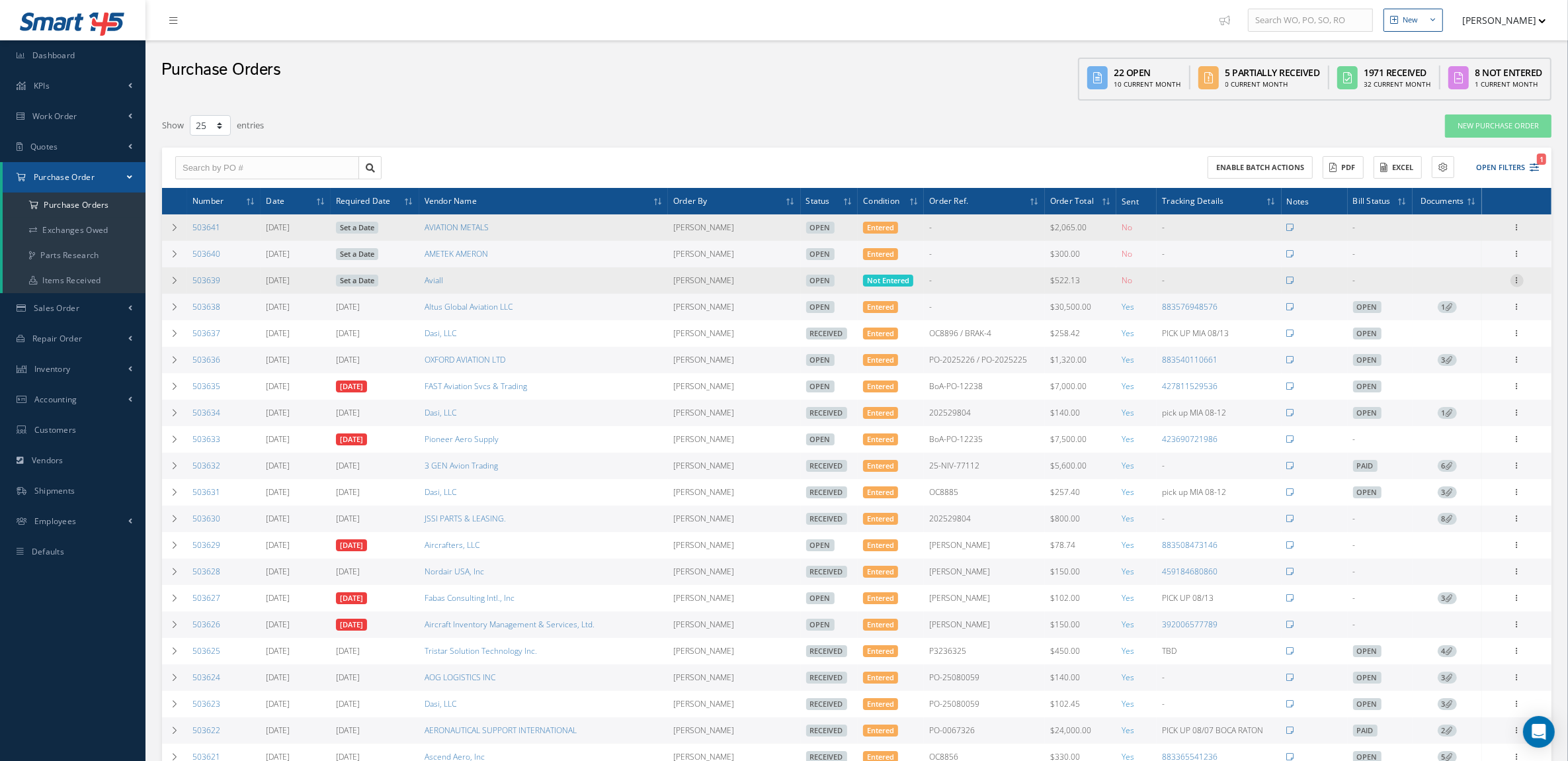
click at [1521, 279] on icon at bounding box center [1518, 279] width 13 height 11
click at [1432, 292] on link "Enter/Update" at bounding box center [1456, 289] width 105 height 18
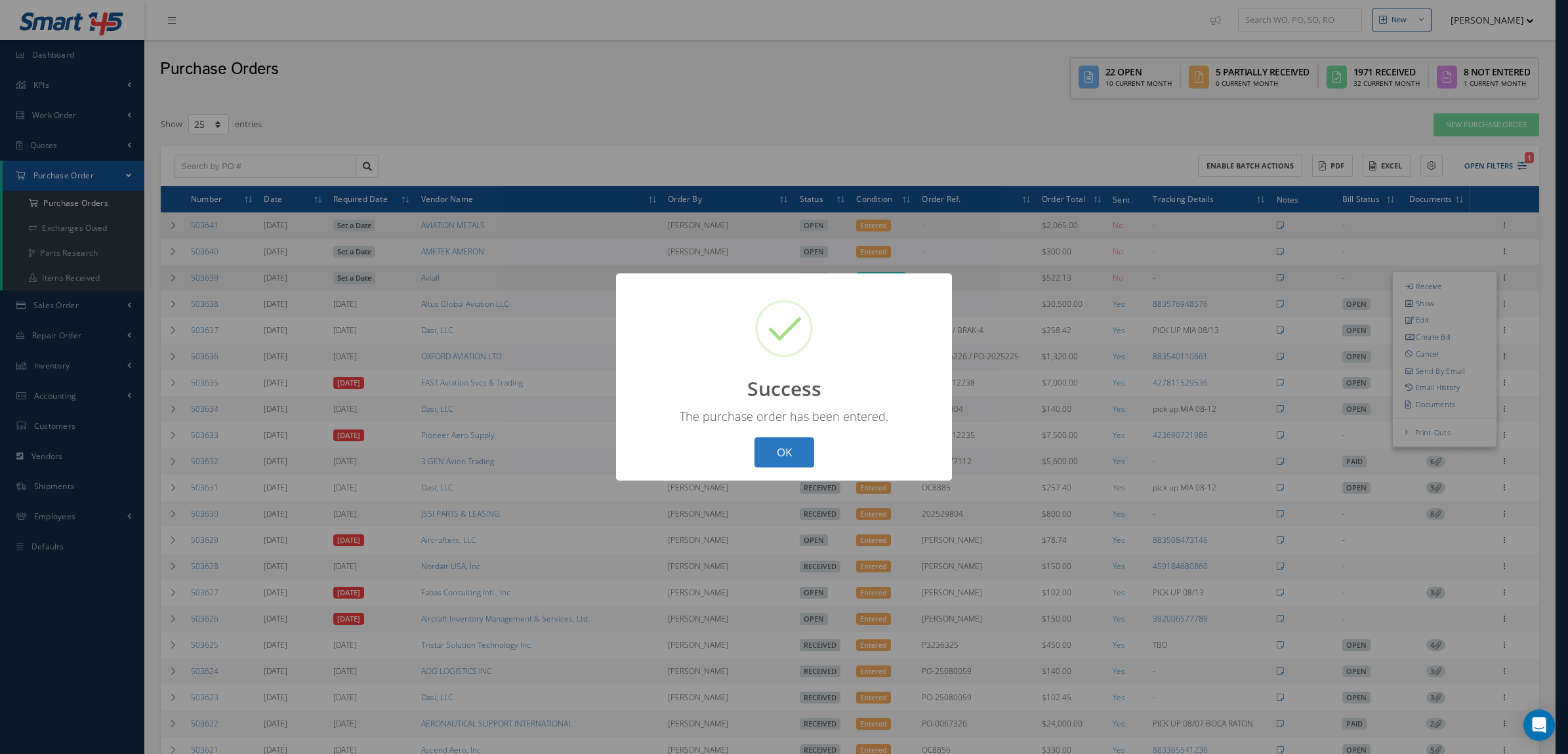
click at [757, 450] on button "OK" at bounding box center [784, 452] width 60 height 31
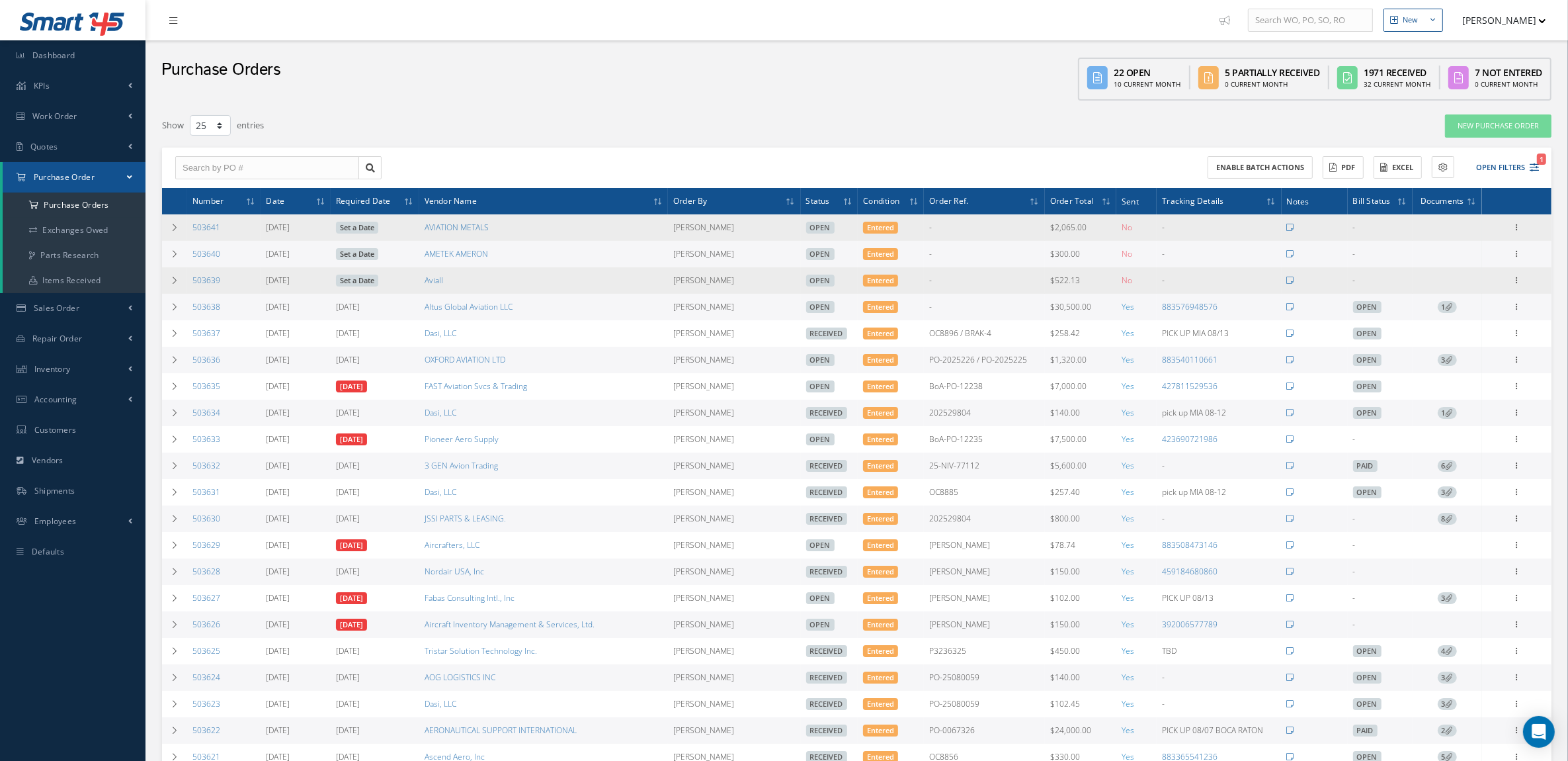
click at [367, 275] on link "Set a Date" at bounding box center [357, 280] width 43 height 12
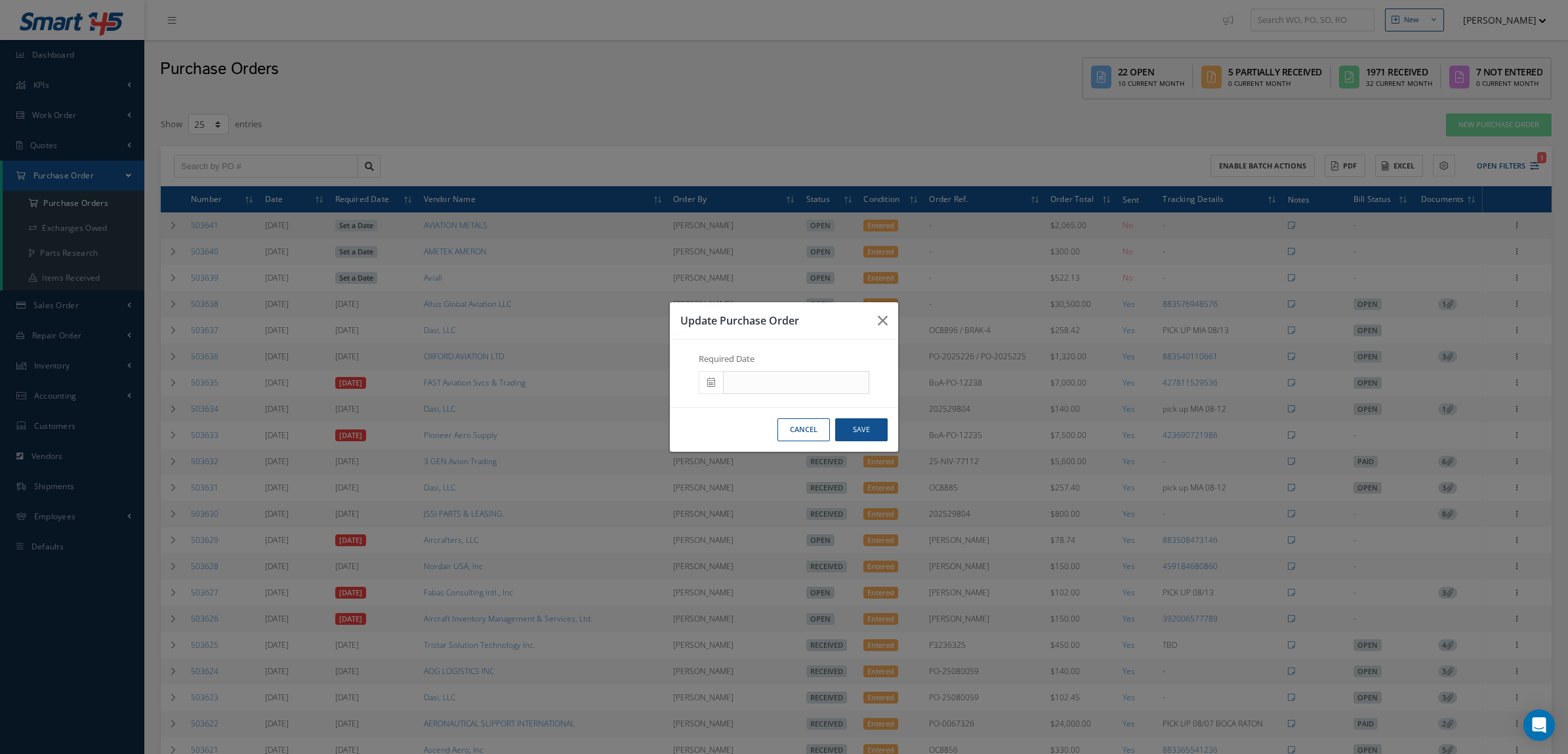
click at [712, 381] on icon at bounding box center [710, 382] width 7 height 9
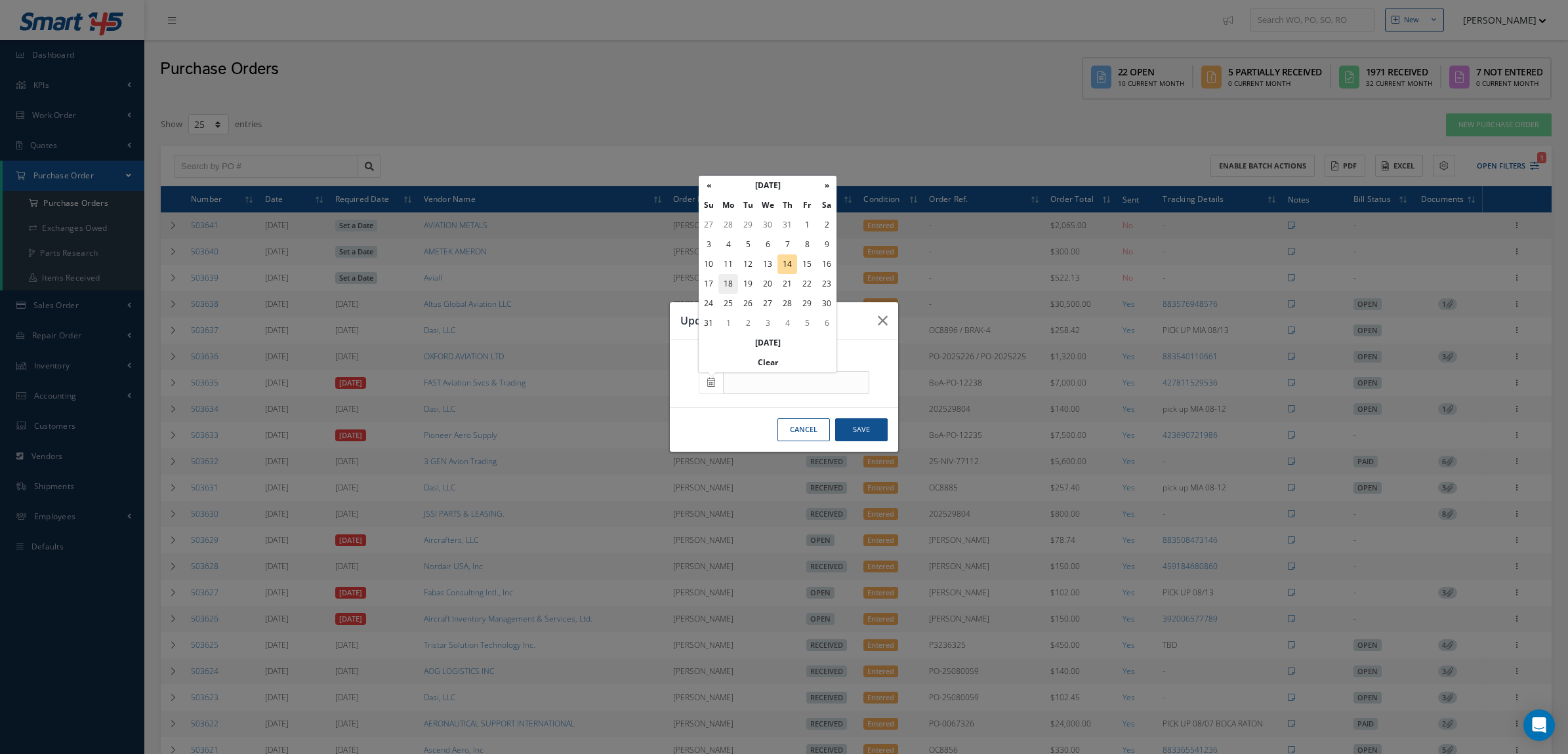
click at [726, 284] on td "18" at bounding box center [728, 284] width 20 height 20
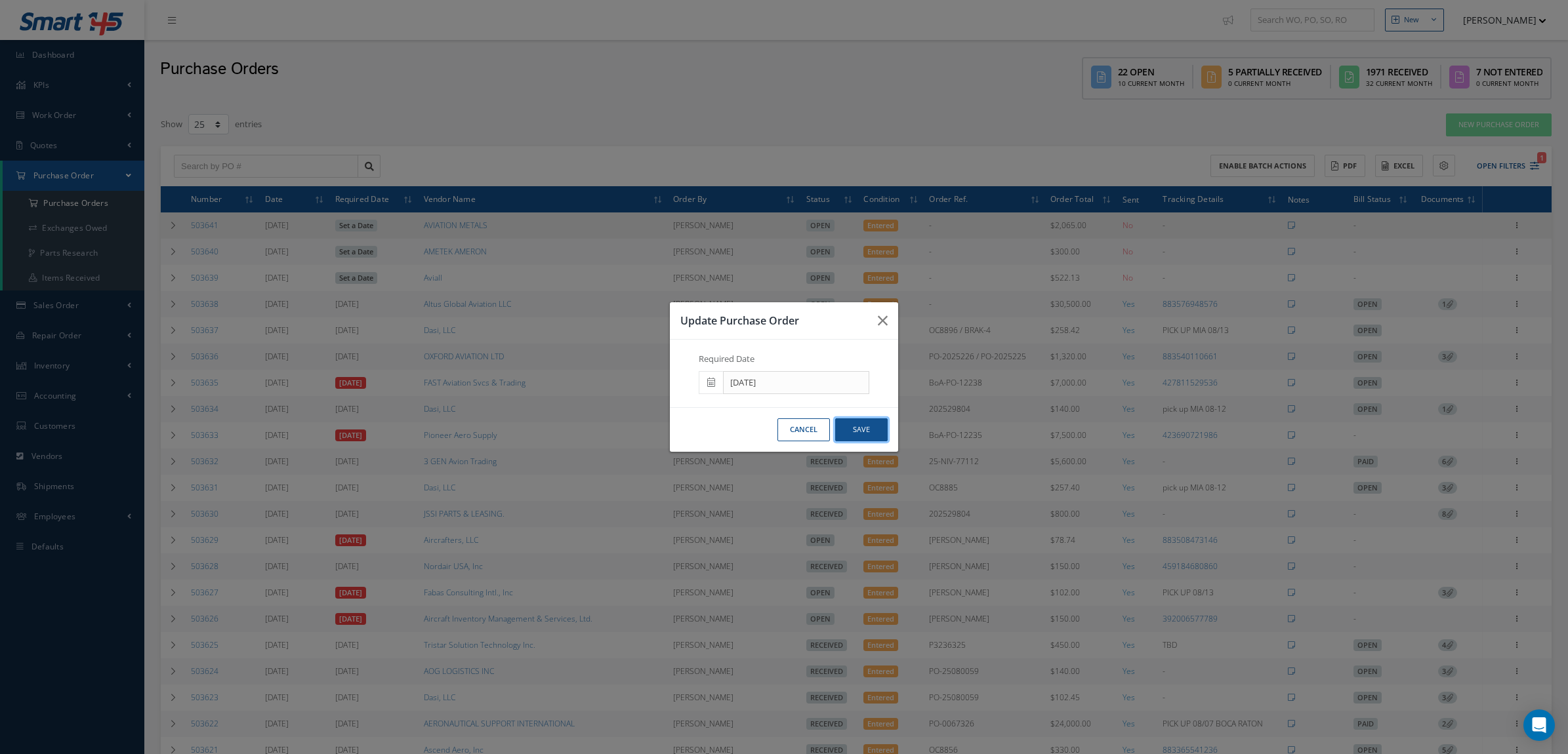
drag, startPoint x: 860, startPoint y: 435, endPoint x: 853, endPoint y: 425, distance: 12.2
click at [860, 434] on button "Save" at bounding box center [860, 430] width 52 height 23
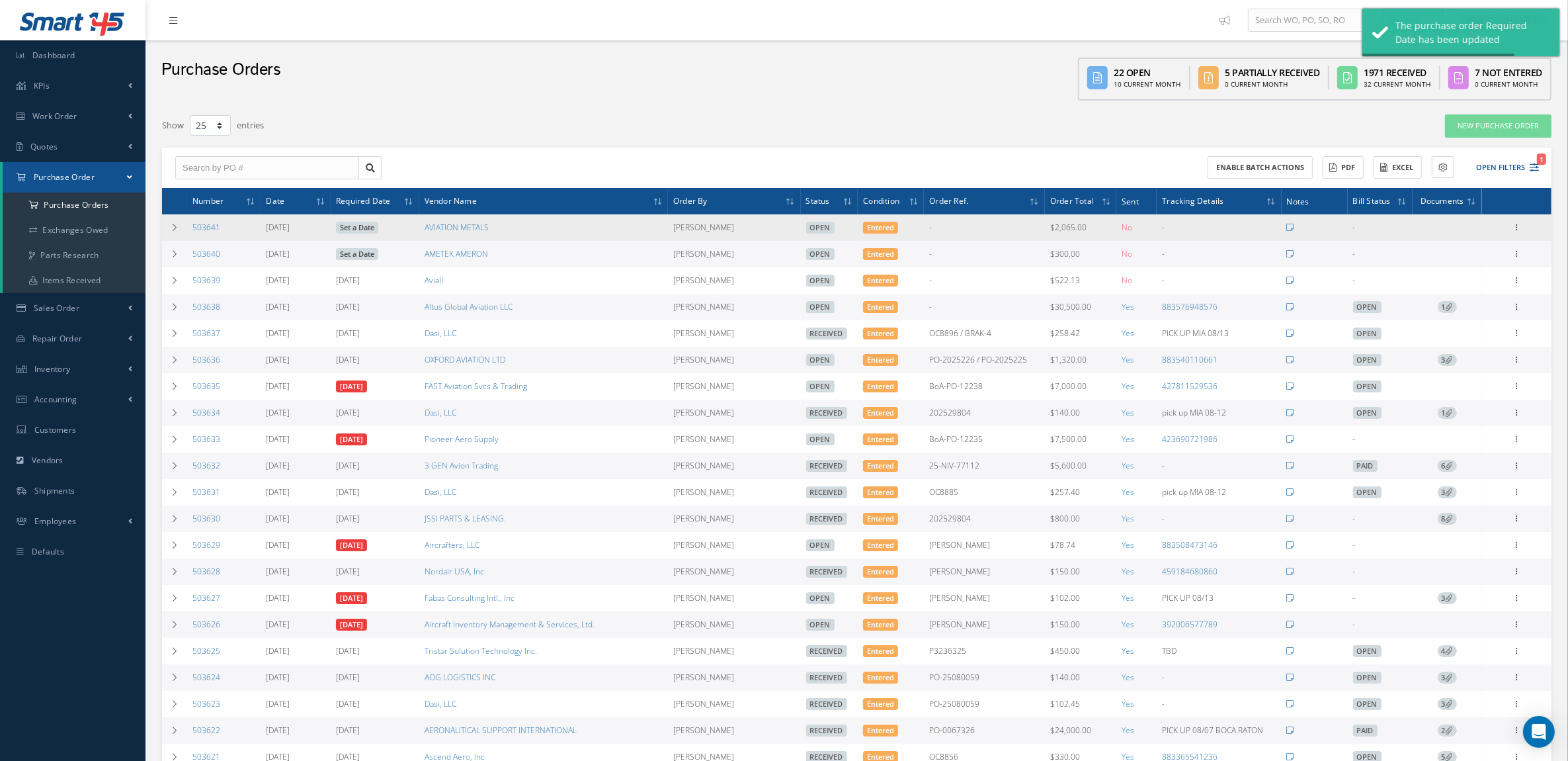
click at [358, 255] on link "Set a Date" at bounding box center [357, 254] width 43 height 12
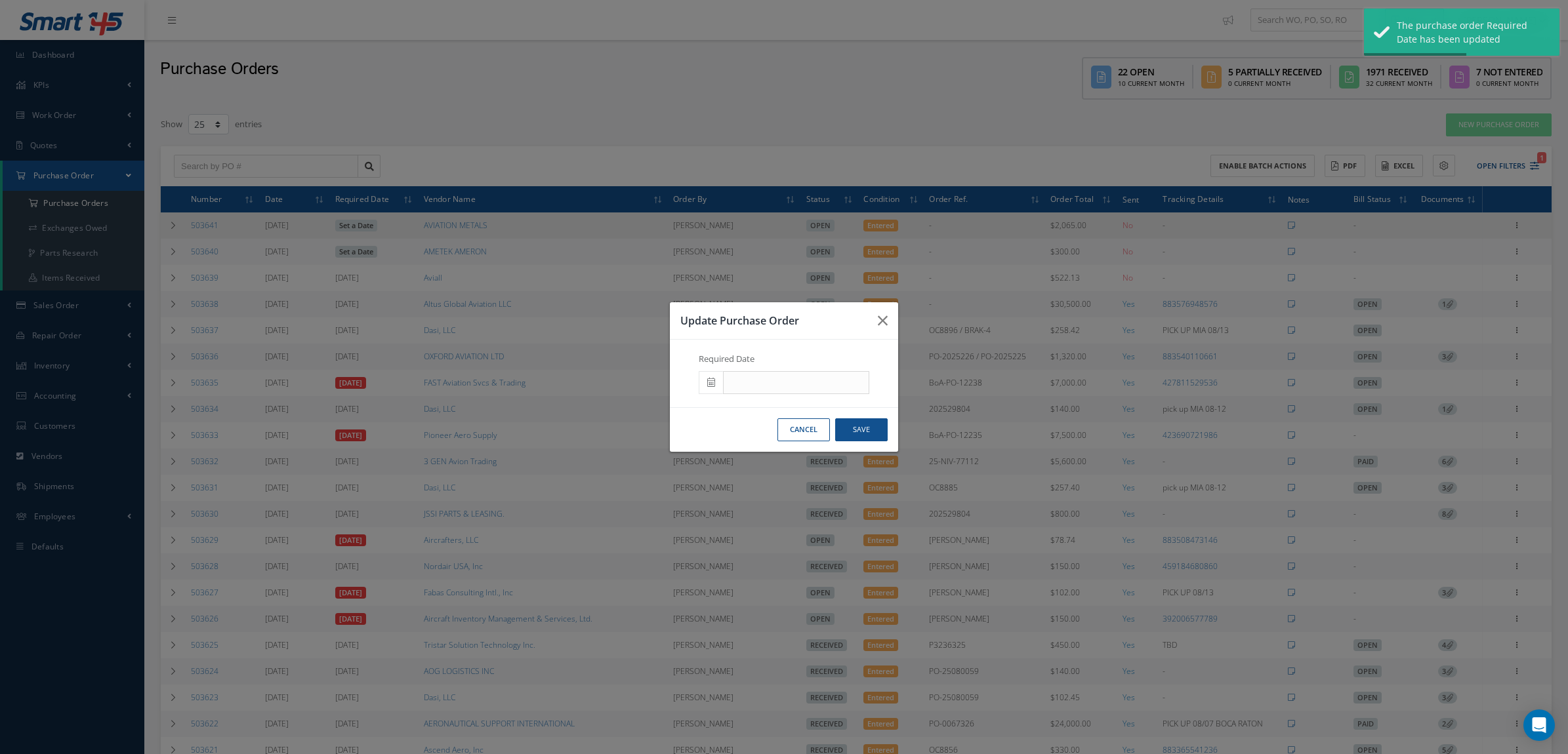
click at [702, 386] on span at bounding box center [710, 382] width 24 height 23
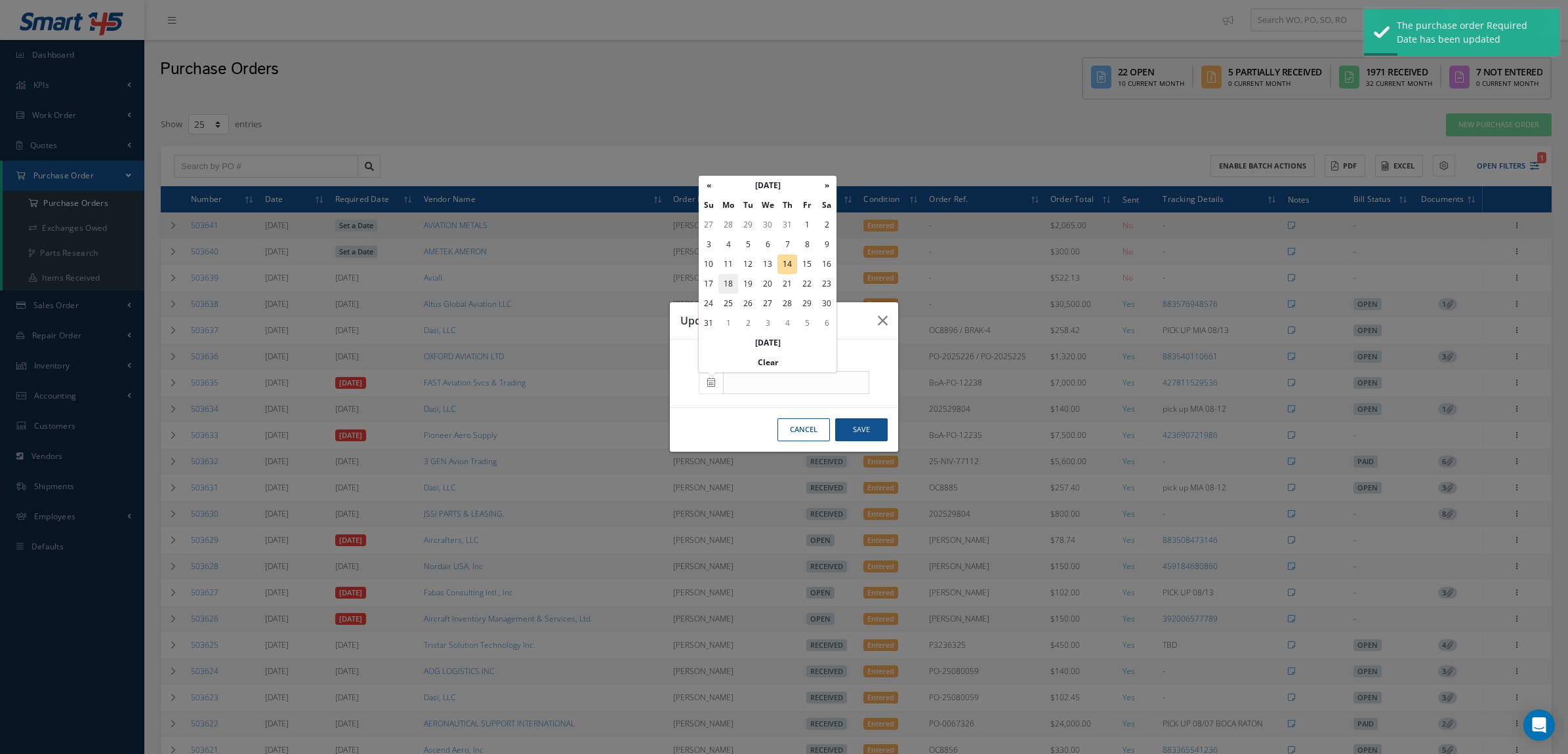
click at [732, 280] on td "18" at bounding box center [728, 284] width 20 height 20
type input "[DATE]"
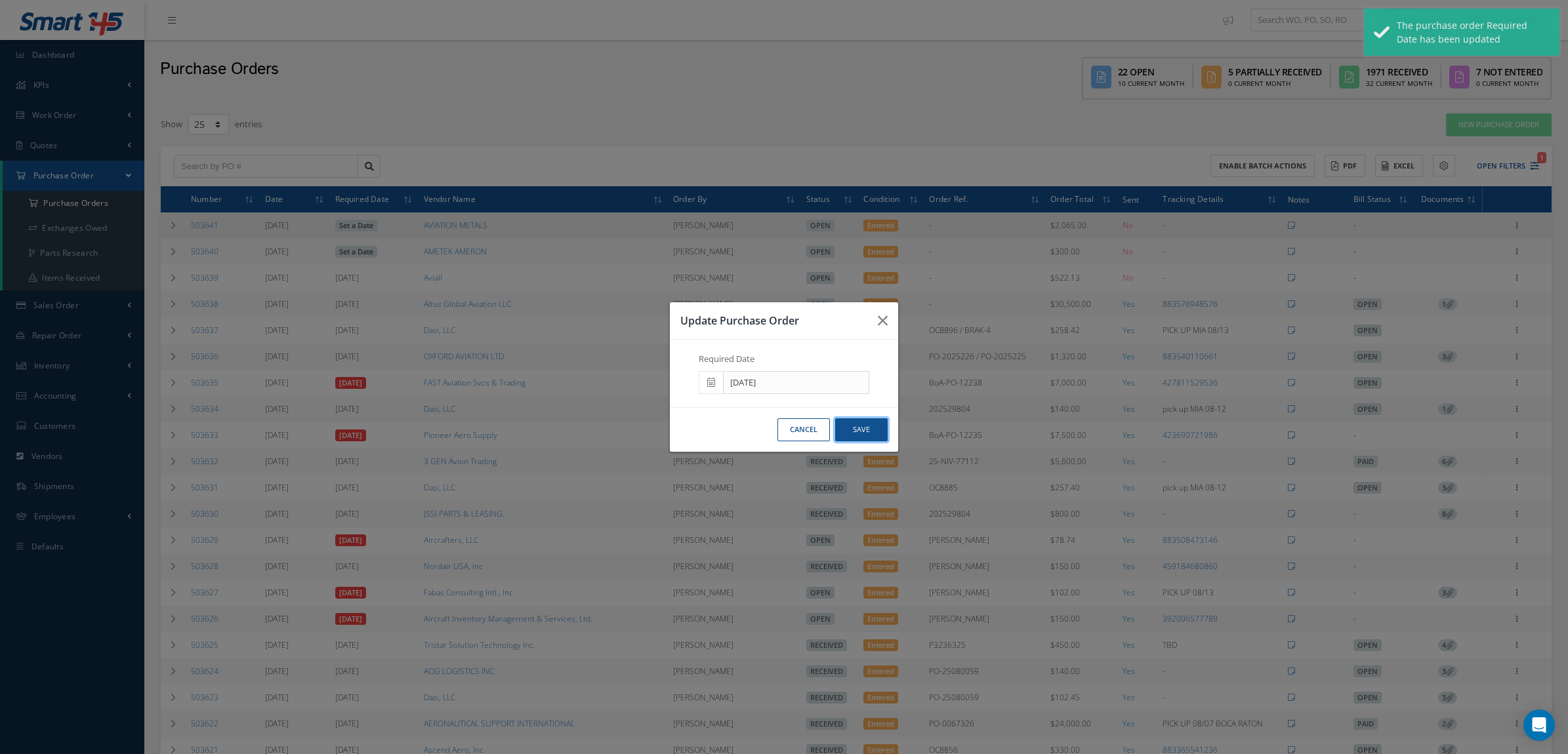
click at [869, 434] on button "Save" at bounding box center [860, 430] width 52 height 23
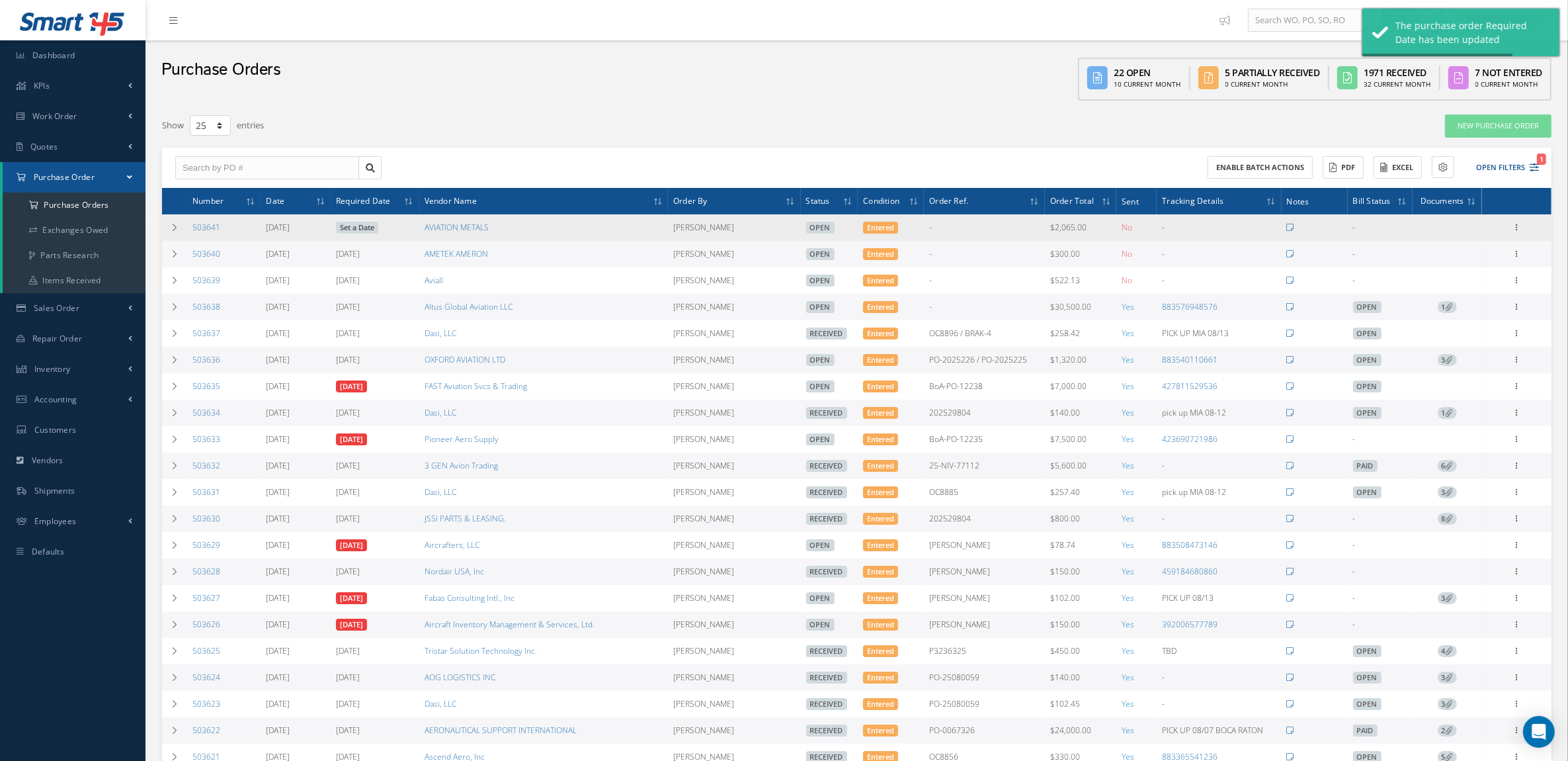
click at [359, 230] on link "Set a Date" at bounding box center [357, 228] width 43 height 12
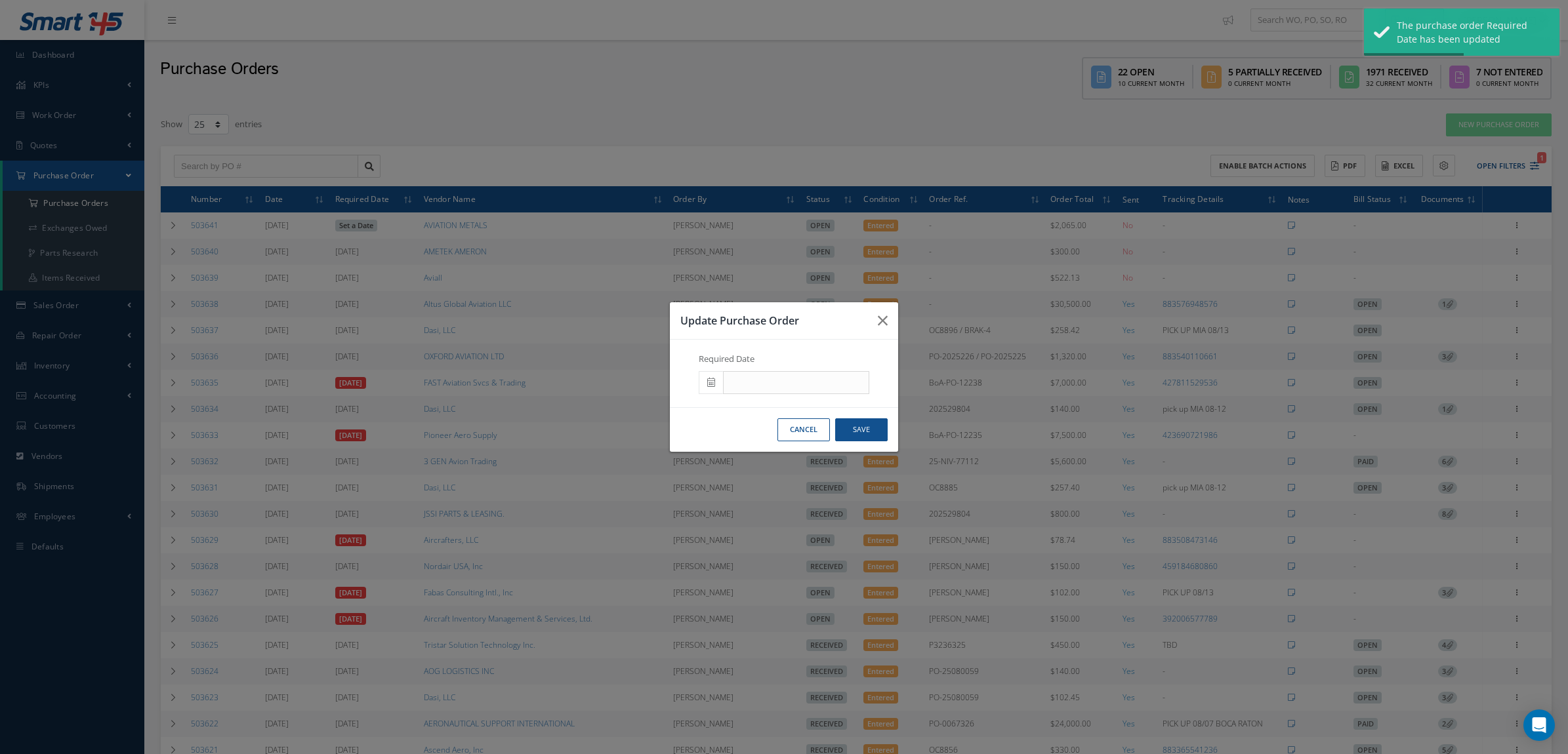
click at [713, 383] on icon at bounding box center [710, 382] width 7 height 9
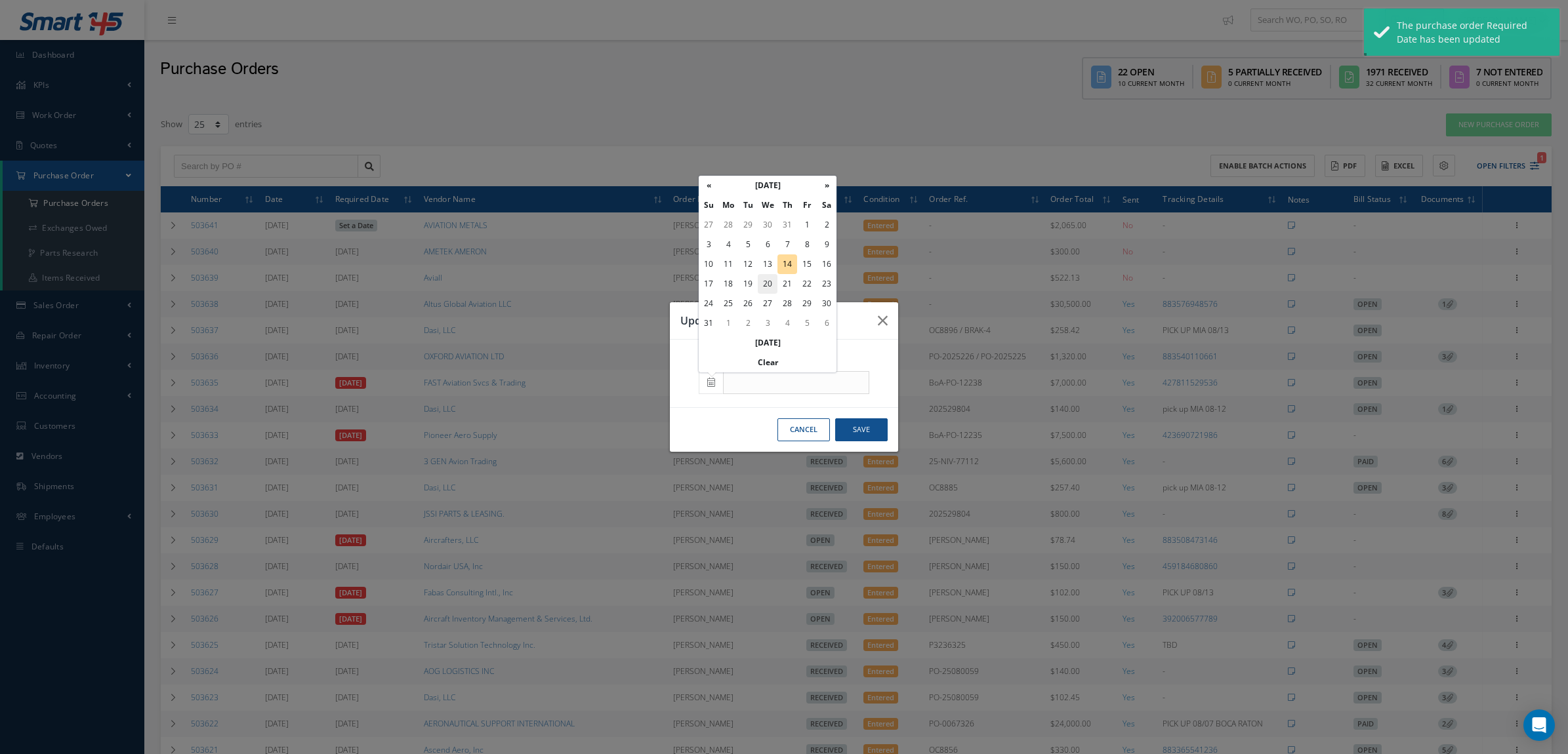
click at [766, 286] on td "20" at bounding box center [767, 284] width 20 height 20
type input "[DATE]"
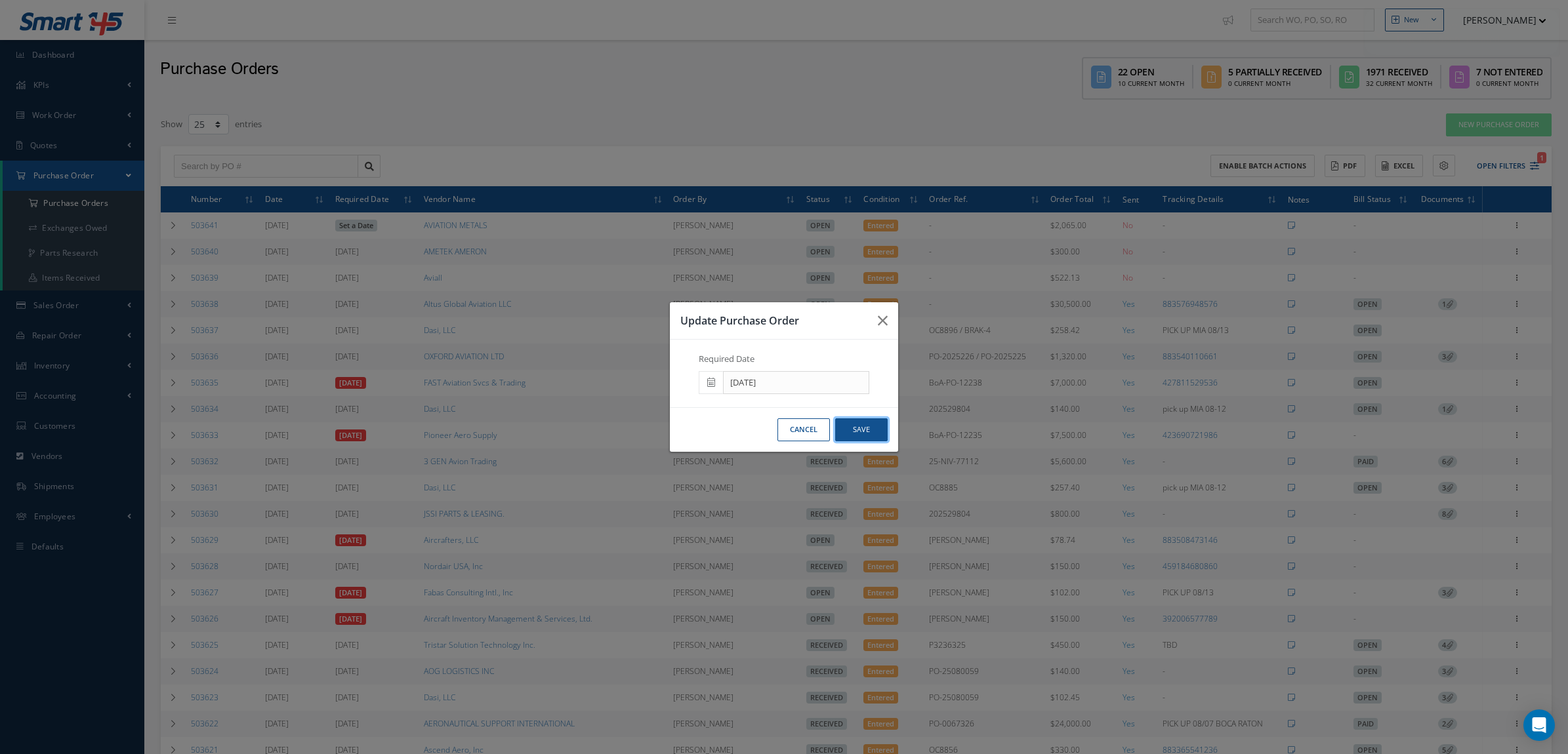
click at [863, 425] on button "Save" at bounding box center [860, 430] width 52 height 23
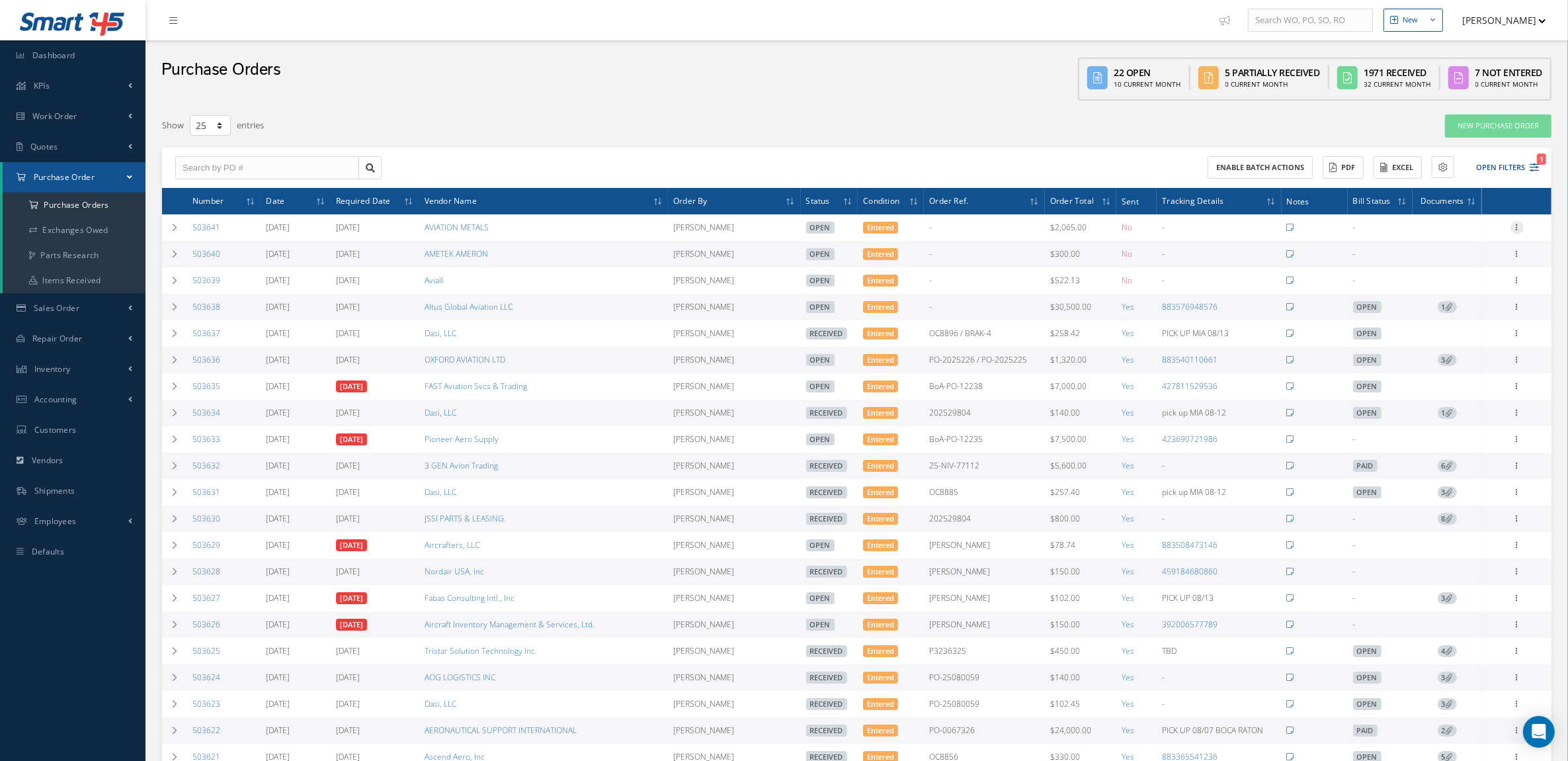
click at [1517, 226] on icon at bounding box center [1518, 226] width 13 height 11
click at [1475, 319] on link "Send By Email" at bounding box center [1456, 321] width 105 height 18
type input "Reports from Purchase Order 503641"
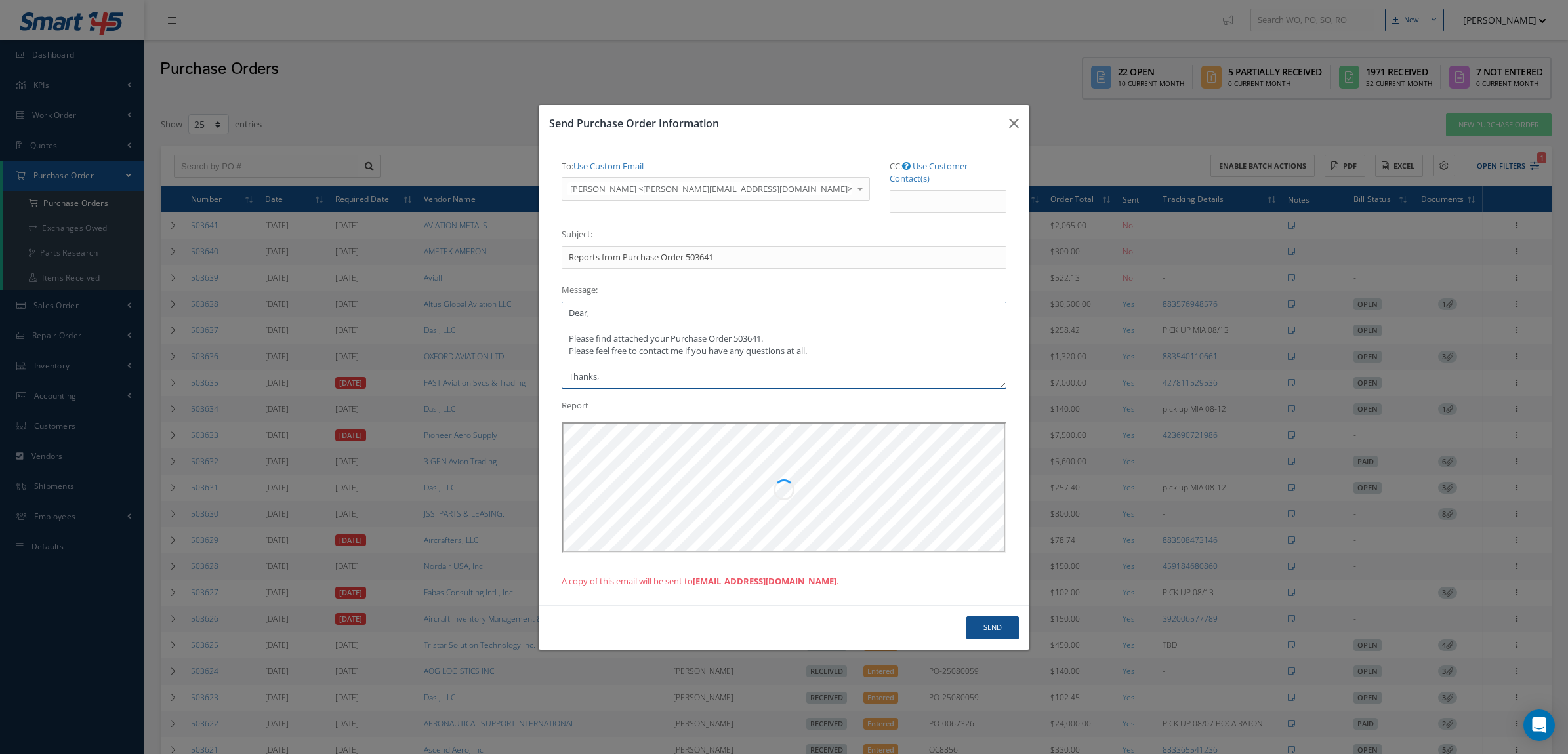
click at [640, 309] on textarea "Dear, Please find attached your Purchase Order 503641. Please feel free to cont…" at bounding box center [784, 345] width 445 height 87
drag, startPoint x: 620, startPoint y: 371, endPoint x: 615, endPoint y: 376, distance: 7.1
click at [620, 372] on textarea "Dear Steve Please find attached your Purchase Order 503641. Please feel free to…" at bounding box center [784, 345] width 445 height 87
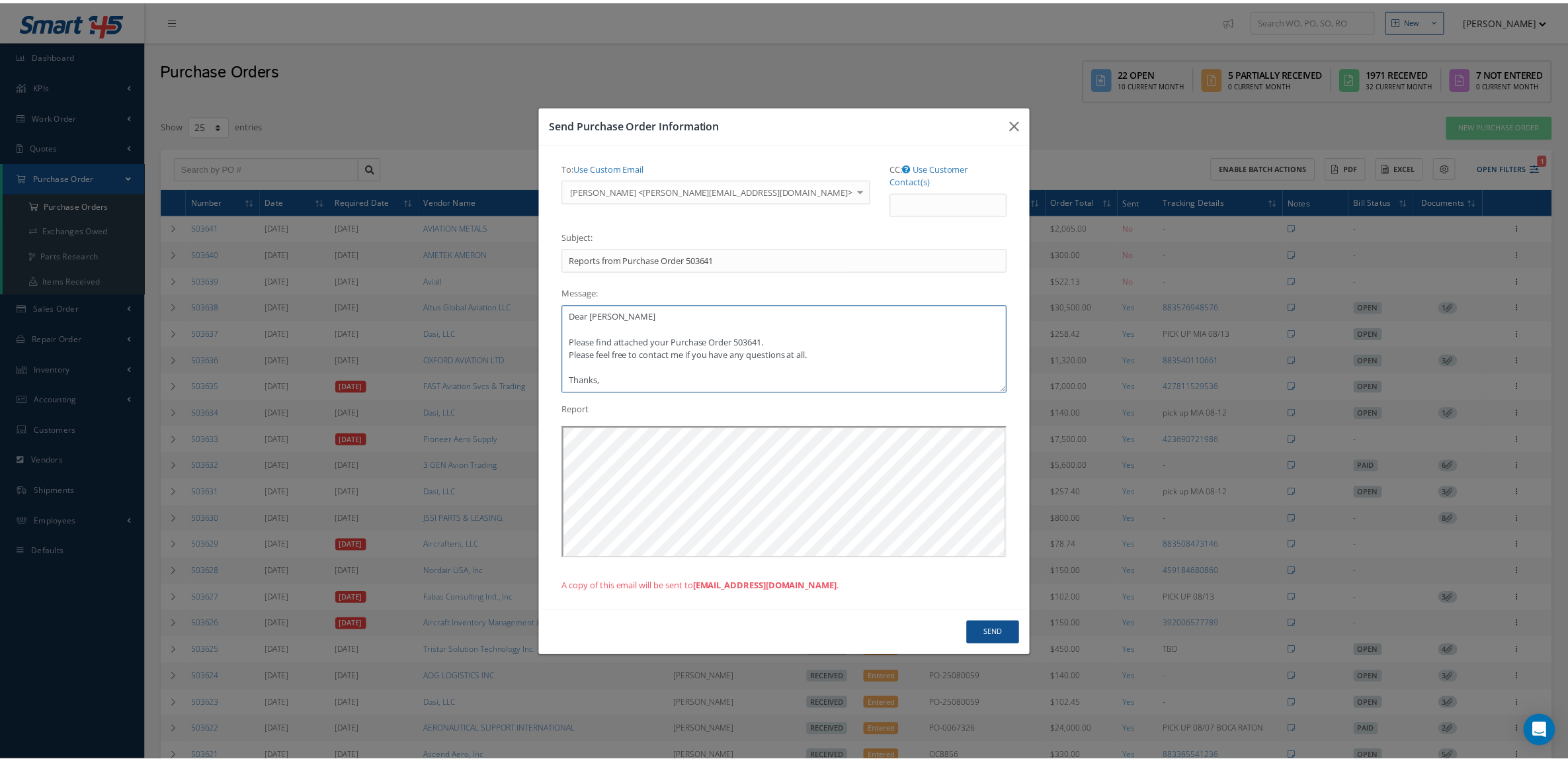
scroll to position [8, 0]
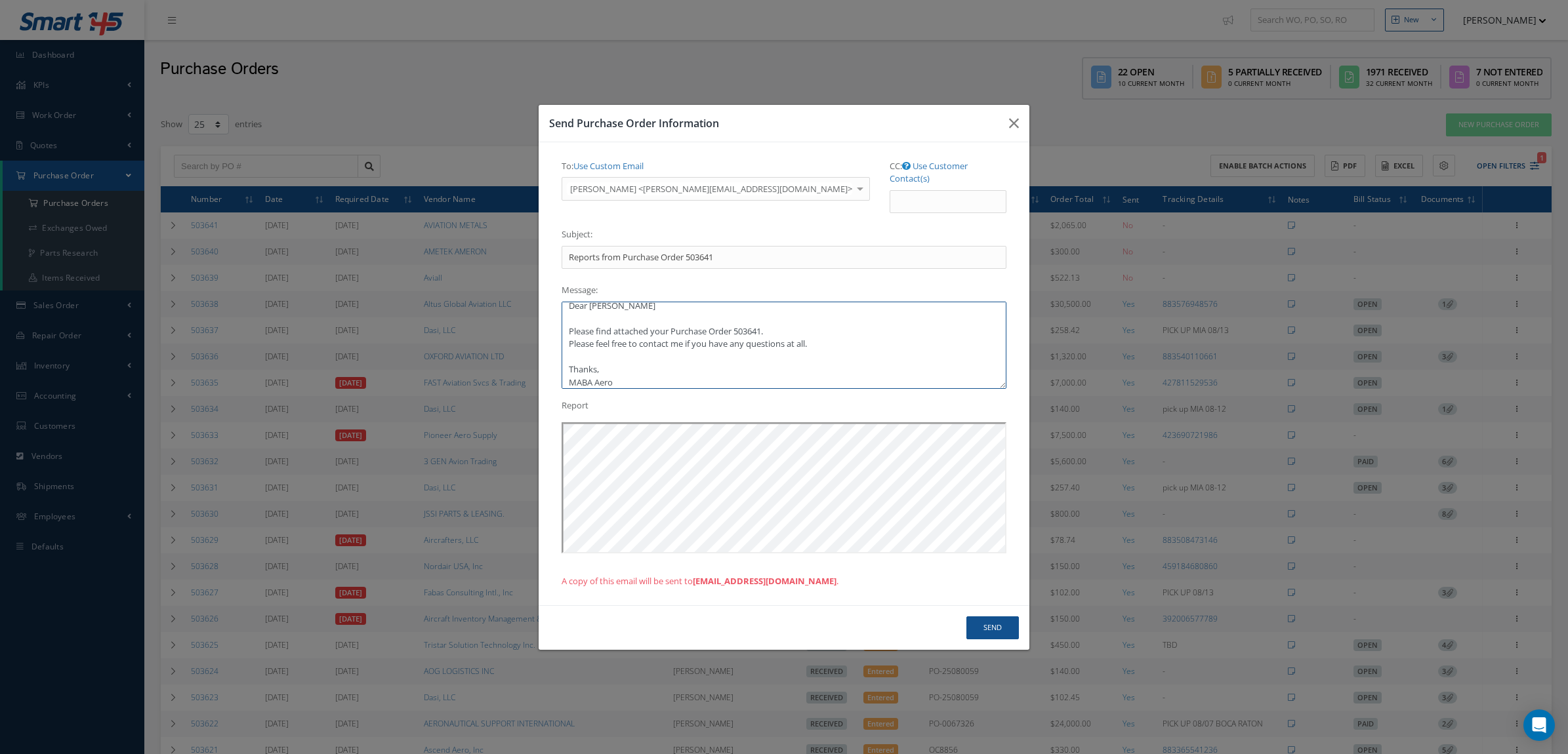
type textarea "Dear Steve Please find attached your Purchase Order 503641. Please feel free to…"
click at [982, 618] on button "Send" at bounding box center [992, 628] width 52 height 23
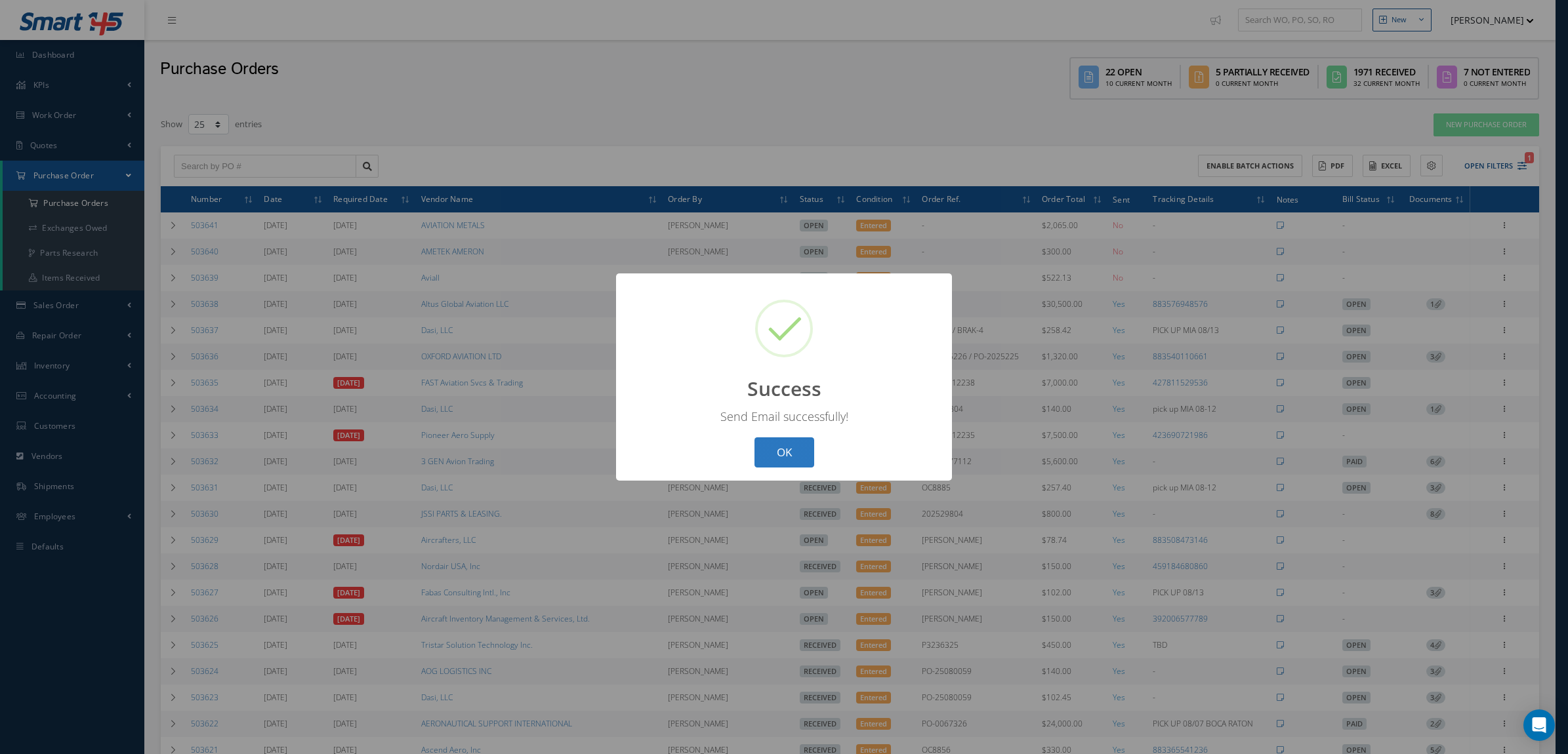
click at [795, 455] on button "OK" at bounding box center [784, 452] width 60 height 31
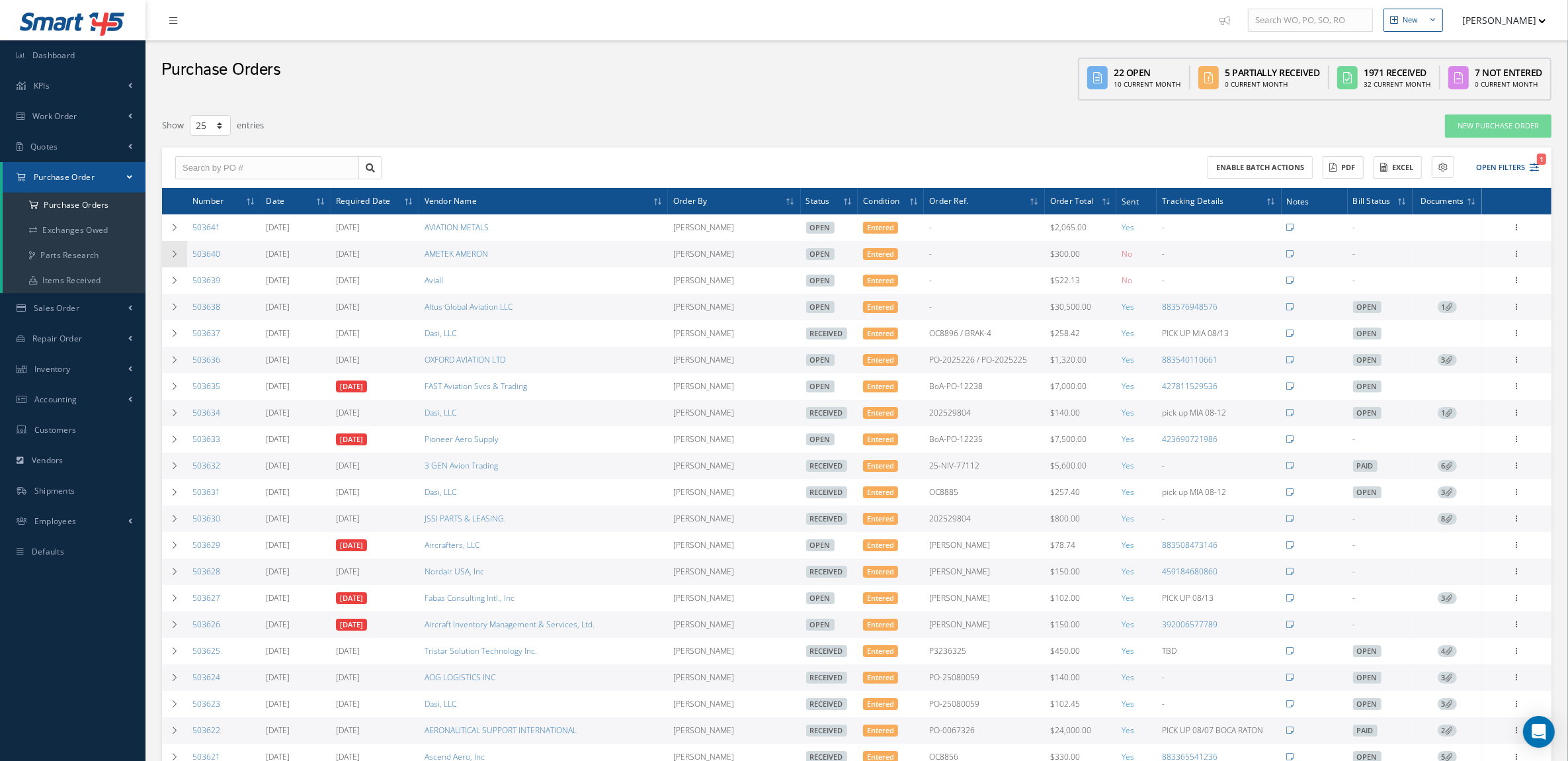
click at [177, 248] on td at bounding box center [175, 255] width 25 height 27
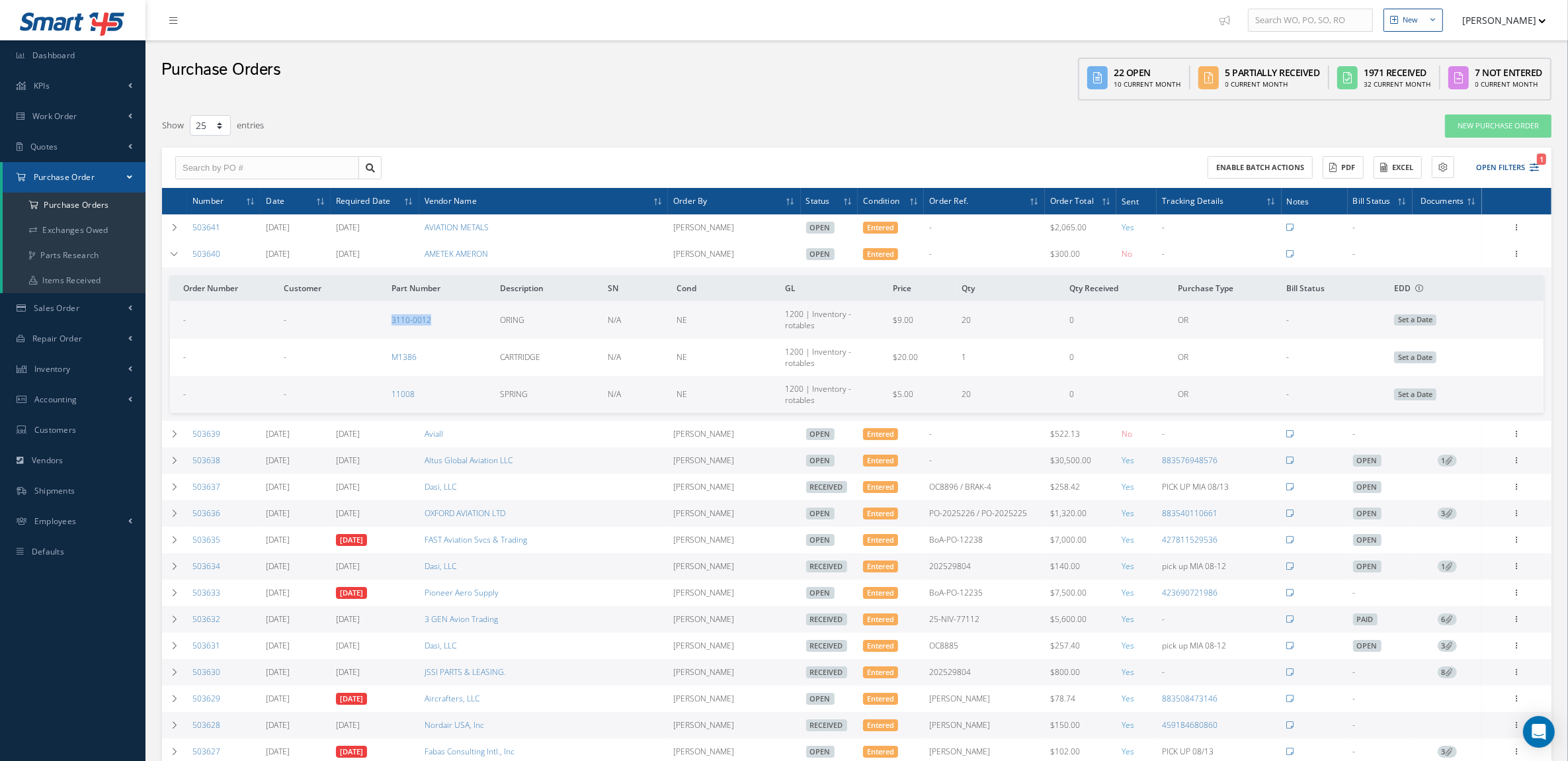
drag, startPoint x: 361, startPoint y: 316, endPoint x: 434, endPoint y: 312, distance: 73.1
click at [434, 312] on tr "- - 3110-0012 ORING N/A NE 1200 | Inventory - rotables $9.00 20 0 OR - Set a Da…" at bounding box center [857, 320] width 1374 height 37
copy tr "3110-0012"
click at [1520, 255] on icon at bounding box center [1518, 253] width 13 height 11
click at [1460, 290] on link "Edit" at bounding box center [1456, 297] width 105 height 18
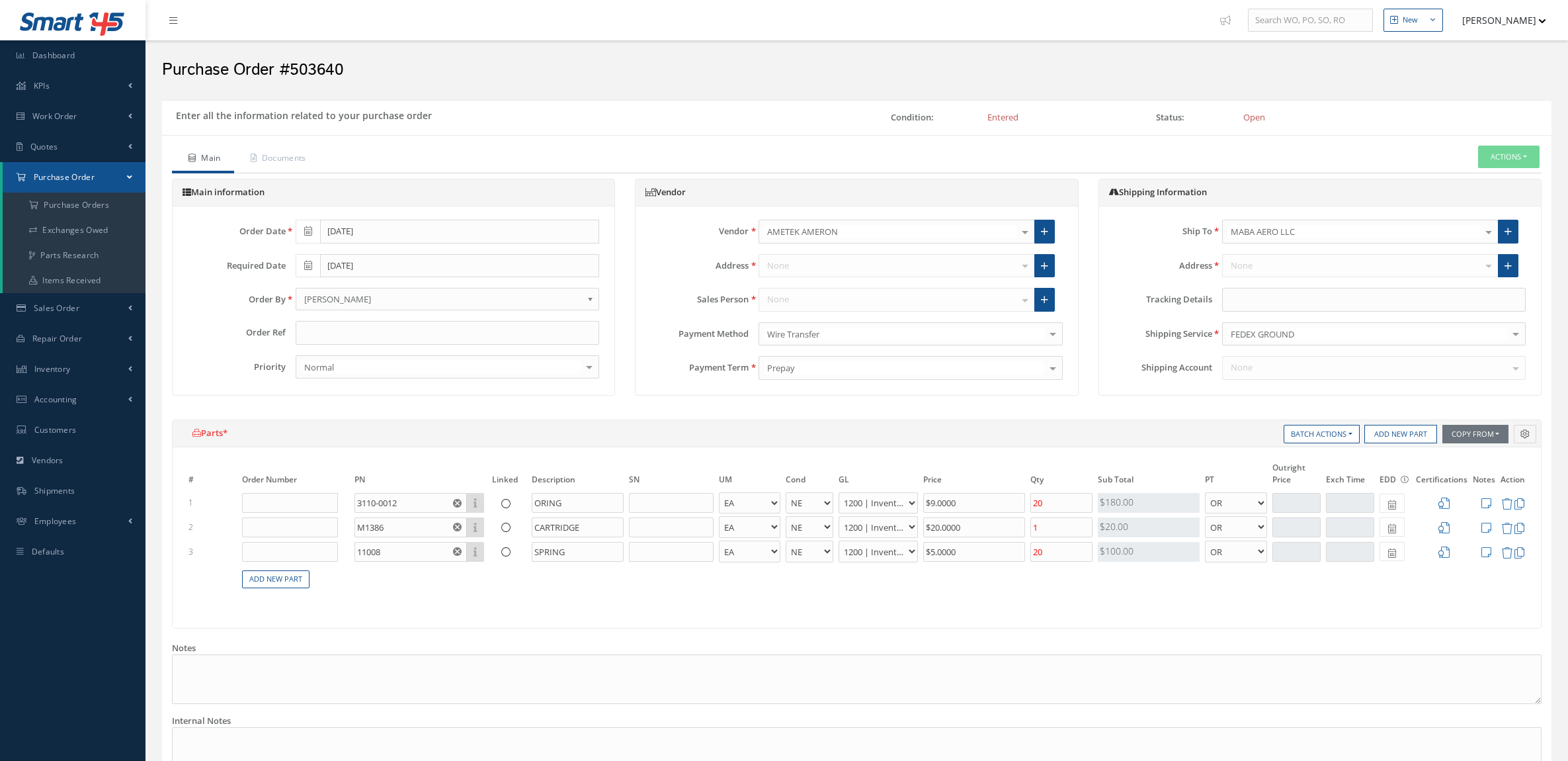
select select "5"
select select "6"
select select "1"
select select "5"
select select "6"
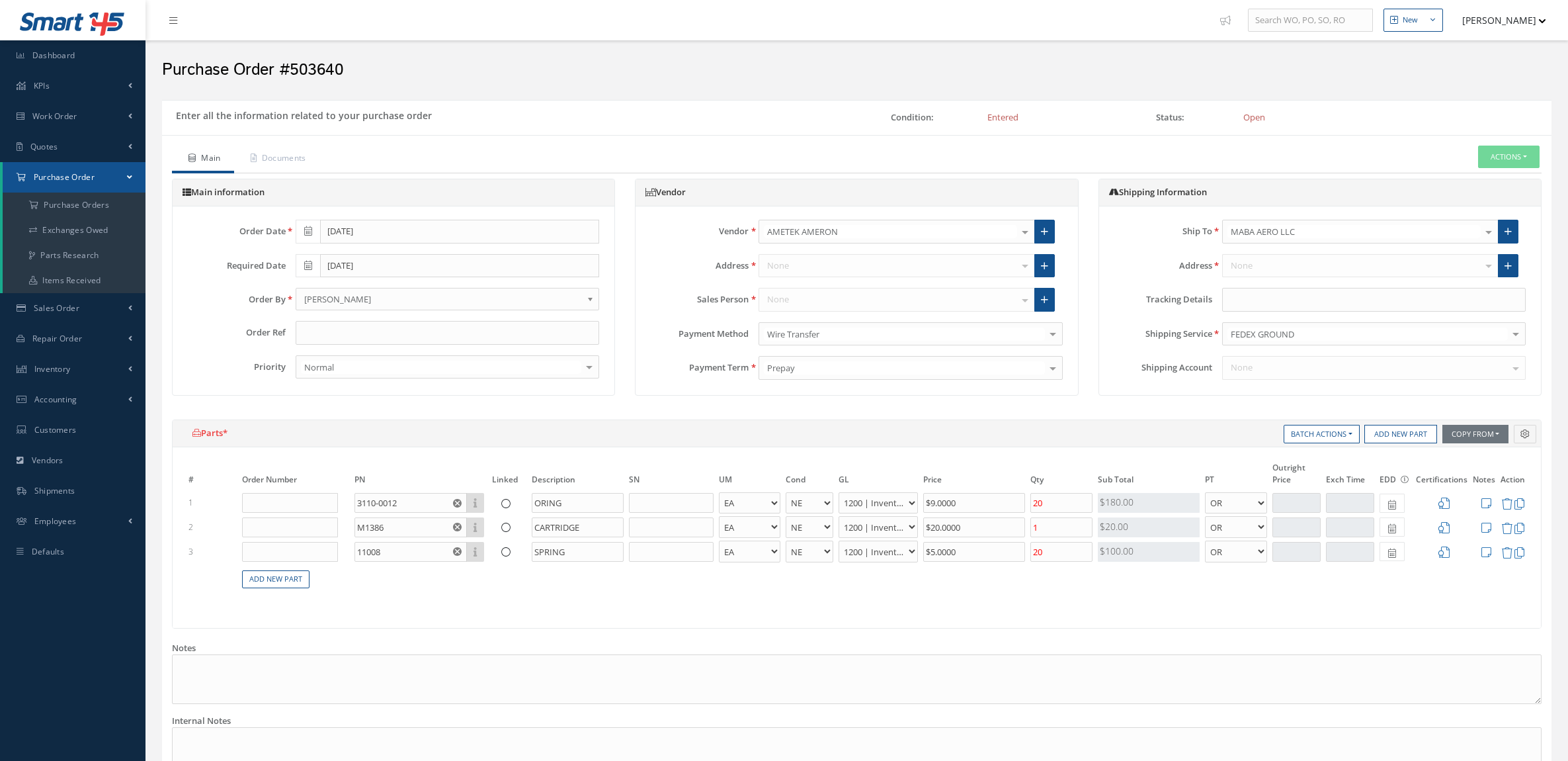
select select "1"
select select "5"
select select "6"
select select "1"
click at [1483, 551] on icon at bounding box center [1487, 552] width 10 height 11
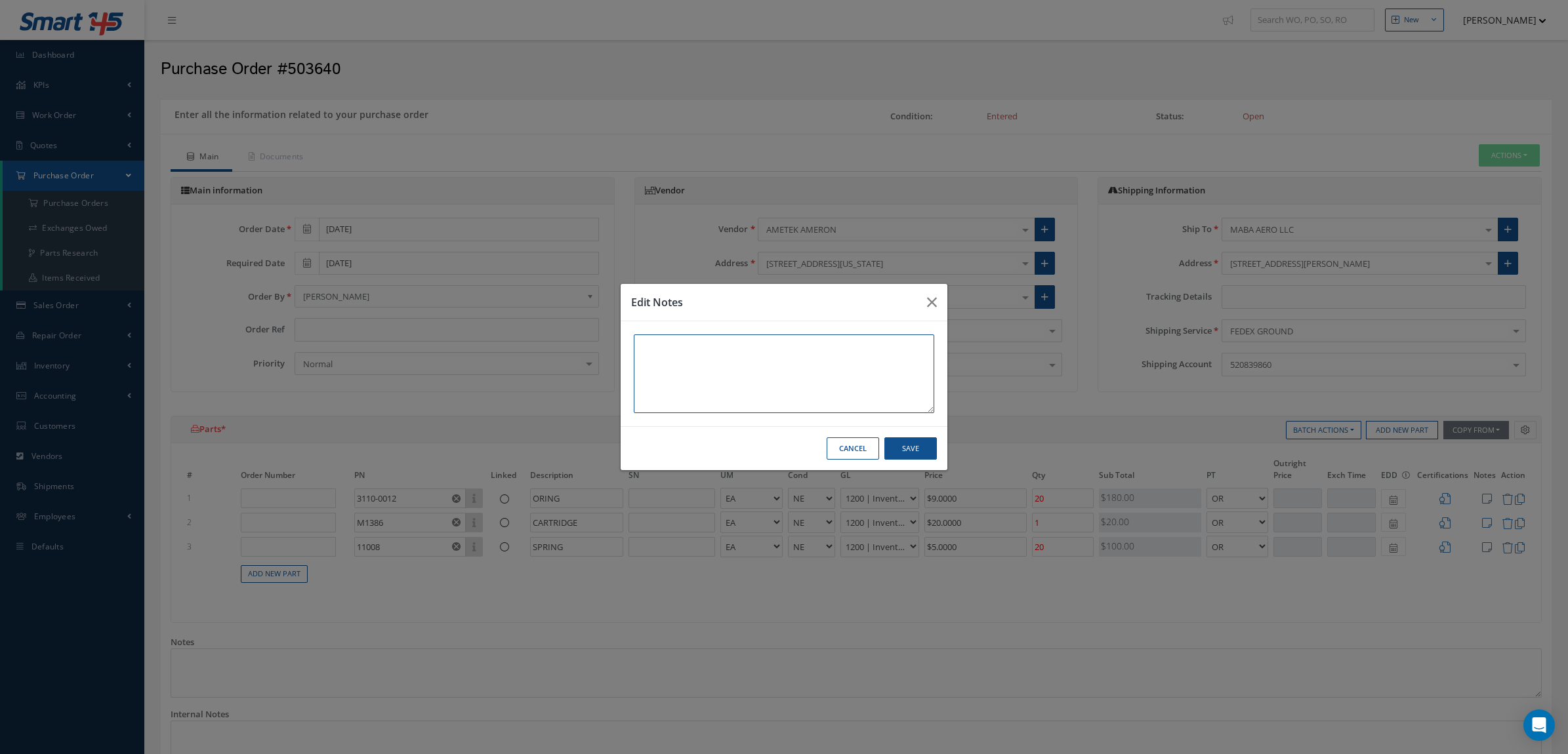
paste textarea ""Ametek Ameron, LLC PN 11008 SPRING FN QTY 5 STOCK [US_STATE] OEM CERT $5.00 ea…"
drag, startPoint x: 637, startPoint y: 362, endPoint x: 745, endPoint y: 396, distance: 113.2
click at [745, 396] on textarea ""Ametek Ameron, LLC PN 11008 SPRING FN QTY 5 STOCK [US_STATE] OEM CERT $5.00 ea…" at bounding box center [784, 373] width 300 height 79
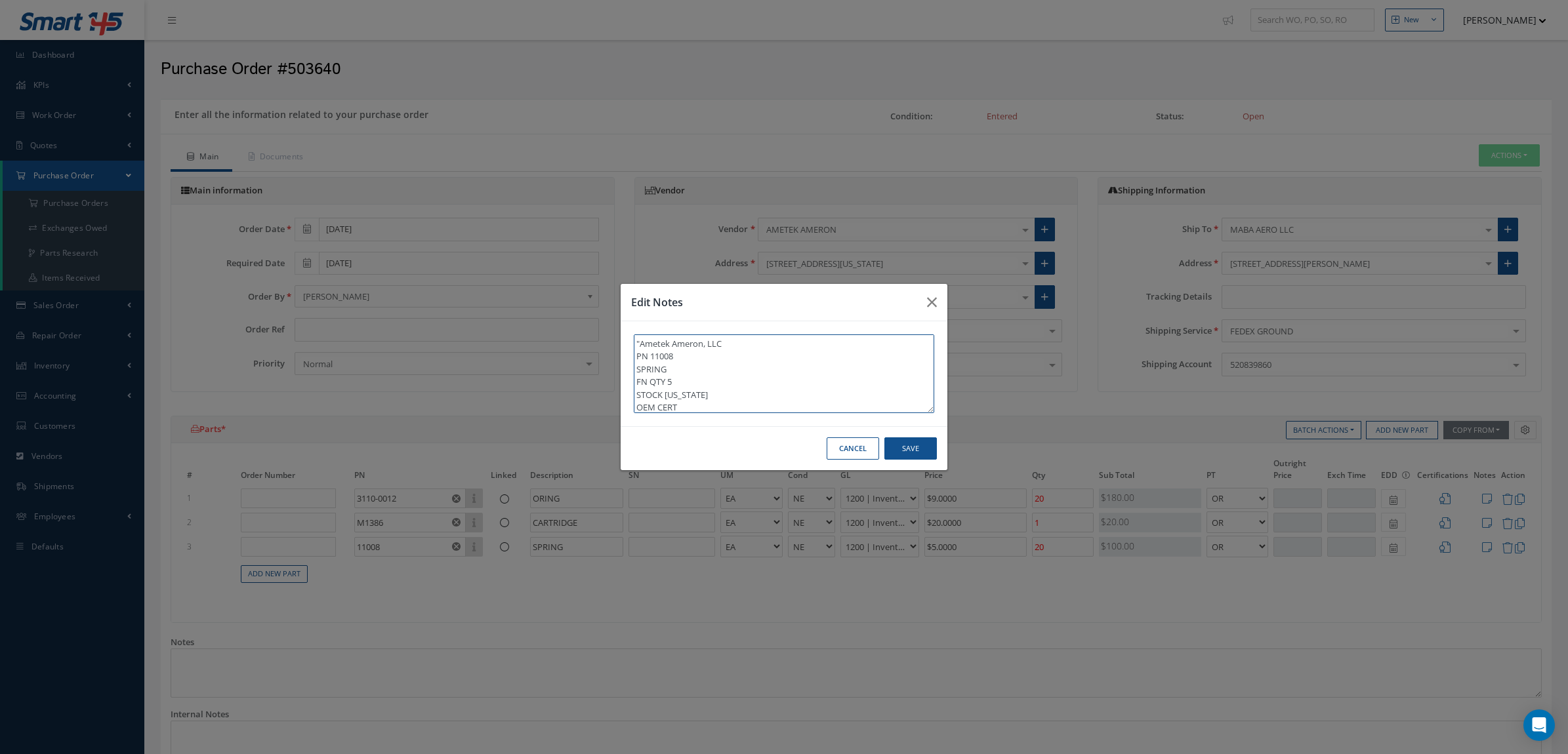
drag, startPoint x: 688, startPoint y: 365, endPoint x: 620, endPoint y: 313, distance: 85.6
click at [620, 313] on div "Edit Notes "Ametek Ameron, LLC PN 11008 SPRING FN QTY 5 STOCK [US_STATE] OEM CE…" at bounding box center [783, 377] width 328 height 188
type textarea "STOCK [US_STATE] OEM CERT *CAN PROVIDE 20 UNITS WITH A LT OF 1-2 DAYS ""
click at [903, 455] on button "Save" at bounding box center [910, 449] width 52 height 23
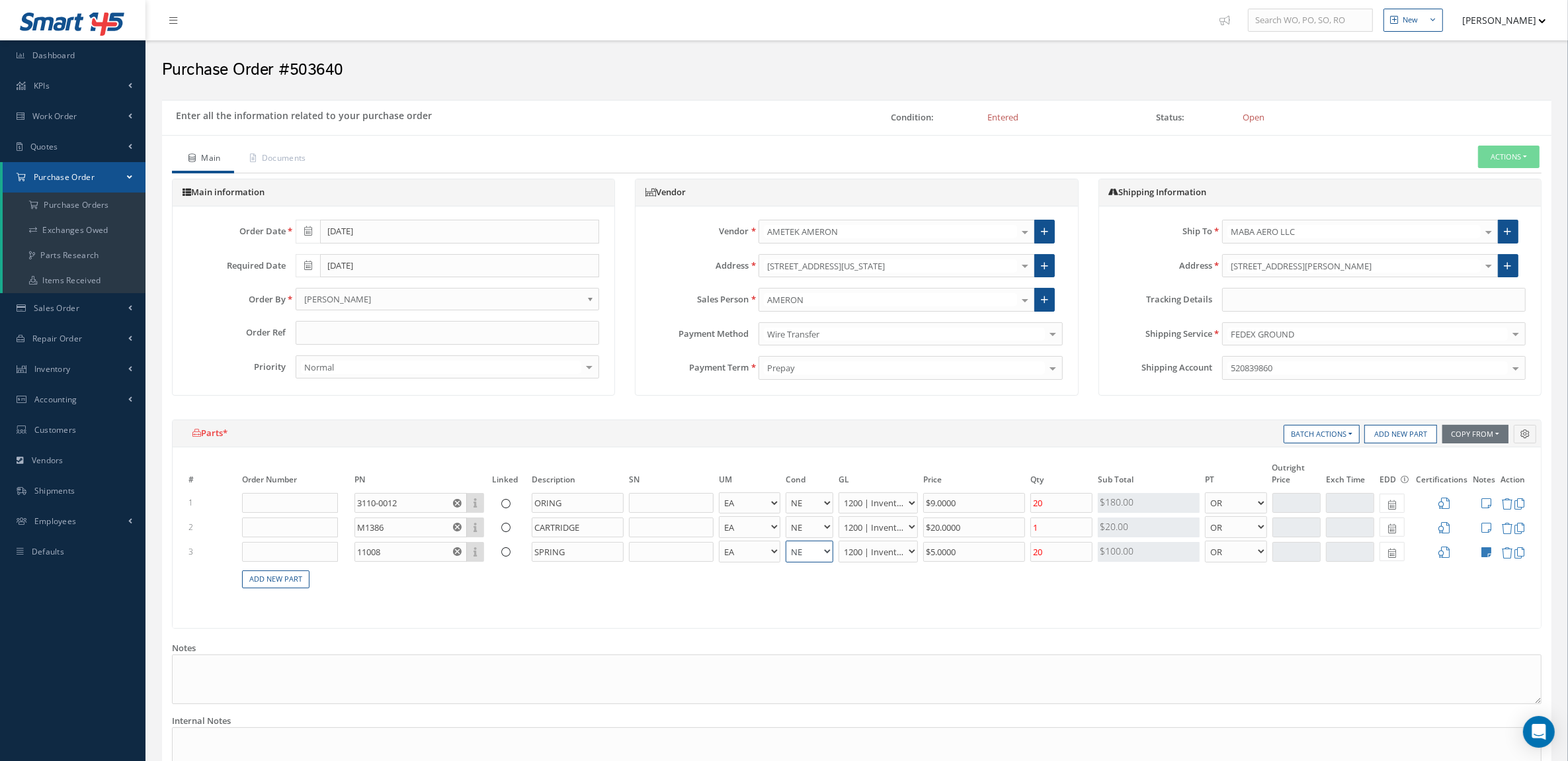
click at [810, 553] on select "AR BC BER FN FP INSP NE NS N/A OH RE RP SV TBR" at bounding box center [809, 552] width 48 height 22
select select "6"
click at [786, 542] on select "AR BC BER FN FP INSP NE NS N/A OH RE RP SV TBR" at bounding box center [809, 552] width 48 height 22
click at [1387, 546] on span at bounding box center [1392, 551] width 25 height 19
click at [1452, 474] on td "20" at bounding box center [1450, 475] width 20 height 20
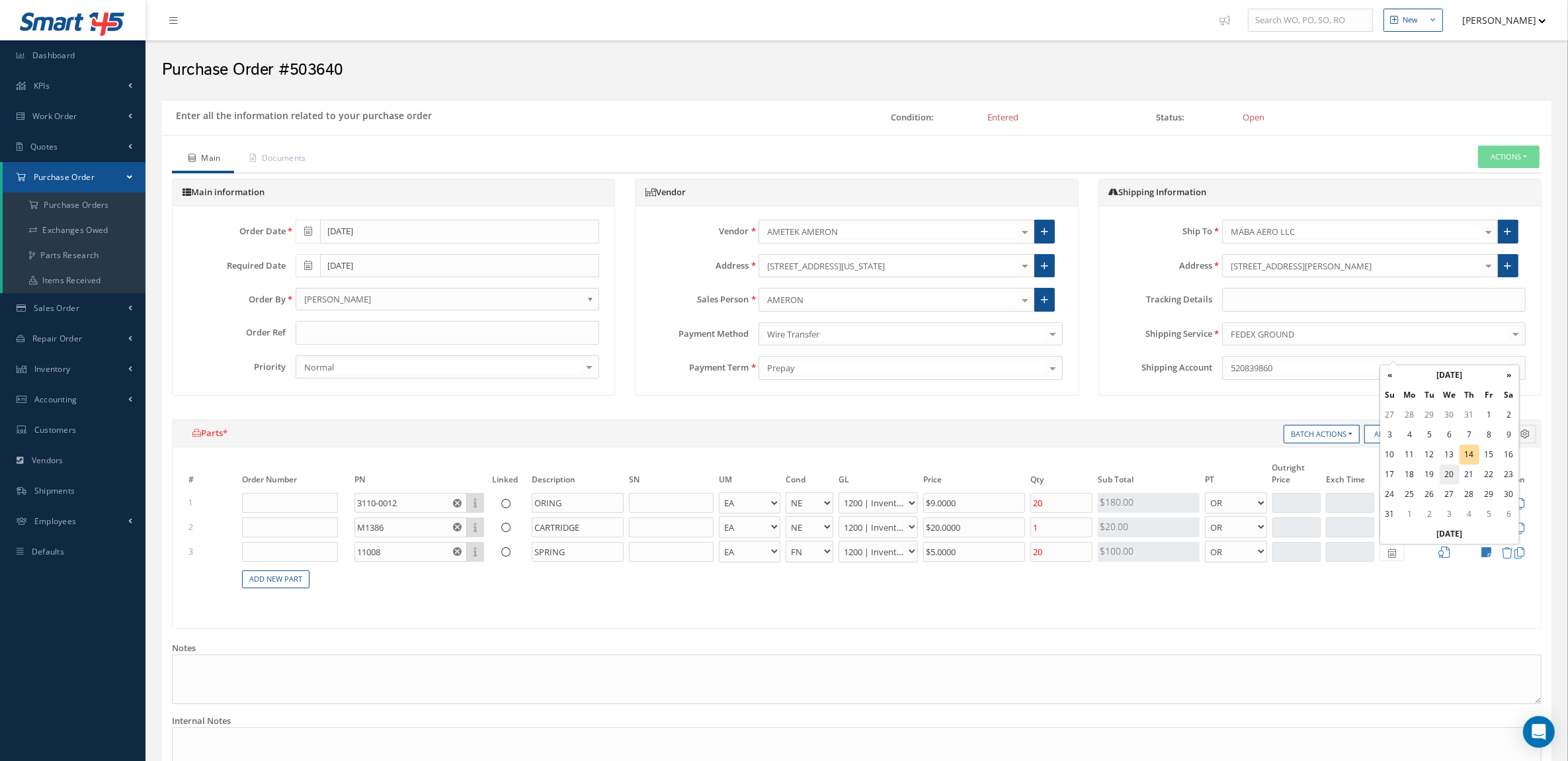
type input "[DATE]"
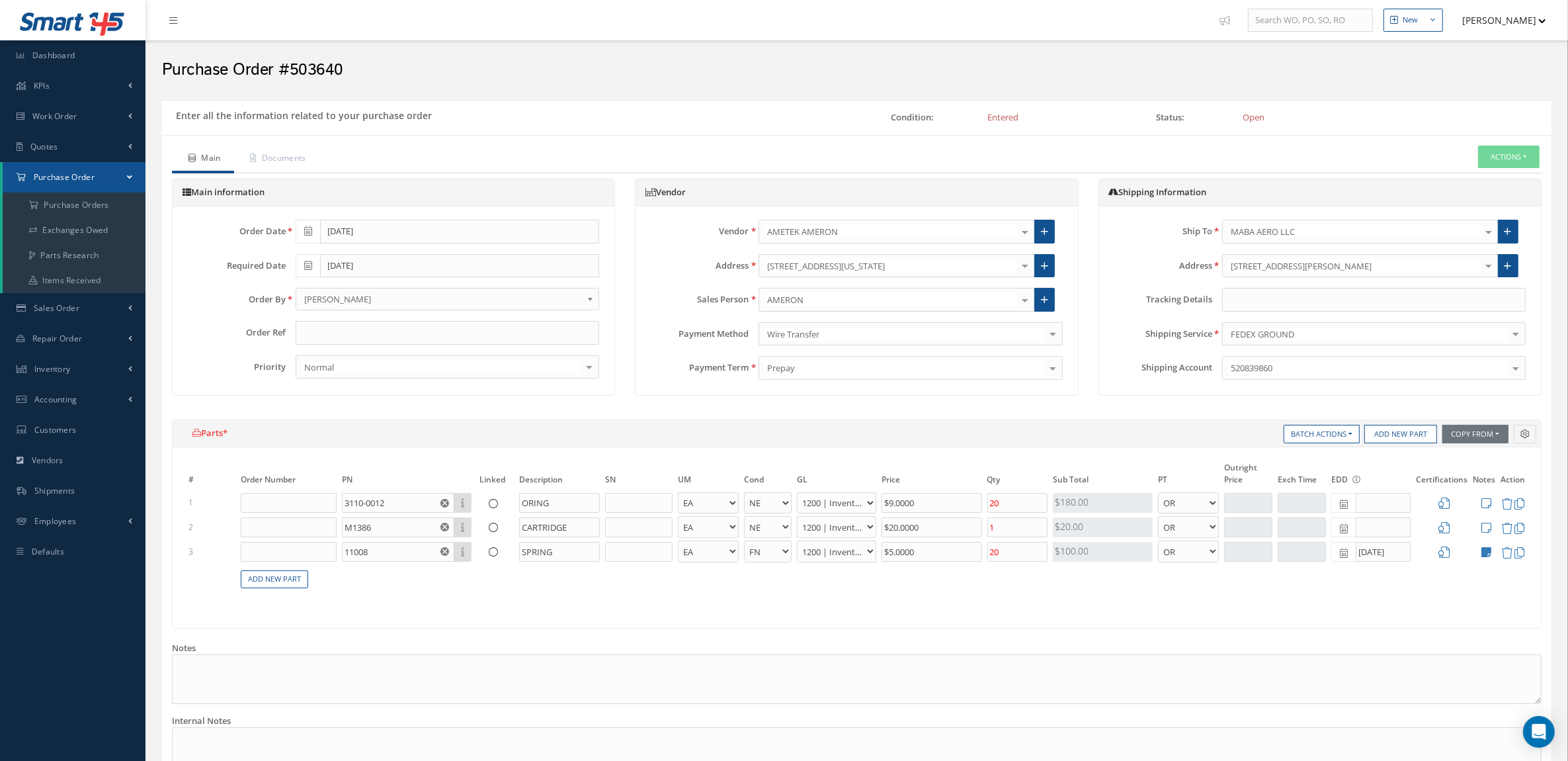
click at [1353, 523] on span at bounding box center [1343, 527] width 24 height 20
click at [1401, 449] on td "20" at bounding box center [1401, 450] width 20 height 20
type input "[DATE]"
click at [1341, 506] on icon at bounding box center [1344, 504] width 8 height 9
click at [1397, 430] on td "20" at bounding box center [1401, 425] width 20 height 20
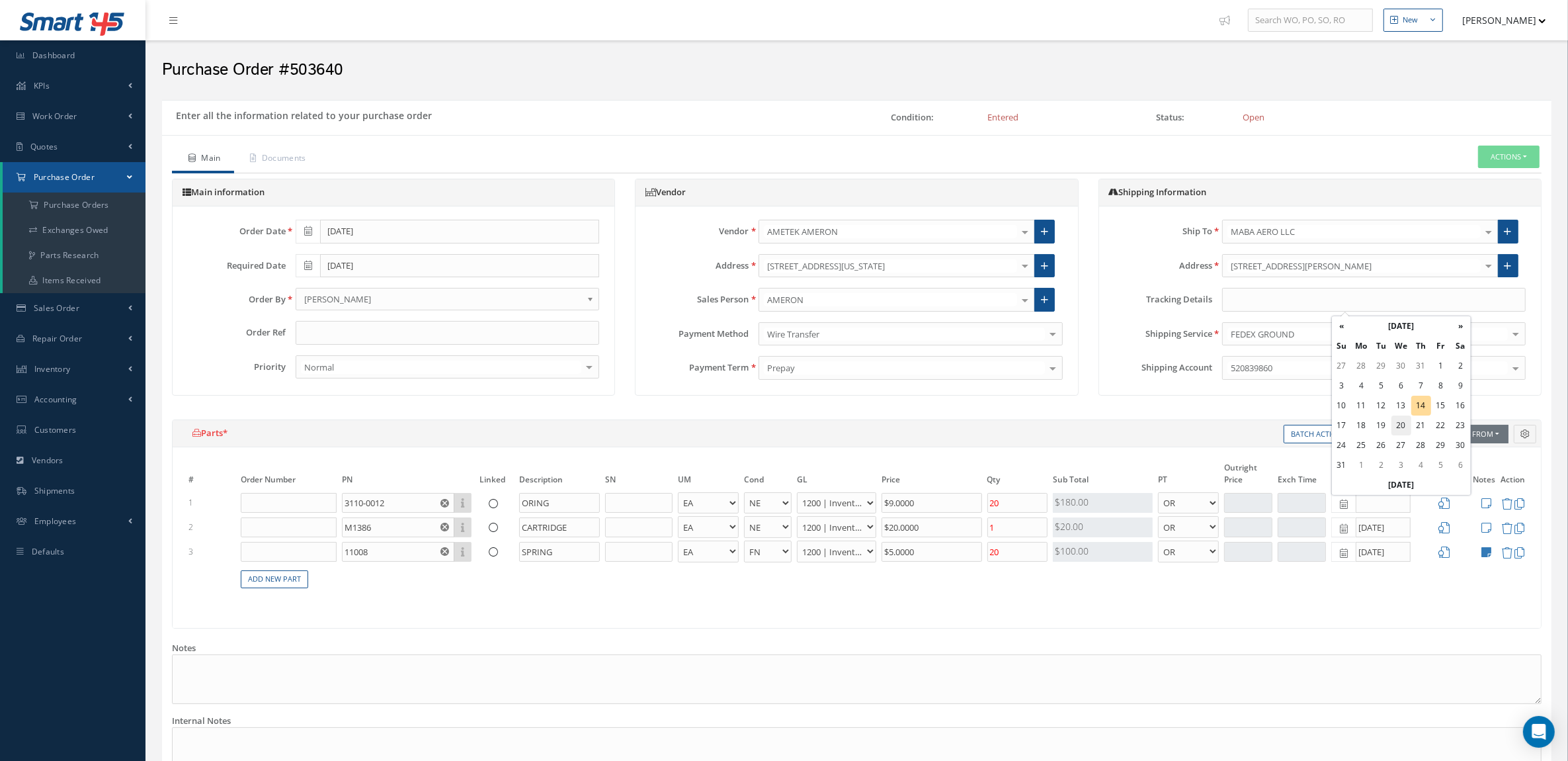
type input "[DATE]"
click at [1489, 527] on icon at bounding box center [1488, 527] width 10 height 11
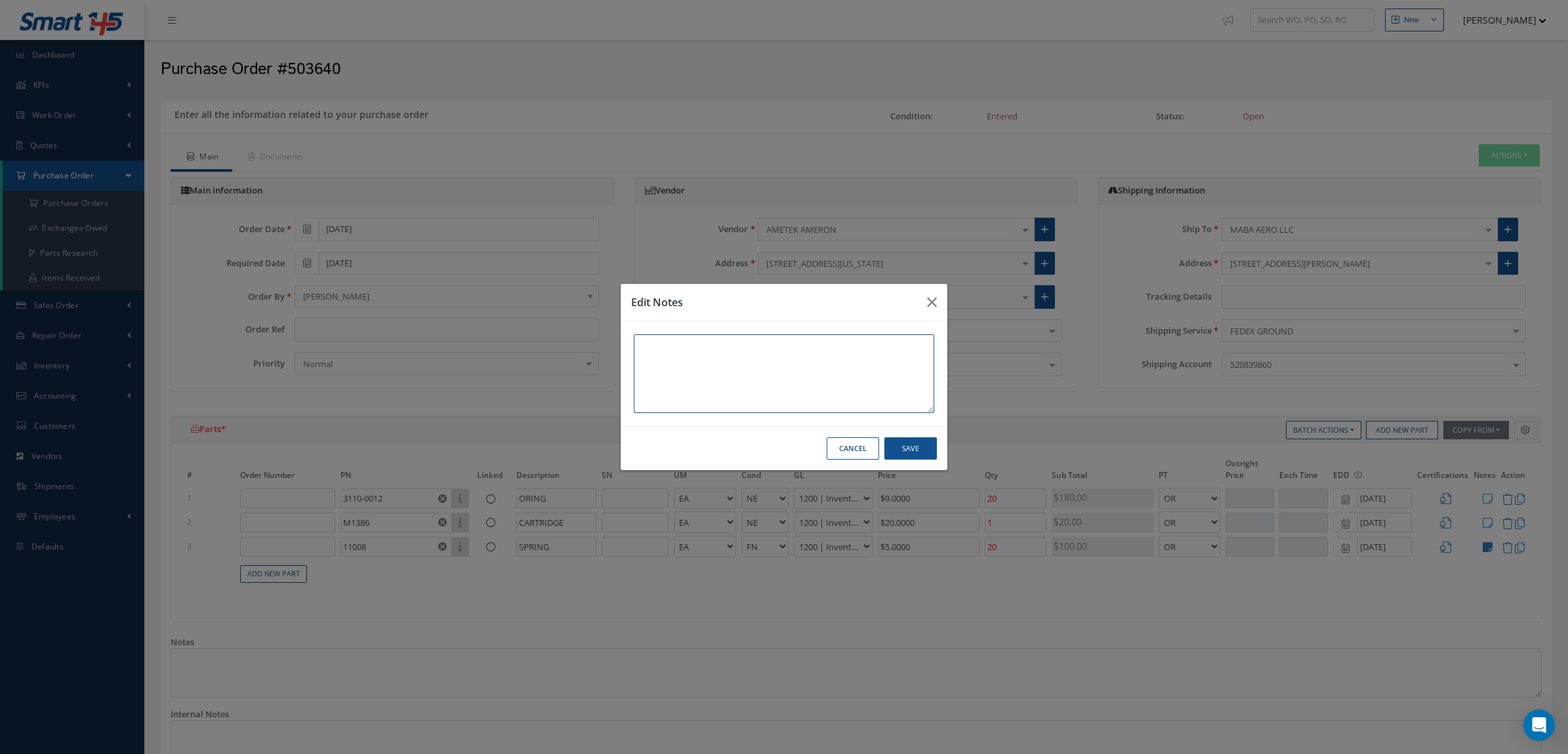
click at [777, 371] on textarea at bounding box center [784, 373] width 300 height 79
paste textarea ""AMETEK AMERON, LLC PN M1386 CARTRIDGE FN QTY 32 STOCK CALIFORNIA CofC 8130-3 C…"
drag, startPoint x: 684, startPoint y: 377, endPoint x: 588, endPoint y: 289, distance: 130.2
click at [588, 289] on div "Edit Notes "AMETEK AMERON, LLC PN M1386 CARTRIDGE FN QTY 32 STOCK CALIFORNIA Co…" at bounding box center [784, 377] width 1568 height 754
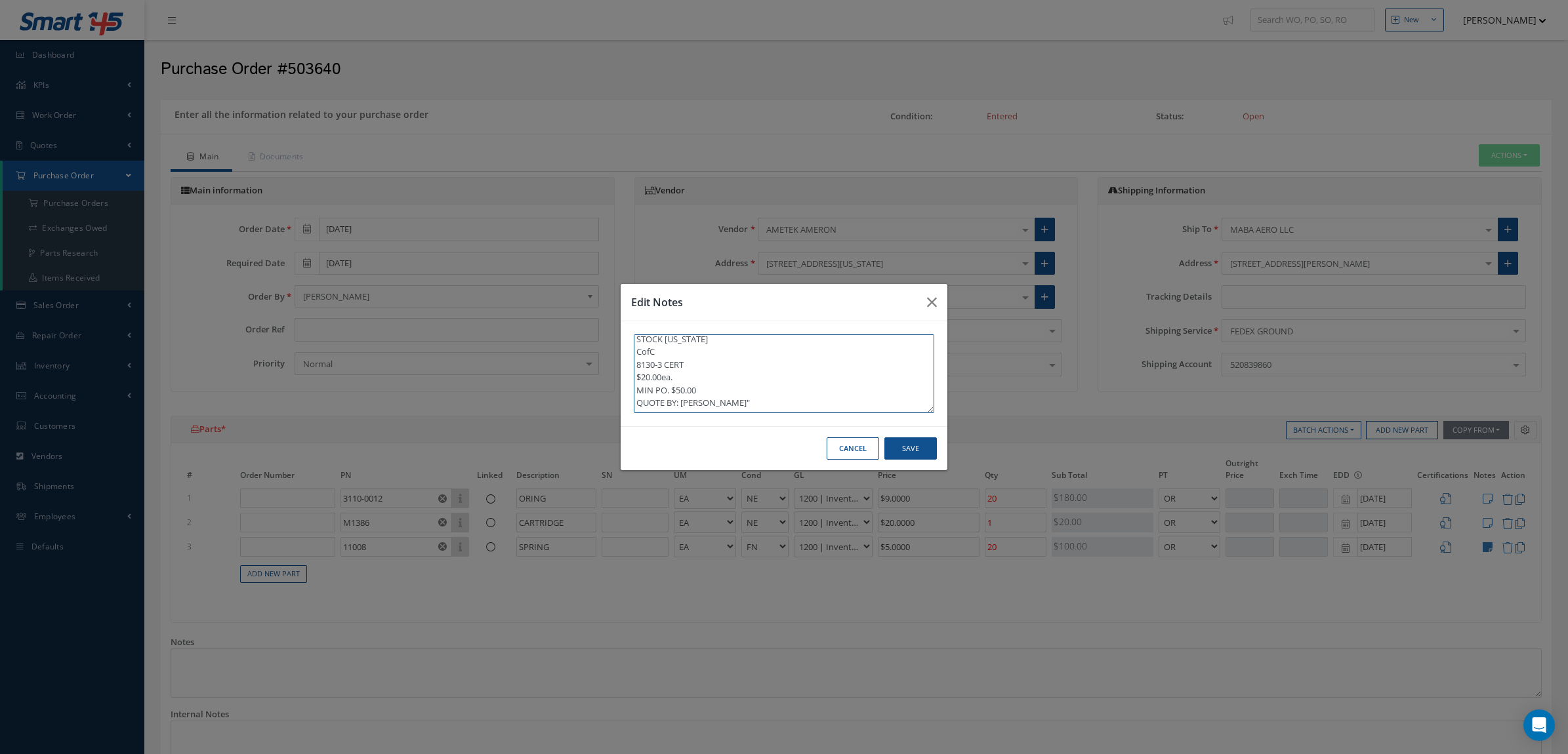
drag, startPoint x: 635, startPoint y: 382, endPoint x: 765, endPoint y: 425, distance: 136.9
click at [765, 425] on div "STOCK CALIFORNIA CofC 8130-3 CERT $20.00ea. MIN PO. $50.00 QUOTE BY: DANIEL"" at bounding box center [784, 373] width 327 height 105
type textarea "STOCK CALIFORNIA CofC 8130-3 CERT"
click at [900, 445] on button "Save" at bounding box center [910, 449] width 52 height 23
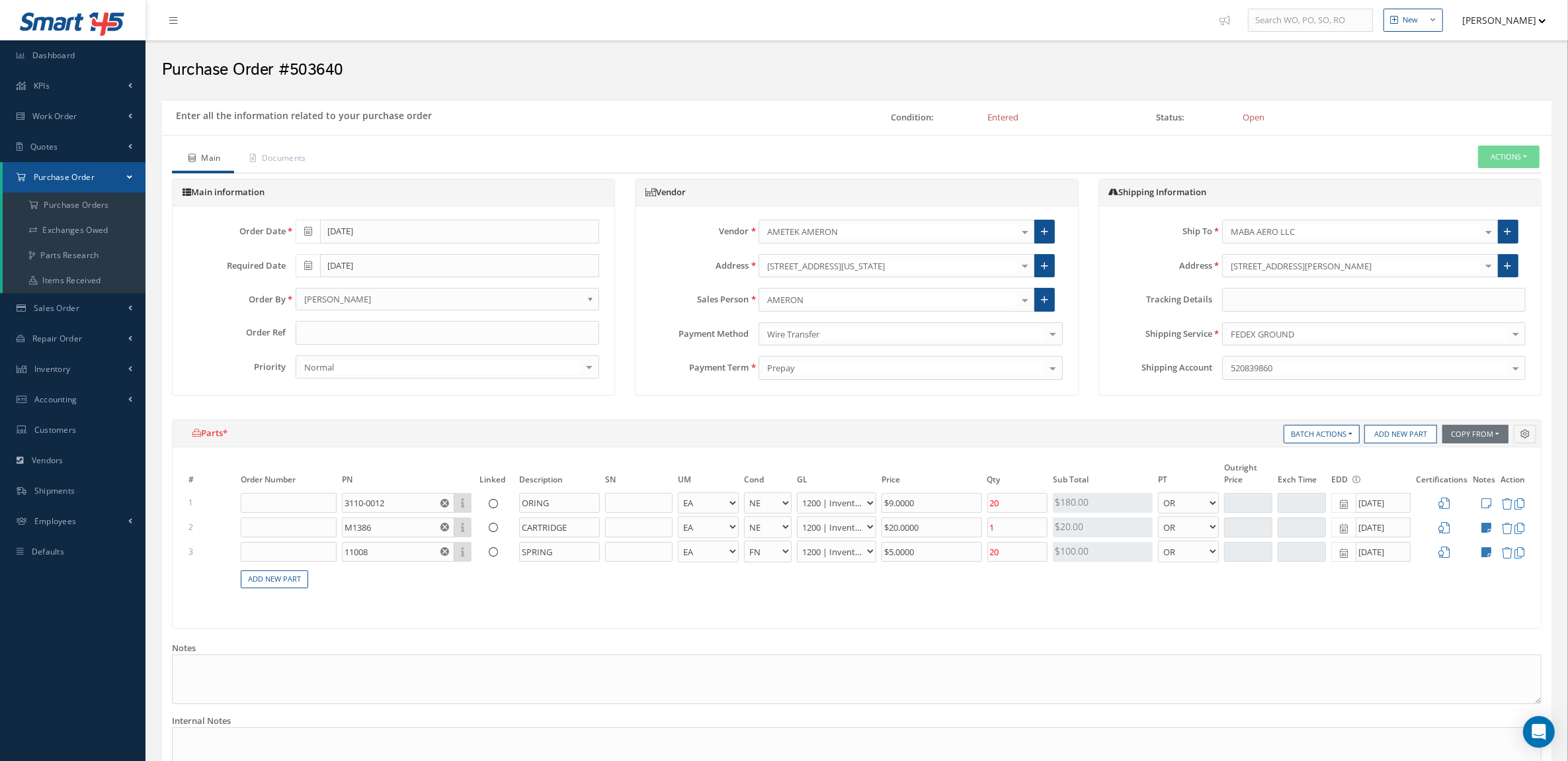
click at [1487, 498] on icon at bounding box center [1488, 503] width 10 height 11
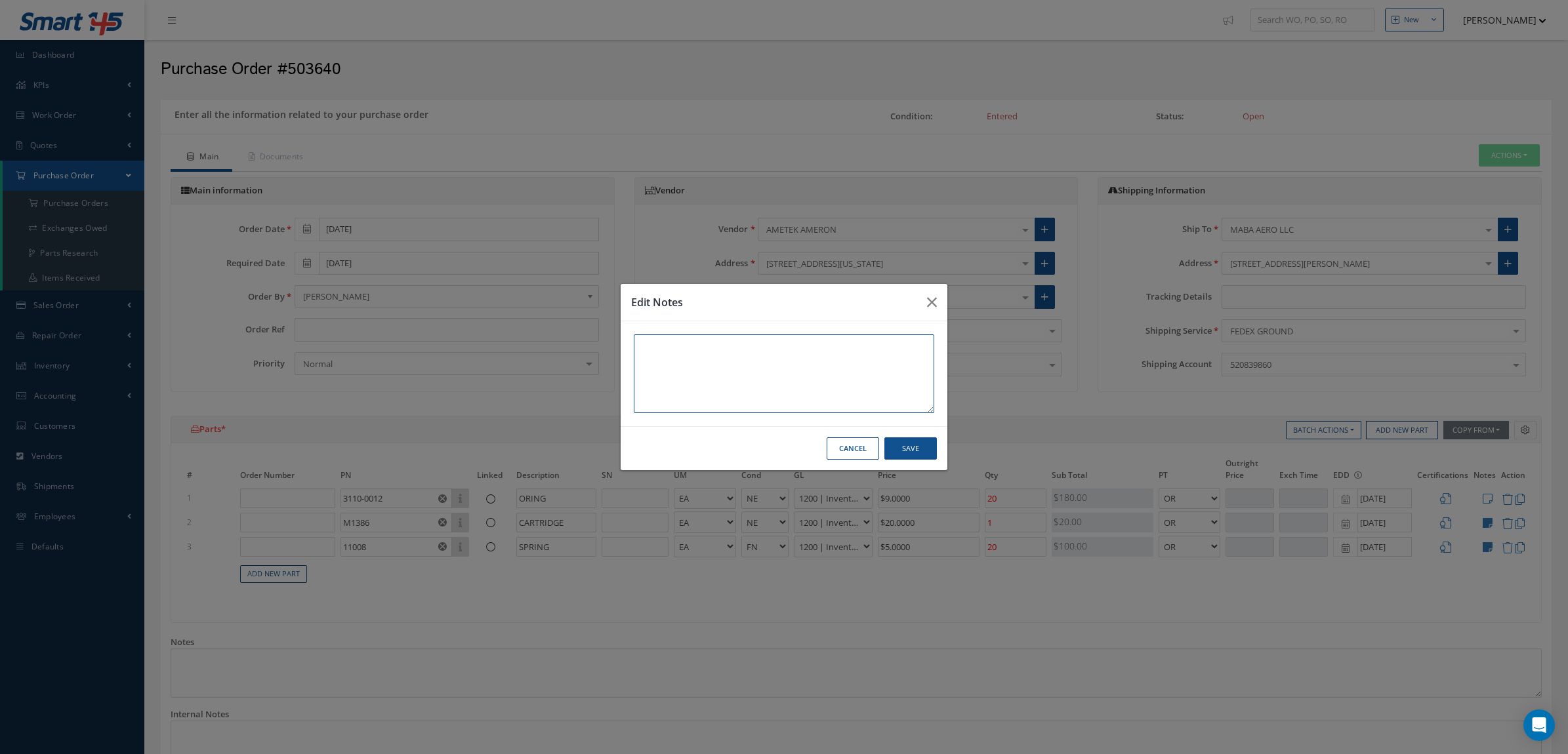
click at [900, 374] on textarea at bounding box center [784, 373] width 300 height 79
paste textarea ""AMETEK AMERON, LLC PN 3110-0012 ORING FN QTY 68 STOCK CALIFORNIA CofC 8130-3 C…"
drag, startPoint x: 687, startPoint y: 377, endPoint x: 582, endPoint y: 302, distance: 129.0
click at [582, 302] on div "Edit Notes "AMETEK AMERON, LLC PN 3110-0012 ORING FN QTY 68 STOCK CALIFORNIA Co…" at bounding box center [784, 377] width 1568 height 754
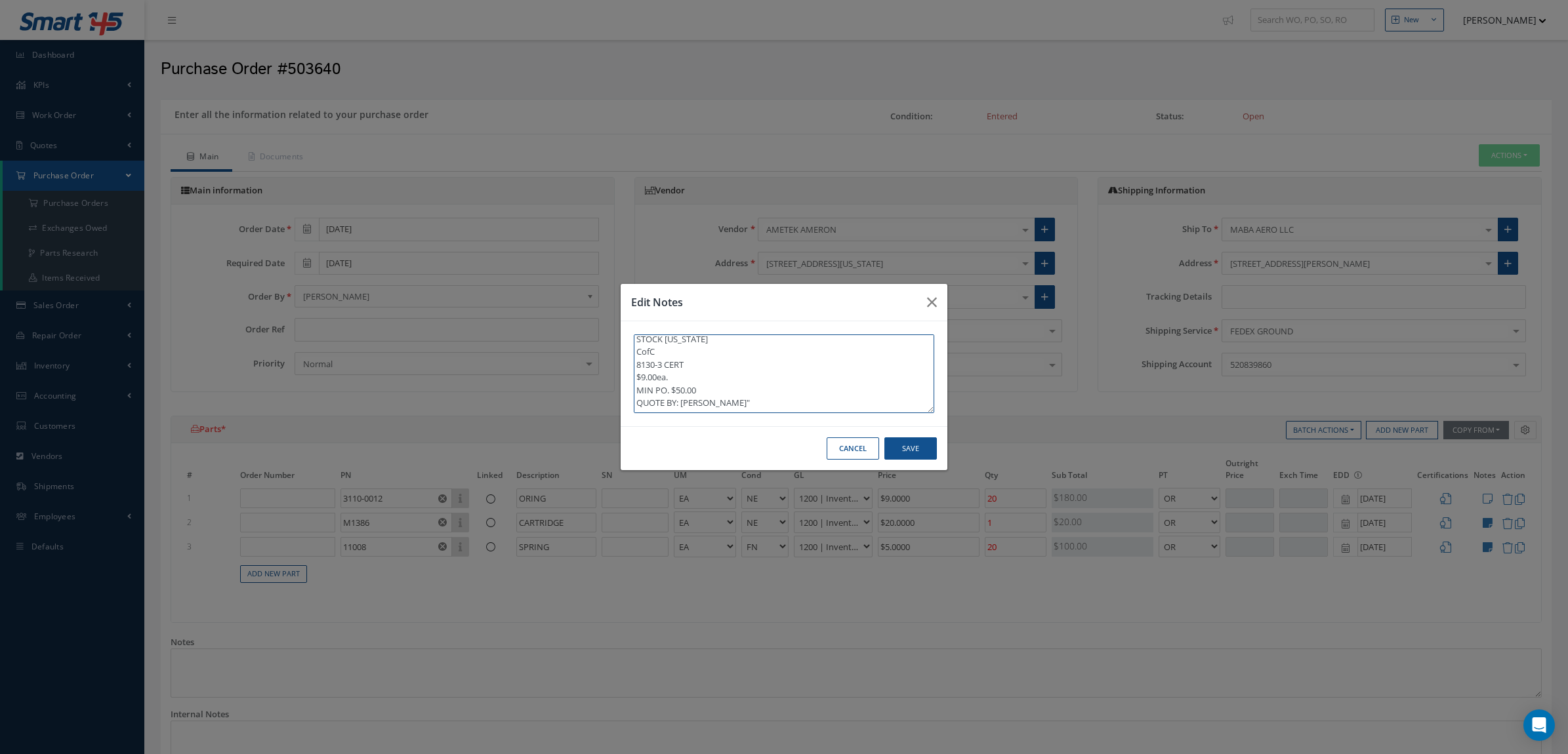
drag, startPoint x: 636, startPoint y: 379, endPoint x: 743, endPoint y: 415, distance: 112.9
click at [743, 415] on div "STOCK CALIFORNIA CofC 8130-3 CERT $9.00ea. MIN PO. $50.00 QUOTE BY: DANIEL"" at bounding box center [784, 373] width 327 height 105
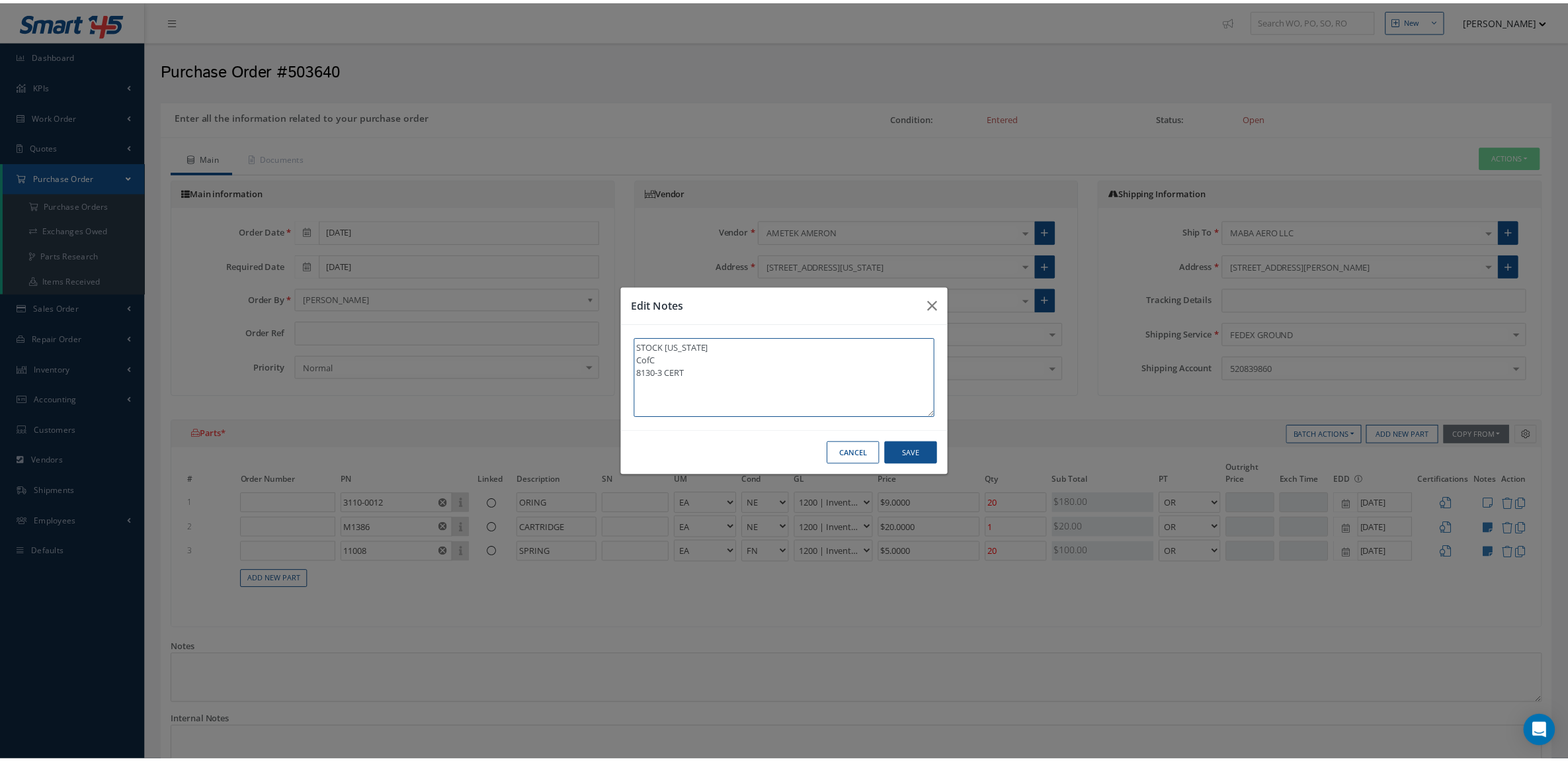
scroll to position [0, 0]
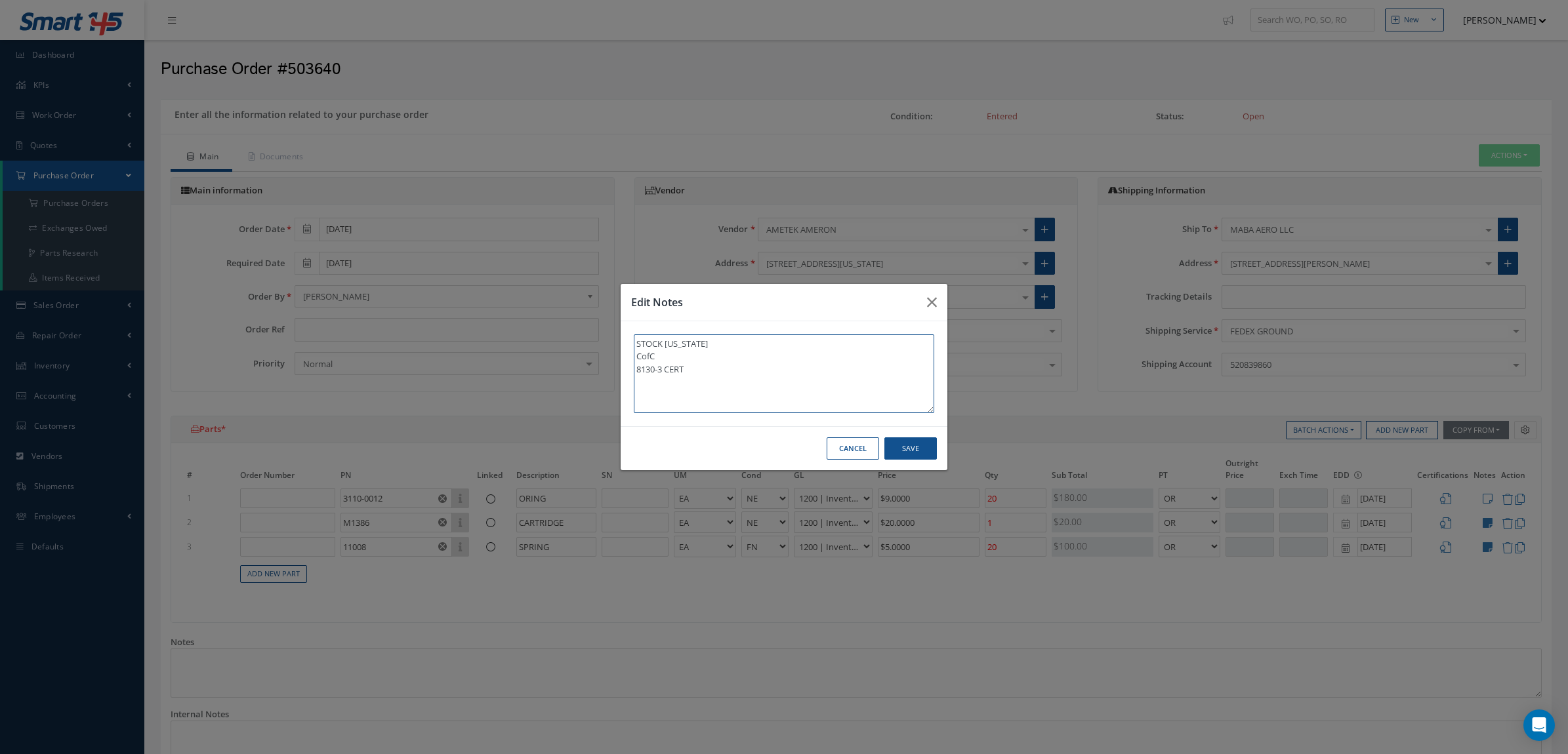
type textarea "STOCK CALIFORNIA CofC 8130-3 CERT"
click at [894, 440] on button "Save" at bounding box center [910, 449] width 52 height 23
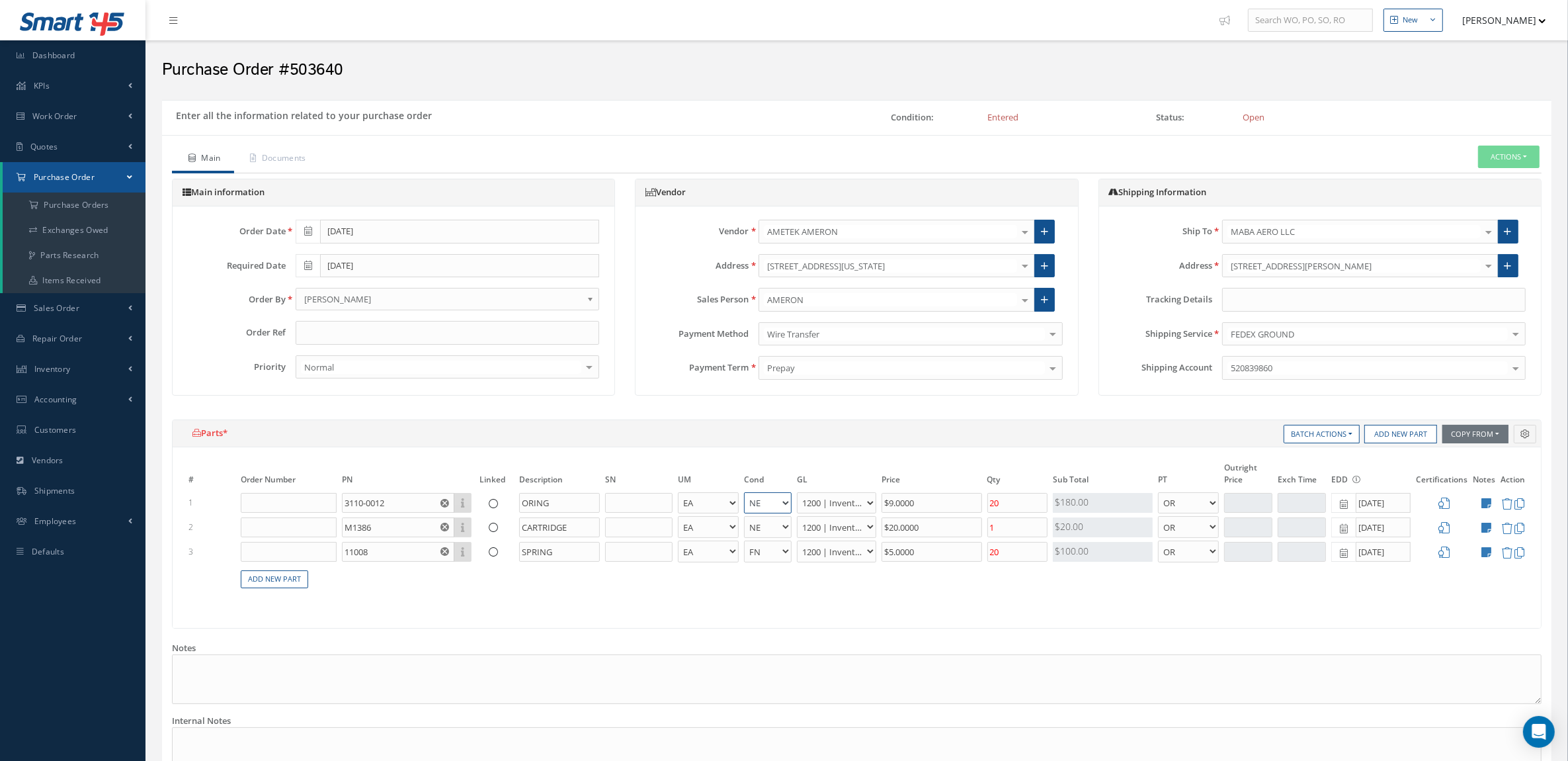
click at [785, 501] on select "AR BC BER FN FP INSP NE NS N/A OH RE RP SV TBR" at bounding box center [767, 503] width 48 height 22
select select "6"
click at [744, 492] on select "AR BC BER FN FP INSP NE NS N/A OH RE RP SV TBR" at bounding box center [767, 503] width 48 height 22
click at [786, 527] on select "AR BC BER FN FP INSP NE NS N/A OH RE RP SV TBR" at bounding box center [767, 527] width 48 height 22
select select "6"
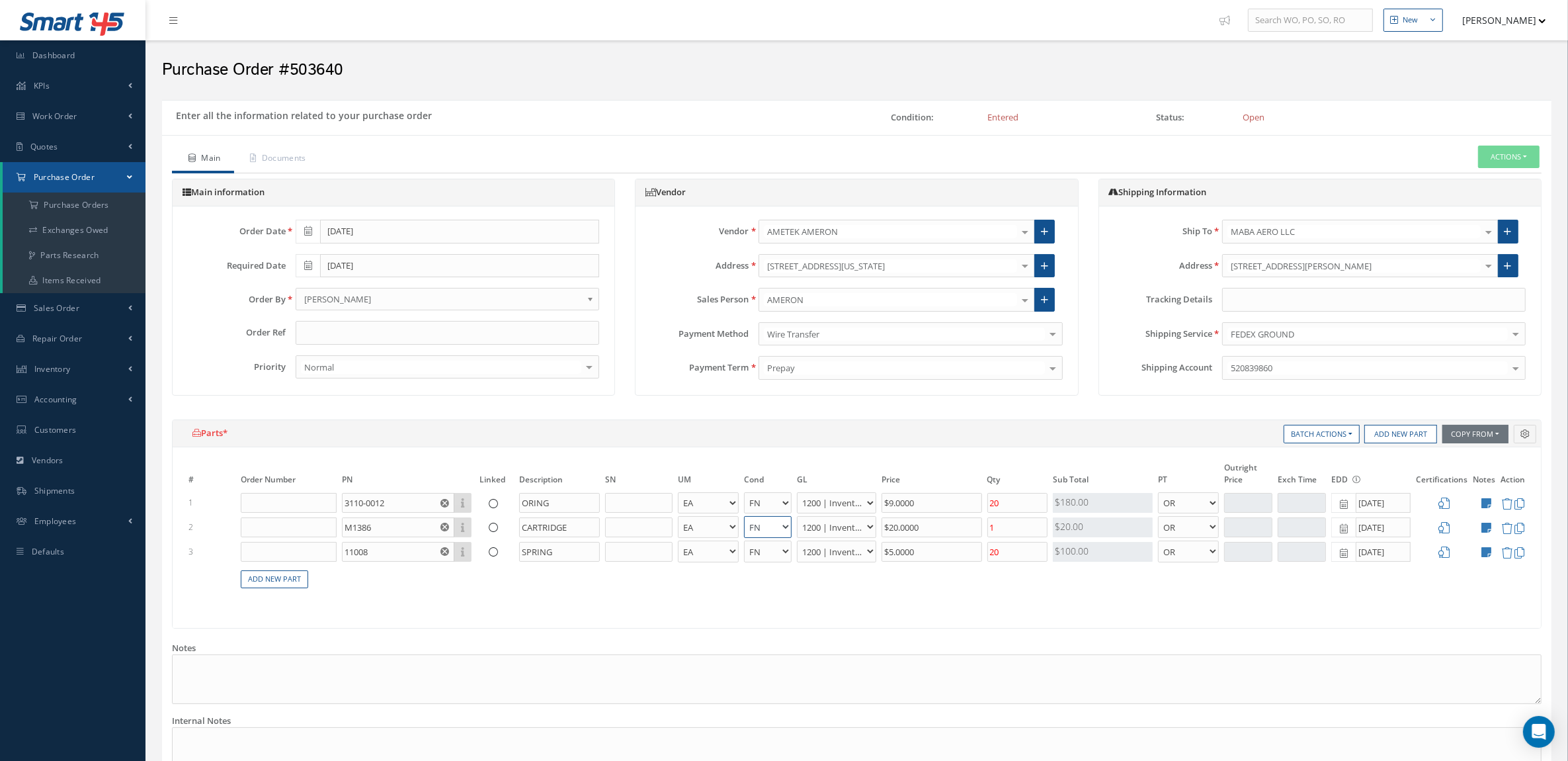
click at [744, 517] on select "AR BC BER FN FP INSP NE NS N/A OH RE RP SV TBR" at bounding box center [767, 527] width 48 height 22
click at [1044, 302] on icon at bounding box center [1044, 300] width 8 height 9
radio input "true"
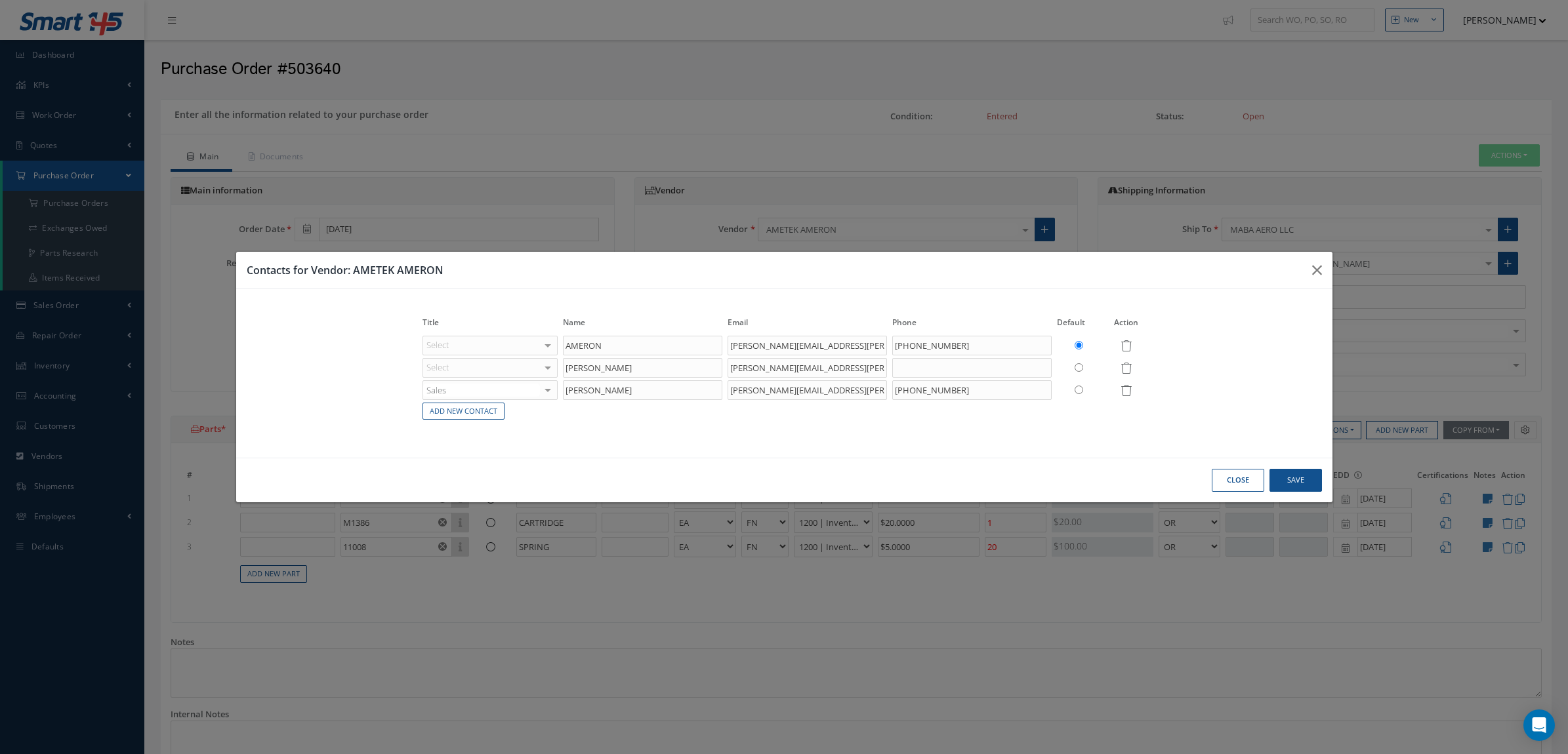
click at [1080, 389] on input "radio" at bounding box center [1079, 390] width 8 height 8
radio input "true"
click at [1291, 470] on button "Save" at bounding box center [1295, 480] width 52 height 23
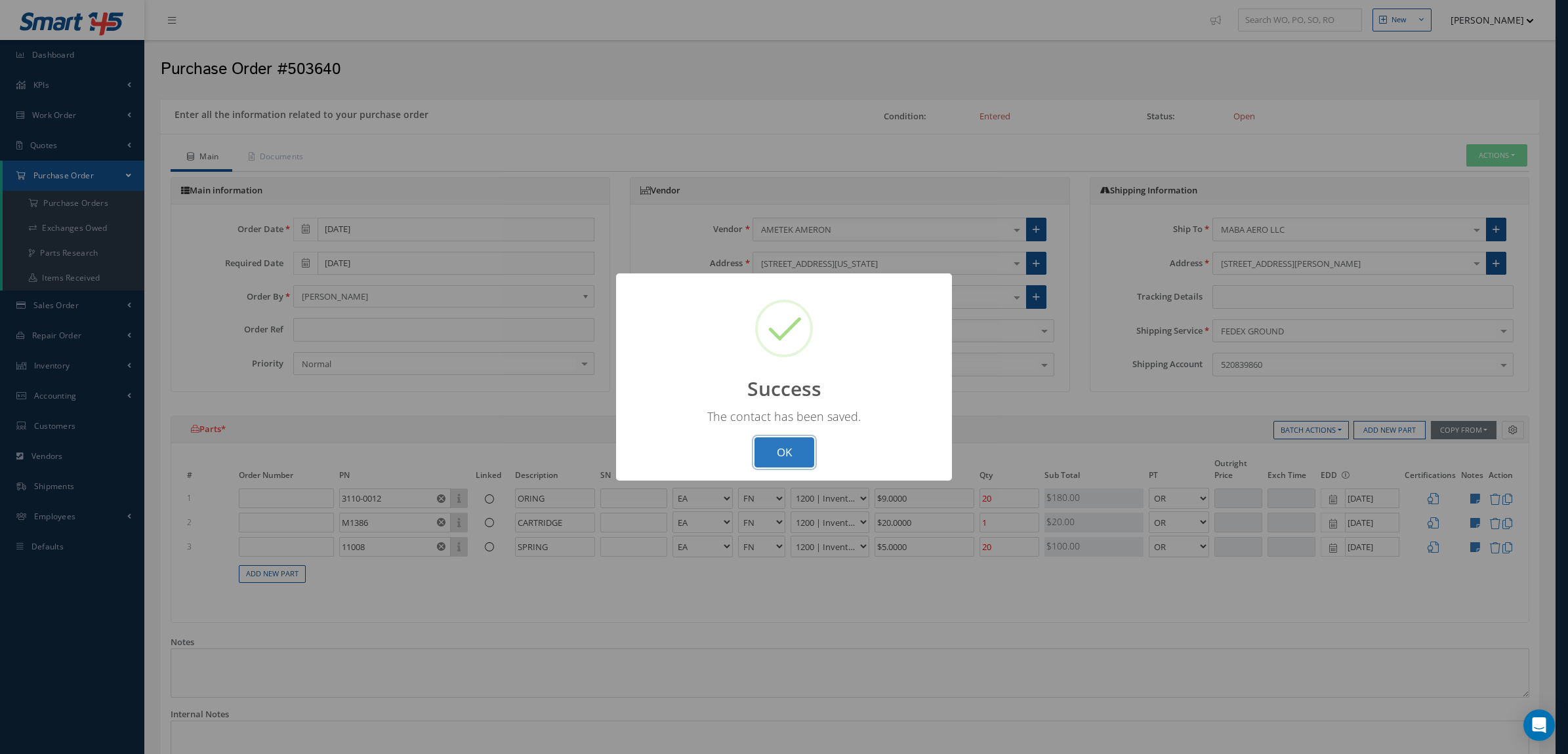
click at [791, 454] on button "OK" at bounding box center [784, 452] width 60 height 31
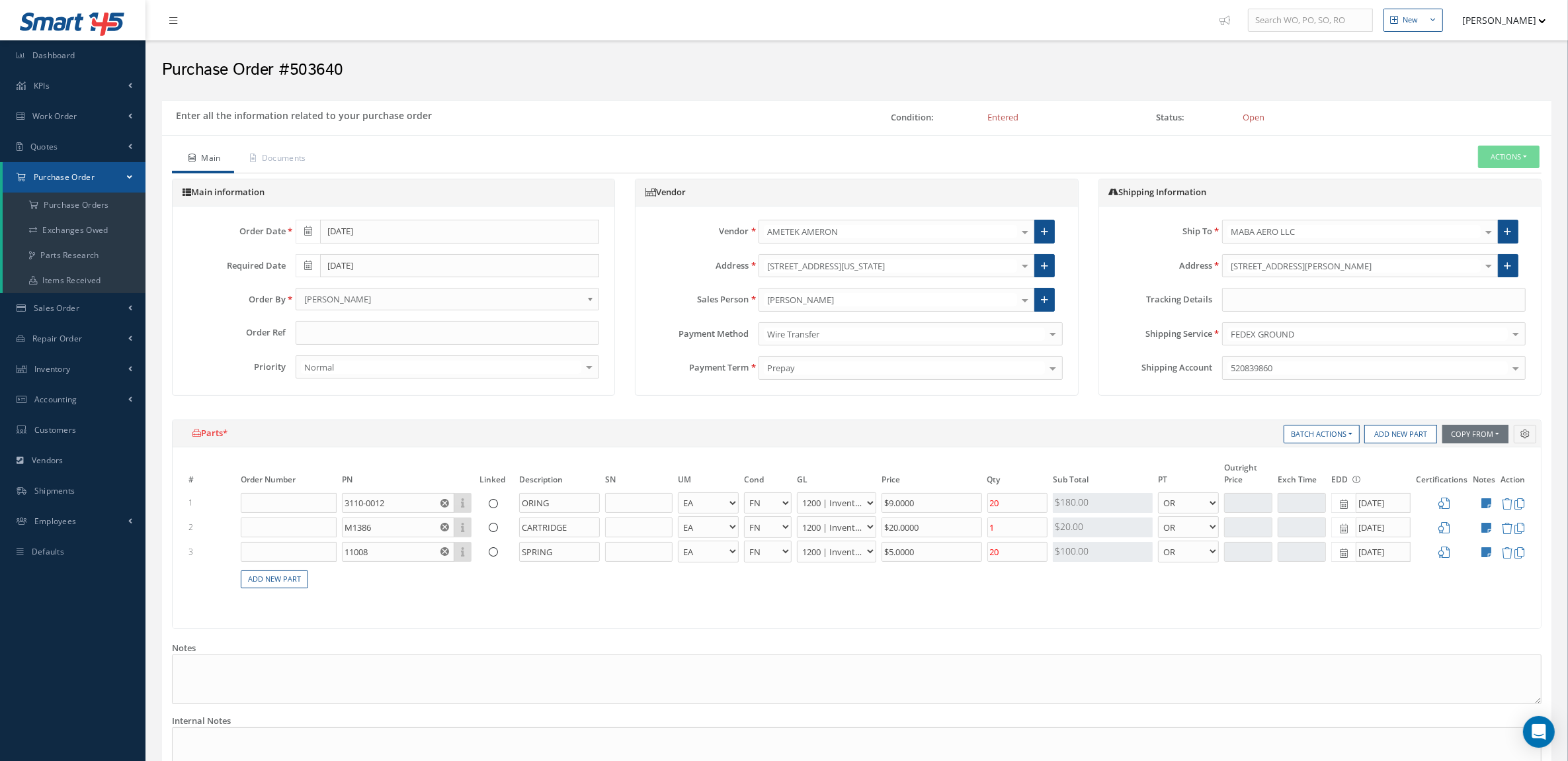
click at [1297, 344] on div "FEDEX GROUND" at bounding box center [1374, 334] width 304 height 23
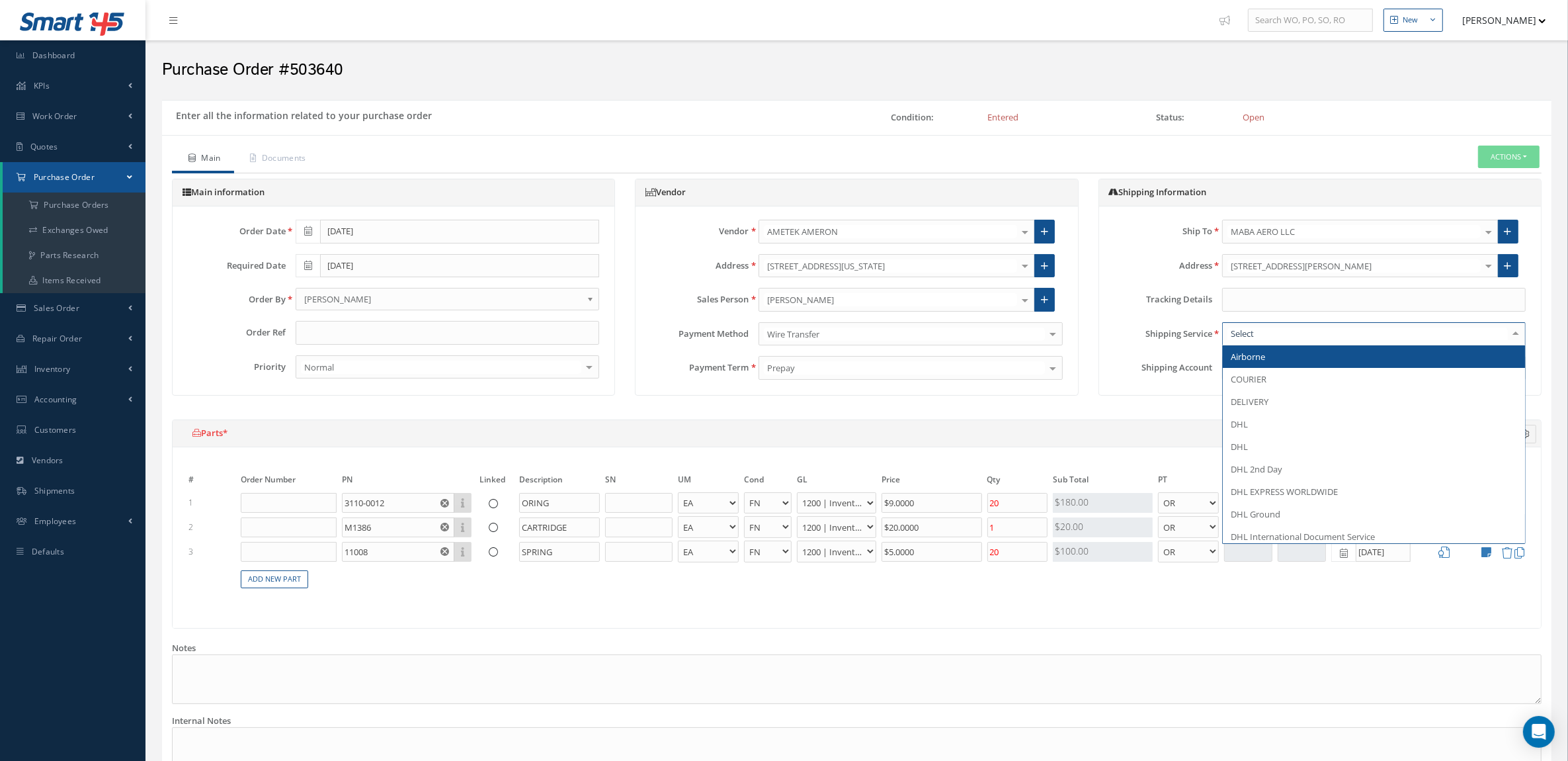
click at [1272, 331] on input "text" at bounding box center [1367, 333] width 280 height 13
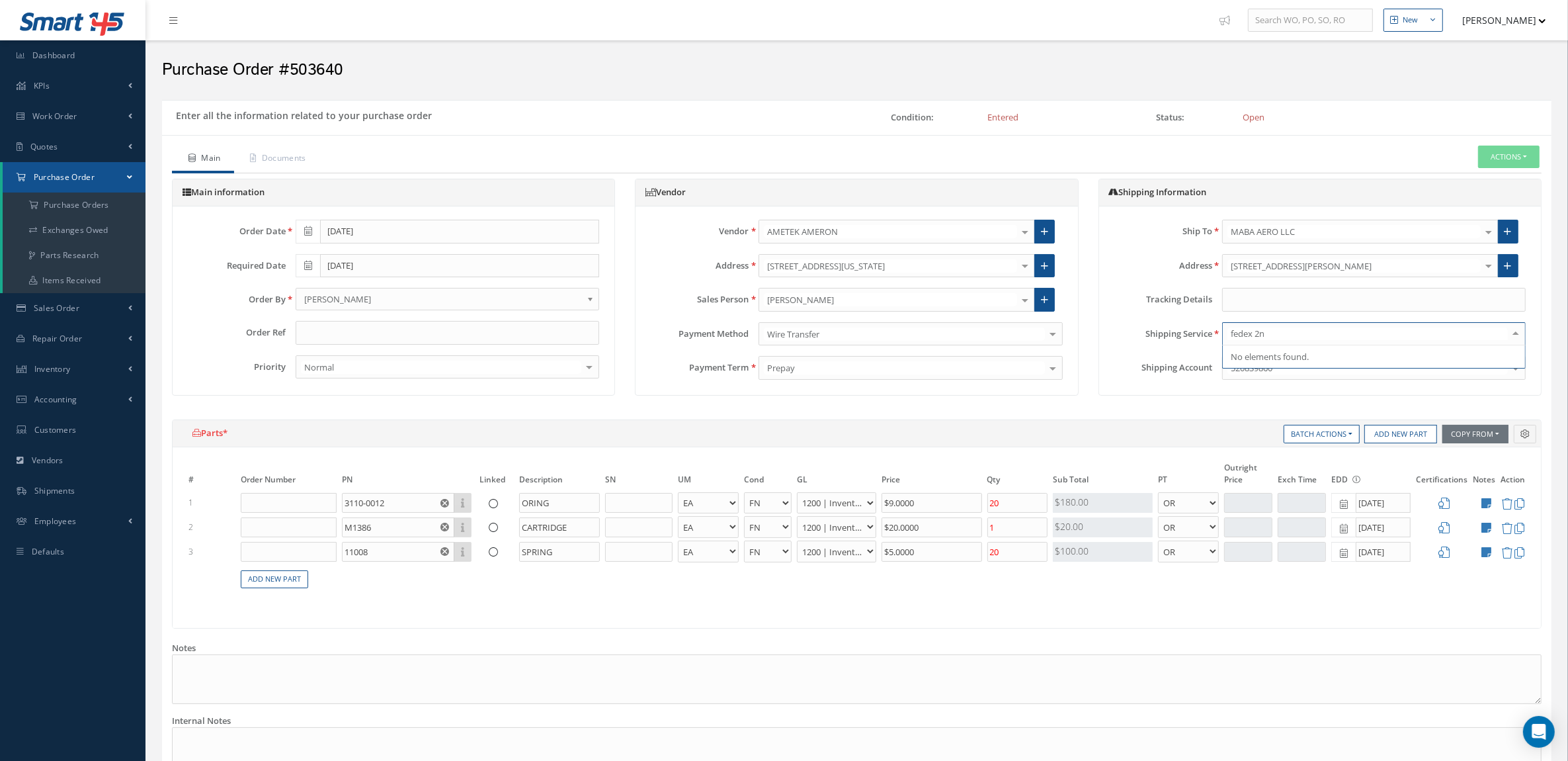
type input "fedex 2"
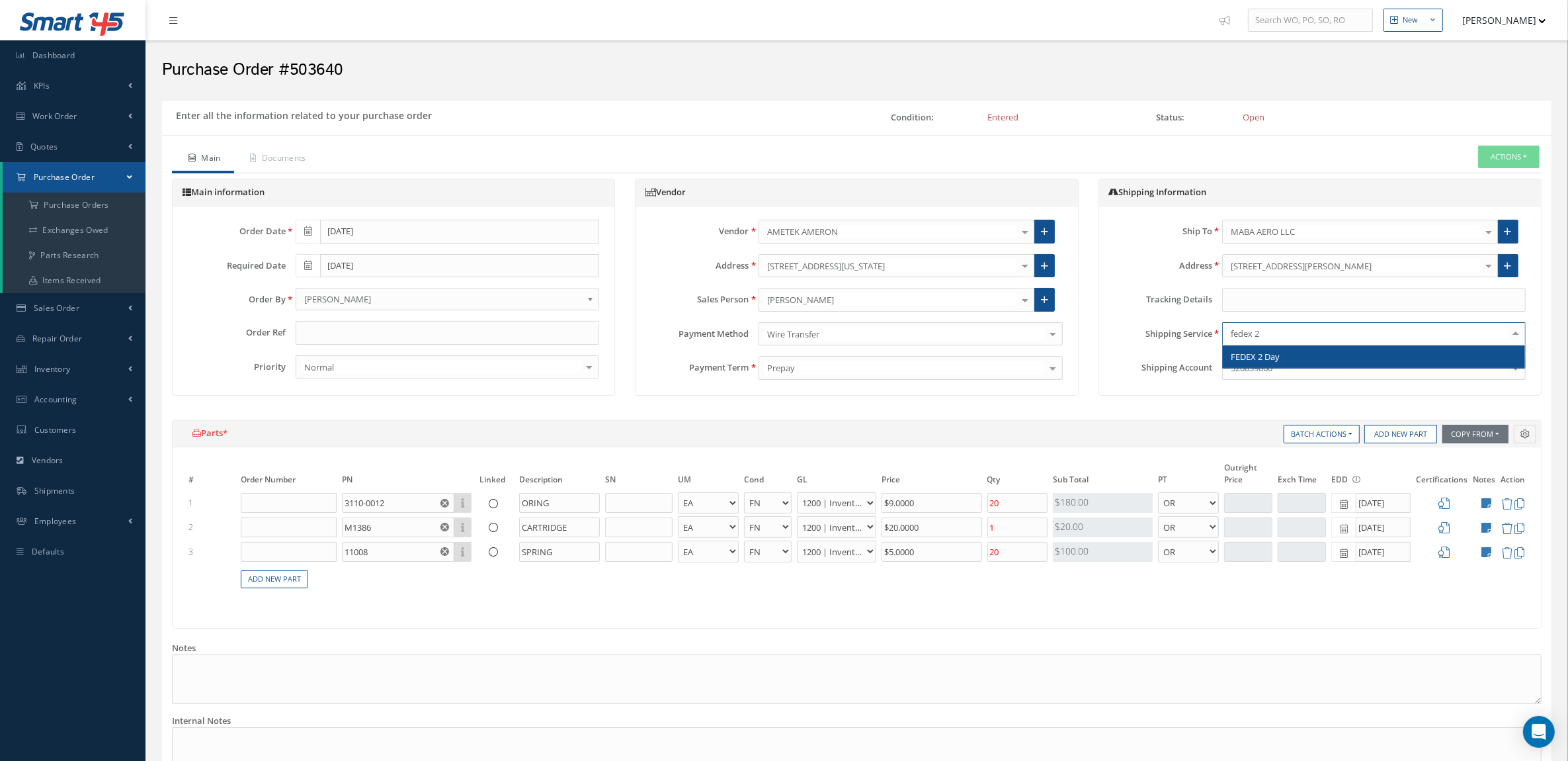
click at [1281, 349] on span "FEDEX 2 Day" at bounding box center [1374, 357] width 302 height 23
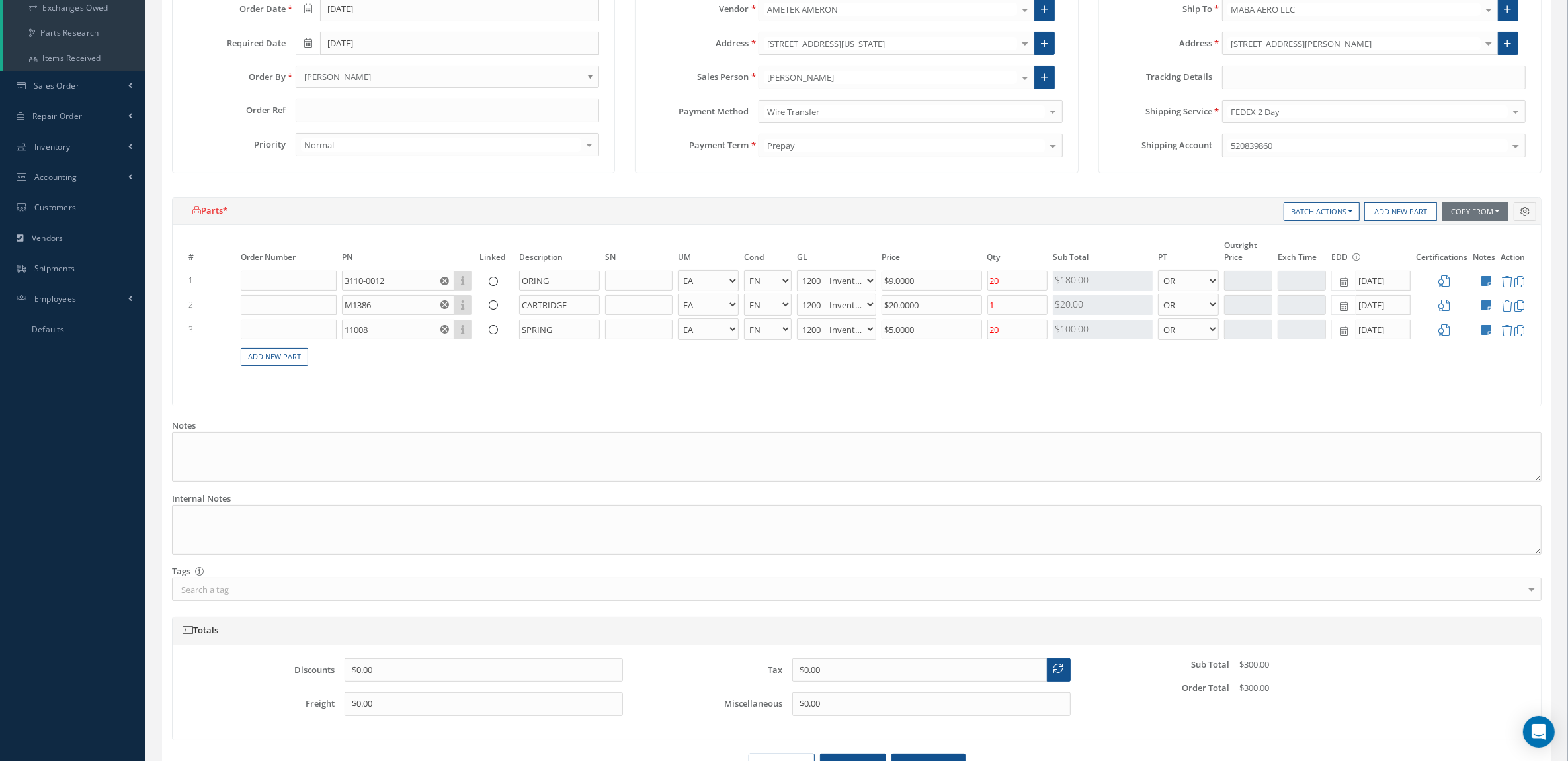
scroll to position [305, 0]
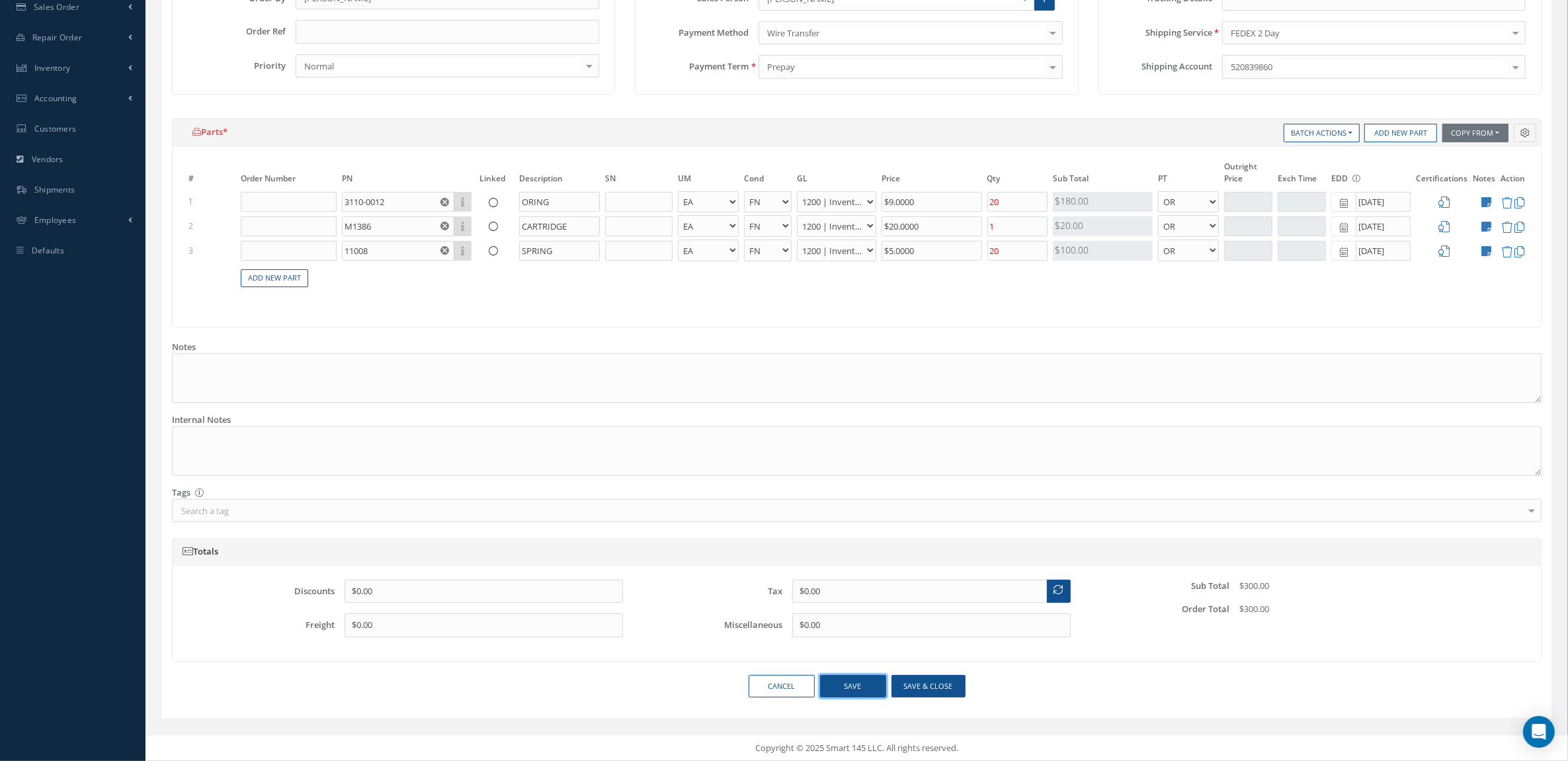
click at [882, 686] on button "Save" at bounding box center [853, 686] width 66 height 23
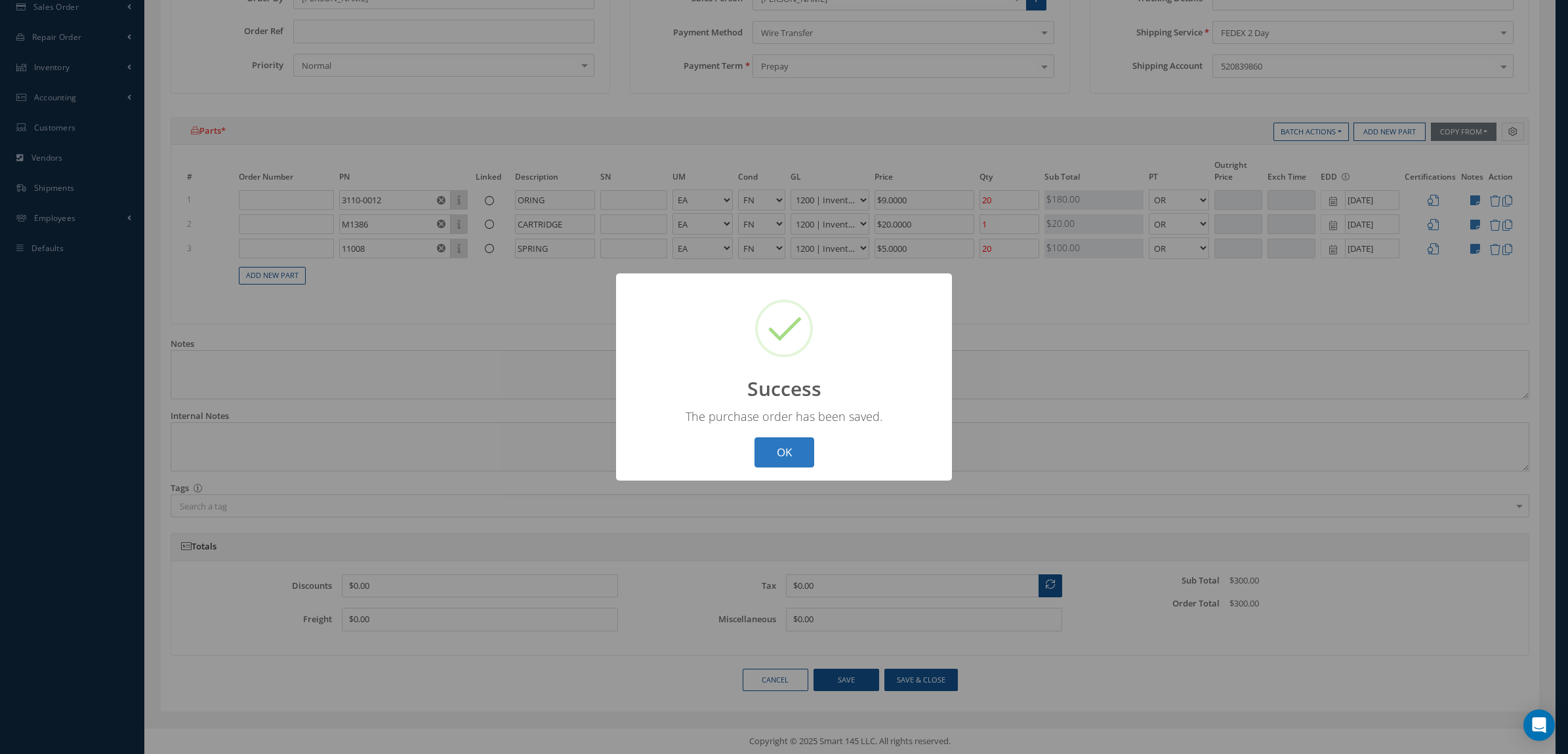
click at [801, 441] on button "OK" at bounding box center [784, 452] width 60 height 31
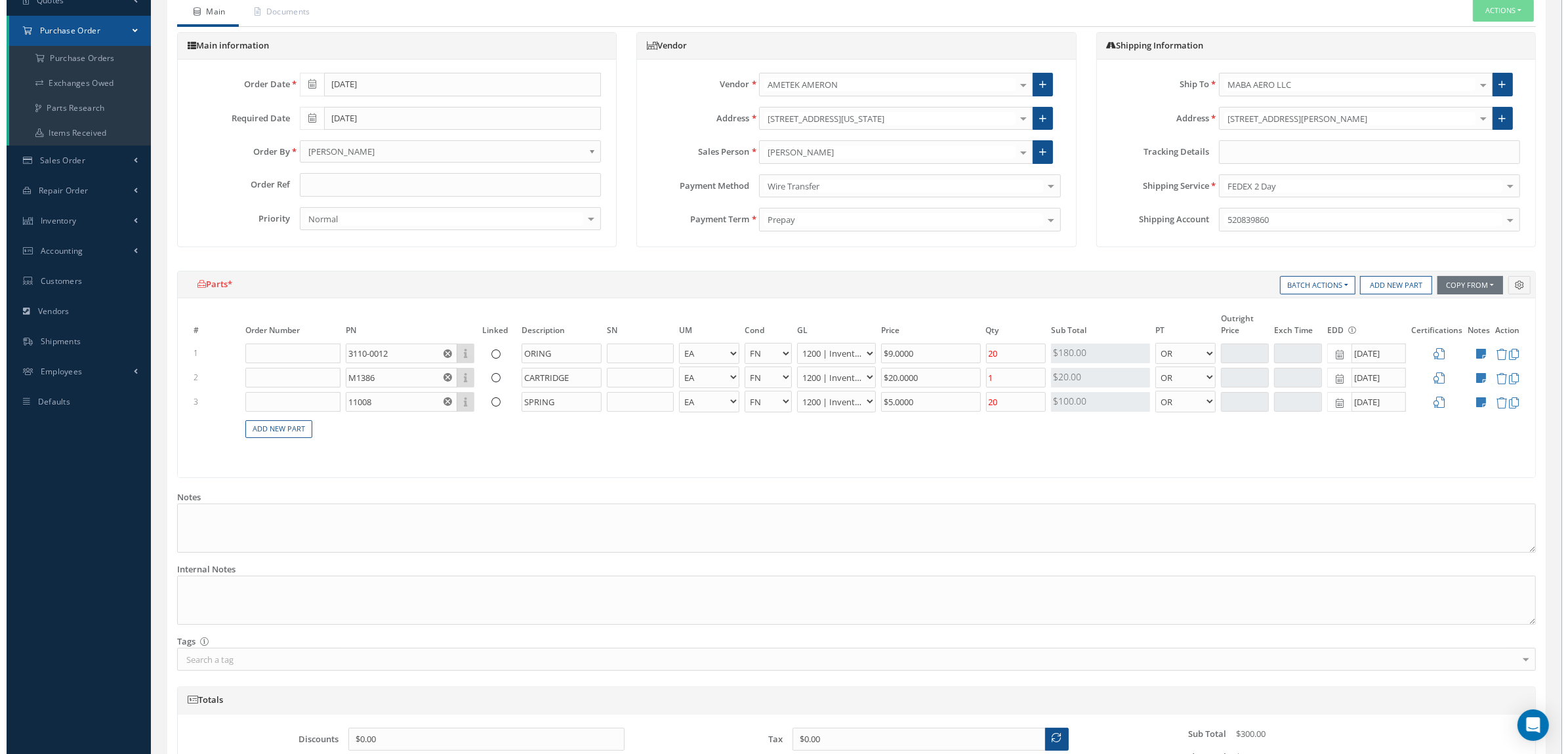
scroll to position [0, 0]
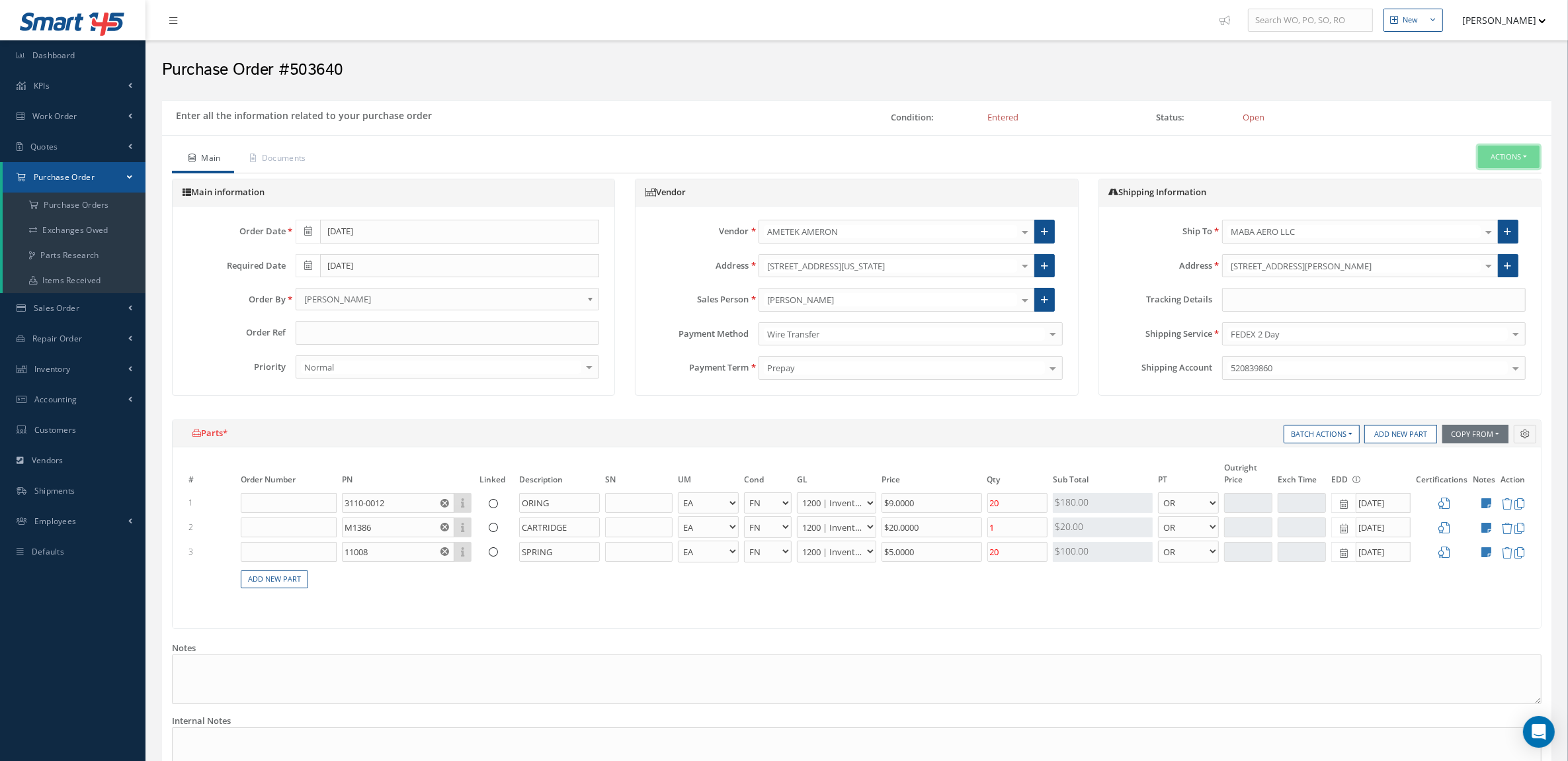
click at [1507, 152] on button "Actions" at bounding box center [1509, 157] width 62 height 23
click at [1483, 198] on link "Send By Email" at bounding box center [1489, 197] width 105 height 18
type input "Reports from Purchase Order 503640"
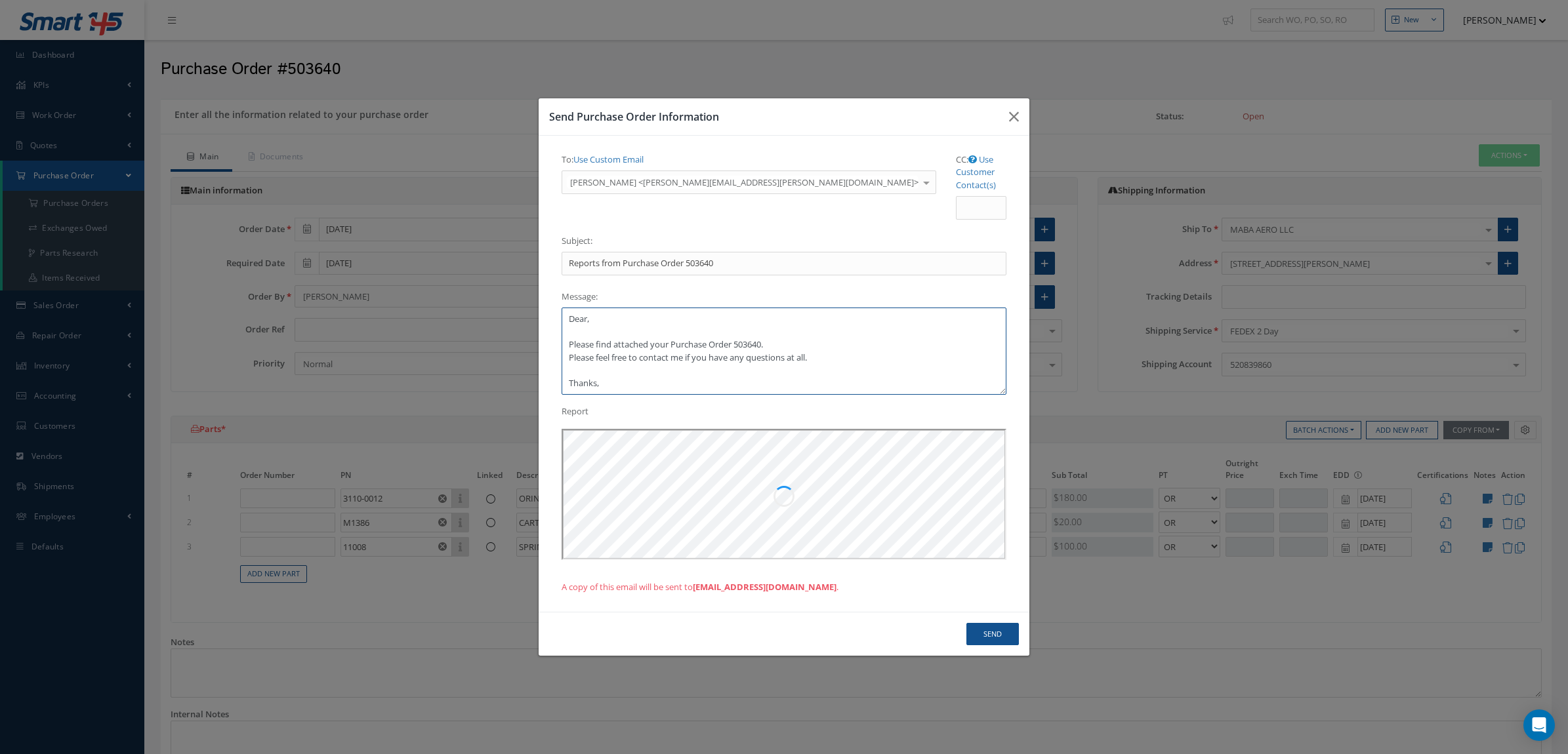
click at [648, 308] on textarea "Dear, Please find attached your Purchase Order 503640. Please feel free to cont…" at bounding box center [784, 351] width 445 height 87
click at [628, 369] on textarea "Dear Daniel, Please find attached your Purchase Order 503640. Please feel free …" at bounding box center [784, 351] width 445 height 87
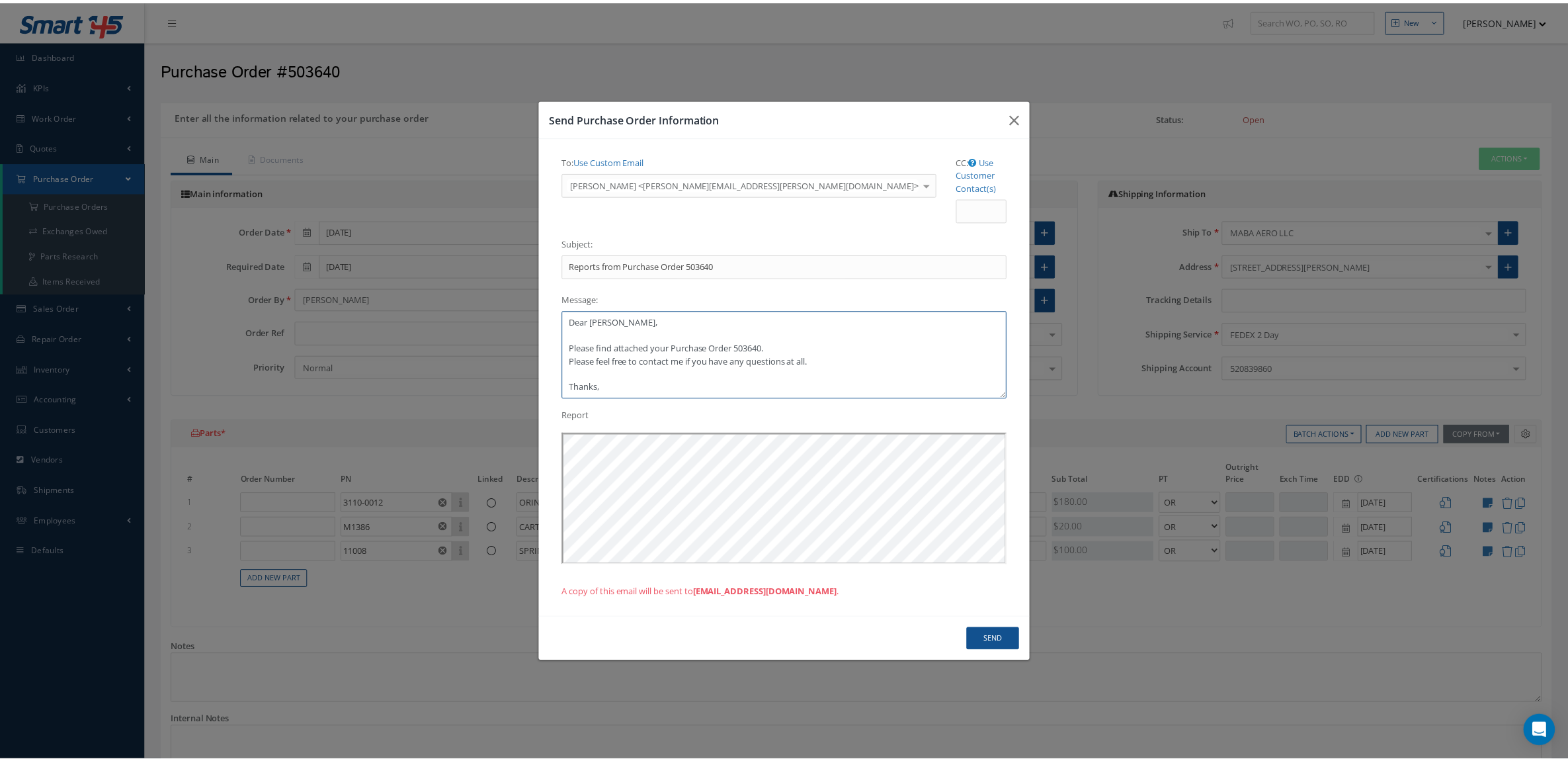
scroll to position [8, 0]
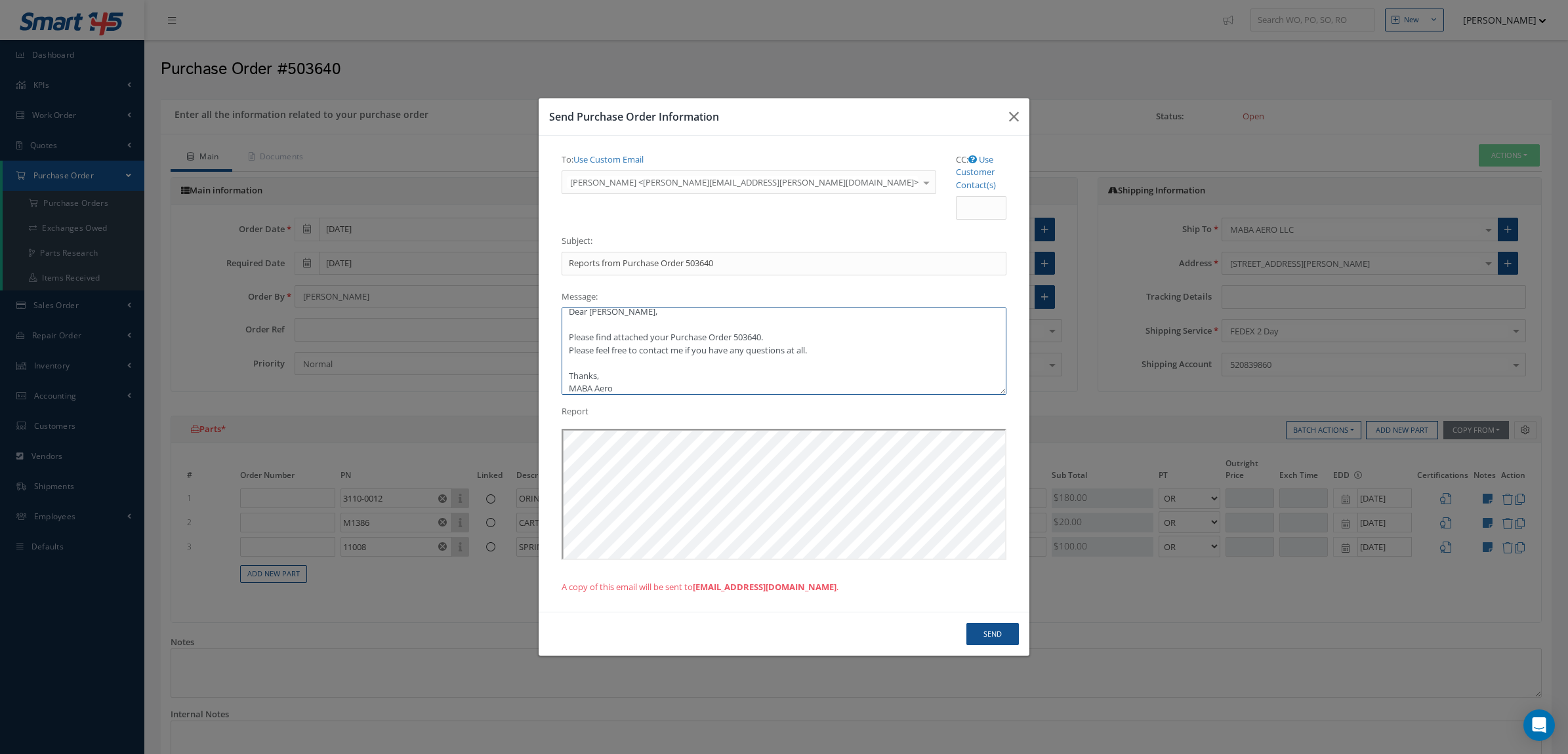
type textarea "Dear Daniel, Please find attached your Purchase Order 503640. Please feel free …"
click at [956, 203] on input "CC: Use Customer Contact(s)" at bounding box center [981, 207] width 51 height 23
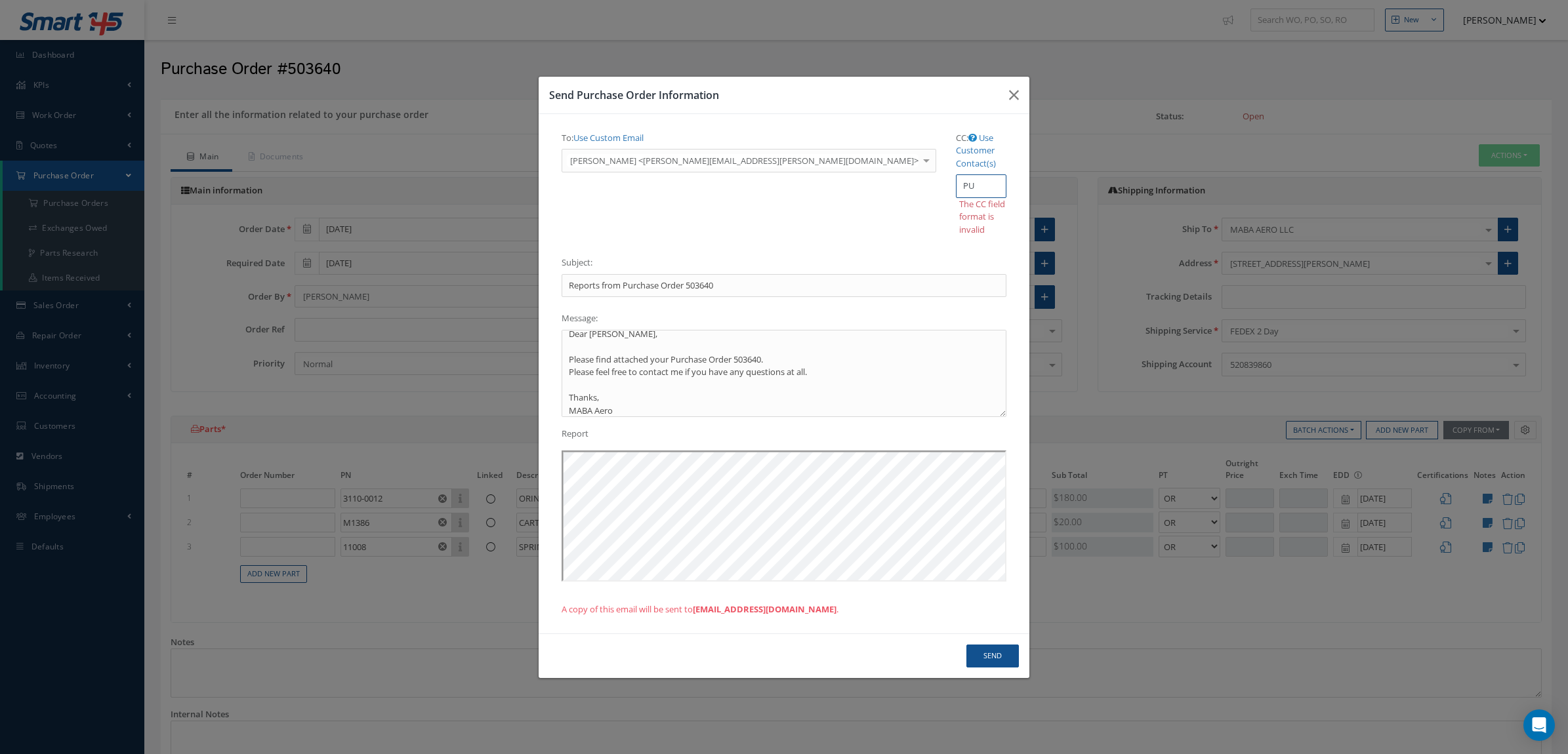
type input "P"
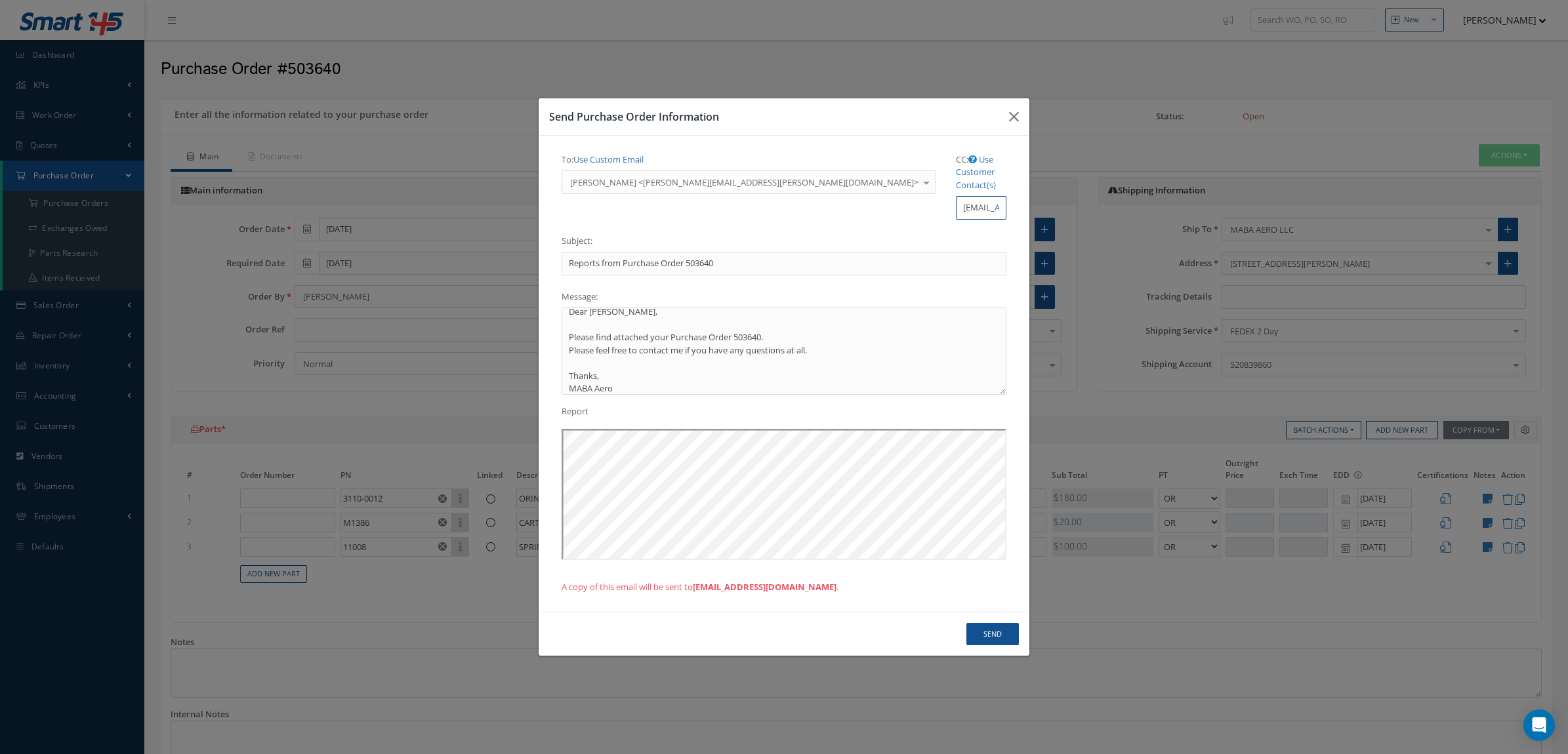
type input "purchasing@mabaaero.com"
click at [1001, 623] on button "Send" at bounding box center [992, 635] width 52 height 23
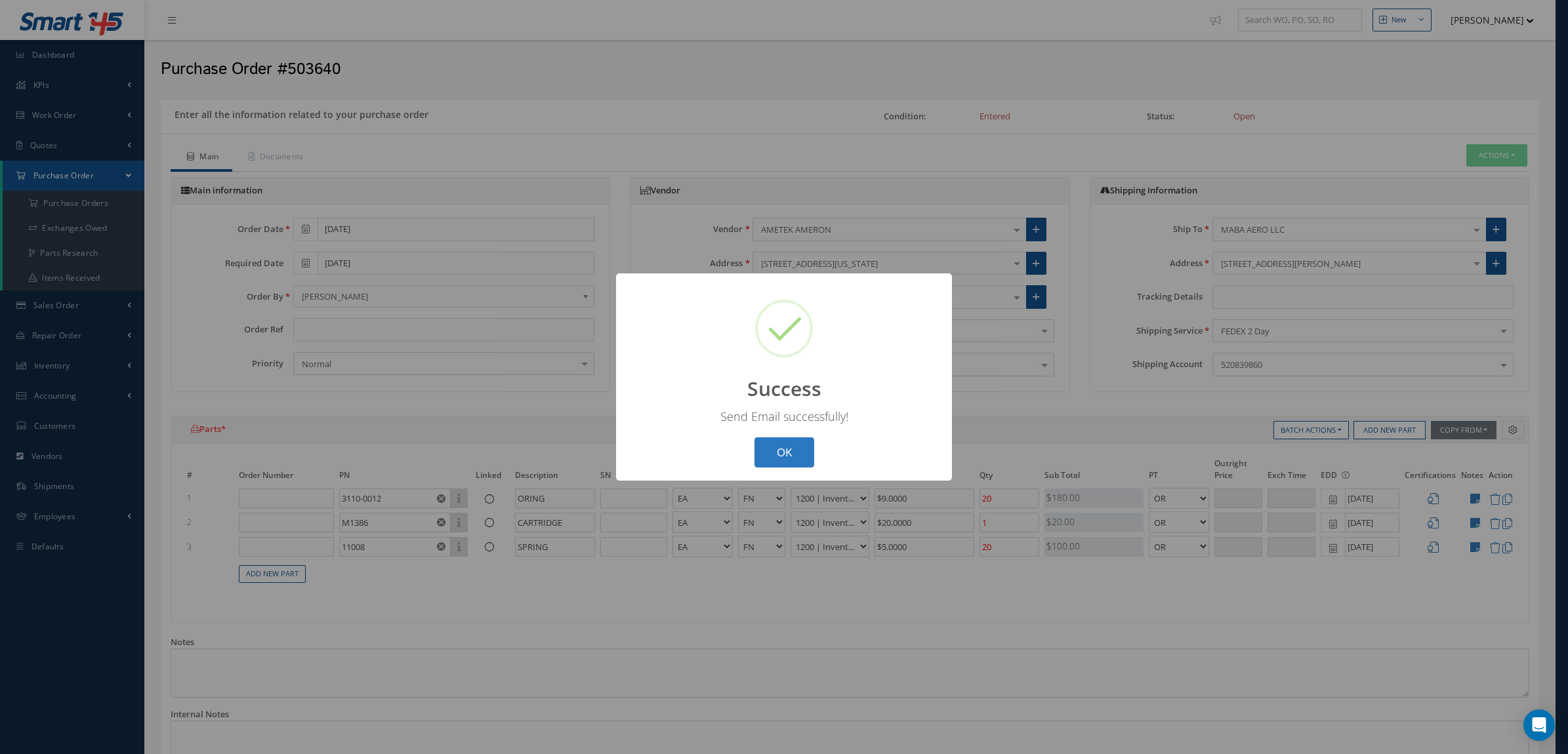
click at [757, 455] on button "OK" at bounding box center [784, 452] width 60 height 31
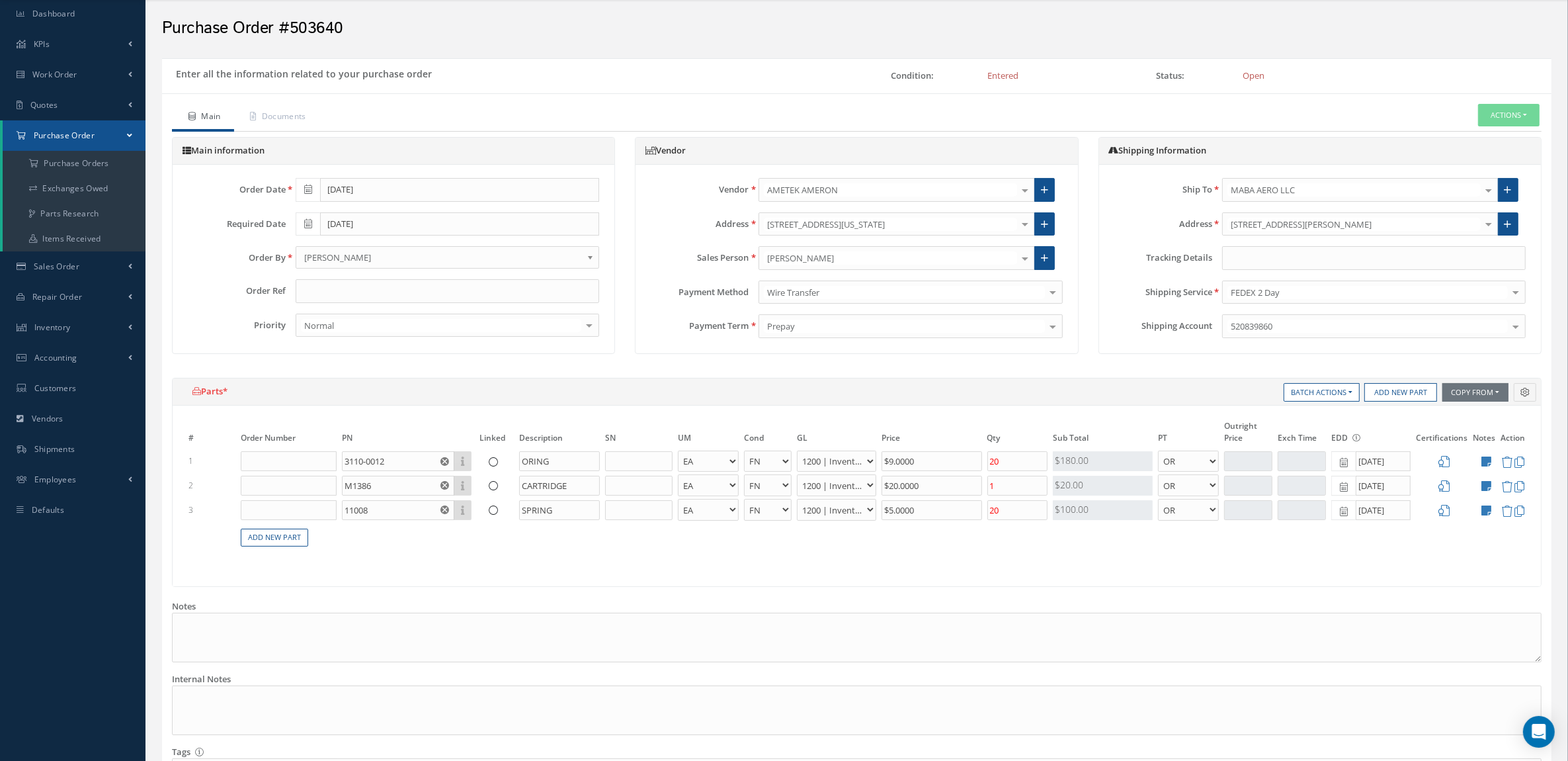
scroll to position [305, 0]
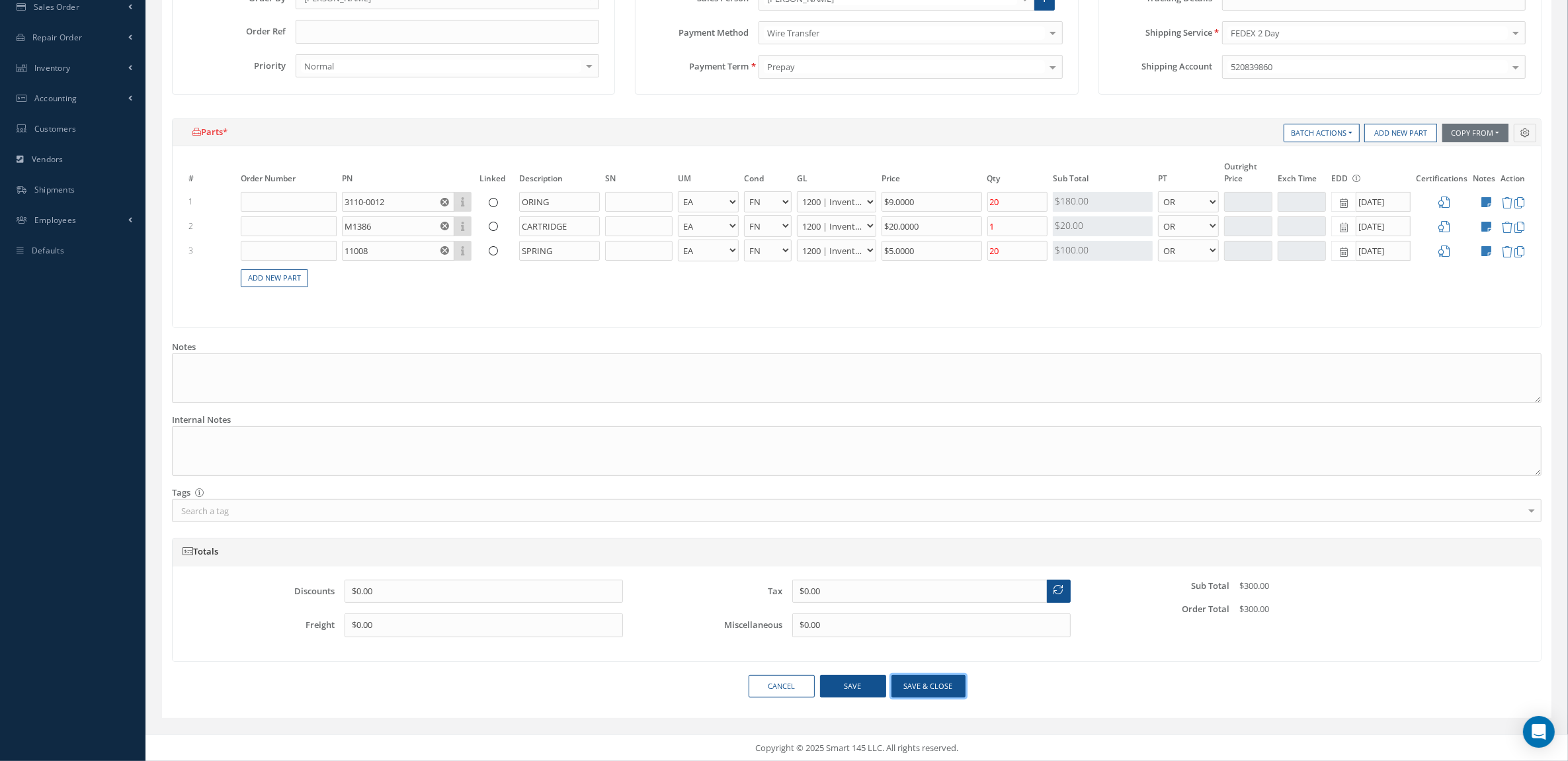
click at [906, 691] on button "Save & close" at bounding box center [929, 686] width 74 height 23
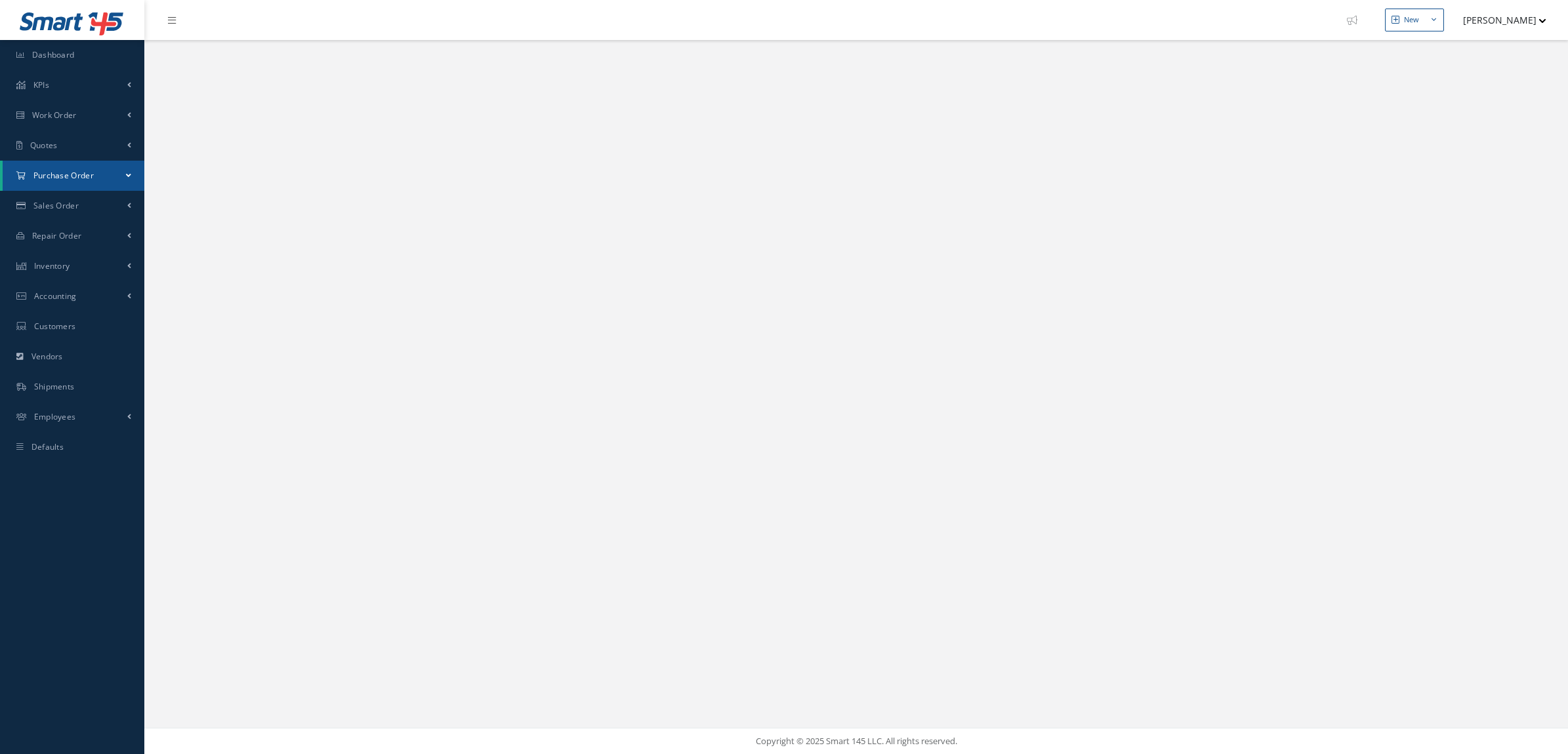
select select "25"
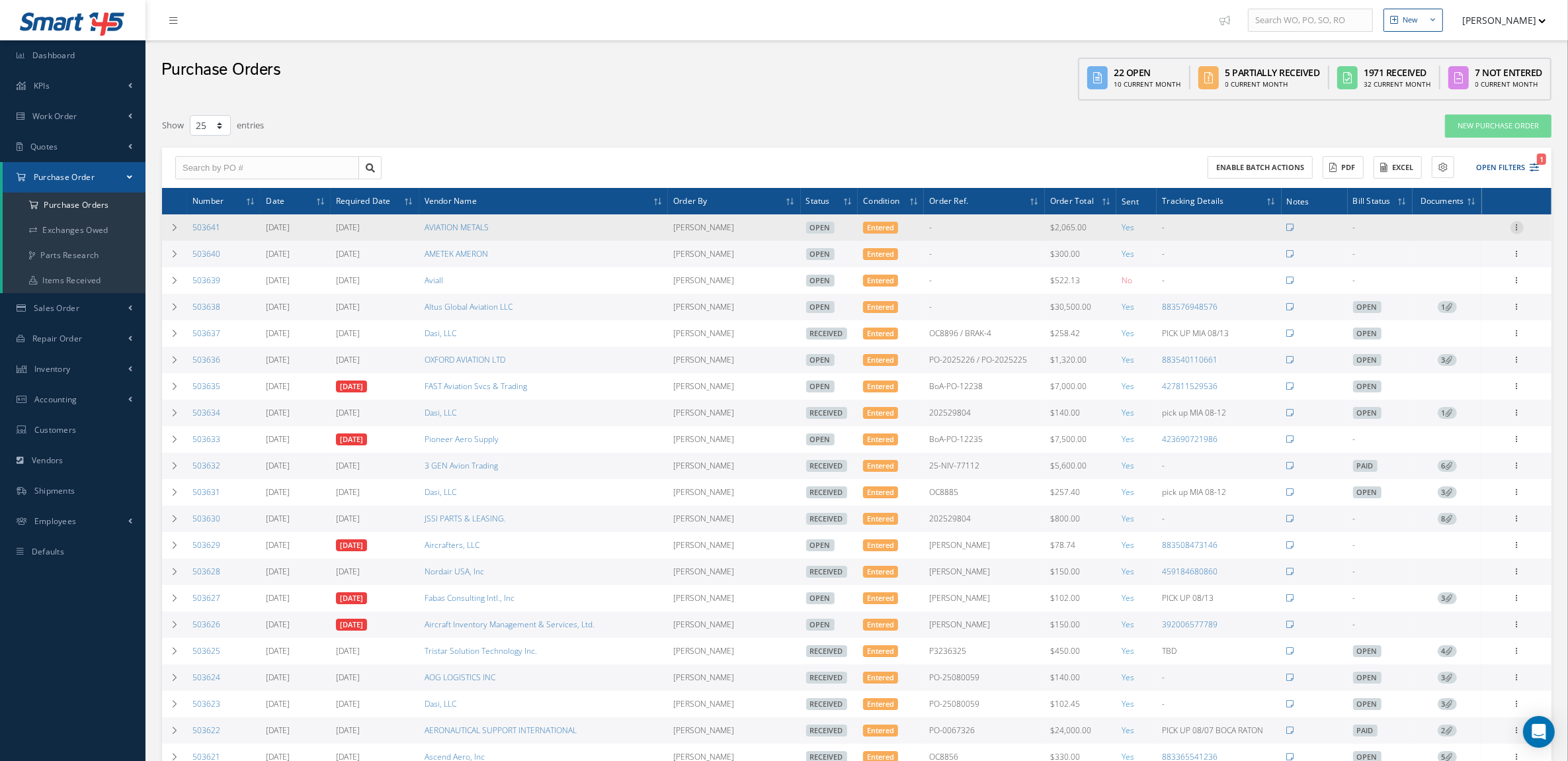
click at [1512, 229] on icon at bounding box center [1518, 226] width 13 height 11
click at [1451, 274] on link "Edit" at bounding box center [1456, 270] width 105 height 18
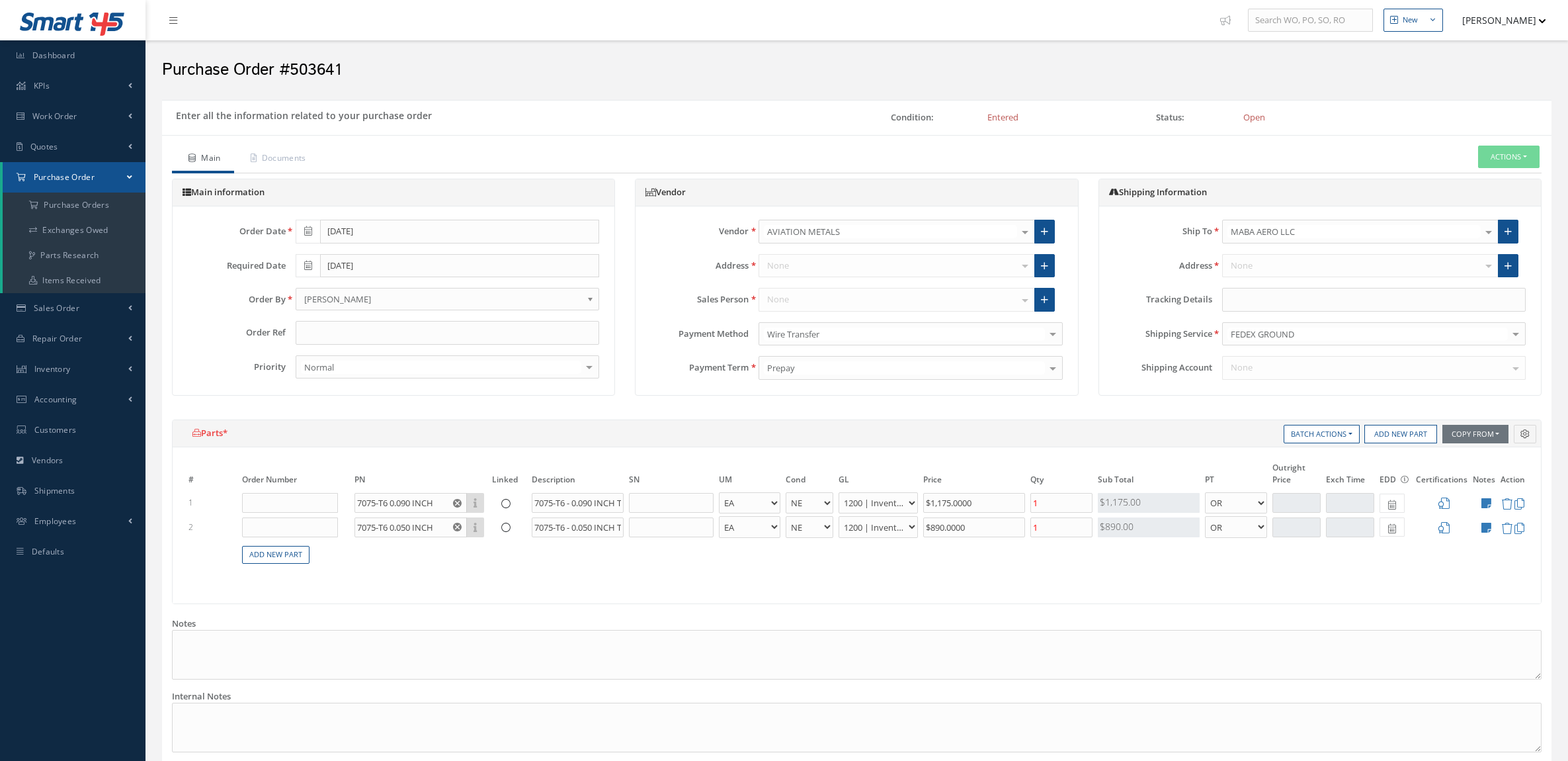
select select "5"
select select "6"
select select "1"
select select "5"
select select "6"
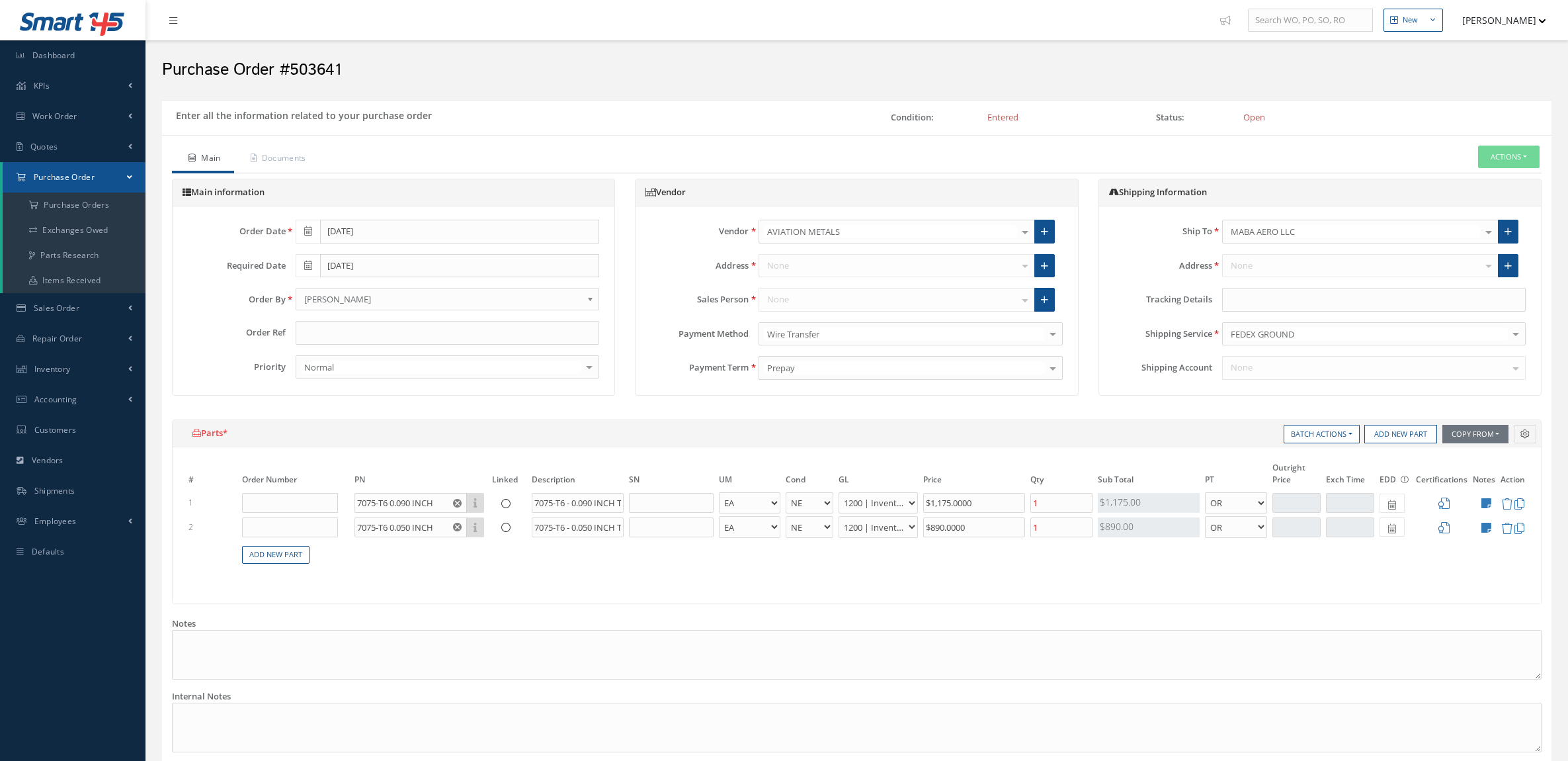
select select "1"
click at [367, 340] on input "text" at bounding box center [447, 332] width 304 height 23
paste input "BoA-PO-12247"
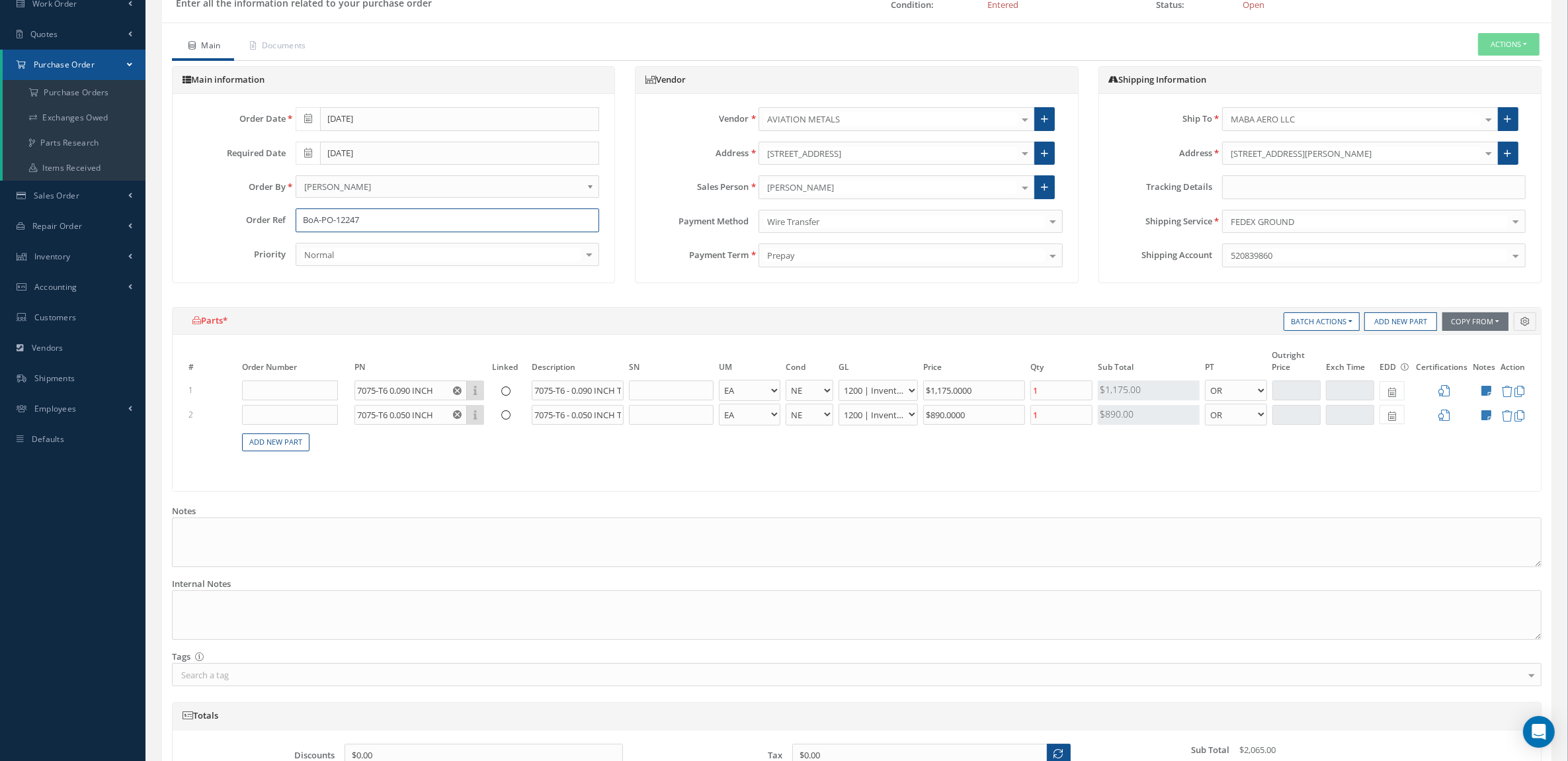
scroll to position [280, 0]
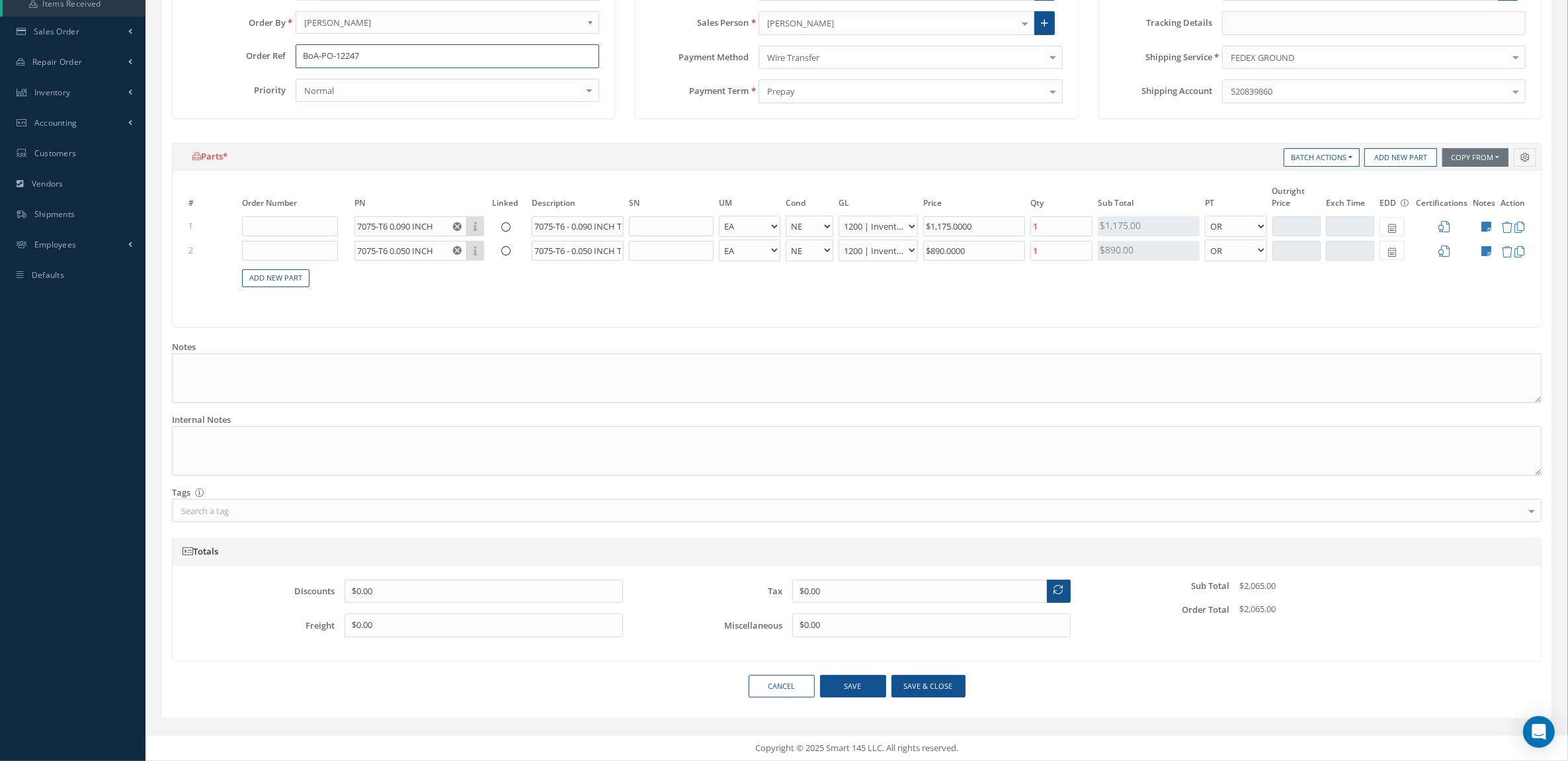
type input "BoA-PO-12247"
click at [946, 702] on div "Cancel Save Save & close" at bounding box center [857, 692] width 1390 height 33
click at [941, 689] on button "Save & close" at bounding box center [929, 686] width 74 height 23
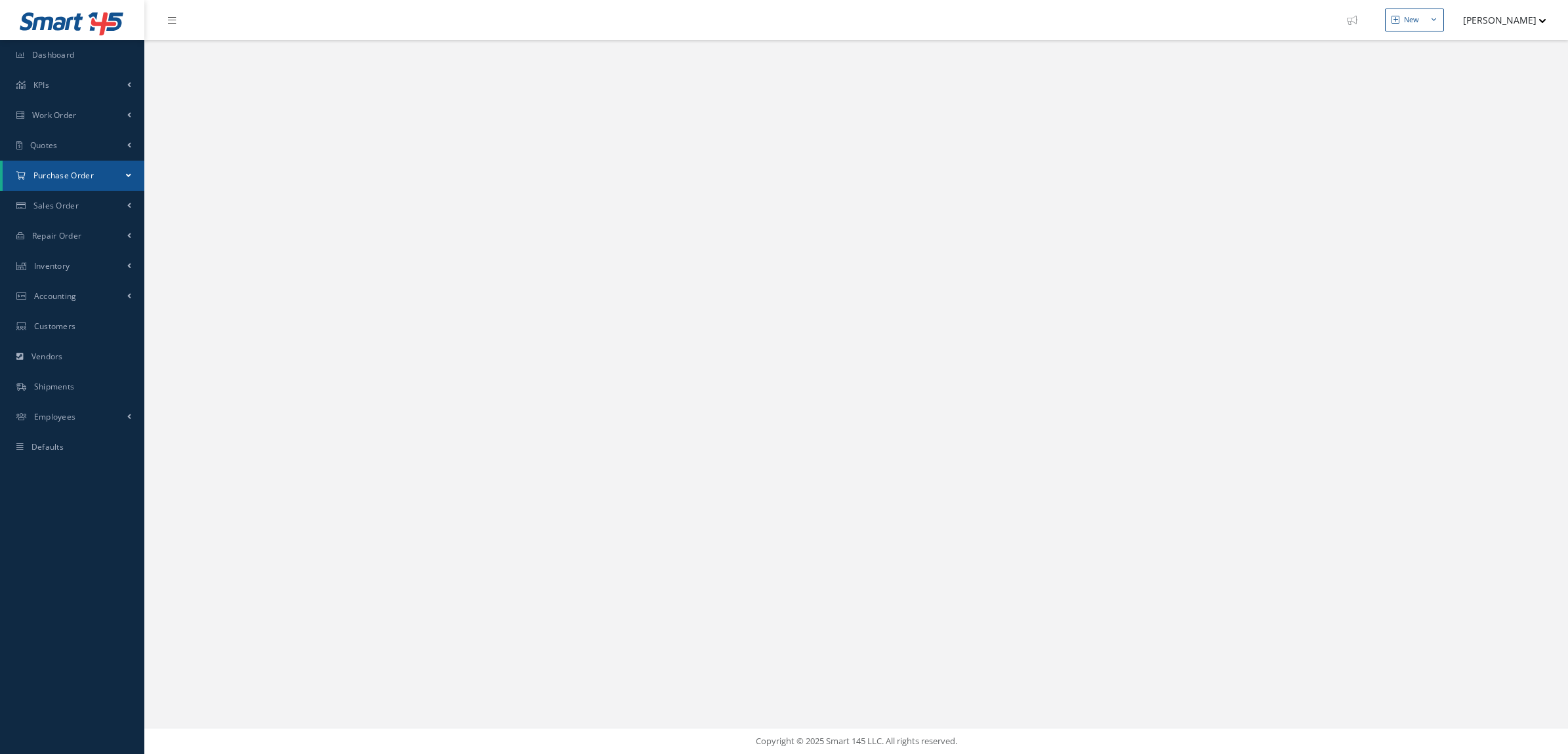
select select "25"
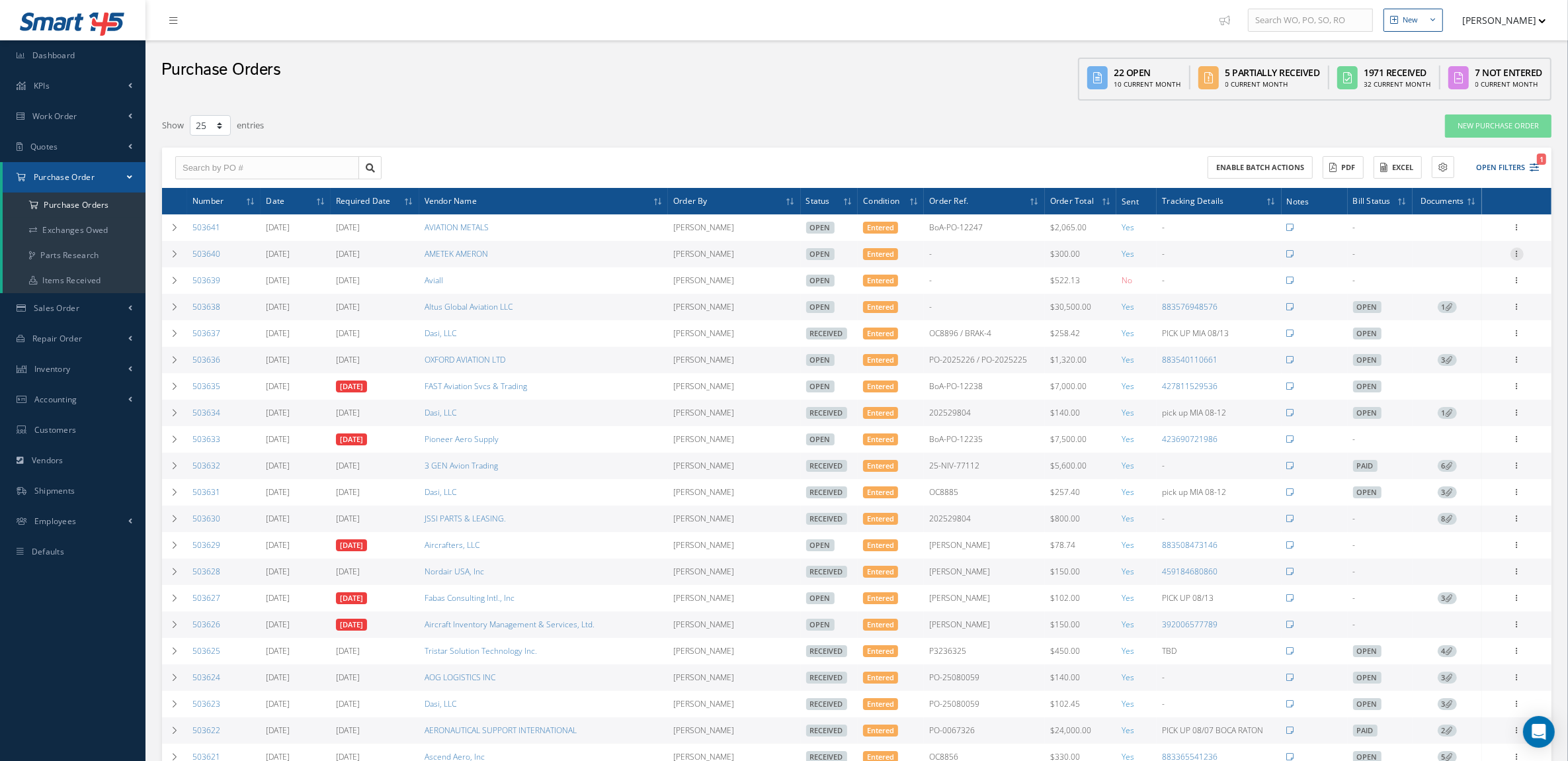
click at [1514, 254] on icon at bounding box center [1518, 253] width 13 height 11
click at [1457, 296] on link "Edit" at bounding box center [1456, 297] width 105 height 18
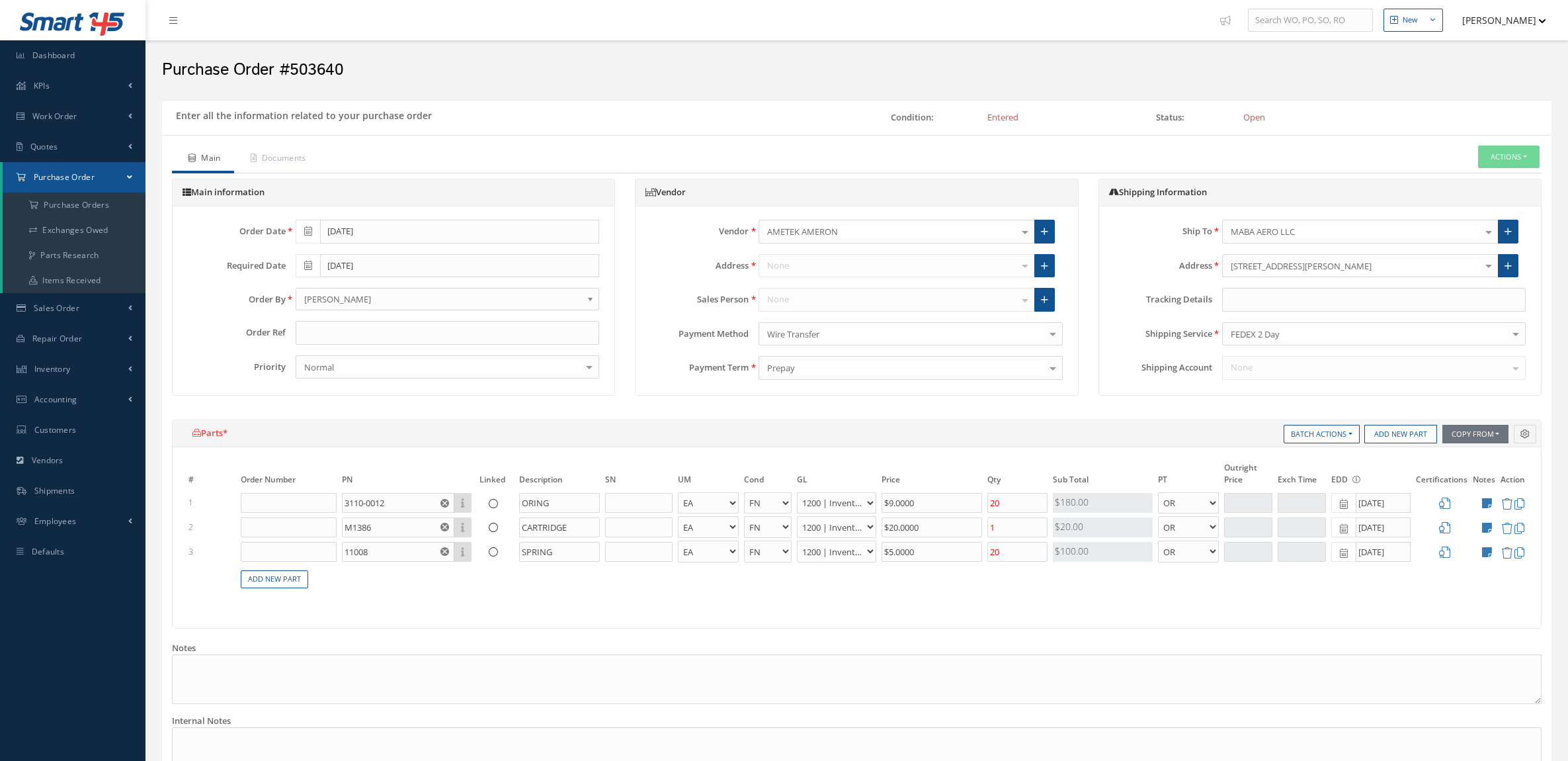
select select "6"
select select "1"
select select "6"
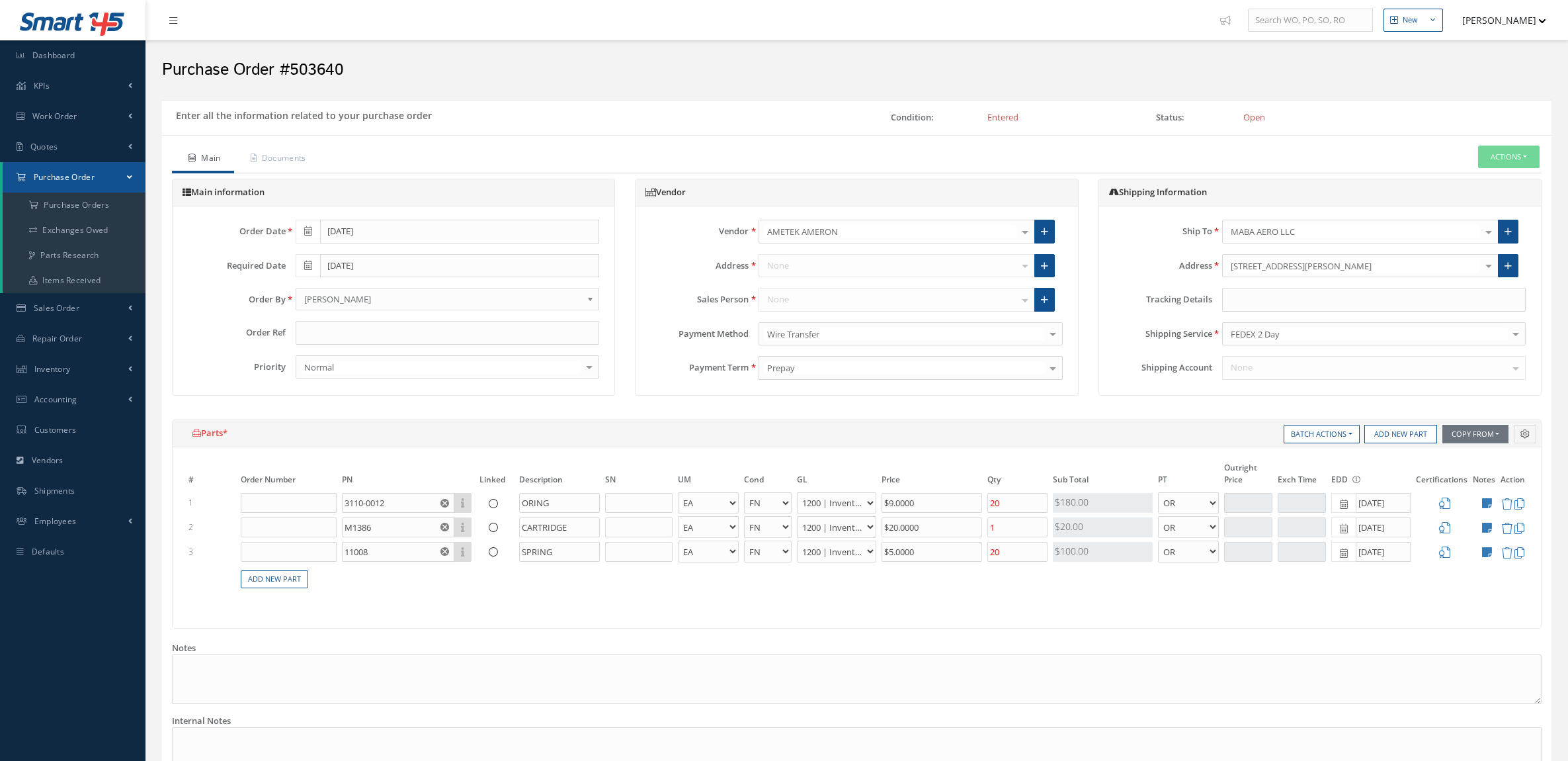
select select "1"
select select "6"
select select "1"
click at [346, 326] on input "text" at bounding box center [447, 332] width 304 height 23
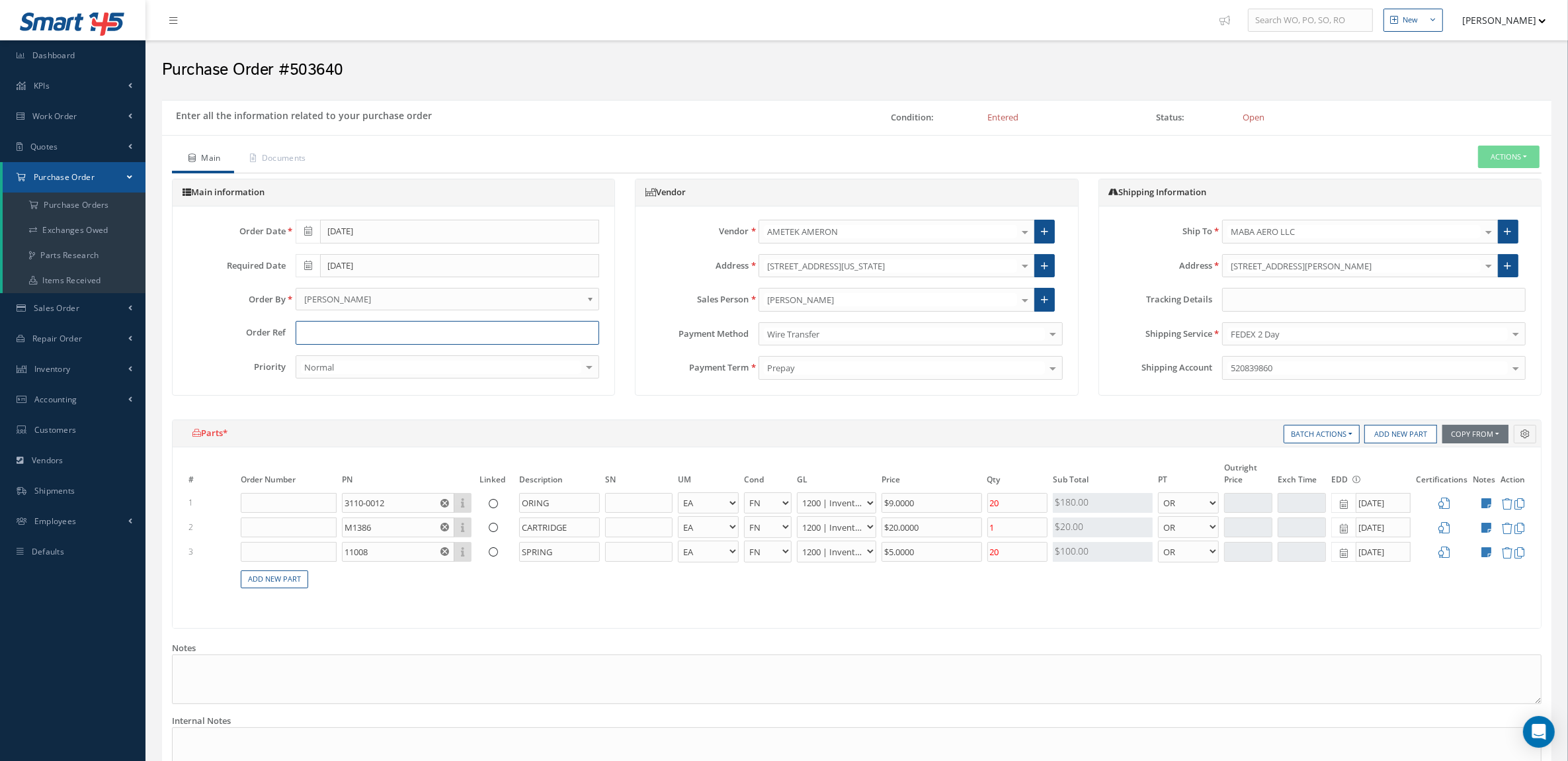
paste input "BoA-PO-12247"
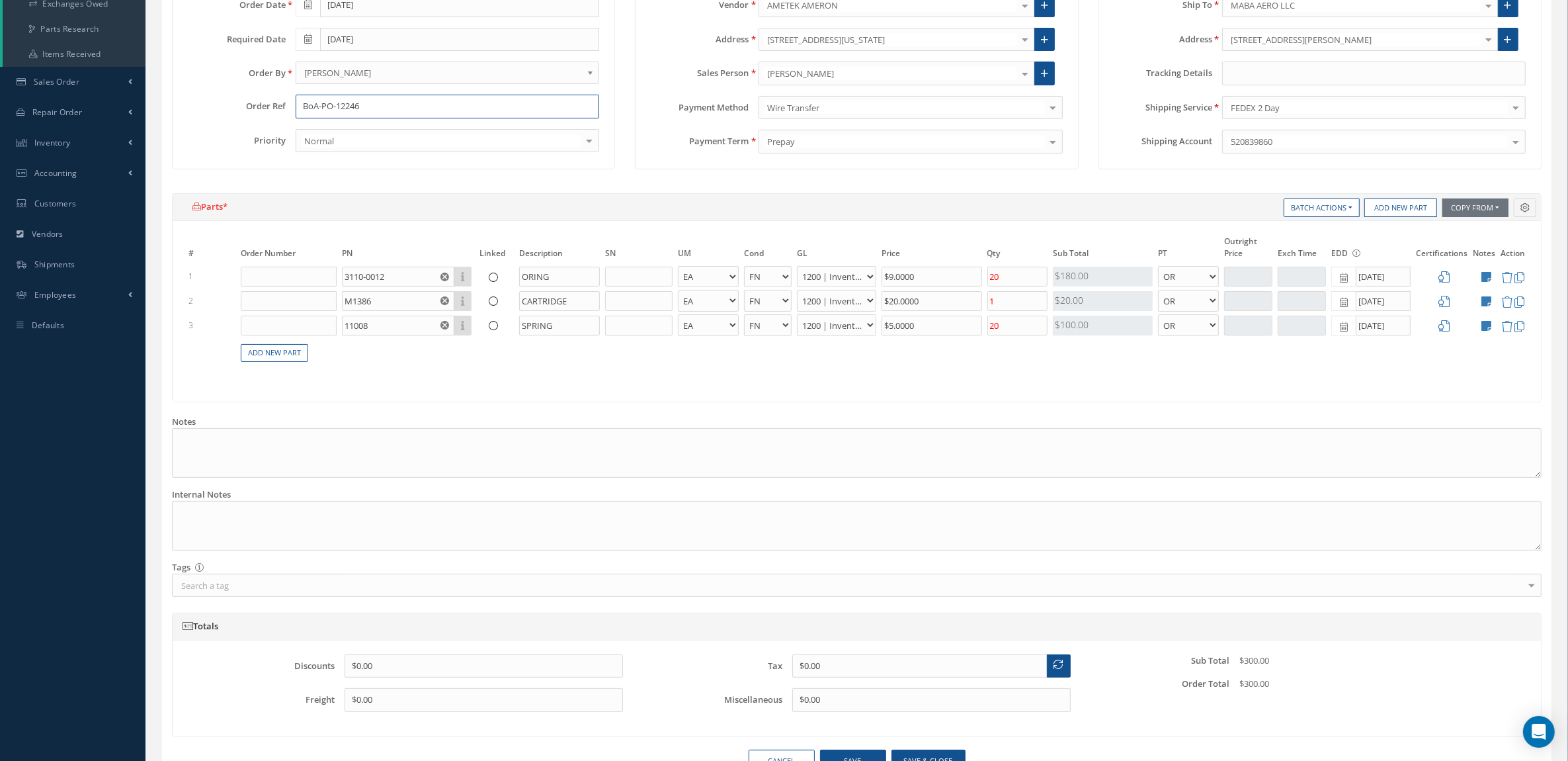
scroll to position [305, 0]
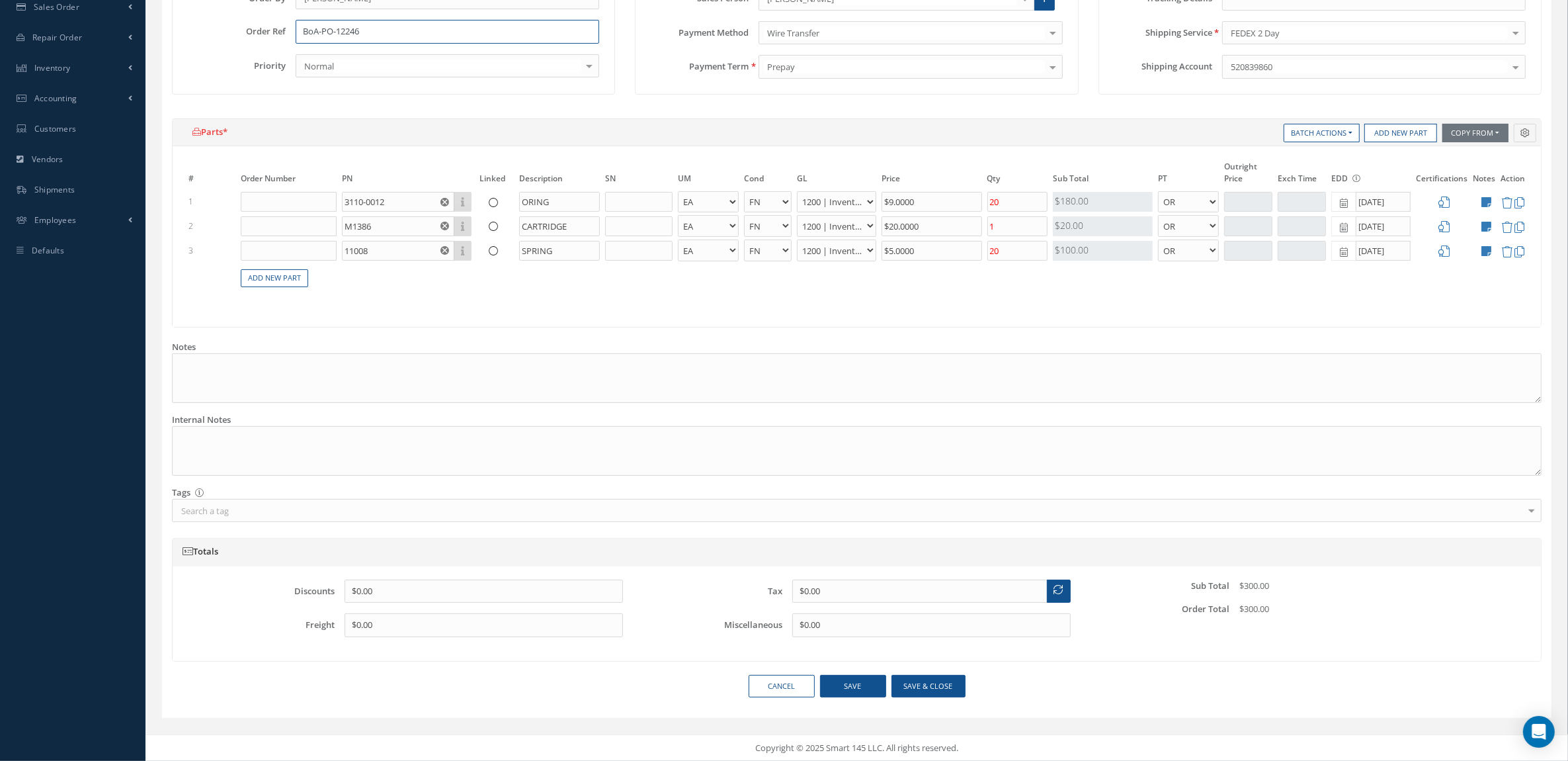
type input "BoA-PO-12246"
click at [924, 683] on button "Save & close" at bounding box center [929, 686] width 74 height 23
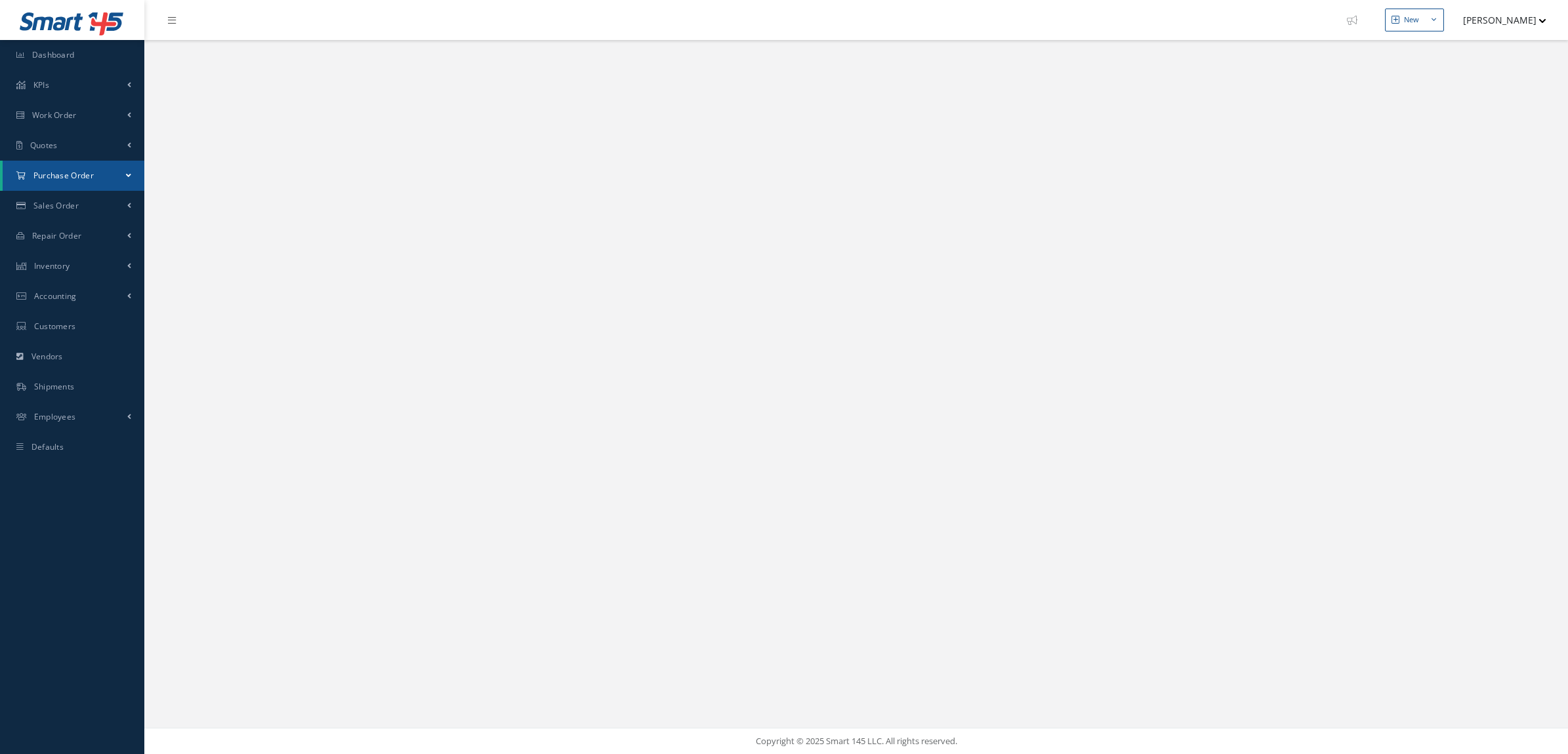
select select "25"
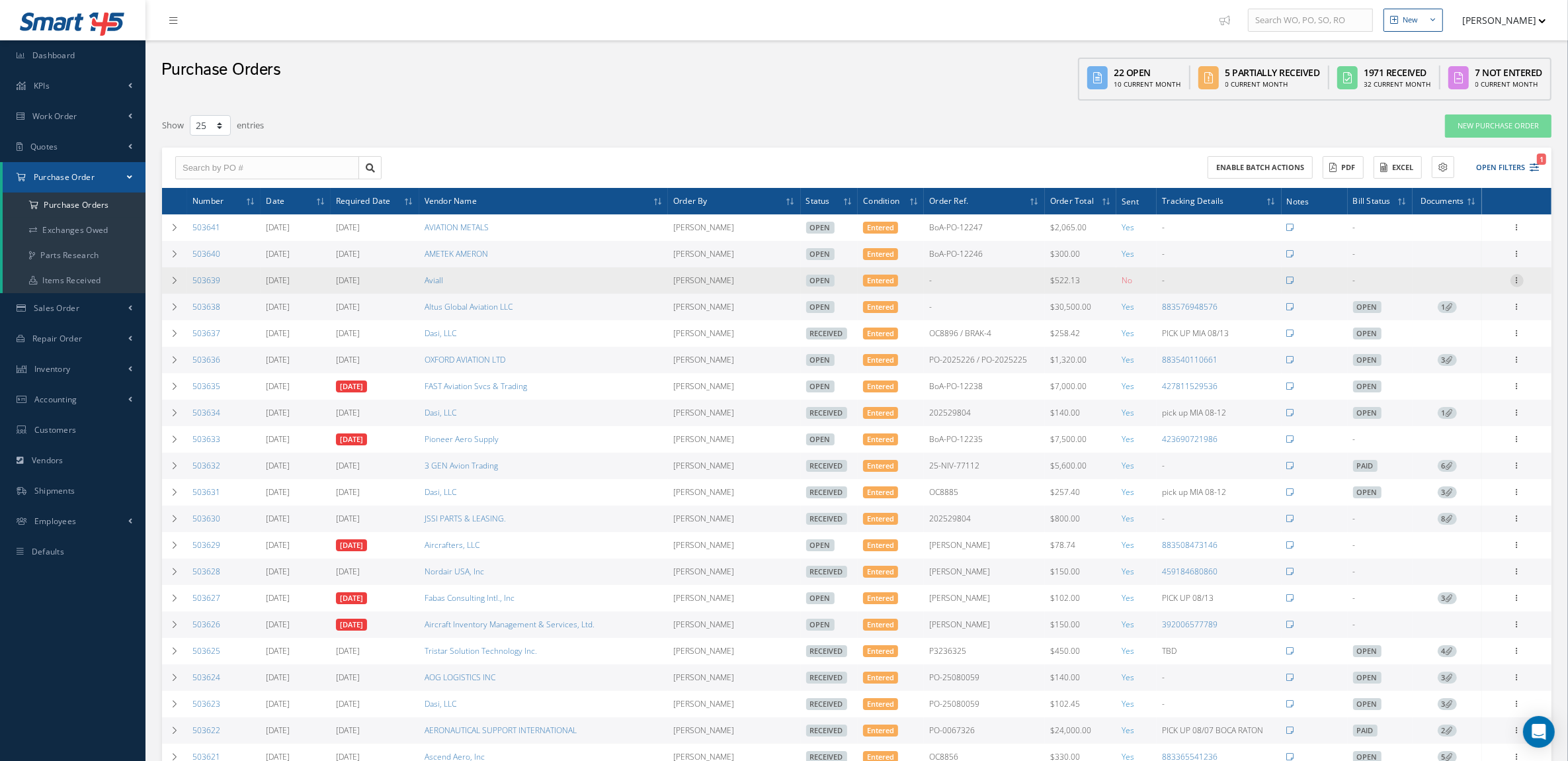
click at [1517, 285] on icon at bounding box center [1518, 279] width 13 height 11
click at [1473, 320] on link "Edit" at bounding box center [1456, 323] width 105 height 18
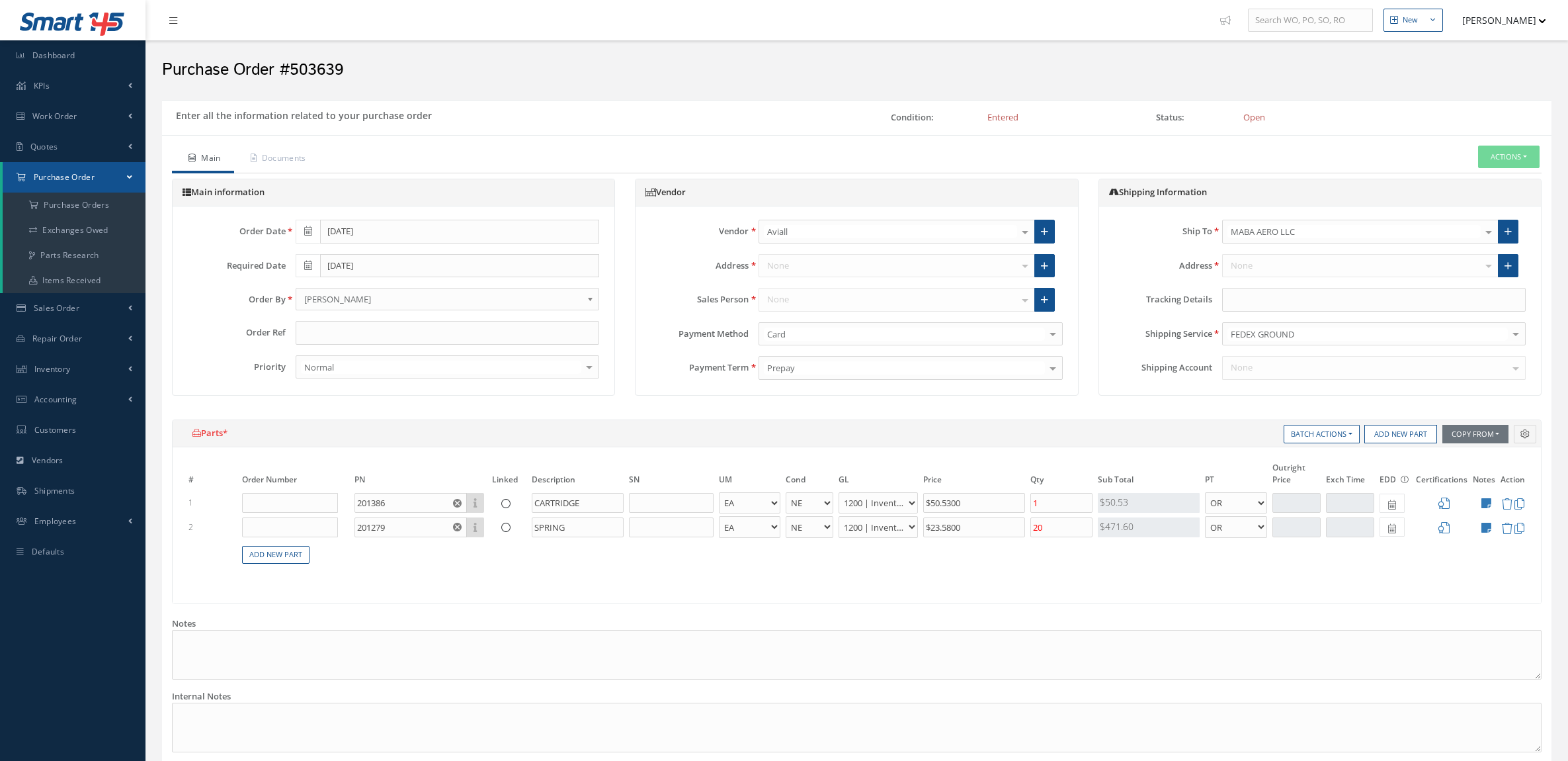
select select "5"
select select "6"
select select "1"
select select "5"
select select "6"
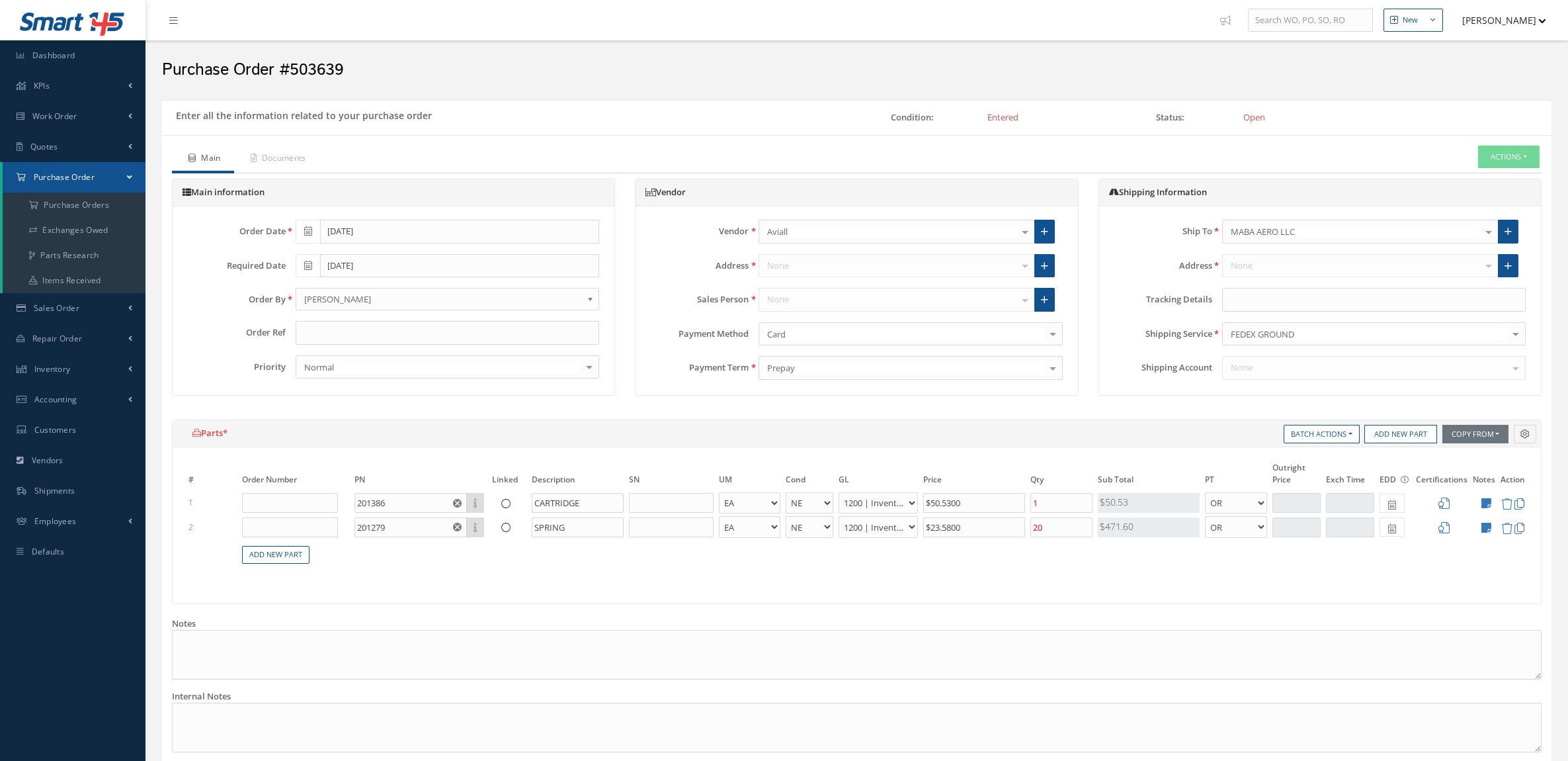
select select "1"
click at [361, 335] on input "text" at bounding box center [447, 332] width 304 height 23
paste input "BoA-PO-12247"
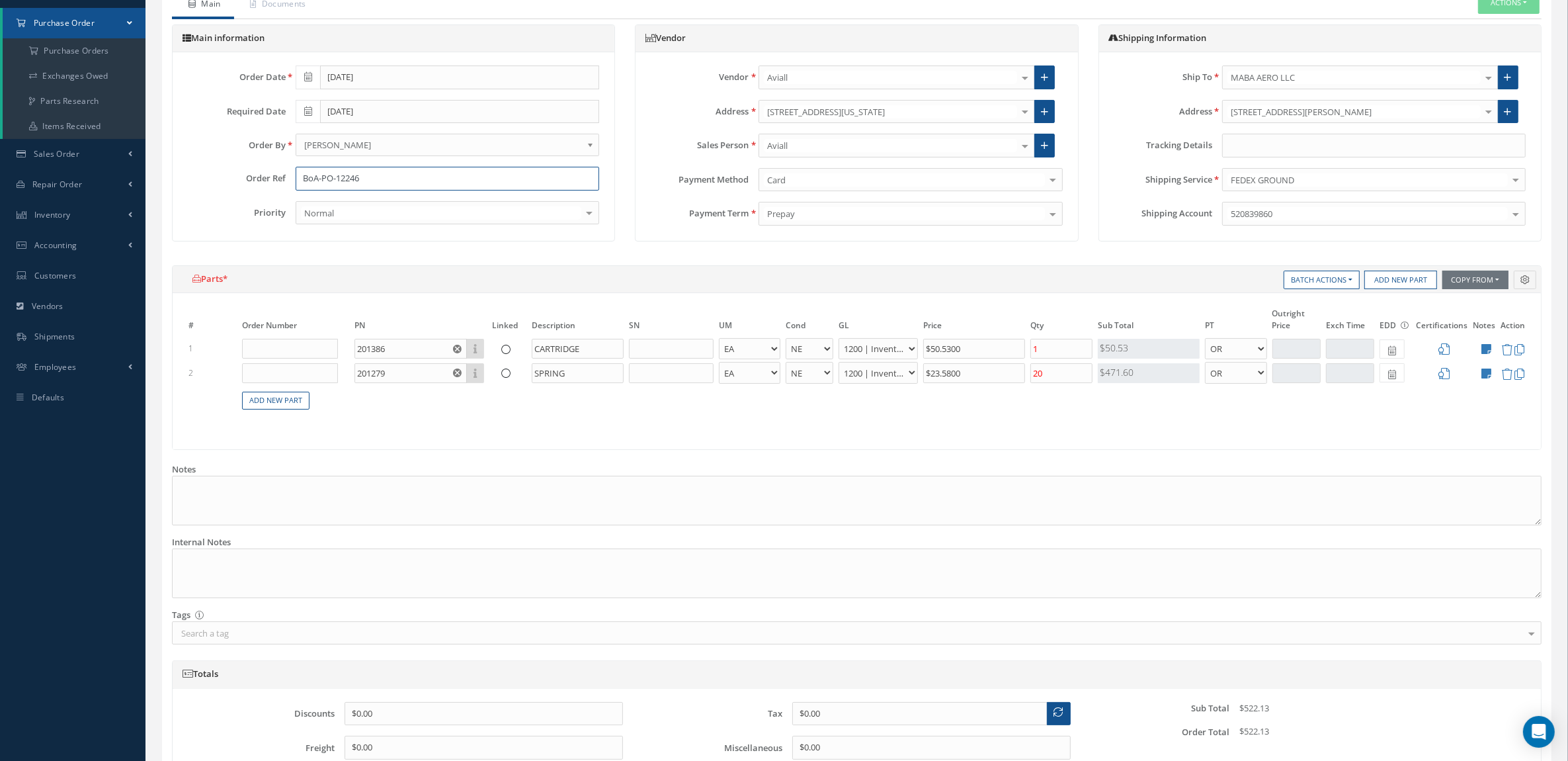
scroll to position [280, 0]
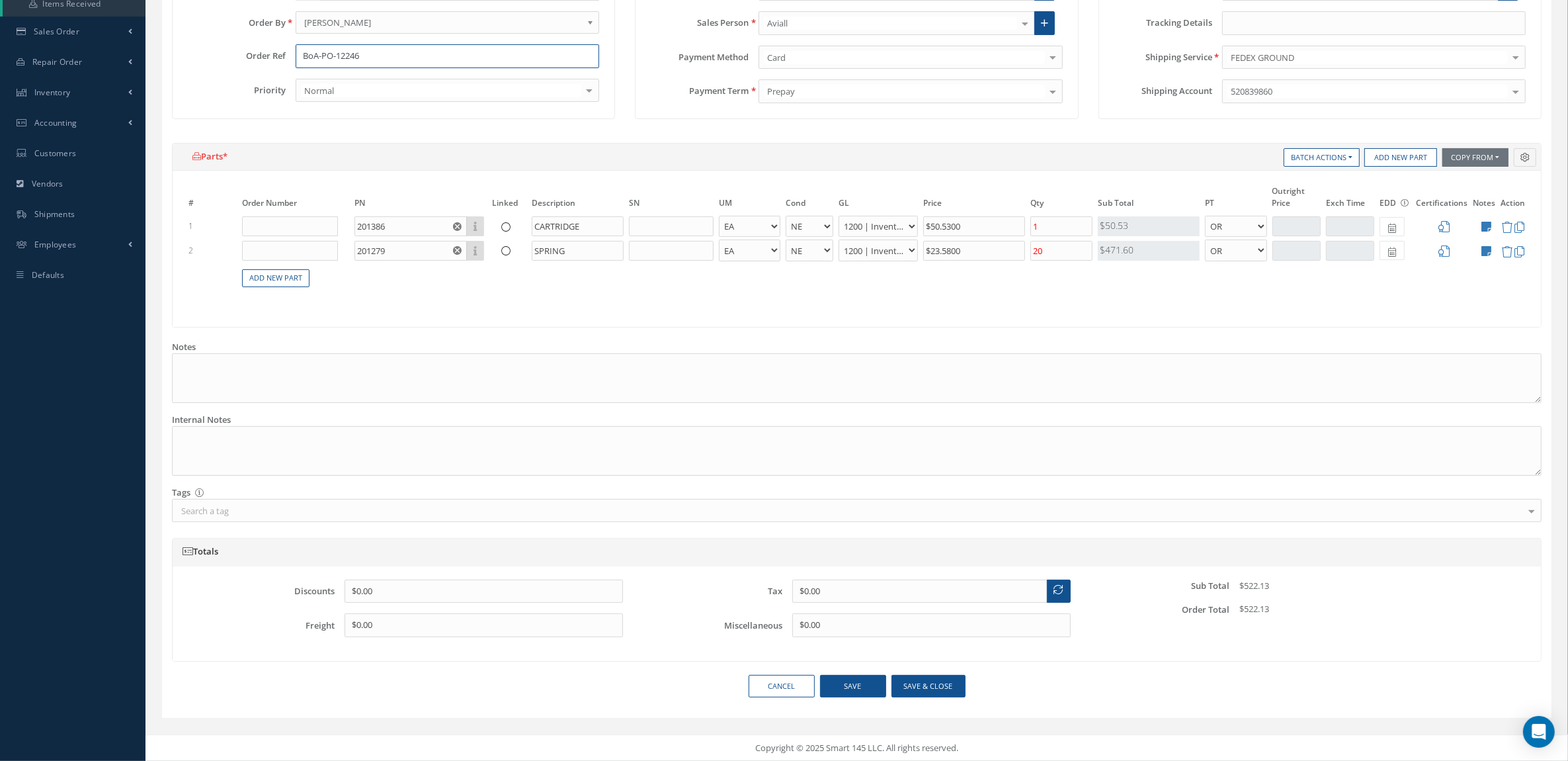
type input "BoA-PO-12246"
click at [928, 688] on button "Save & close" at bounding box center [929, 686] width 74 height 23
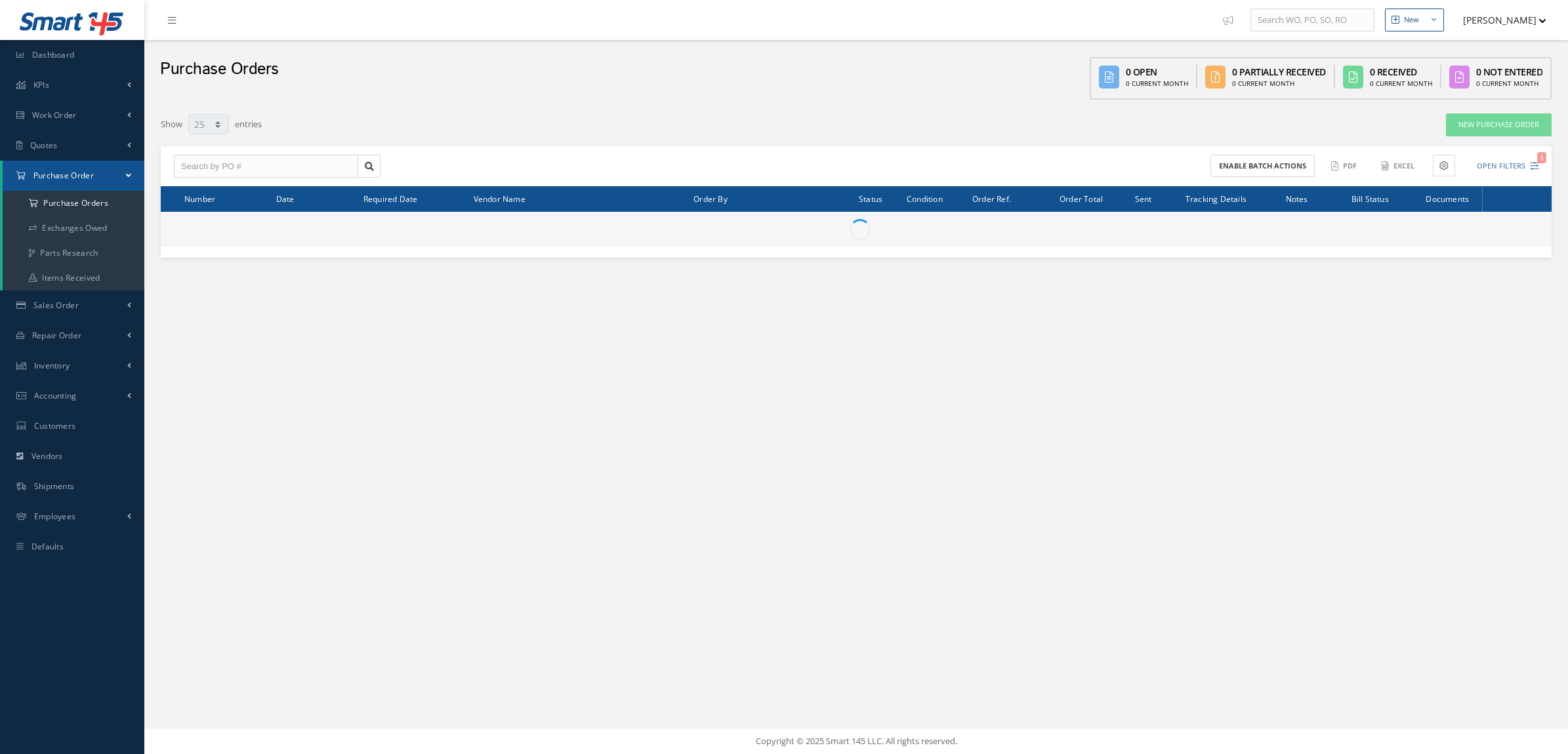
select select "25"
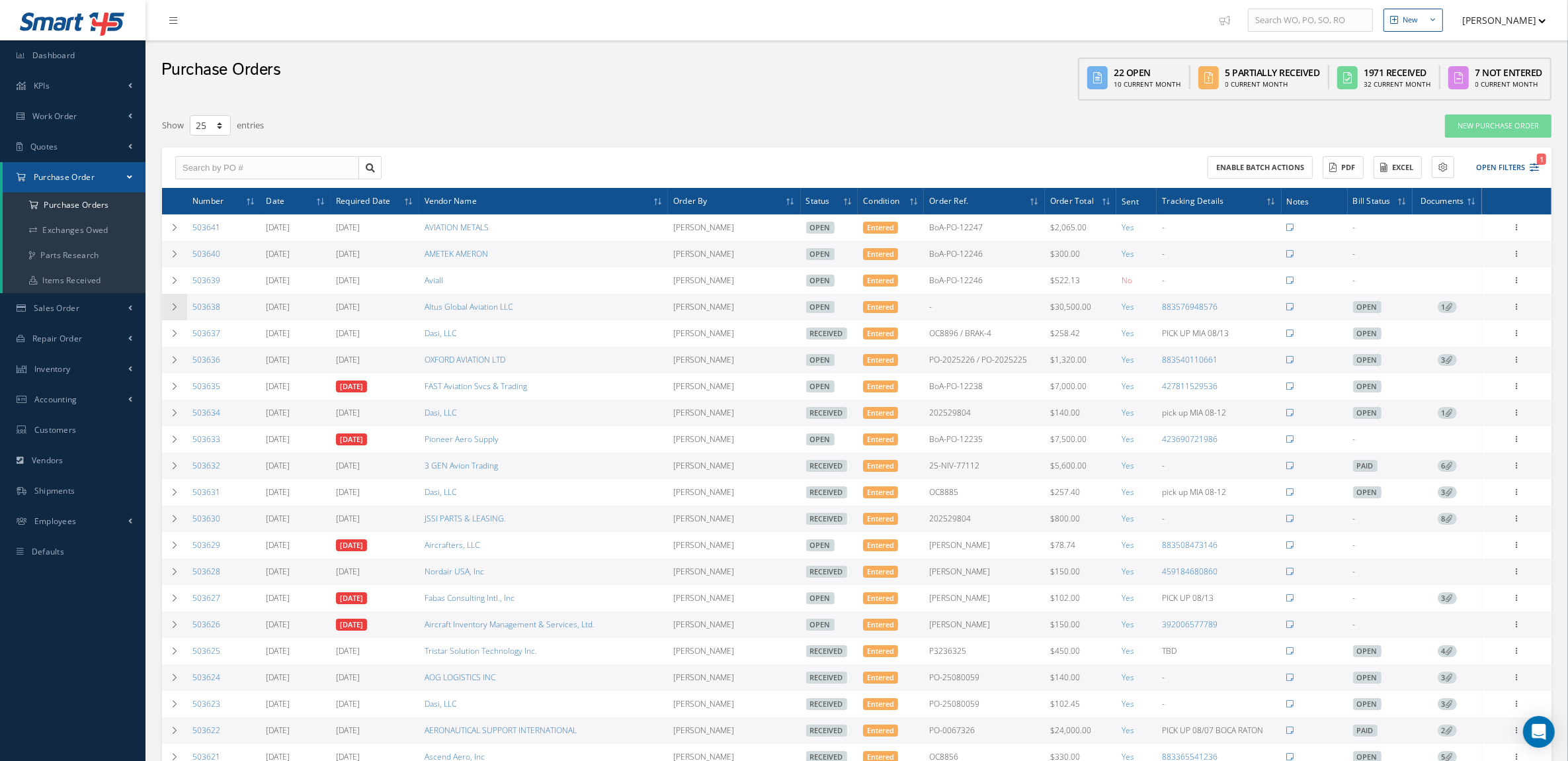
click at [170, 310] on icon at bounding box center [174, 306] width 9 height 8
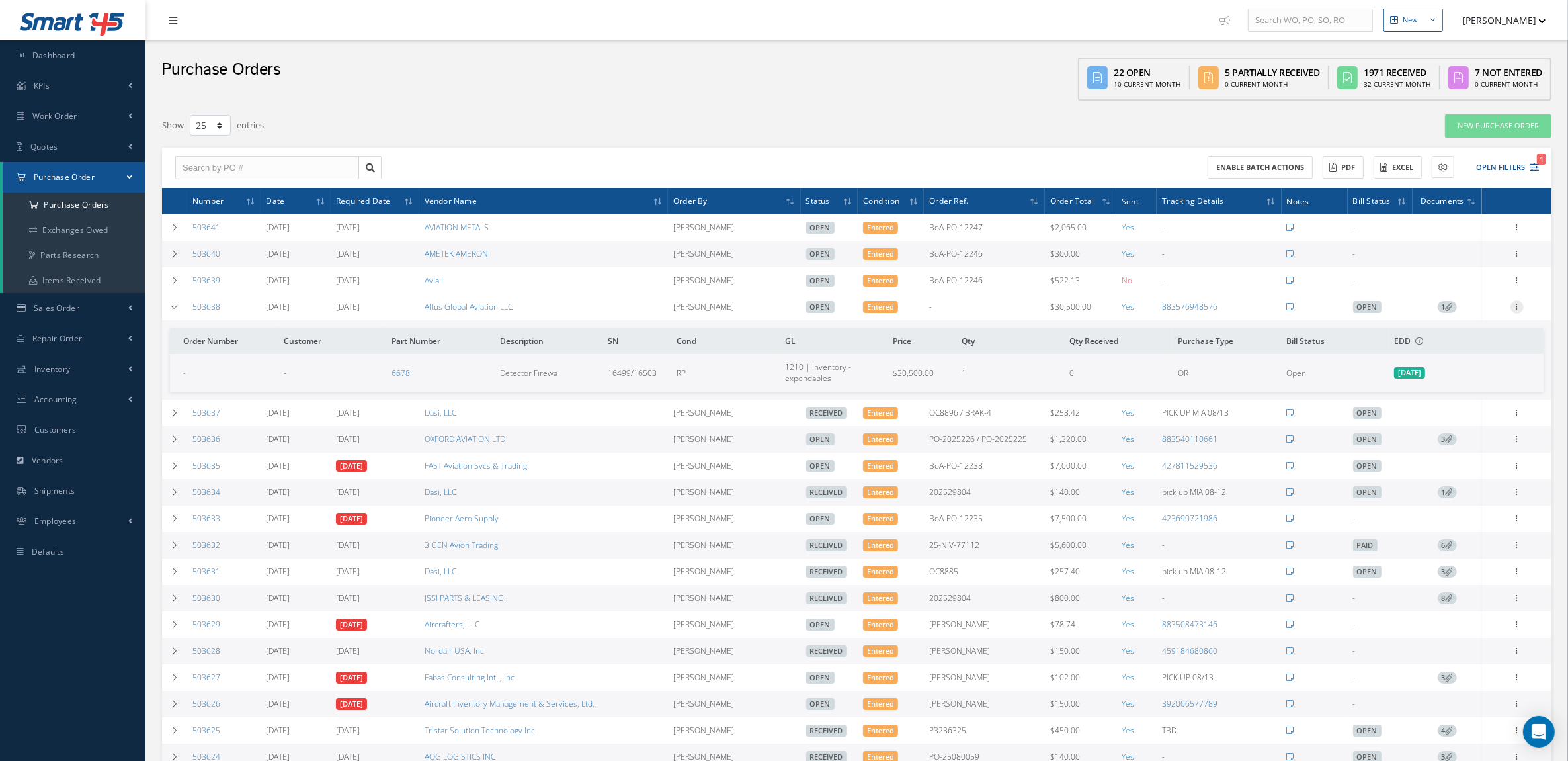
click at [1516, 308] on icon at bounding box center [1518, 306] width 13 height 11
click at [1457, 351] on link "Edit" at bounding box center [1456, 350] width 105 height 18
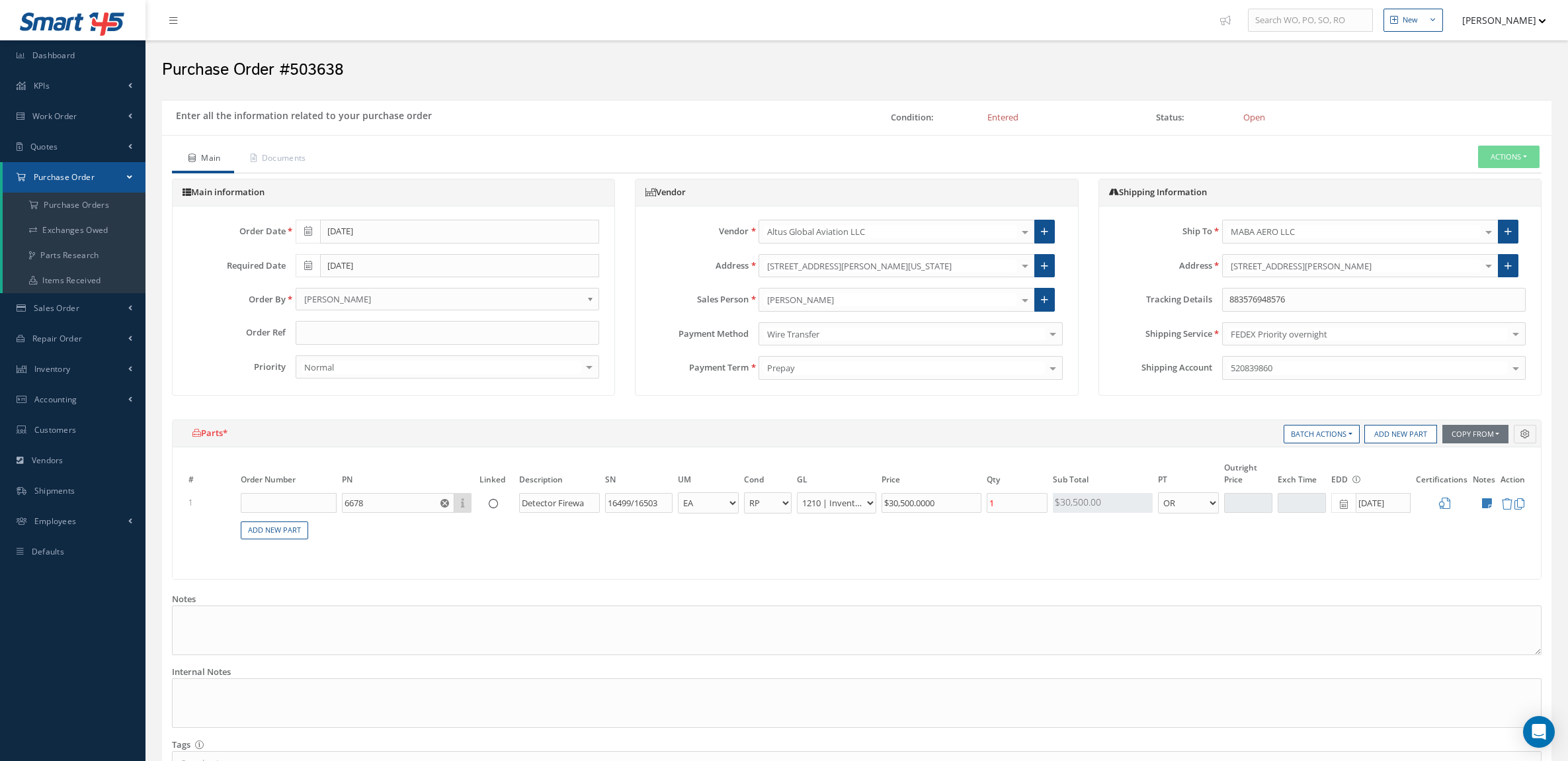
select select "3"
select select "7"
select select "1"
click at [401, 332] on input "text" at bounding box center [447, 332] width 304 height 23
paste input "" OC8901""
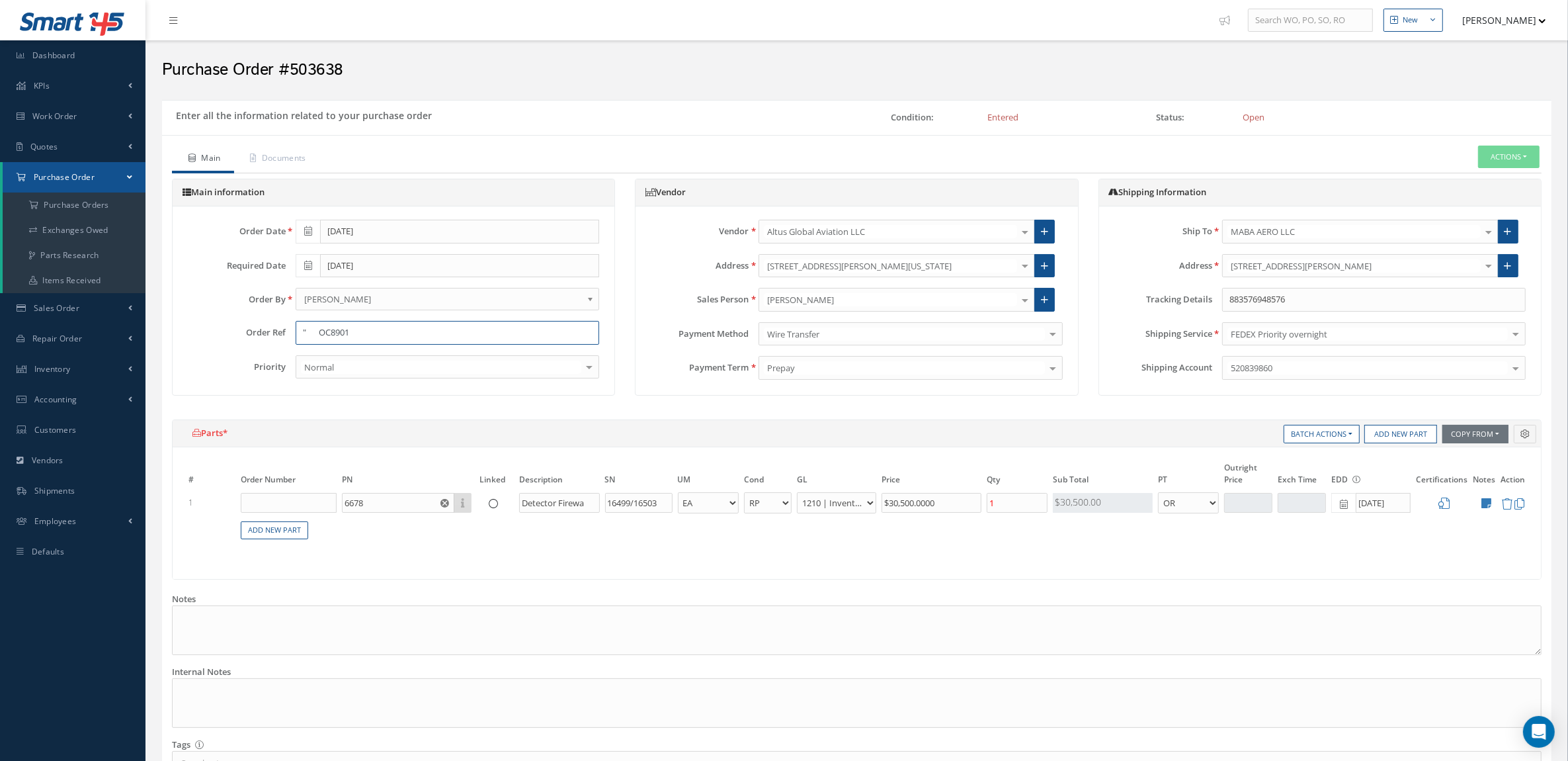
drag, startPoint x: 322, startPoint y: 337, endPoint x: 197, endPoint y: 331, distance: 125.1
click at [197, 331] on div "Order Ref " OC8901" at bounding box center [393, 332] width 431 height 23
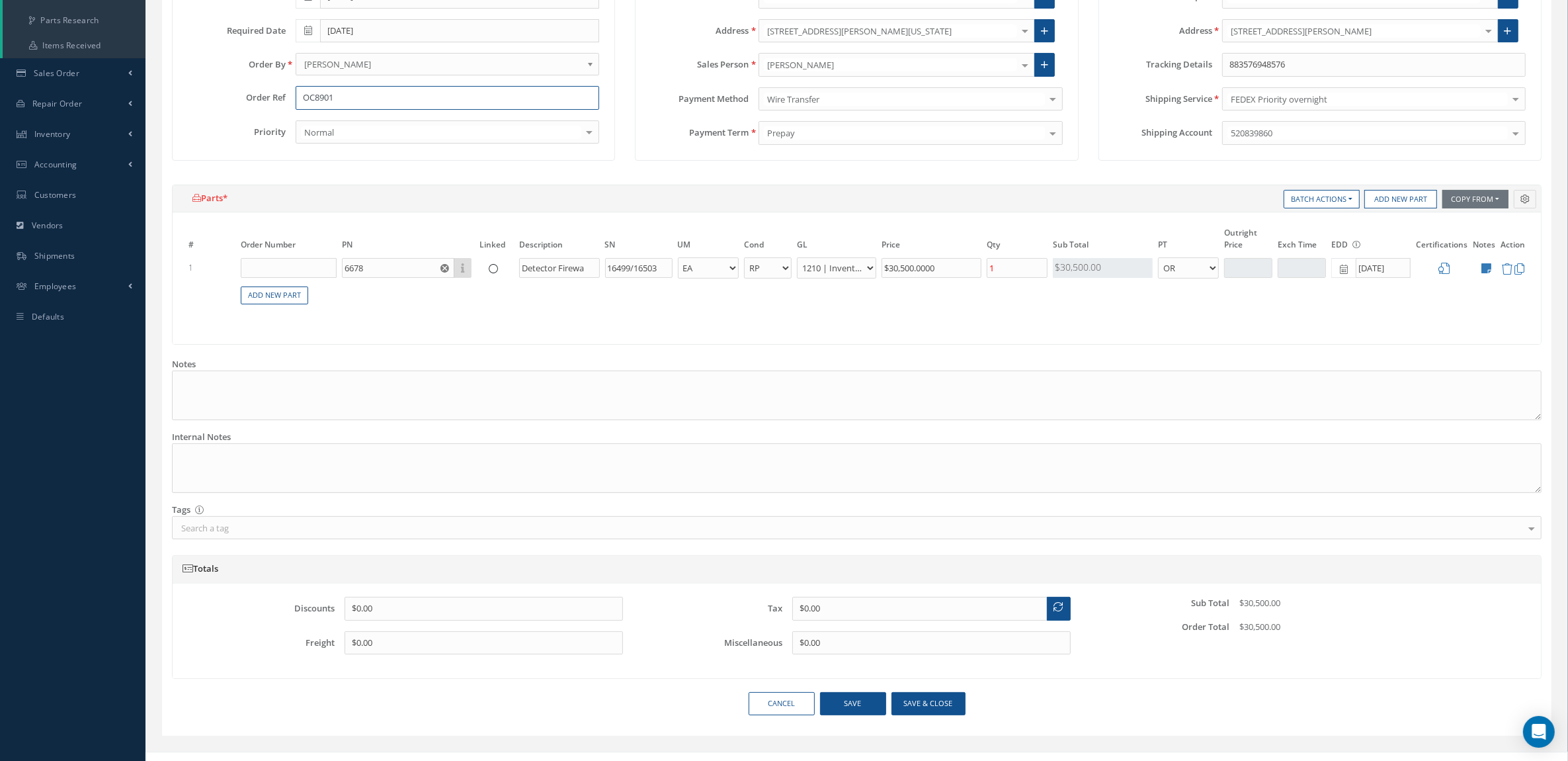
scroll to position [255, 0]
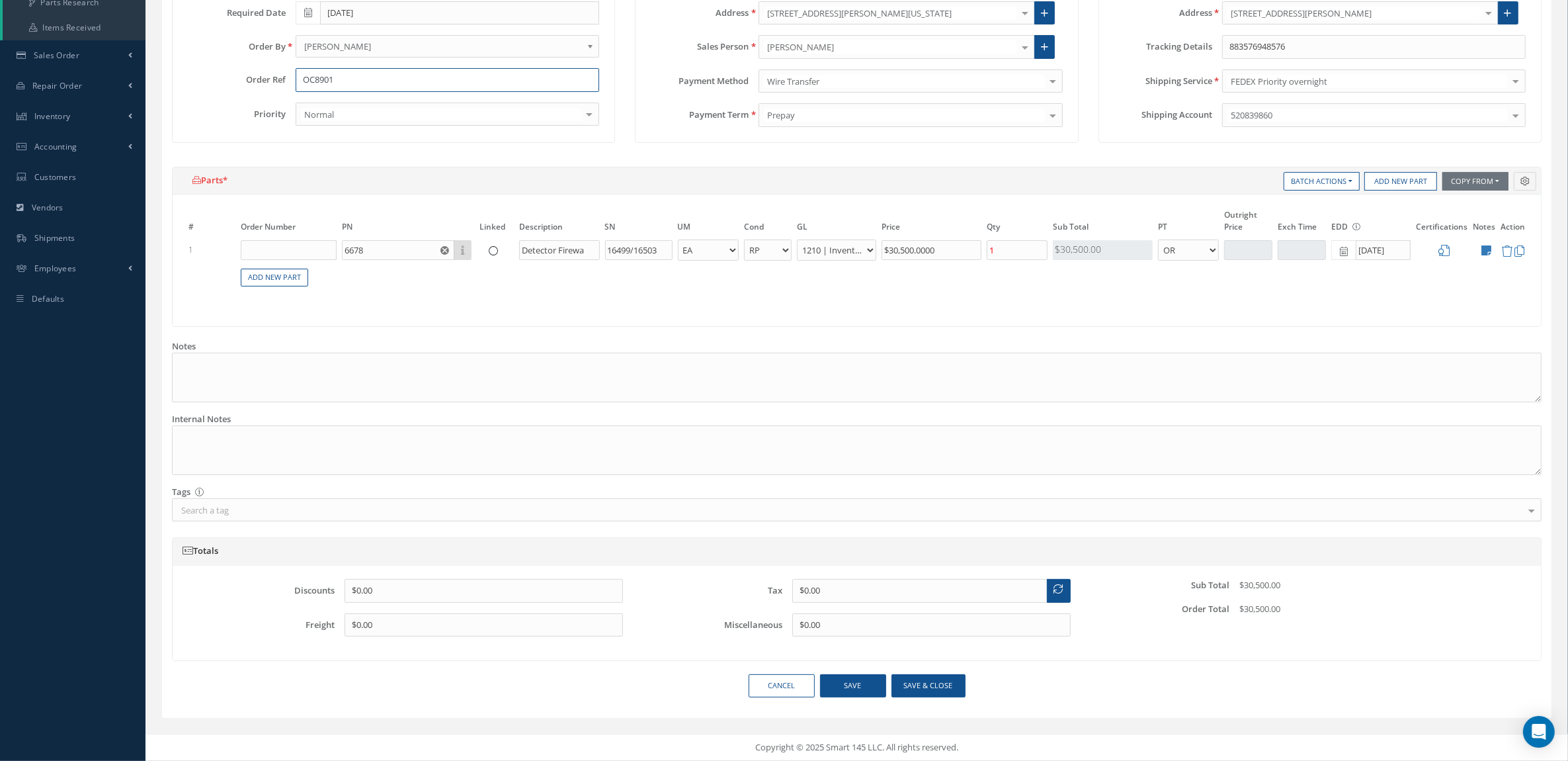
type input "OC8901"
click at [937, 689] on button "Save & close" at bounding box center [929, 686] width 74 height 23
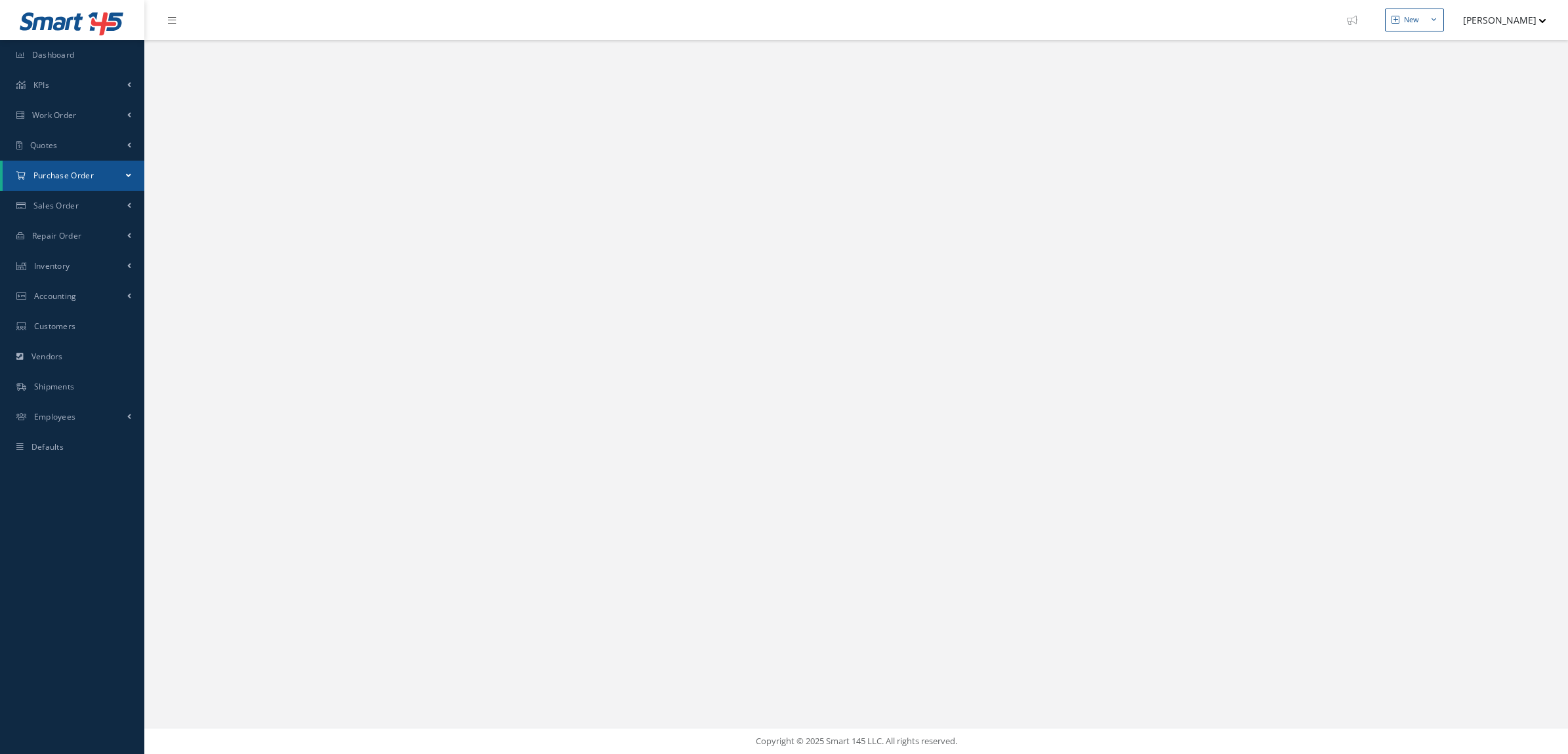
select select "25"
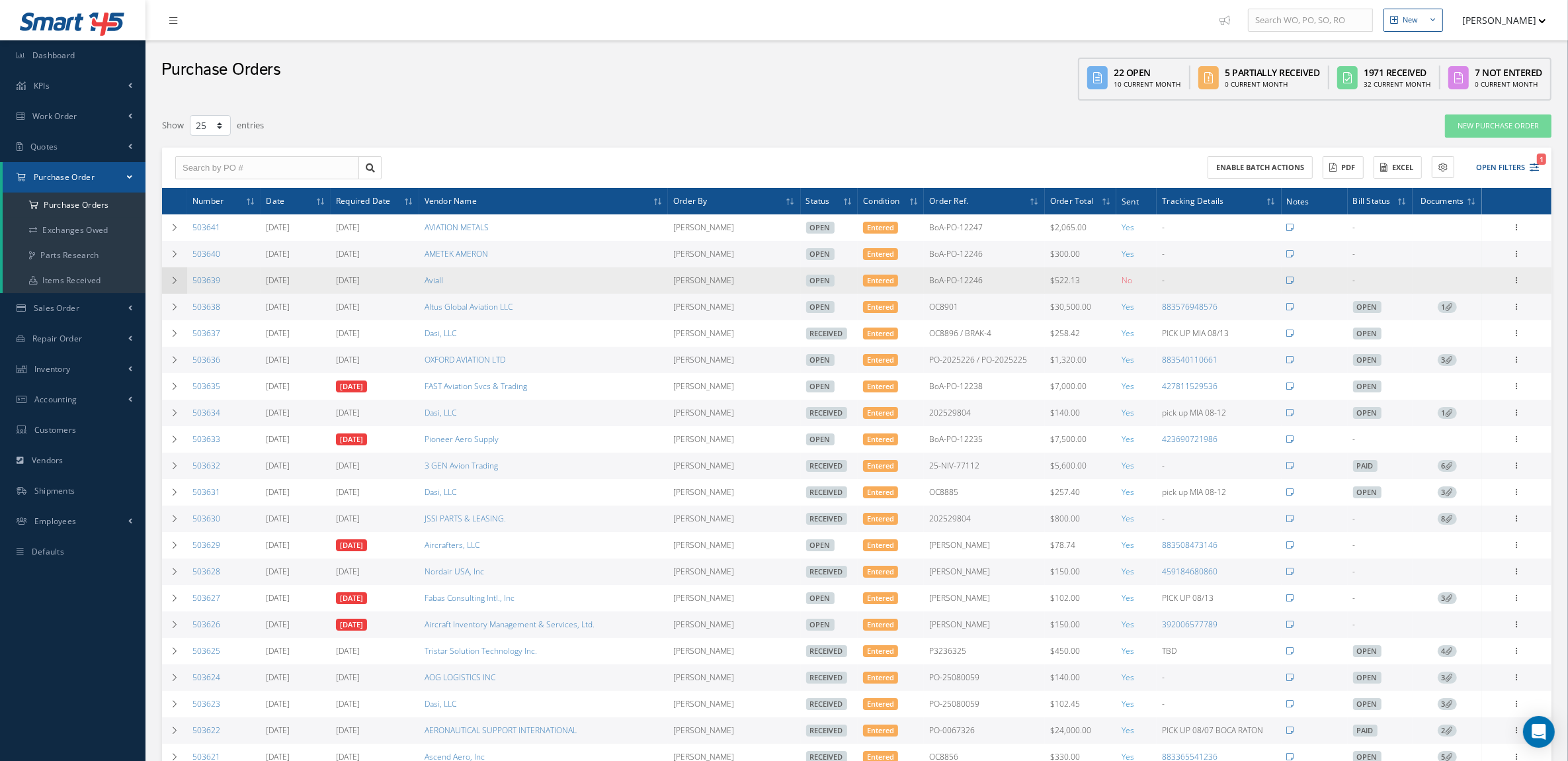
click at [170, 281] on icon at bounding box center [174, 280] width 9 height 8
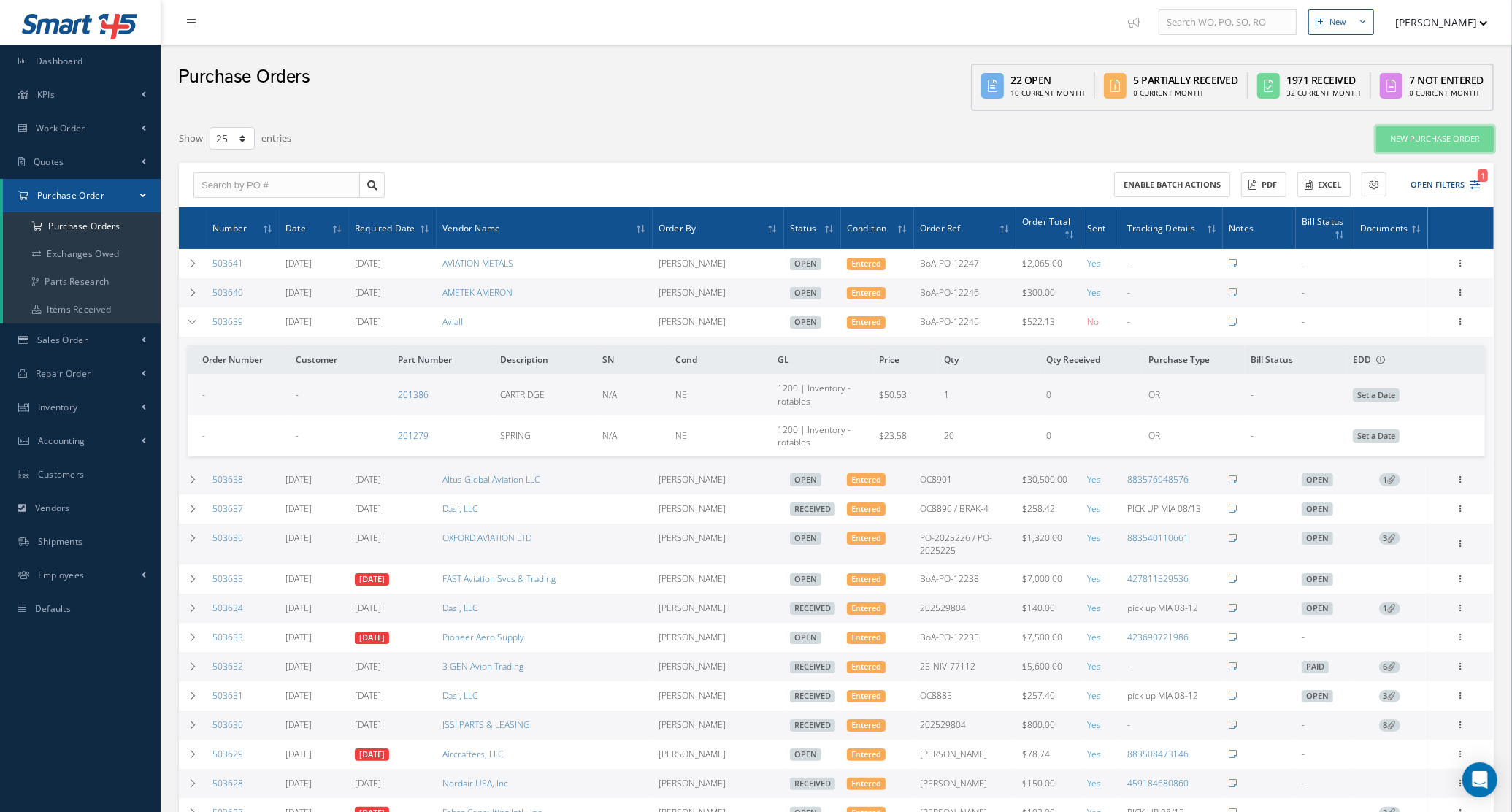
click at [1449, 131] on link "New Purchase Order" at bounding box center [1434, 139] width 117 height 26
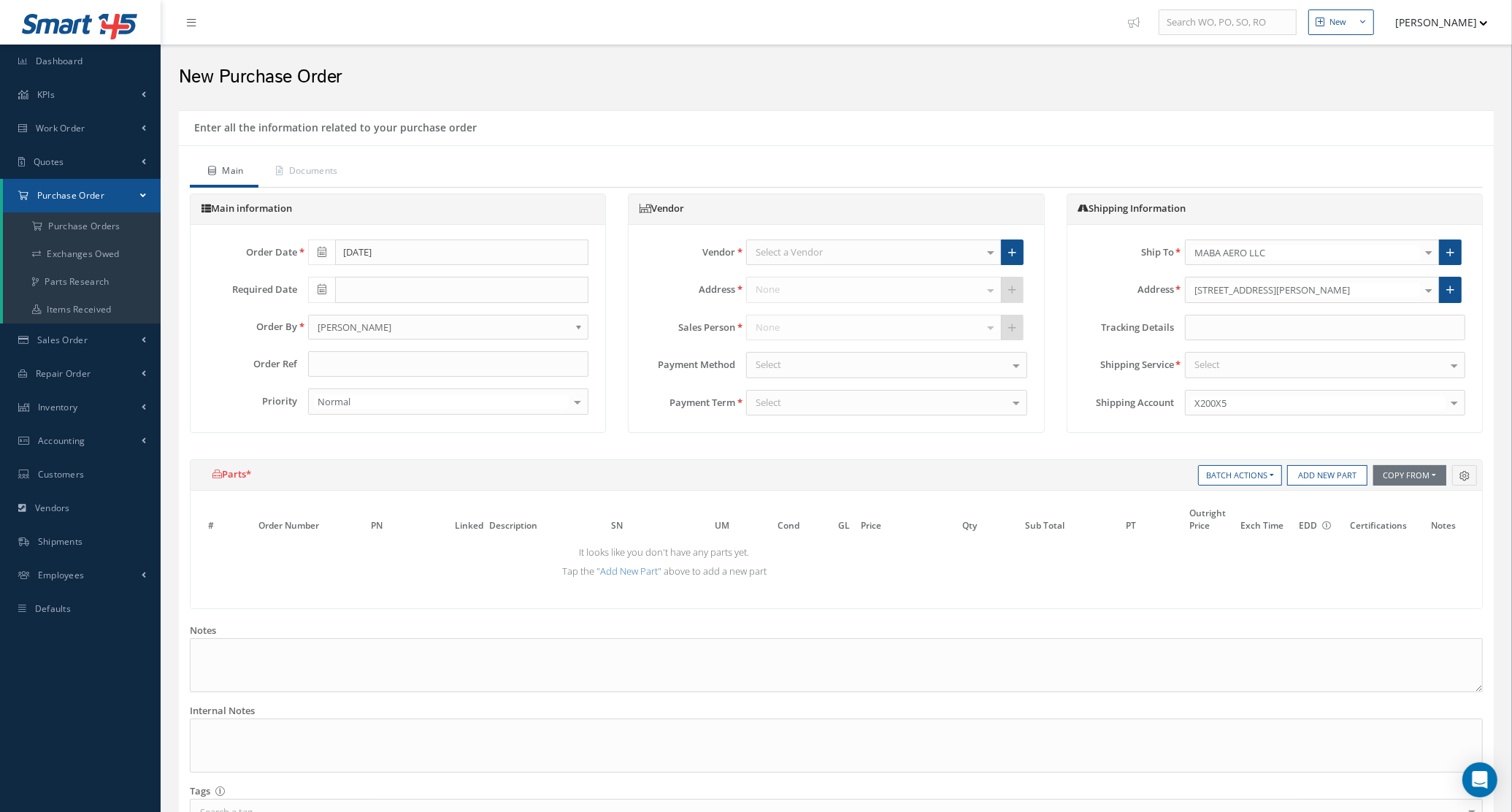
click at [964, 256] on div "Select a Vendor" at bounding box center [874, 252] width 256 height 26
type input "aviall"
click at [898, 281] on span "Aviall" at bounding box center [874, 277] width 254 height 25
click at [351, 365] on input "text" at bounding box center [449, 364] width 281 height 26
type input "r"
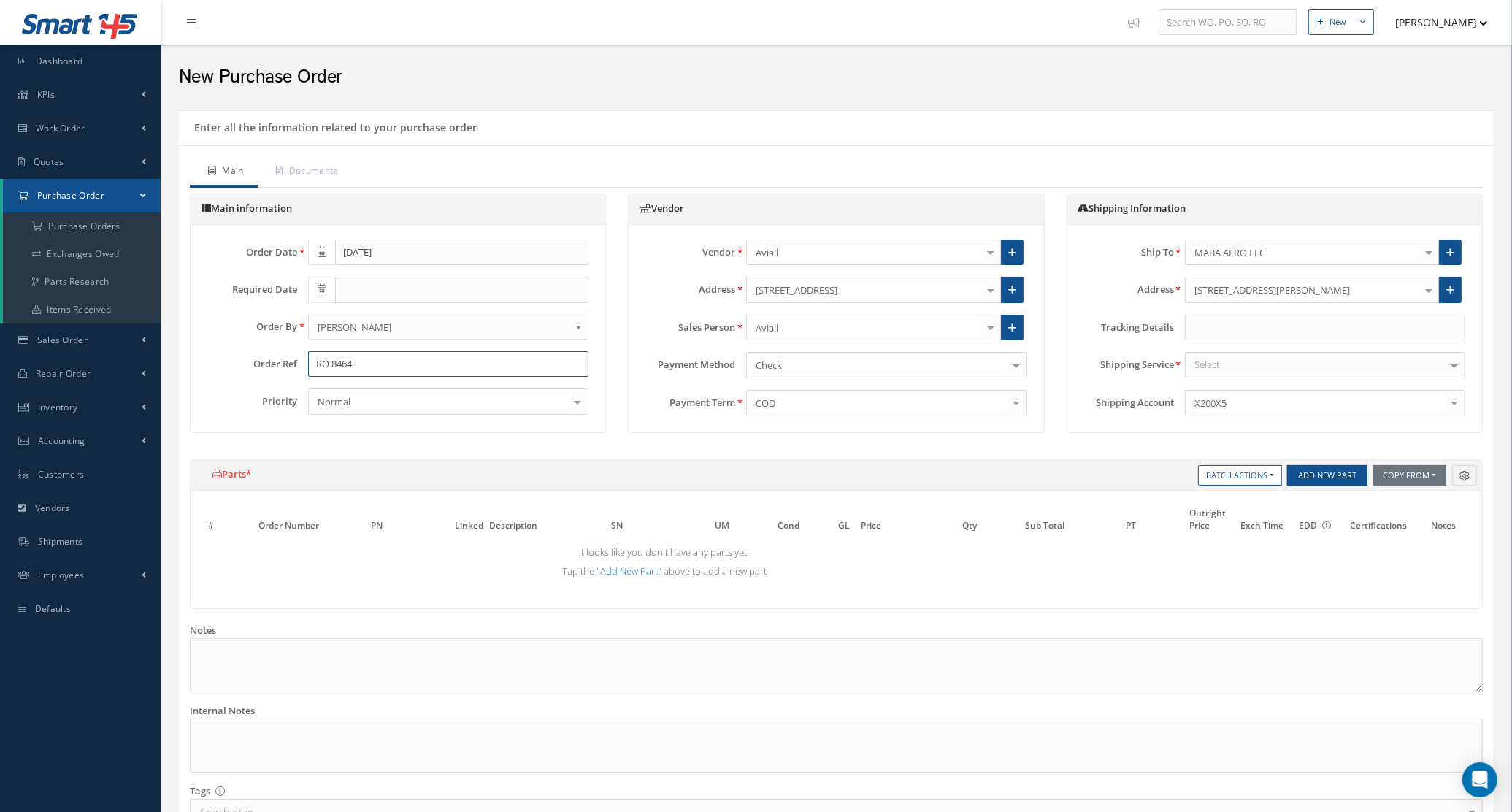
type input "RO 8464"
click at [1315, 477] on button "Add New Part" at bounding box center [1327, 476] width 80 height 20
select select "5"
select select "7"
select select "1"
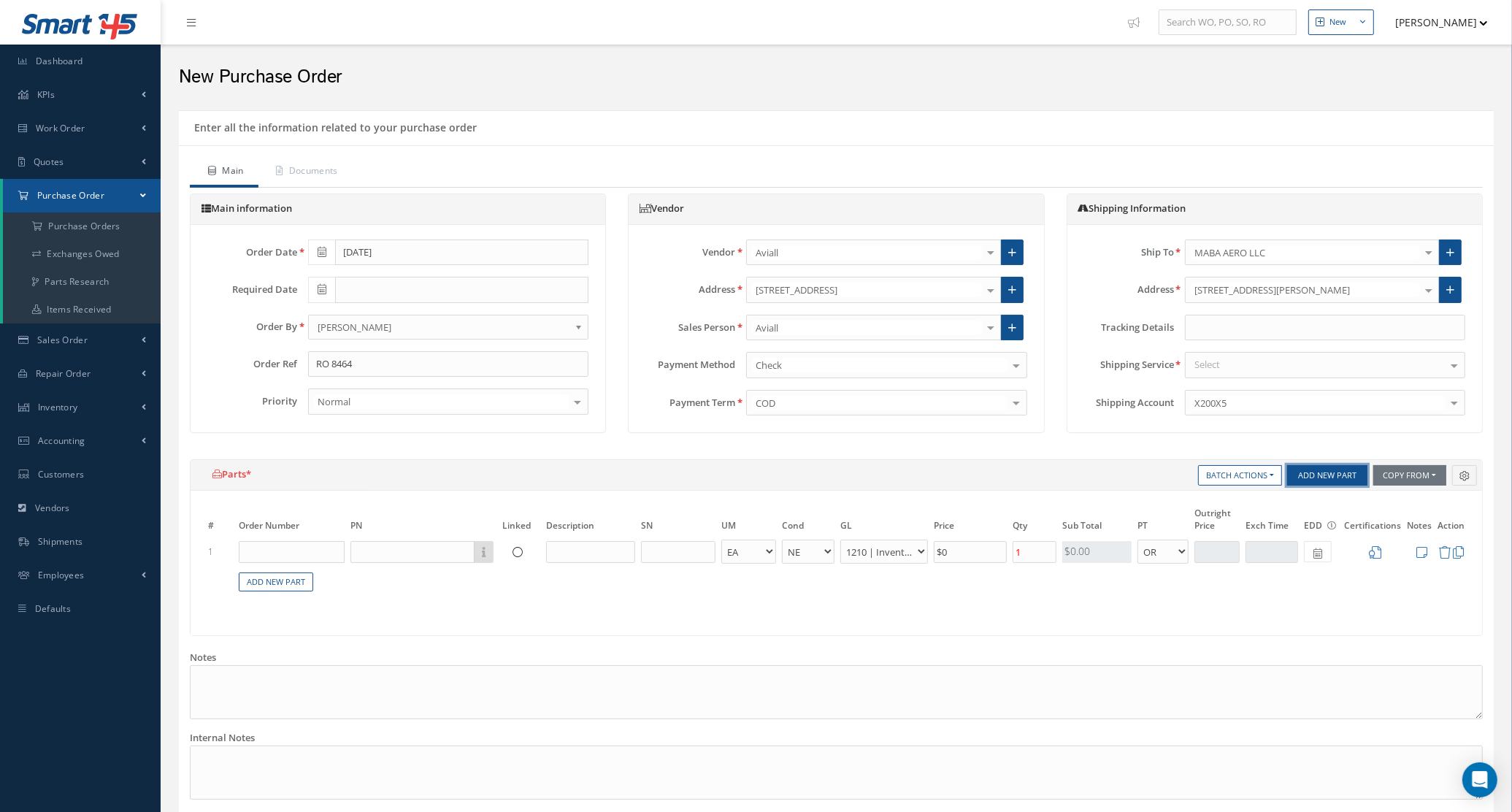
click at [1315, 477] on button "Add New Part" at bounding box center [1327, 476] width 80 height 20
select select "5"
select select "7"
select select "1"
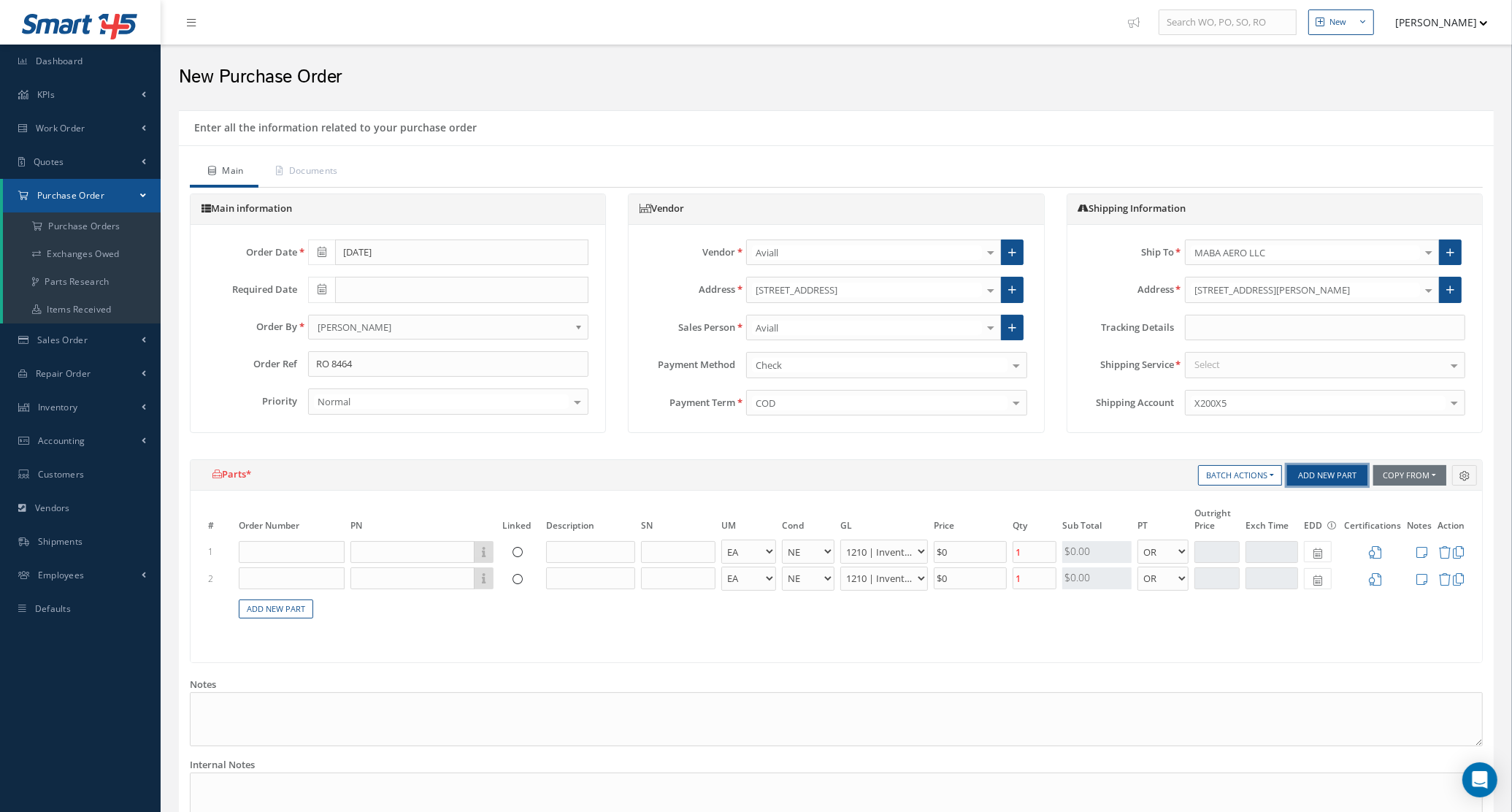
click at [1315, 477] on button "Add New Part" at bounding box center [1327, 476] width 80 height 20
select select "5"
select select "7"
select select "1"
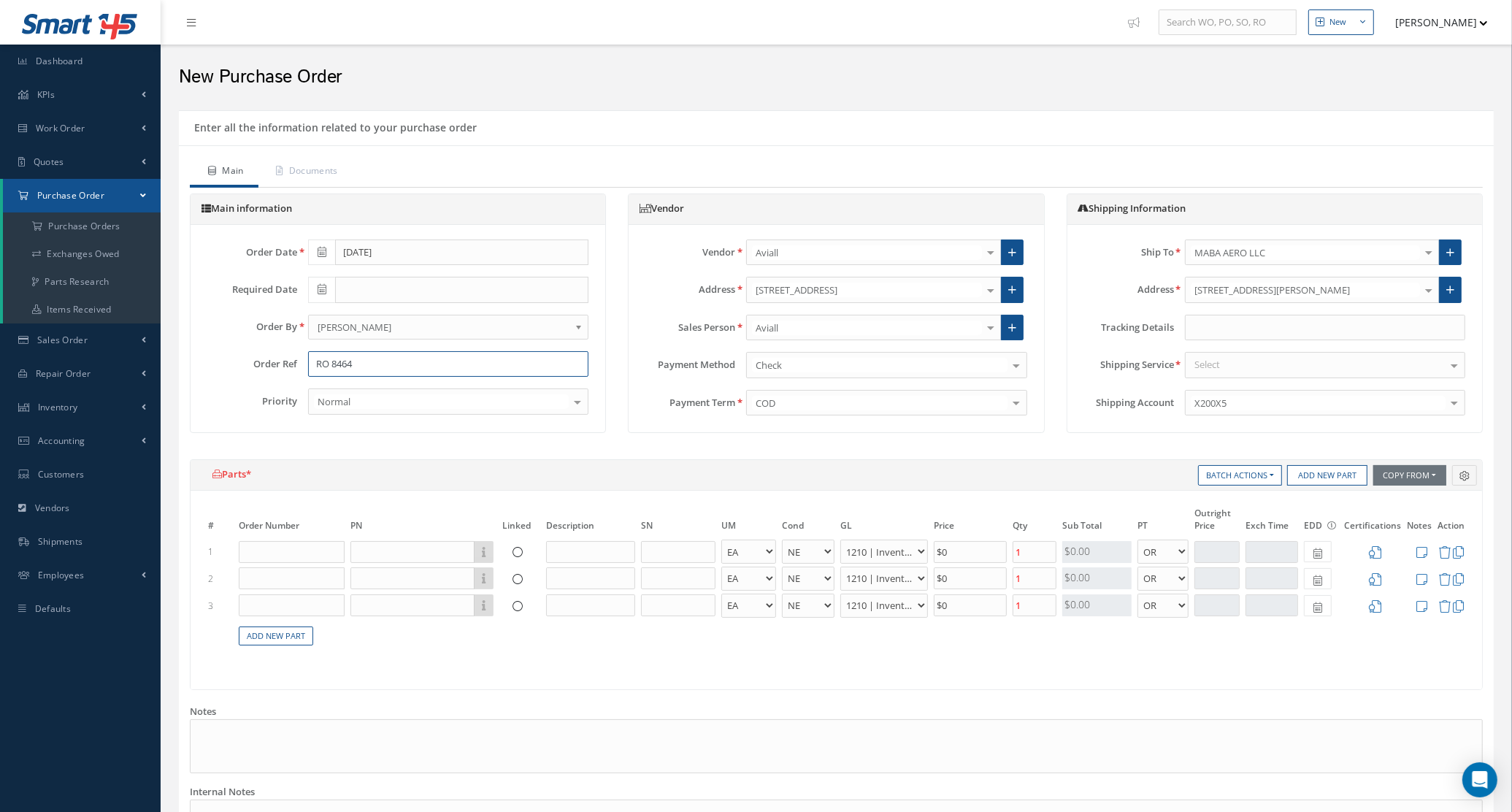
click at [417, 362] on input "RO 8464" at bounding box center [449, 364] width 281 height 26
type input "RO 8464 / 8465"
click at [420, 552] on input "text" at bounding box center [412, 552] width 124 height 22
paste input "2603435"
type input "2603435"
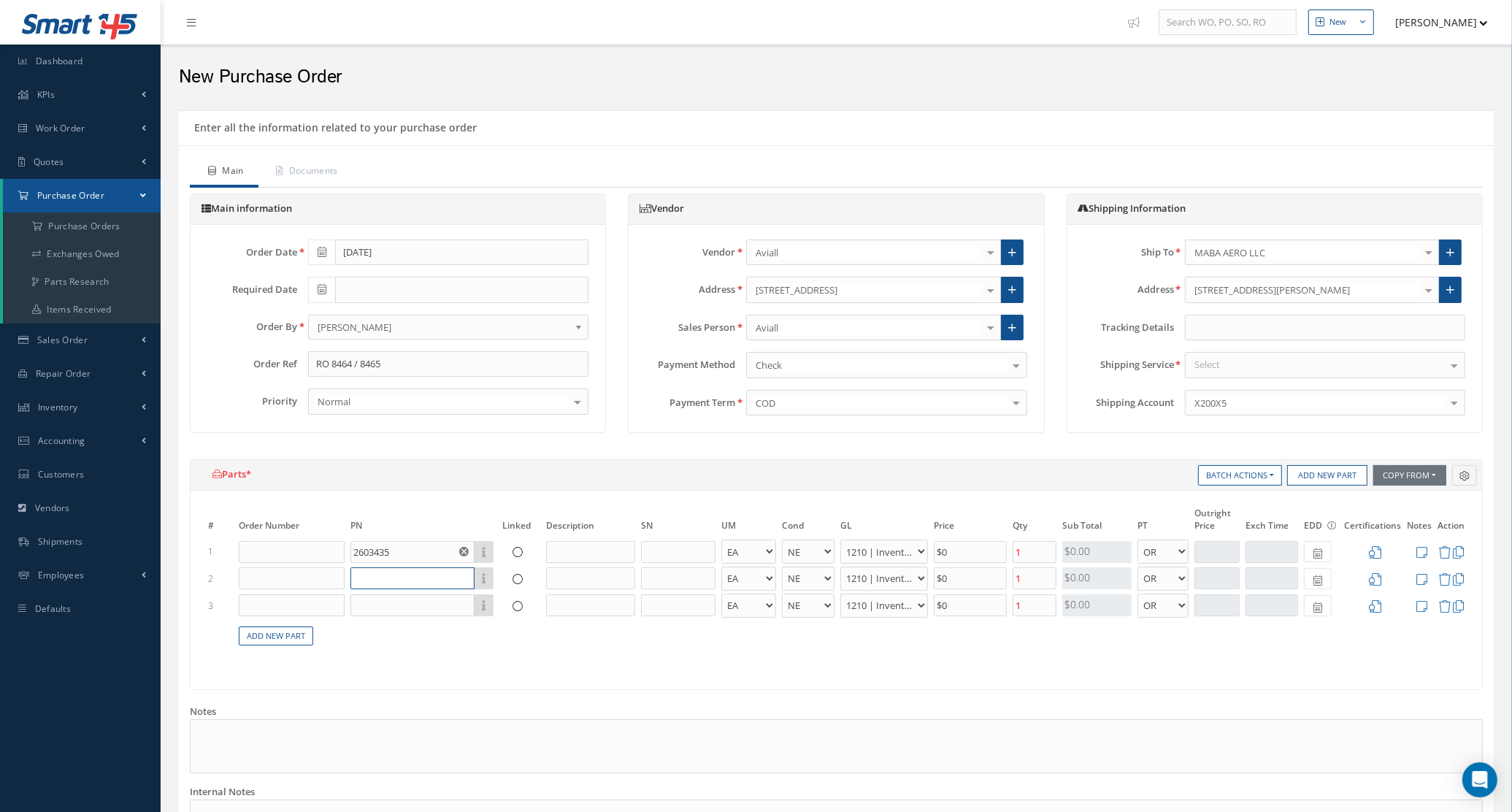
click at [360, 571] on input "text" at bounding box center [412, 578] width 124 height 22
paste input "2604234"
type input "2604234"
click at [442, 600] on input "text" at bounding box center [412, 606] width 124 height 22
paste input "2603057"
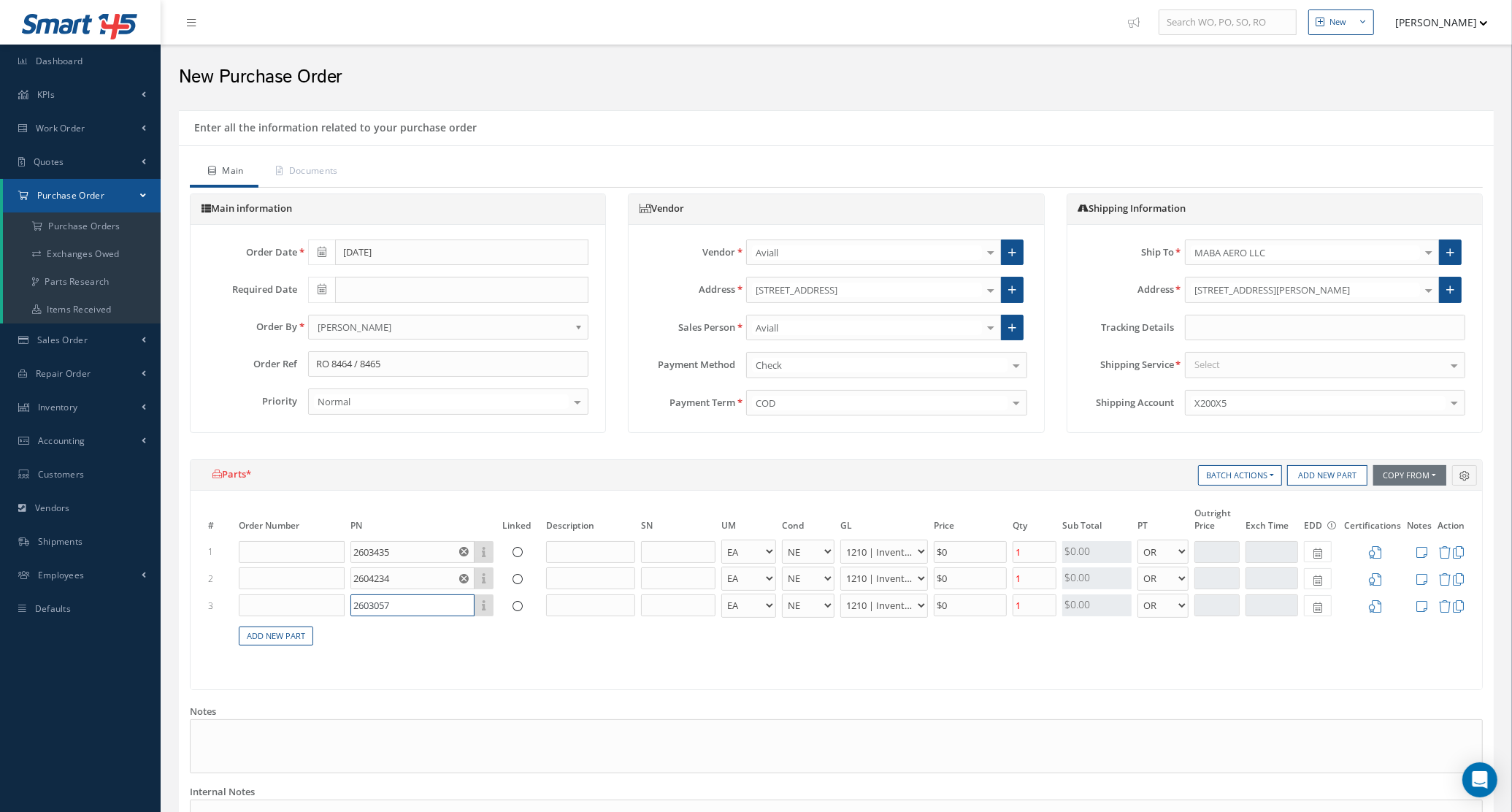
type input "2603057"
drag, startPoint x: 1041, startPoint y: 544, endPoint x: 990, endPoint y: 555, distance: 52.2
click at [990, 555] on tr "1 2603435 Part Number Description EA FT IN LB AR BC BER FN FP INSP NE NS N/A OH…" at bounding box center [836, 551] width 1263 height 27
type input "2"
click at [974, 584] on tr "2 2604234 Part Number Description EA FT IN LB AR BC BER FN FP INSP NE NS N/A OH…" at bounding box center [836, 578] width 1263 height 27
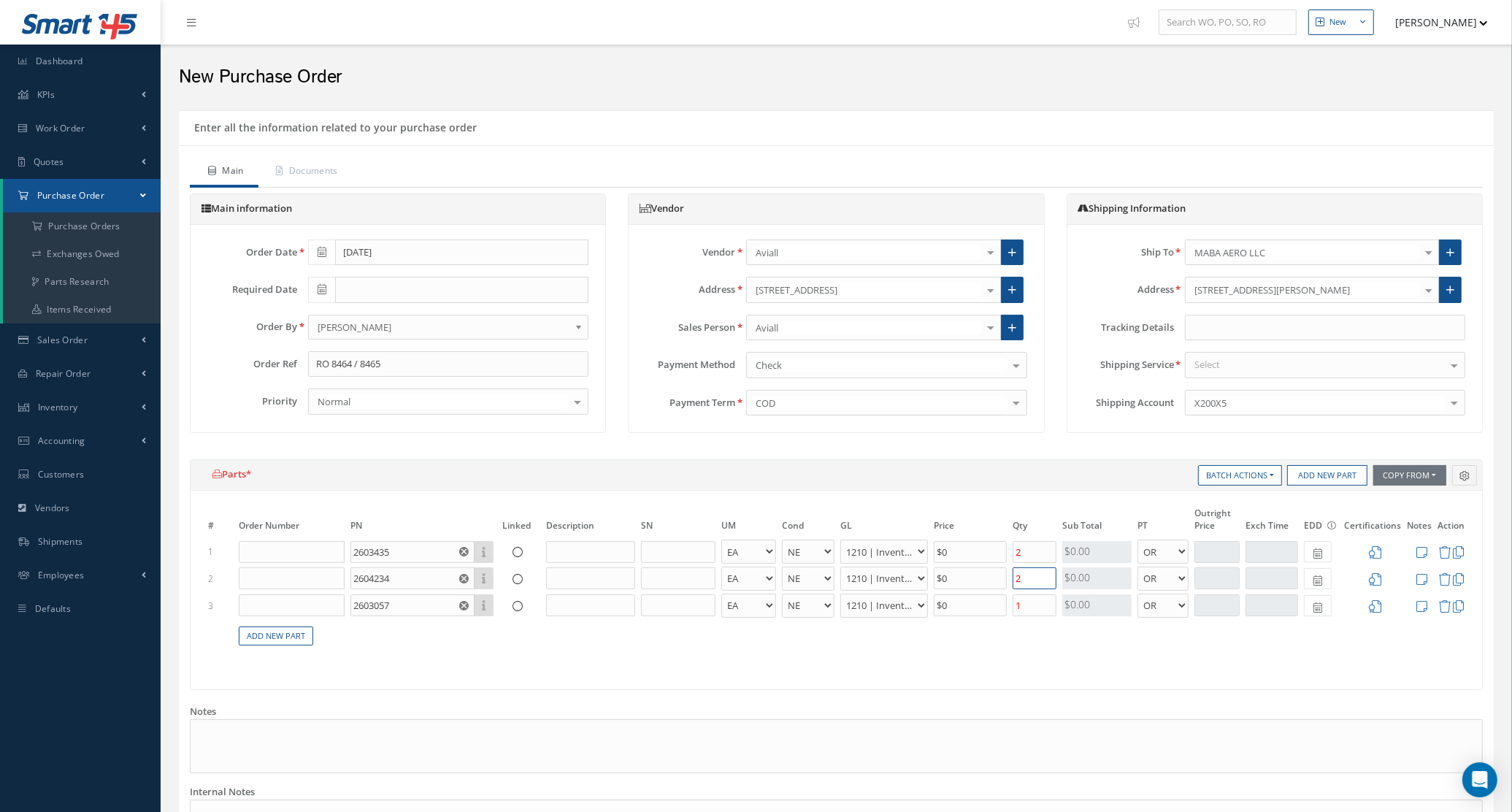
type input "2"
drag, startPoint x: 1028, startPoint y: 608, endPoint x: 995, endPoint y: 611, distance: 33.1
click at [995, 611] on tr "3 2603057 Part Number Description EA FT IN LB AR BC BER FN FP INSP NE NS N/A OH…" at bounding box center [836, 605] width 1263 height 27
type input "2"
drag, startPoint x: 977, startPoint y: 611, endPoint x: 880, endPoint y: 612, distance: 97.0
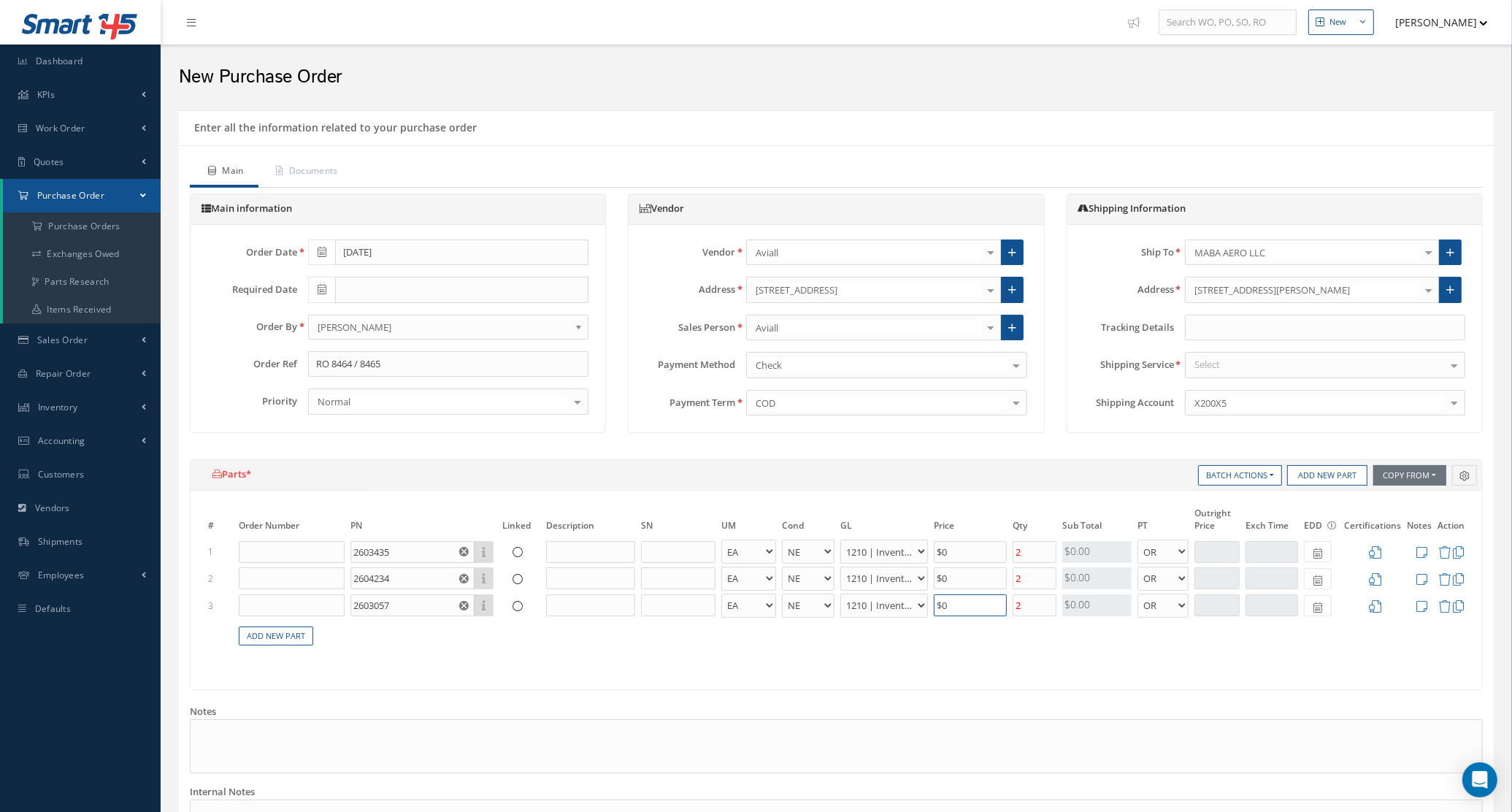
click at [880, 612] on tr "3 2603057 Part Number Description EA FT IN LB AR BC BER FN FP INSP NE NS N/A OH…" at bounding box center [836, 605] width 1263 height 27
type input "$19.2"
drag, startPoint x: 950, startPoint y: 575, endPoint x: 886, endPoint y: 577, distance: 64.0
click at [886, 577] on tr "2 2604234 Part Number Description EA FT IN LB AR BC BER FN FP INSP NE NS N/A OH…" at bounding box center [836, 578] width 1263 height 27
type input "$34.1"
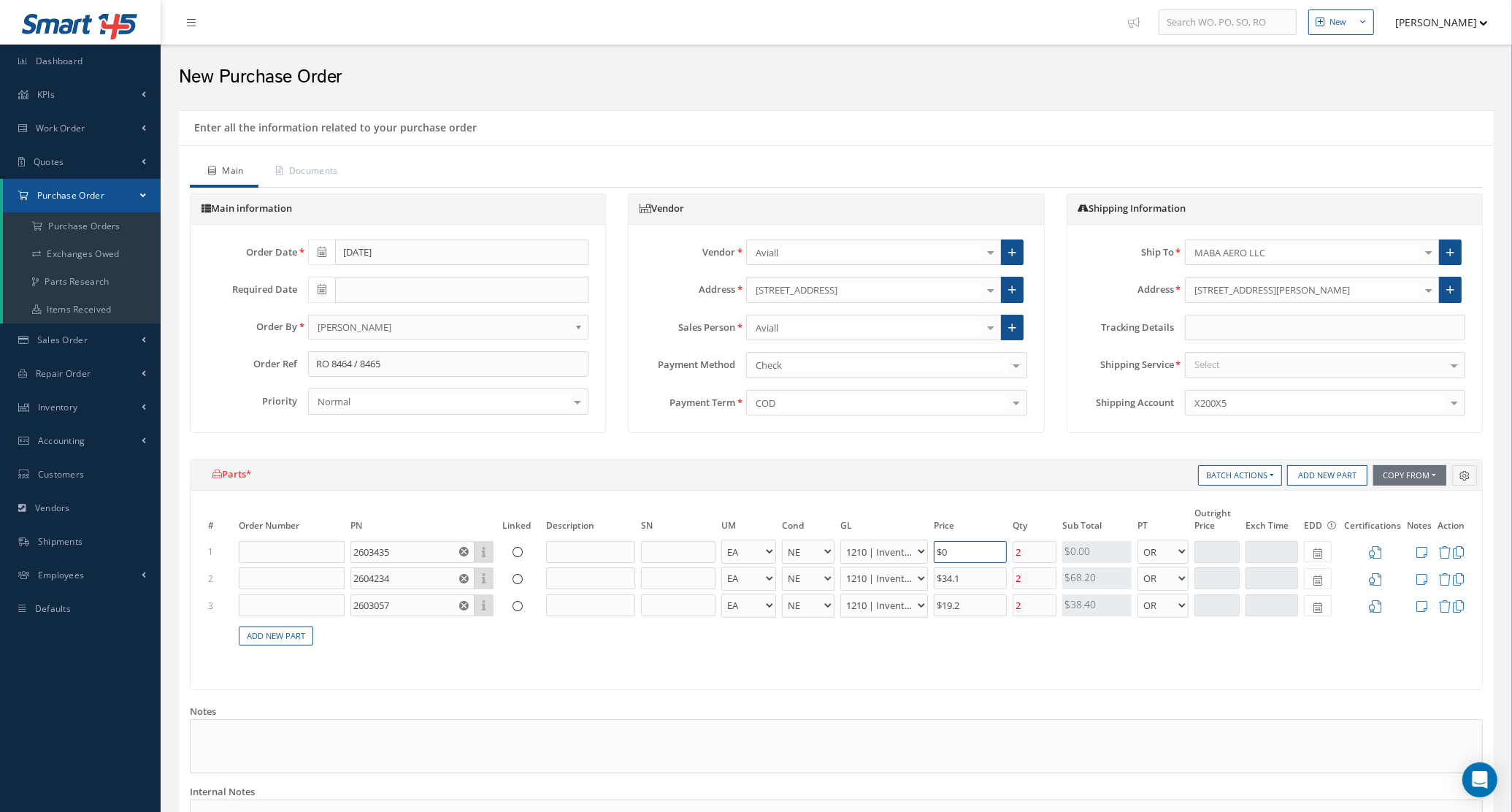
drag, startPoint x: 950, startPoint y: 550, endPoint x: 869, endPoint y: 555, distance: 81.2
click at [869, 555] on tr "1 2603435 Part Number Description EA FT IN LB AR BC BER FN FP INSP NE NS N/A OH…" at bounding box center [836, 551] width 1263 height 27
type input "$13.48"
click at [436, 608] on input "2603057" at bounding box center [412, 606] width 124 height 22
type input "260305"
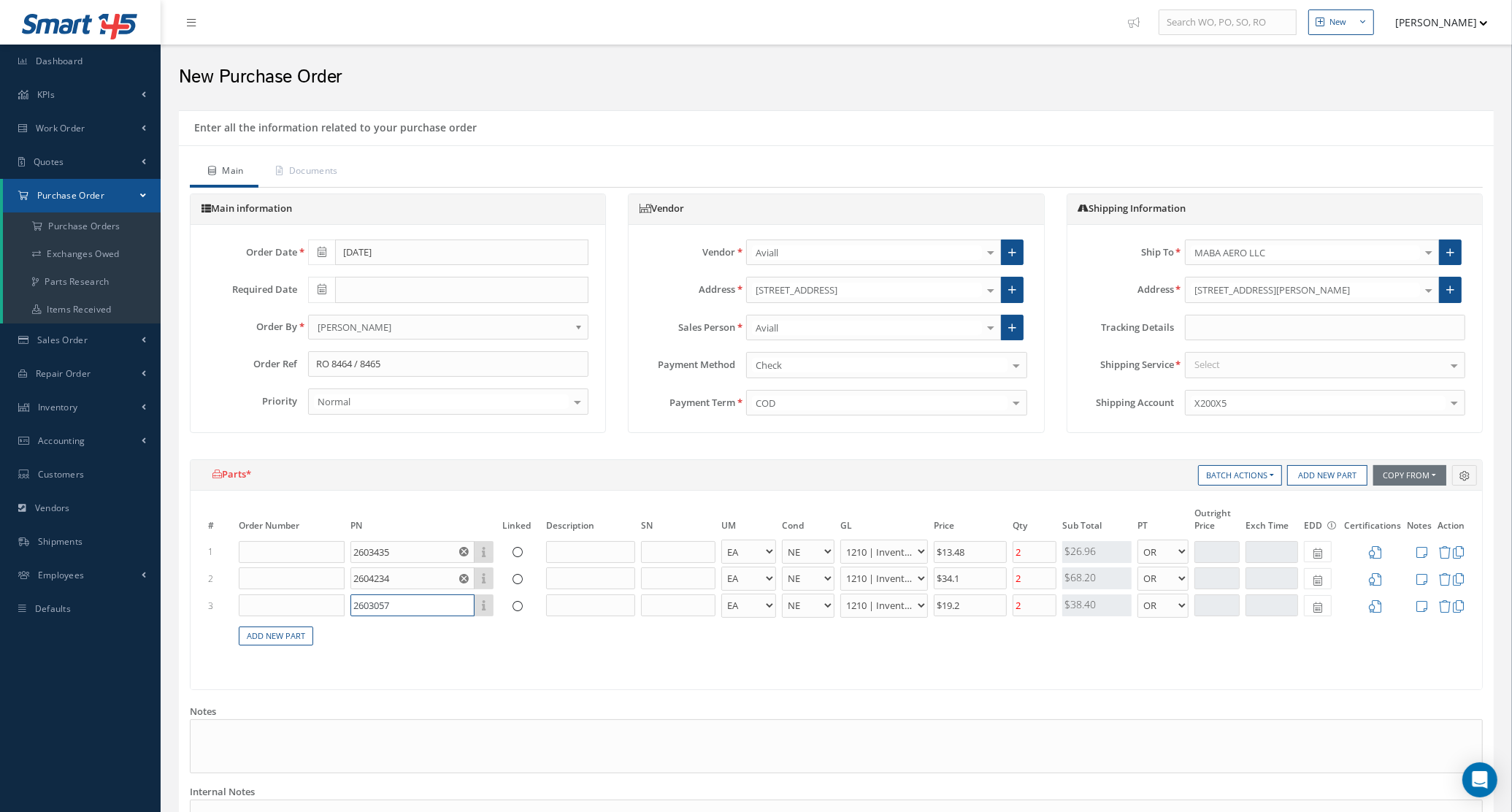
type input "$0"
type input "1"
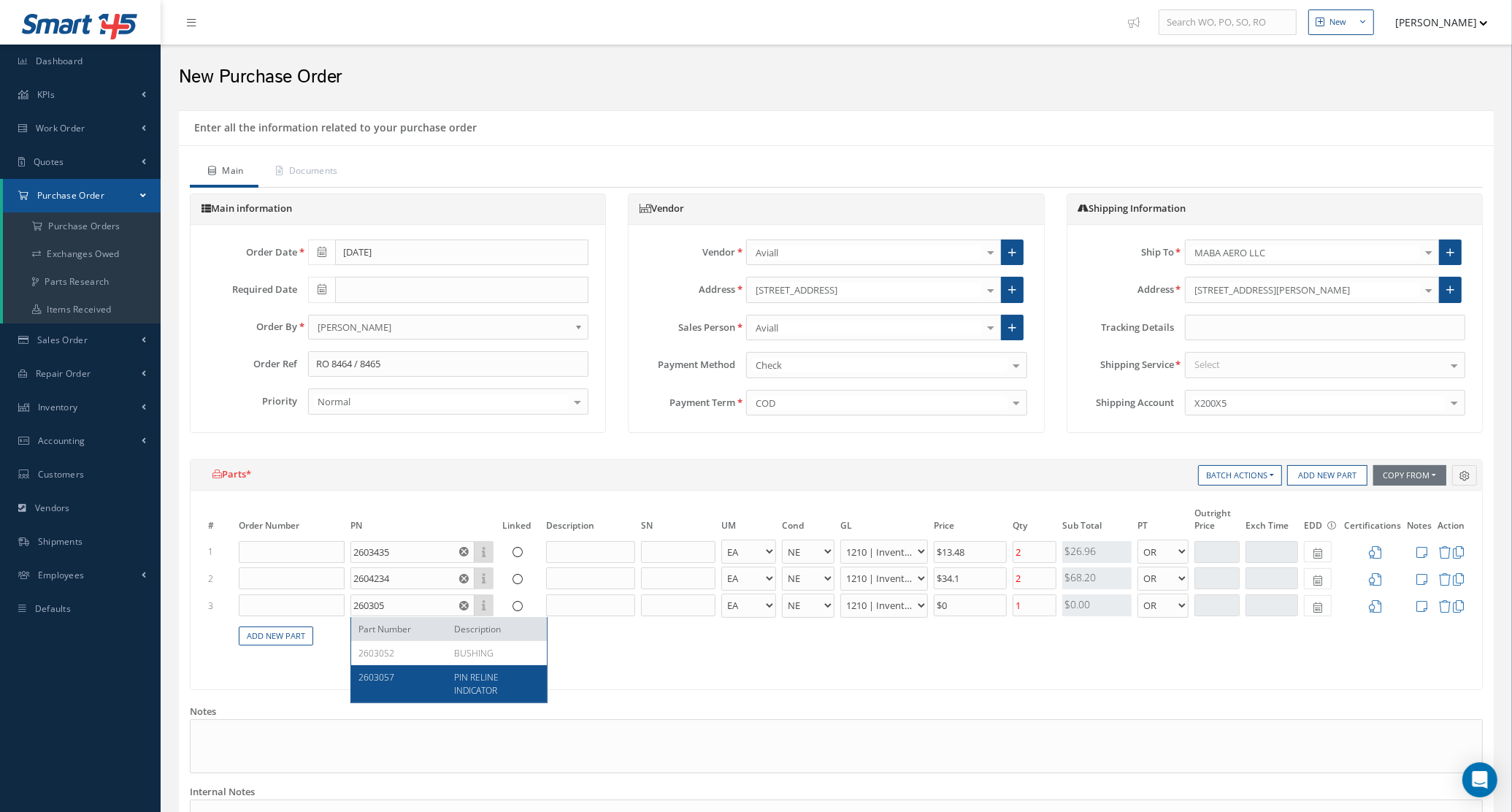
click at [437, 670] on div "2603057 PIN RELINE INDICATOR" at bounding box center [449, 684] width 196 height 37
type input "2603057"
type input "PIN RELINE INDICATOR"
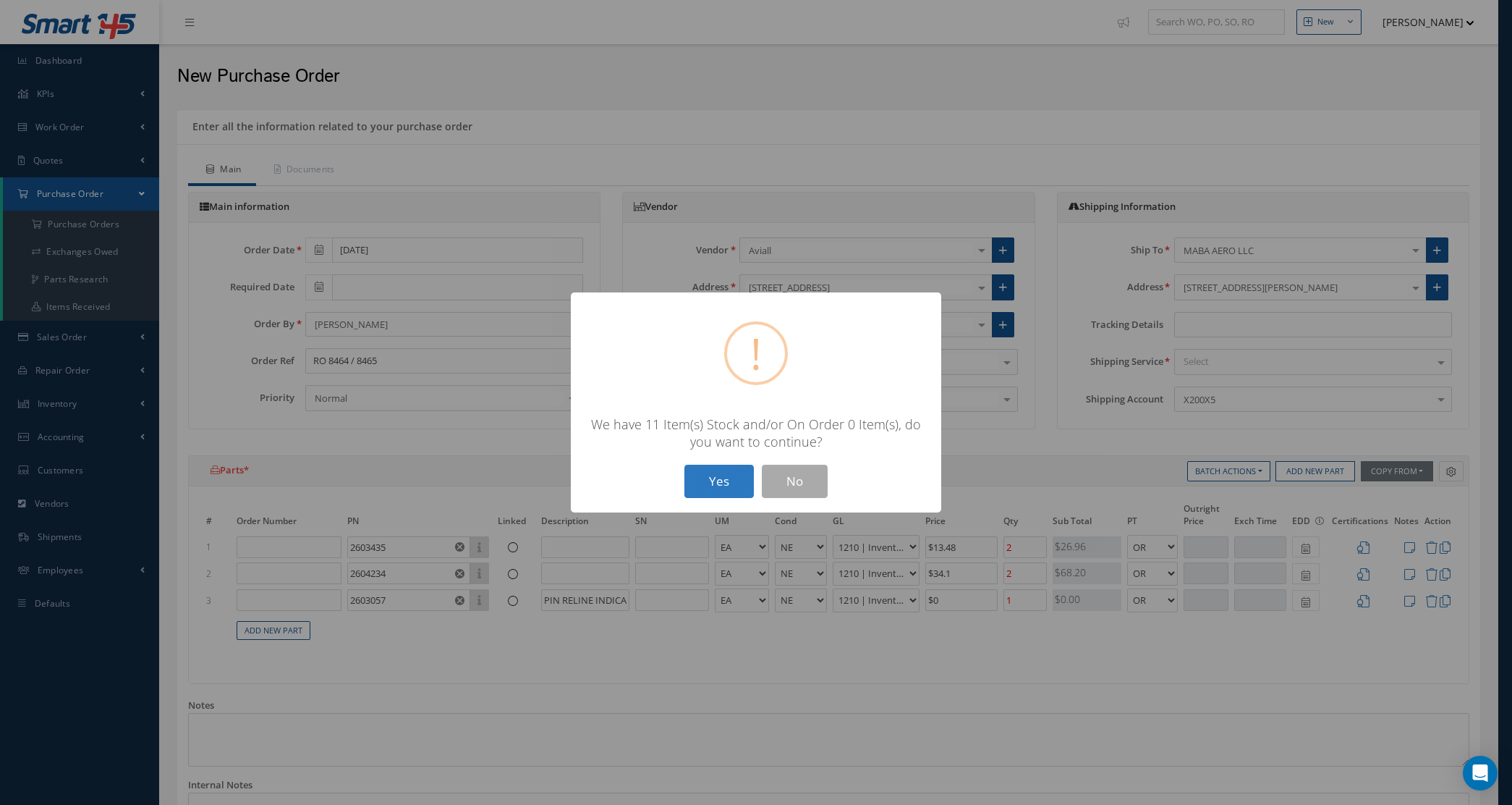
click at [732, 482] on button "Yes" at bounding box center [719, 482] width 70 height 34
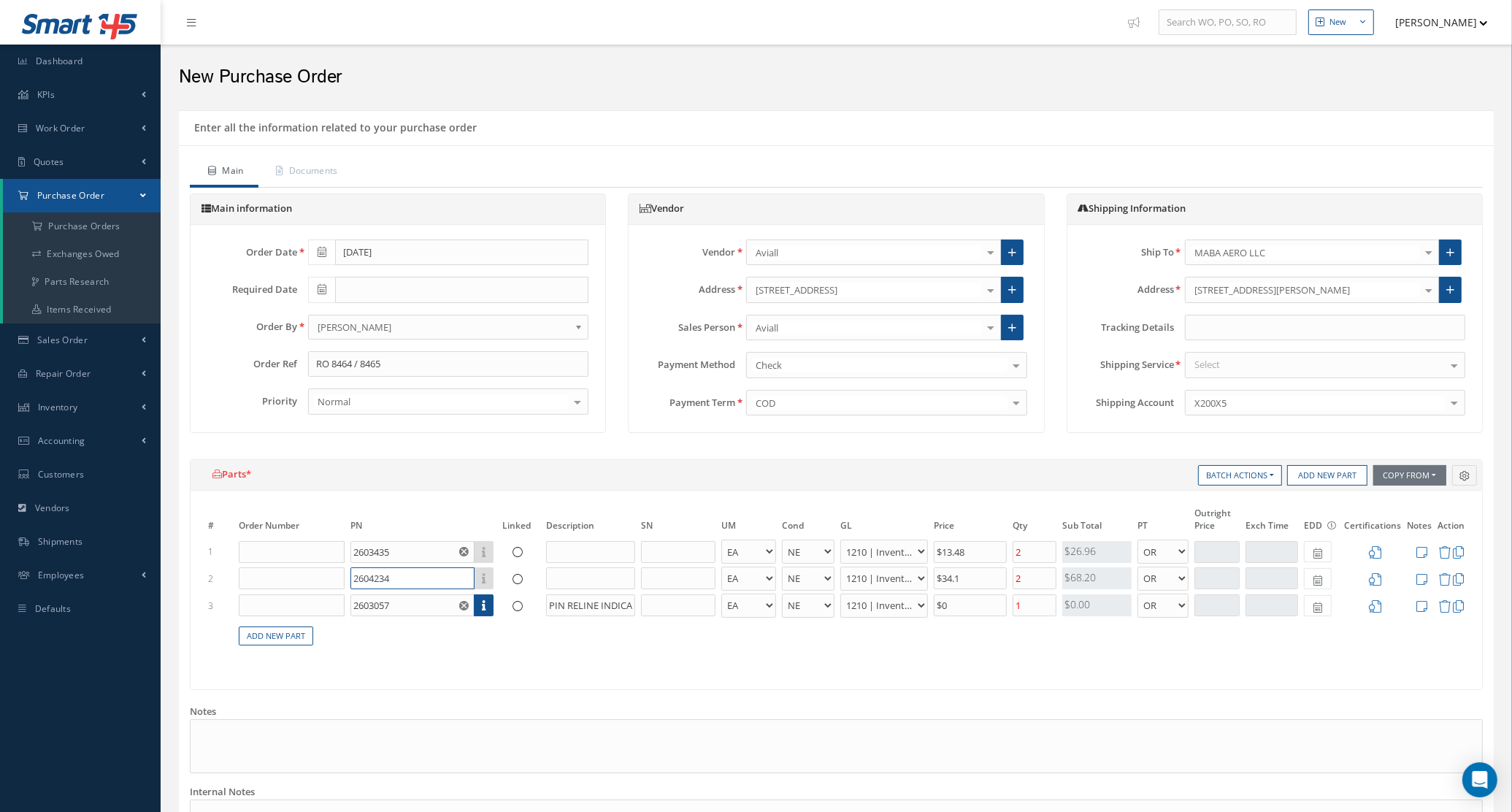
click at [428, 581] on input "2604234" at bounding box center [412, 578] width 124 height 22
type input "260423"
type input "$0"
type input "1"
click at [421, 623] on div "2604234" at bounding box center [401, 626] width 85 height 12
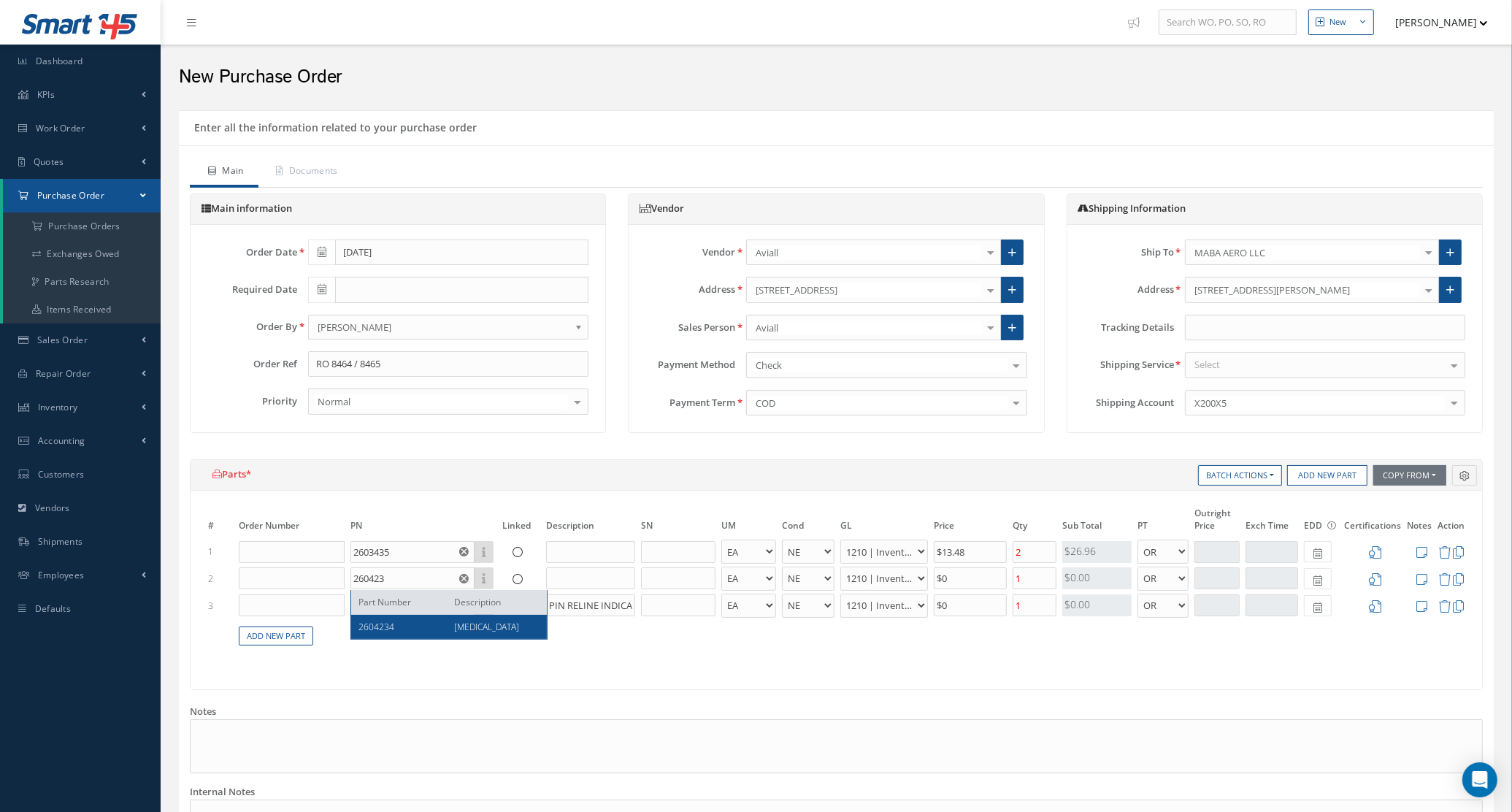
type input "2604234"
type input "[MEDICAL_DATA]"
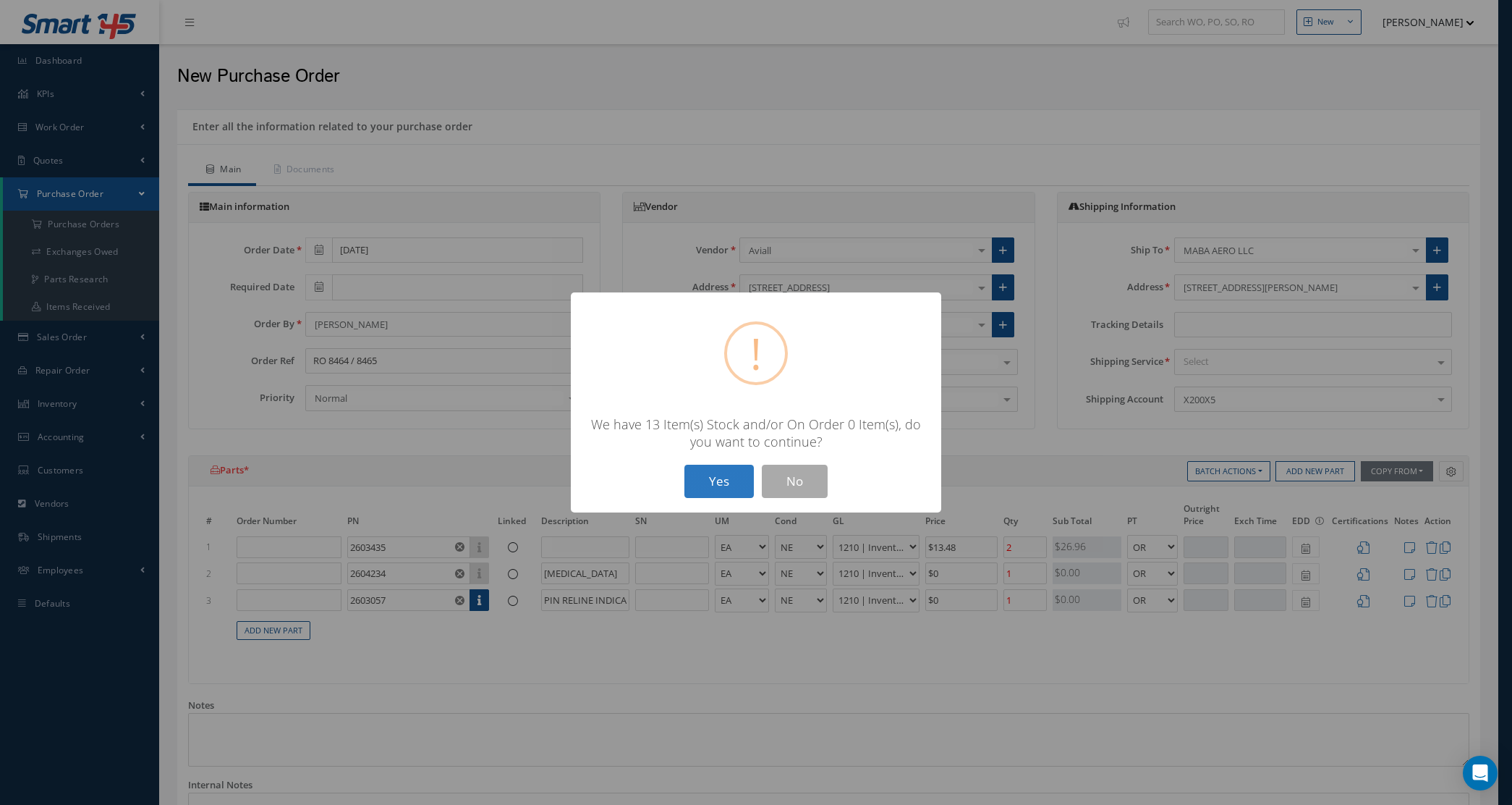
click at [689, 475] on button "Yes" at bounding box center [719, 482] width 70 height 34
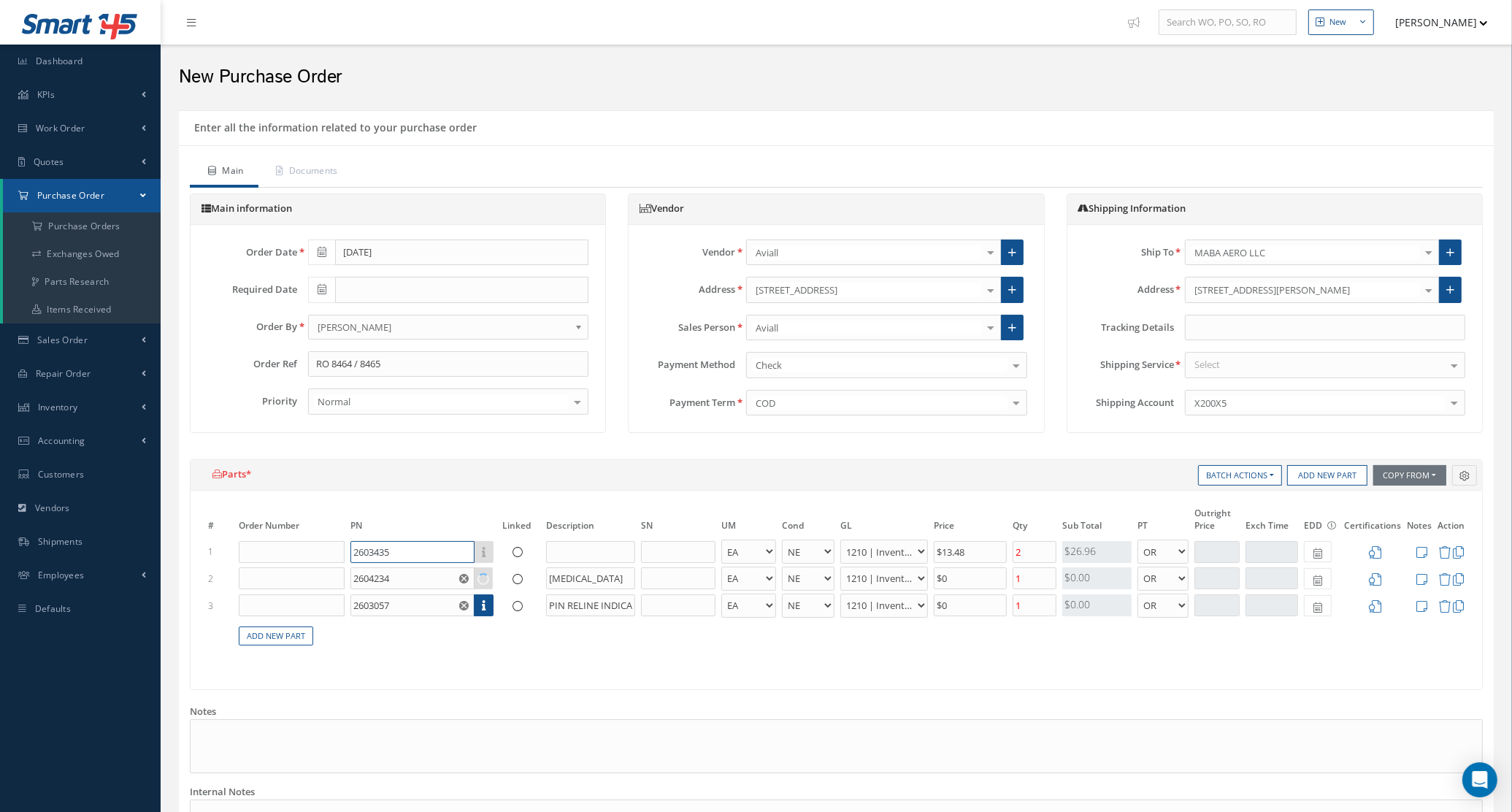
click at [415, 550] on input "2603435" at bounding box center [412, 552] width 124 height 22
type input "260343"
type input "$0"
type input "1"
click at [424, 600] on div "2603435" at bounding box center [401, 600] width 85 height 12
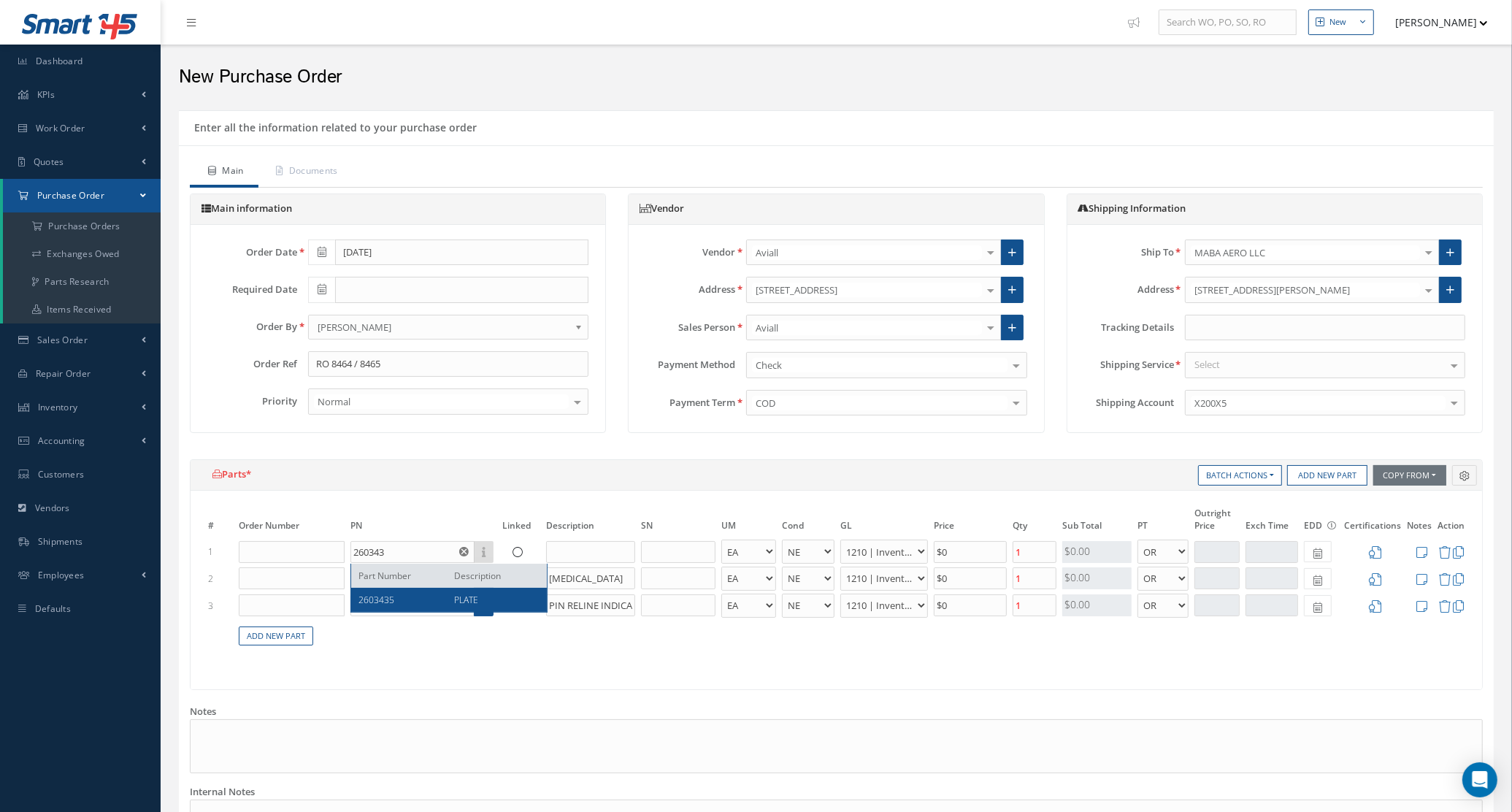
type input "2603435"
type input "PLATE"
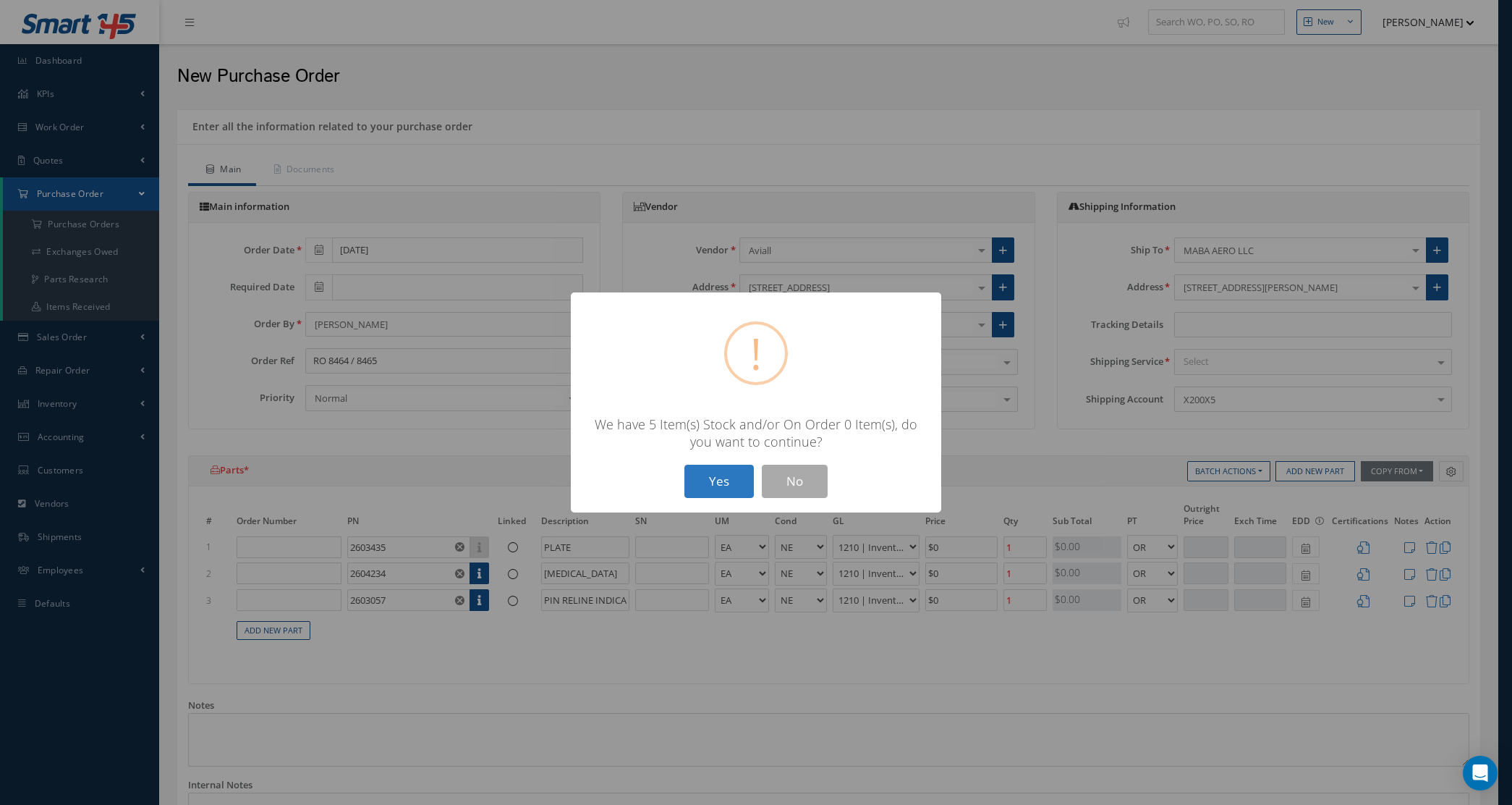
click at [717, 480] on button "Yes" at bounding box center [719, 482] width 70 height 34
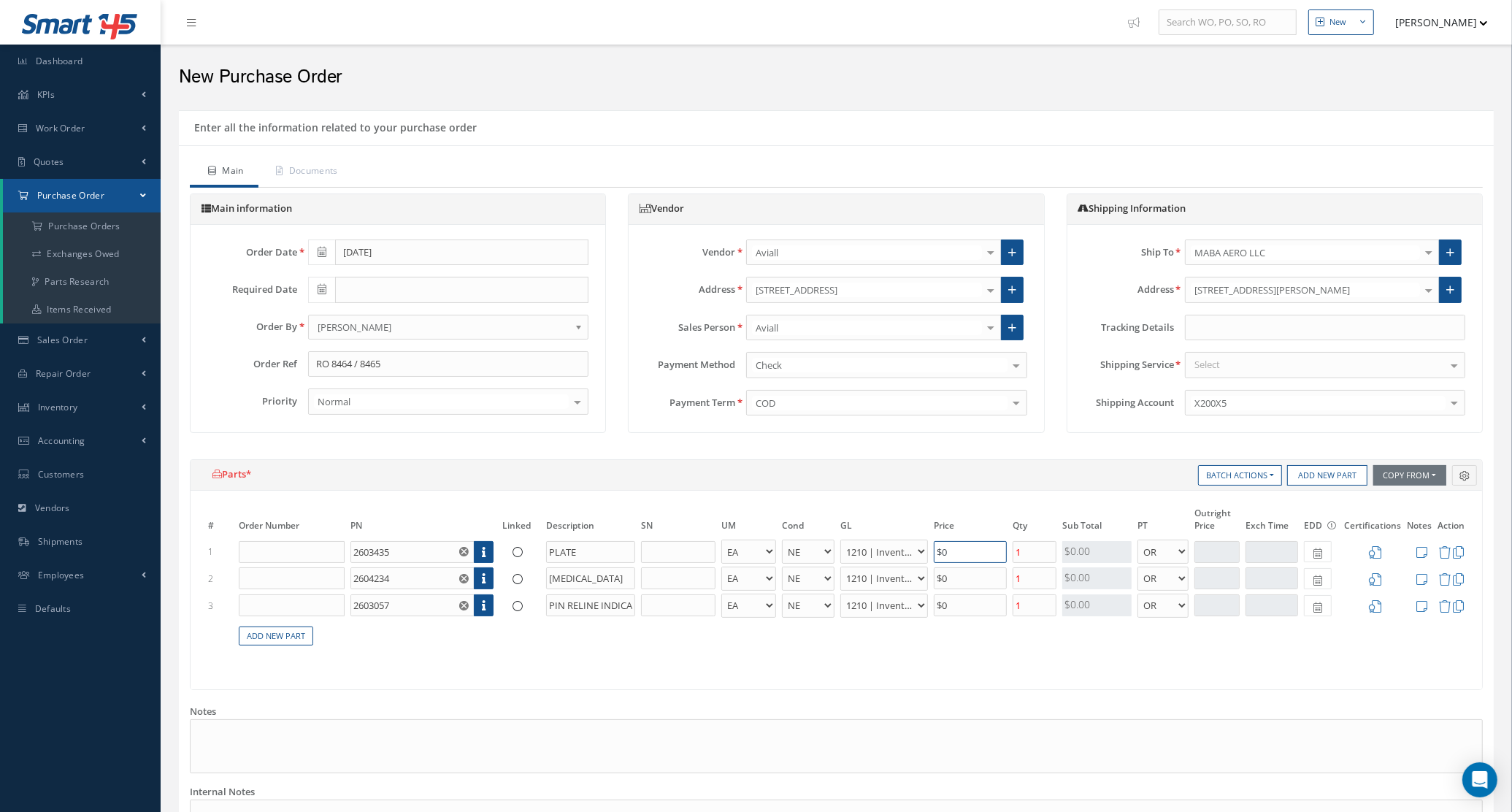
drag, startPoint x: 978, startPoint y: 550, endPoint x: 833, endPoint y: 551, distance: 145.0
click at [833, 551] on tr "1 2603435 Part Number Description PLATE EA FT IN LB AR BC BER FN FP INSP NE NS …" at bounding box center [836, 551] width 1263 height 27
type input "$13.48"
drag, startPoint x: 974, startPoint y: 575, endPoint x: 750, endPoint y: 563, distance: 224.3
click at [750, 563] on tbody "1 2603435 Part Number Description PLATE EA FT IN LB AR BC BER FN FP INSP NE NS …" at bounding box center [836, 600] width 1263 height 125
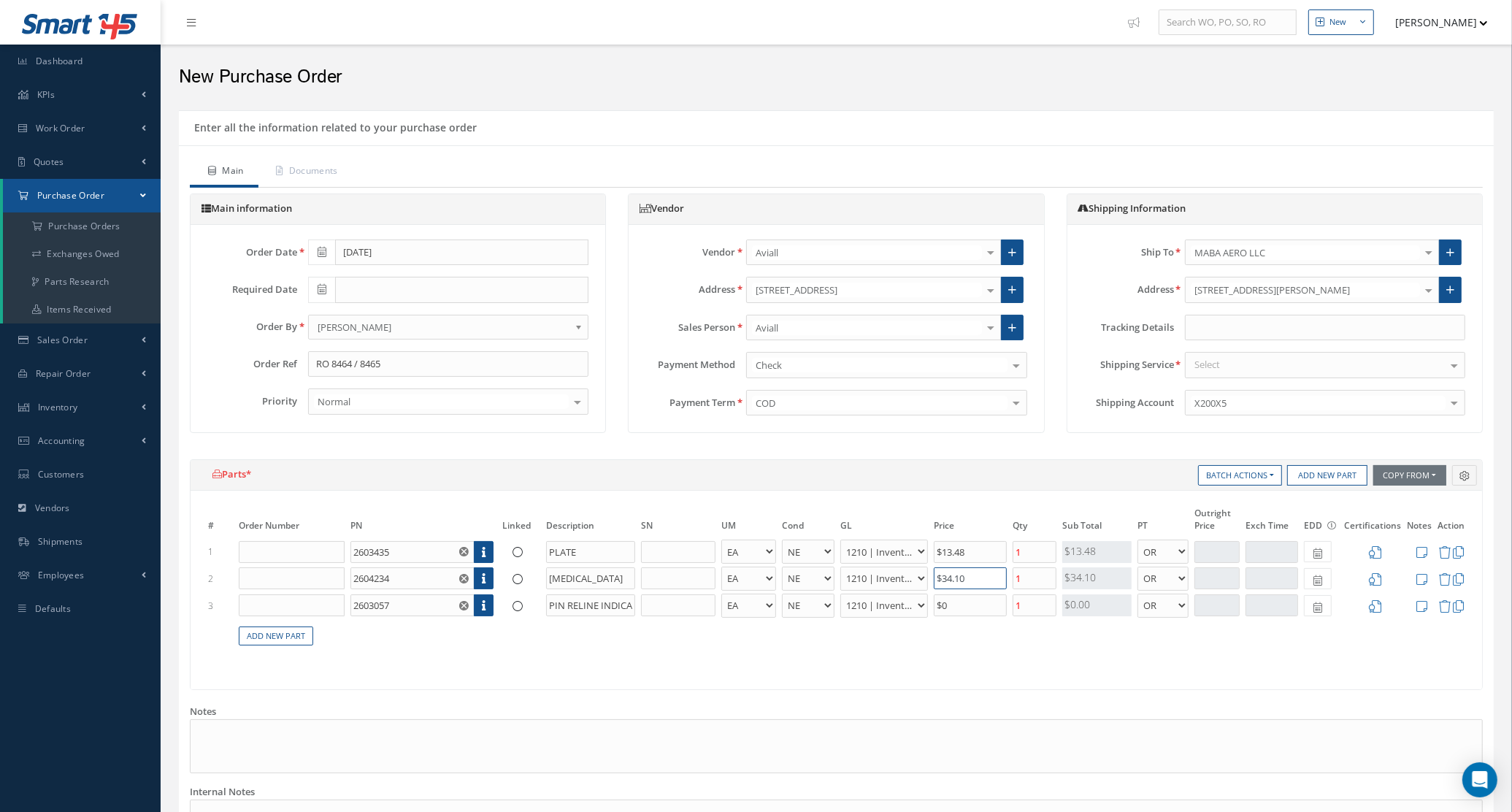
type input "$34.10"
drag, startPoint x: 977, startPoint y: 549, endPoint x: 884, endPoint y: 552, distance: 93.0
click at [886, 553] on tr "1 2603435 Part Number Description PLATE EA FT IN LB AR BC BER FN FP INSP NE NS …" at bounding box center [836, 551] width 1263 height 27
type input "$6.74"
drag, startPoint x: 999, startPoint y: 579, endPoint x: 874, endPoint y: 583, distance: 125.1
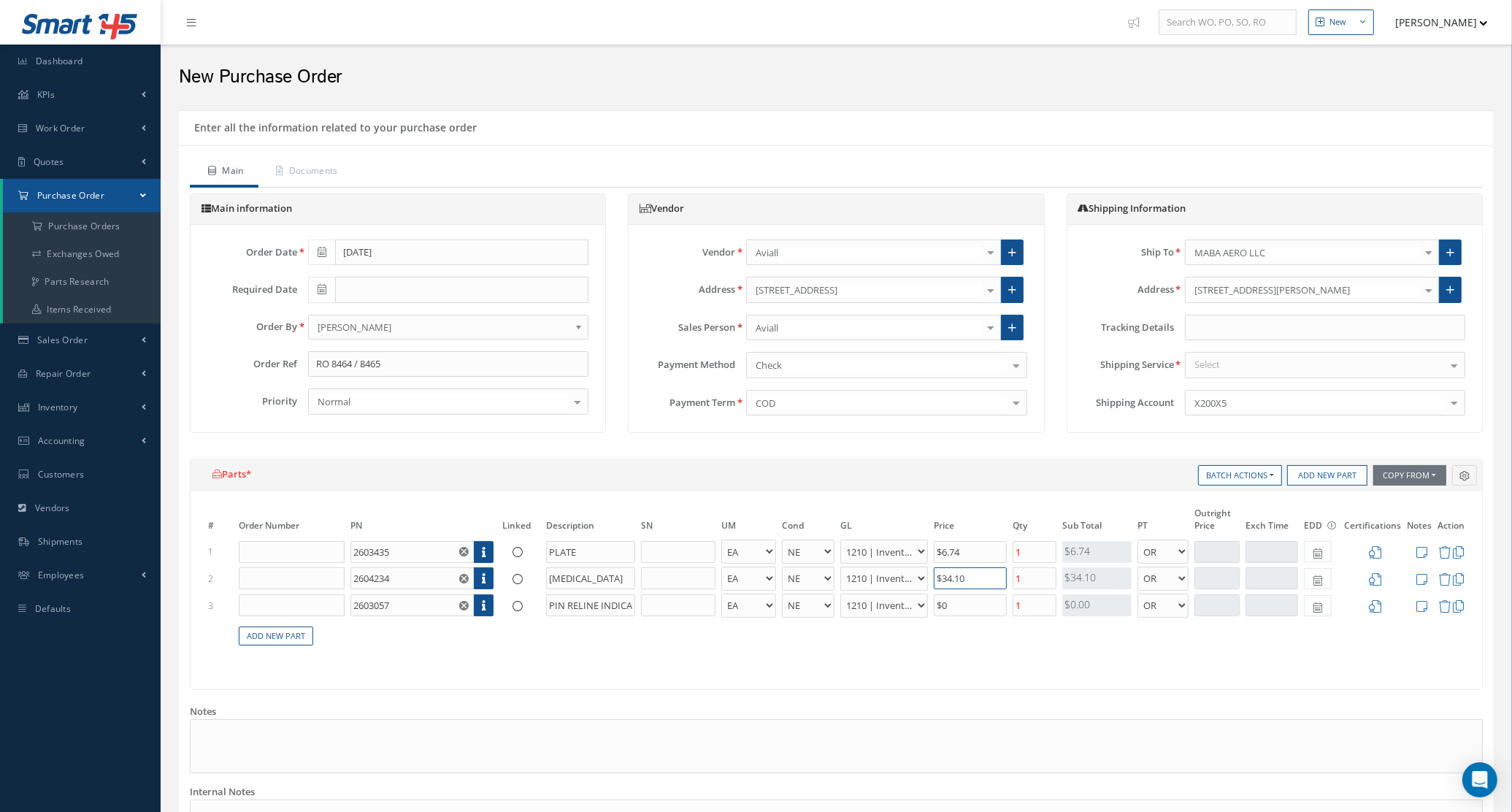
click at [874, 583] on tr "2 2604234 Part Number Description RETAINER EA FT IN LB AR BC BER FN FP INSP NE …" at bounding box center [836, 578] width 1263 height 27
type input "$17.05"
drag, startPoint x: 974, startPoint y: 602, endPoint x: 849, endPoint y: 606, distance: 125.1
click at [849, 606] on tr "3 2603057 Part Number Description PIN RELINE INDICATOR EA FT IN LB AR BC BER FN…" at bounding box center [836, 605] width 1263 height 27
type input "$9.56"
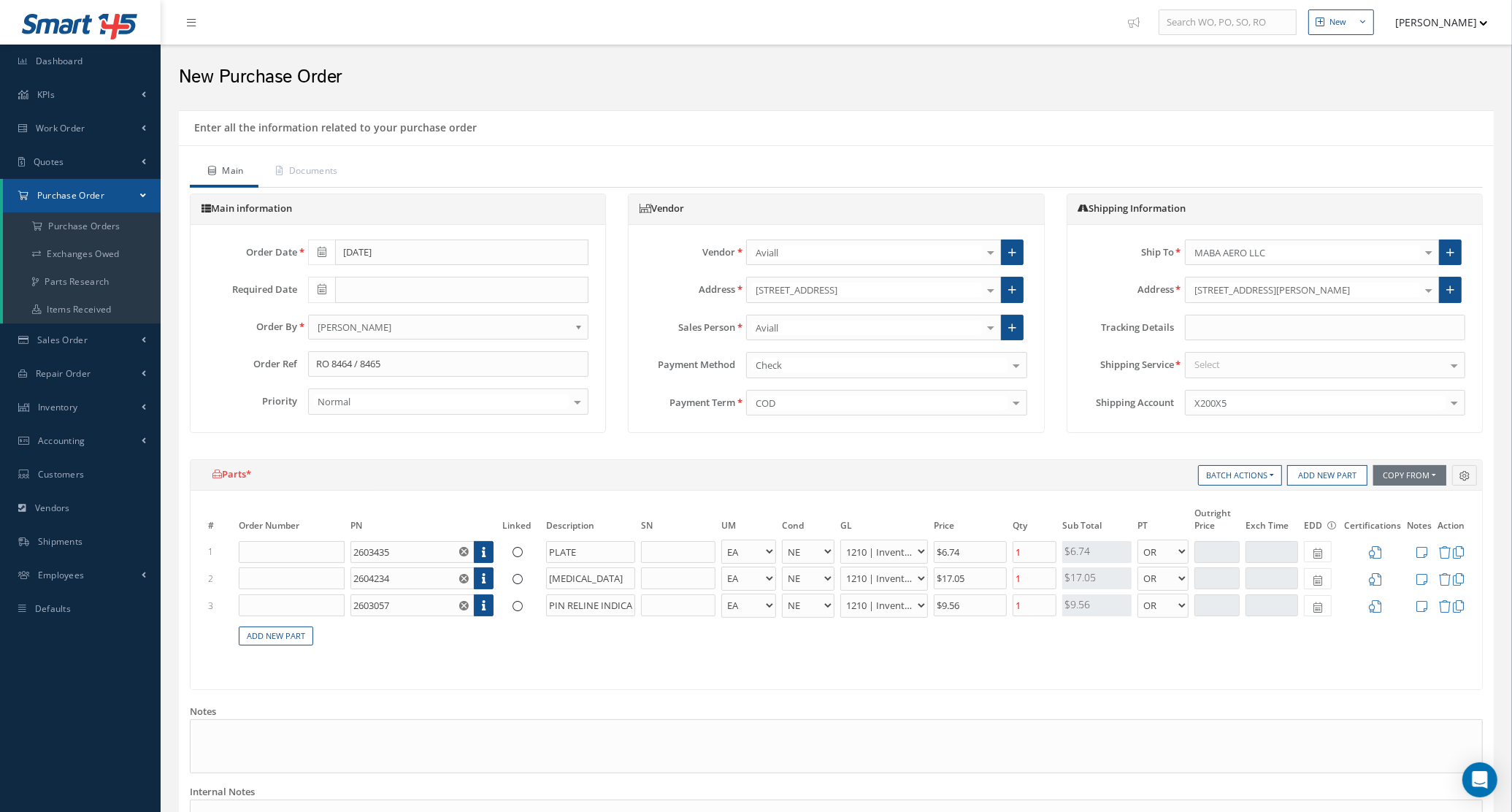
click at [843, 641] on table "# Order Number PN Linked Description SN UM Cond GL Price Qty Qty Received Sub T…" at bounding box center [836, 584] width 1263 height 158
drag, startPoint x: 1032, startPoint y: 552, endPoint x: 1006, endPoint y: 552, distance: 26.0
click at [1006, 552] on tr "1 2603435 Part Number Description PLATE EA FT IN LB AR BC BER FN FP INSP NE NS …" at bounding box center [836, 551] width 1263 height 27
type input "2"
drag, startPoint x: 1043, startPoint y: 579, endPoint x: 988, endPoint y: 586, distance: 55.4
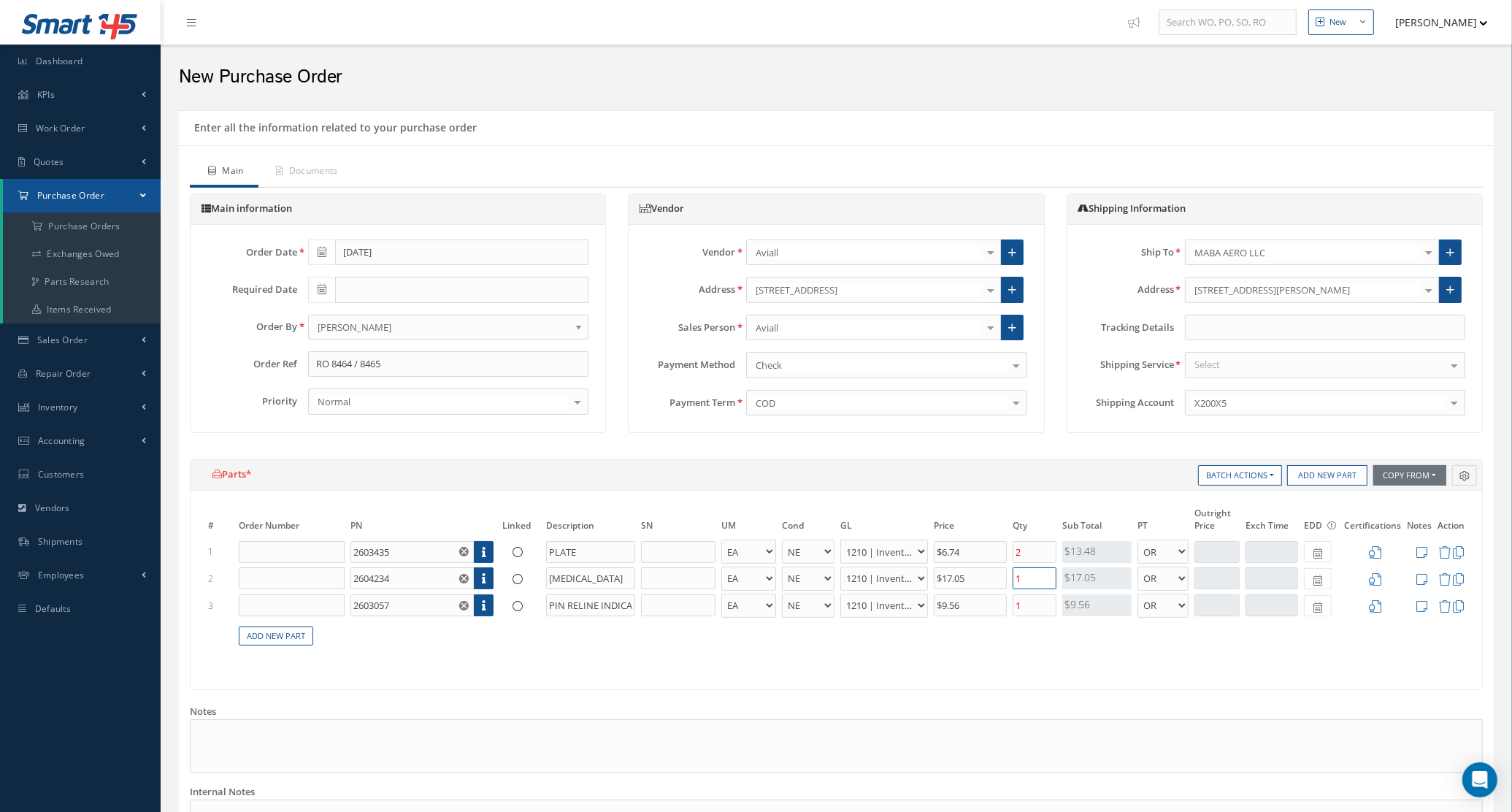
click at [988, 586] on tr "2 2604234 Part Number Description RETAINER EA FT IN LB AR BC BER FN FP INSP NE …" at bounding box center [836, 578] width 1263 height 27
type input "2"
drag, startPoint x: 1041, startPoint y: 612, endPoint x: 995, endPoint y: 588, distance: 51.9
click at [979, 609] on tr "3 2603057 Part Number Description PIN RELINE INDICATOR EA FT IN LB AR BC BER FN…" at bounding box center [836, 605] width 1263 height 27
type input "2"
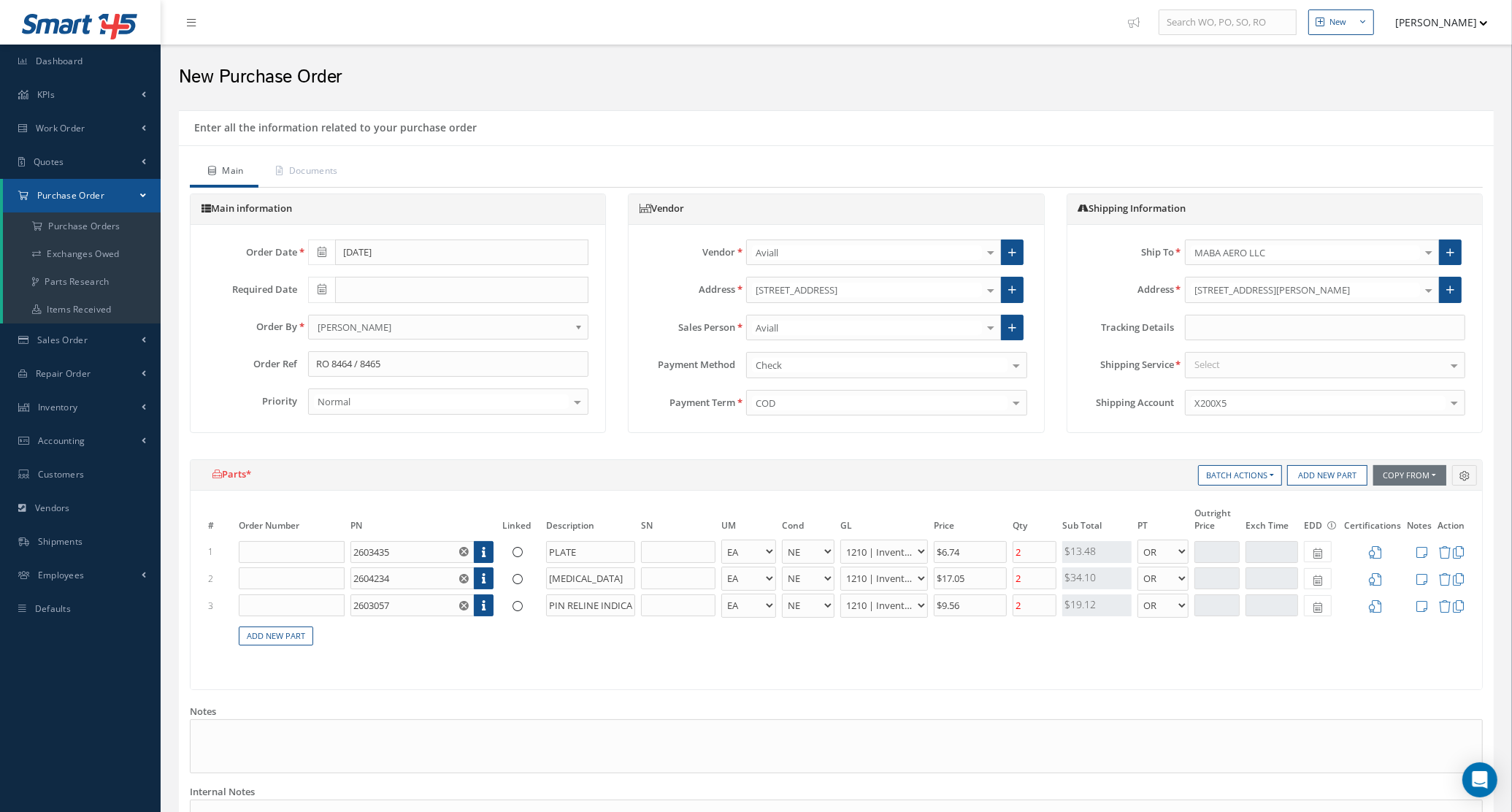
click at [1231, 365] on div "Select" at bounding box center [1325, 365] width 281 height 26
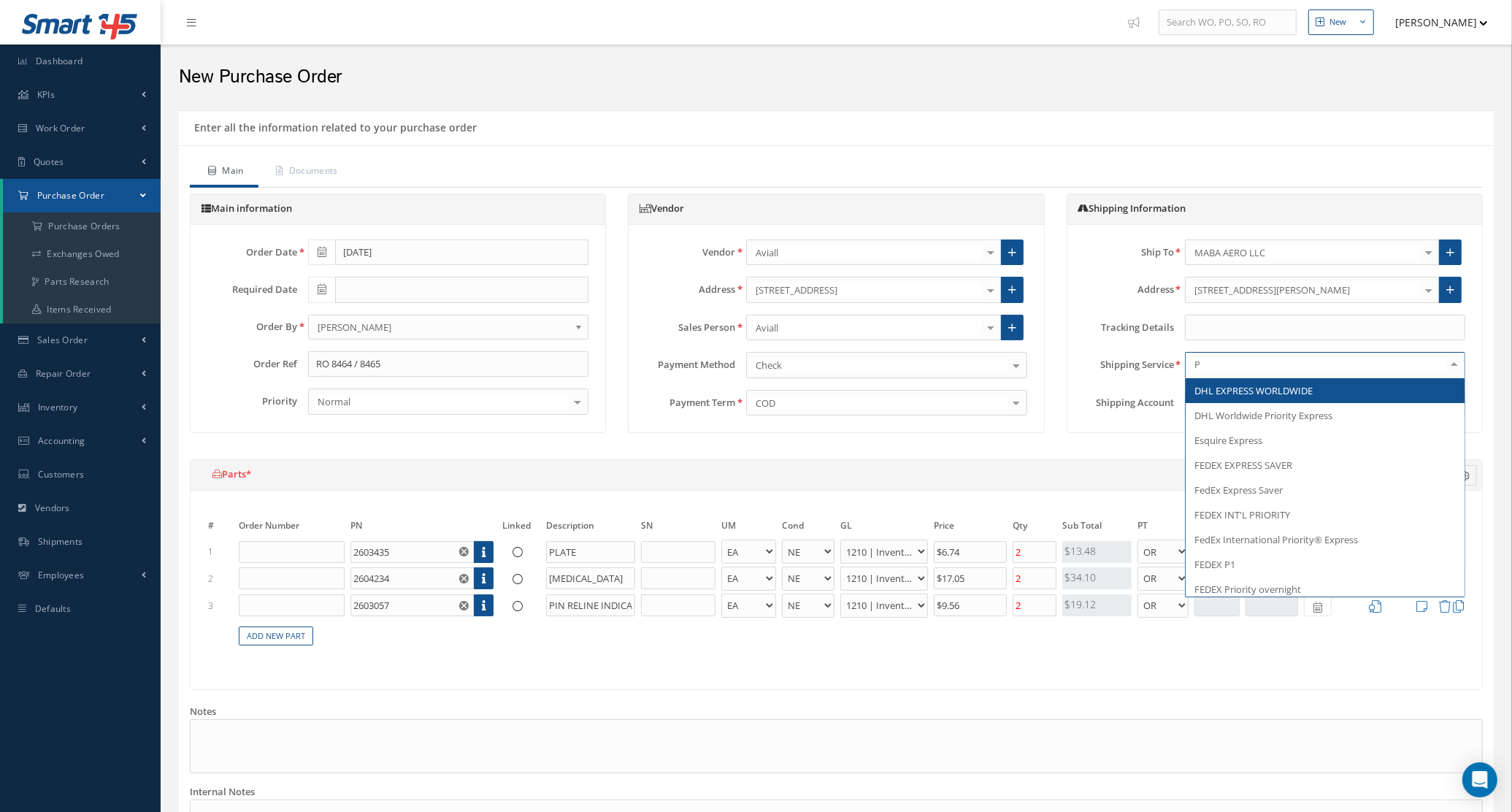
type input "PI"
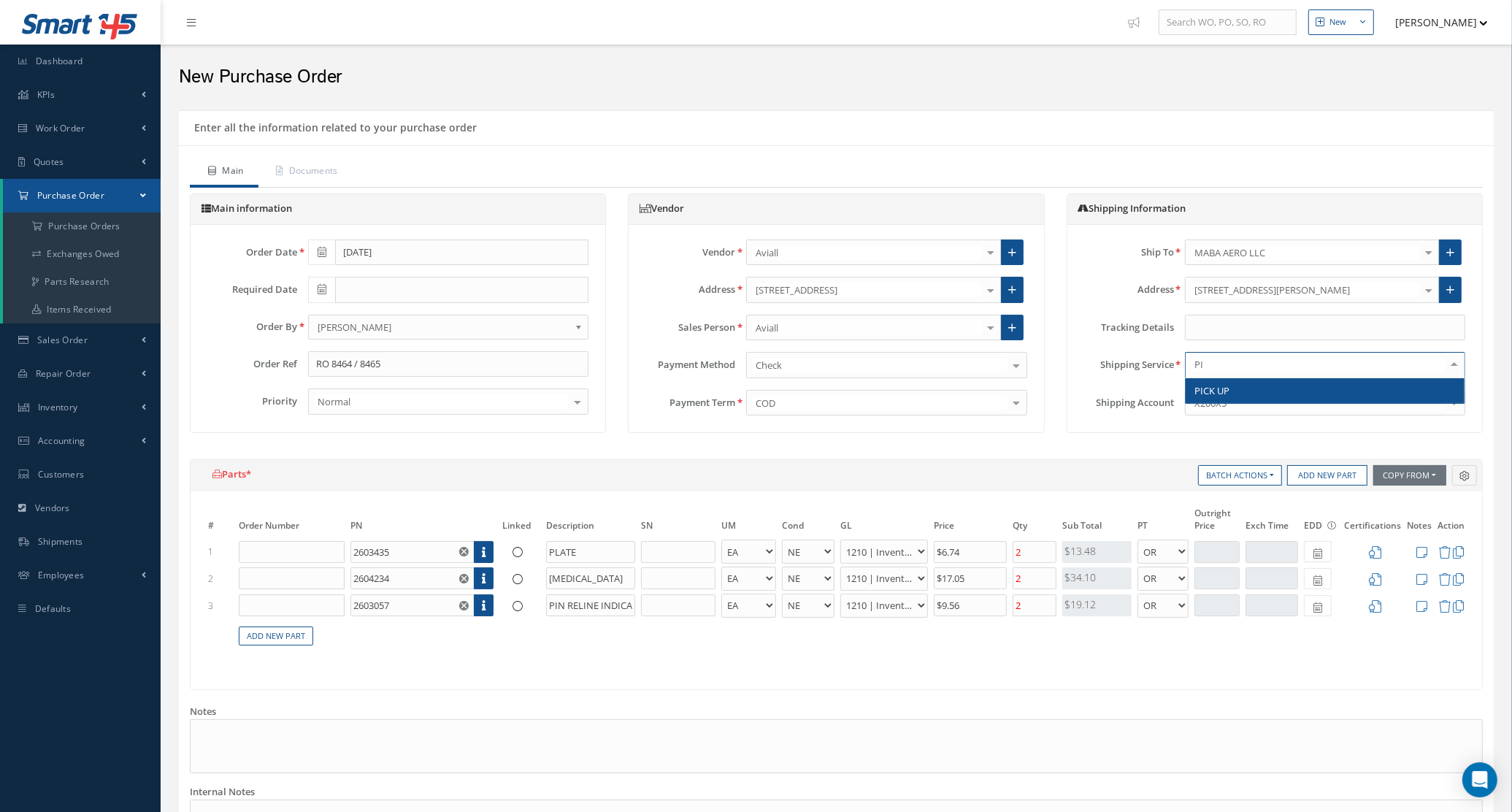
click at [1240, 388] on span "PICK UP" at bounding box center [1325, 391] width 279 height 25
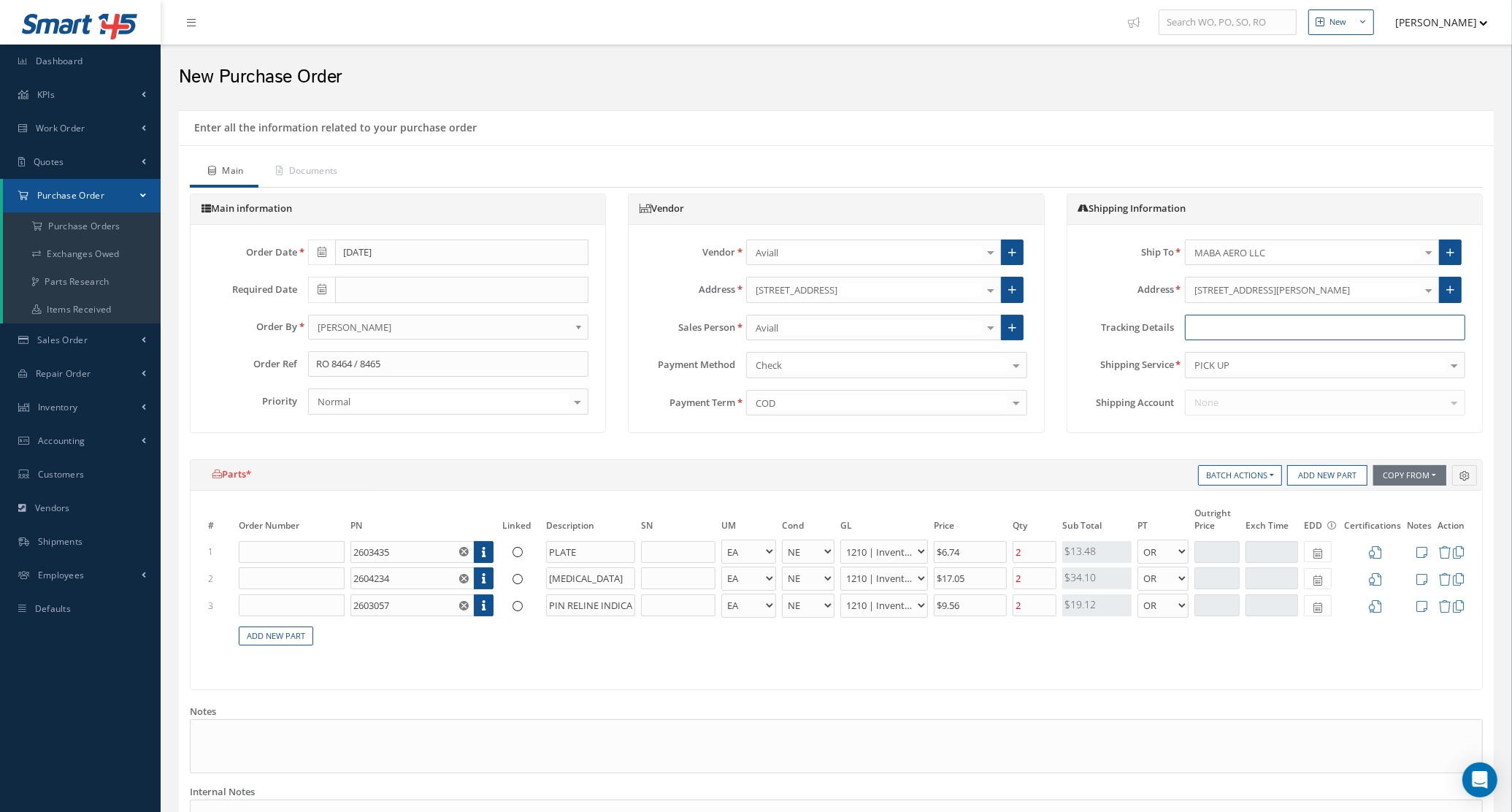
click at [1212, 322] on input "text" at bounding box center [1325, 328] width 281 height 26
type input "PICK UP MIA 08/15"
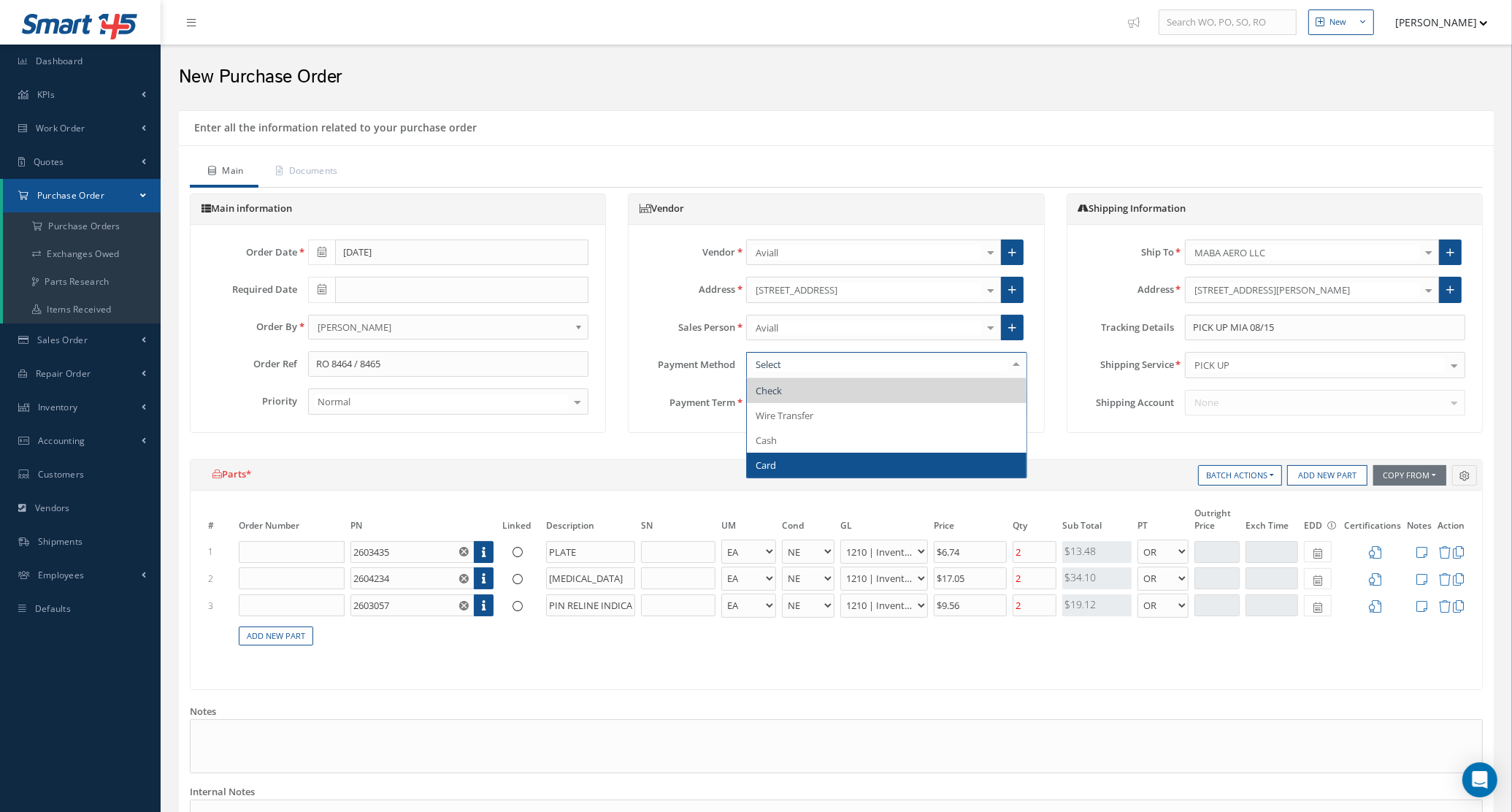
click at [801, 462] on span "Card" at bounding box center [887, 465] width 279 height 25
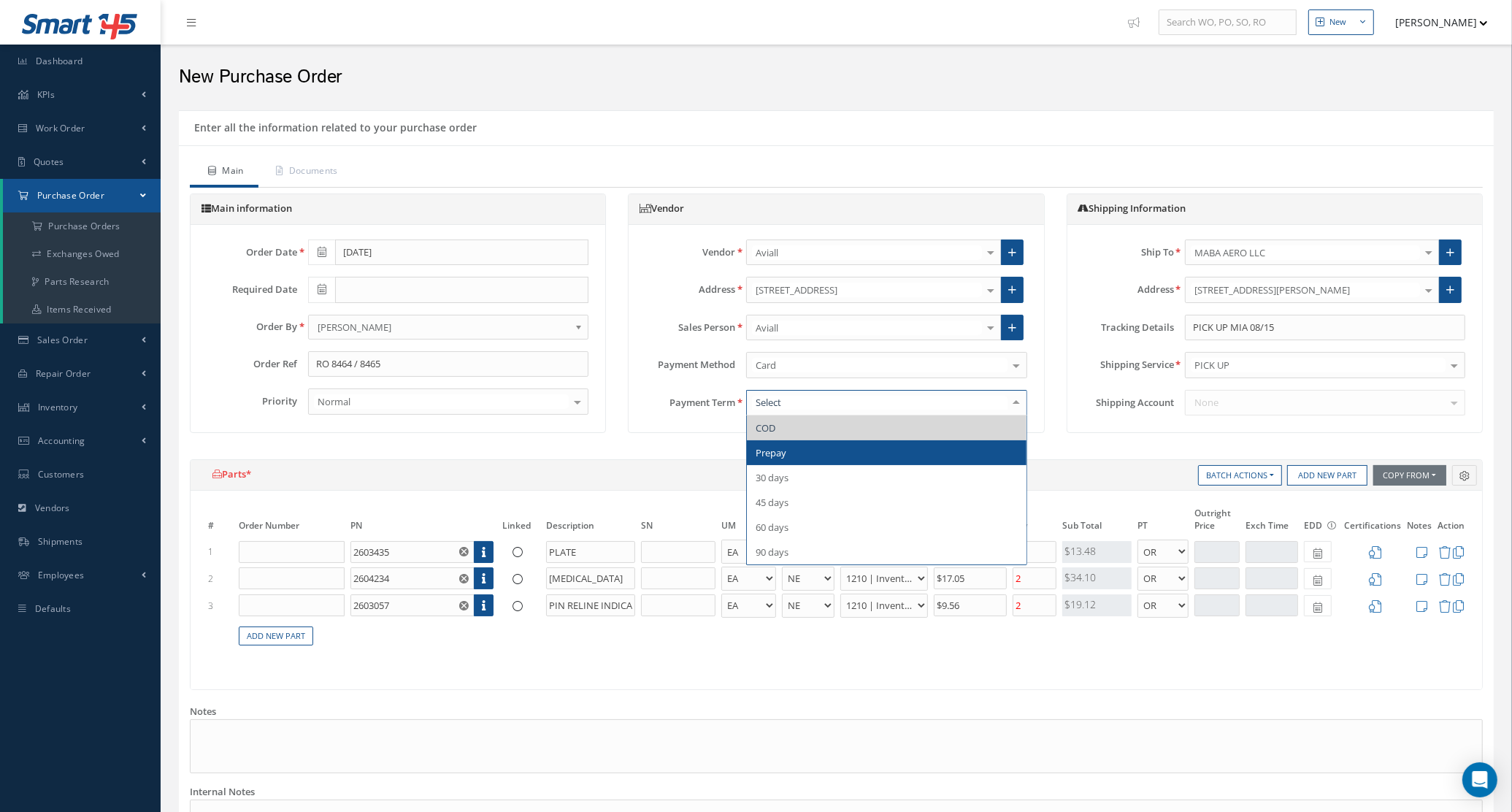
click at [804, 451] on span "Prepay" at bounding box center [887, 453] width 279 height 25
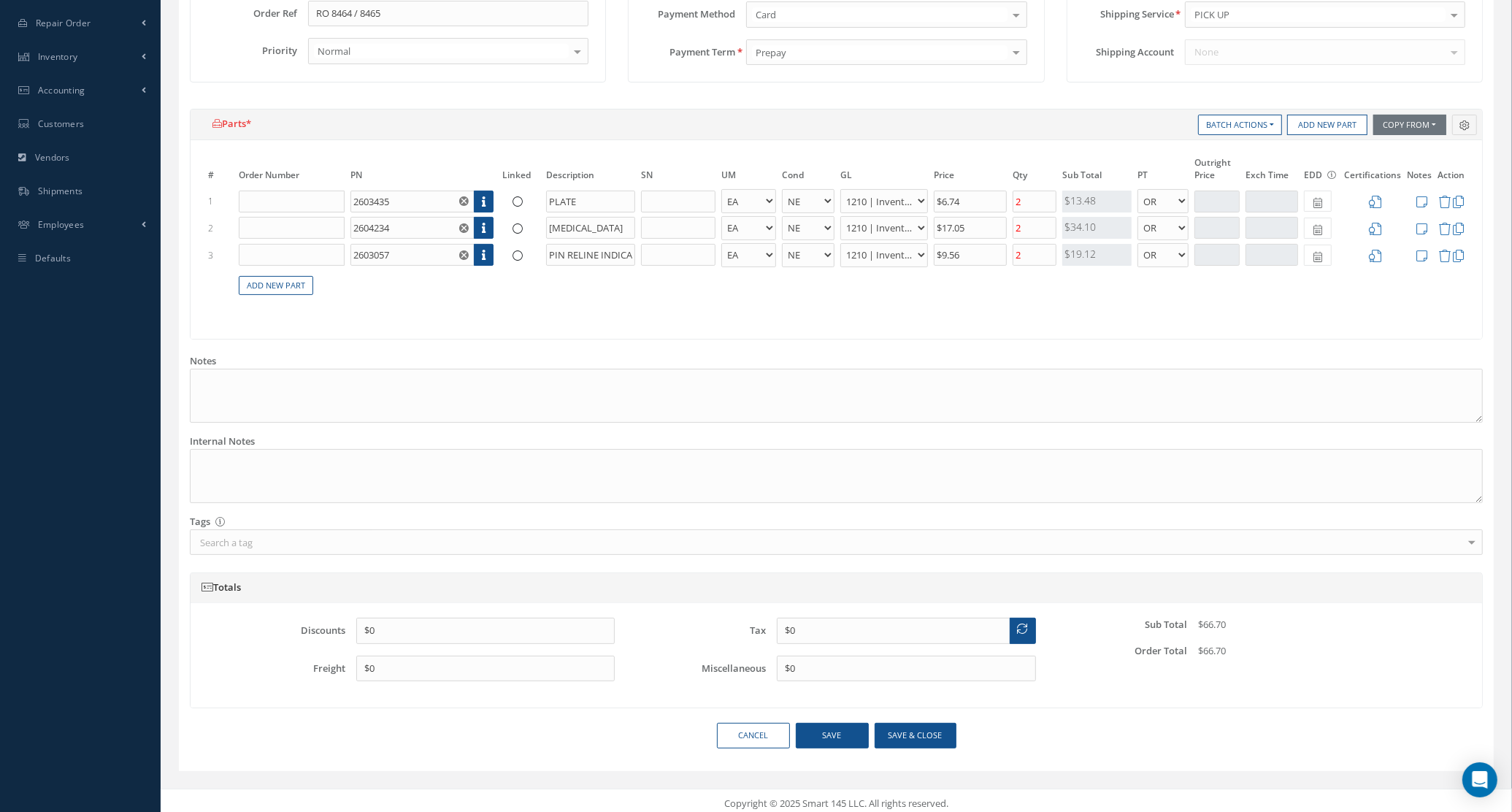
scroll to position [359, 0]
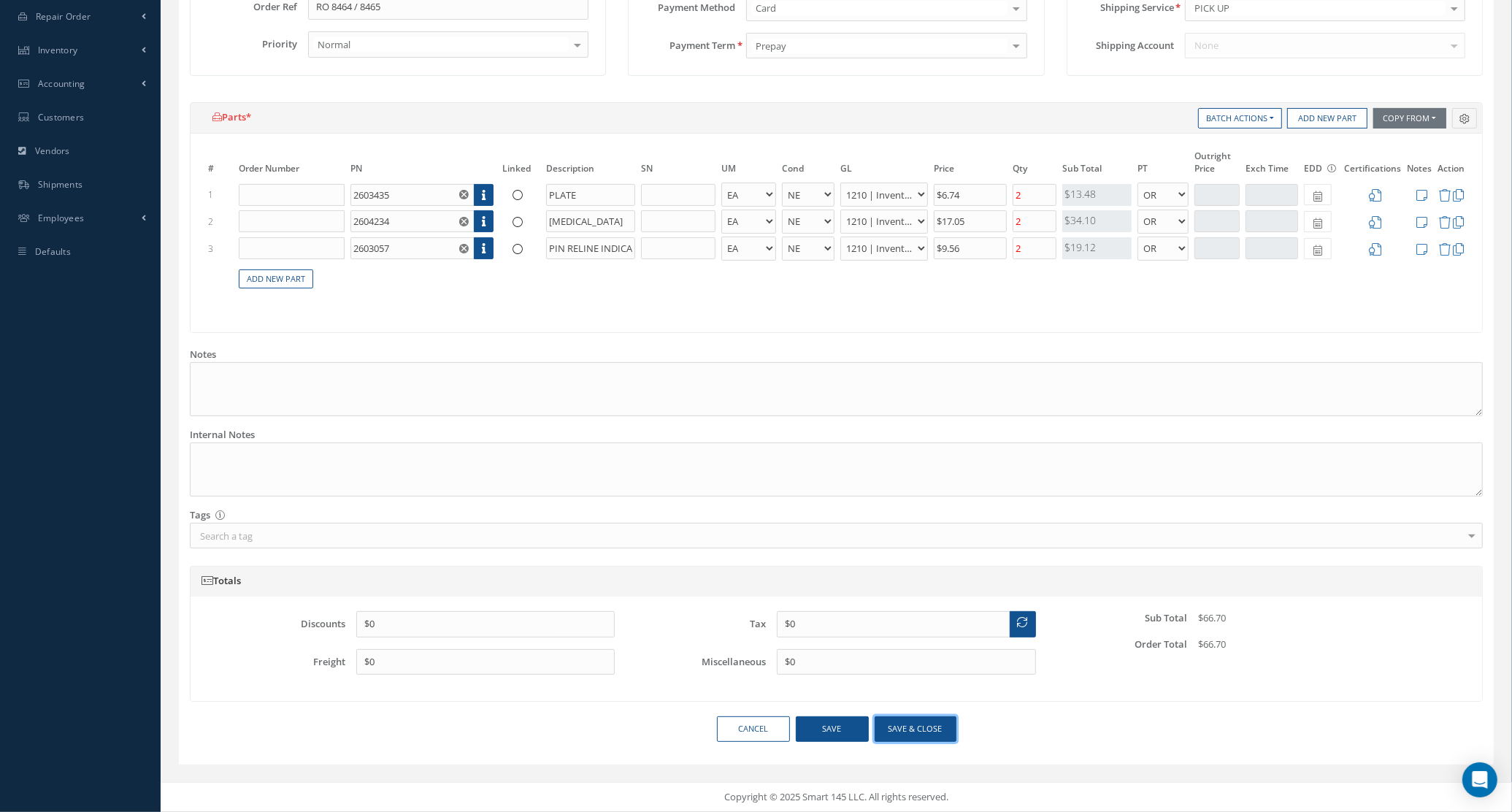
click at [928, 729] on button "Save & close" at bounding box center [915, 730] width 82 height 26
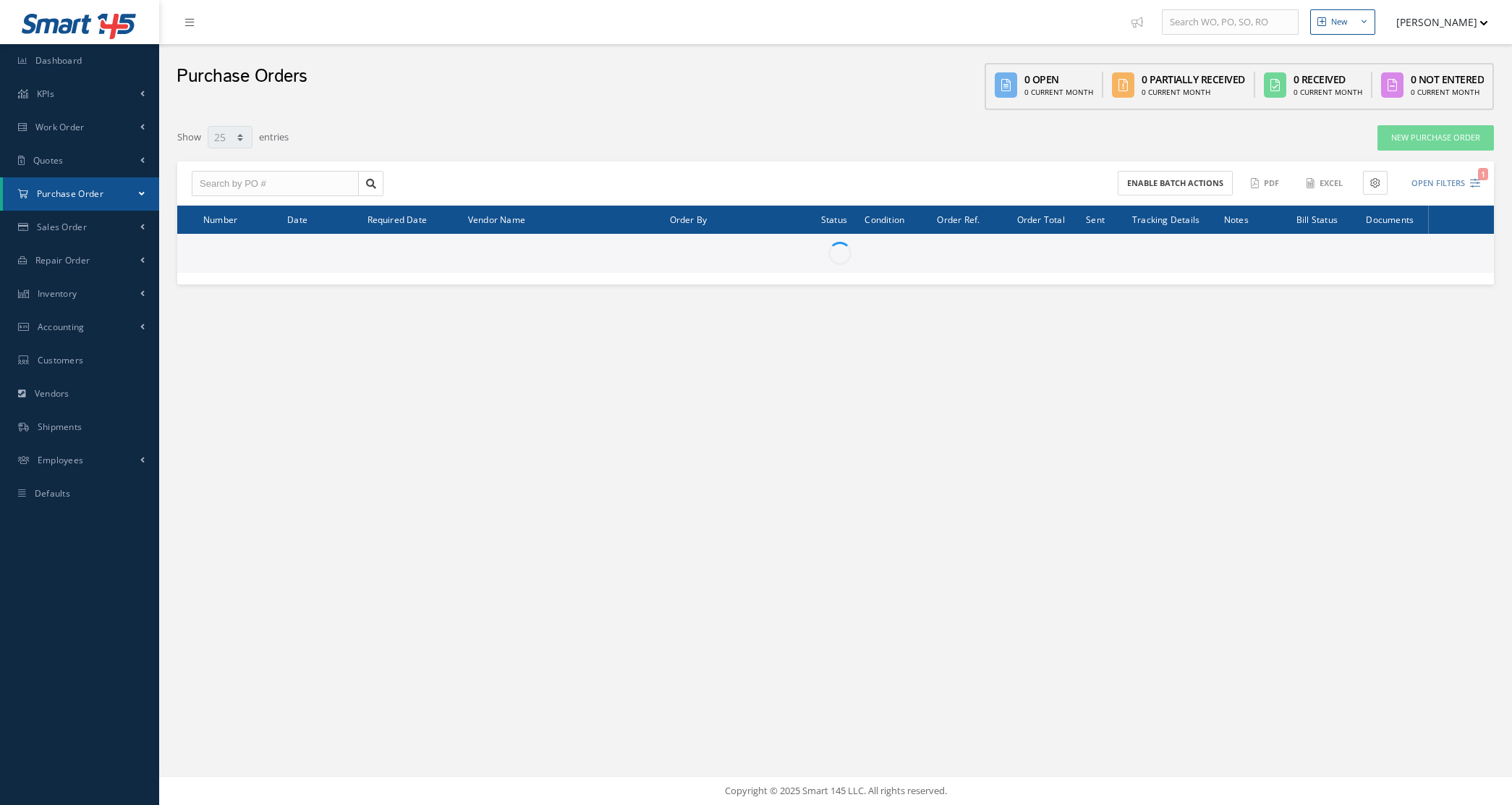
select select "25"
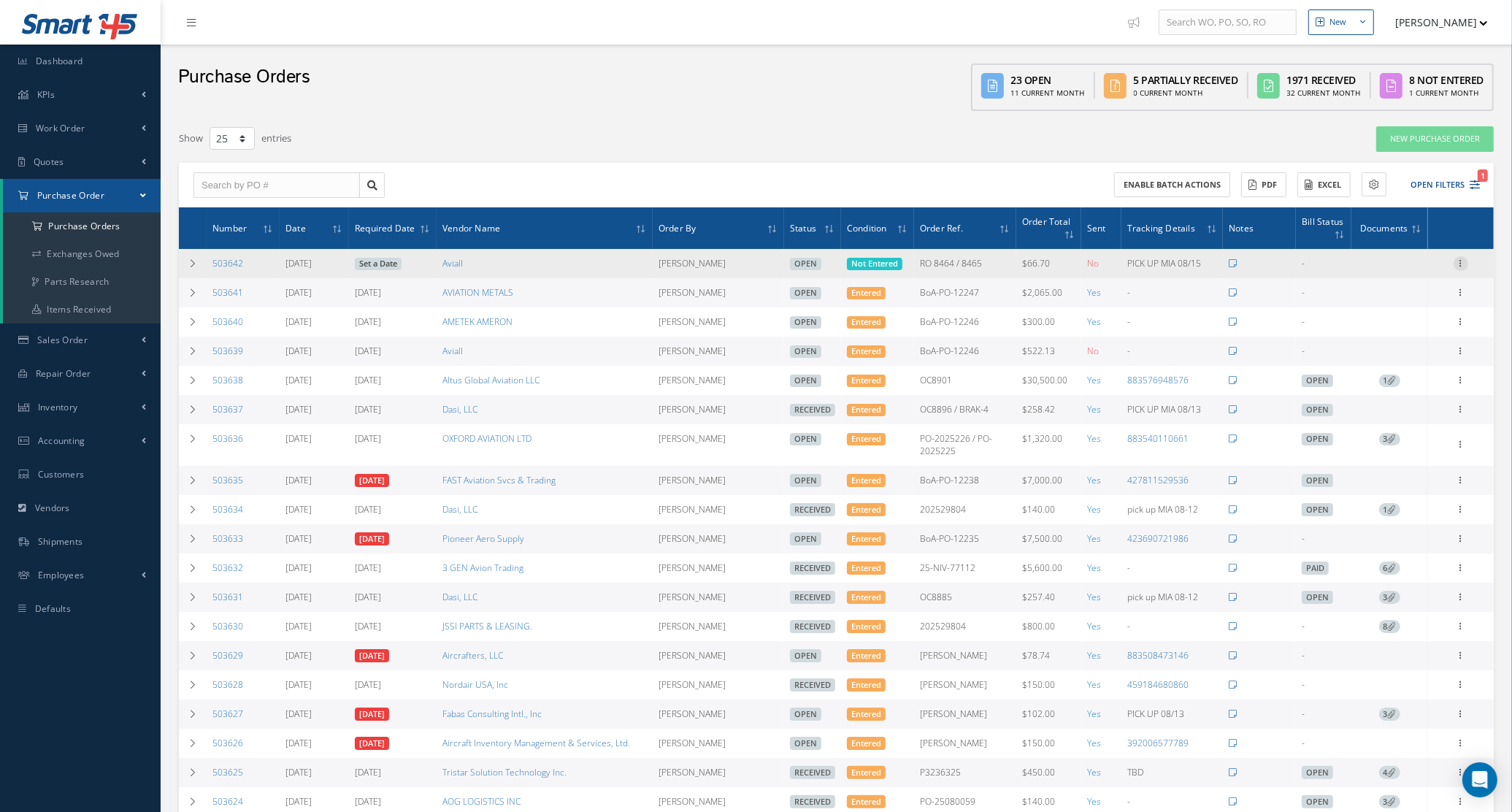
click at [1459, 264] on icon at bounding box center [1461, 261] width 15 height 12
click at [1392, 273] on link "Enter/Update" at bounding box center [1394, 273] width 115 height 19
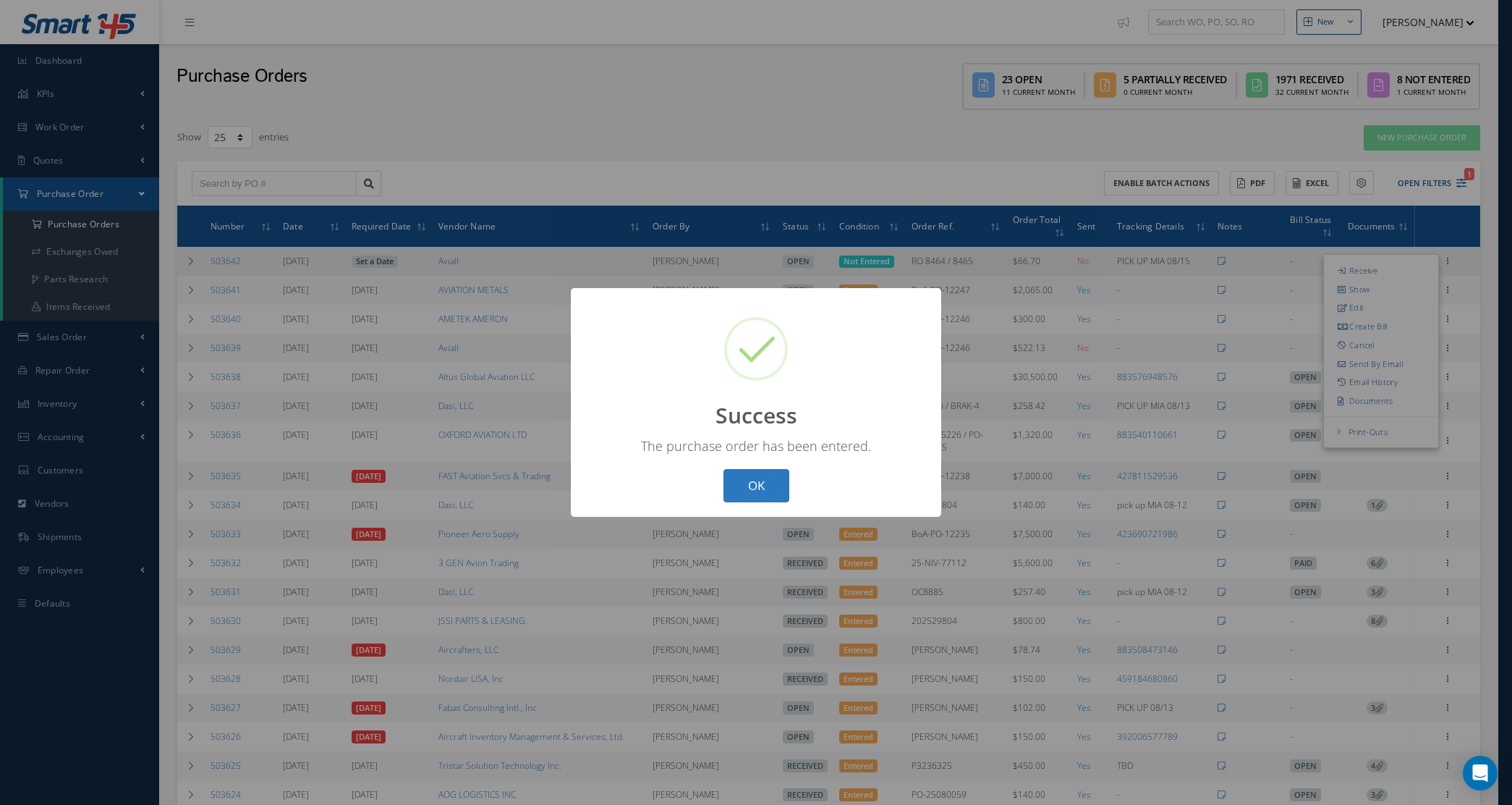
drag, startPoint x: 765, startPoint y: 479, endPoint x: 751, endPoint y: 472, distance: 15.7
click at [764, 479] on button "OK" at bounding box center [757, 485] width 66 height 34
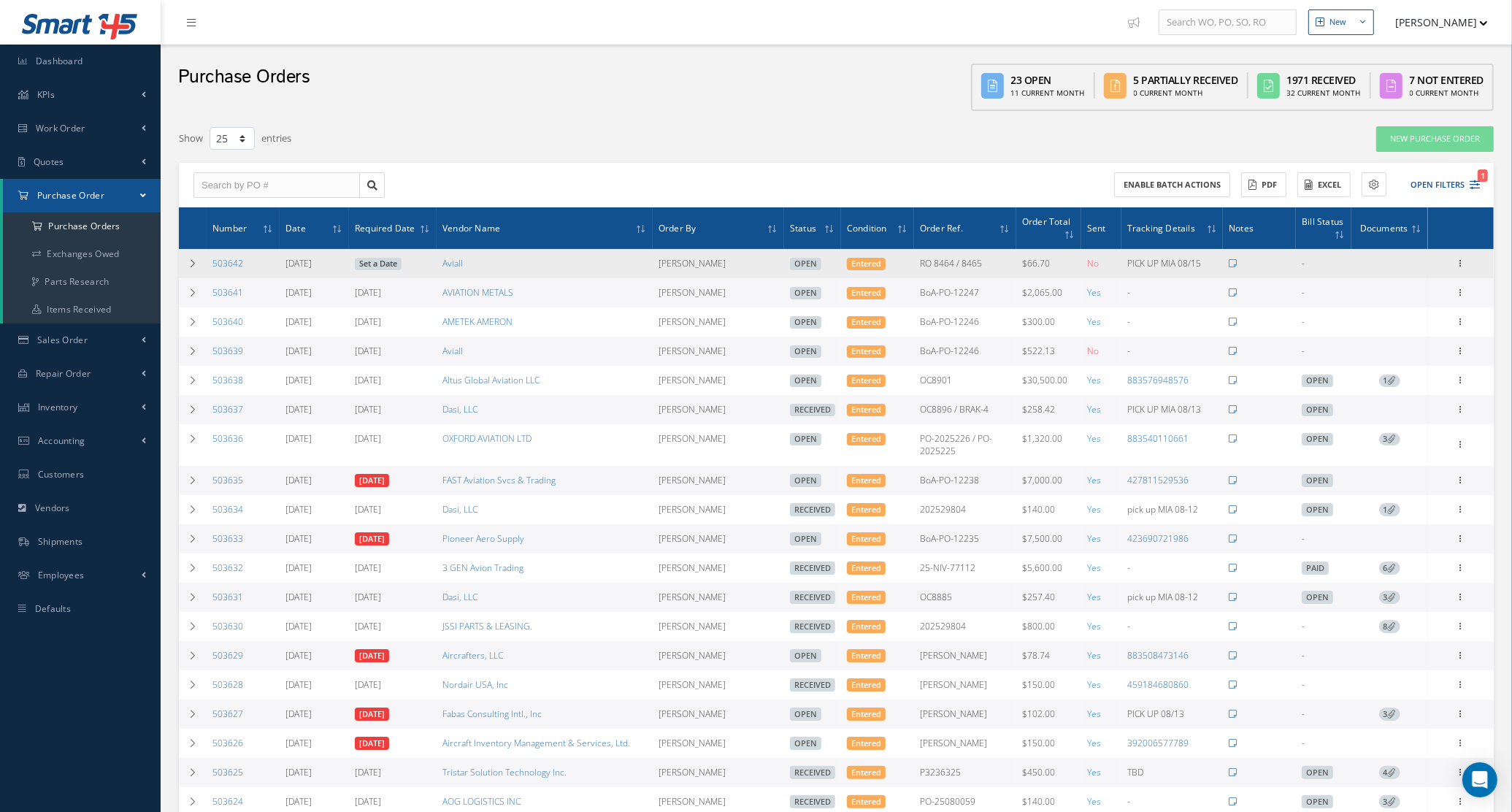
drag, startPoint x: 254, startPoint y: 268, endPoint x: 209, endPoint y: 261, distance: 45.5
click at [209, 261] on td "503642" at bounding box center [243, 264] width 73 height 30
copy link "503642"
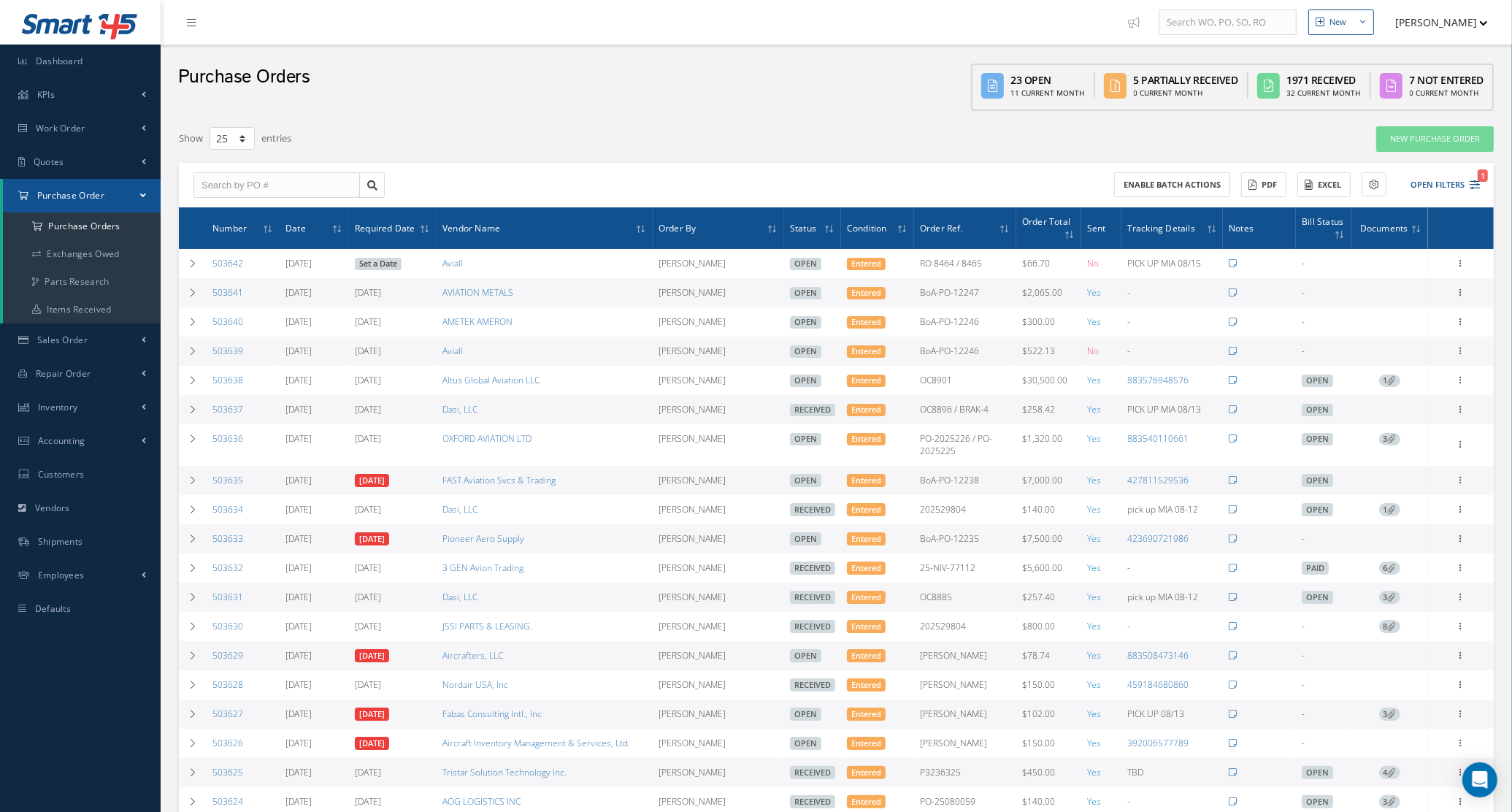
click at [250, 356] on td "503639" at bounding box center [243, 351] width 73 height 30
click at [198, 356] on td at bounding box center [193, 351] width 28 height 30
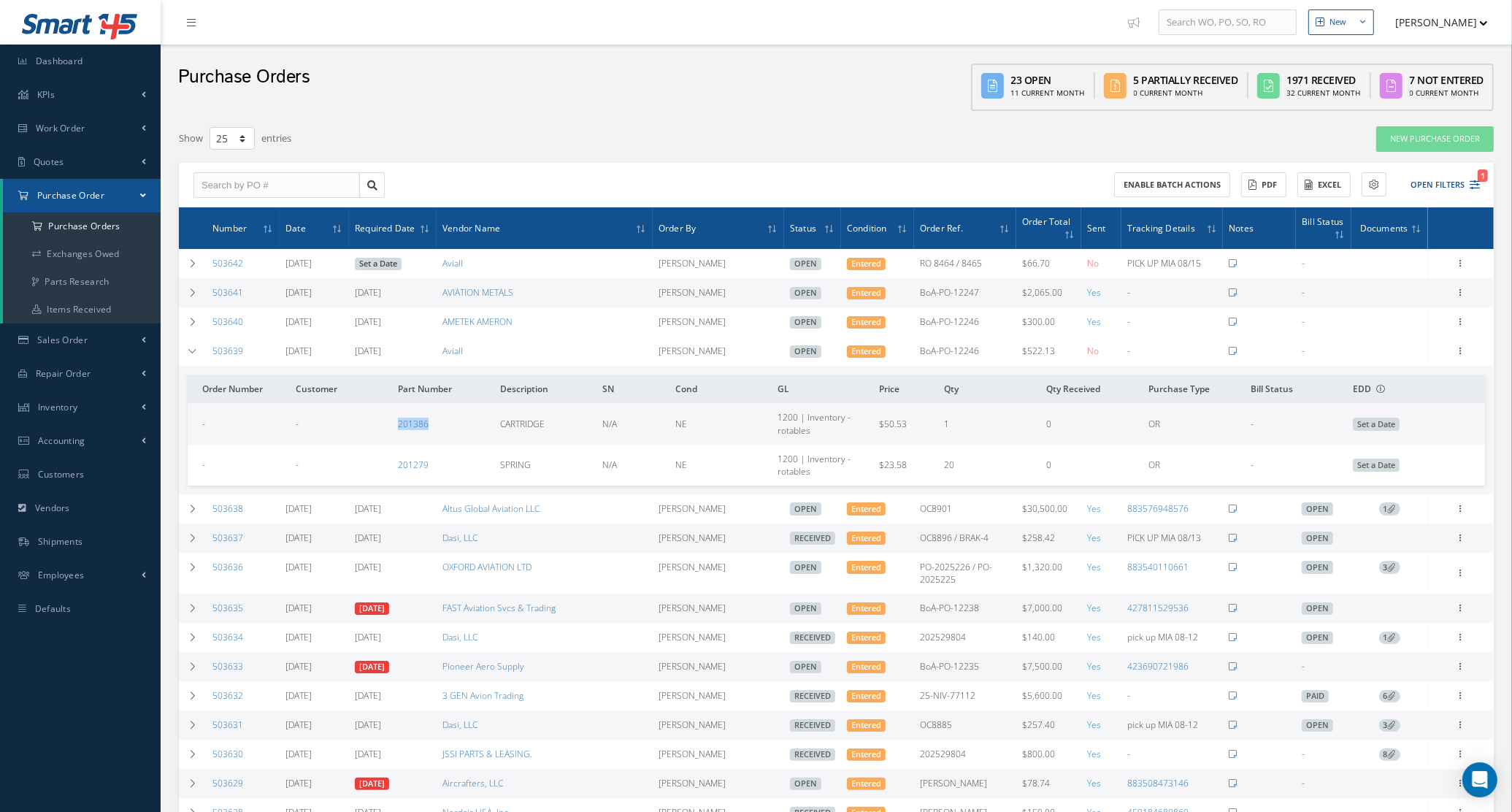
drag, startPoint x: 371, startPoint y: 442, endPoint x: 438, endPoint y: 438, distance: 67.1
click at [438, 438] on tr "- - 201386 CARTRIDGE N/A NE 1200 | Inventory - rotables $50.53 1 0 OR - Set a D…" at bounding box center [836, 423] width 1298 height 41
copy tr "201386"
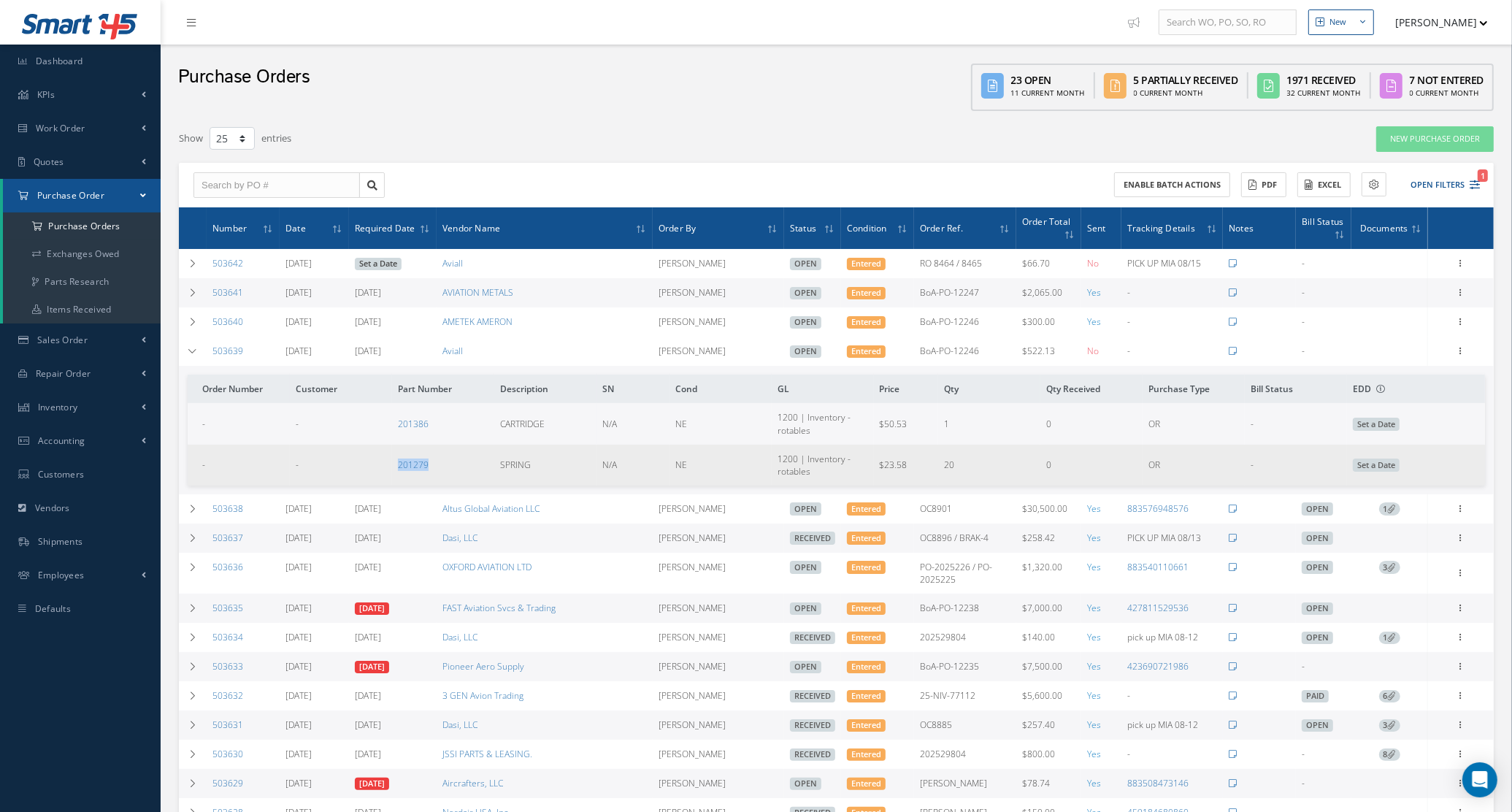
drag, startPoint x: 456, startPoint y: 472, endPoint x: 378, endPoint y: 466, distance: 78.2
click at [378, 466] on tr "- - 201279 SPRING N/A NE 1200 | Inventory - rotables $23.58 20 0 OR - Set a Date" at bounding box center [836, 465] width 1298 height 41
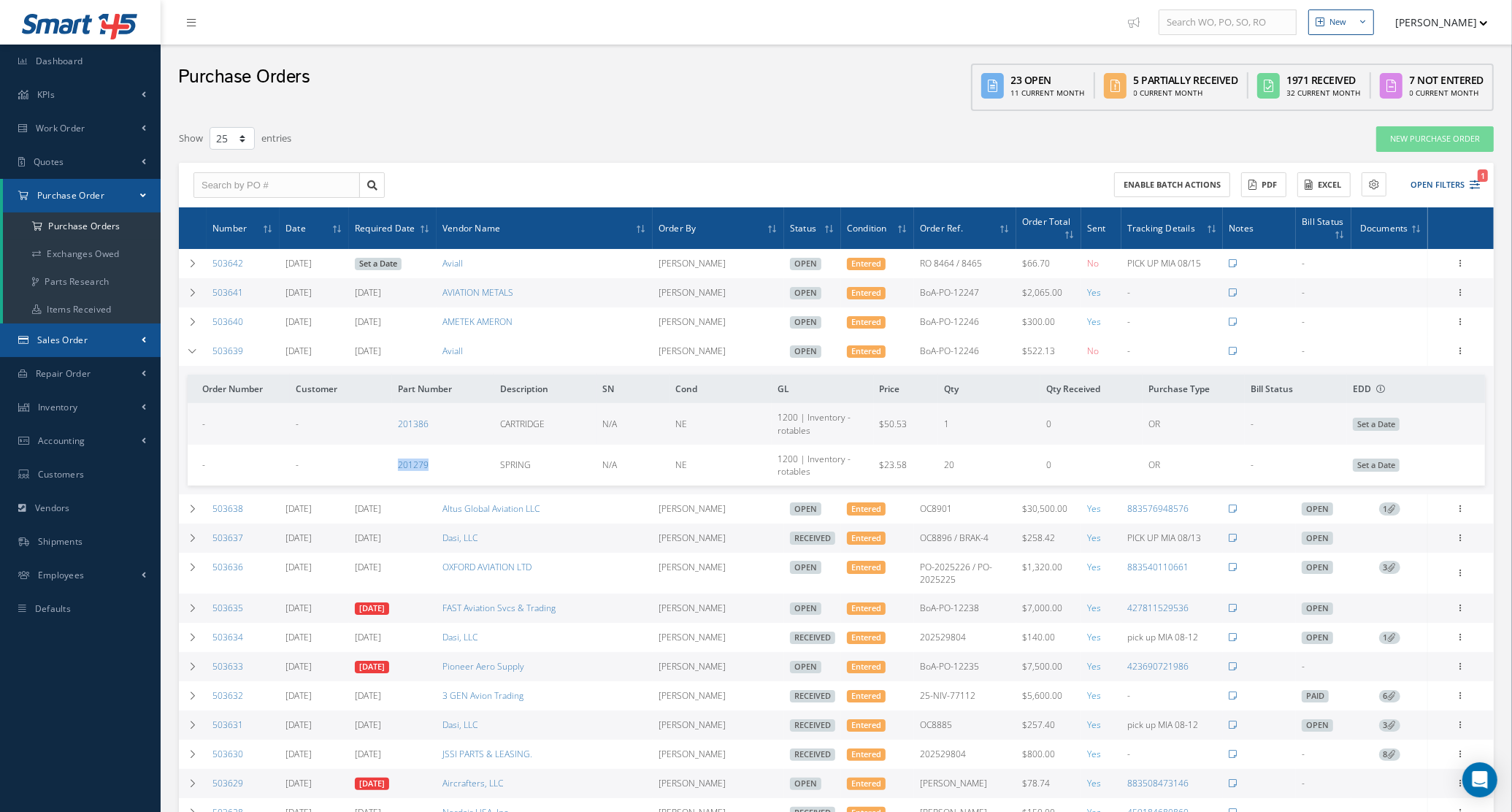
copy tr "201279"
drag, startPoint x: 260, startPoint y: 342, endPoint x: 206, endPoint y: 351, distance: 54.7
click at [207, 351] on td "503639" at bounding box center [243, 351] width 73 height 30
copy link "503639"
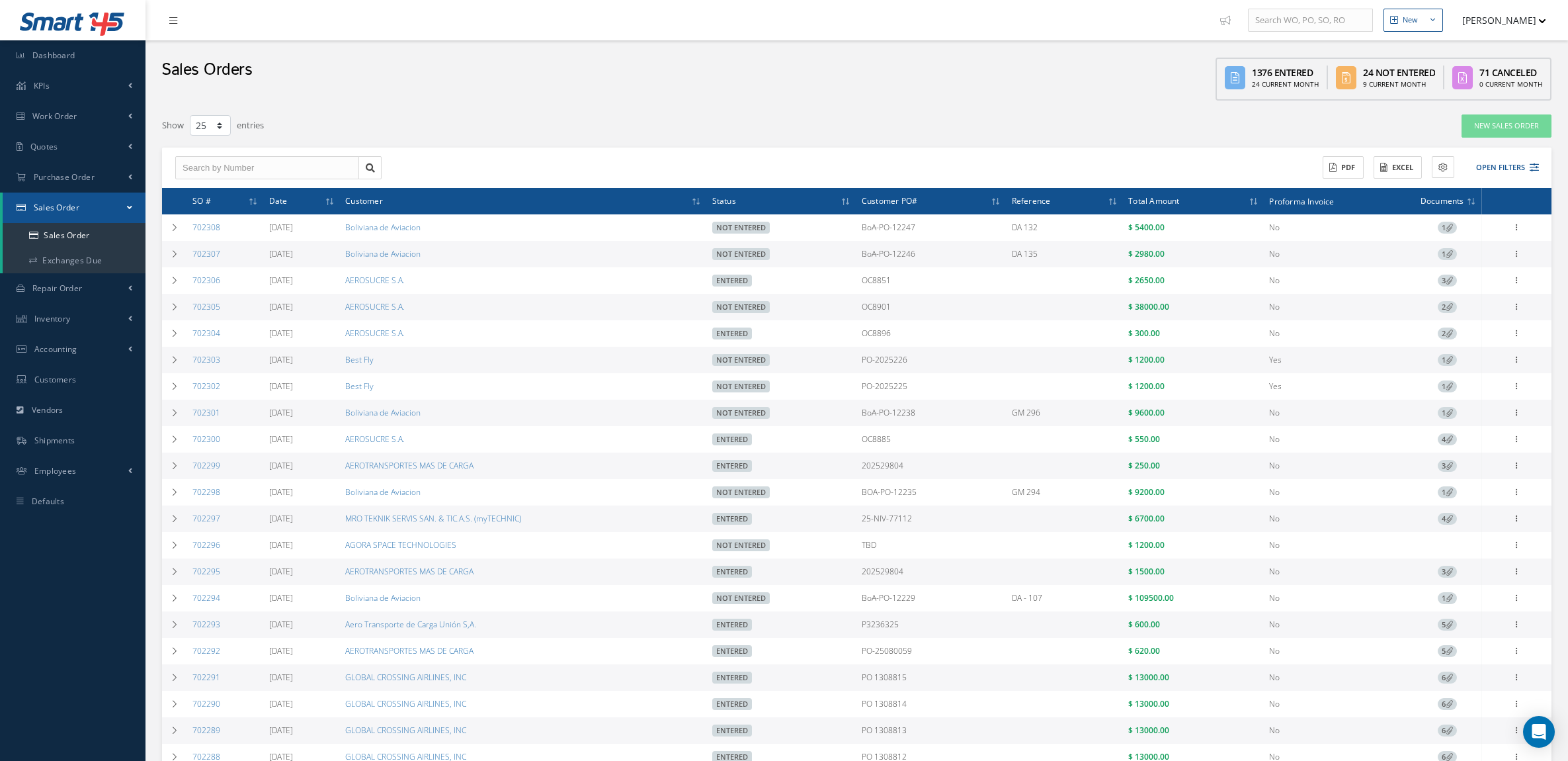
select select "25"
click at [56, 178] on span "Purchase Order" at bounding box center [64, 177] width 61 height 11
click at [61, 207] on a=1&status_id=2&status_id=3&status_id=5&collapsedFilters"] "Purchase Orders" at bounding box center [74, 205] width 143 height 25
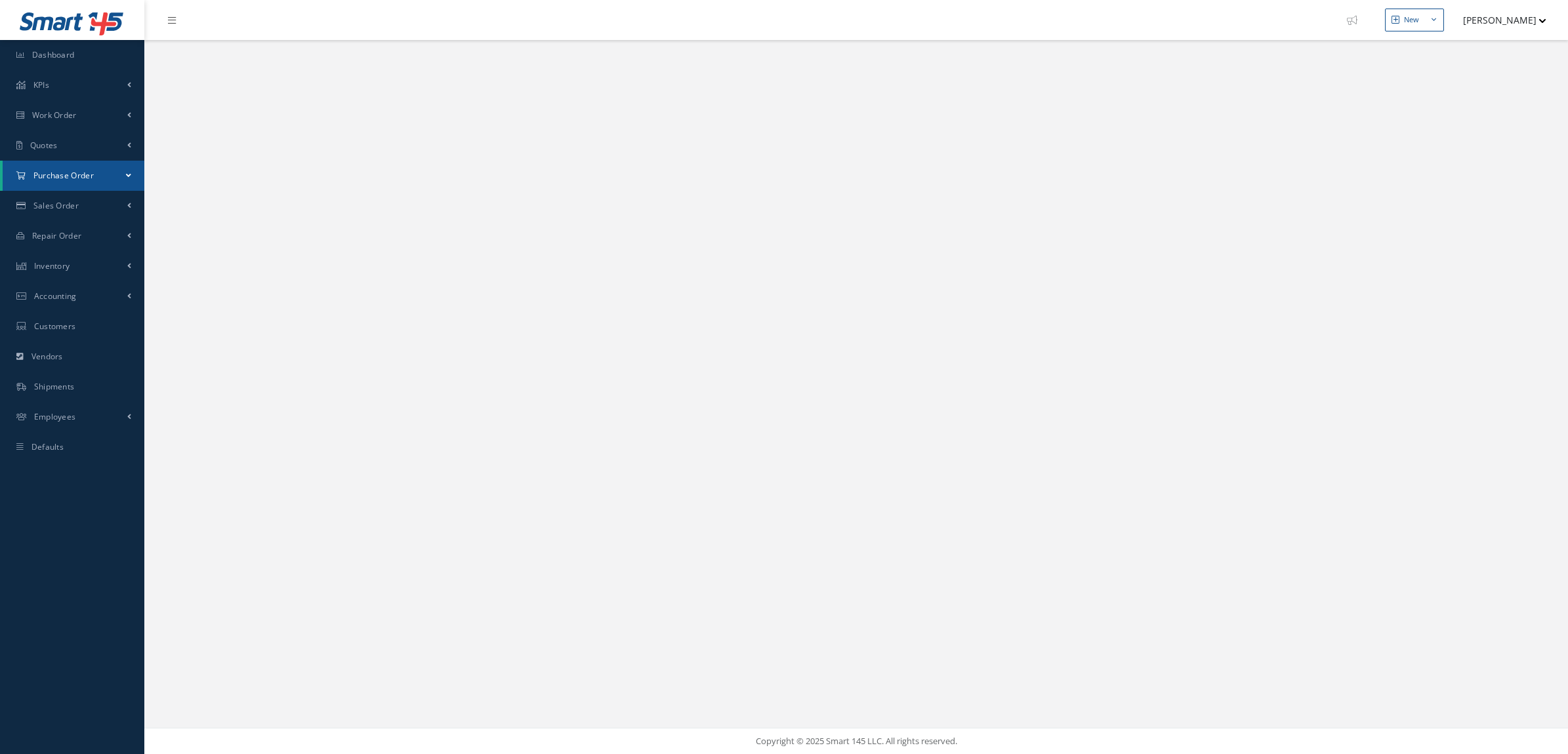
select select "25"
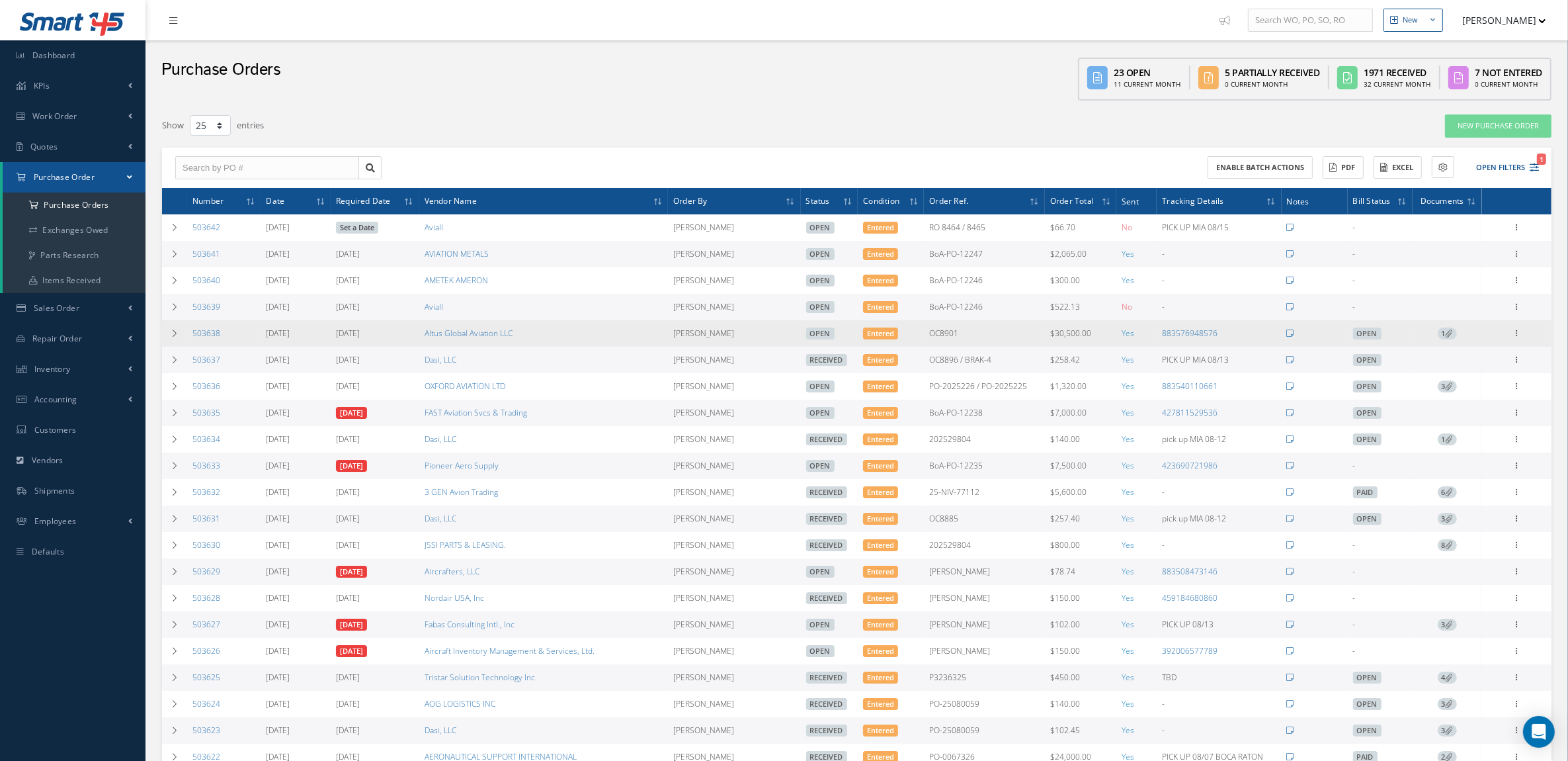
click at [1207, 328] on td "883576948576" at bounding box center [1219, 334] width 125 height 27
click at [1208, 336] on link "883576948576" at bounding box center [1190, 332] width 55 height 11
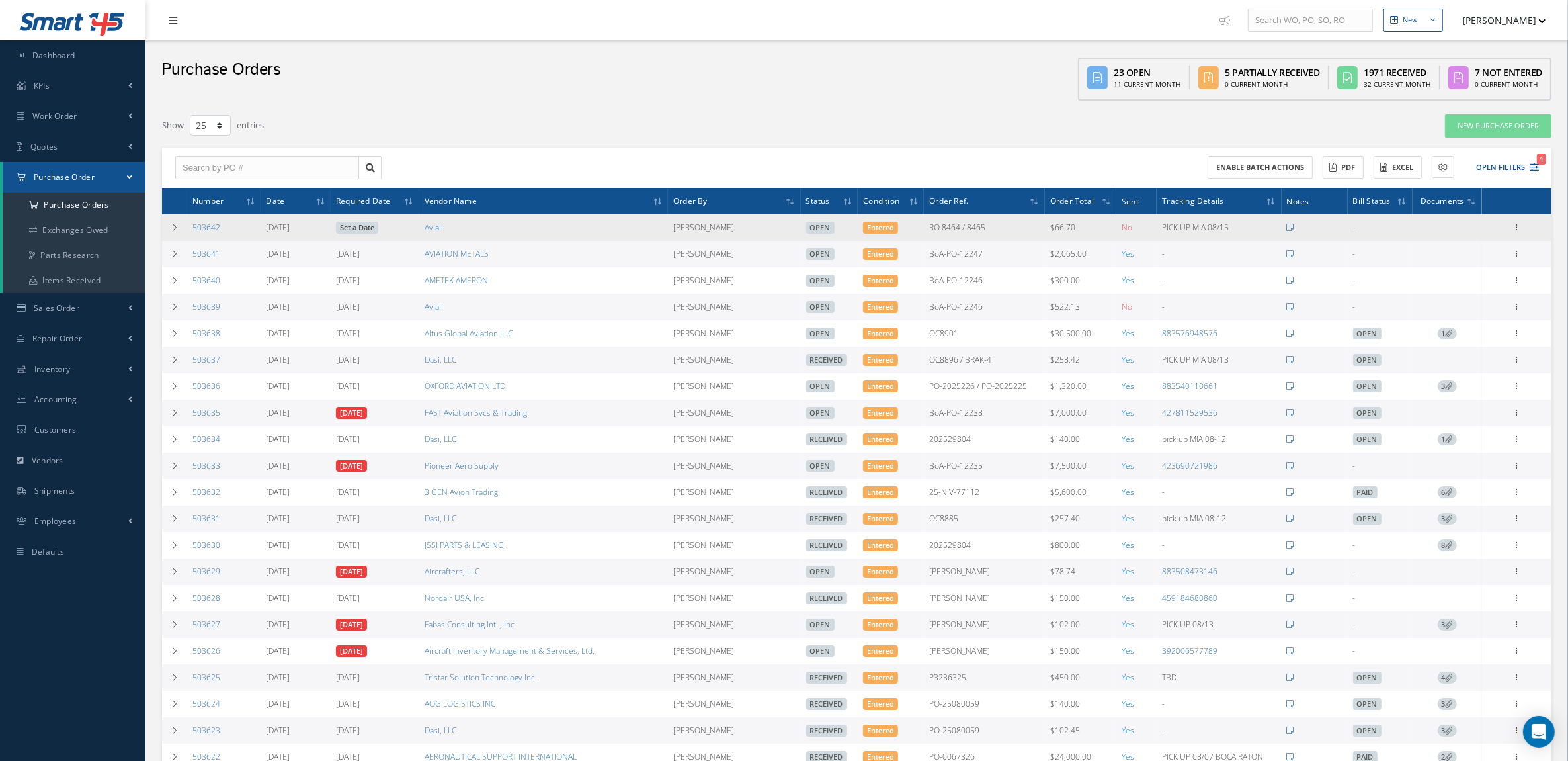
click at [352, 226] on link "Set a Date" at bounding box center [357, 228] width 43 height 12
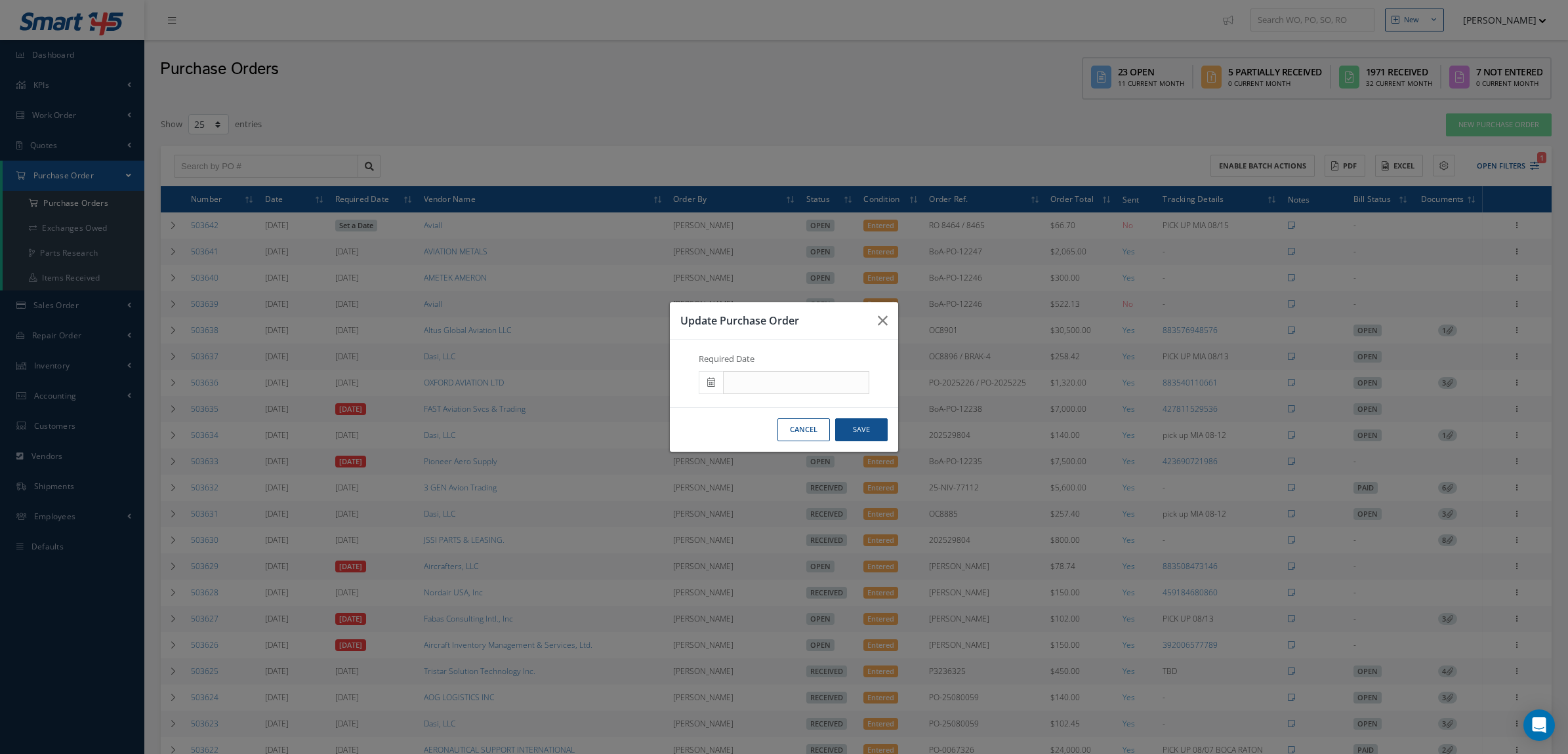
click at [718, 382] on span at bounding box center [710, 382] width 24 height 23
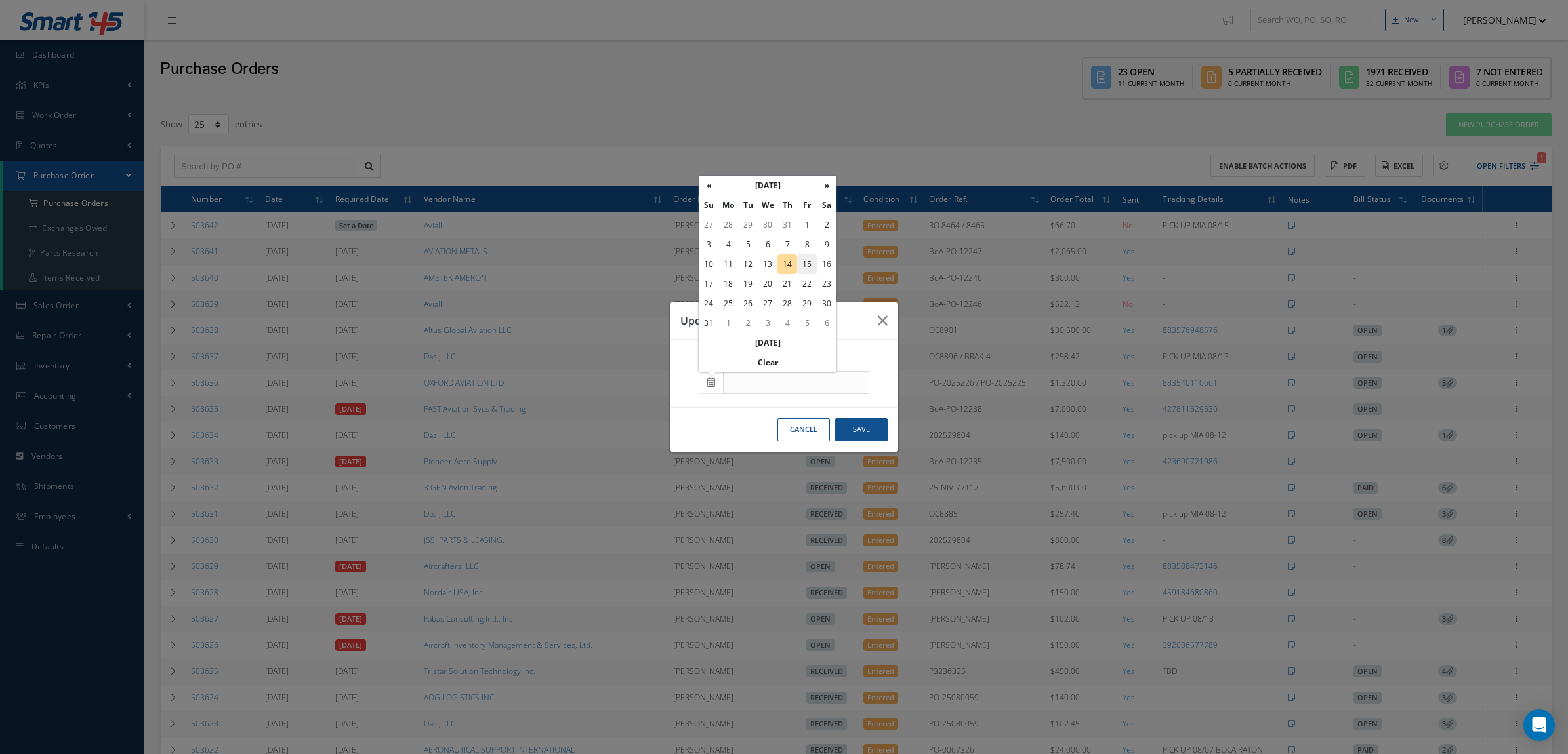
click at [802, 264] on td "15" at bounding box center [807, 265] width 20 height 20
type input "[DATE]"
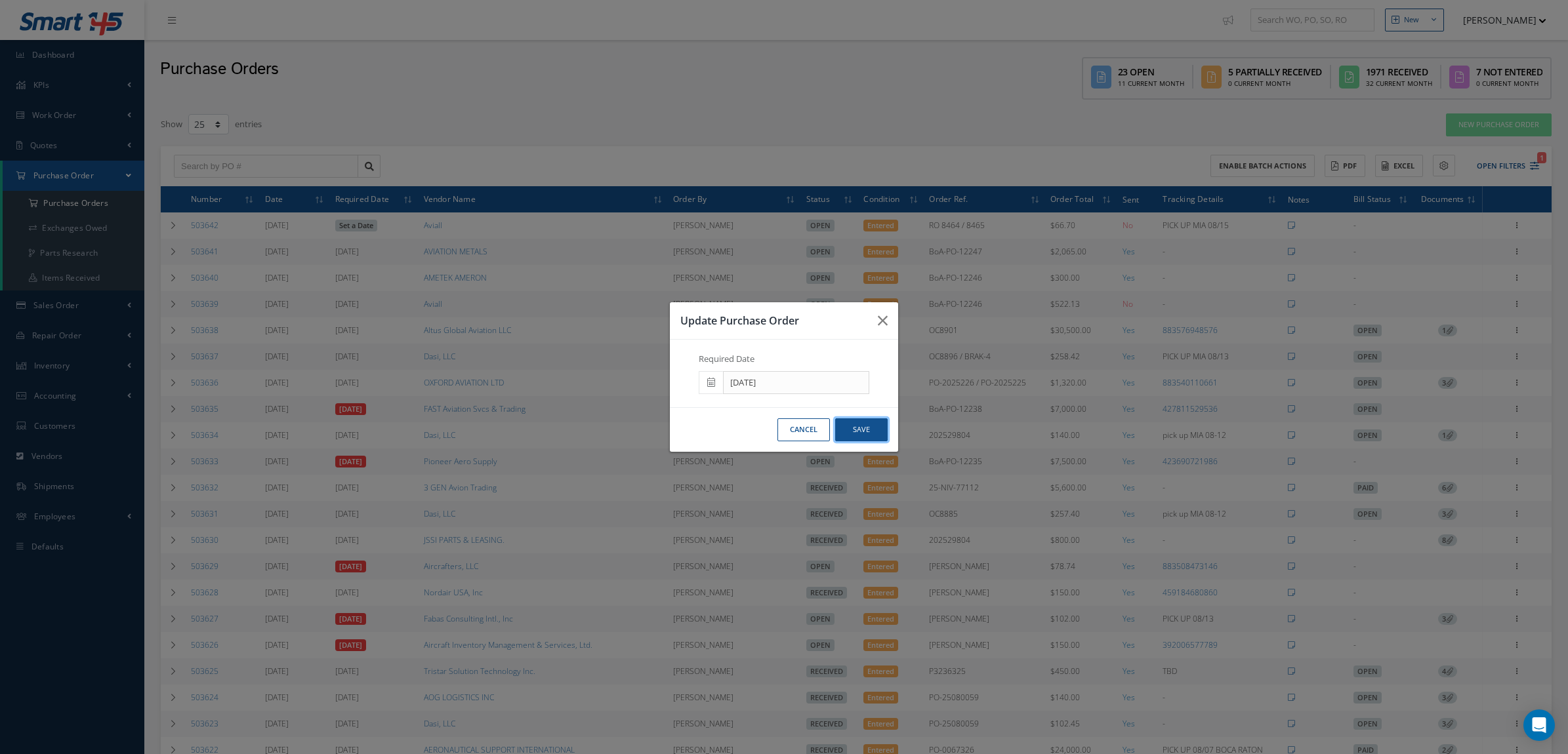
click at [859, 431] on button "Save" at bounding box center [860, 430] width 52 height 23
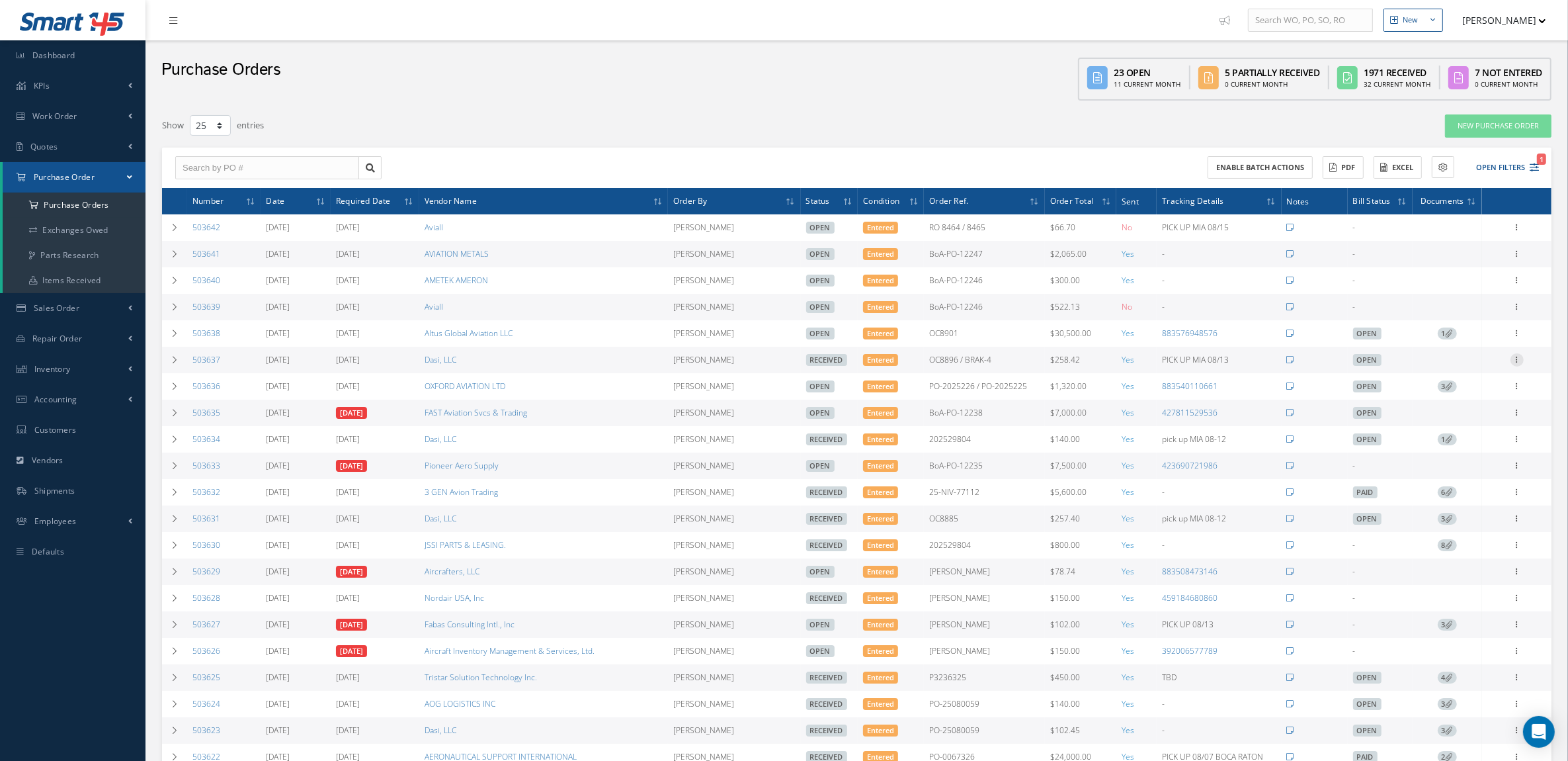
click at [1514, 362] on icon at bounding box center [1518, 358] width 13 height 11
click at [1477, 449] on link "Documents" at bounding box center [1456, 454] width 105 height 18
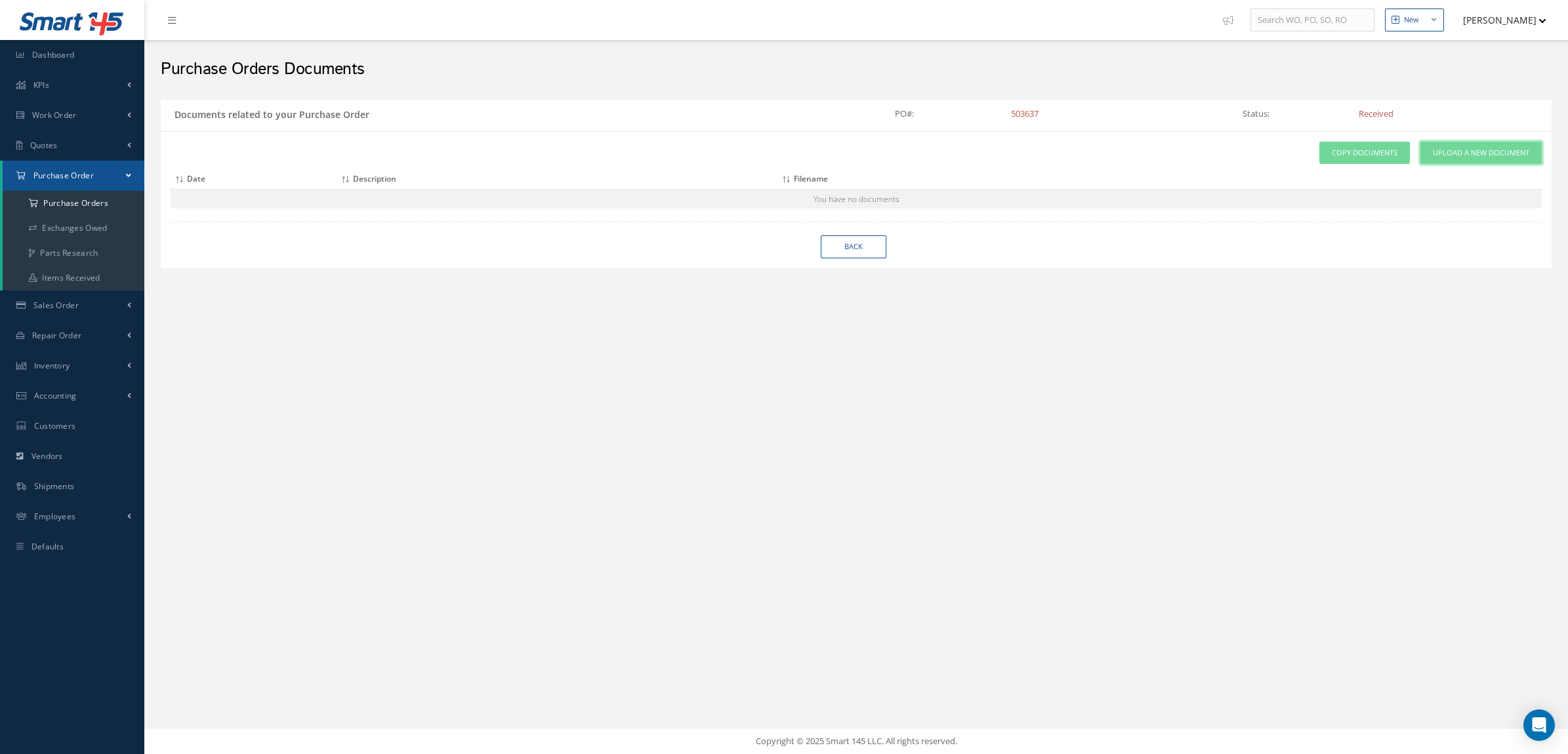
click at [1456, 152] on span "Upload a New Document" at bounding box center [1481, 153] width 96 height 11
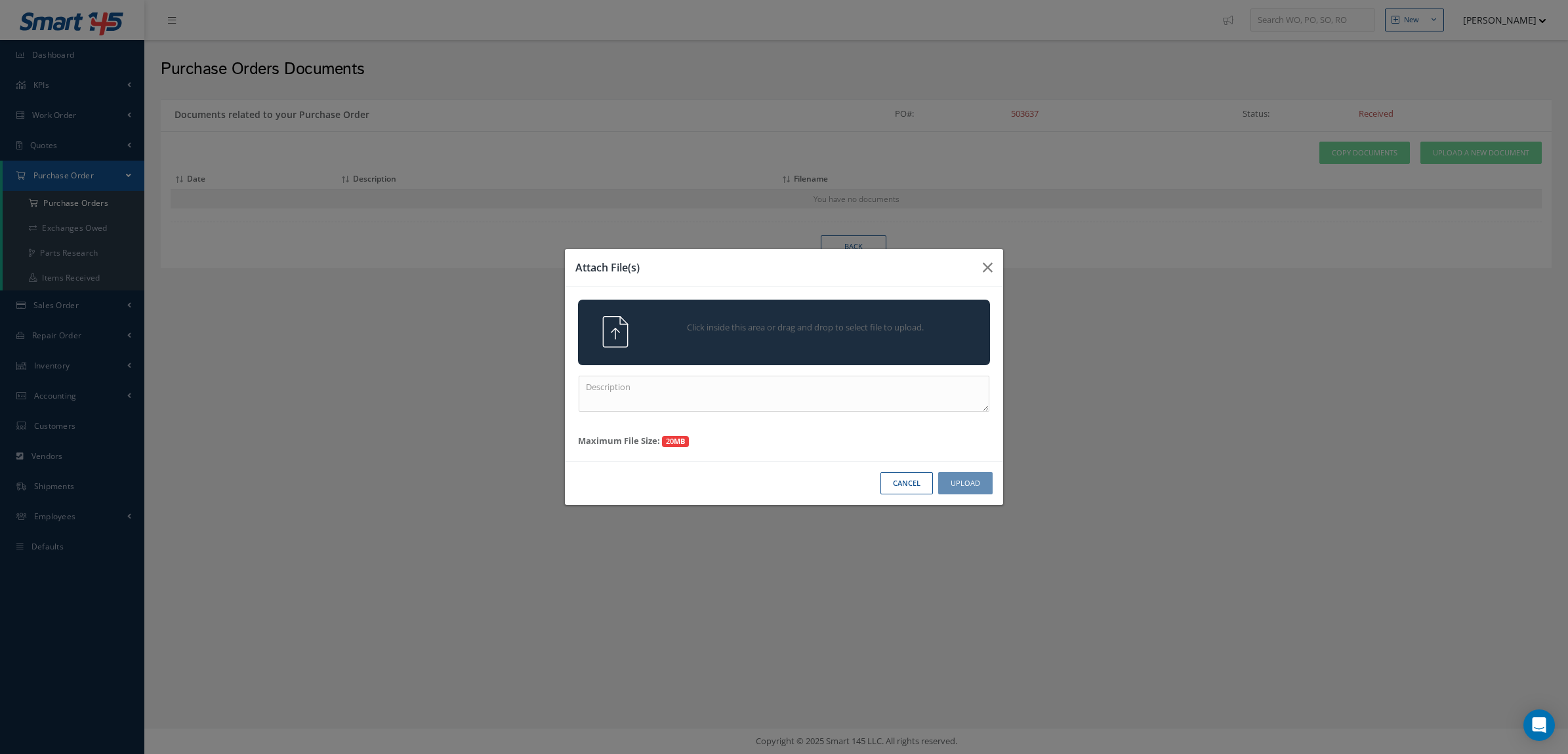
click at [727, 319] on div "Click inside this area or drag and drop to select file to upload." at bounding box center [802, 329] width 324 height 27
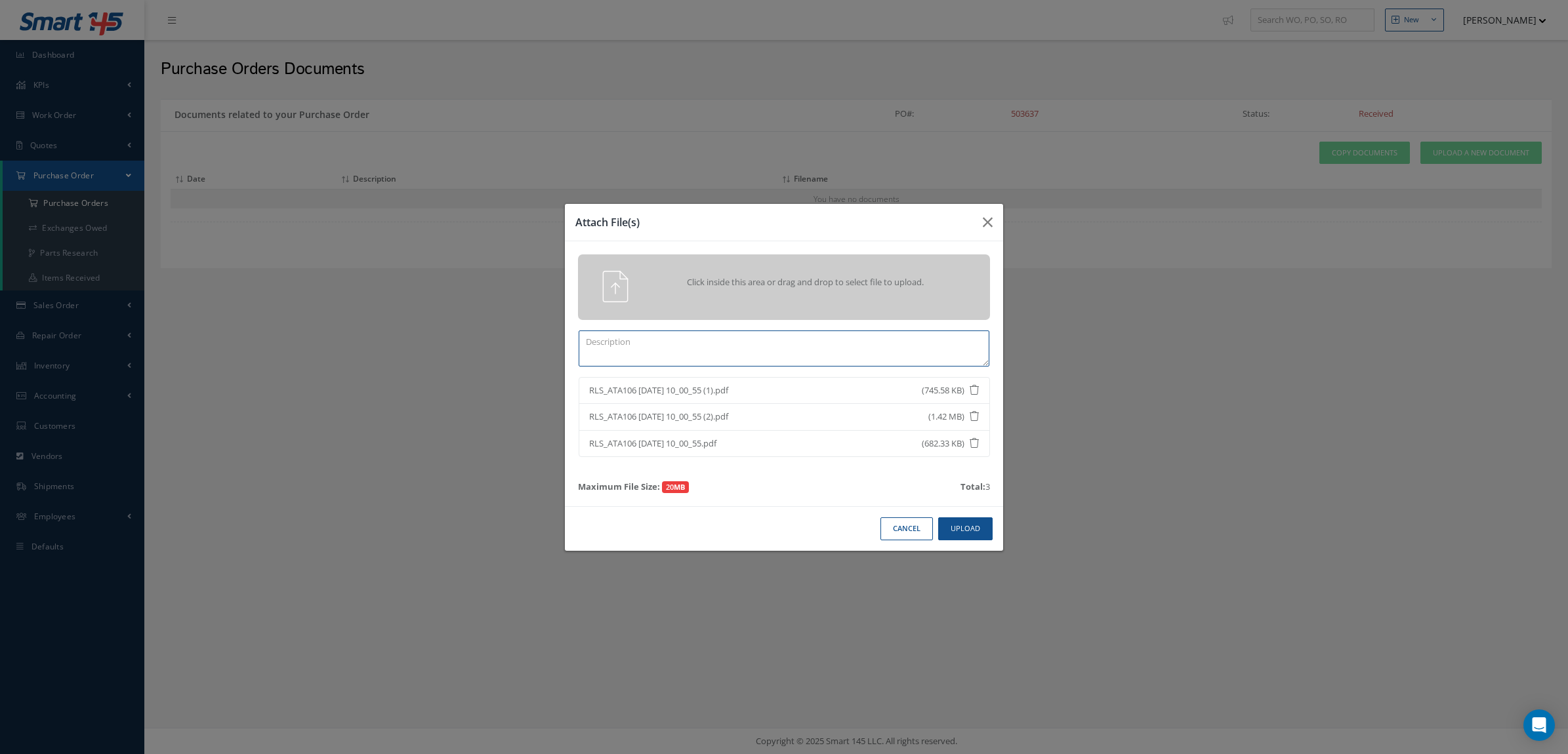
click at [859, 346] on textarea at bounding box center [783, 348] width 411 height 36
type textarea "certs"
drag, startPoint x: 979, startPoint y: 542, endPoint x: 976, endPoint y: 535, distance: 7.6
click at [977, 538] on div "Cancel Upload" at bounding box center [784, 528] width 438 height 45
click at [972, 531] on button "Upload" at bounding box center [966, 529] width 55 height 23
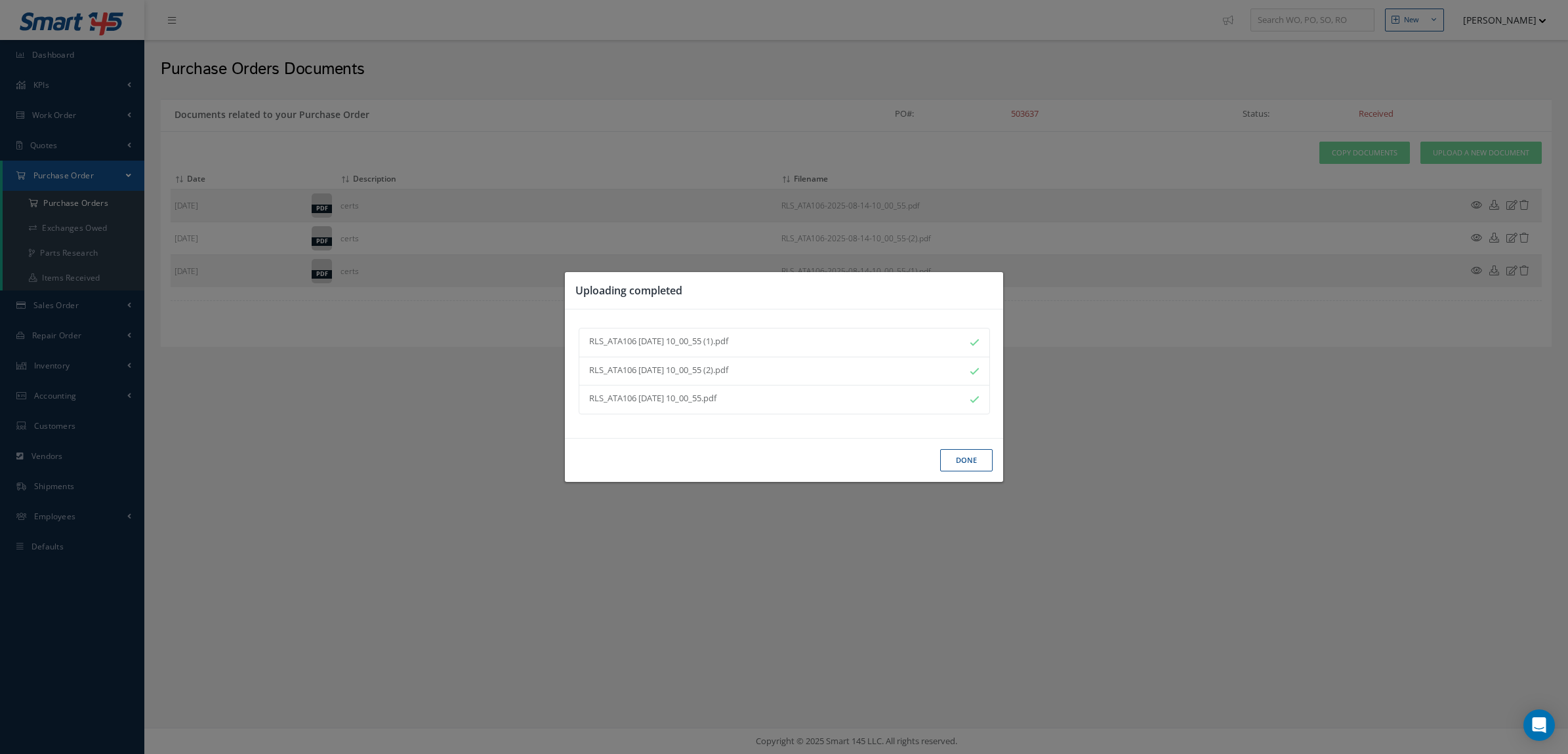
drag, startPoint x: 957, startPoint y: 451, endPoint x: 955, endPoint y: 445, distance: 6.3
click at [0, 0] on div "Done" at bounding box center [0, 0] width 0 height 0
click at [962, 462] on button "Done" at bounding box center [966, 461] width 52 height 23
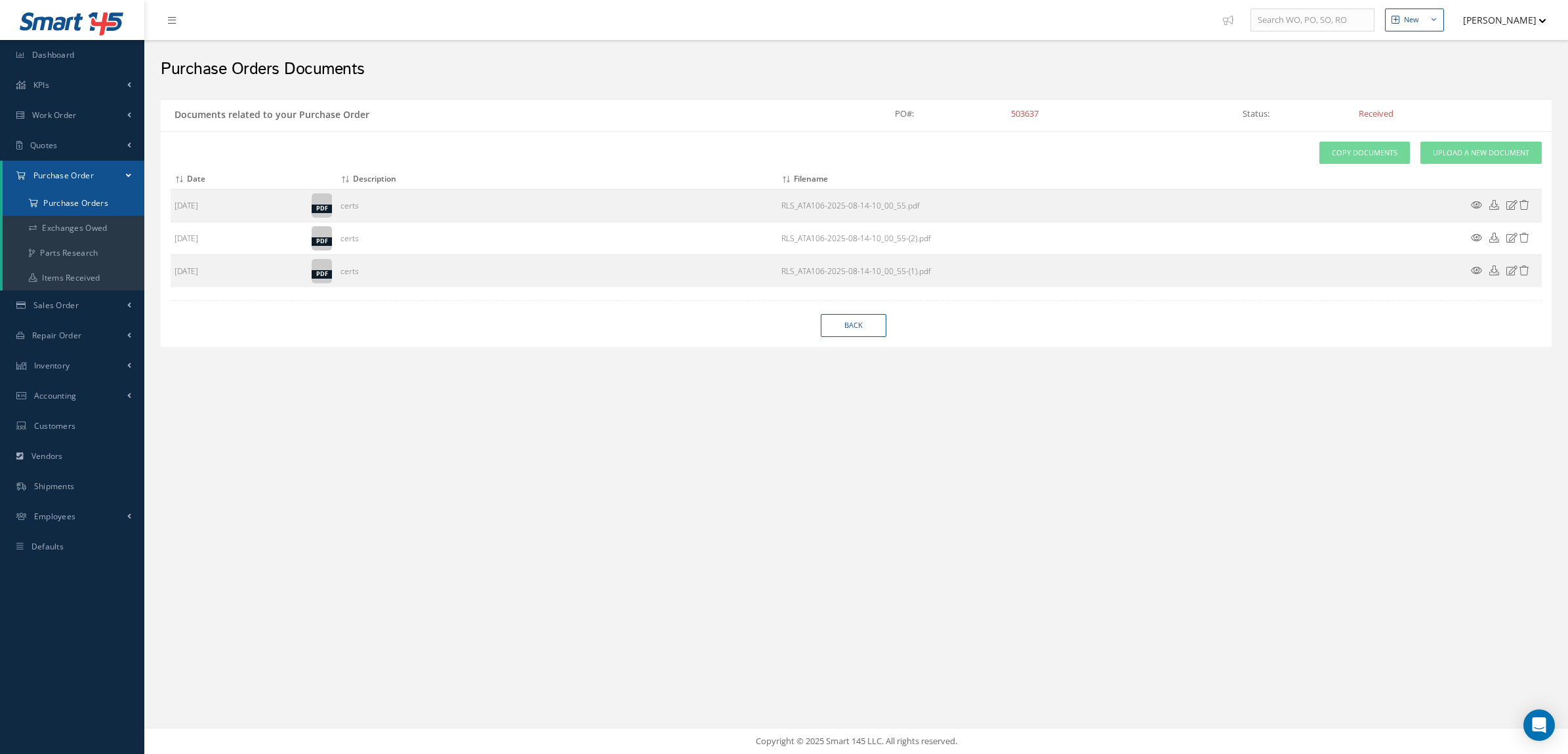
click at [72, 201] on a=1&status_id=2&status_id=3&status_id=5&collapsedFilters"] "Purchase Orders" at bounding box center [73, 203] width 142 height 25
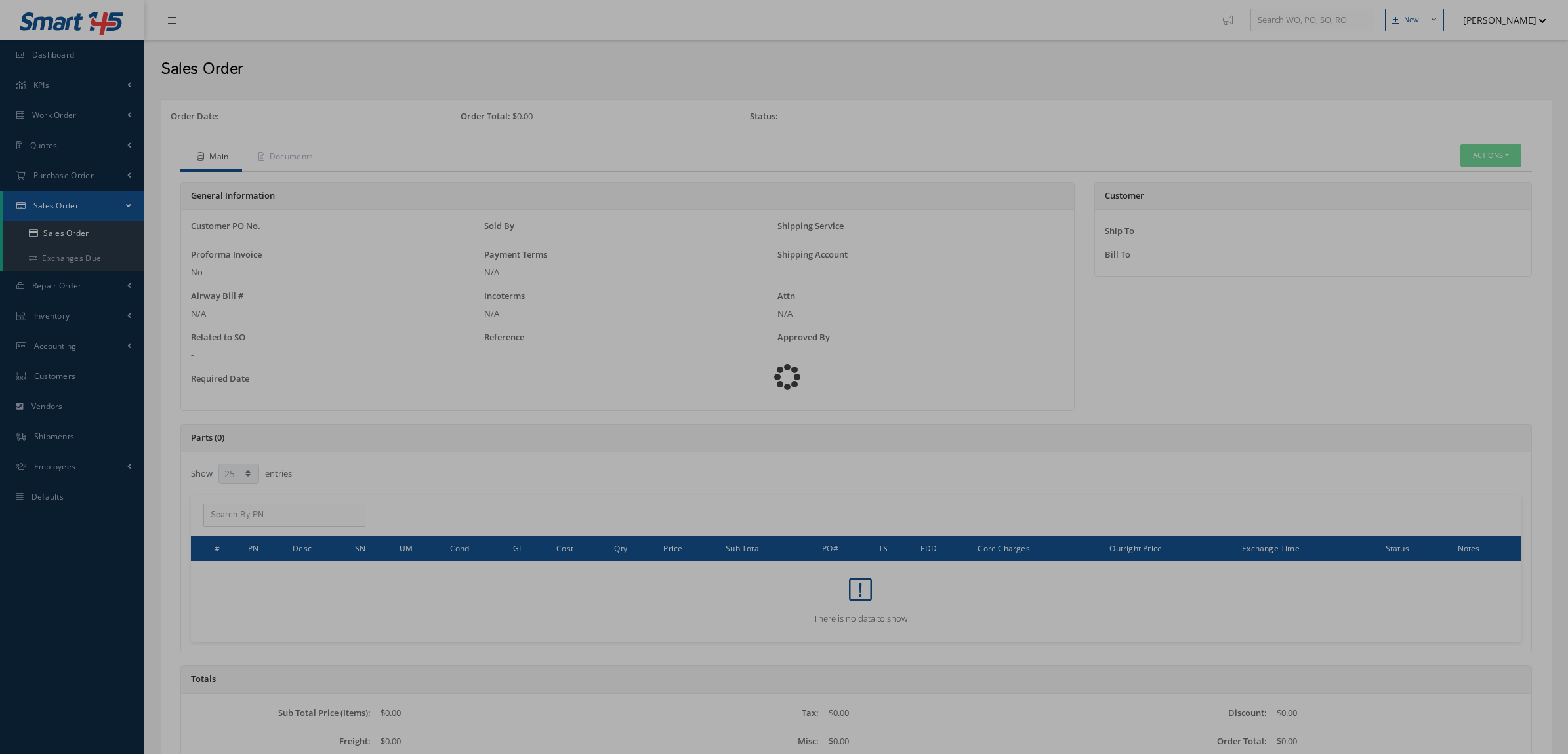
select select "25"
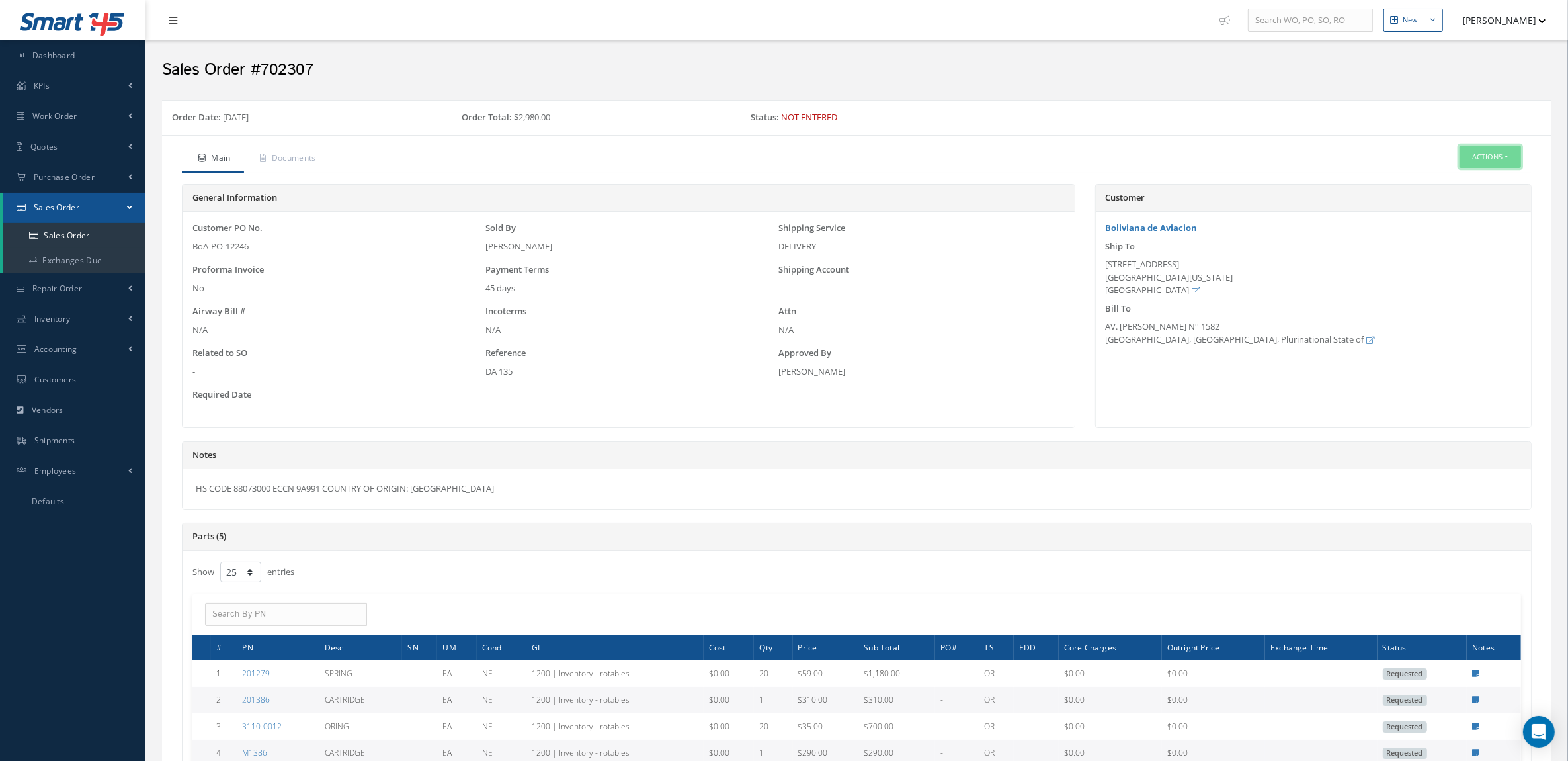
click at [1477, 156] on button "Actions" at bounding box center [1491, 157] width 62 height 23
click at [1370, 303] on link "Sales Order" at bounding box center [1371, 299] width 100 height 21
drag, startPoint x: 1106, startPoint y: 279, endPoint x: 1158, endPoint y: 296, distance: 54.7
click at [1158, 296] on div "[STREET_ADDRESS][US_STATE]" at bounding box center [1314, 277] width 415 height 39
copy div "[GEOGRAPHIC_DATA], [US_STATE][GEOGRAPHIC_DATA] [GEOGRAPHIC_DATA]"
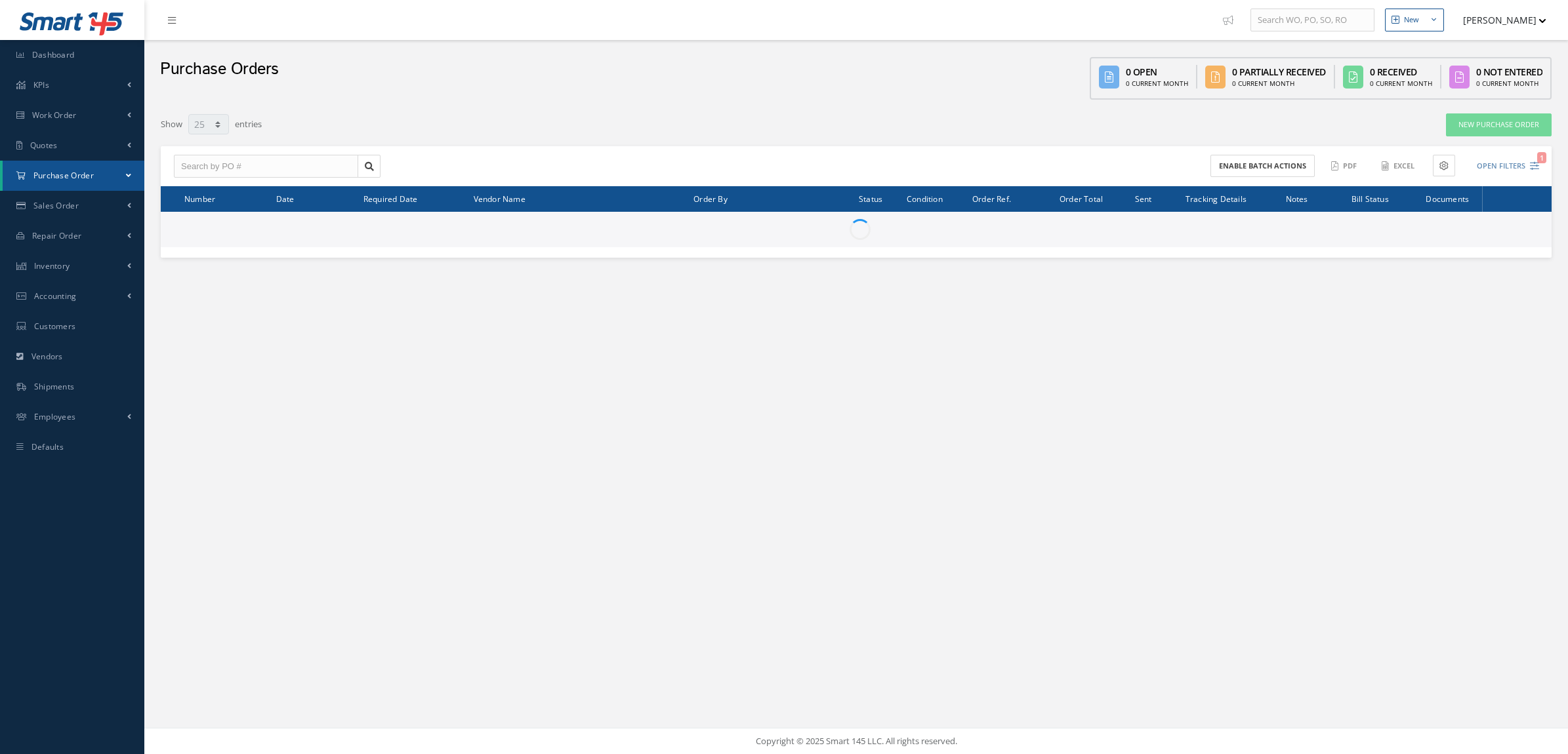
select select "25"
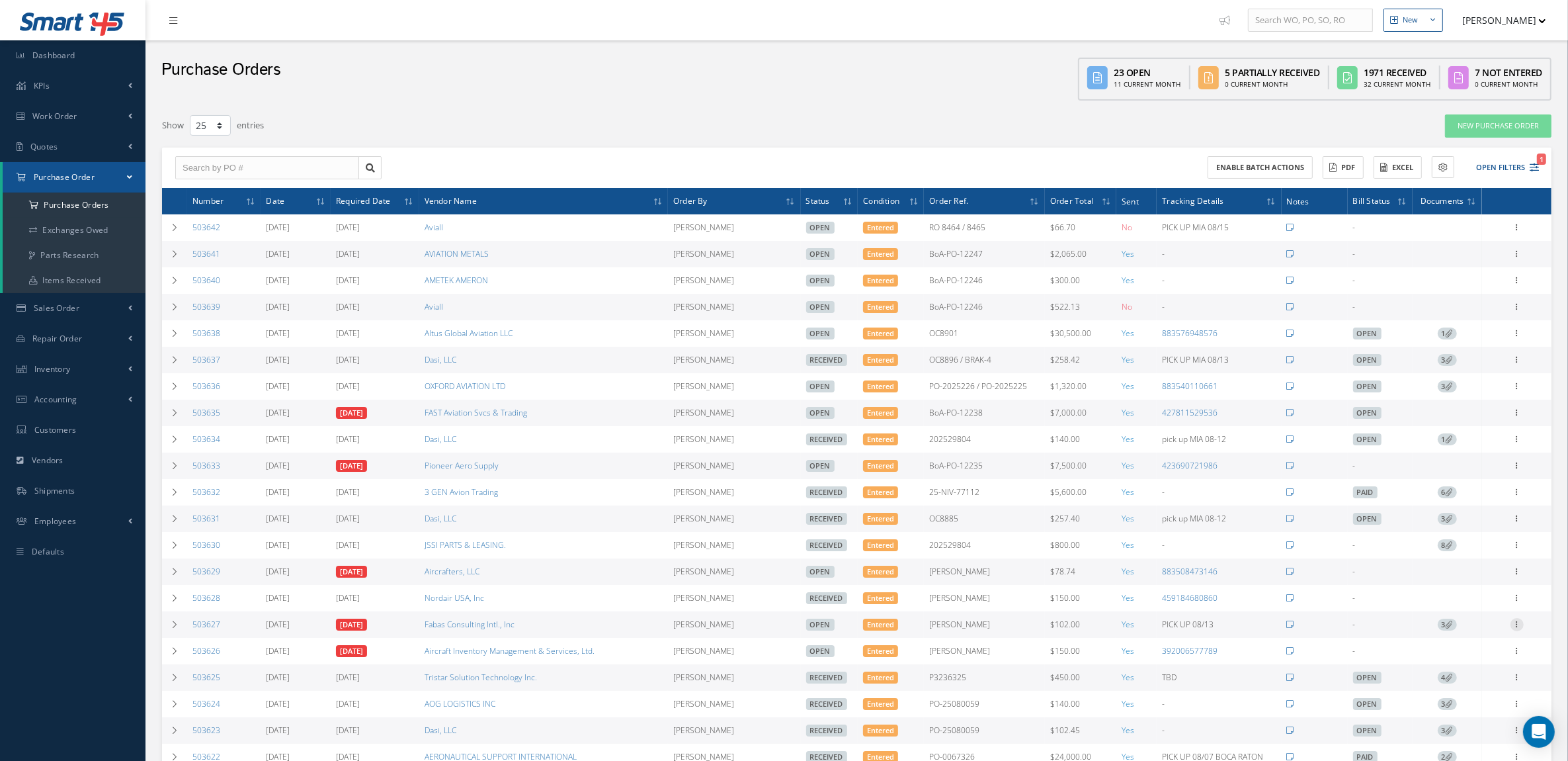
click at [1519, 629] on icon at bounding box center [1518, 623] width 13 height 11
drag, startPoint x: 1473, startPoint y: 637, endPoint x: 2102, endPoint y: 388, distance: 676.5
click at [1568, 388] on html "Smart 145 Dashboard KPIs Accounting Work Order Work Order Preview Work Order Wo…" at bounding box center [784, 380] width 1568 height 761
click at [1519, 629] on icon at bounding box center [1518, 623] width 13 height 11
click at [1463, 753] on link "Documents" at bounding box center [1456, 753] width 105 height 18
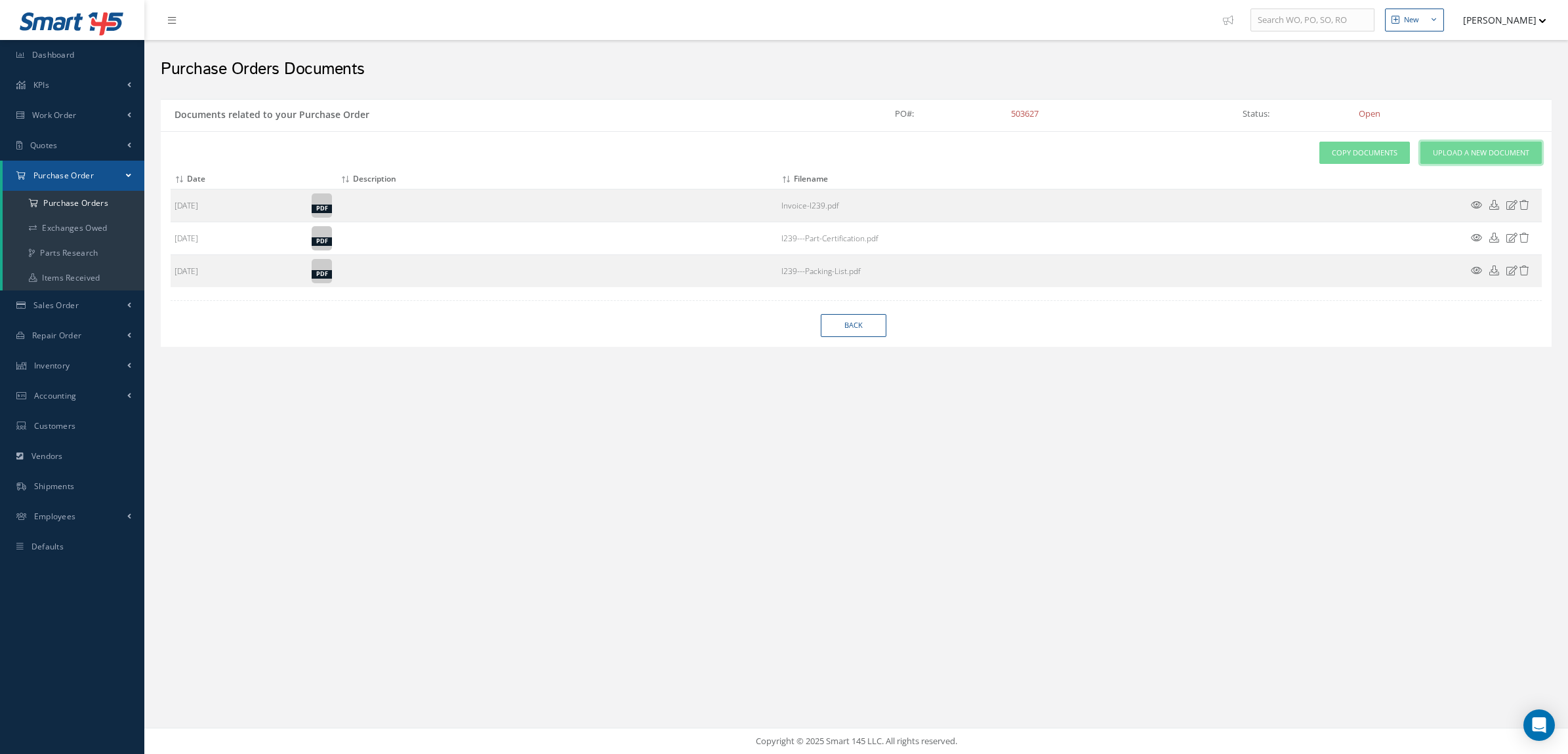
click at [1468, 158] on span "Upload a New Document" at bounding box center [1481, 153] width 96 height 11
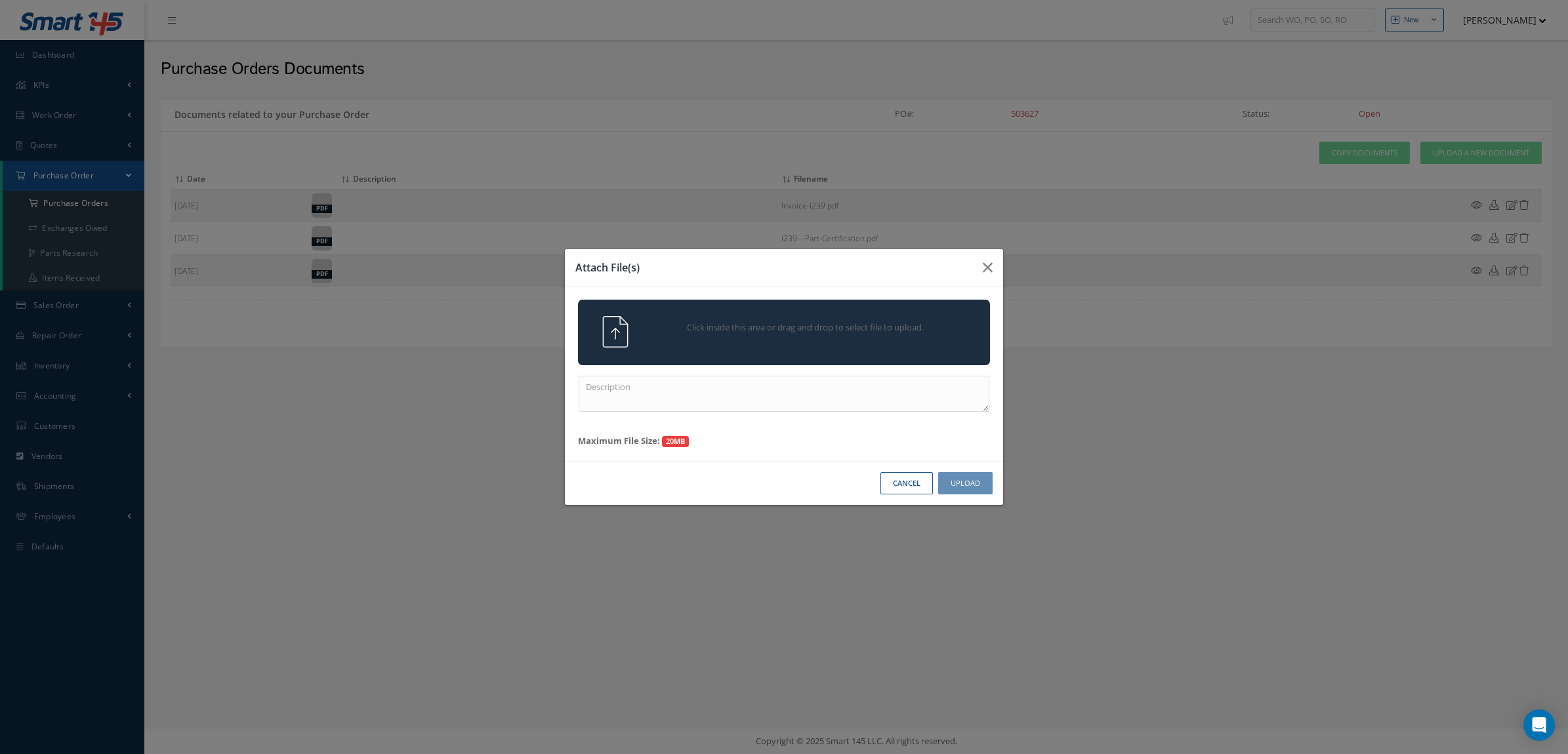
click at [877, 322] on span "Click inside this area or drag and drop to select file to upload." at bounding box center [805, 328] width 298 height 13
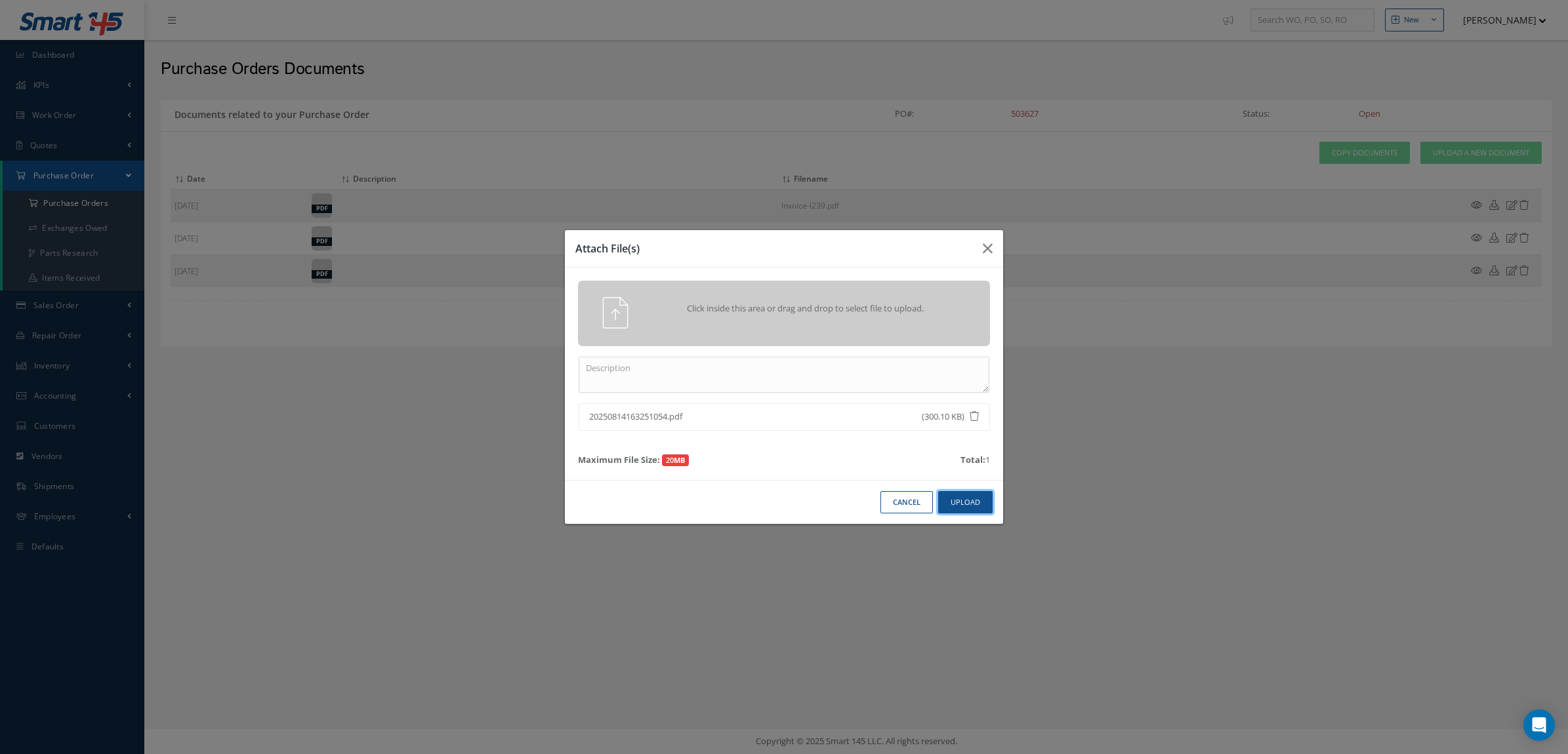
click at [981, 503] on button "Upload" at bounding box center [966, 503] width 55 height 23
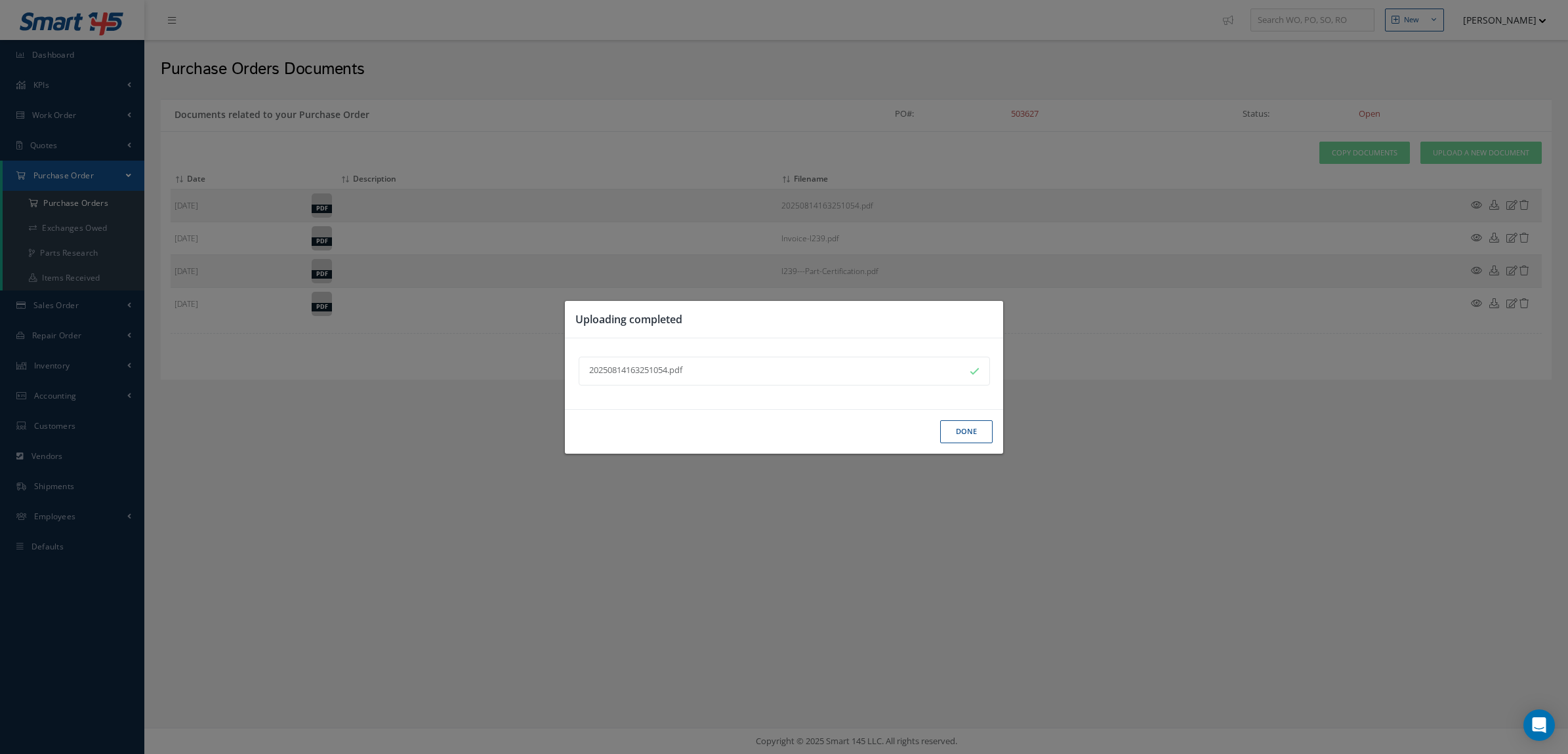
click at [956, 427] on button "Done" at bounding box center [966, 432] width 52 height 23
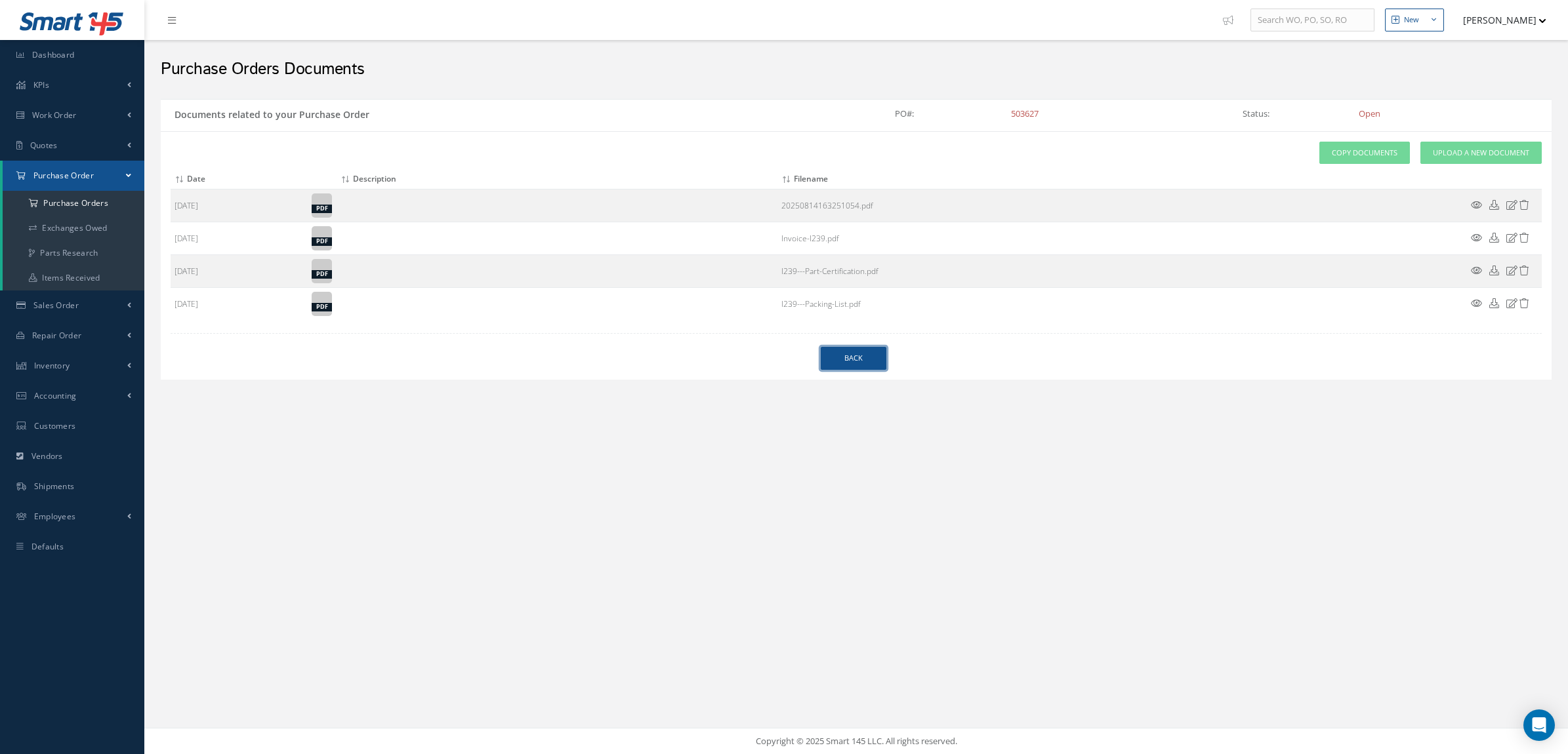
click at [825, 358] on link "Back" at bounding box center [853, 358] width 66 height 23
select select "25"
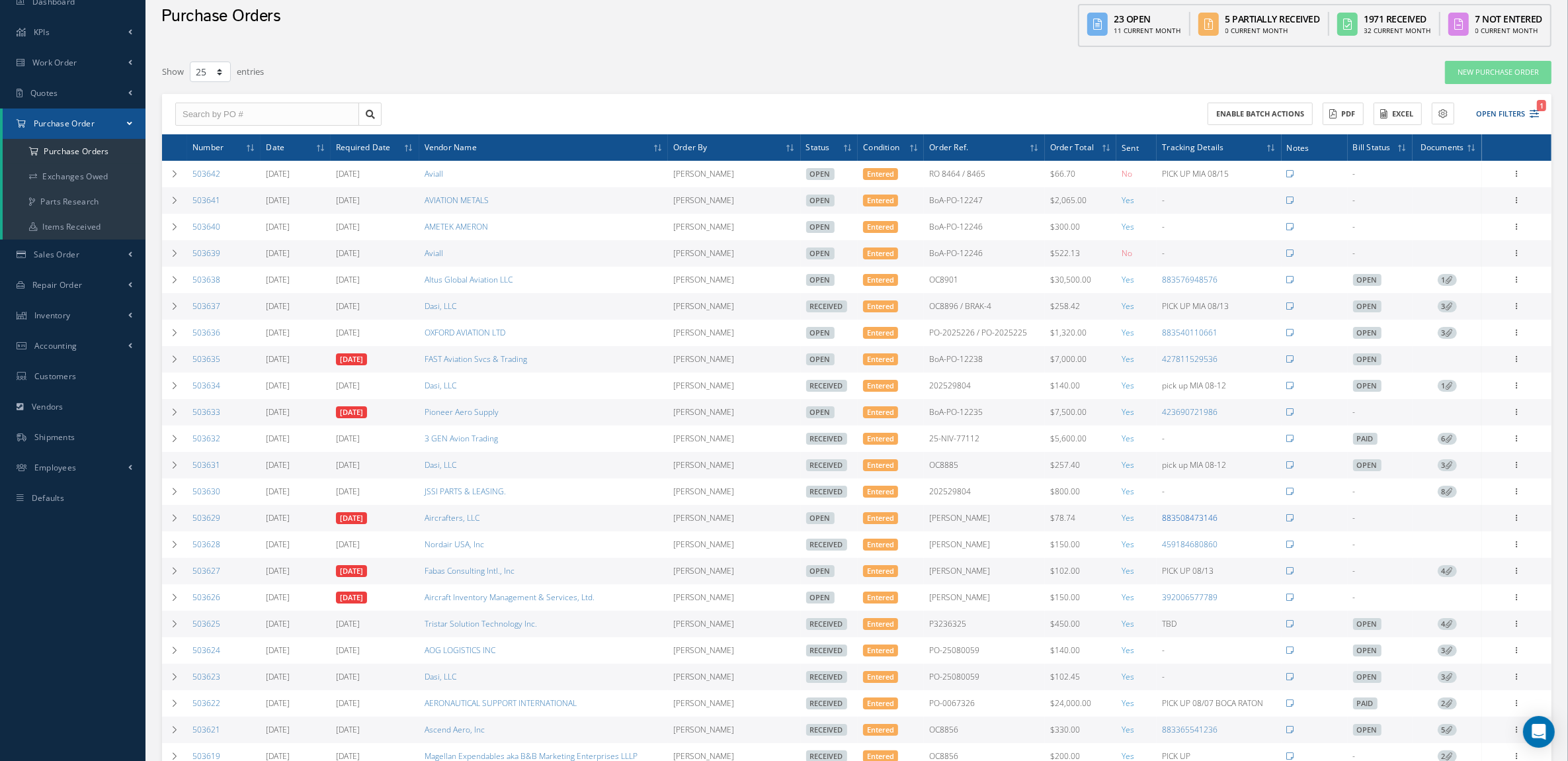
scroll to position [83, 0]
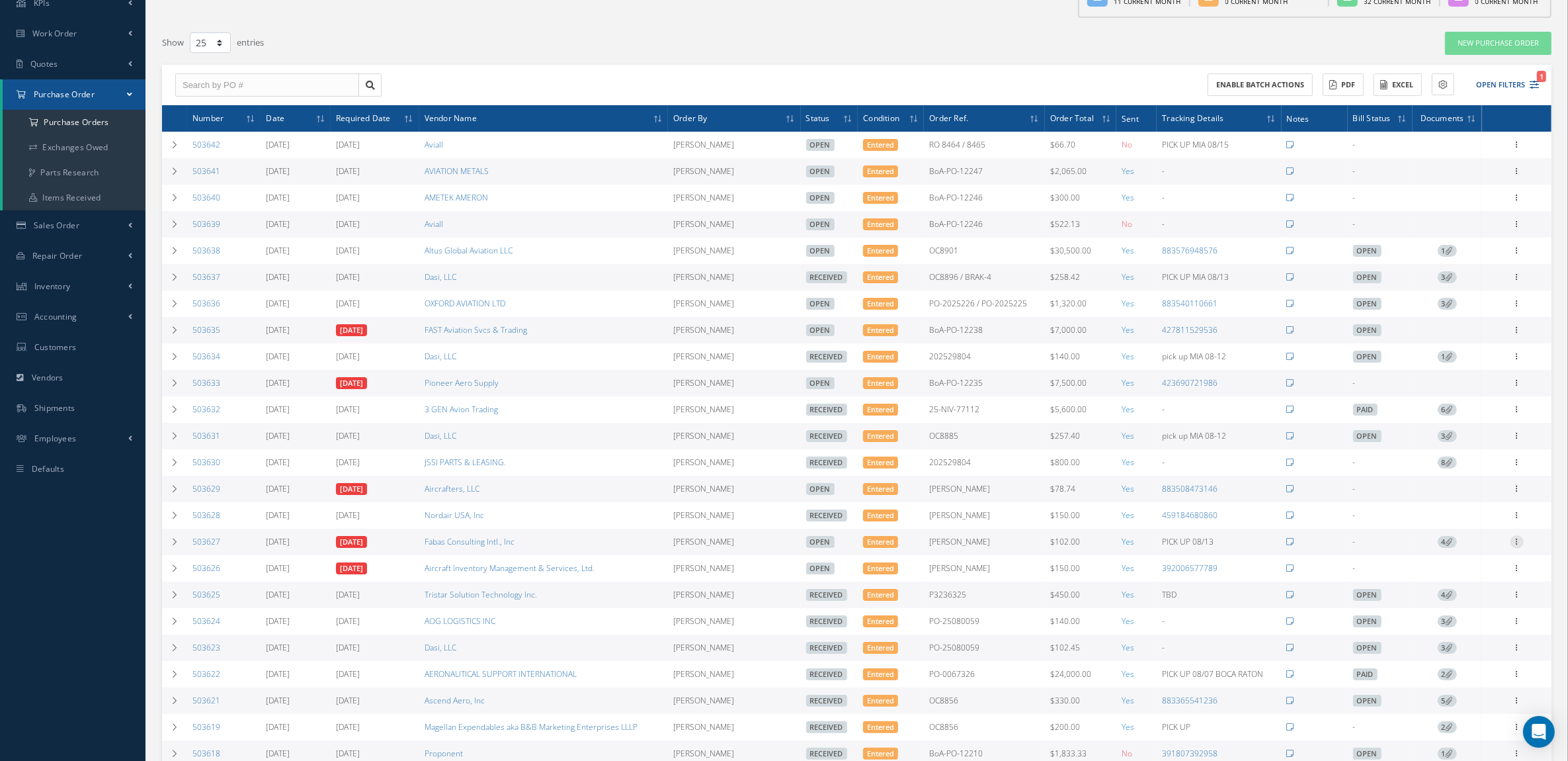
click at [1521, 546] on icon at bounding box center [1518, 541] width 13 height 11
click at [1470, 559] on link "Receive" at bounding box center [1456, 550] width 105 height 18
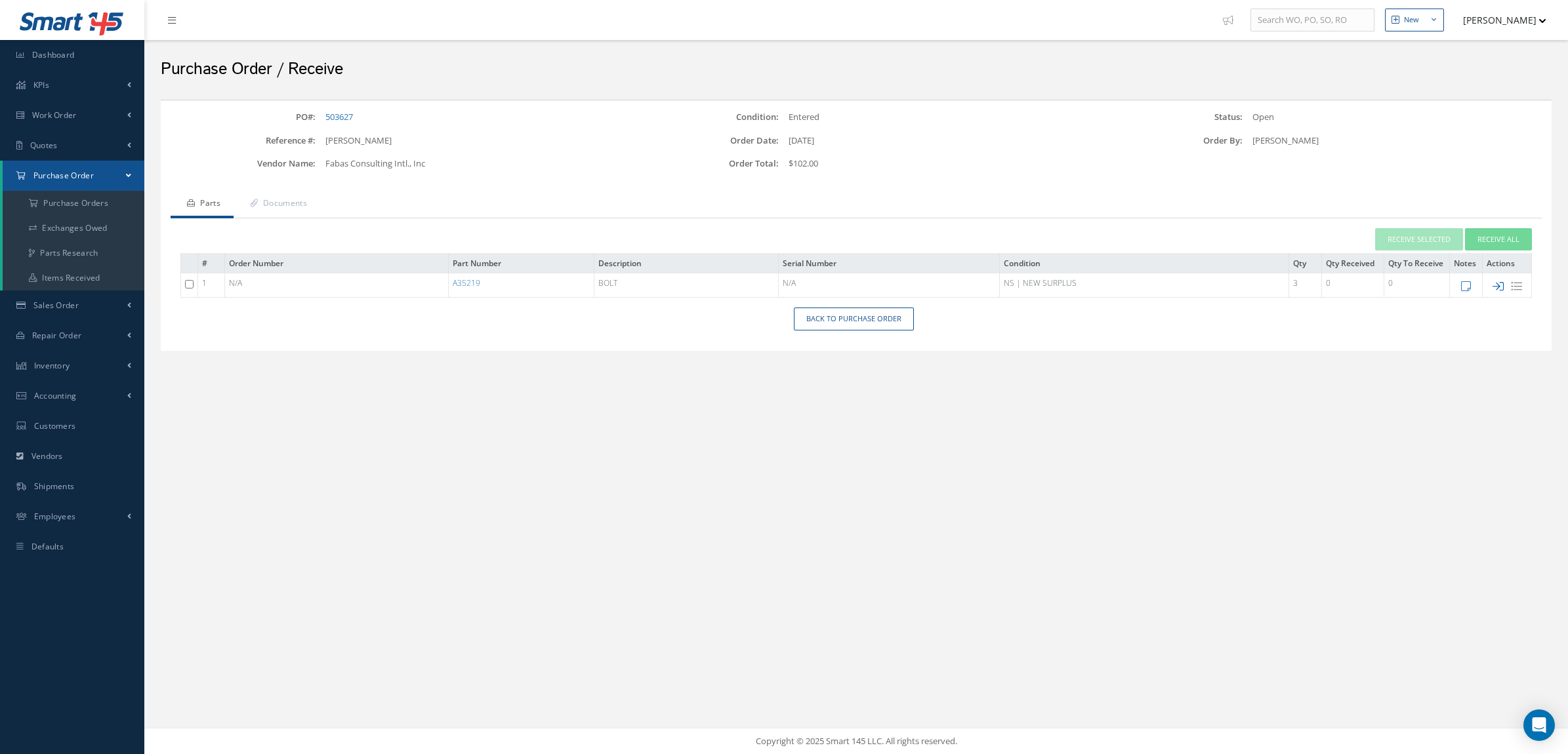
click at [1496, 286] on icon at bounding box center [1497, 285] width 11 height 11
type input "[DATE]"
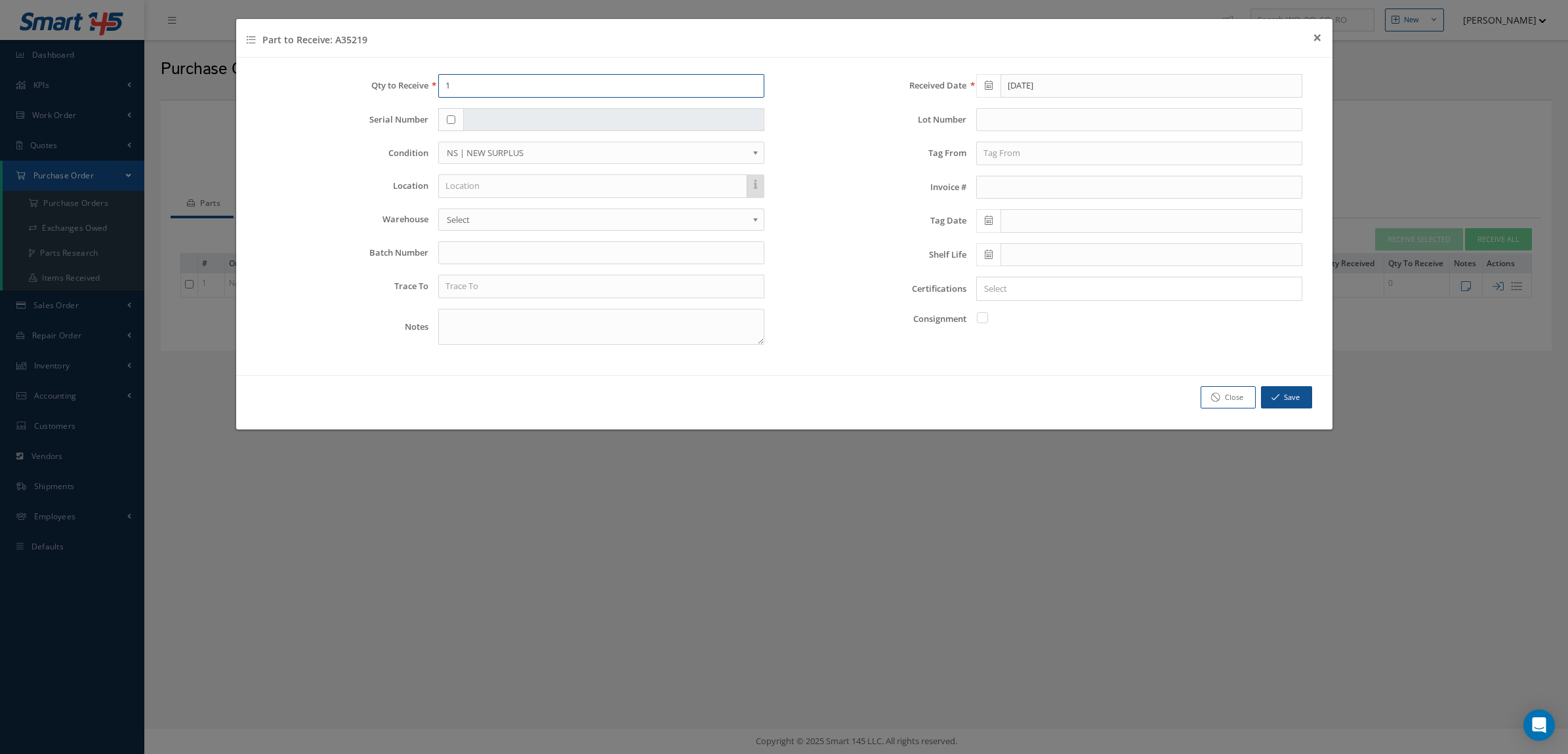
drag, startPoint x: 451, startPoint y: 93, endPoint x: 428, endPoint y: 93, distance: 23.0
click at [428, 93] on div "1" at bounding box center [601, 85] width 346 height 23
type input "3"
click at [995, 221] on span at bounding box center [987, 221] width 24 height 23
click at [1020, 246] on th "August 2025" at bounding box center [1045, 246] width 99 height 20
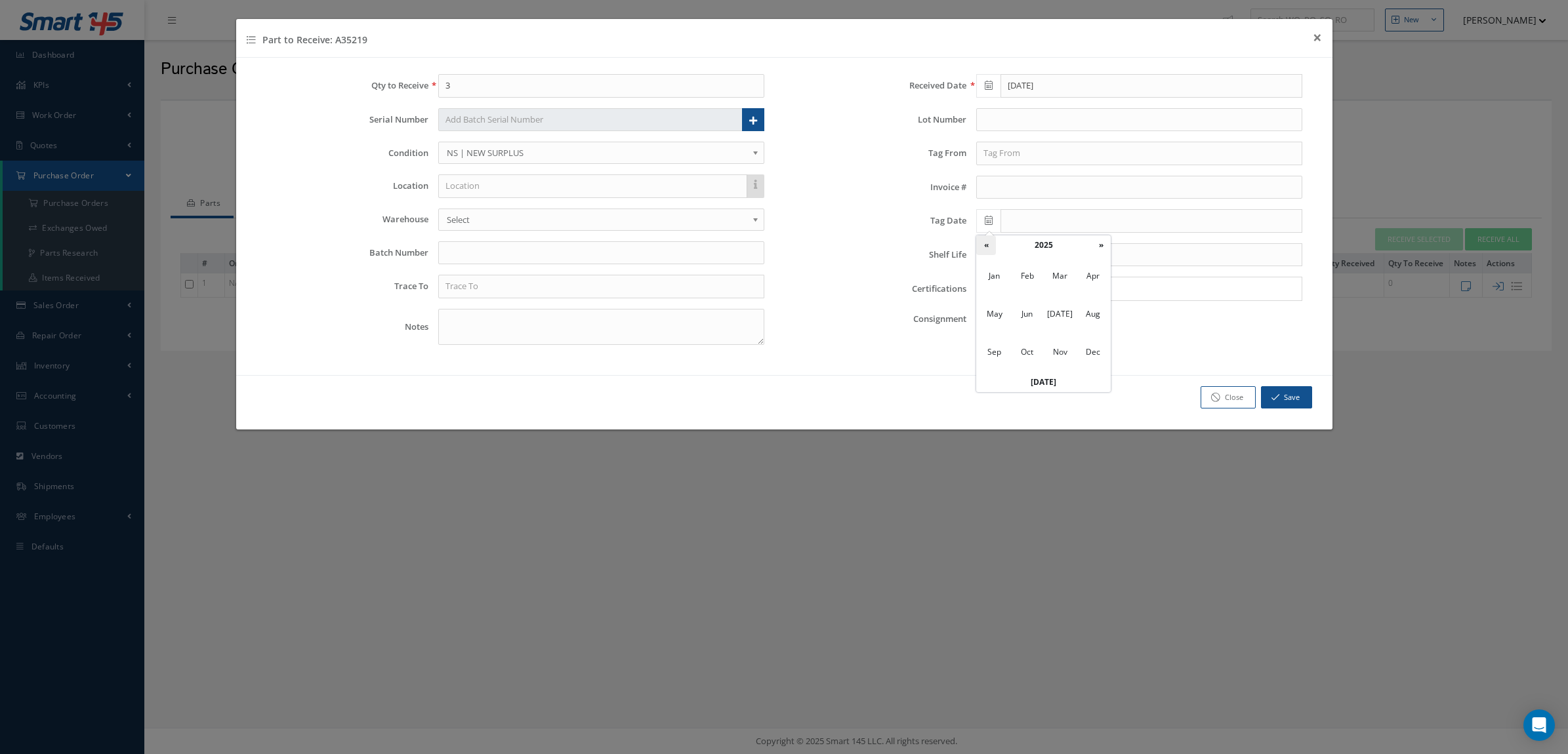
click at [988, 243] on th "«" at bounding box center [986, 246] width 20 height 20
click at [988, 241] on th "«" at bounding box center [986, 246] width 20 height 20
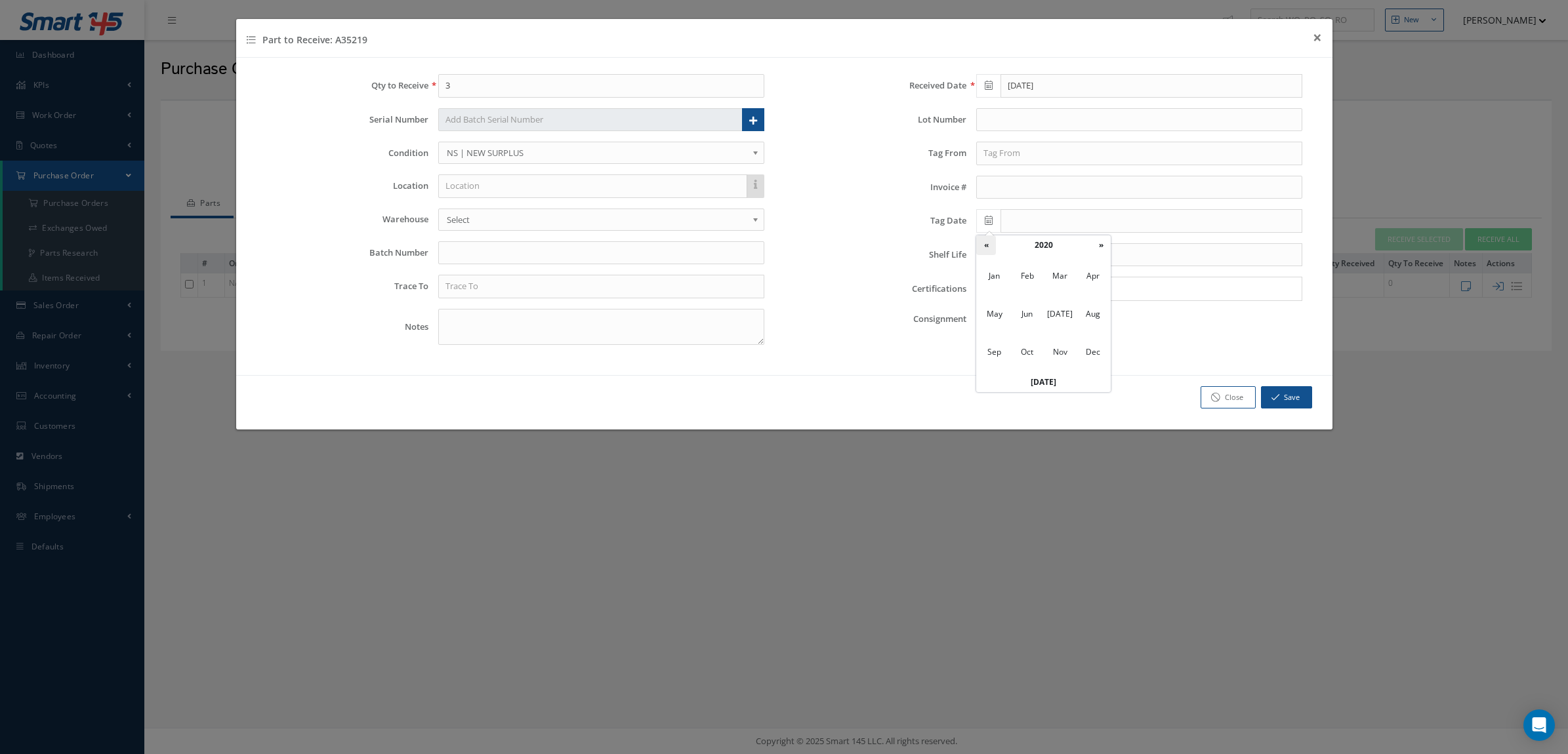
click at [988, 241] on th "«" at bounding box center [986, 246] width 20 height 20
click at [988, 241] on th "«" at bounding box center [986, 246] width 20 height 20
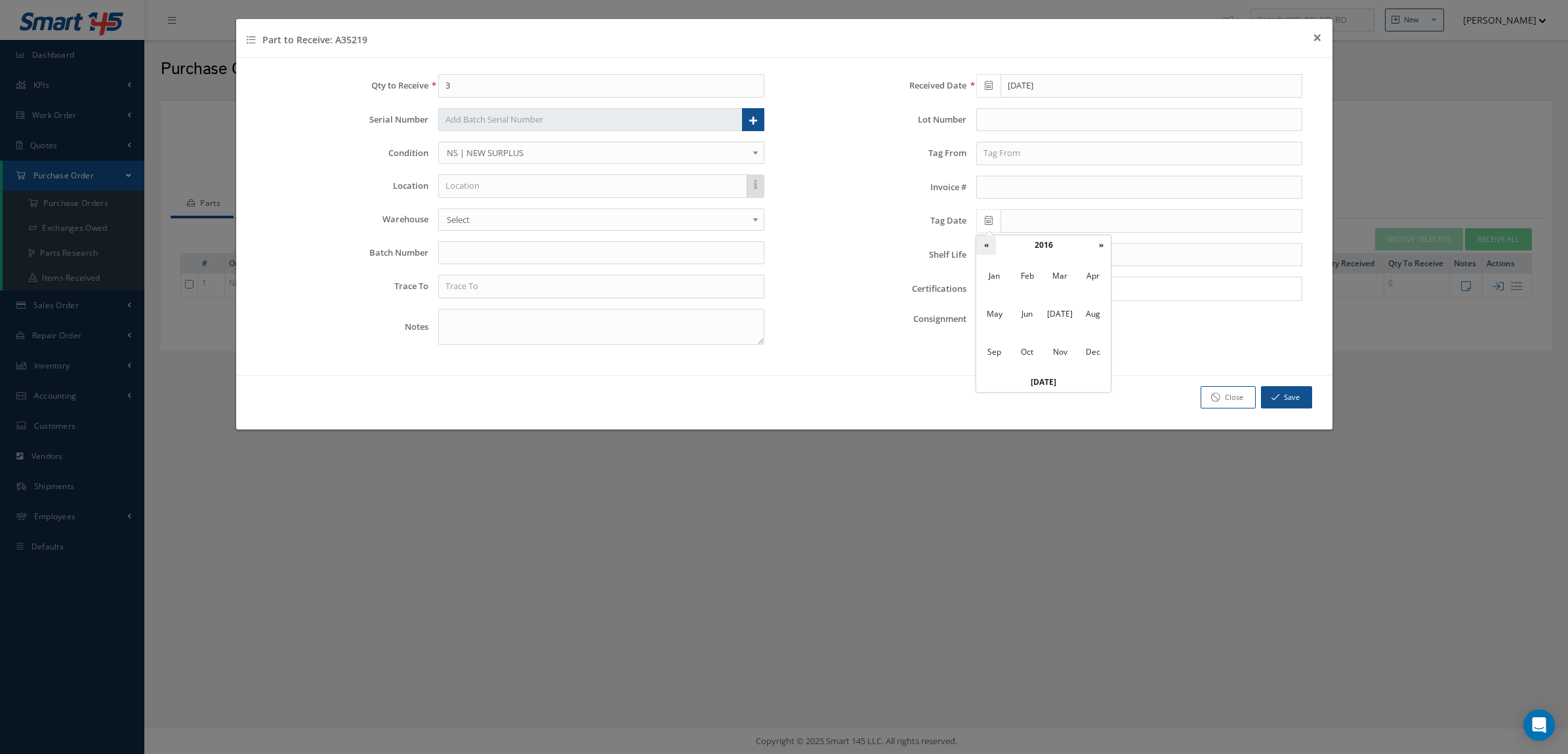
click at [988, 241] on th "«" at bounding box center [986, 246] width 20 height 20
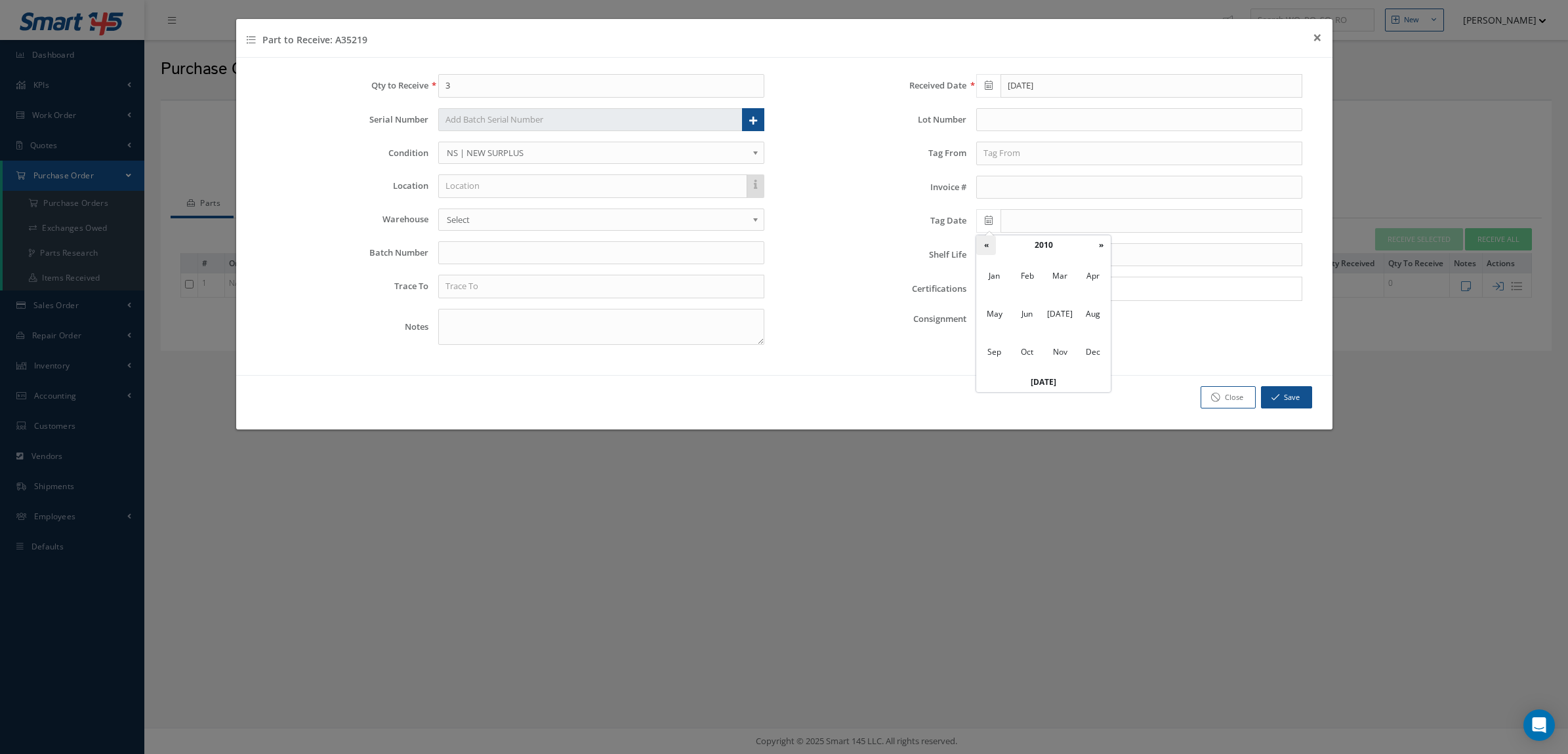
click at [988, 241] on th "«" at bounding box center [986, 246] width 20 height 20
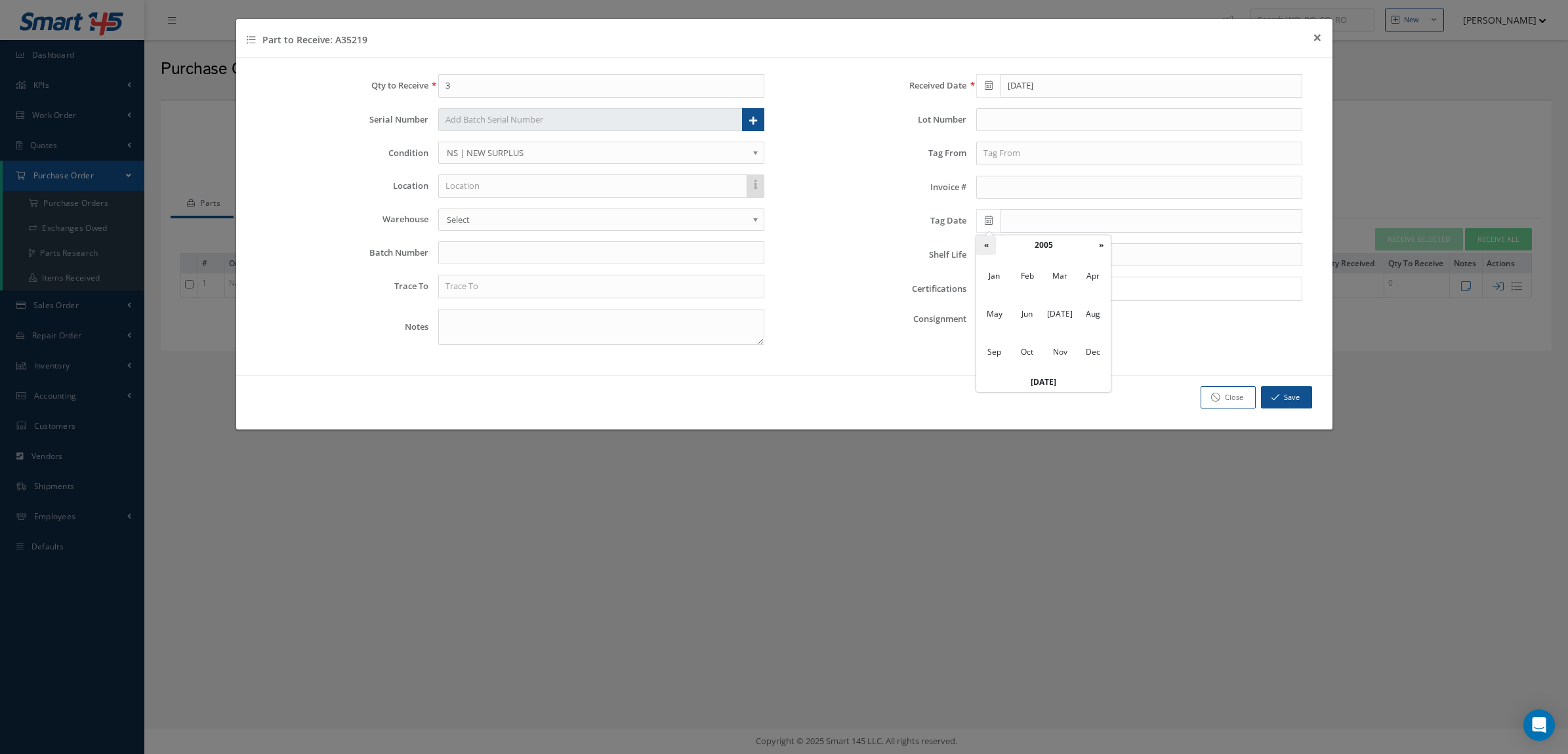
click at [988, 241] on th "«" at bounding box center [986, 246] width 20 height 20
click at [1100, 243] on th "»" at bounding box center [1101, 246] width 20 height 20
click at [988, 280] on span "Jan" at bounding box center [994, 275] width 30 height 36
click at [1100, 305] on td "8" at bounding box center [1104, 304] width 20 height 20
type input "01/08/2005"
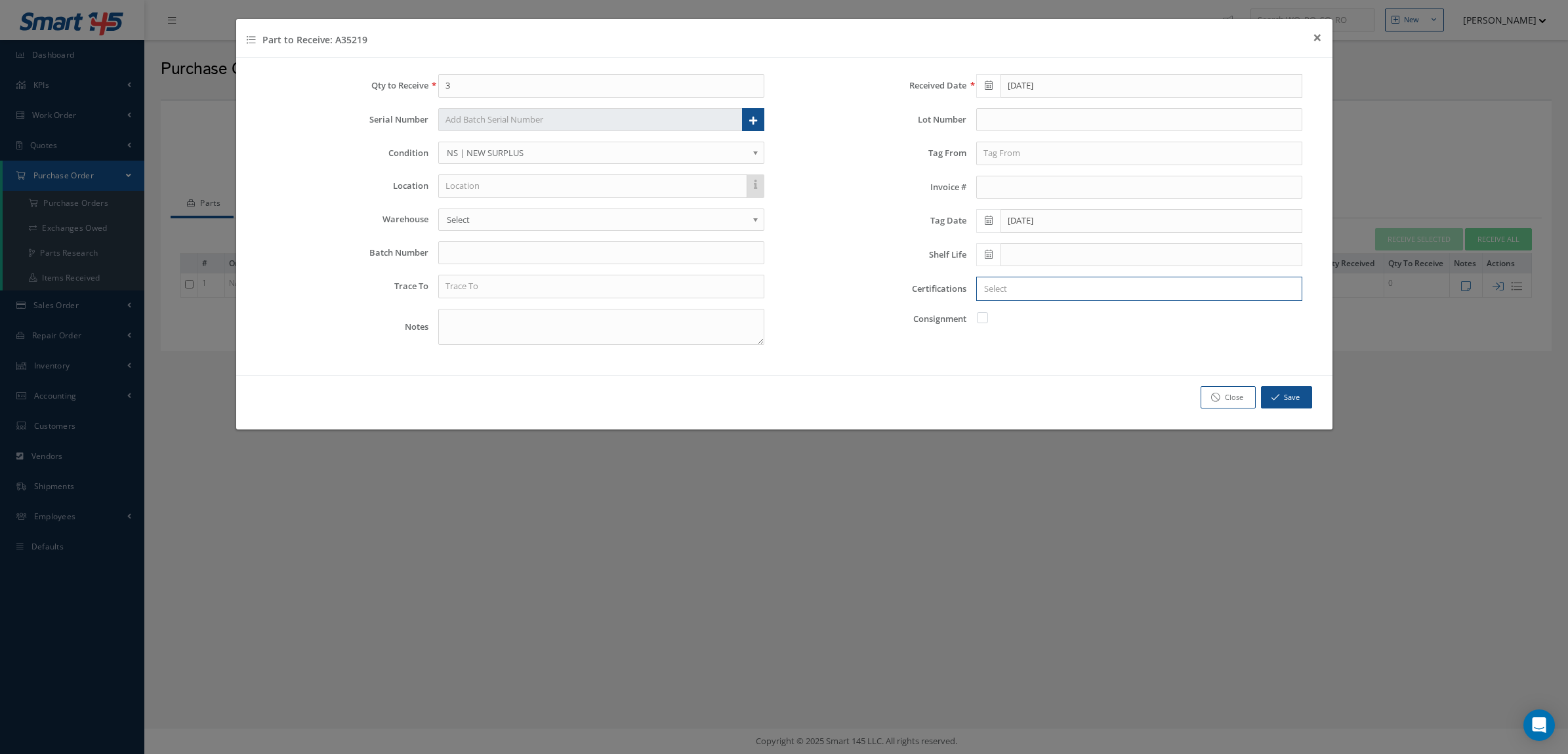
click at [1004, 286] on input "Search for option" at bounding box center [1136, 289] width 316 height 14
drag, startPoint x: 1025, startPoint y: 326, endPoint x: 1020, endPoint y: 302, distance: 24.5
drag, startPoint x: 1015, startPoint y: 293, endPoint x: 1007, endPoint y: 287, distance: 10.0
click at [1013, 292] on span "EASA ×" at bounding box center [996, 289] width 36 height 14
click at [1007, 287] on span "×" at bounding box center [1007, 288] width 6 height 14
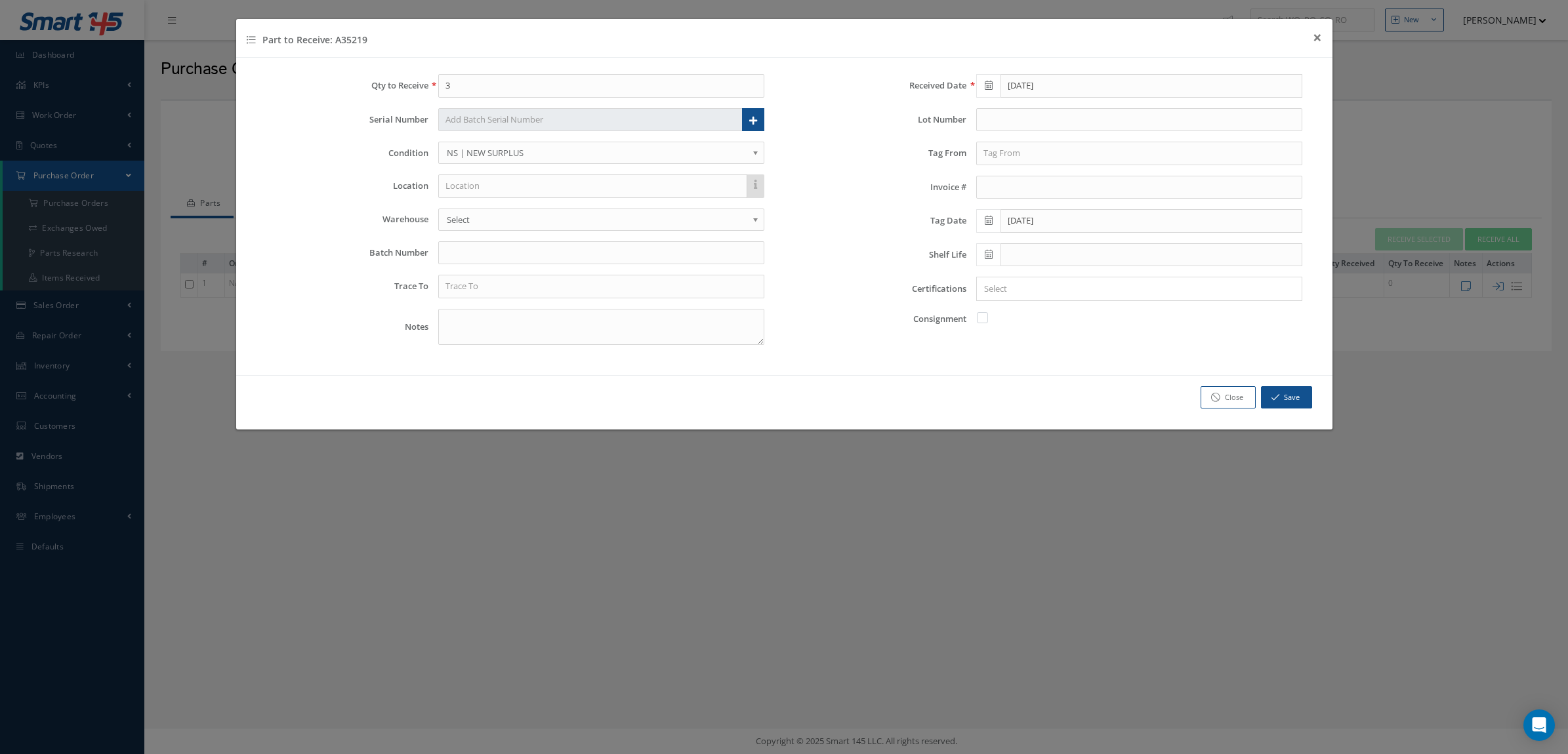
click at [1007, 287] on input "Search for option" at bounding box center [1136, 289] width 316 height 14
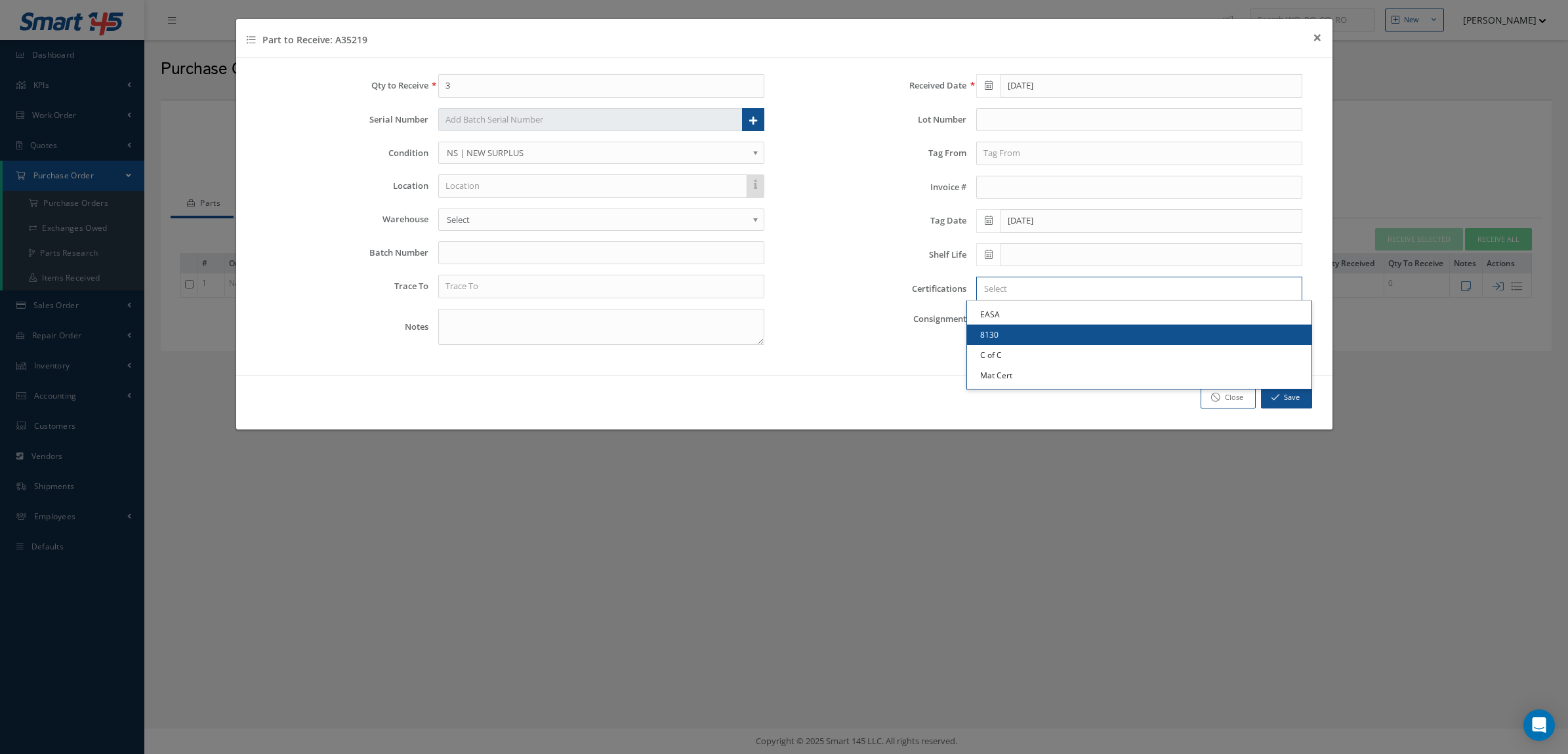
click at [1010, 336] on link "8130" at bounding box center [1138, 334] width 344 height 21
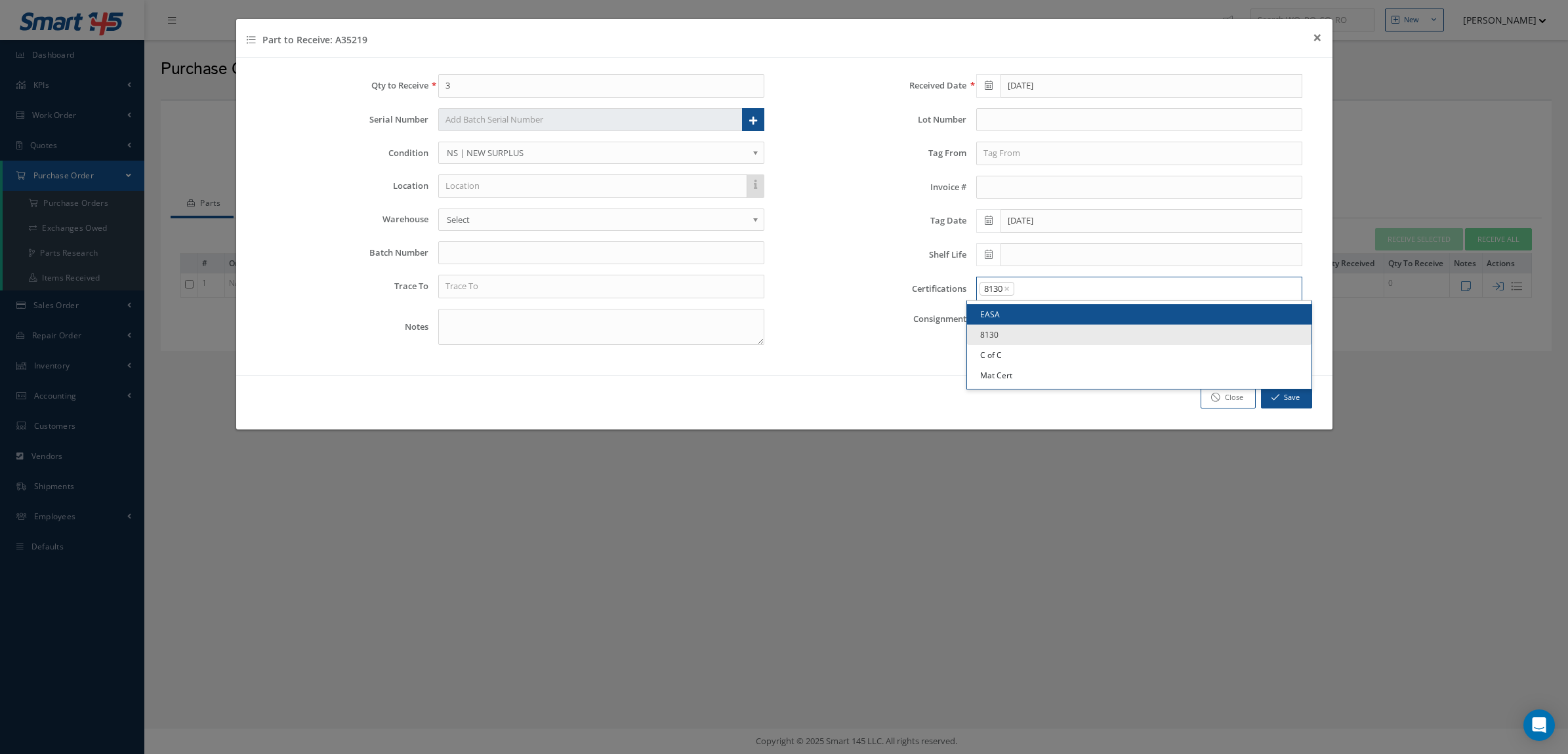
click at [1031, 289] on input "Search for option" at bounding box center [1155, 289] width 279 height 14
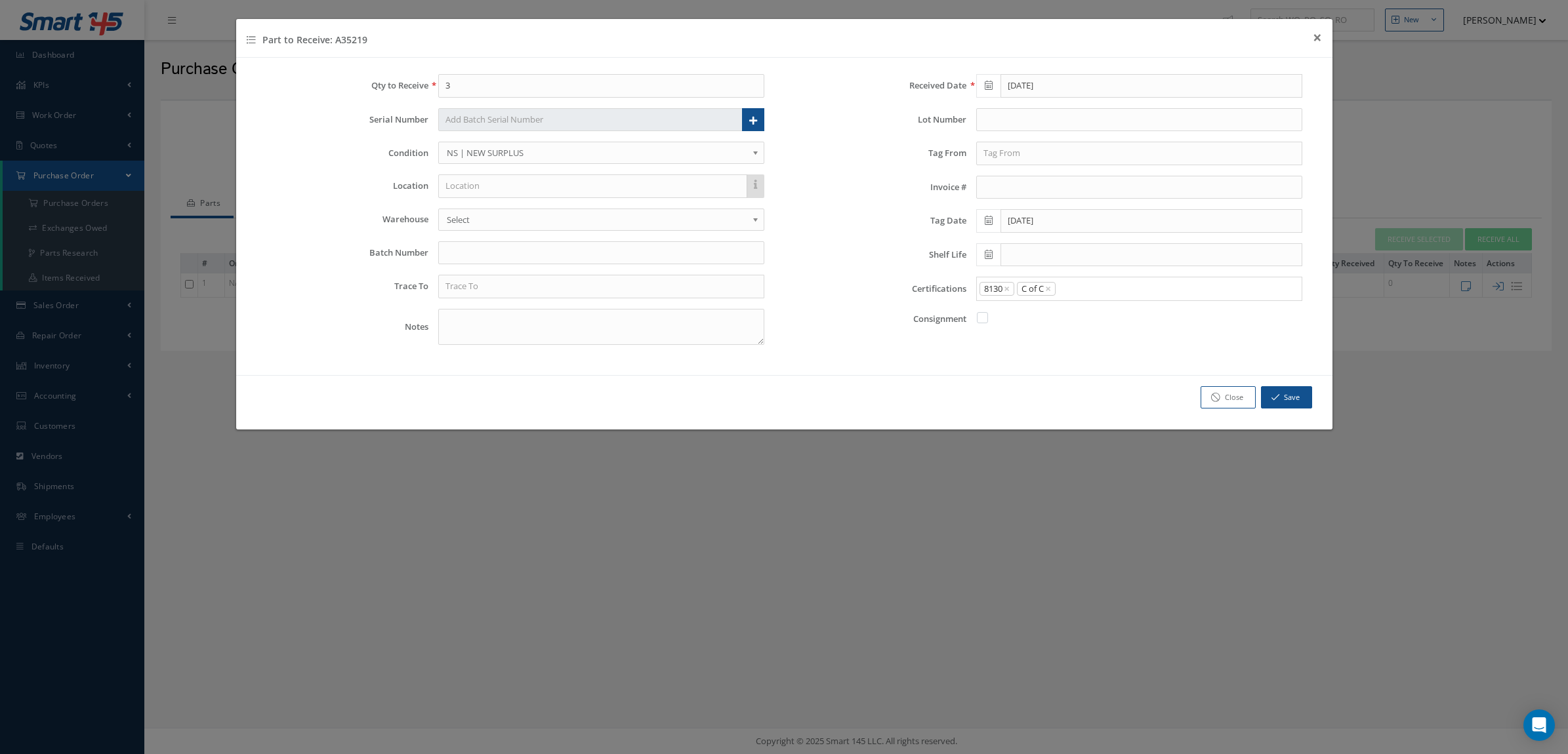
drag, startPoint x: 1027, startPoint y: 352, endPoint x: 1031, endPoint y: 319, distance: 33.2
click at [1026, 352] on link "C of C" at bounding box center [1138, 355] width 344 height 21
click at [1070, 293] on input "Search for option" at bounding box center [1176, 289] width 238 height 14
click at [1050, 377] on link "Mat Cert" at bounding box center [1138, 375] width 344 height 21
click at [492, 285] on input "text" at bounding box center [601, 286] width 326 height 23
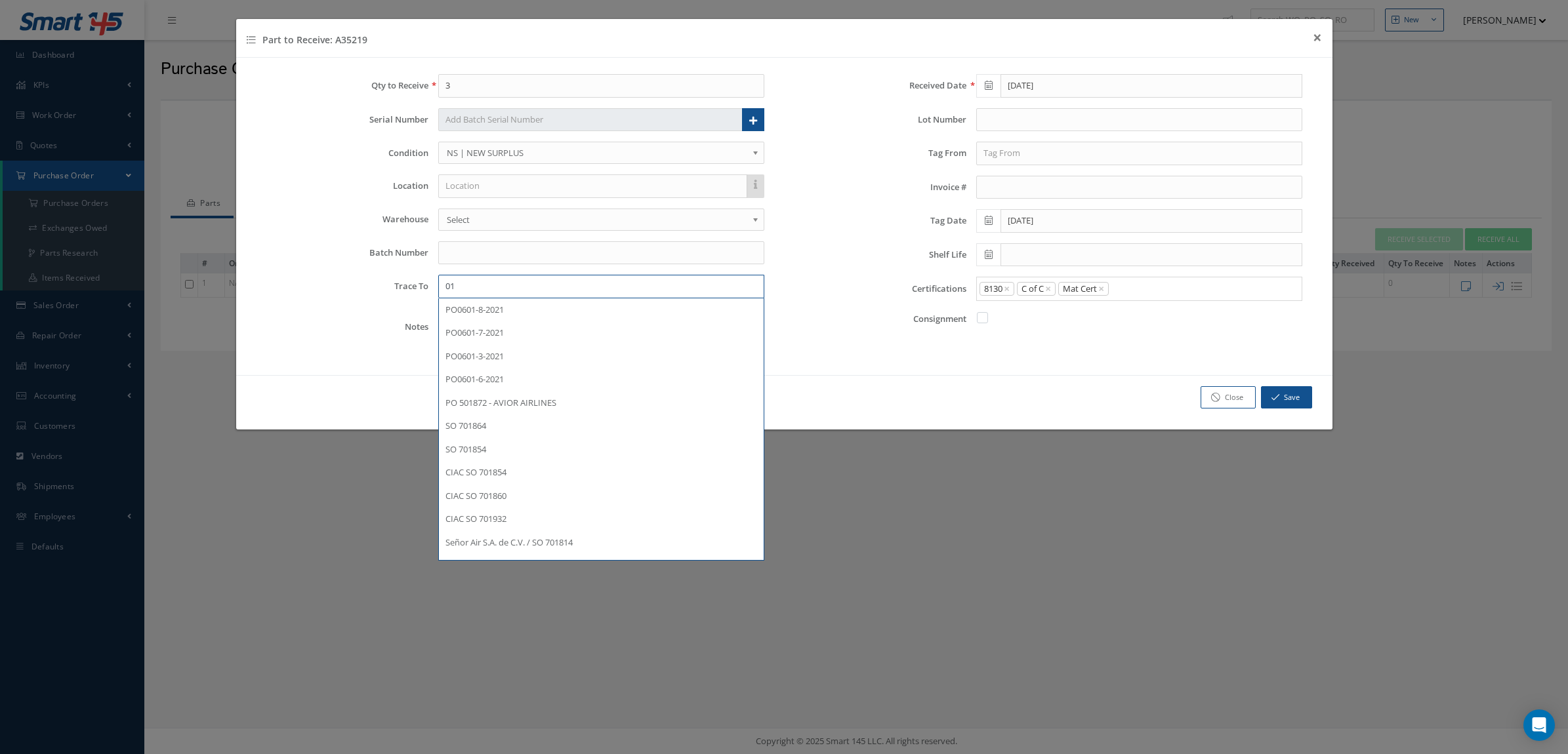
type input "01"
click at [991, 143] on input "text" at bounding box center [1138, 153] width 326 height 23
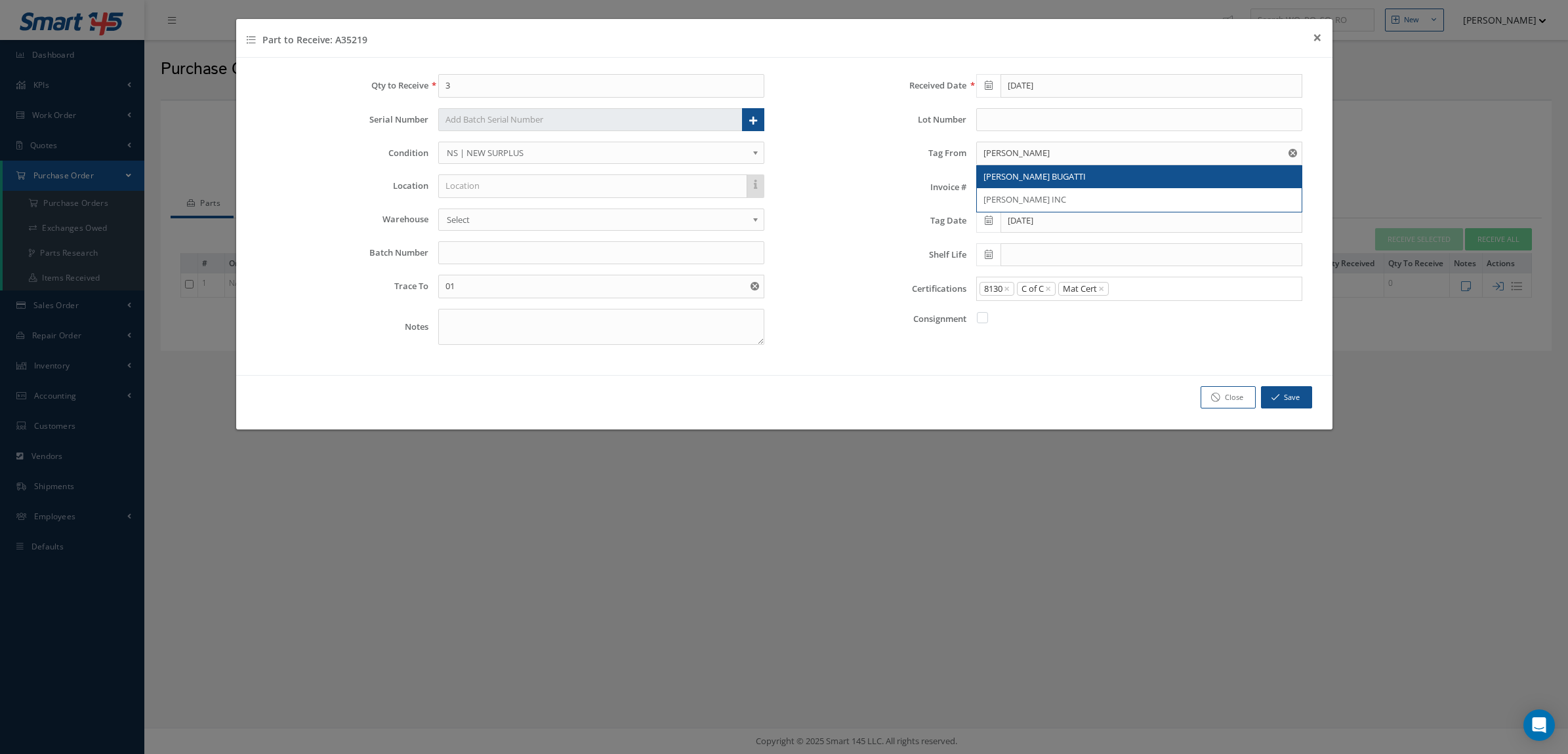
click at [1033, 184] on div "MESSIER BUGATTI" at bounding box center [1138, 177] width 324 height 23
type input "MESSIER BUGATTI"
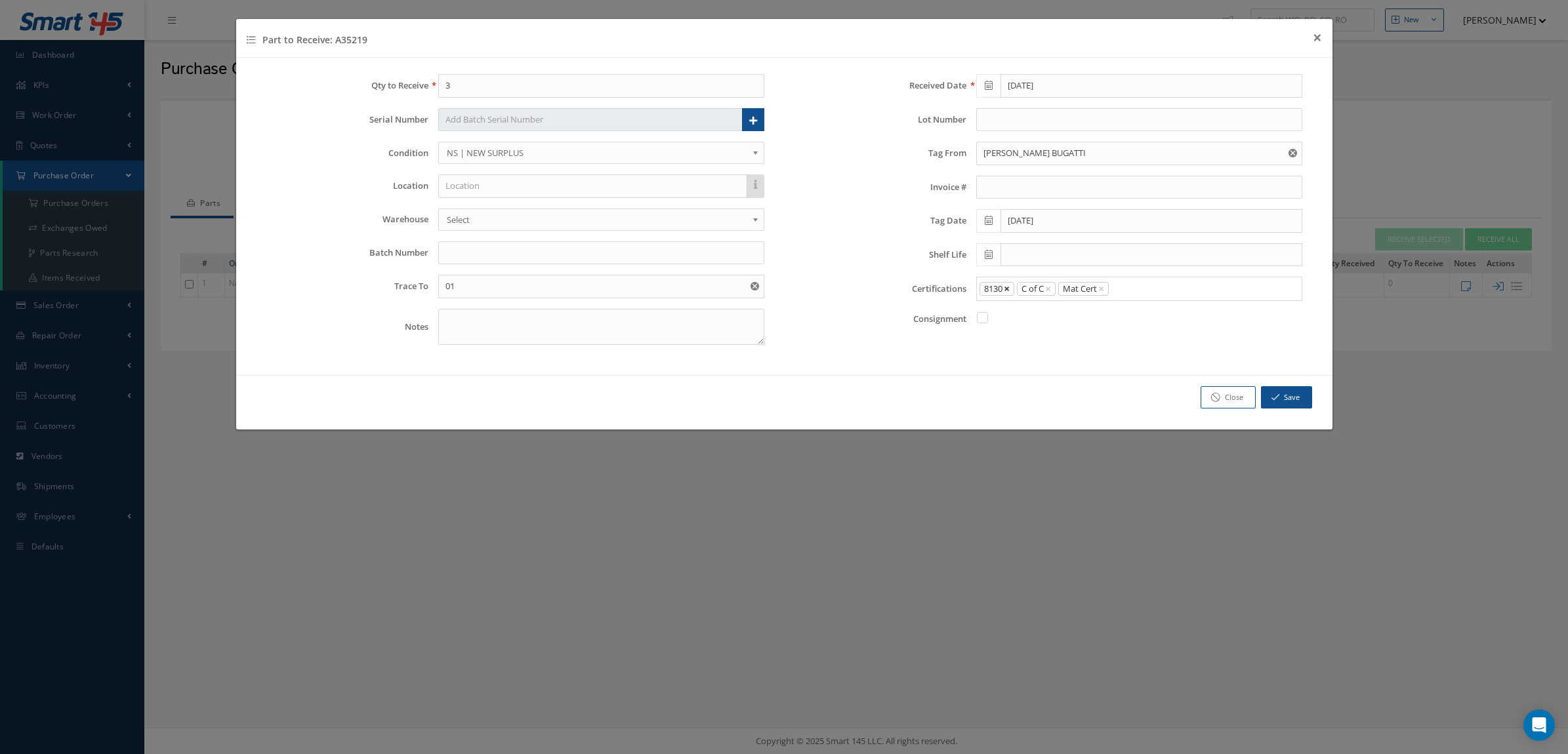
click at [1009, 289] on span "×" at bounding box center [1006, 288] width 6 height 14
click at [1093, 296] on input "Search for option" at bounding box center [1184, 289] width 222 height 14
click at [1053, 316] on link "EASA" at bounding box center [1138, 314] width 344 height 21
click at [1012, 121] on input "text" at bounding box center [1138, 119] width 326 height 23
type input "37"
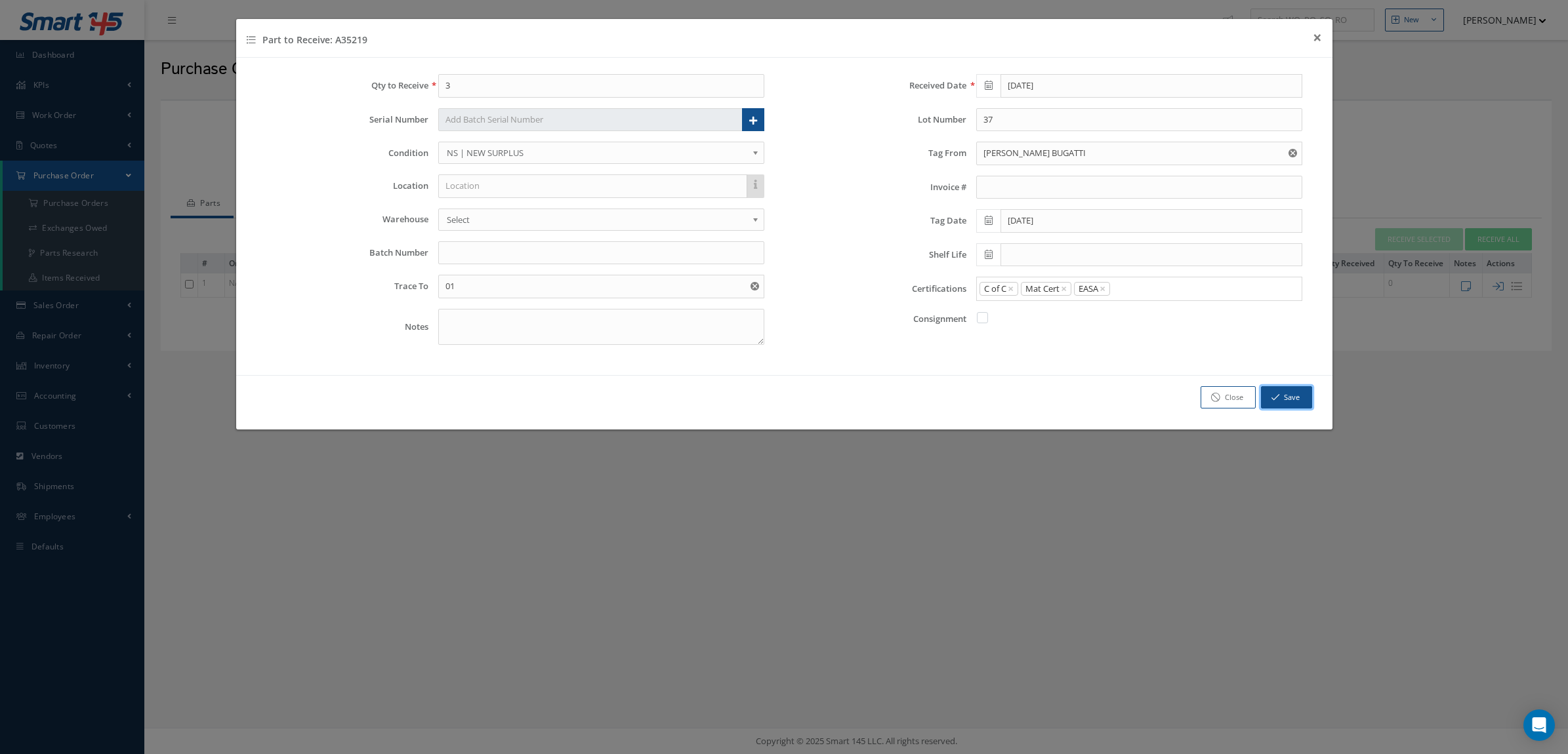
click at [1298, 396] on button "Save" at bounding box center [1287, 398] width 51 height 23
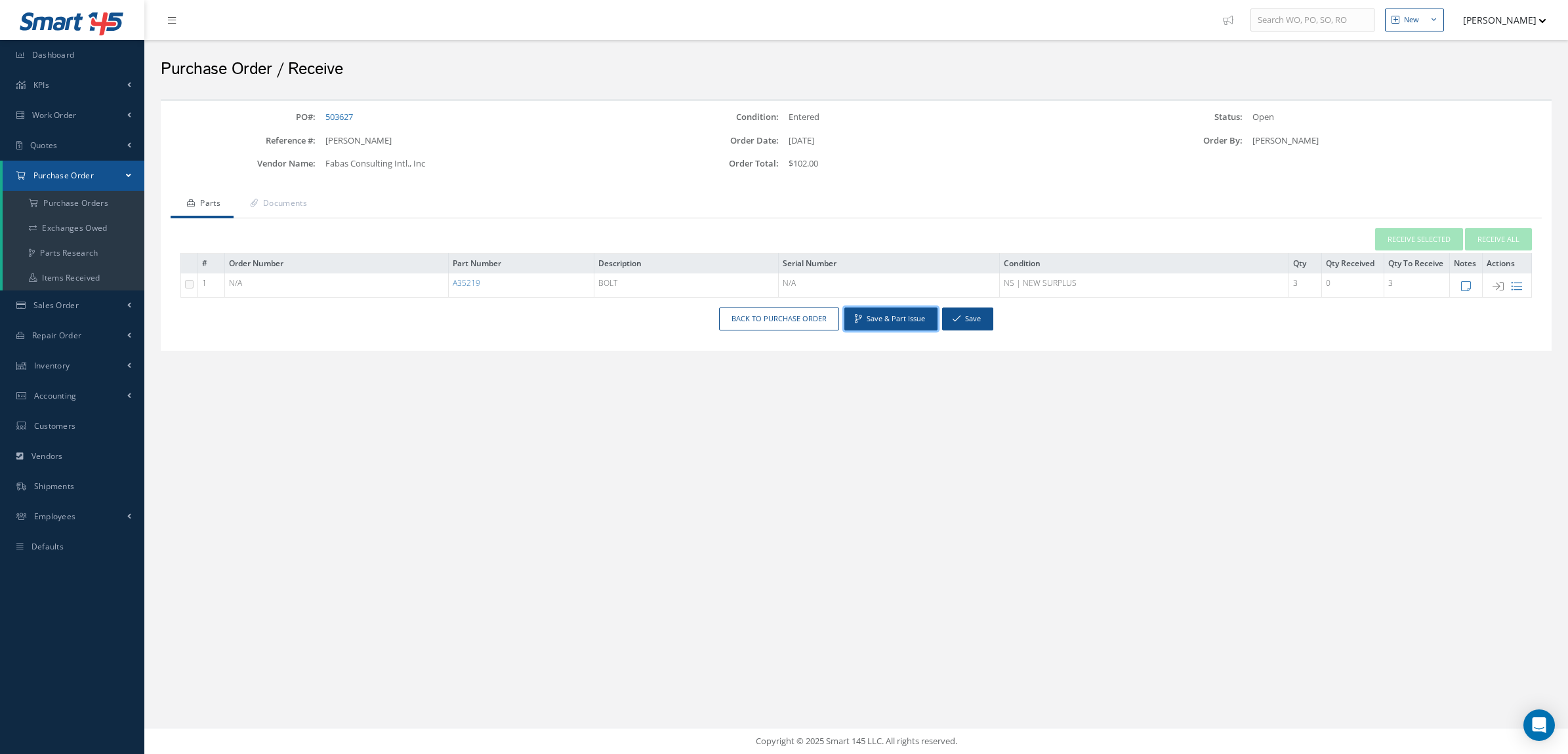
click at [897, 318] on button "Save & Part Issue" at bounding box center [890, 319] width 93 height 23
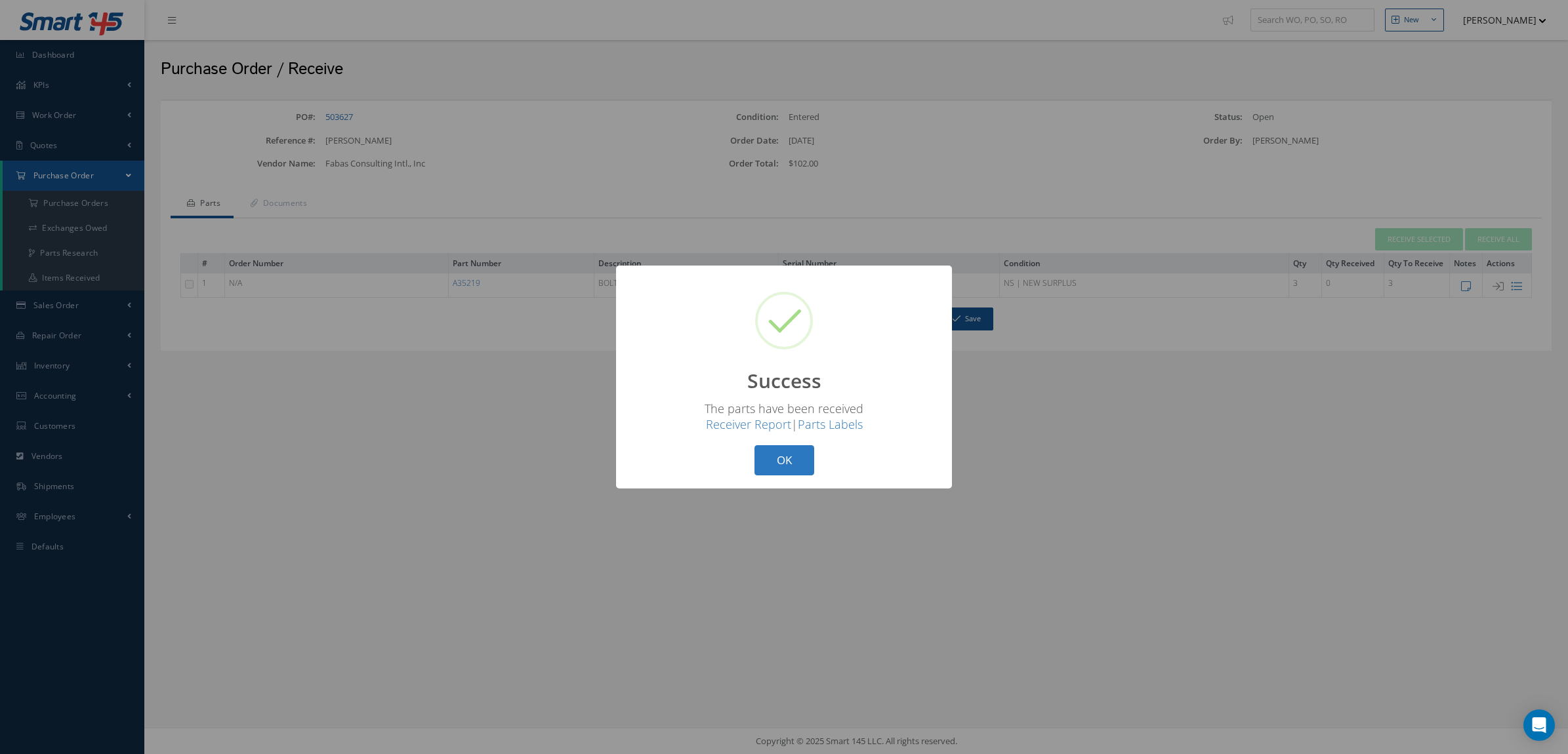
click at [767, 458] on button "OK" at bounding box center [784, 460] width 60 height 31
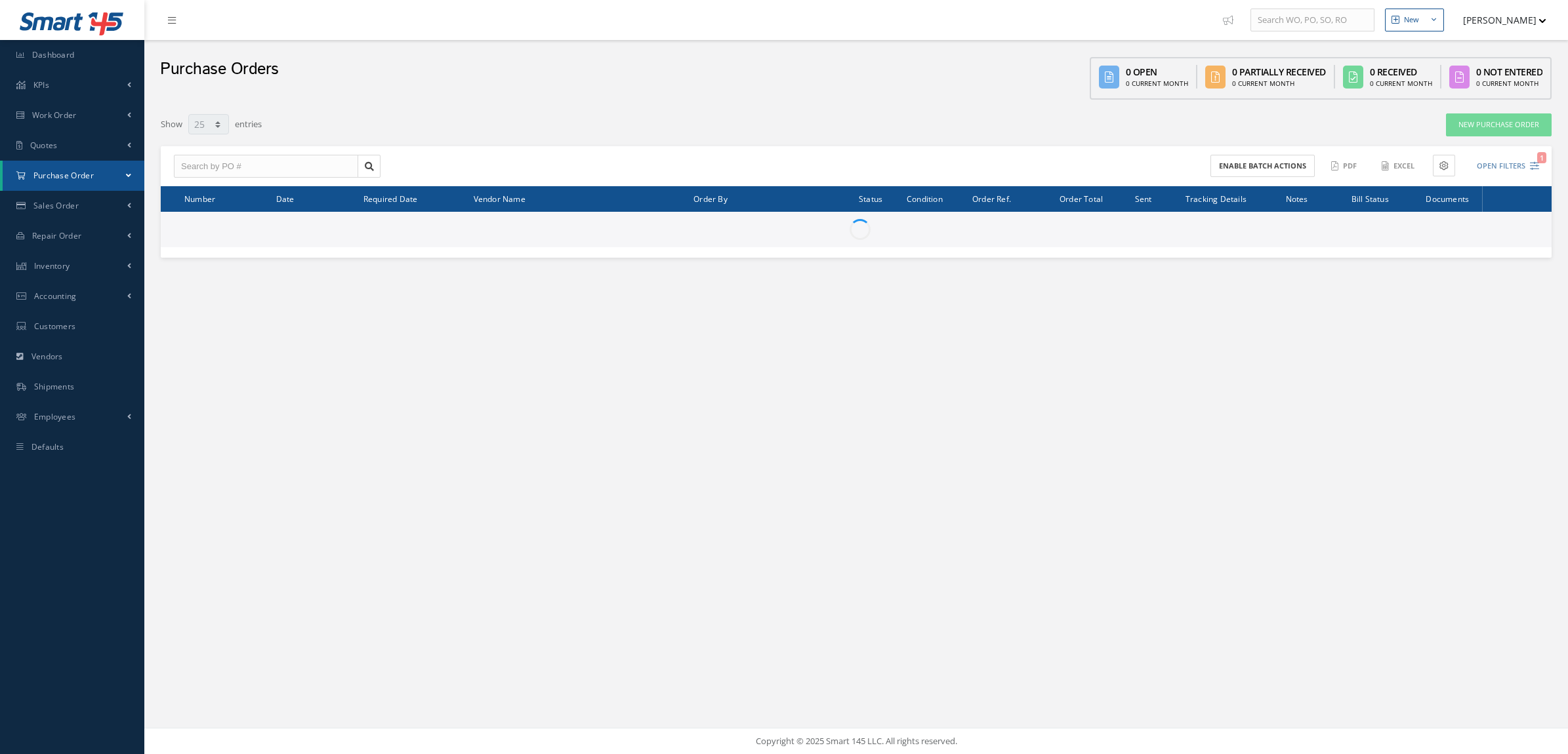
select select "25"
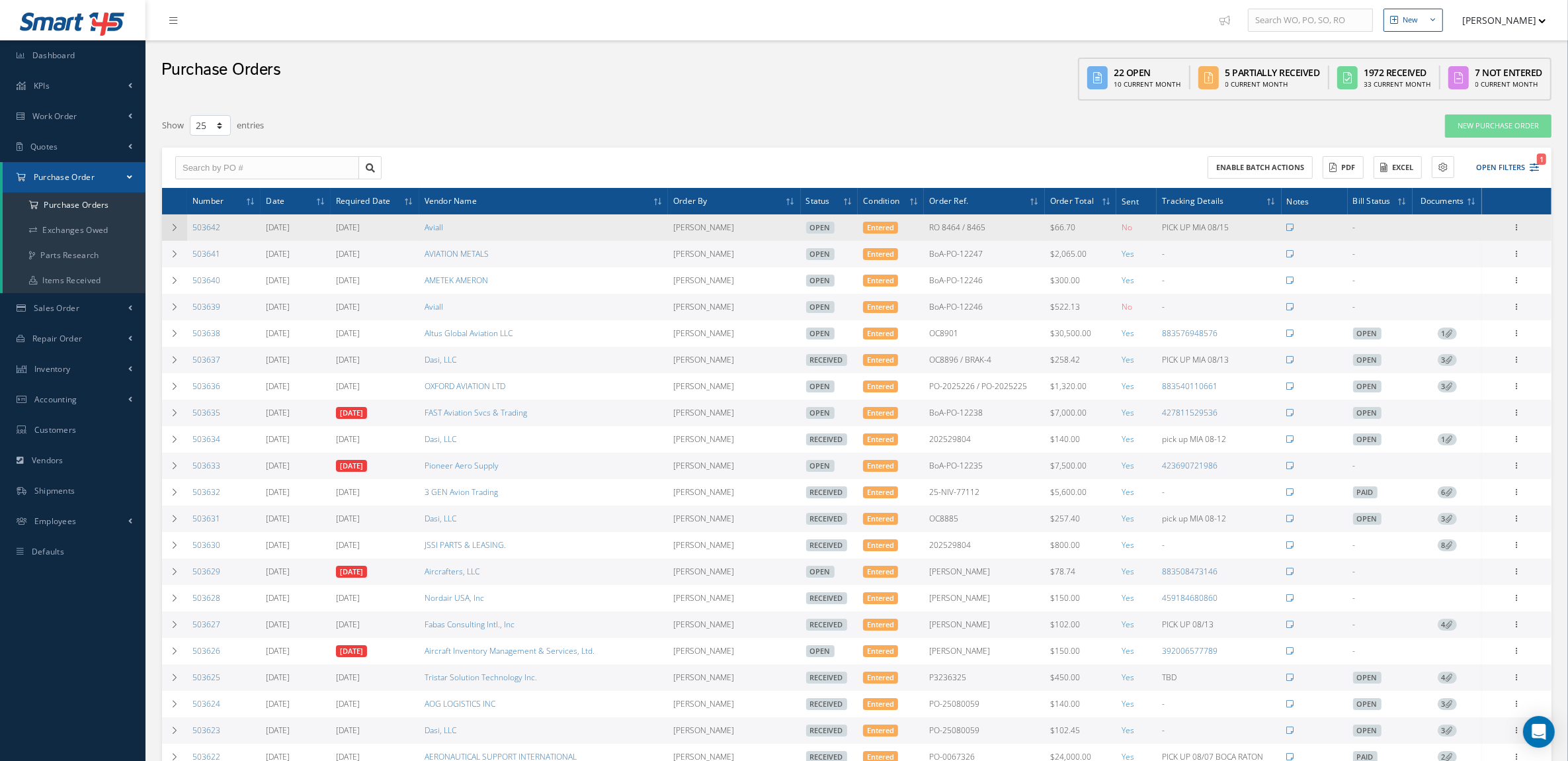
click at [172, 226] on icon at bounding box center [174, 227] width 9 height 8
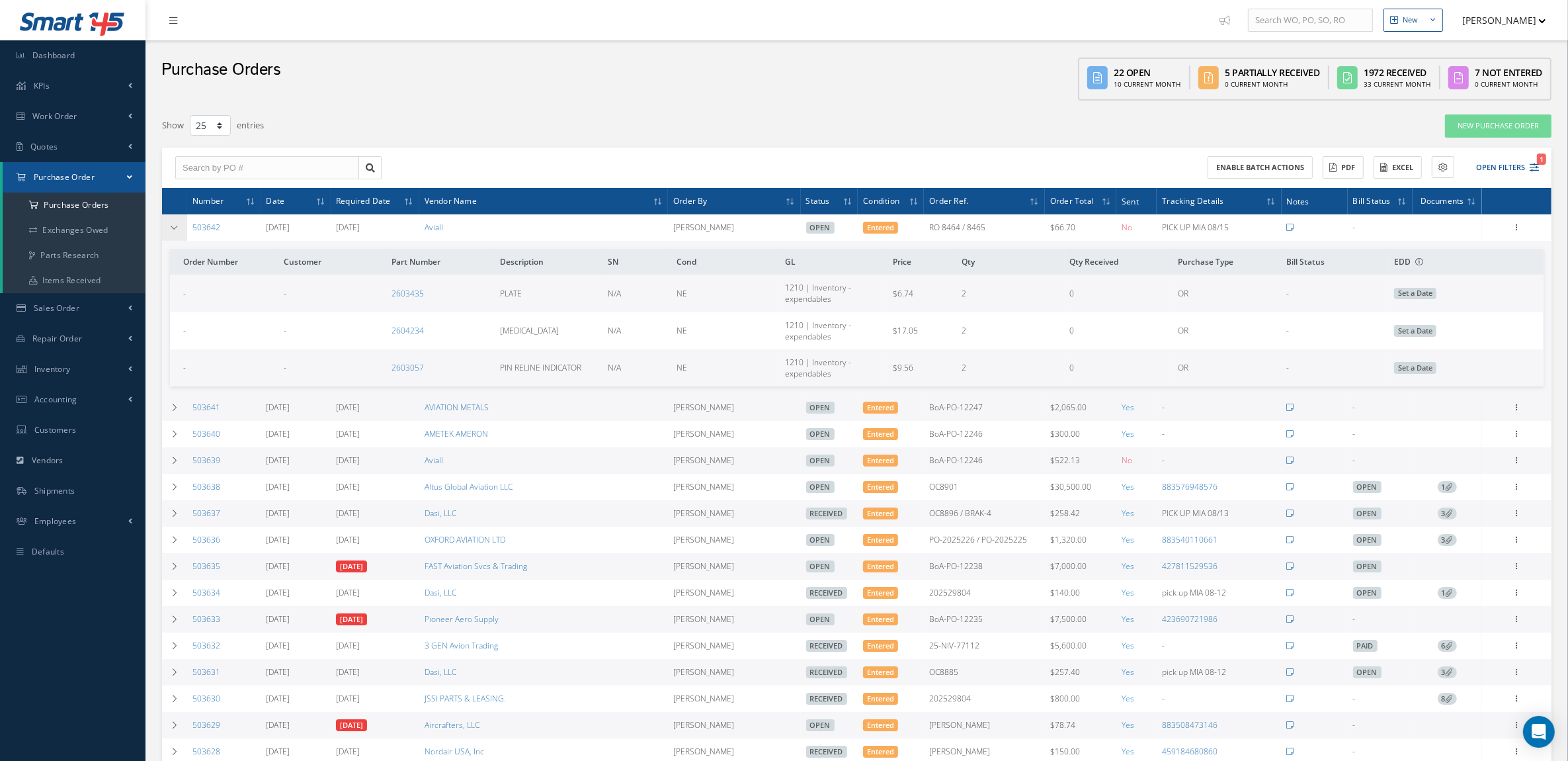
click at [172, 226] on icon at bounding box center [174, 227] width 9 height 8
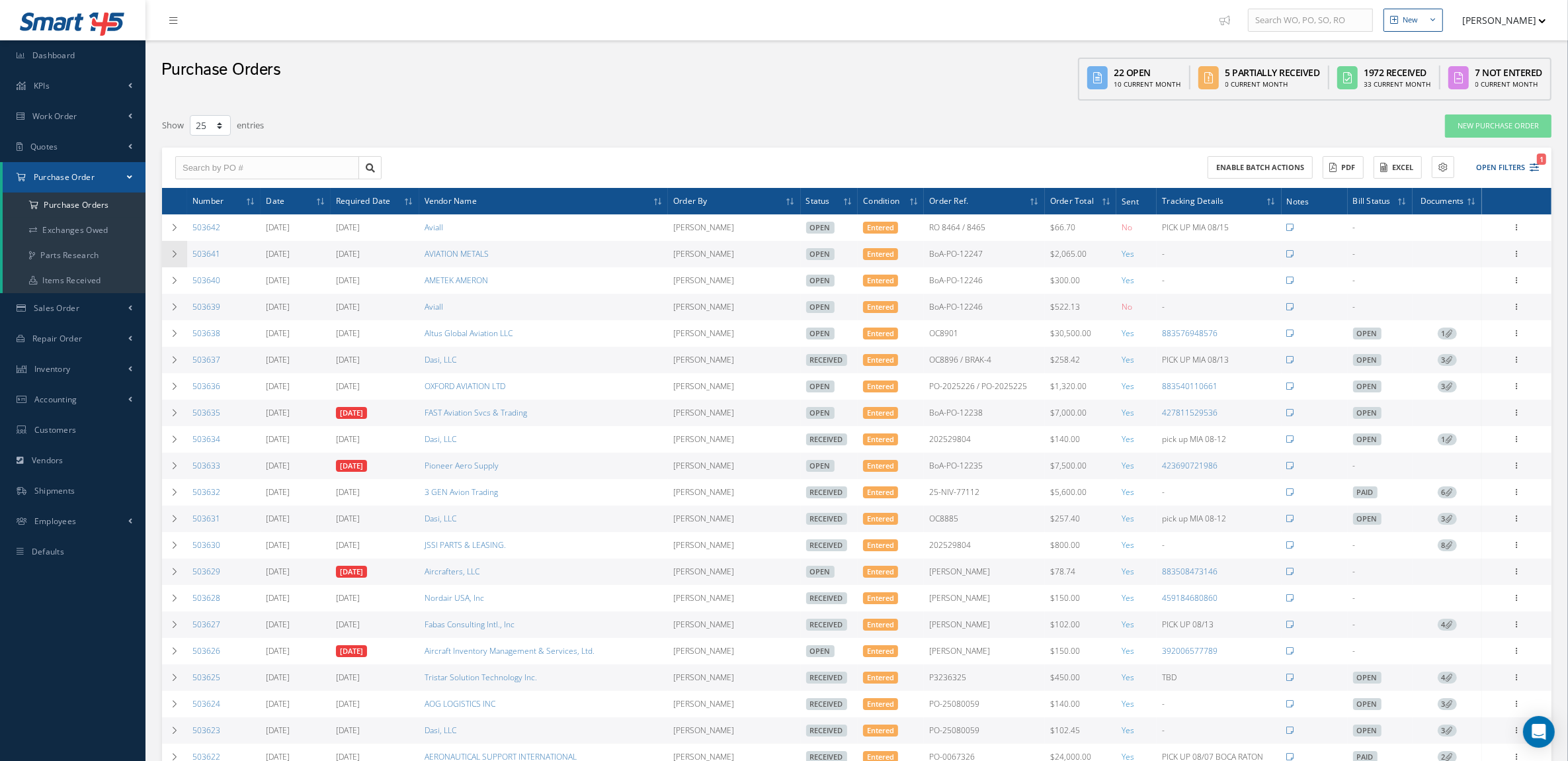
click at [176, 265] on td at bounding box center [175, 255] width 25 height 27
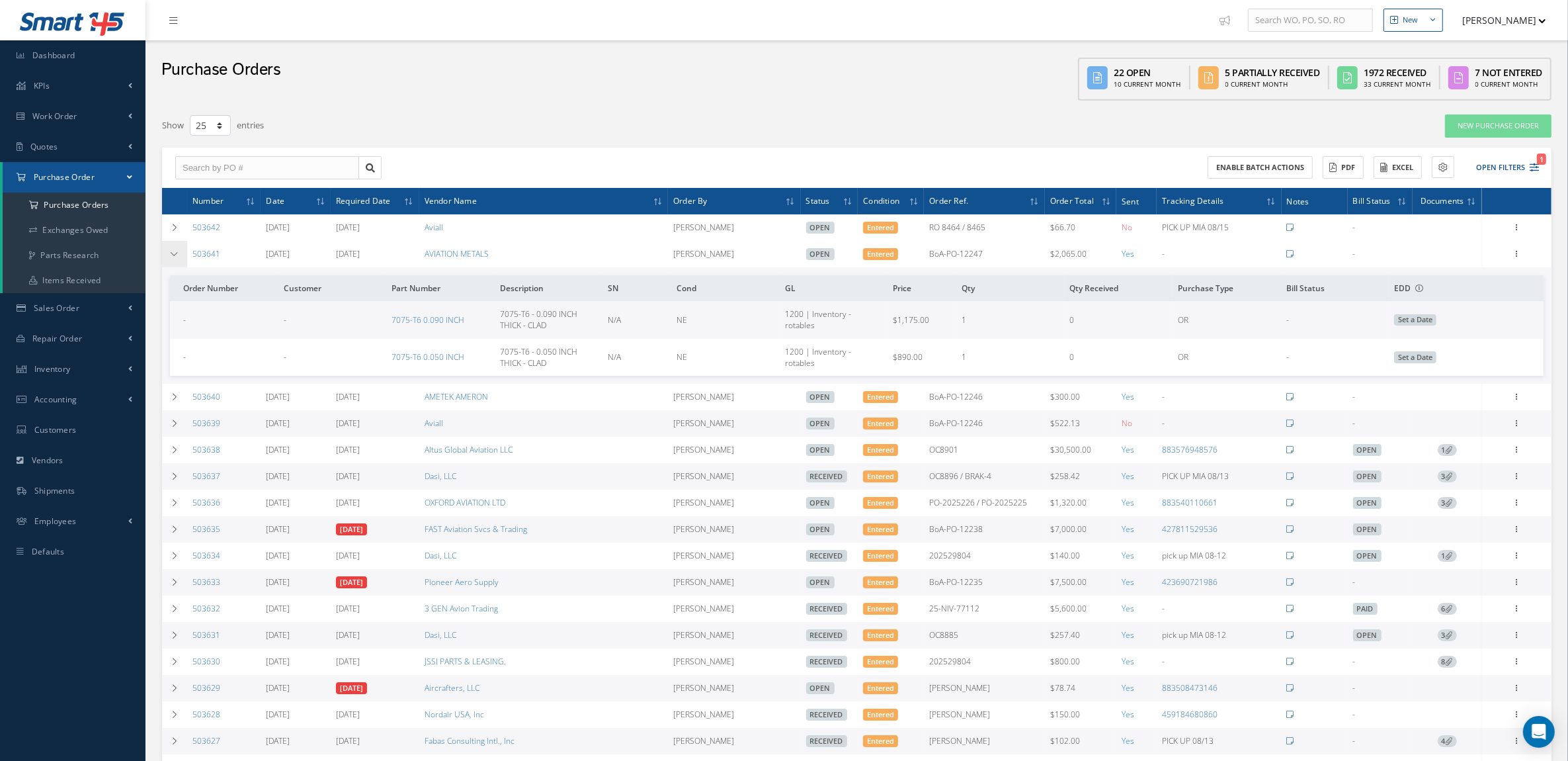
click at [176, 265] on td at bounding box center [175, 255] width 25 height 27
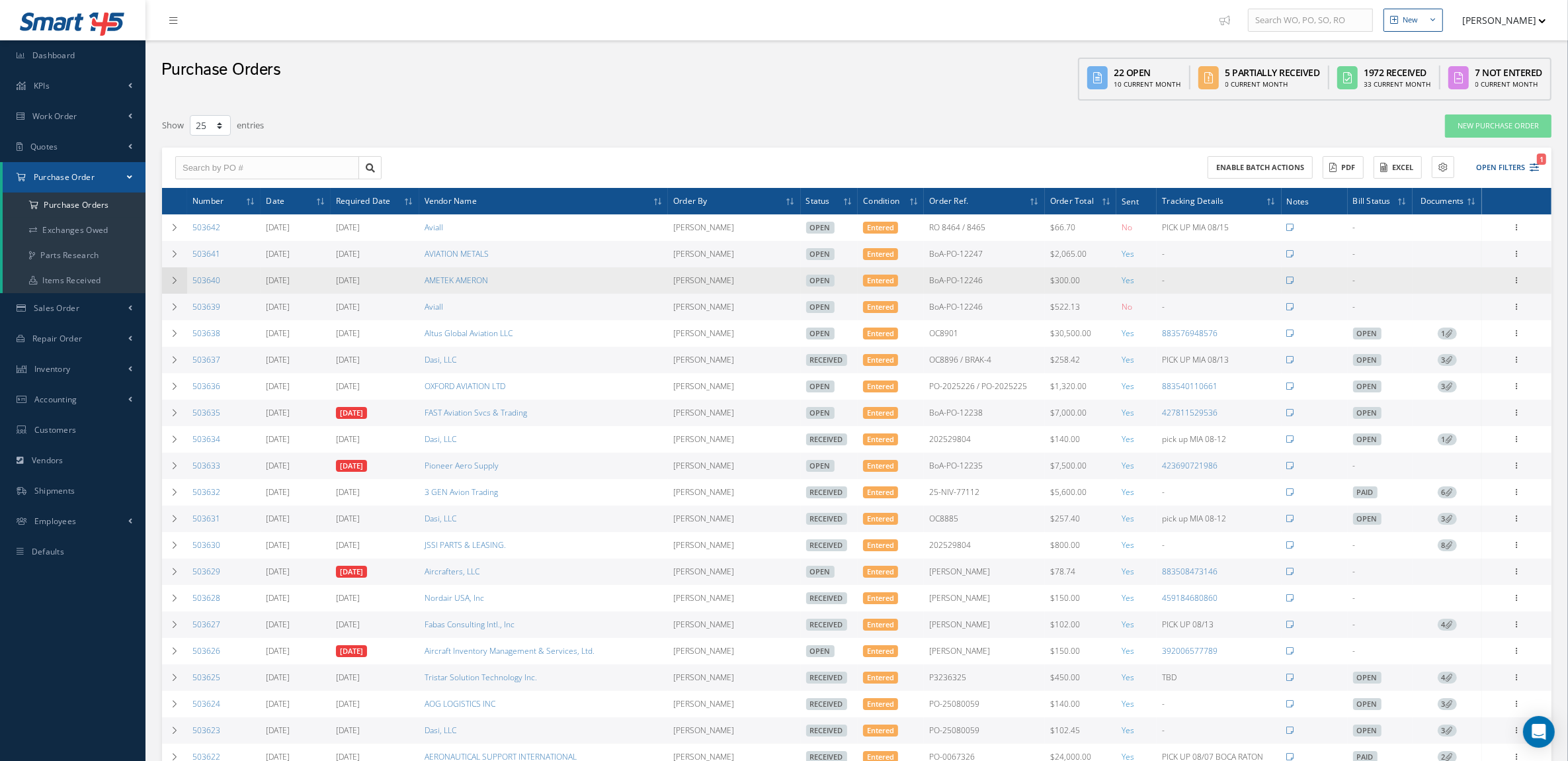
click at [176, 289] on td at bounding box center [175, 280] width 25 height 27
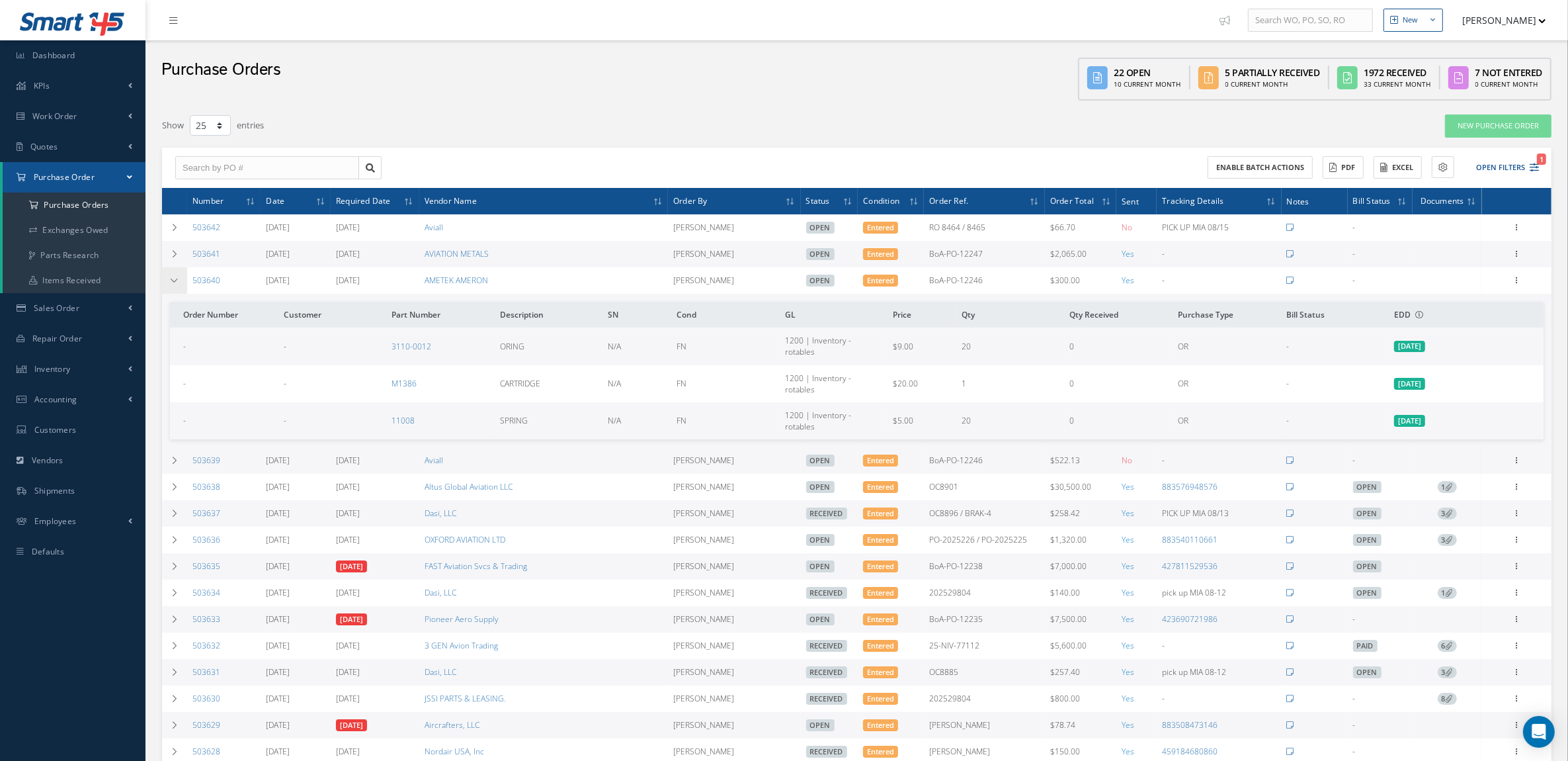
click at [174, 283] on icon at bounding box center [174, 280] width 9 height 8
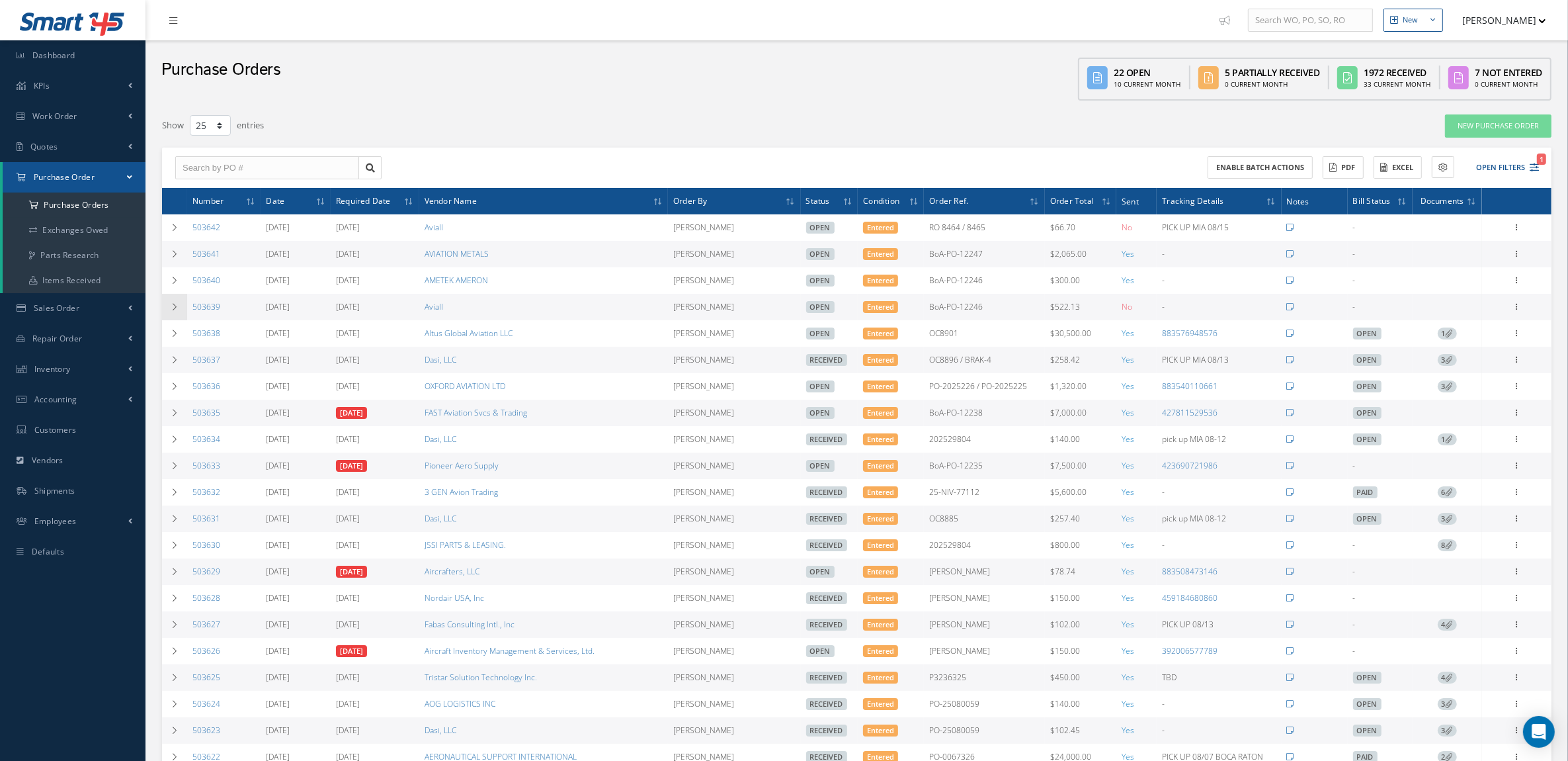
click at [183, 313] on td at bounding box center [175, 307] width 25 height 27
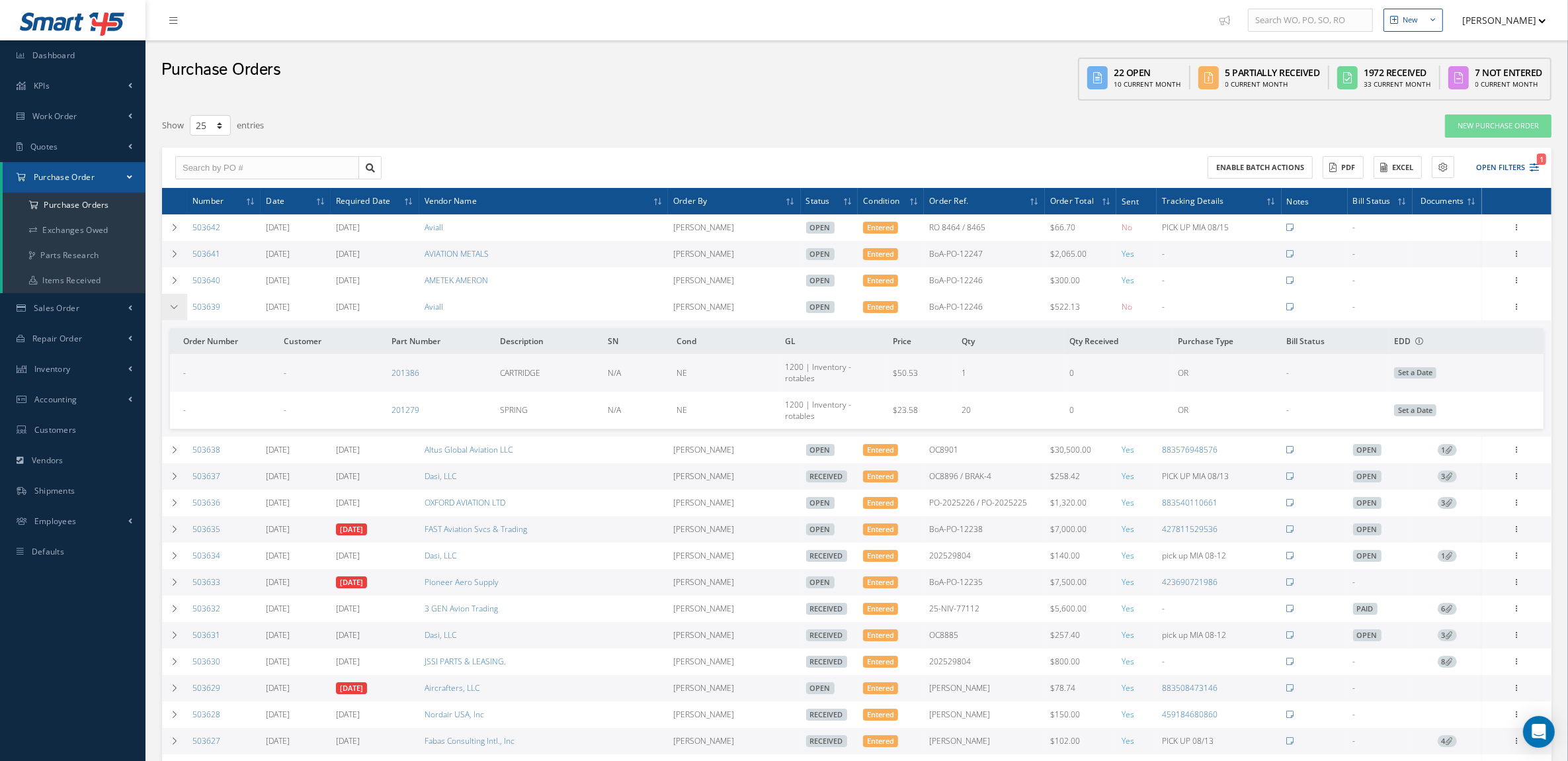
click at [182, 312] on td at bounding box center [175, 307] width 25 height 27
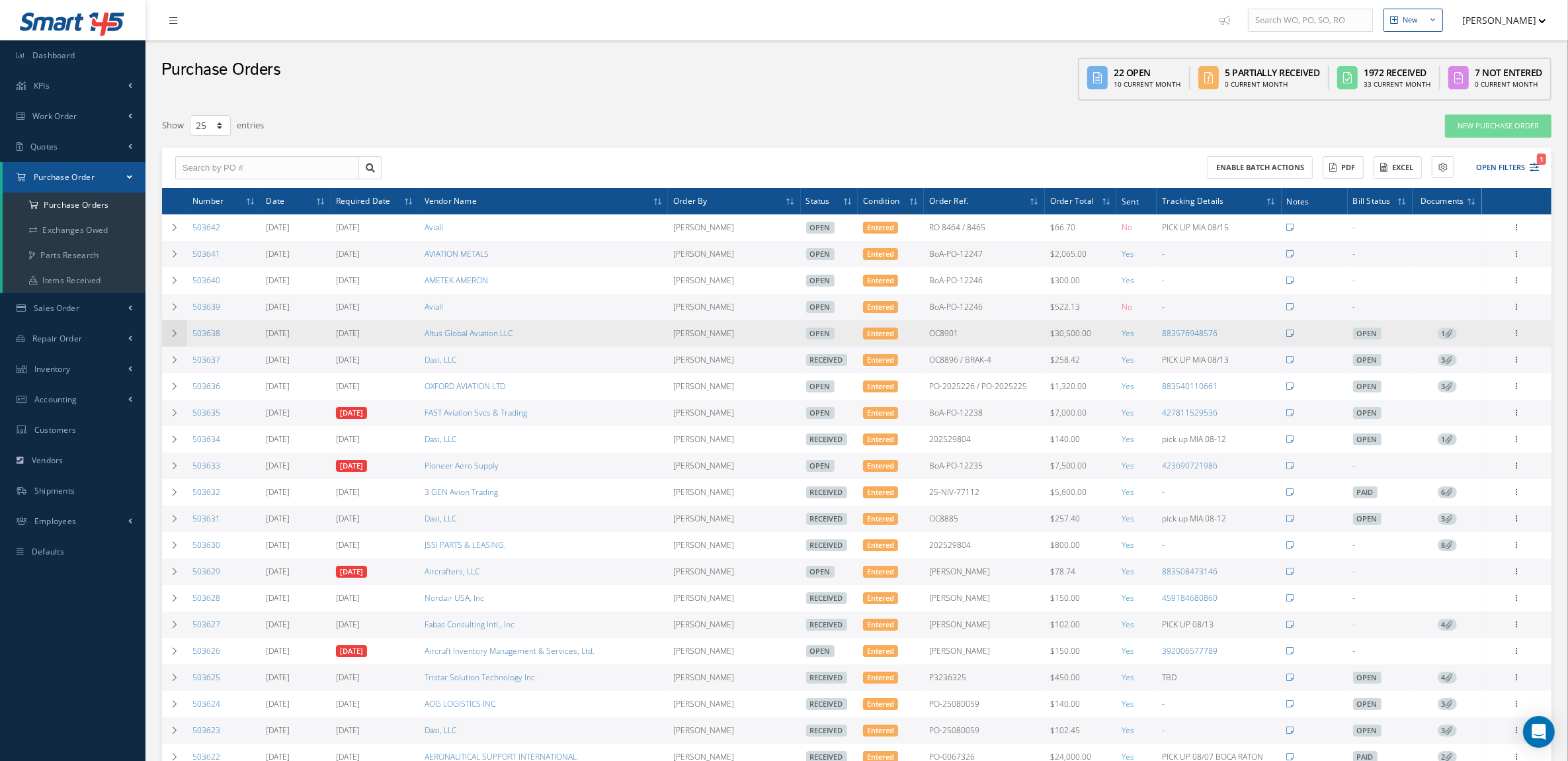
click at [176, 333] on icon at bounding box center [174, 333] width 9 height 8
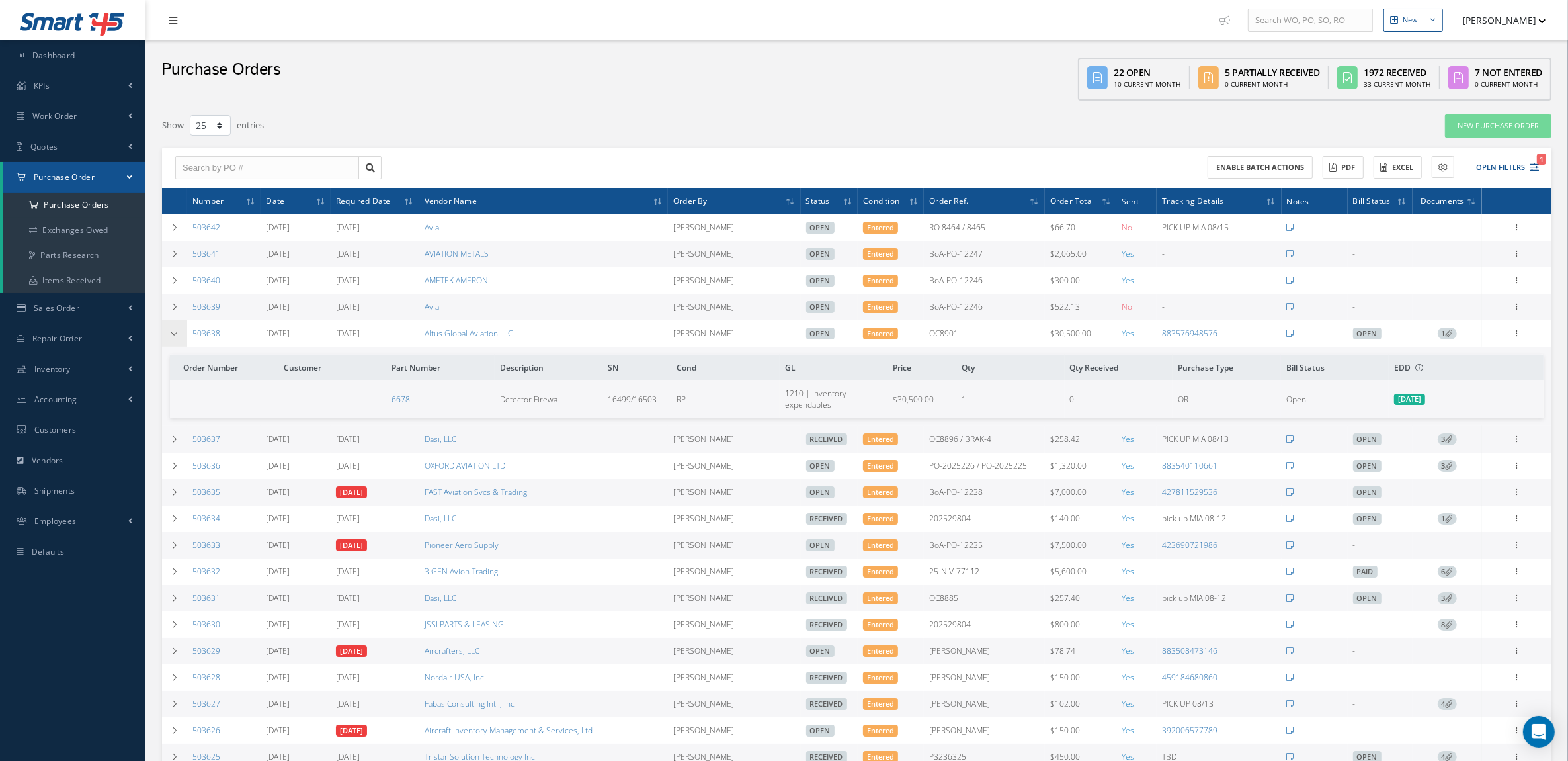
click at [176, 333] on icon at bounding box center [174, 333] width 9 height 8
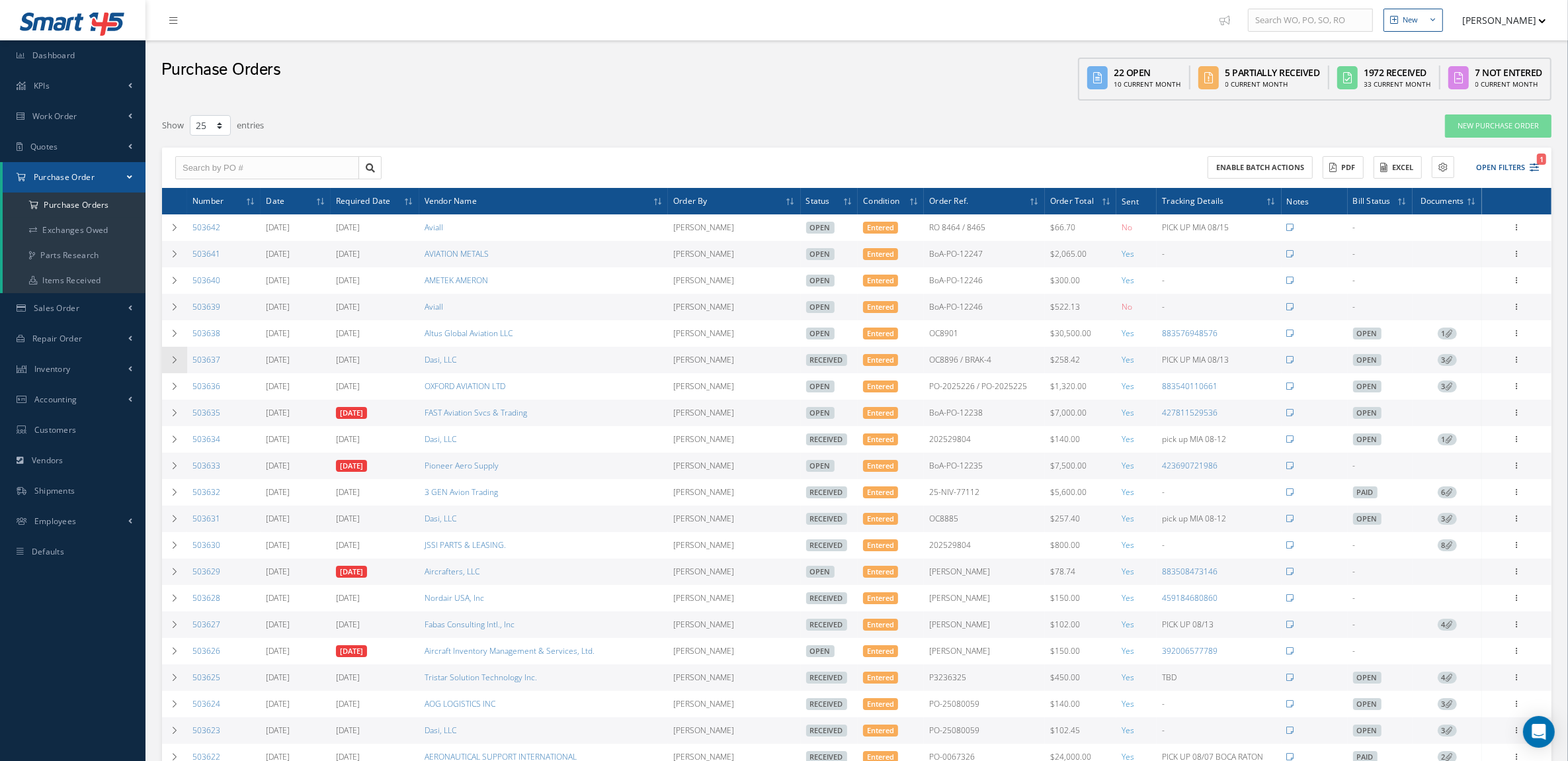
click at [172, 356] on td at bounding box center [175, 360] width 25 height 27
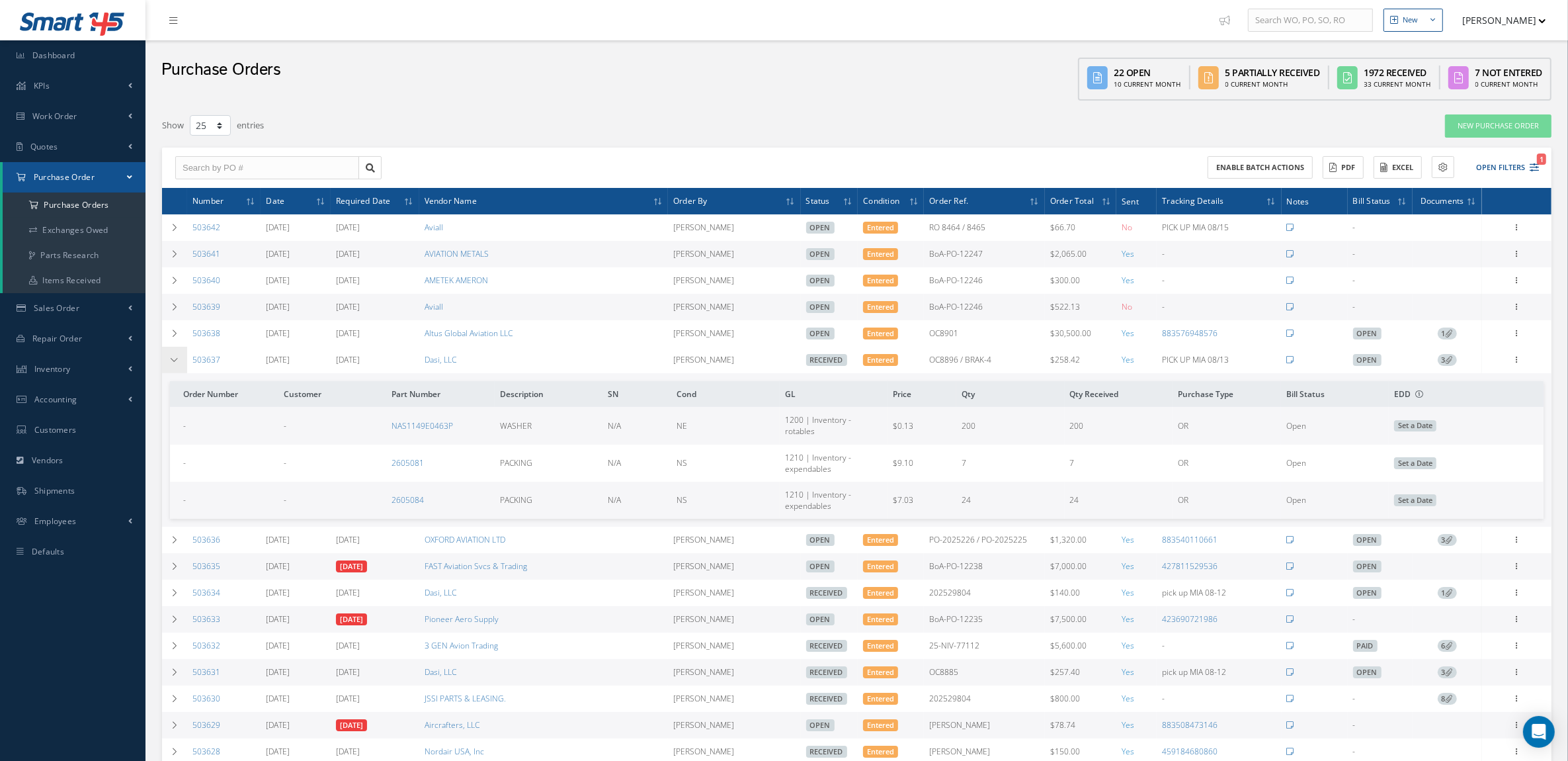
click at [172, 356] on td at bounding box center [175, 360] width 25 height 27
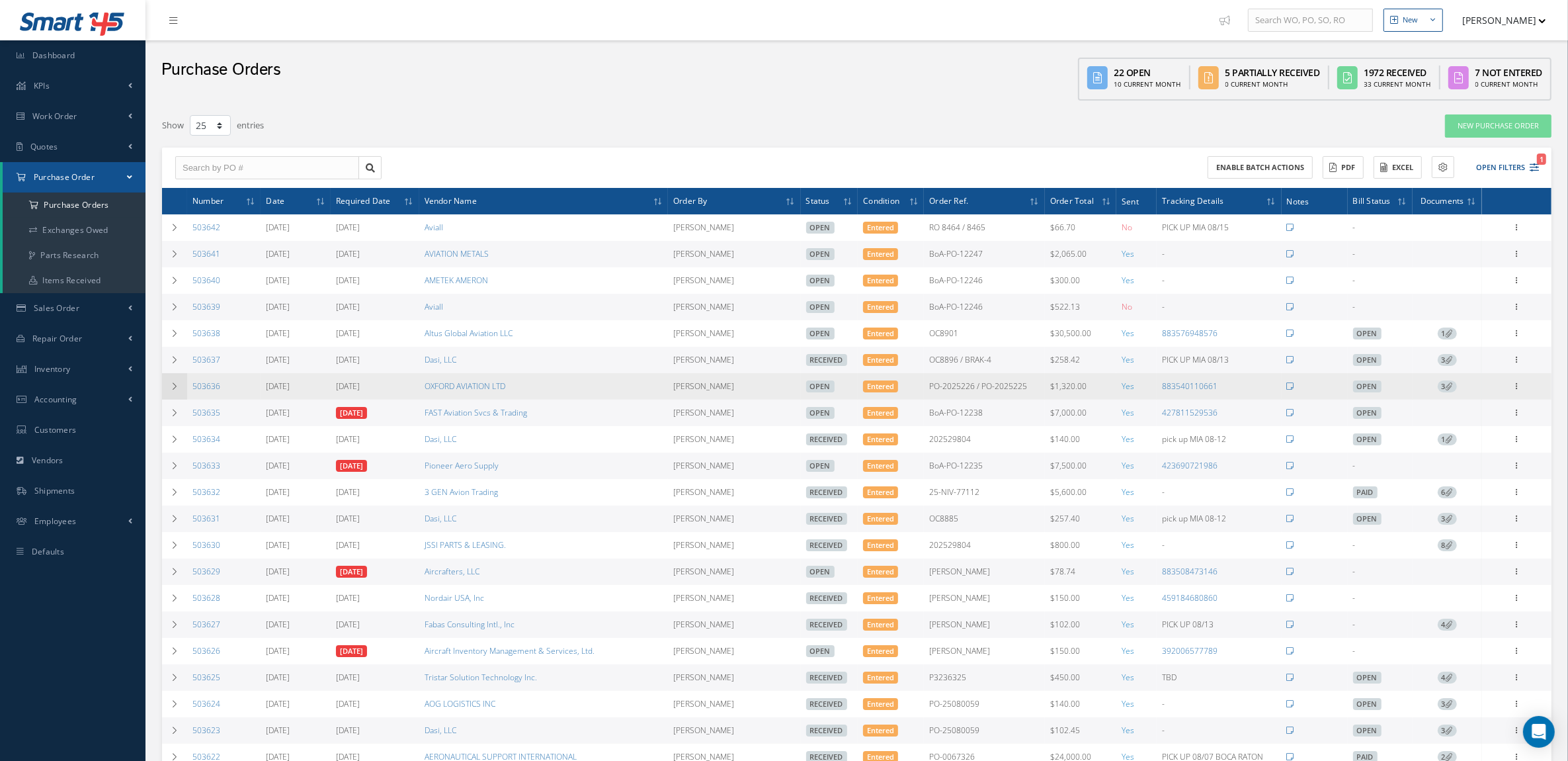
click at [172, 378] on td at bounding box center [175, 387] width 25 height 27
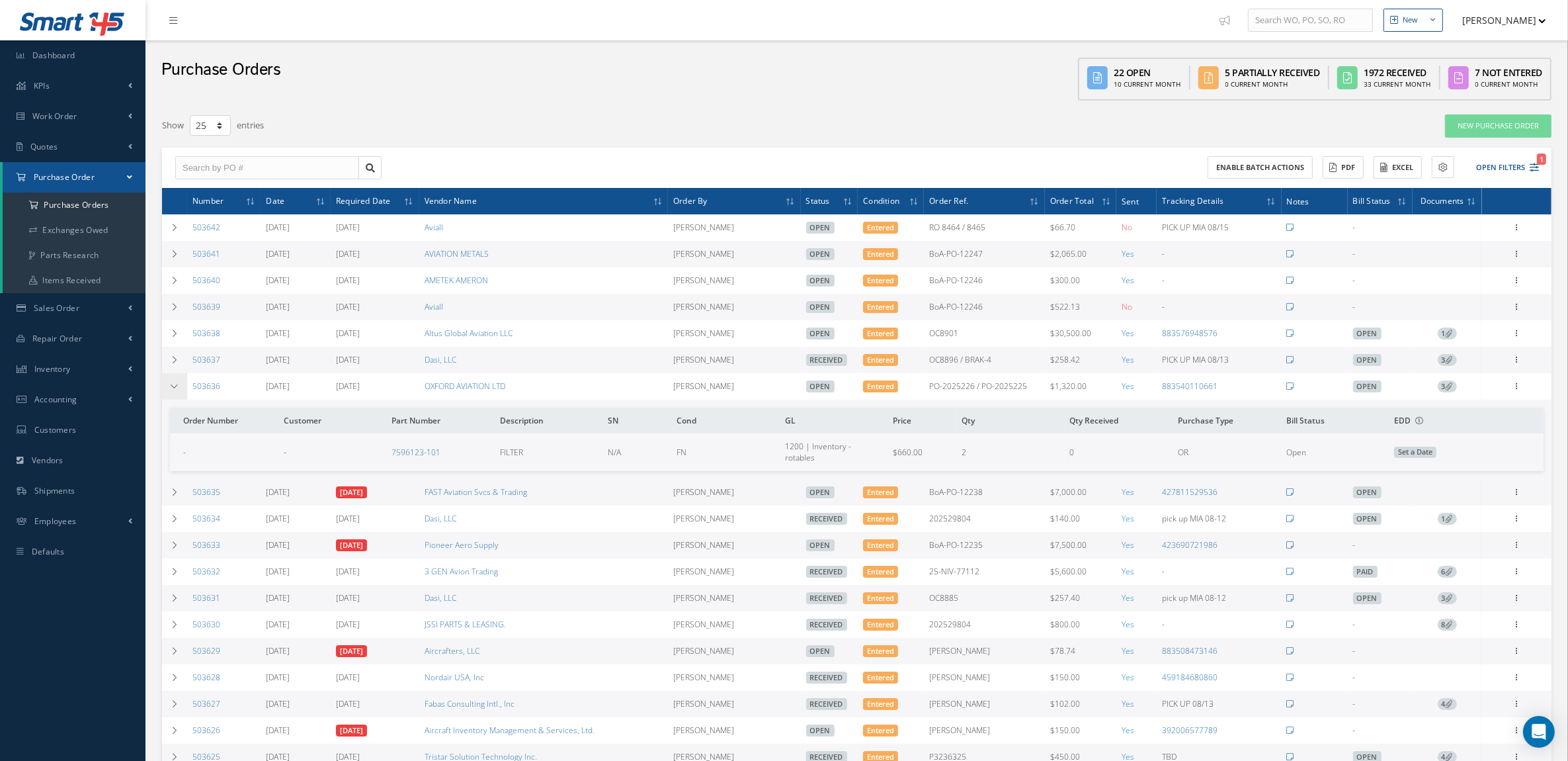
click at [172, 378] on td at bounding box center [175, 387] width 25 height 27
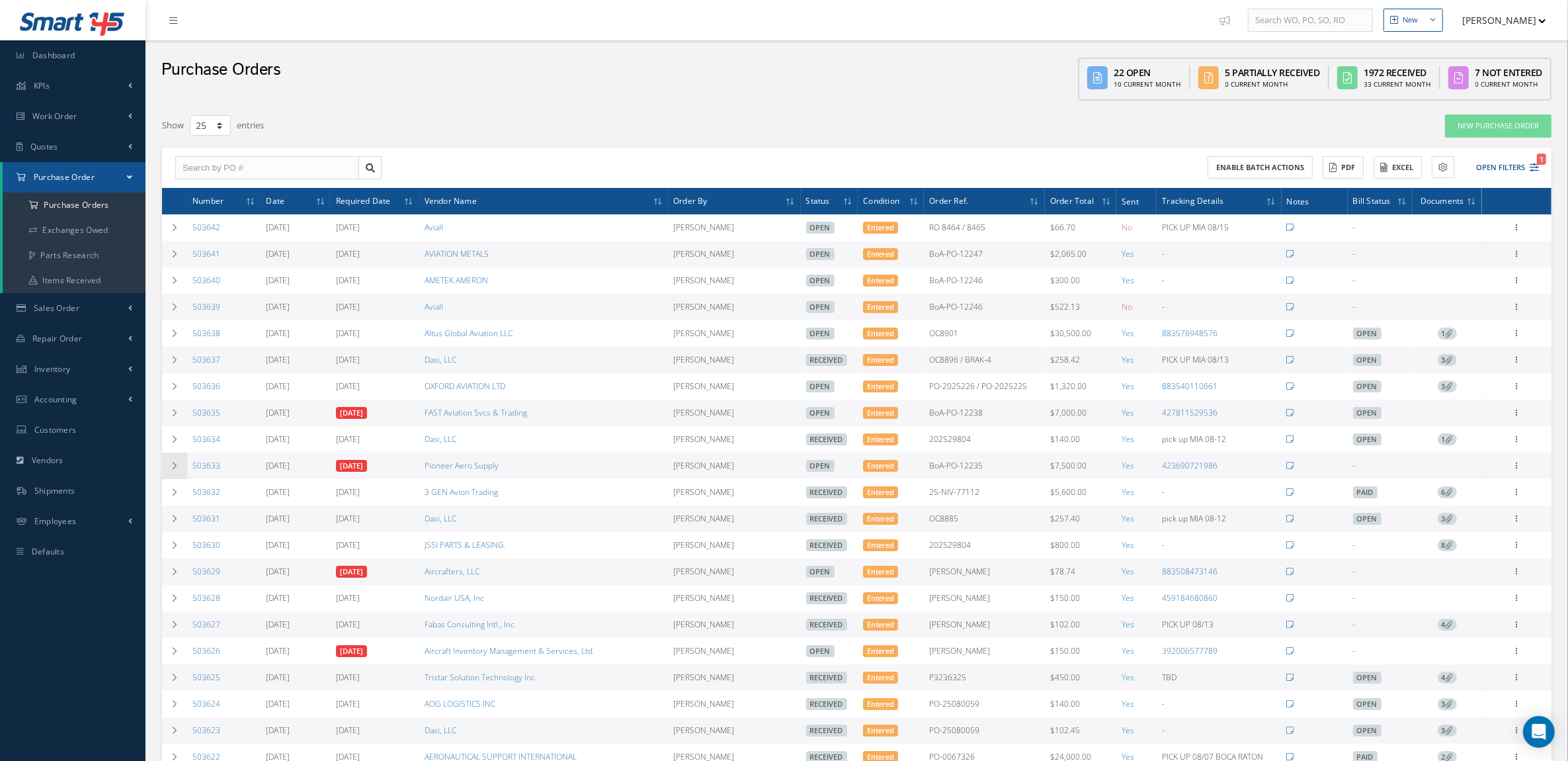
click at [180, 473] on td at bounding box center [175, 466] width 25 height 27
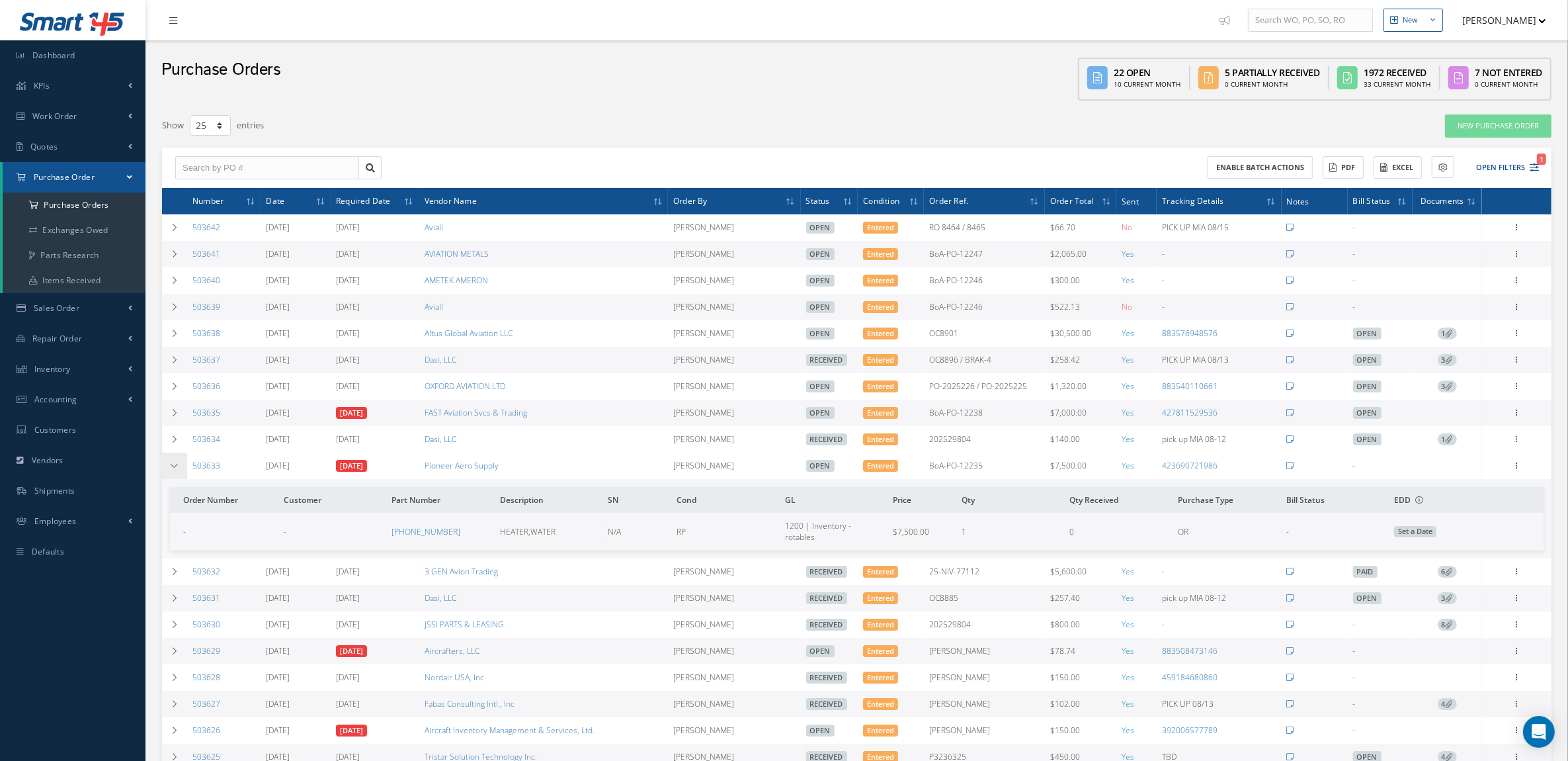
click at [173, 470] on icon at bounding box center [174, 465] width 9 height 8
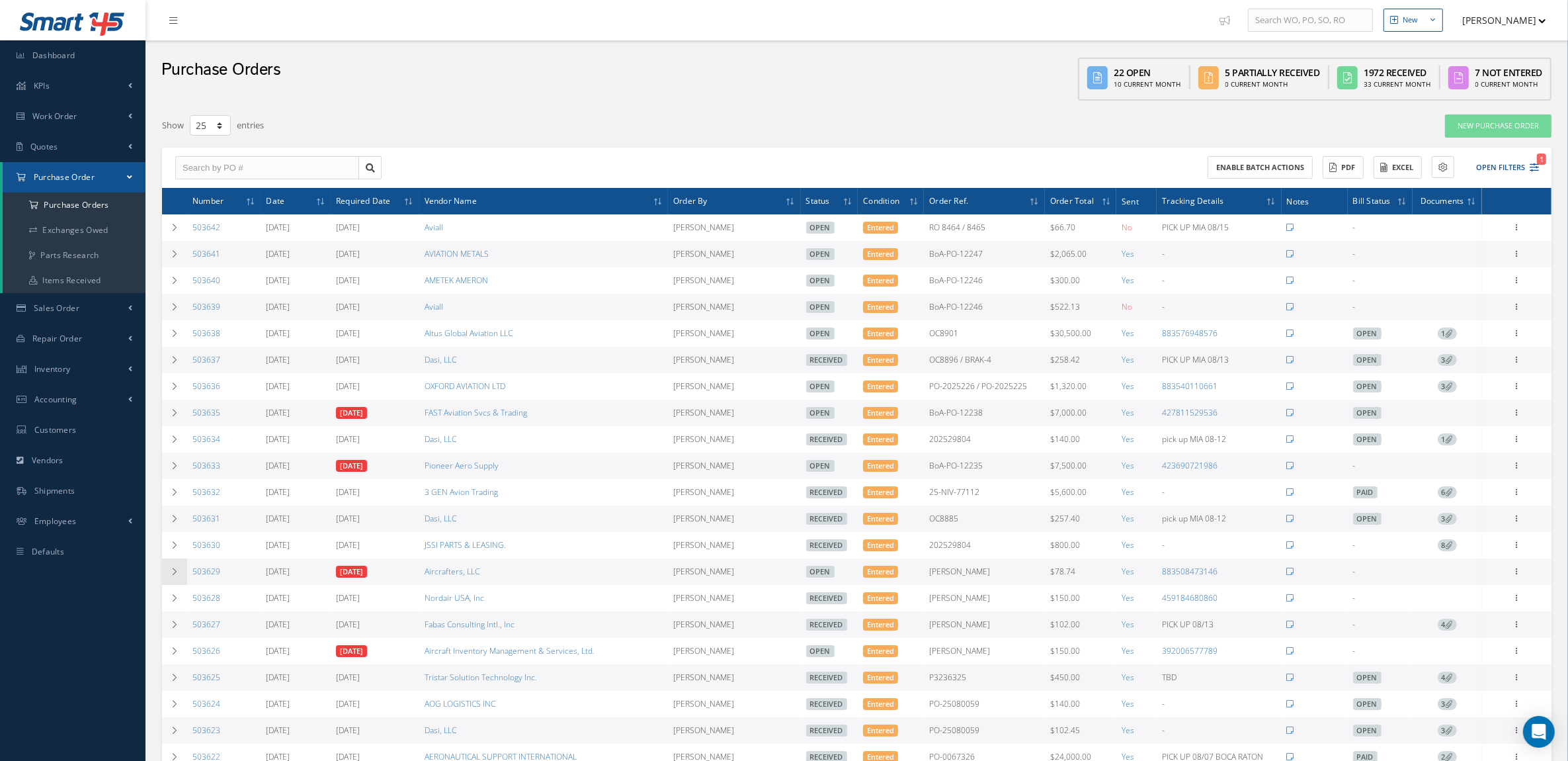
click at [177, 584] on td at bounding box center [175, 572] width 25 height 27
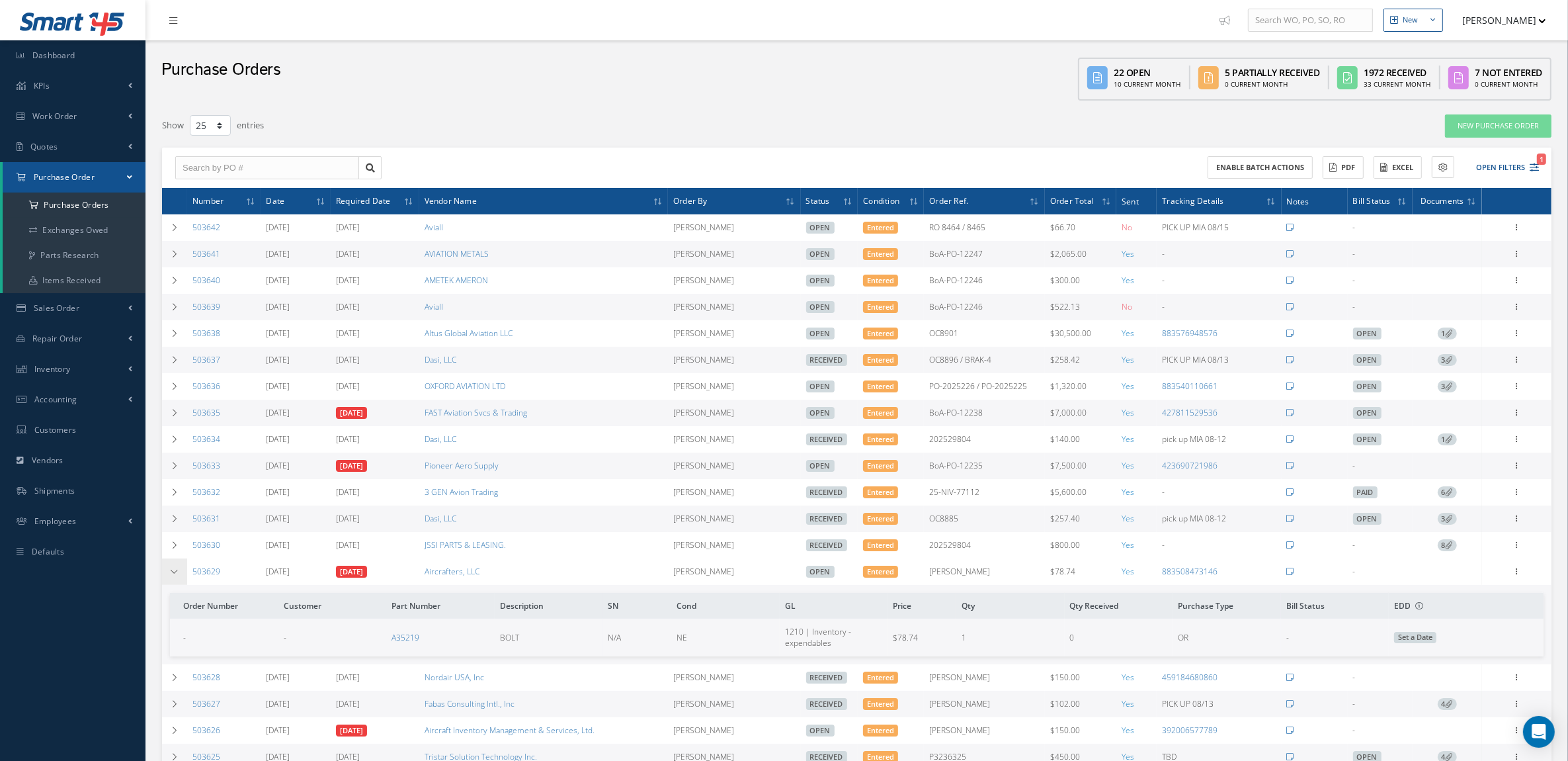
click at [177, 584] on td at bounding box center [175, 572] width 25 height 27
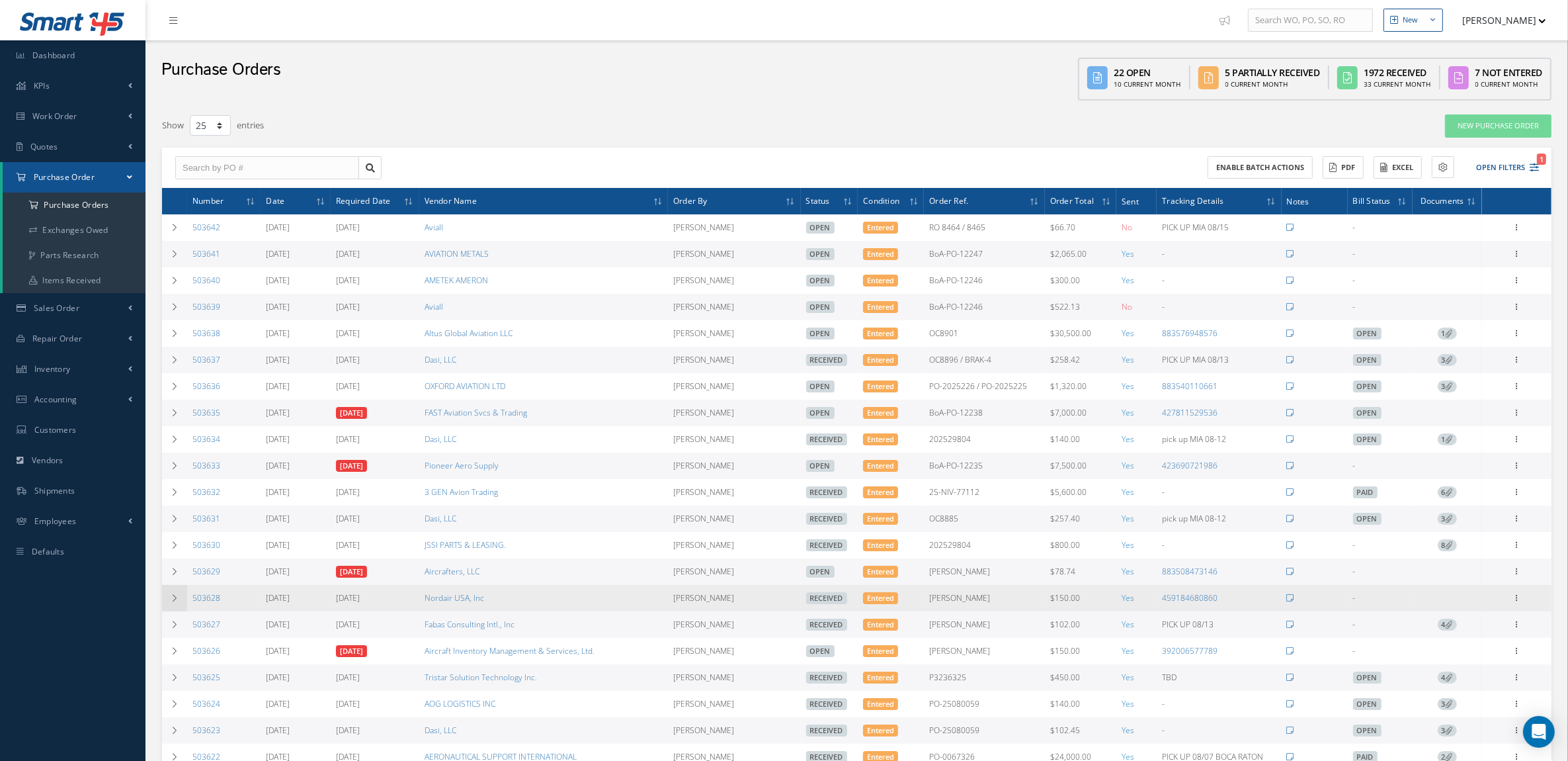
click at [170, 602] on icon at bounding box center [174, 598] width 9 height 8
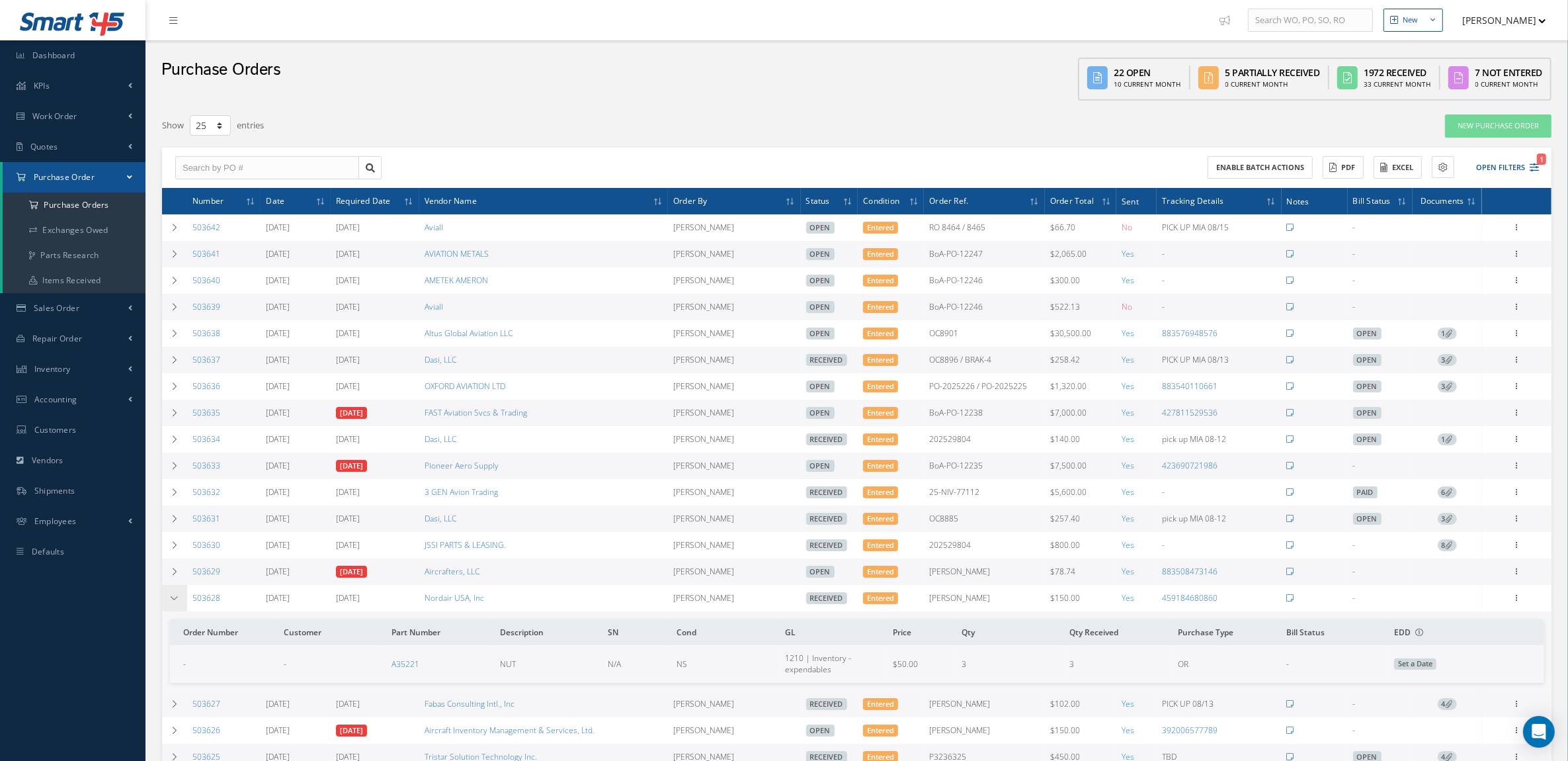
click at [174, 602] on icon at bounding box center [174, 598] width 9 height 8
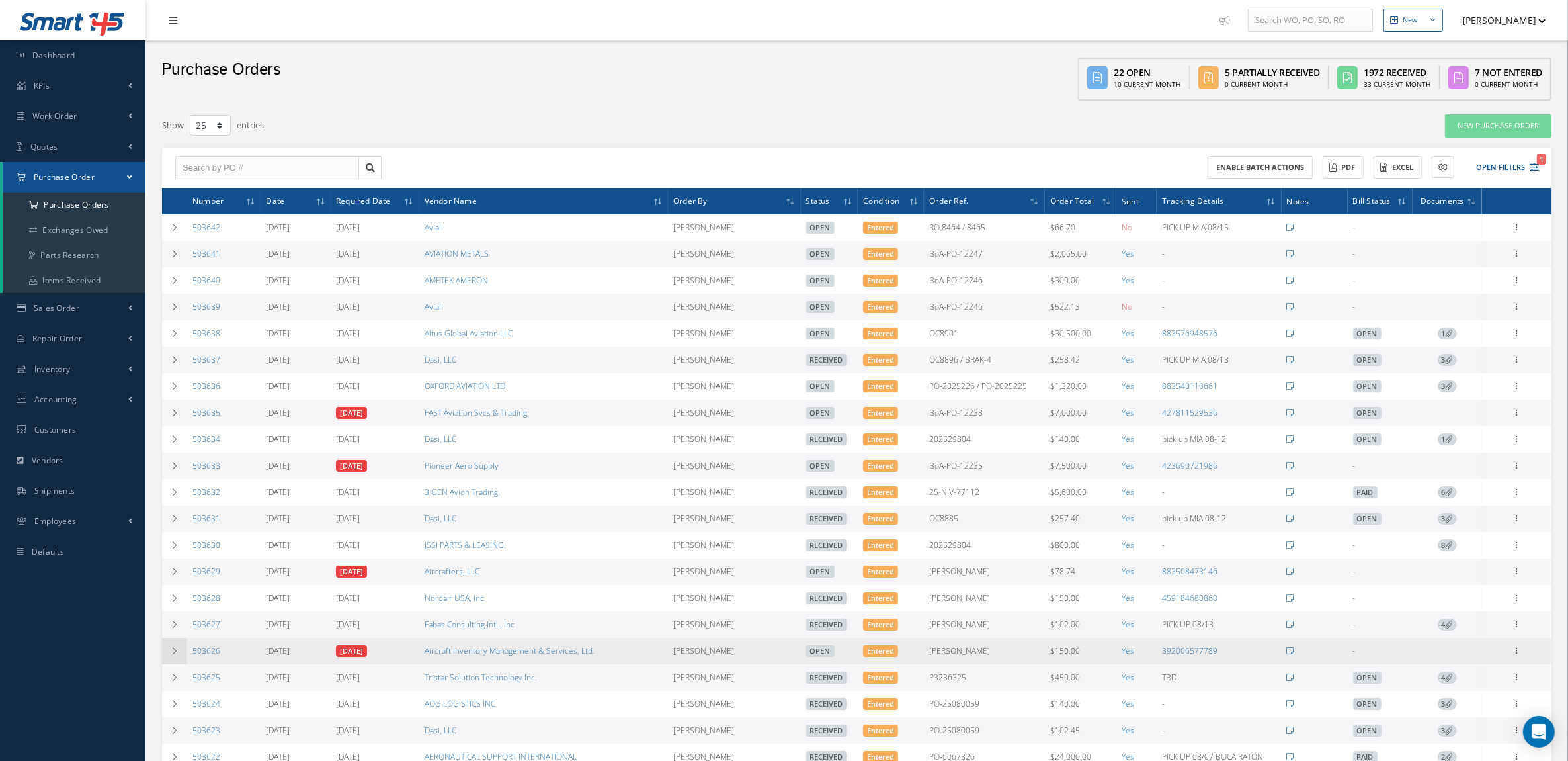
click at [178, 665] on td at bounding box center [175, 651] width 25 height 27
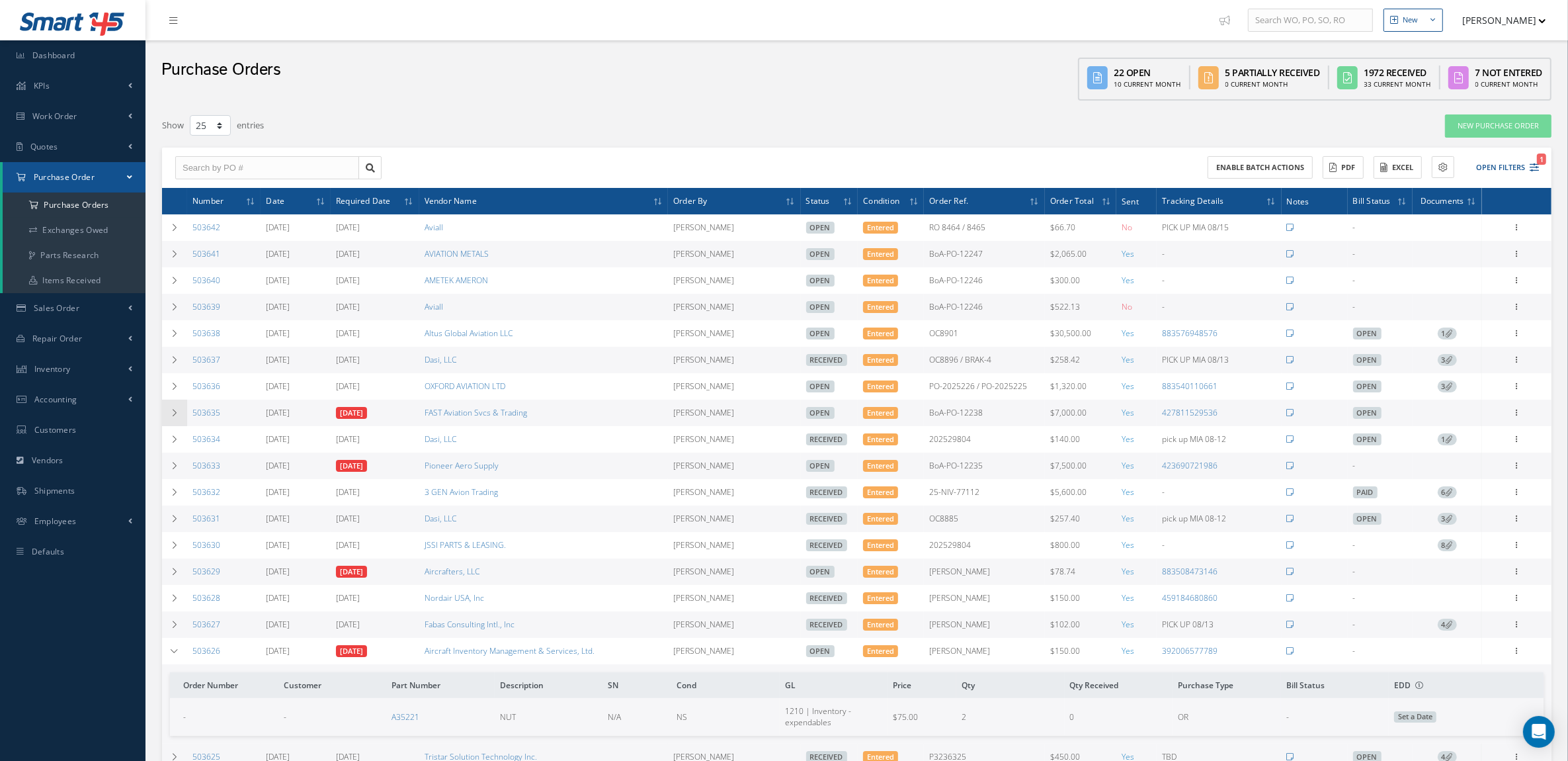
click at [176, 412] on icon at bounding box center [174, 413] width 9 height 8
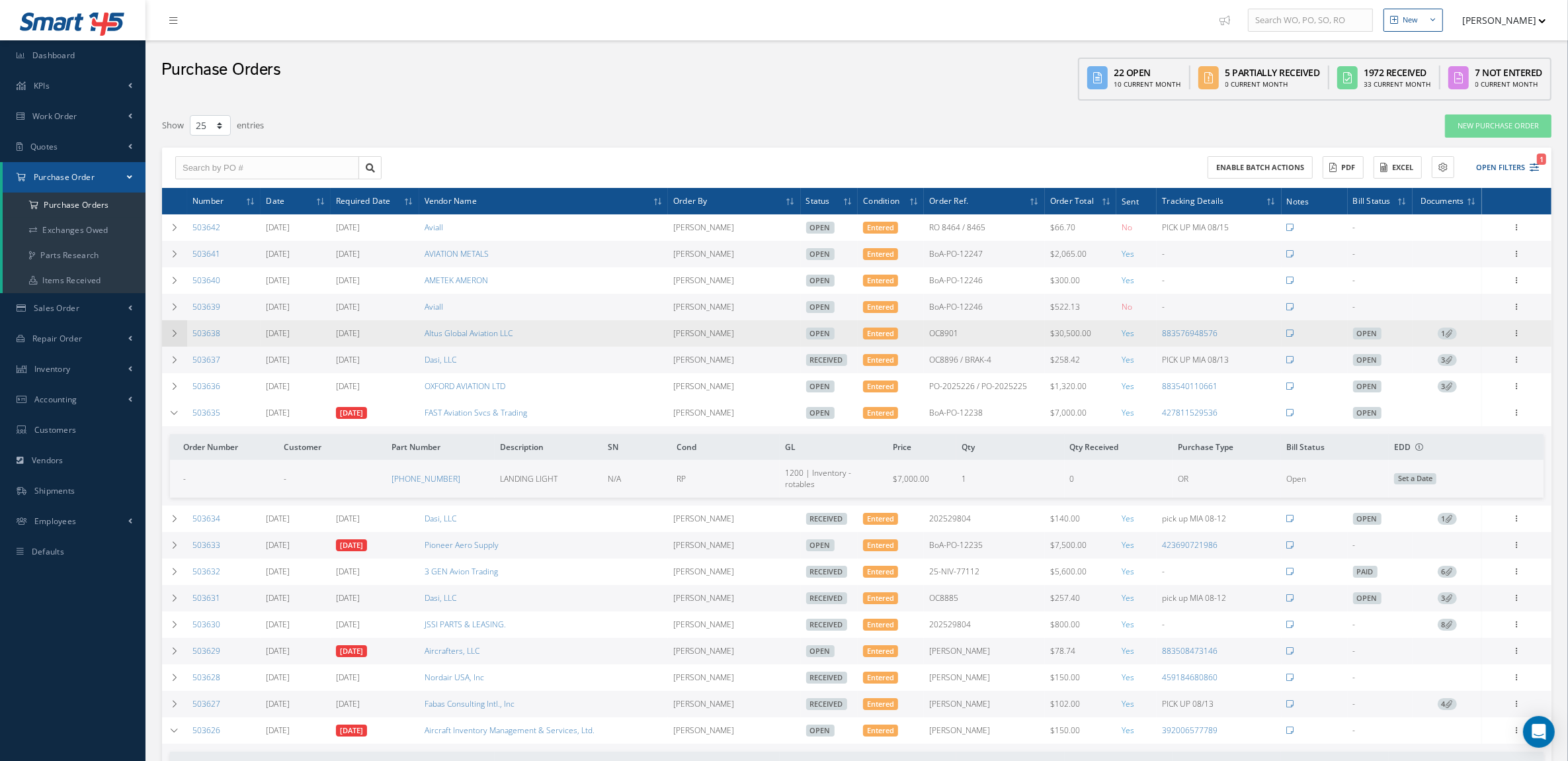
click at [178, 329] on td at bounding box center [175, 334] width 25 height 27
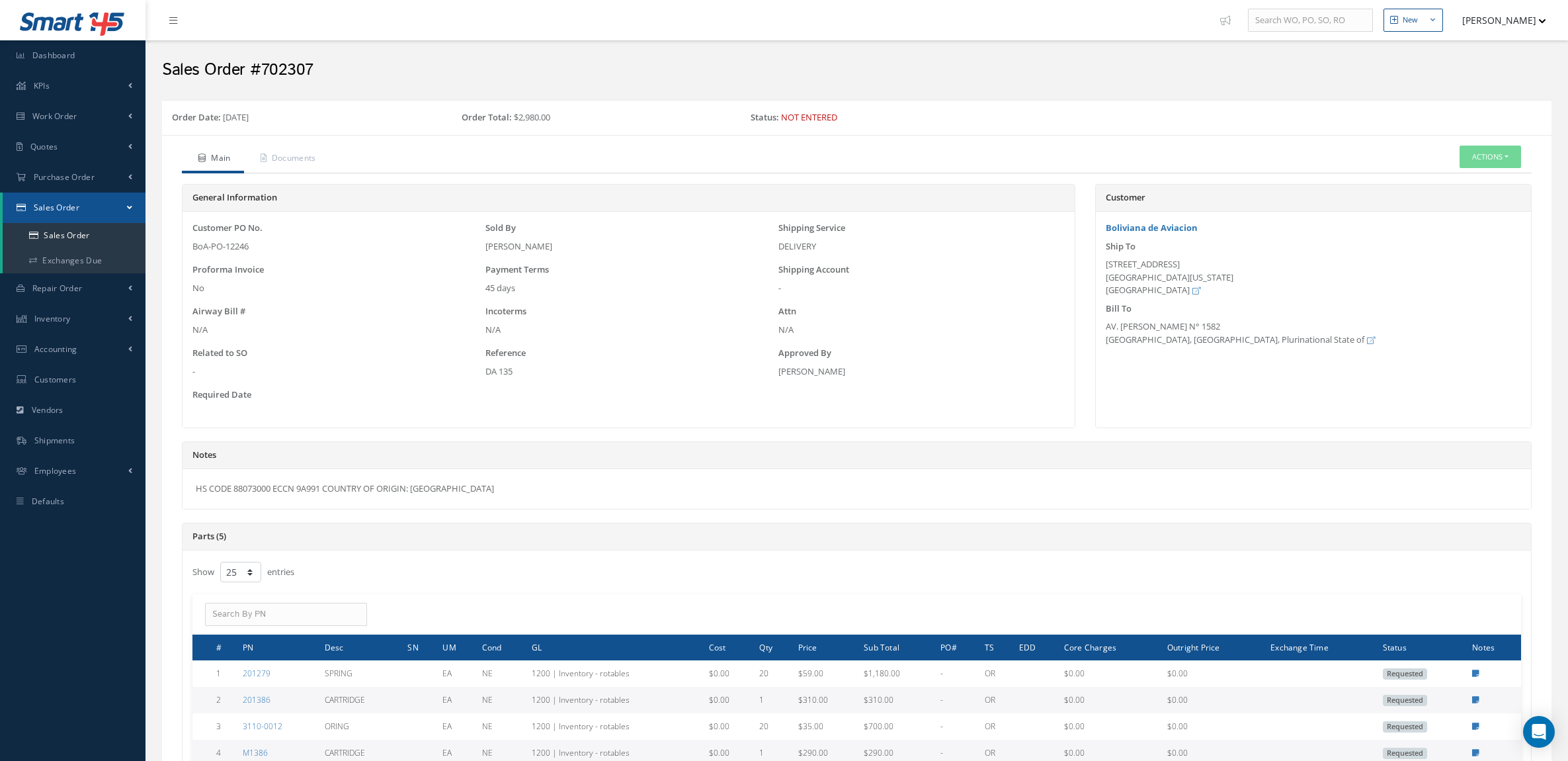
select select "25"
click at [59, 224] on link "Sales Order" at bounding box center [74, 235] width 143 height 25
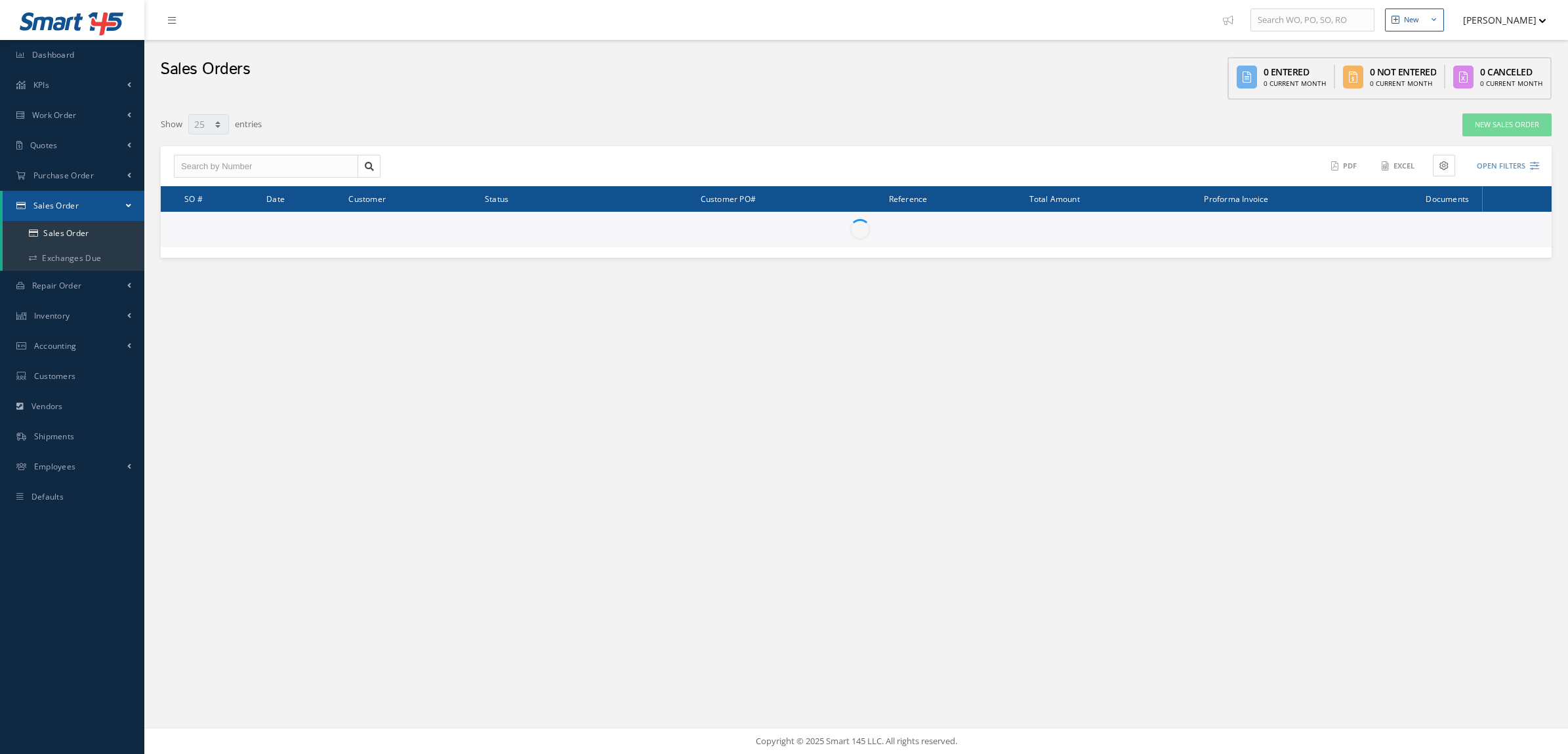
select select "25"
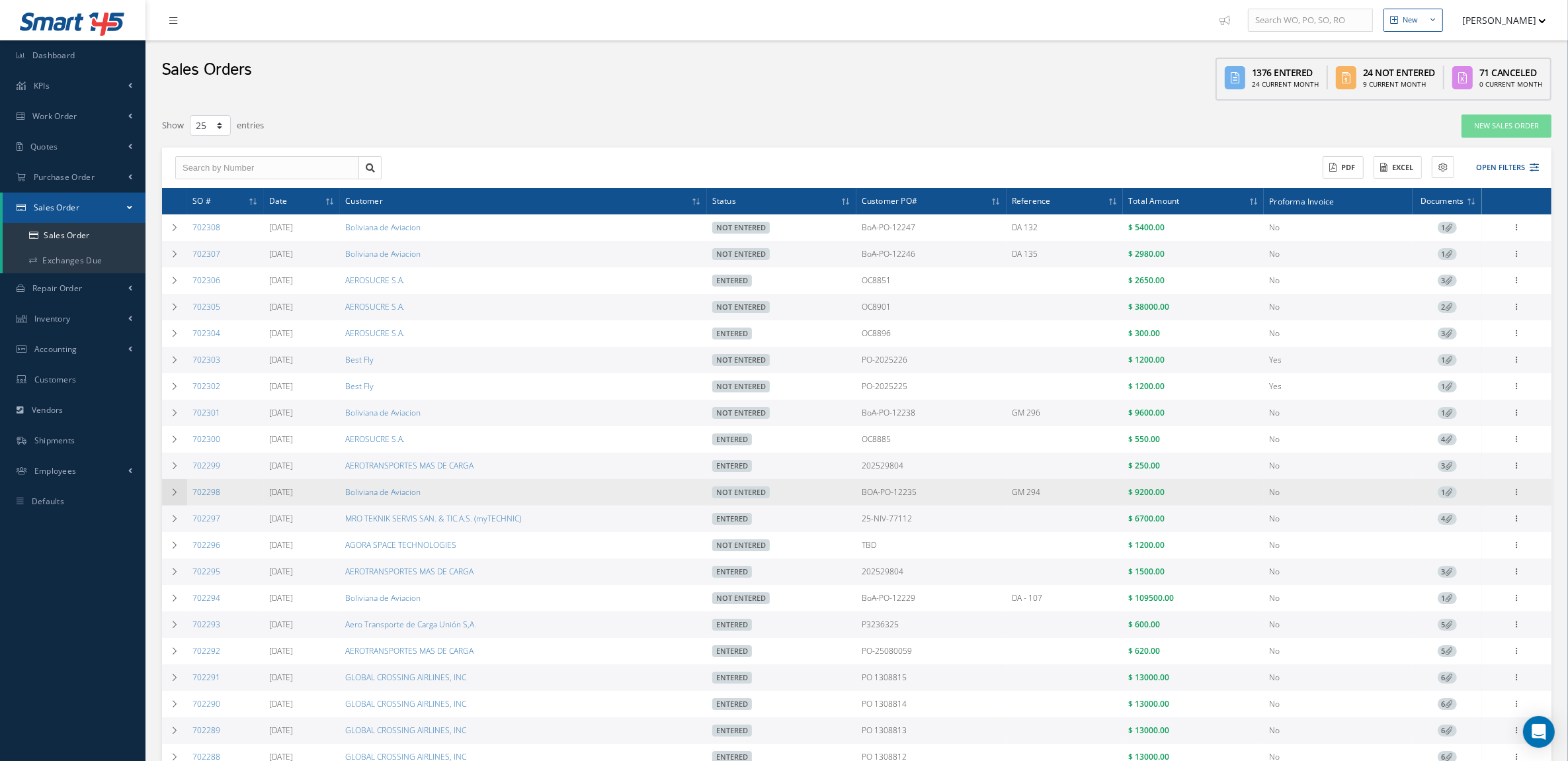
click at [180, 486] on td at bounding box center [175, 492] width 25 height 27
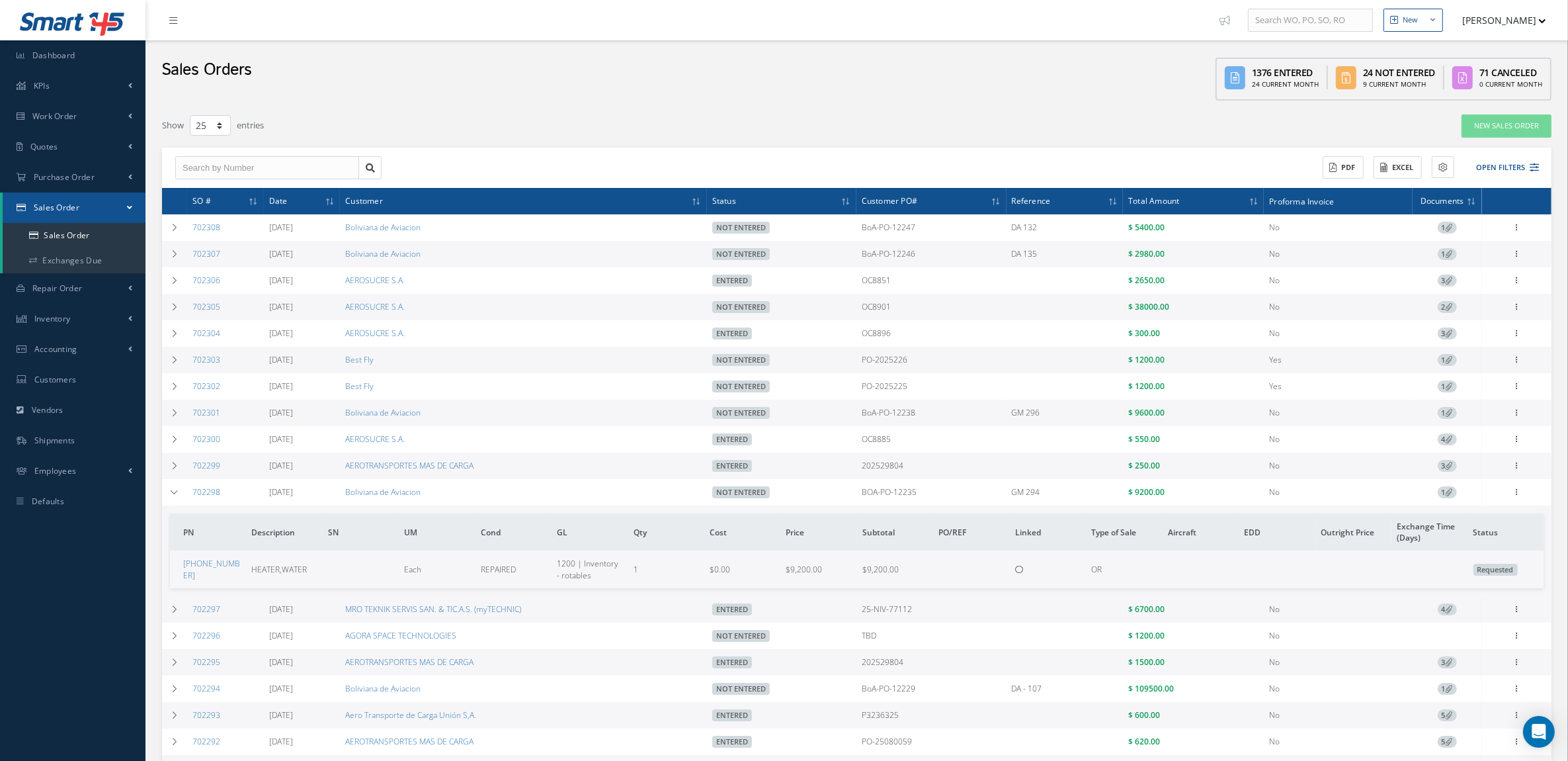
drag, startPoint x: 232, startPoint y: 491, endPoint x: 189, endPoint y: 495, distance: 43.2
click at [189, 495] on td "702298" at bounding box center [226, 492] width 77 height 27
copy link "702298"
click at [185, 496] on td at bounding box center [175, 492] width 25 height 27
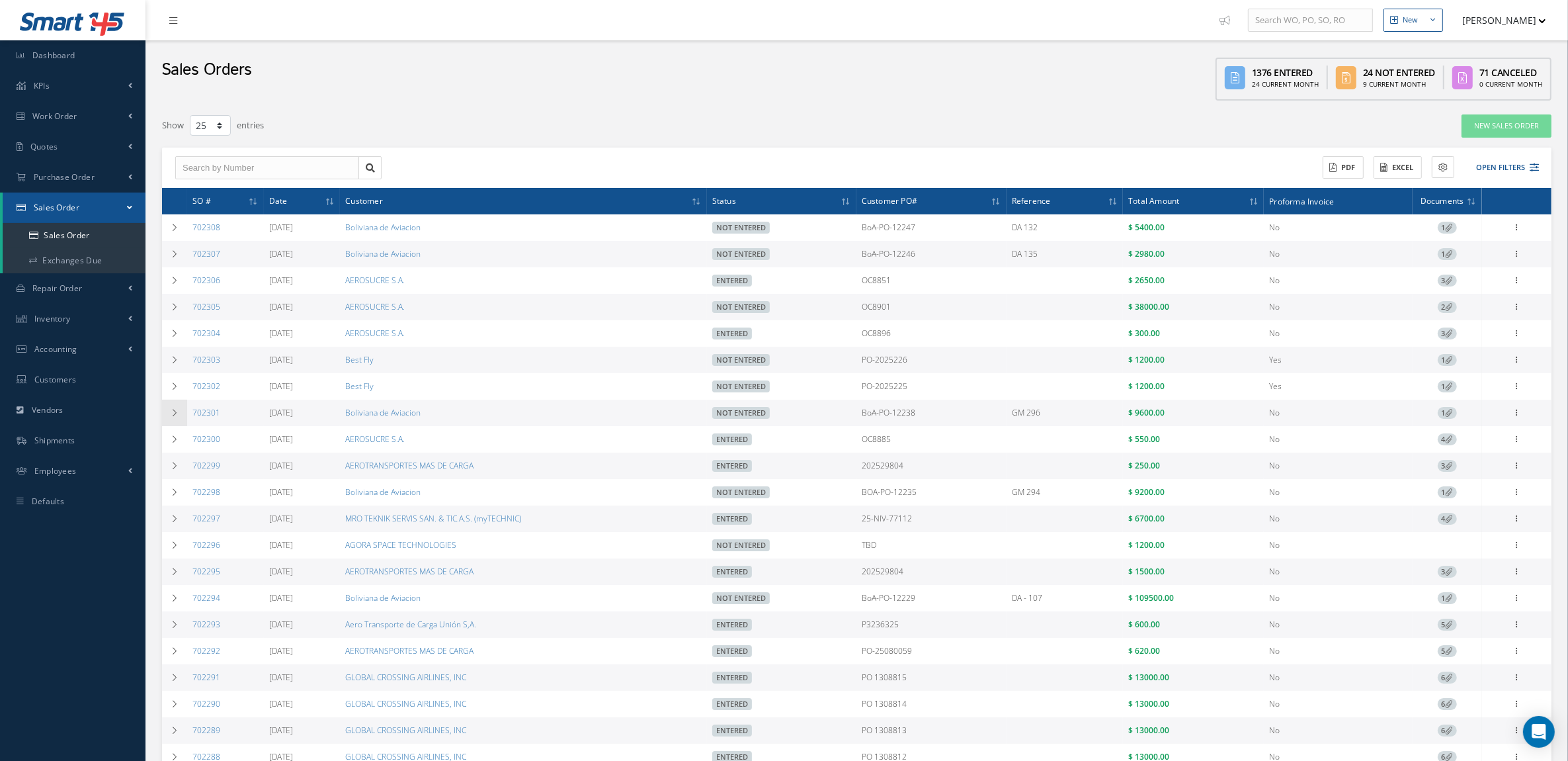
click at [170, 414] on icon at bounding box center [174, 413] width 9 height 8
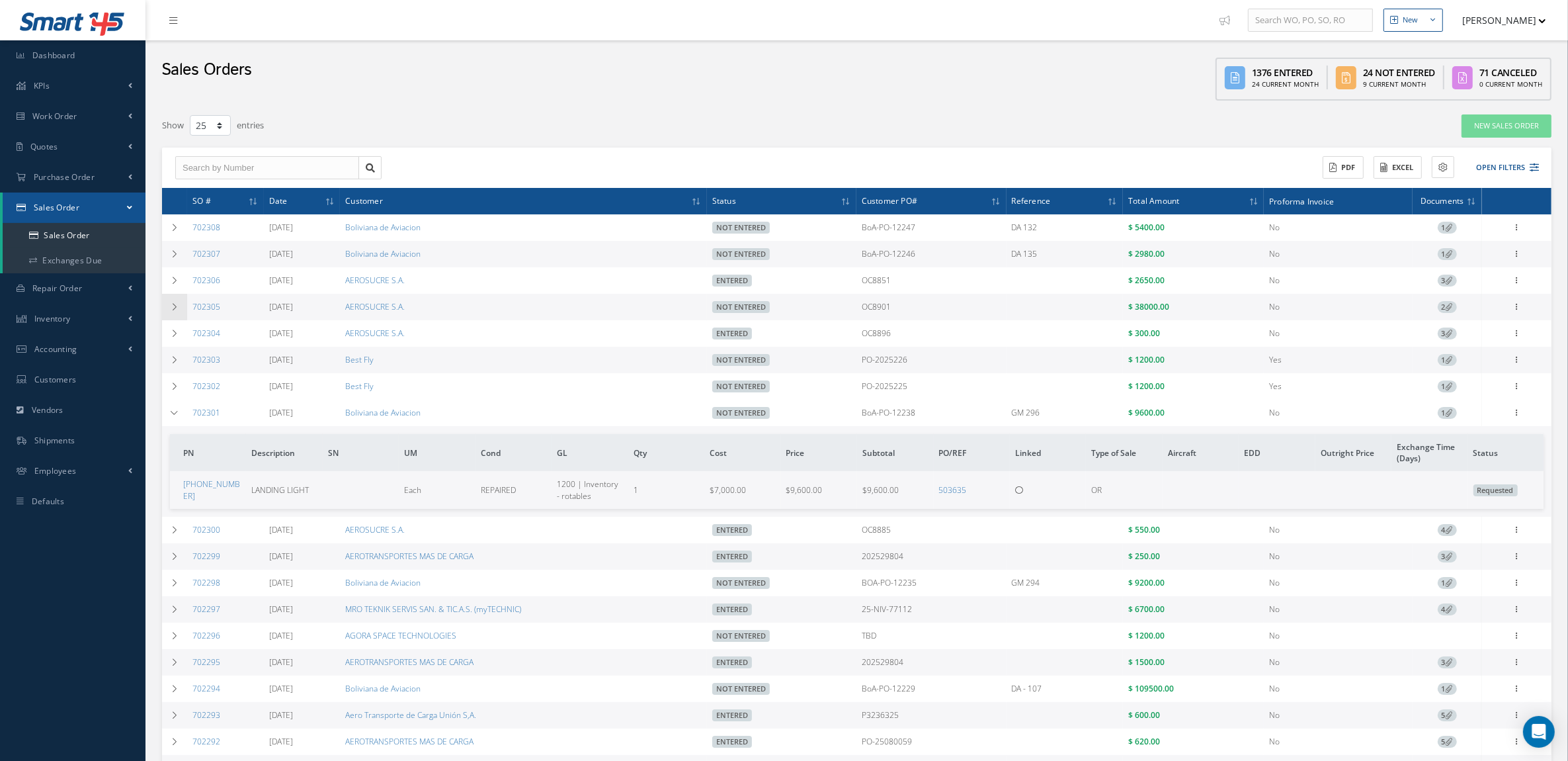
click at [181, 305] on td at bounding box center [175, 307] width 25 height 27
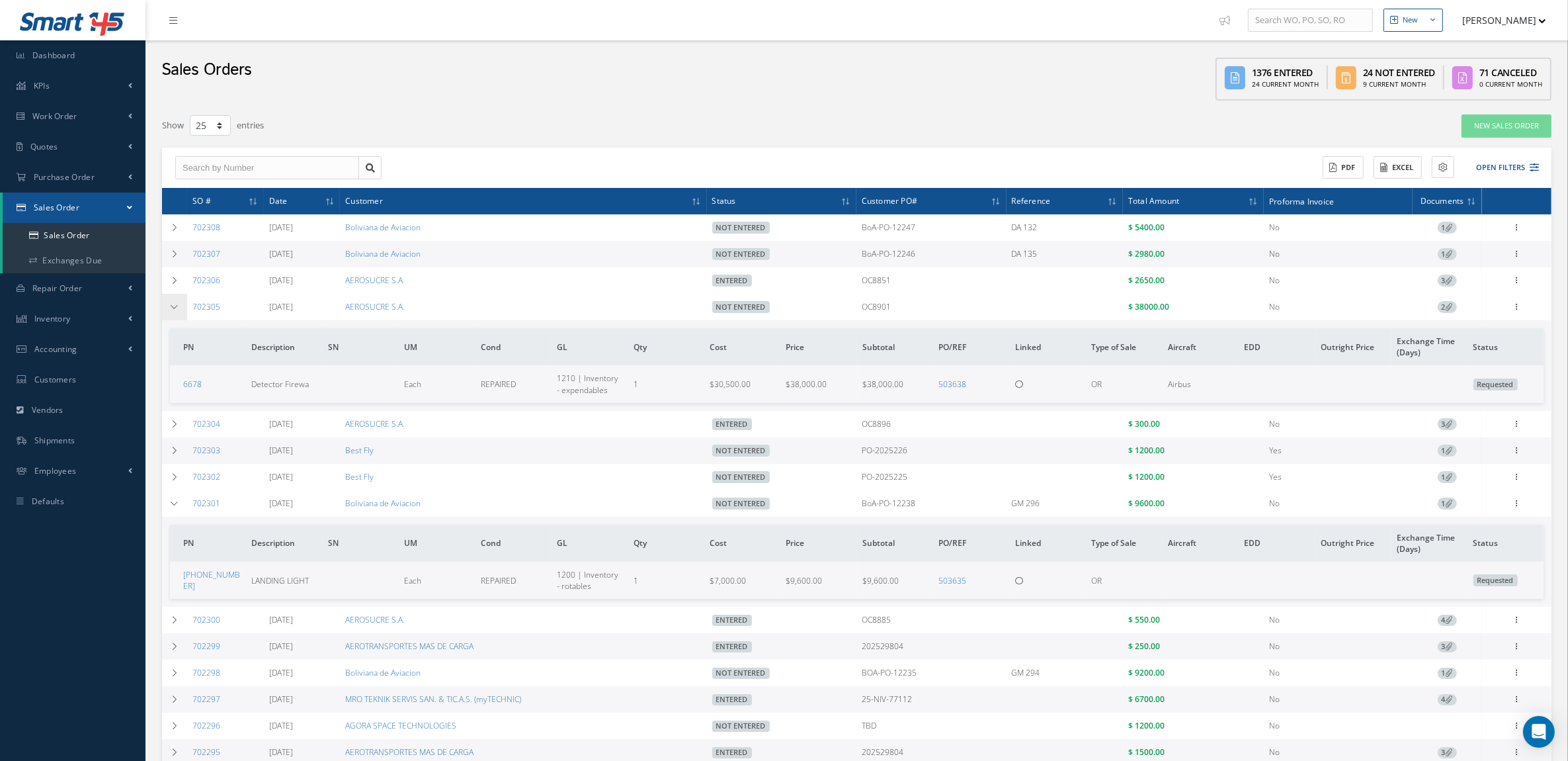
click at [181, 305] on td at bounding box center [175, 307] width 25 height 27
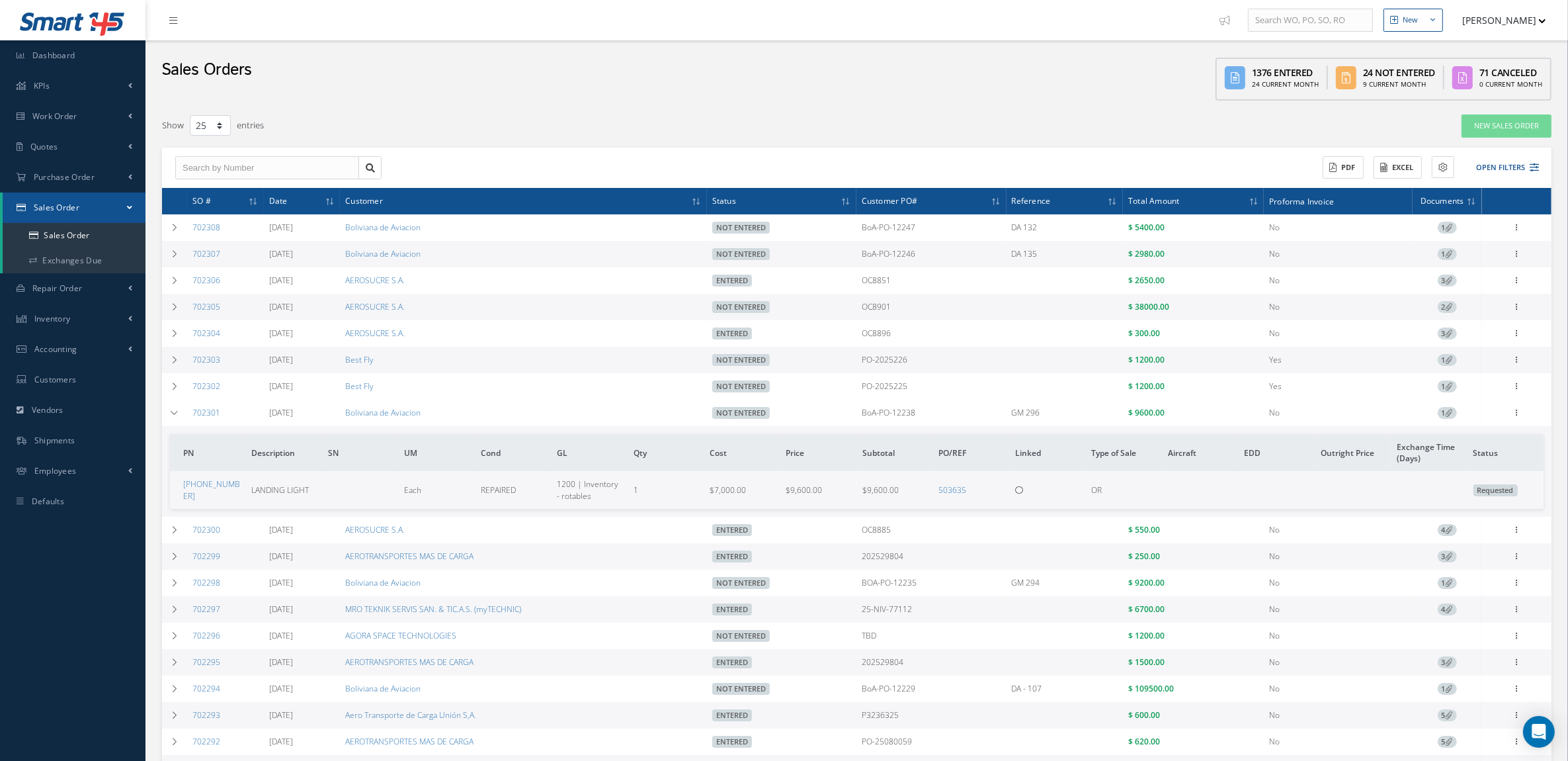
click at [1449, 309] on icon at bounding box center [1449, 306] width 8 height 8
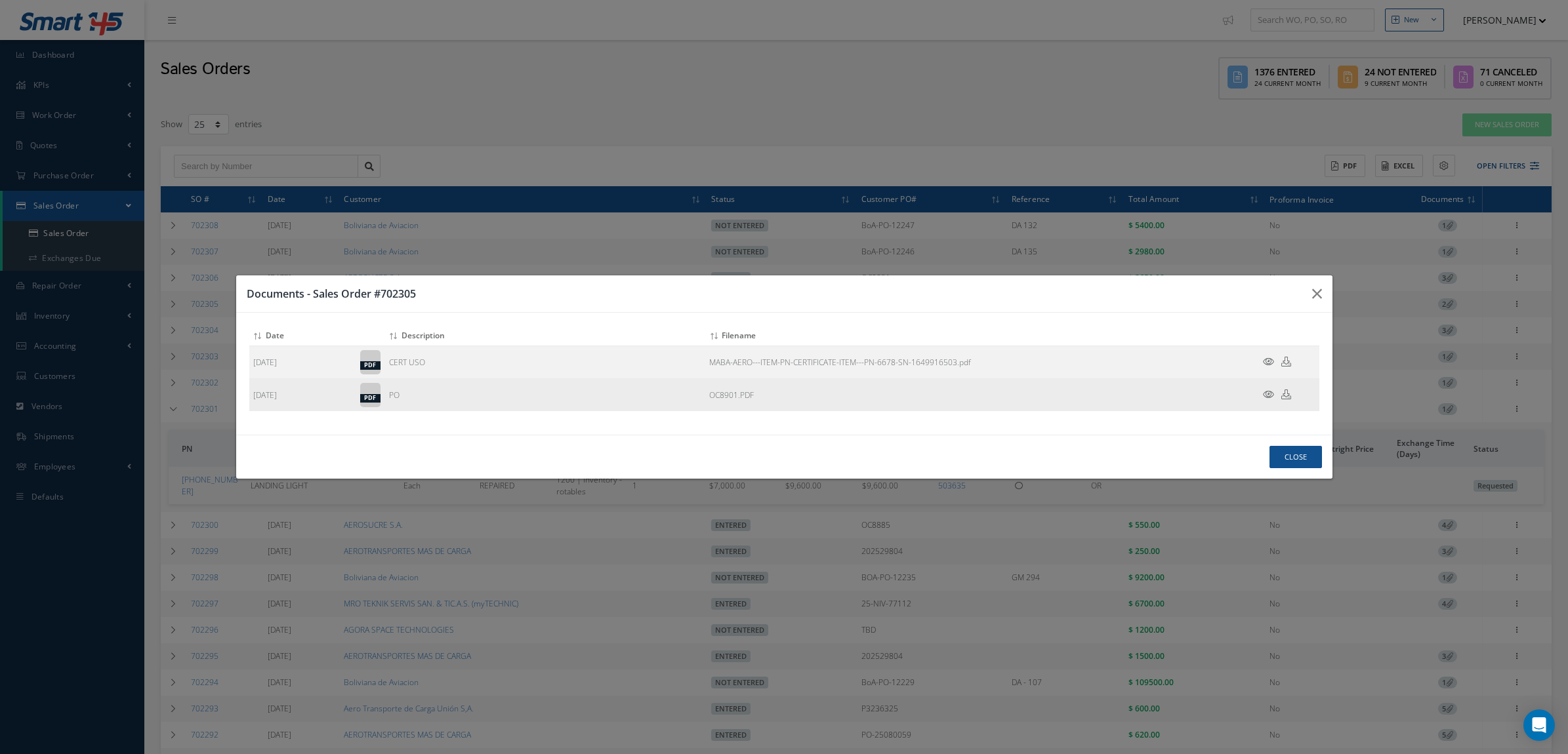
click at [1270, 390] on icon at bounding box center [1268, 395] width 11 height 10
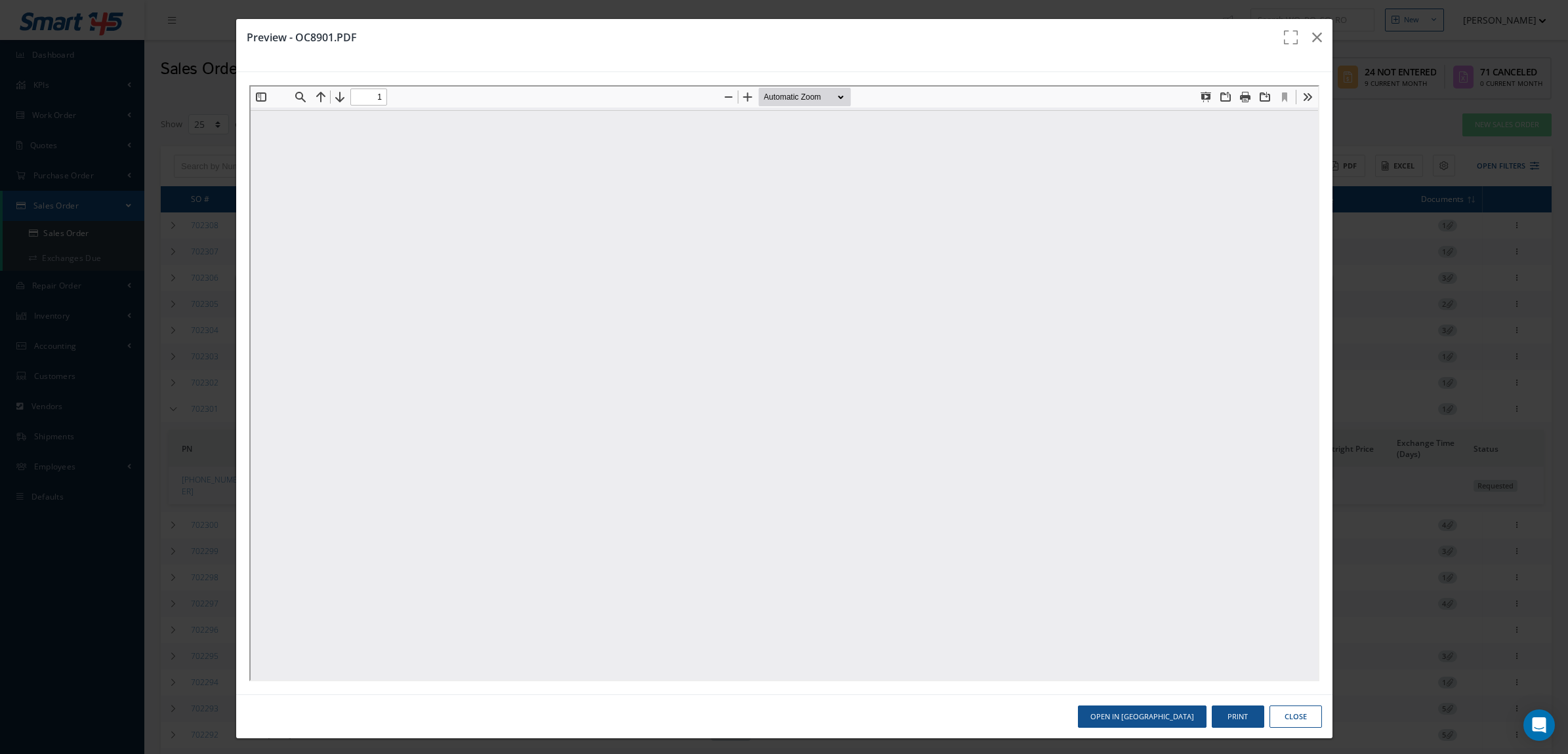
type input "0"
type input "1"
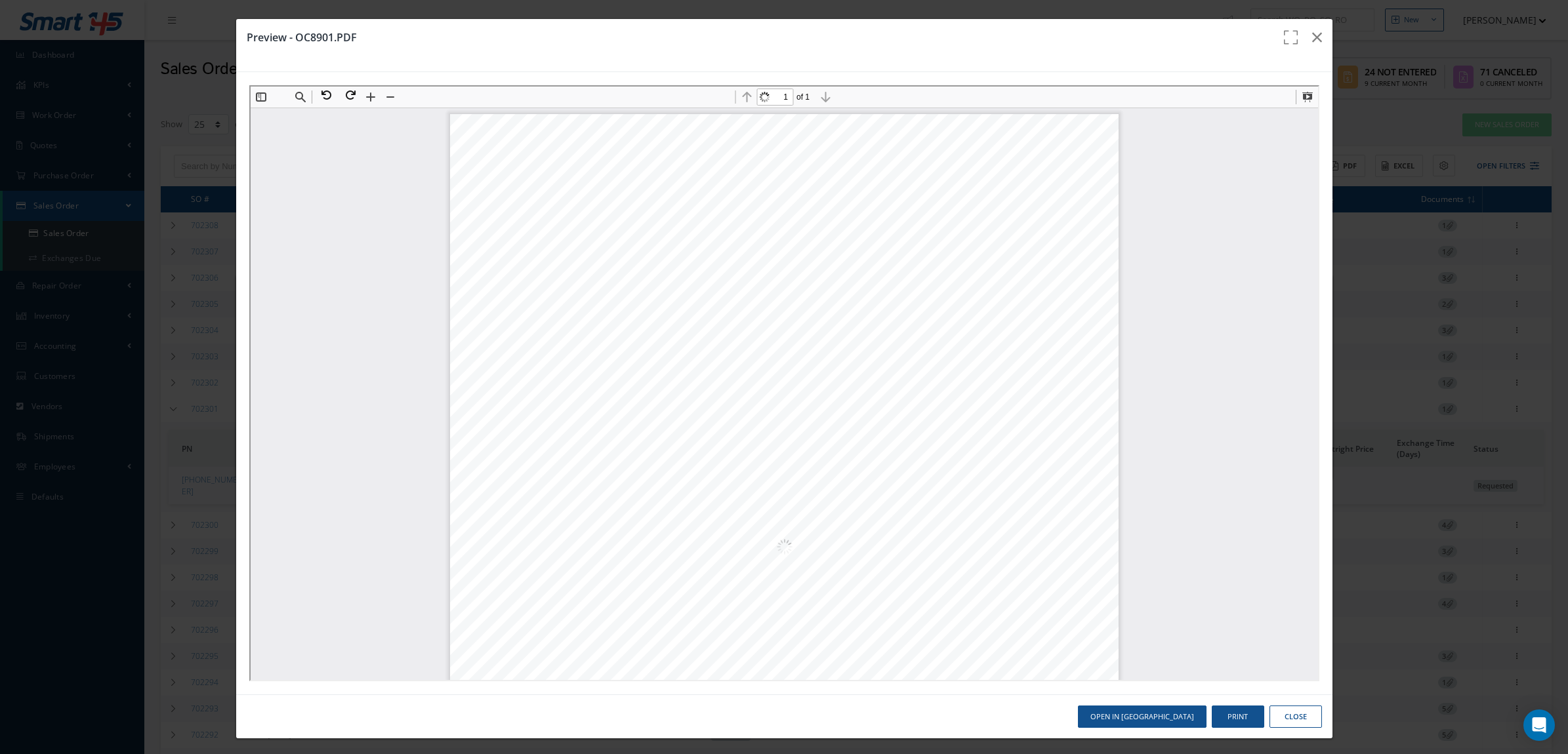
scroll to position [7, 0]
click at [1226, 716] on button "Print" at bounding box center [1237, 718] width 52 height 23
click at [1312, 32] on icon "button" at bounding box center [1317, 37] width 10 height 16
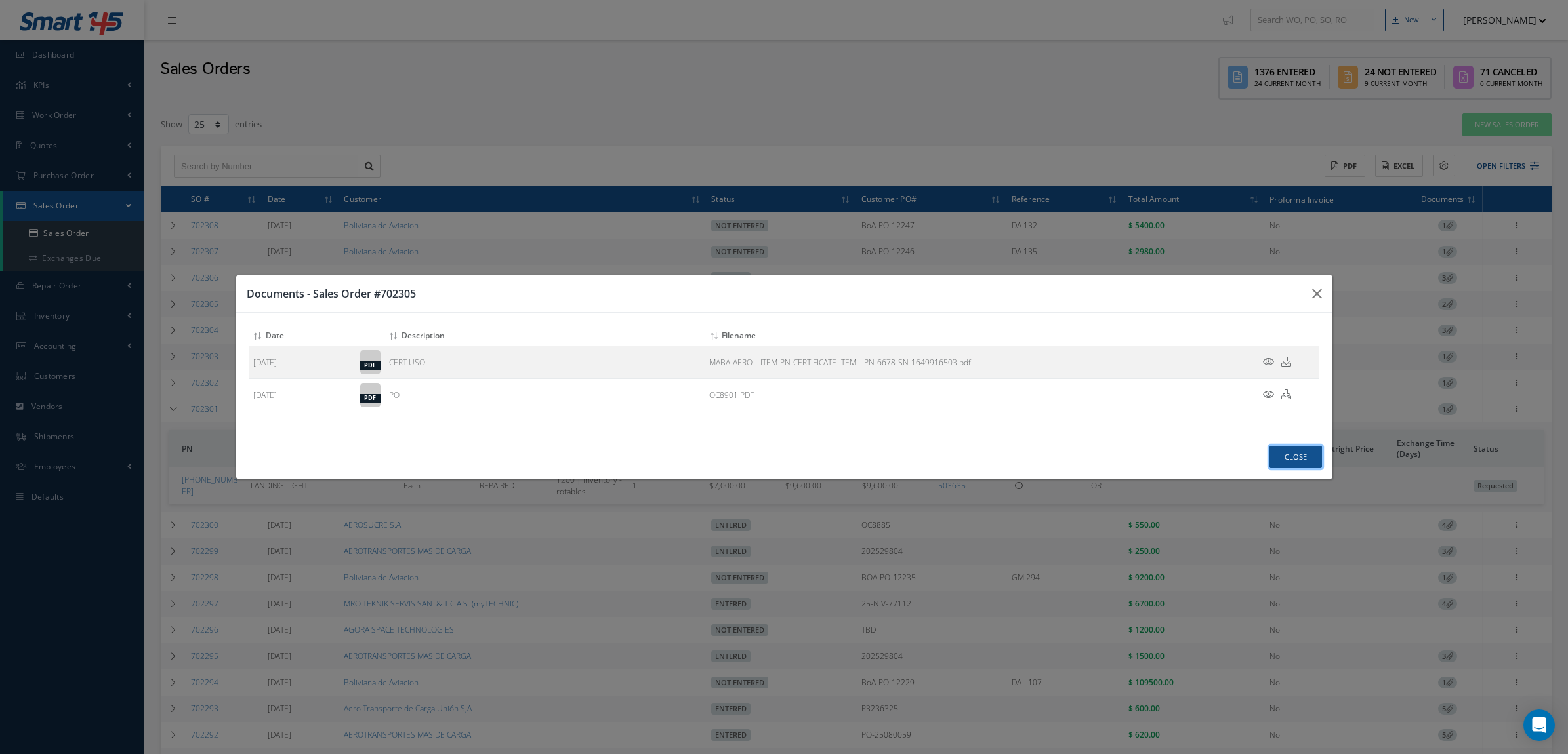
click at [1283, 451] on button "Close" at bounding box center [1295, 458] width 52 height 23
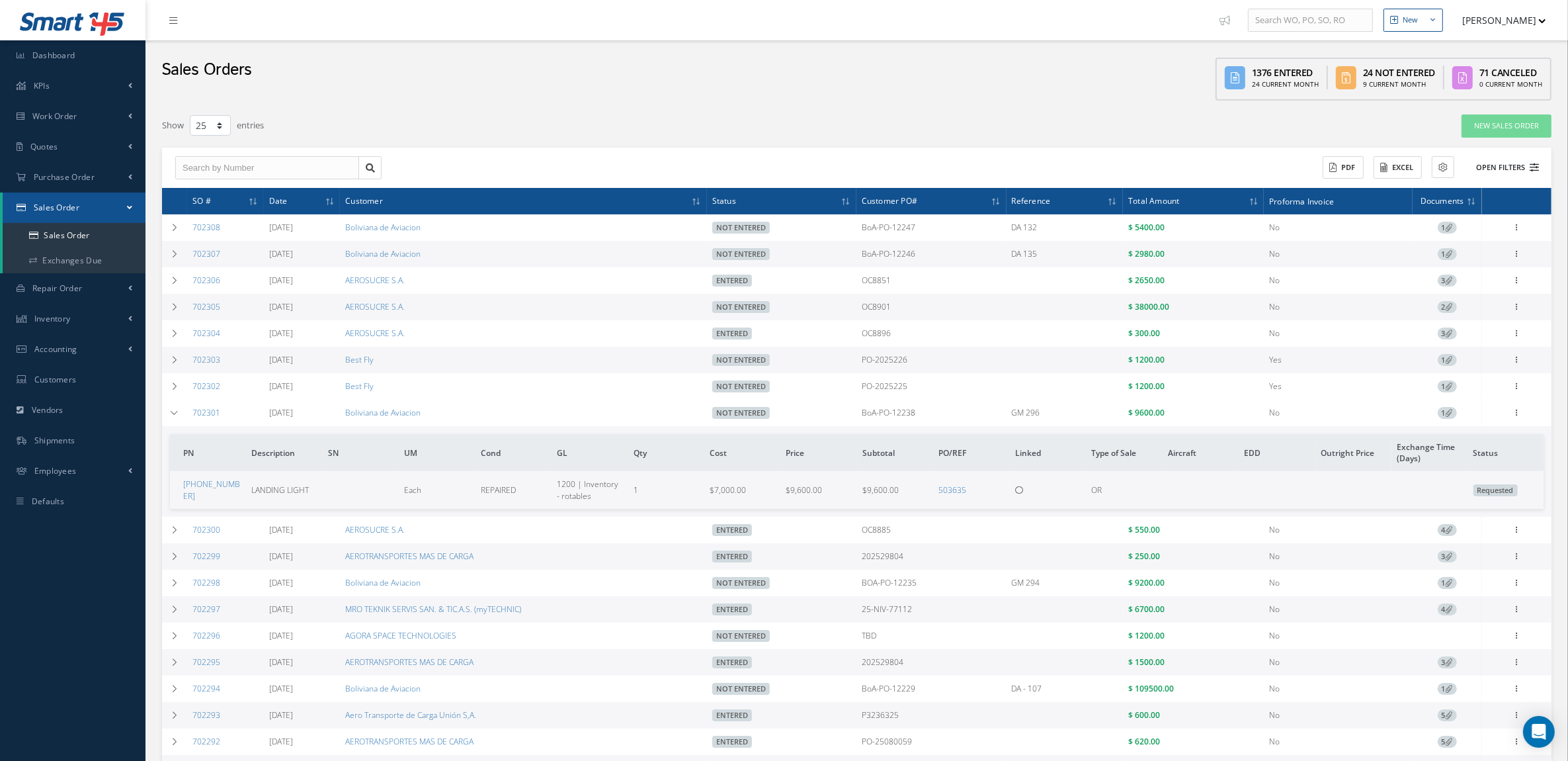
click at [1529, 170] on button "Open Filters" at bounding box center [1501, 167] width 74 height 22
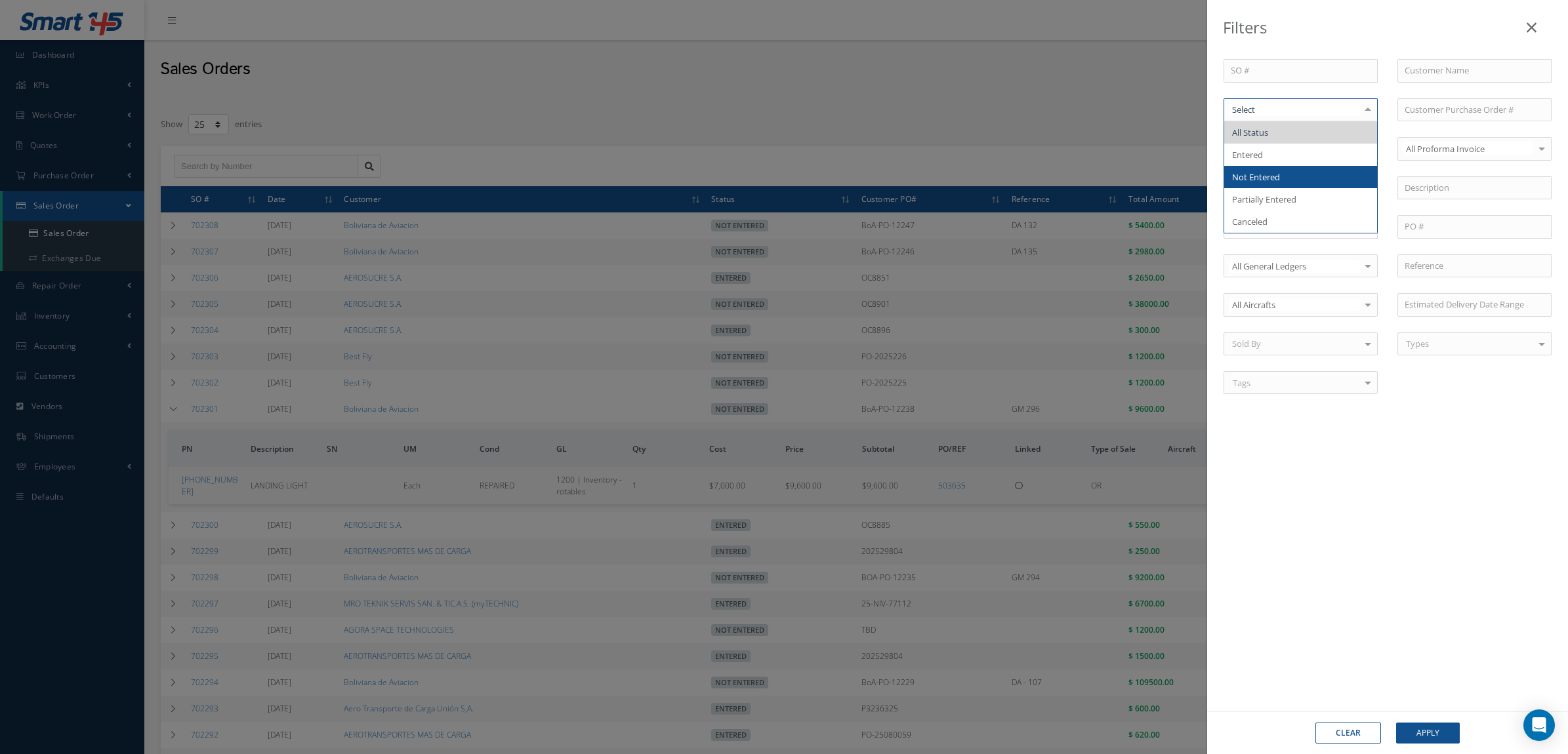
click at [1276, 182] on span "Not Entered" at bounding box center [1256, 177] width 48 height 12
click at [1436, 725] on button "Apply" at bounding box center [1427, 732] width 64 height 21
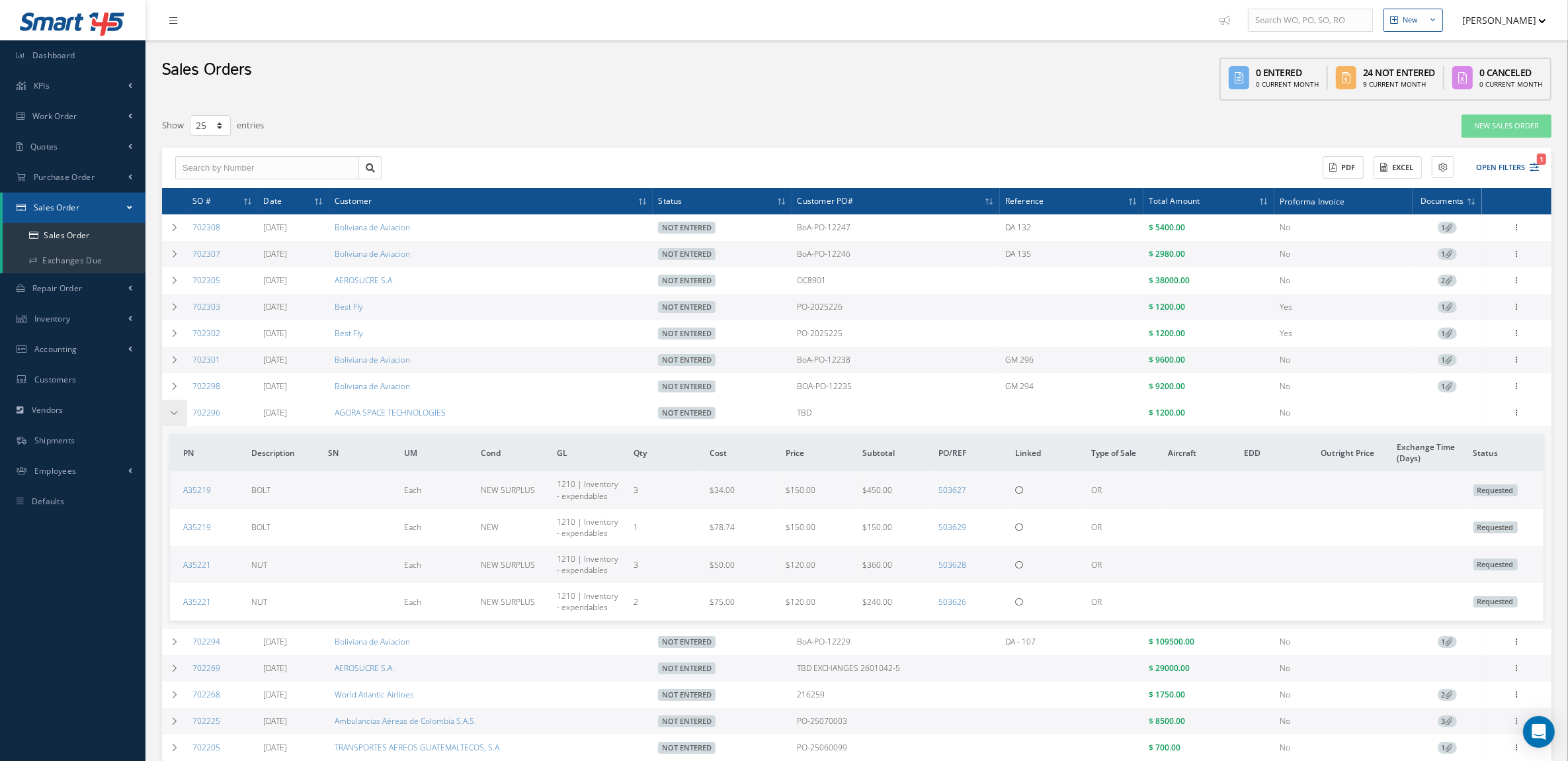
click at [167, 422] on td at bounding box center [175, 414] width 25 height 27
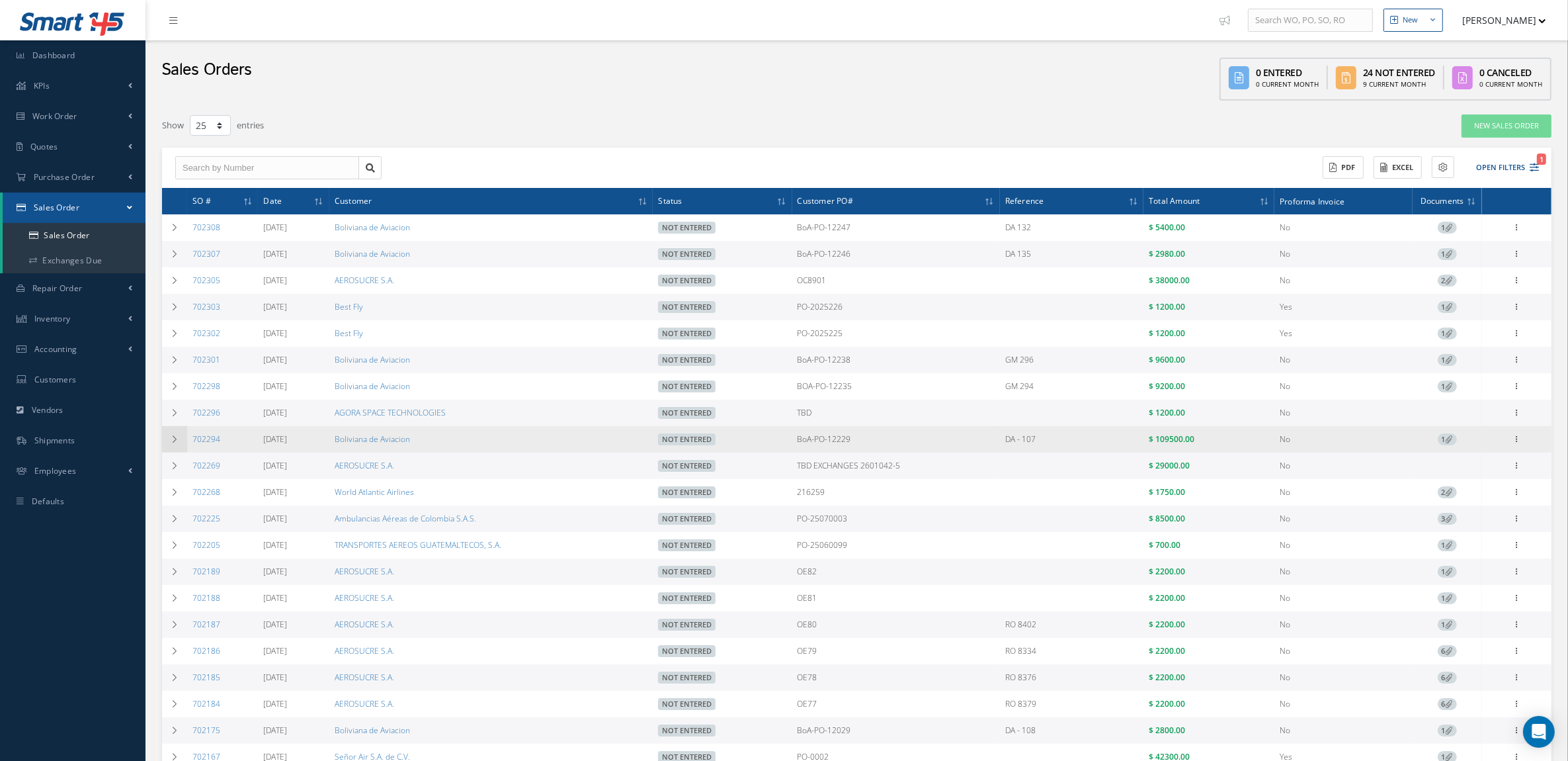
click at [177, 444] on icon at bounding box center [174, 439] width 9 height 8
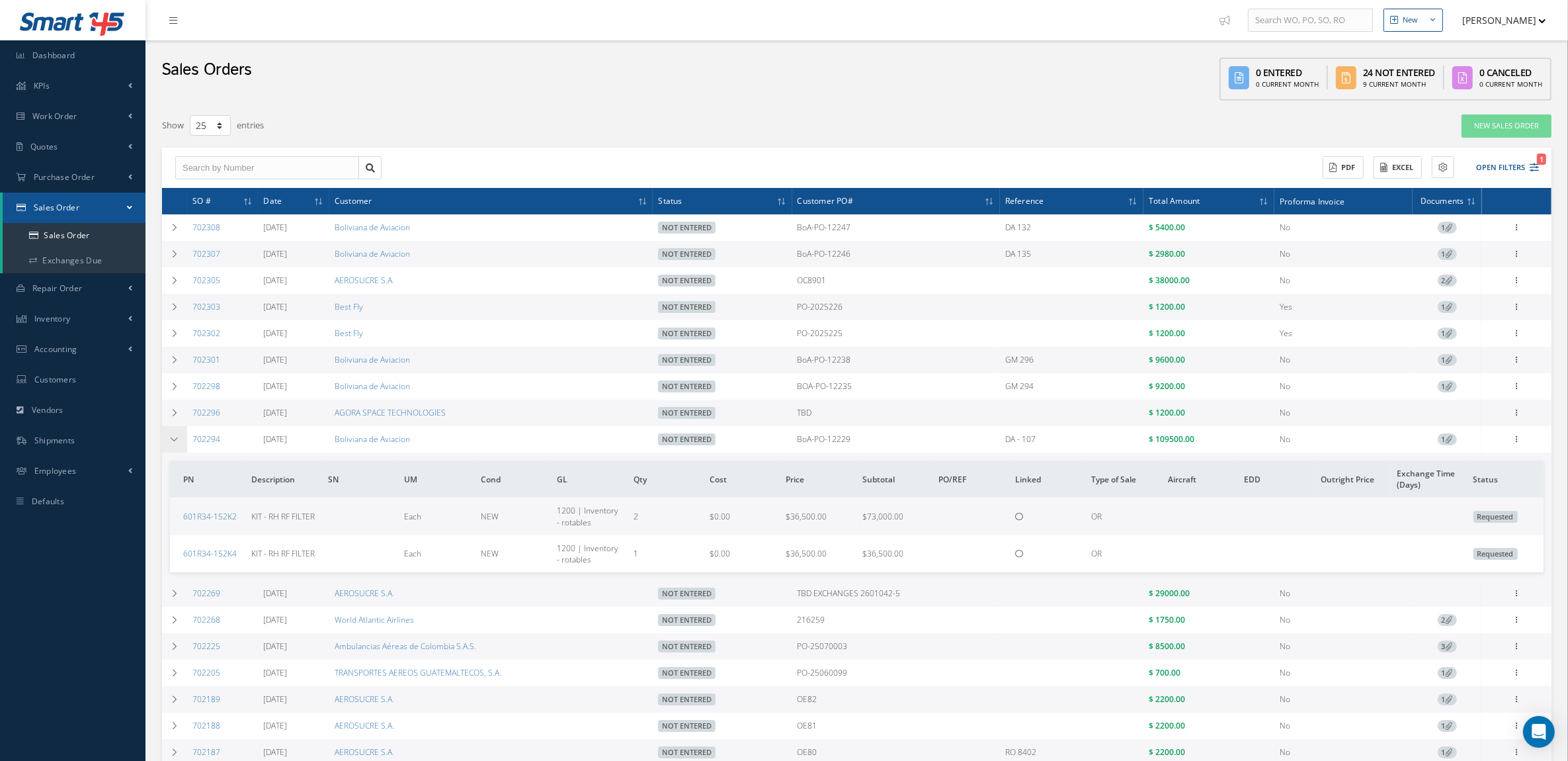
click at [177, 444] on icon at bounding box center [174, 439] width 9 height 8
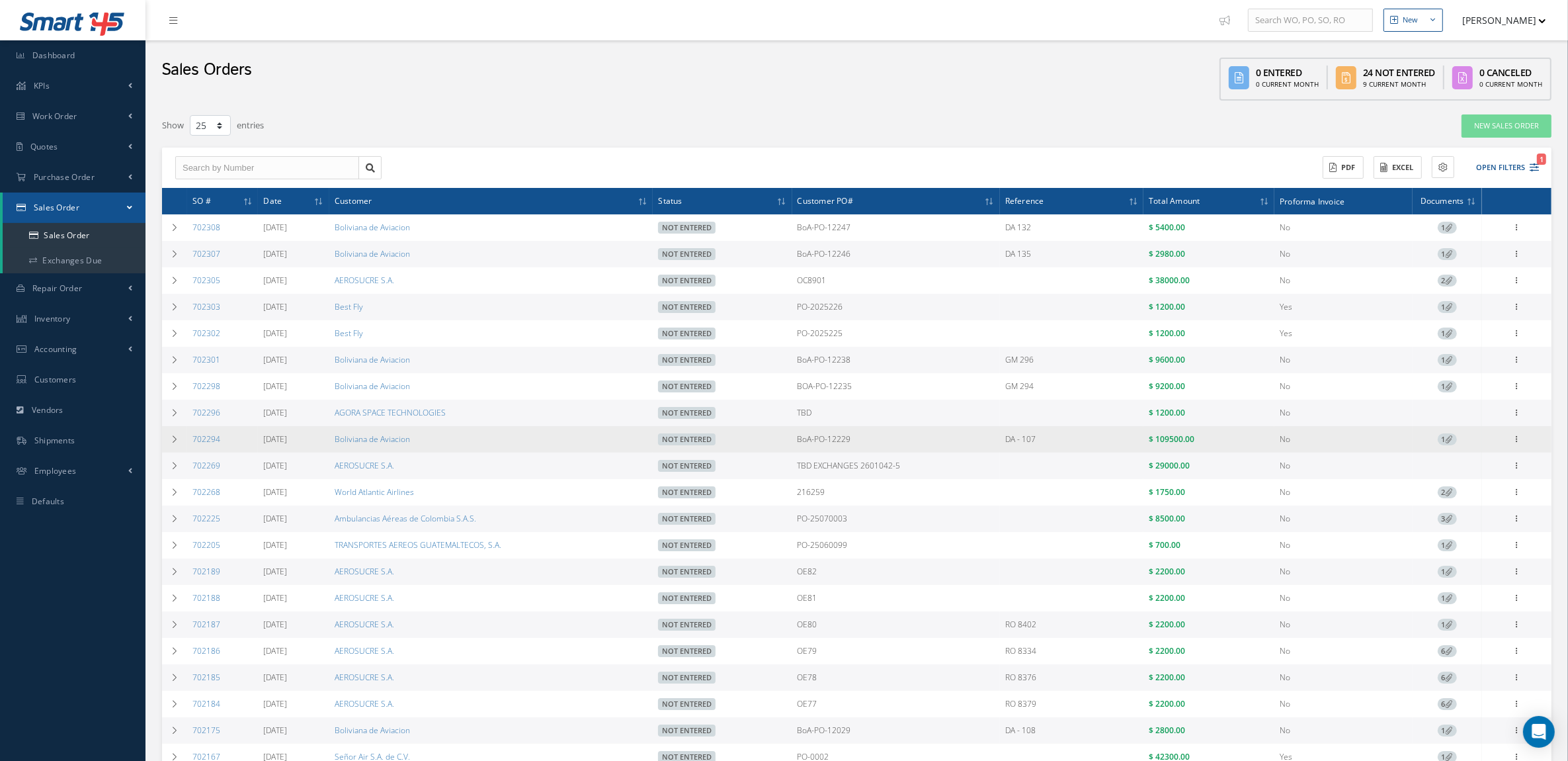
click at [1450, 450] on td "1" at bounding box center [1448, 440] width 69 height 27
click at [1448, 443] on icon at bounding box center [1449, 439] width 8 height 8
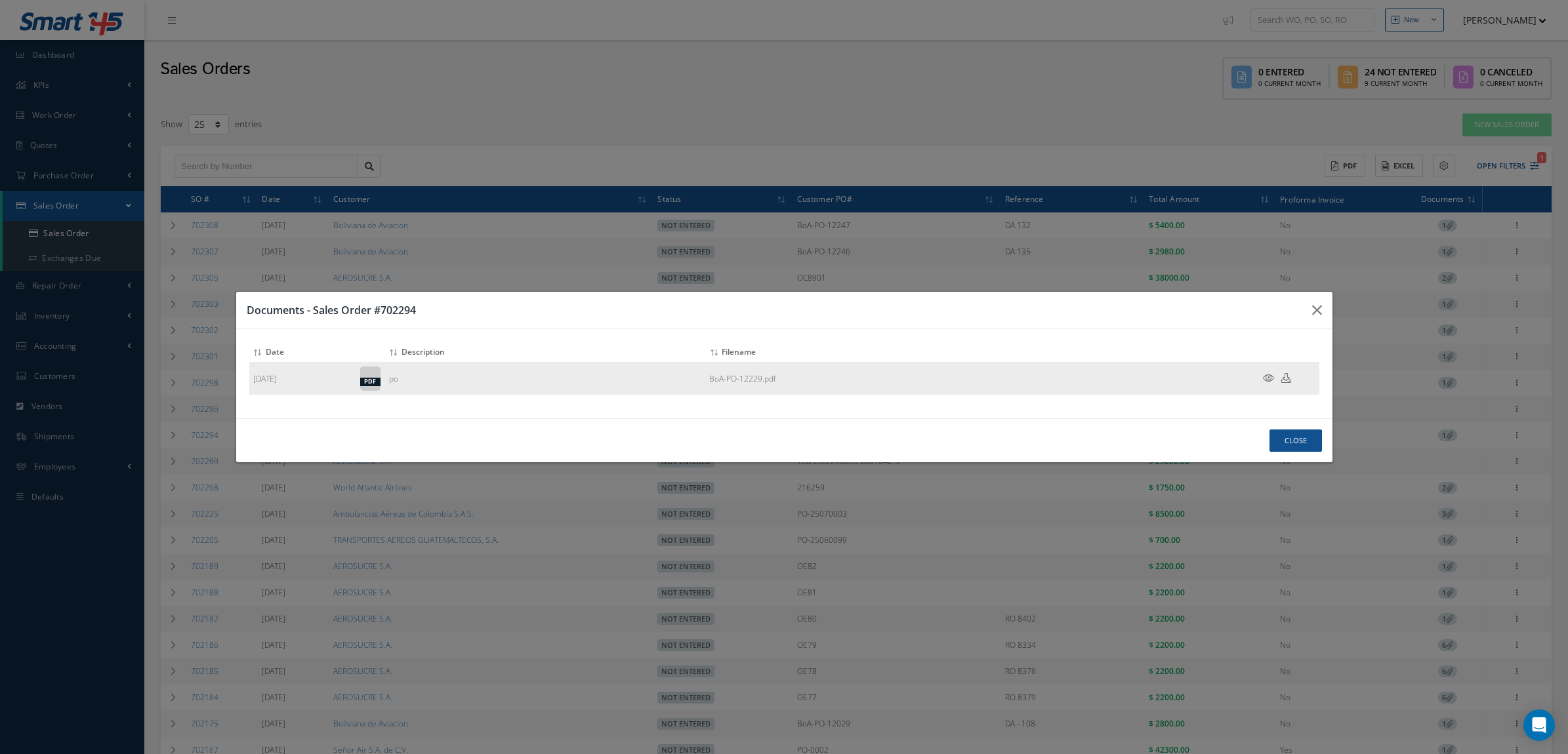
click at [1271, 374] on icon at bounding box center [1268, 378] width 11 height 10
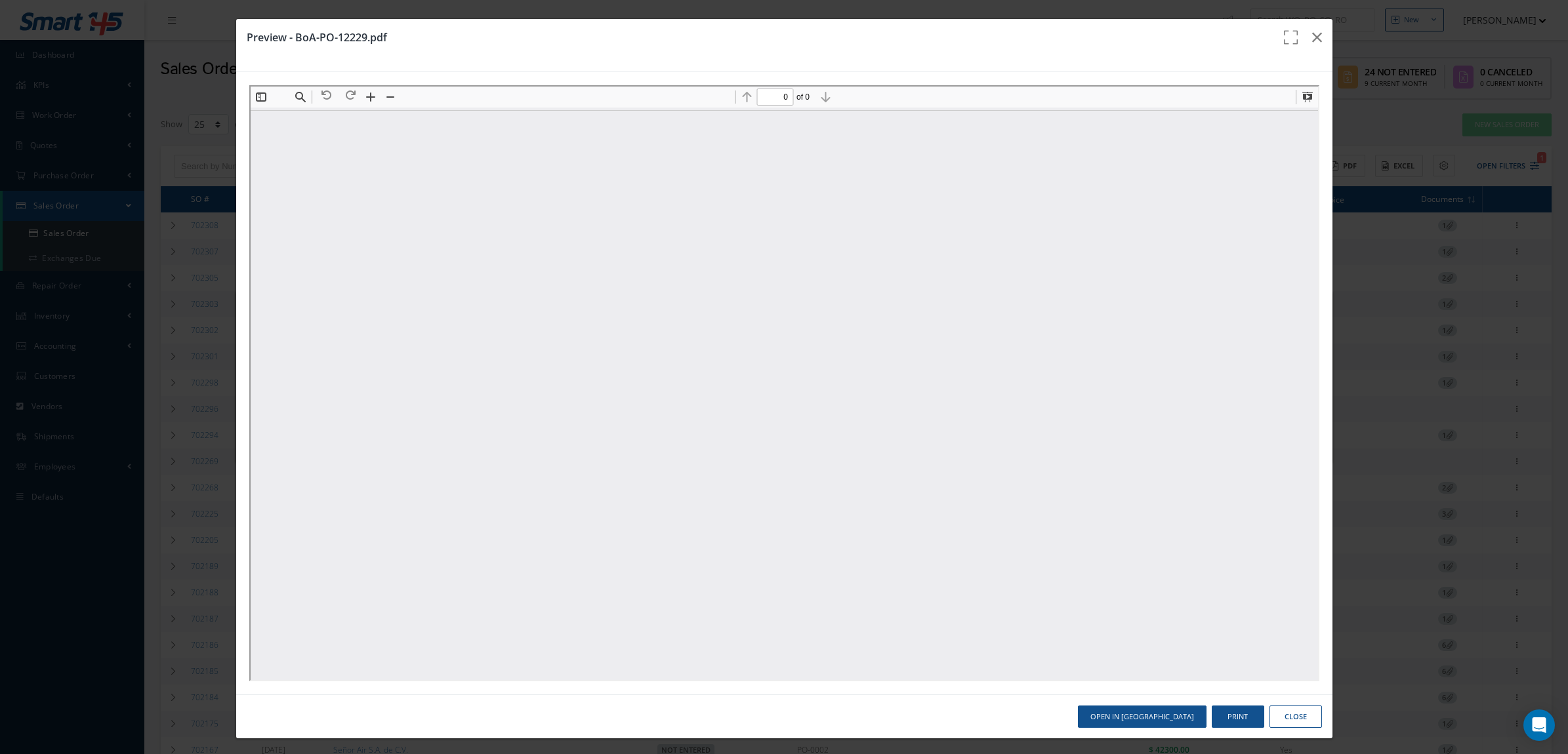
type input "1"
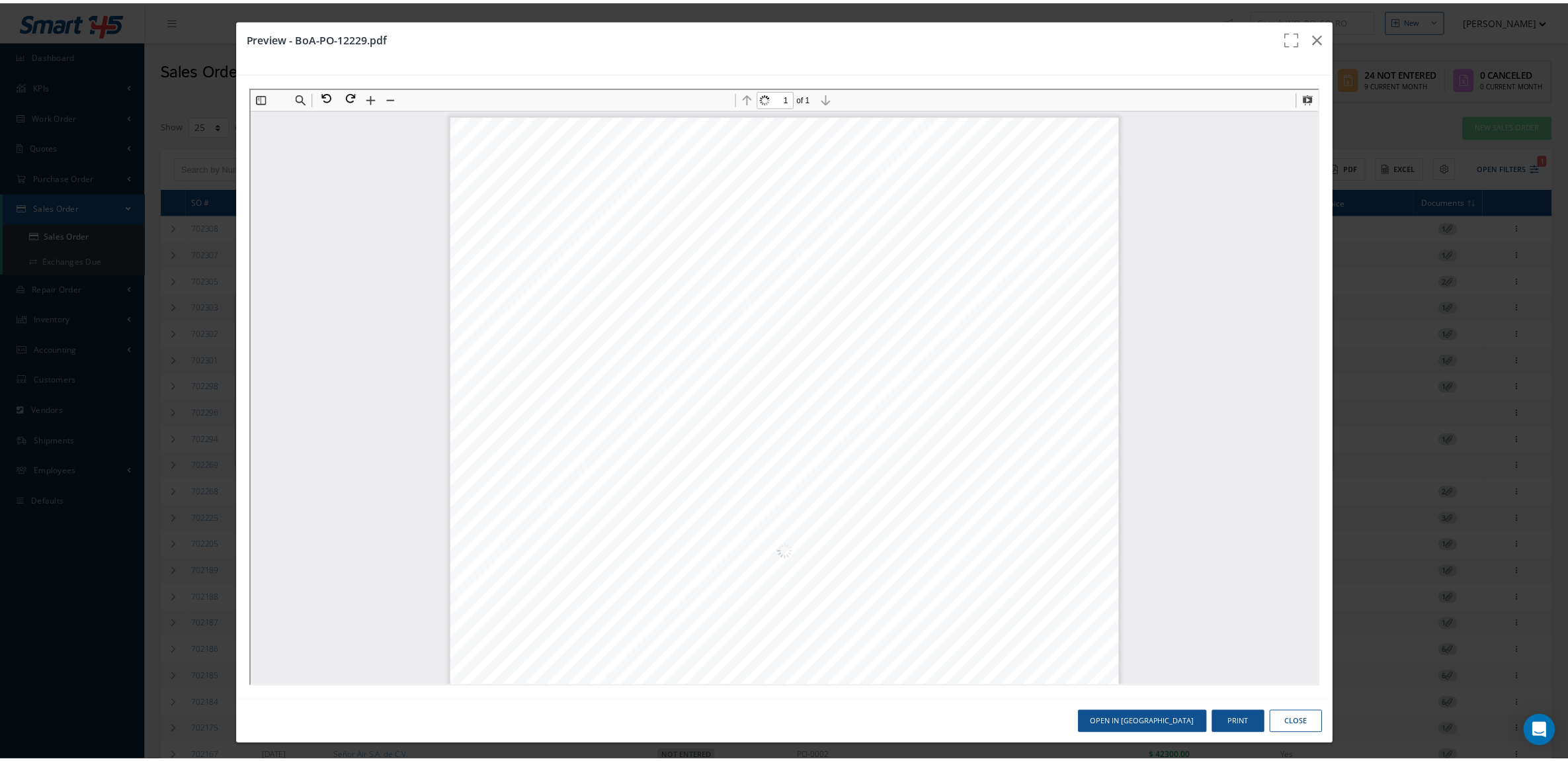
scroll to position [7, 0]
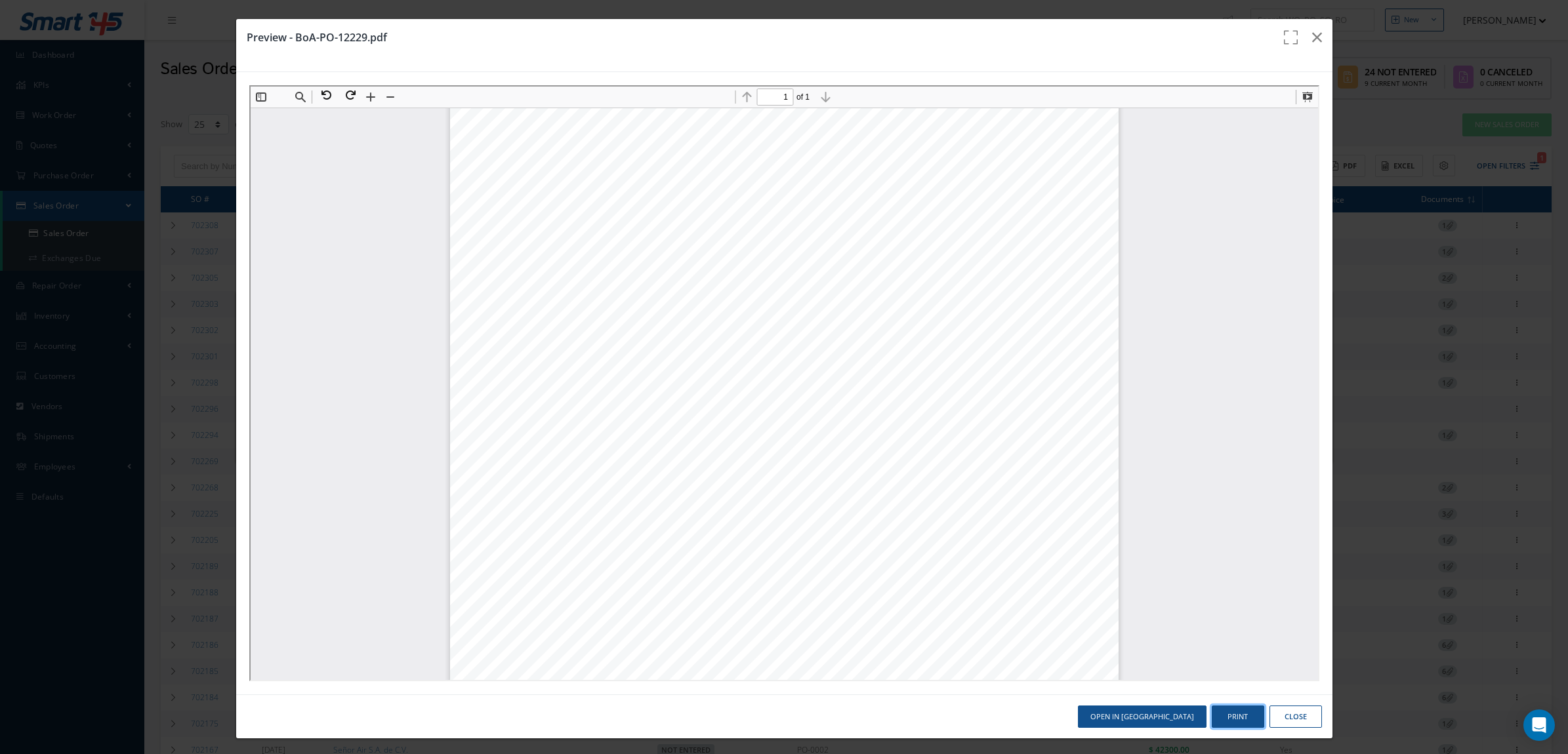
click at [1230, 713] on button "Print" at bounding box center [1237, 718] width 52 height 23
click at [1312, 37] on icon "button" at bounding box center [1317, 37] width 10 height 16
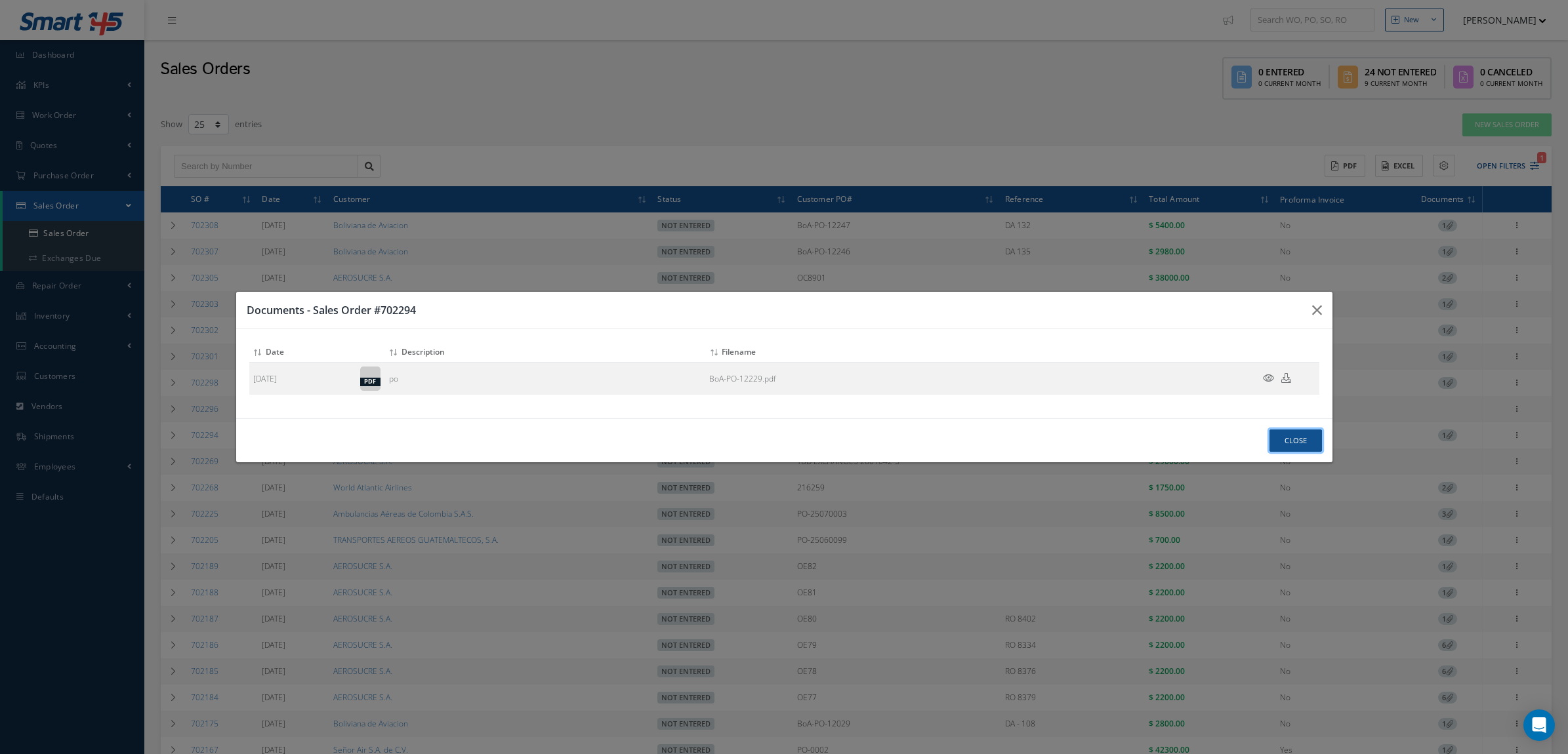
click at [1286, 446] on button "Close" at bounding box center [1295, 441] width 52 height 23
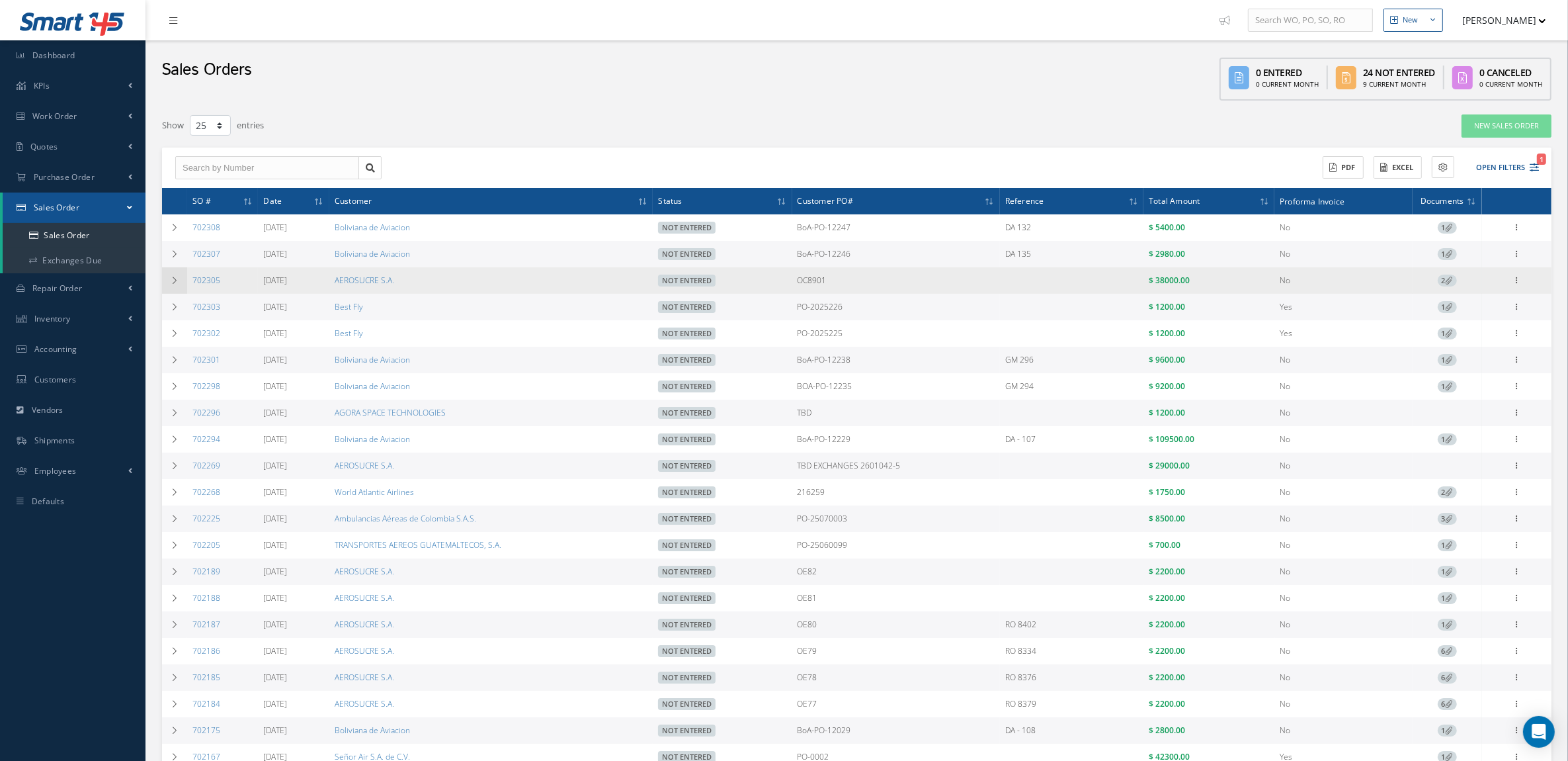
click at [169, 279] on td at bounding box center [175, 280] width 25 height 27
